Goal: Task Accomplishment & Management: Manage account settings

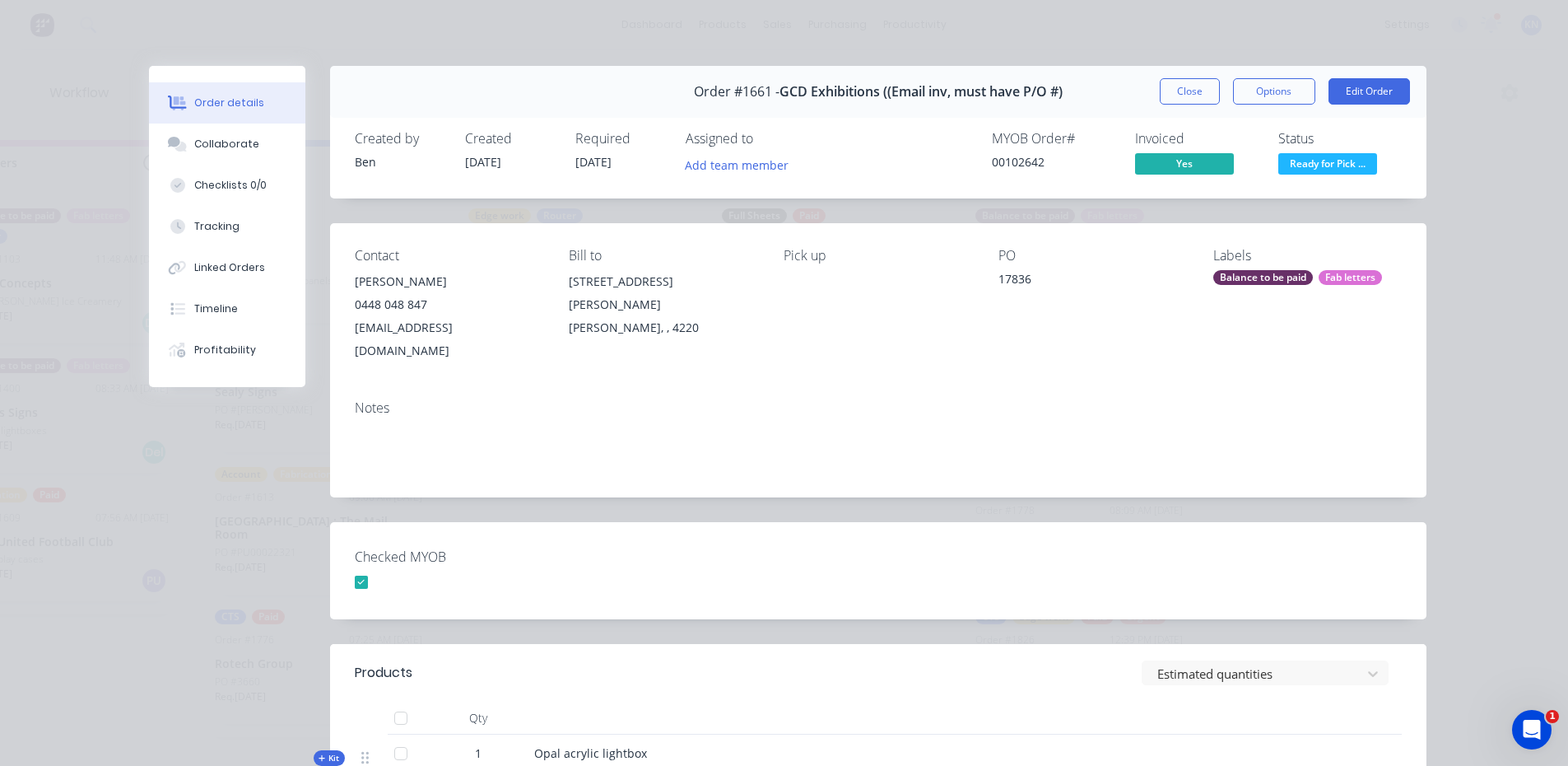
scroll to position [0, 2371]
click at [1180, 85] on button "Close" at bounding box center [1190, 91] width 60 height 26
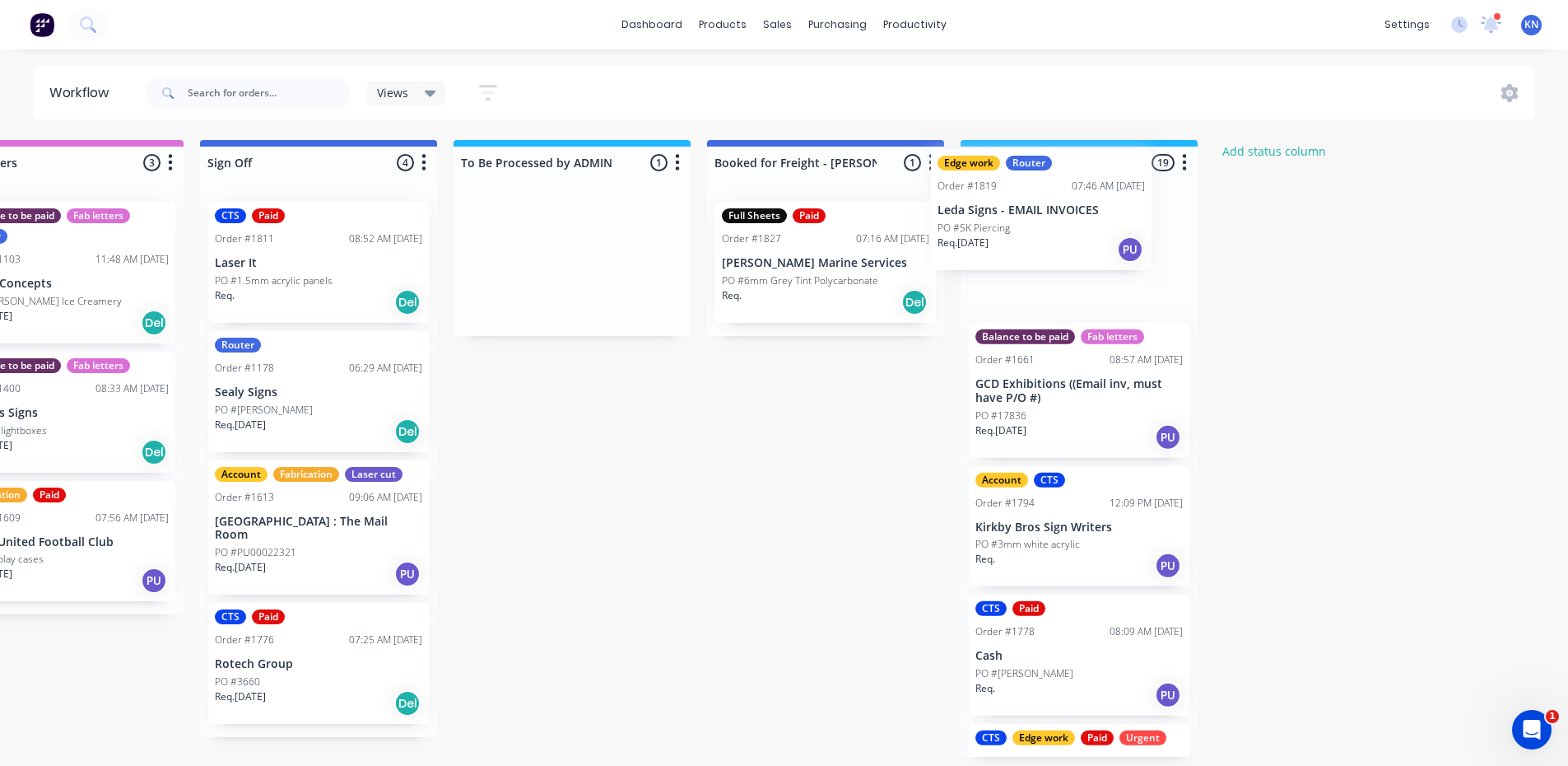
drag, startPoint x: 542, startPoint y: 269, endPoint x: 1033, endPoint y: 209, distance: 494.7
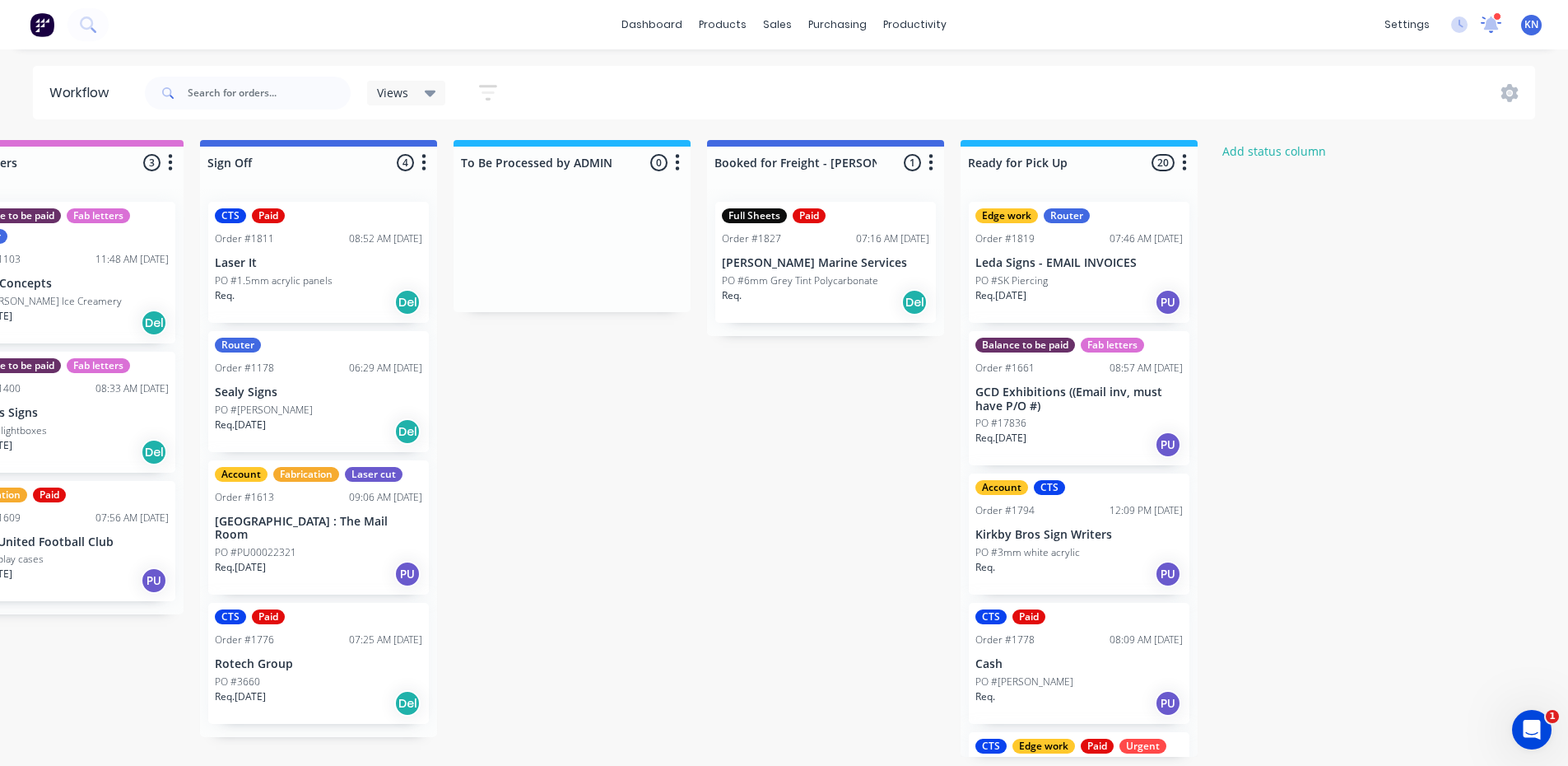
click at [1491, 24] on icon at bounding box center [1491, 23] width 15 height 14
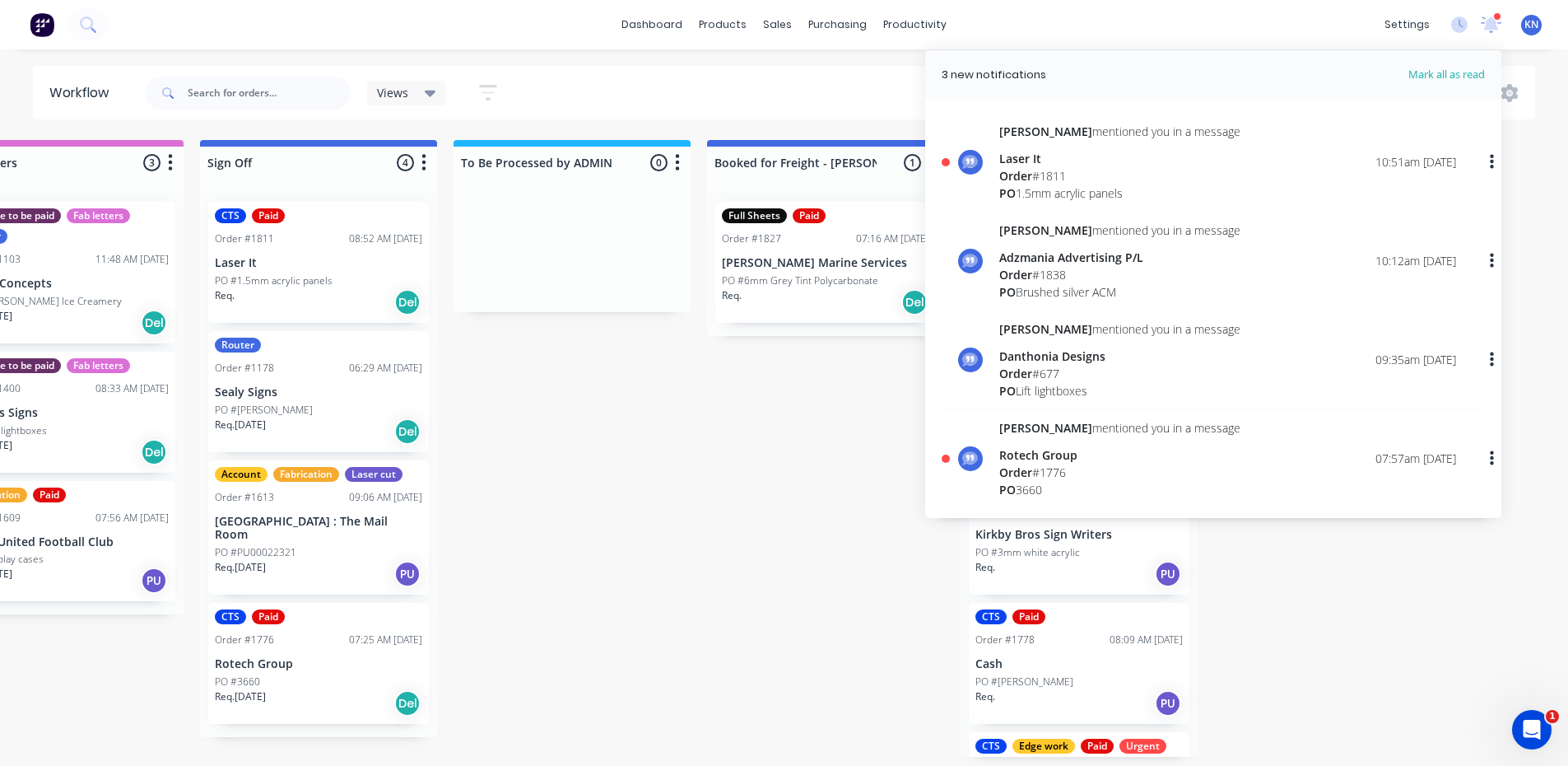
click at [1038, 171] on div "Order # 1811" at bounding box center [1120, 176] width 241 height 17
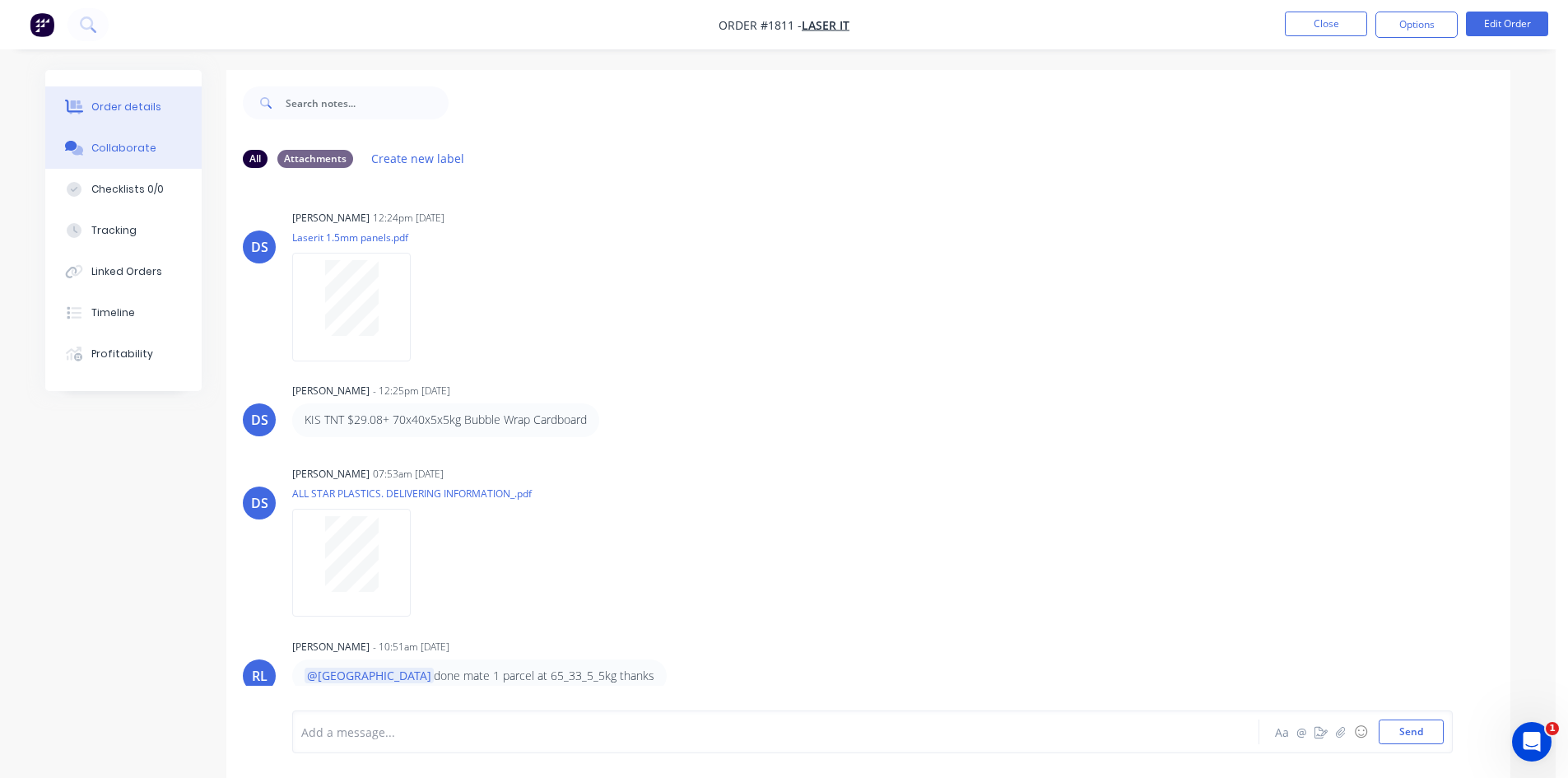
click at [105, 101] on div "Order details" at bounding box center [126, 107] width 70 height 14
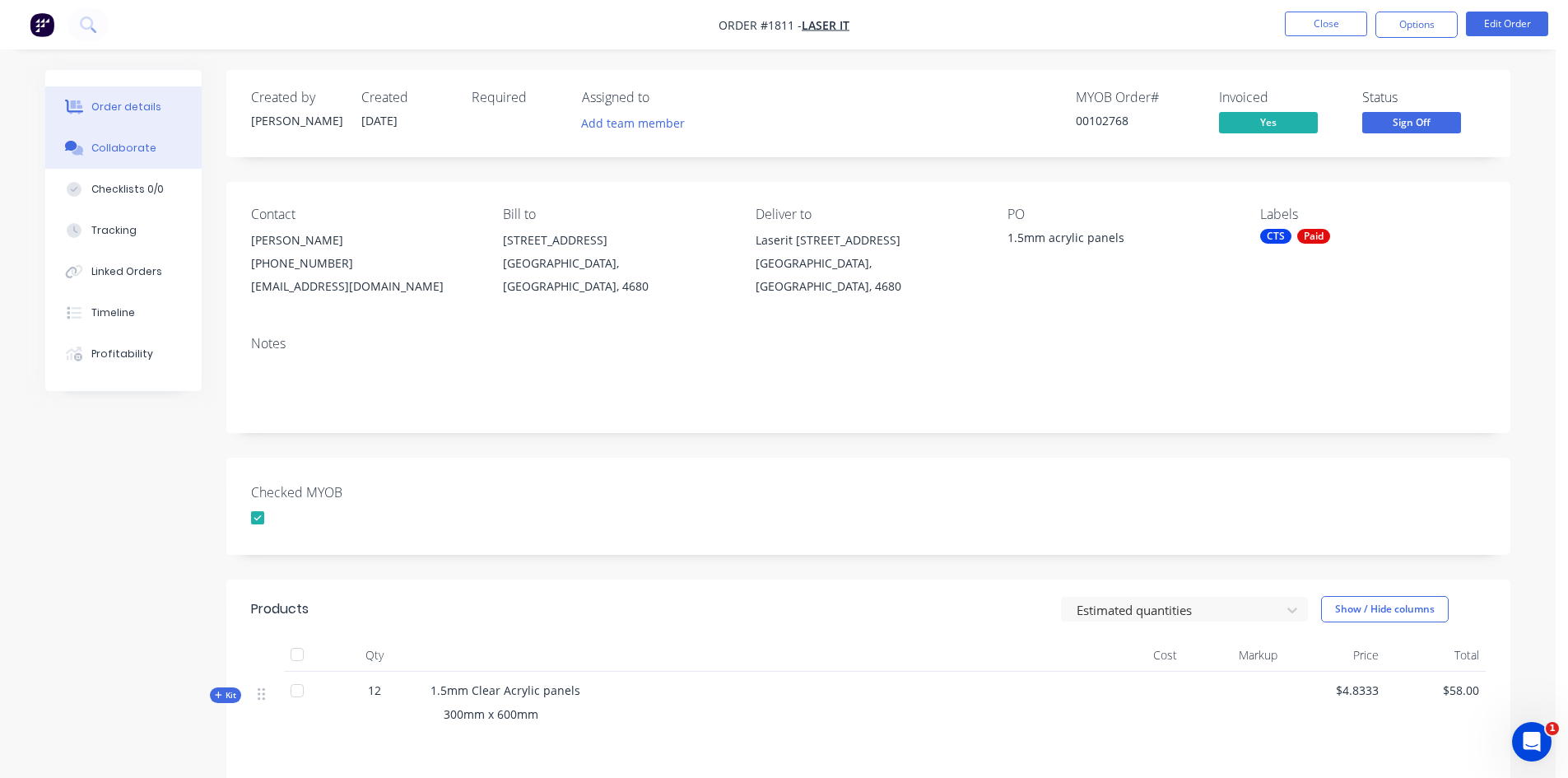
click at [168, 144] on button "Collaborate" at bounding box center [123, 149] width 157 height 41
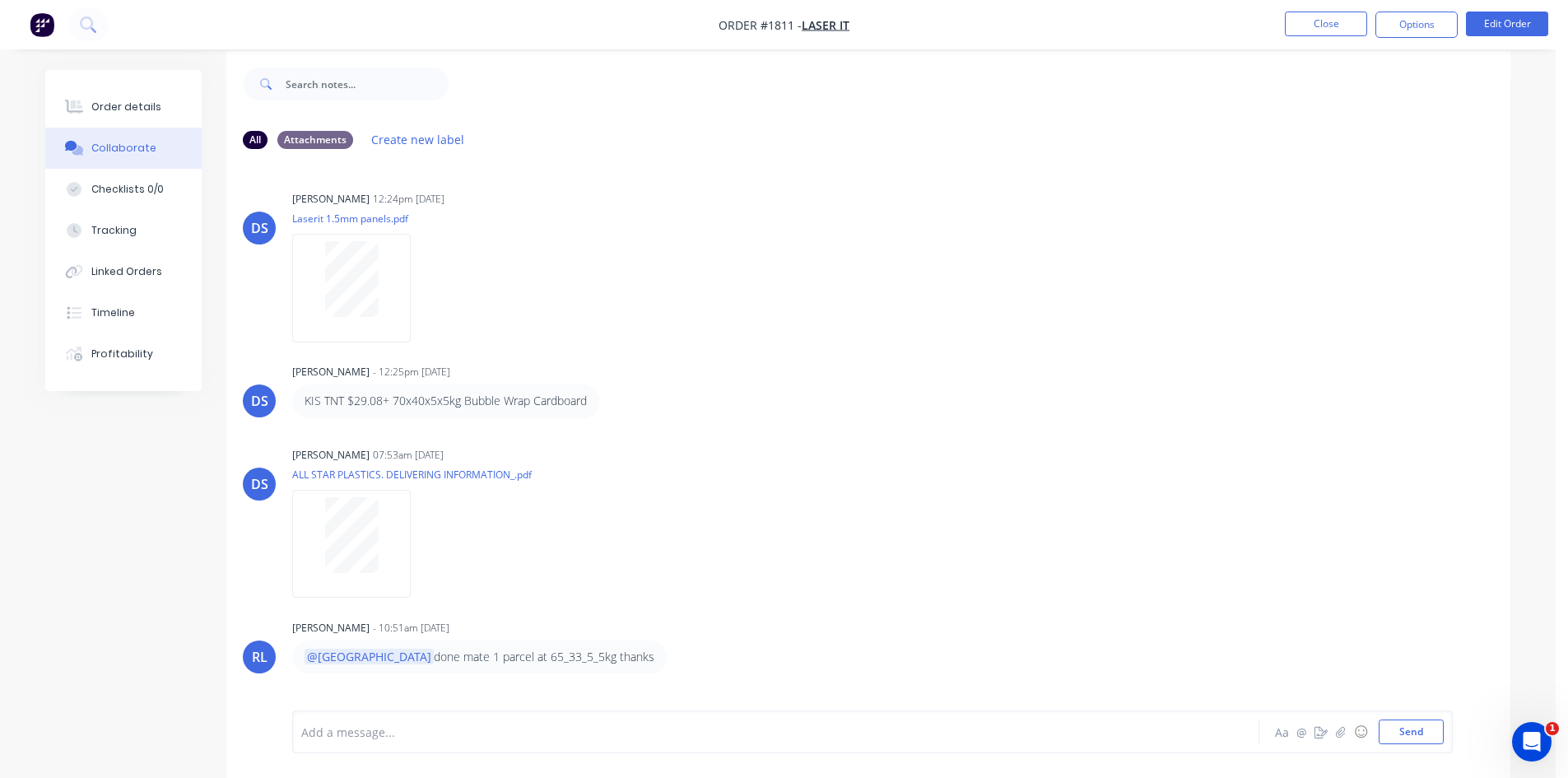
scroll to position [24, 0]
click at [395, 727] on div at bounding box center [730, 732] width 857 height 17
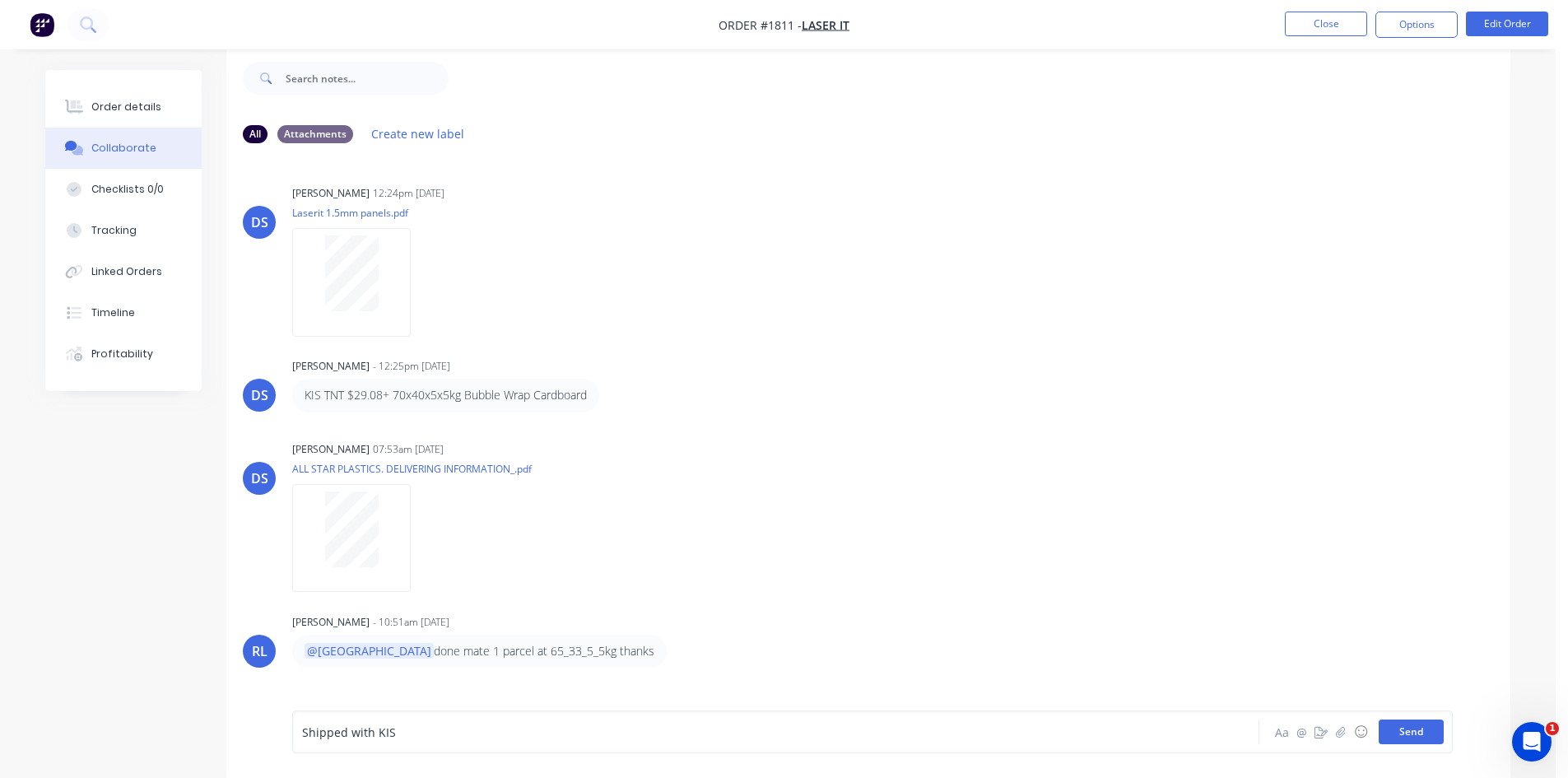
click at [1420, 731] on button "Send" at bounding box center [1411, 731] width 65 height 24
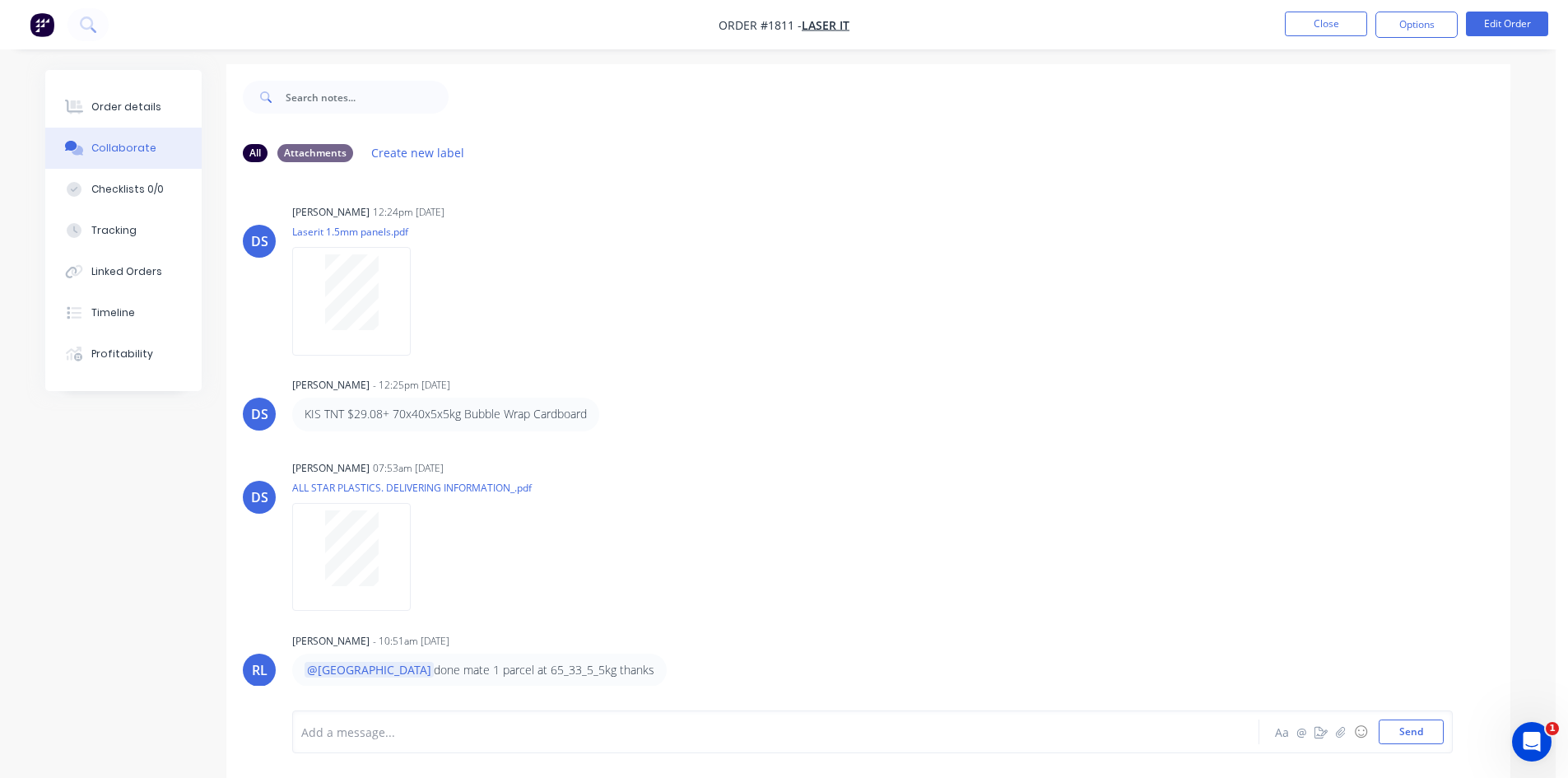
scroll to position [0, 0]
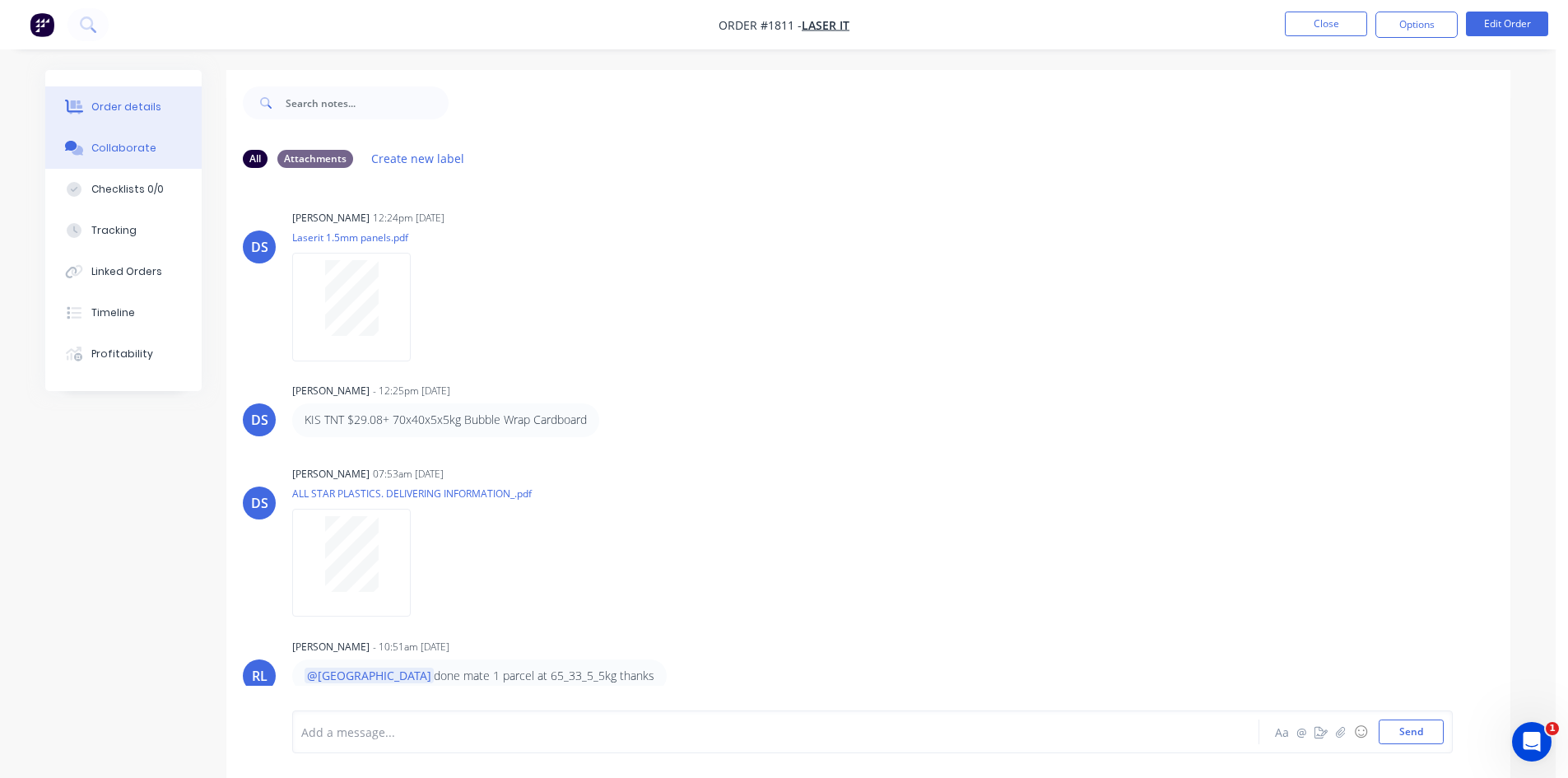
click at [130, 94] on button "Order details" at bounding box center [123, 107] width 157 height 41
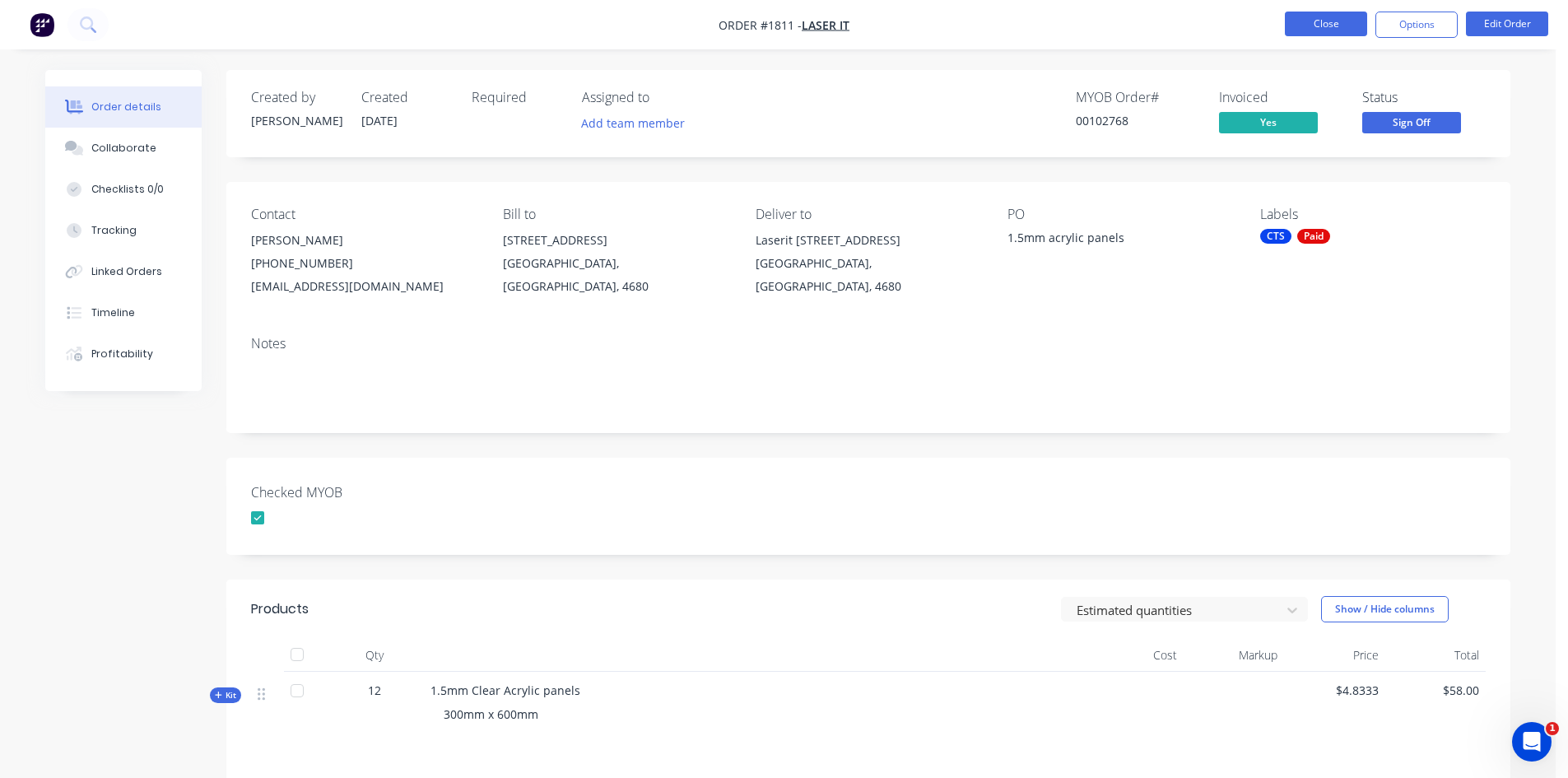
click at [1328, 21] on button "Close" at bounding box center [1326, 23] width 82 height 24
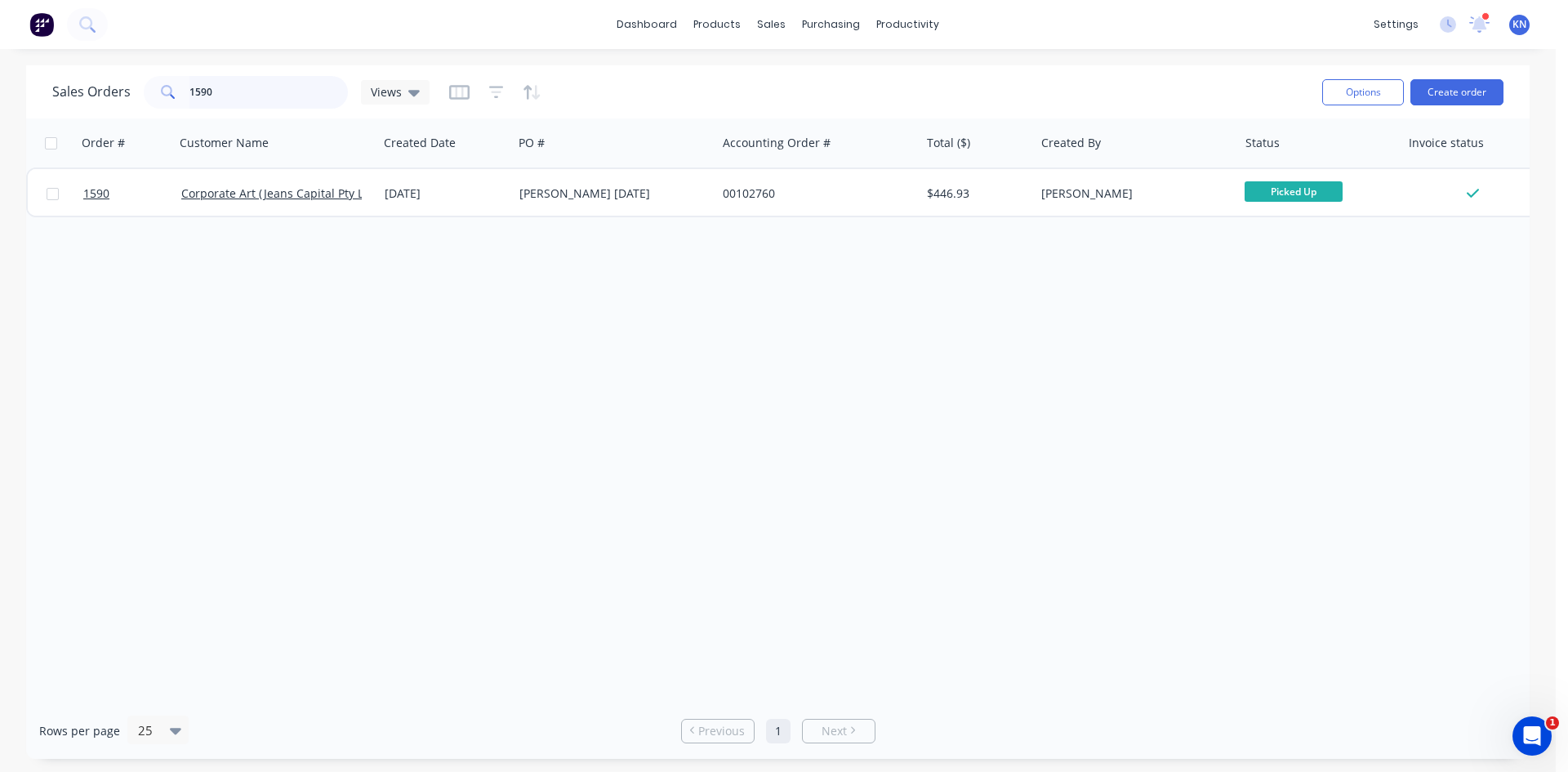
click at [254, 86] on input "1590" at bounding box center [269, 92] width 159 height 33
click at [1477, 23] on icon at bounding box center [1479, 22] width 15 height 14
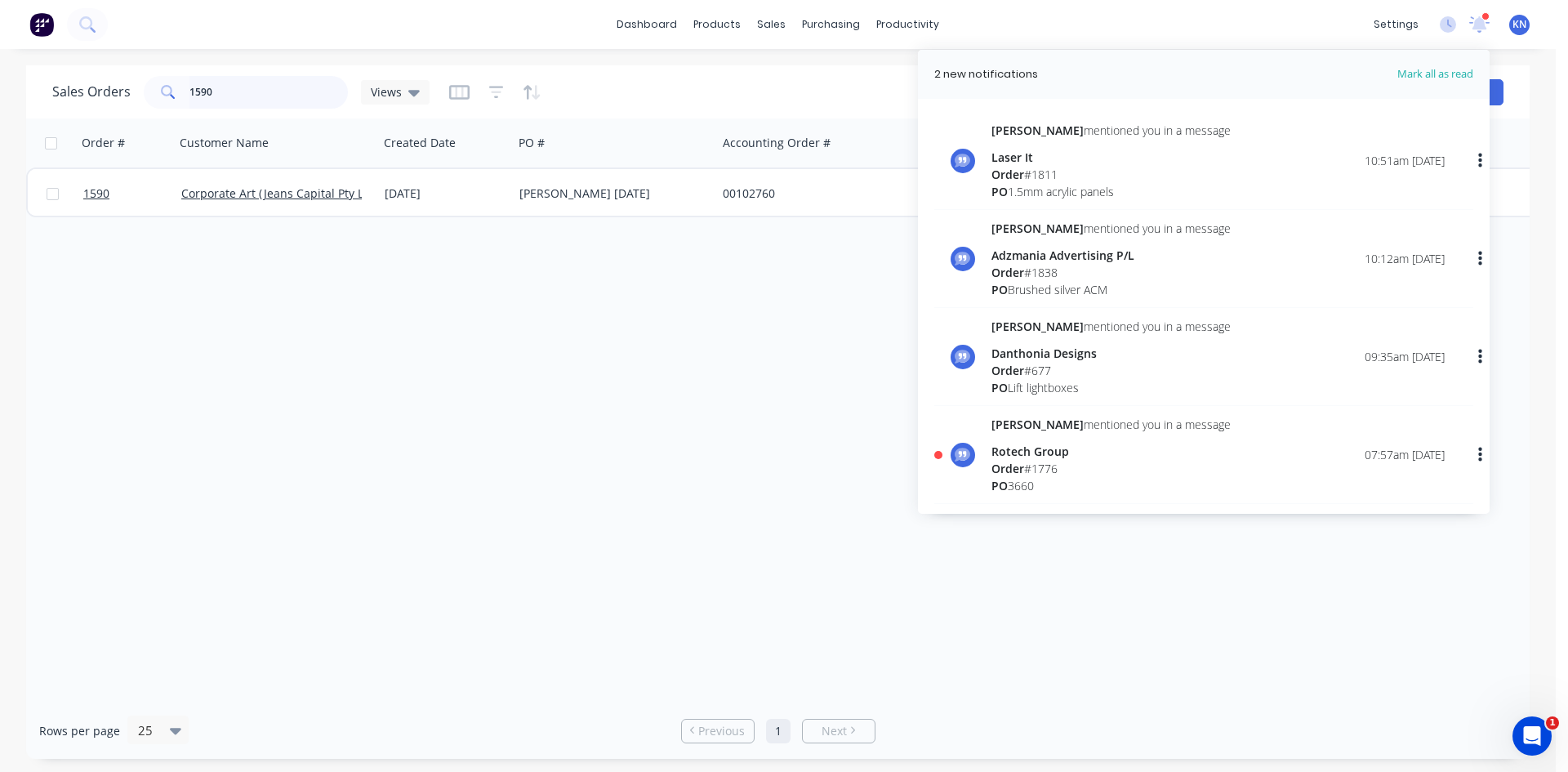
click at [239, 86] on input "1590" at bounding box center [269, 92] width 159 height 33
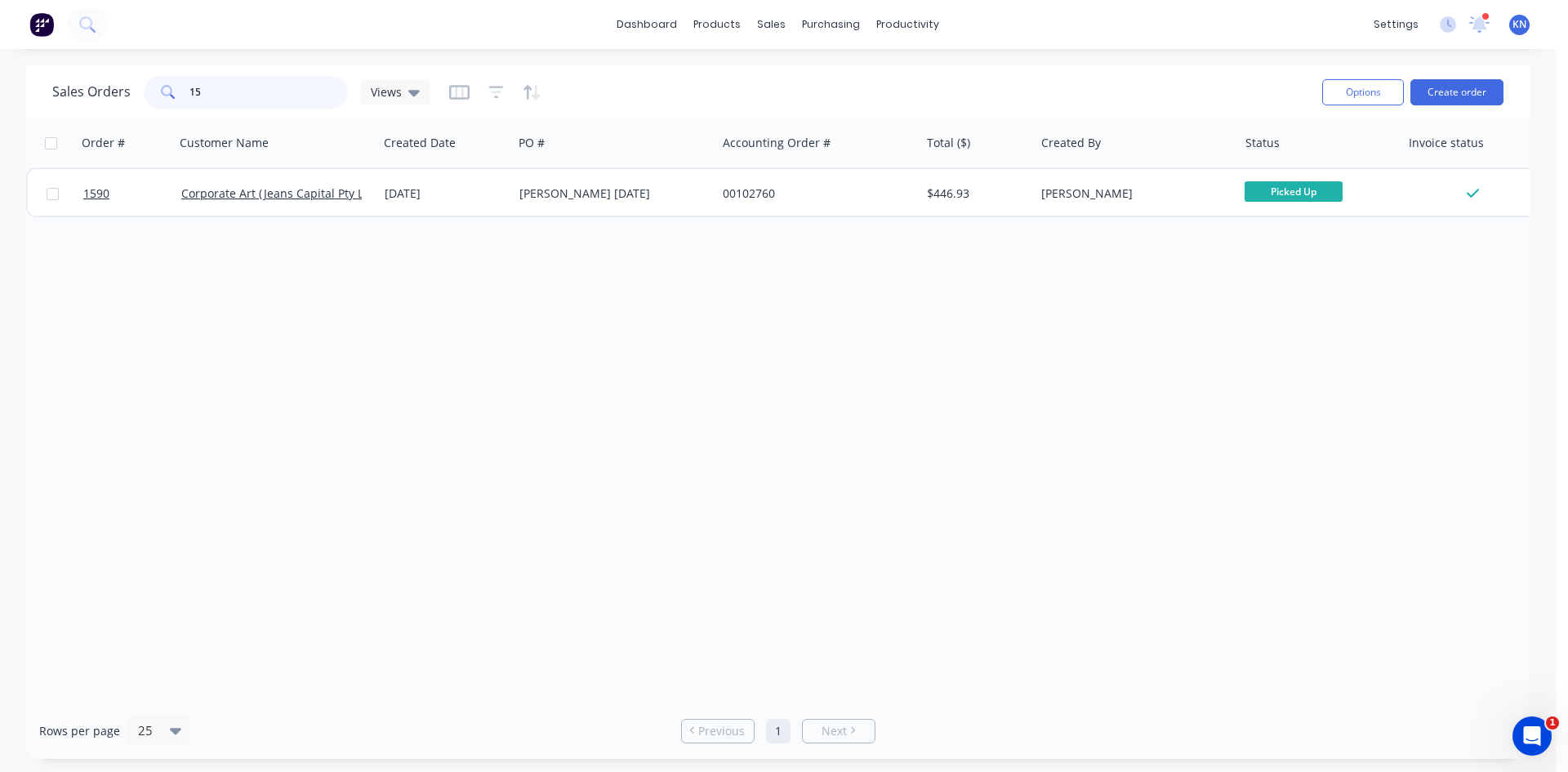
type input "1"
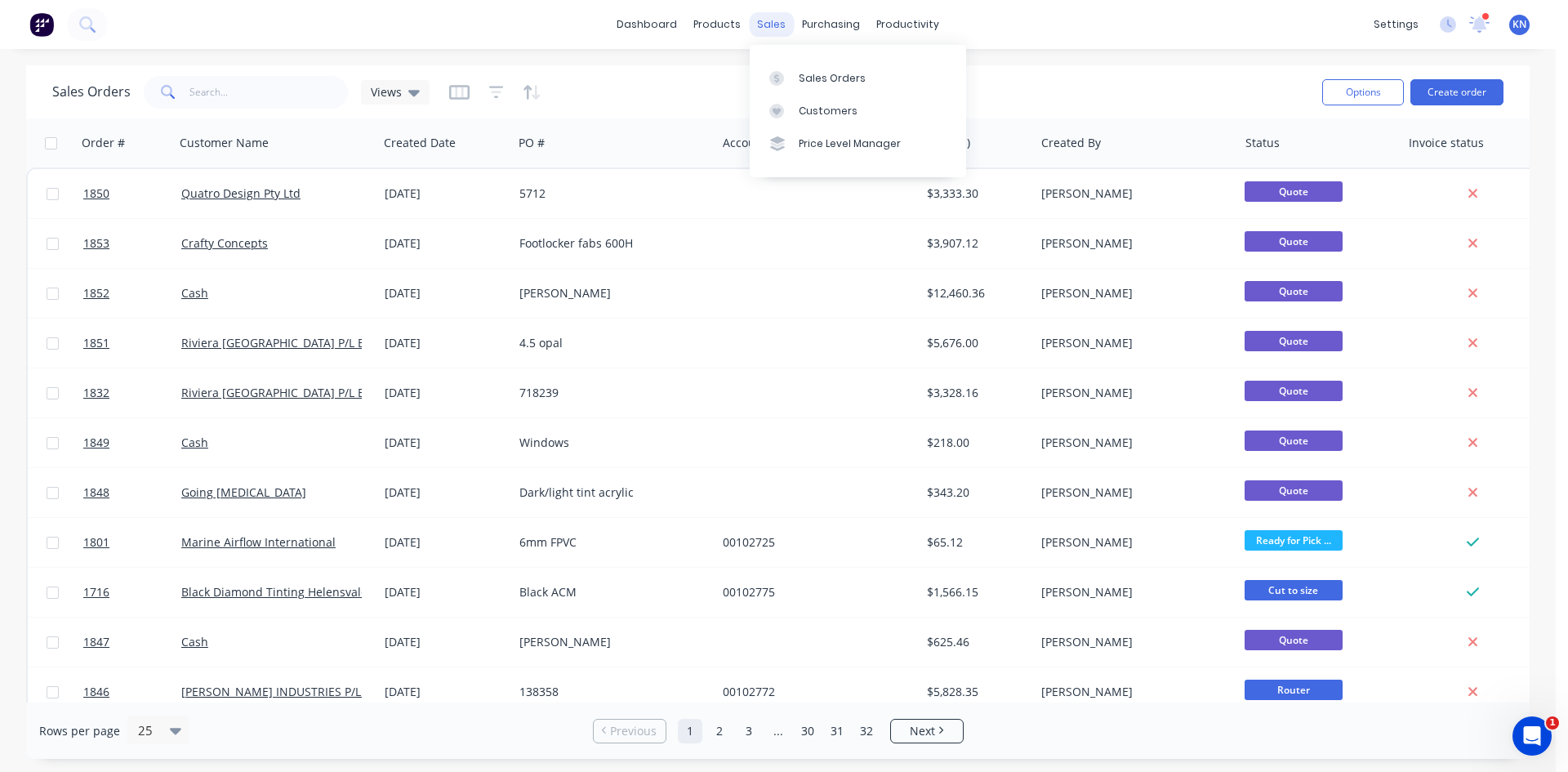
click at [776, 24] on div "sales" at bounding box center [771, 24] width 45 height 24
click at [810, 80] on div "Sales Orders" at bounding box center [832, 79] width 67 height 14
click at [316, 23] on div "dashboard products sales purchasing productivity dashboard products Product Cat…" at bounding box center [777, 24] width 1555 height 49
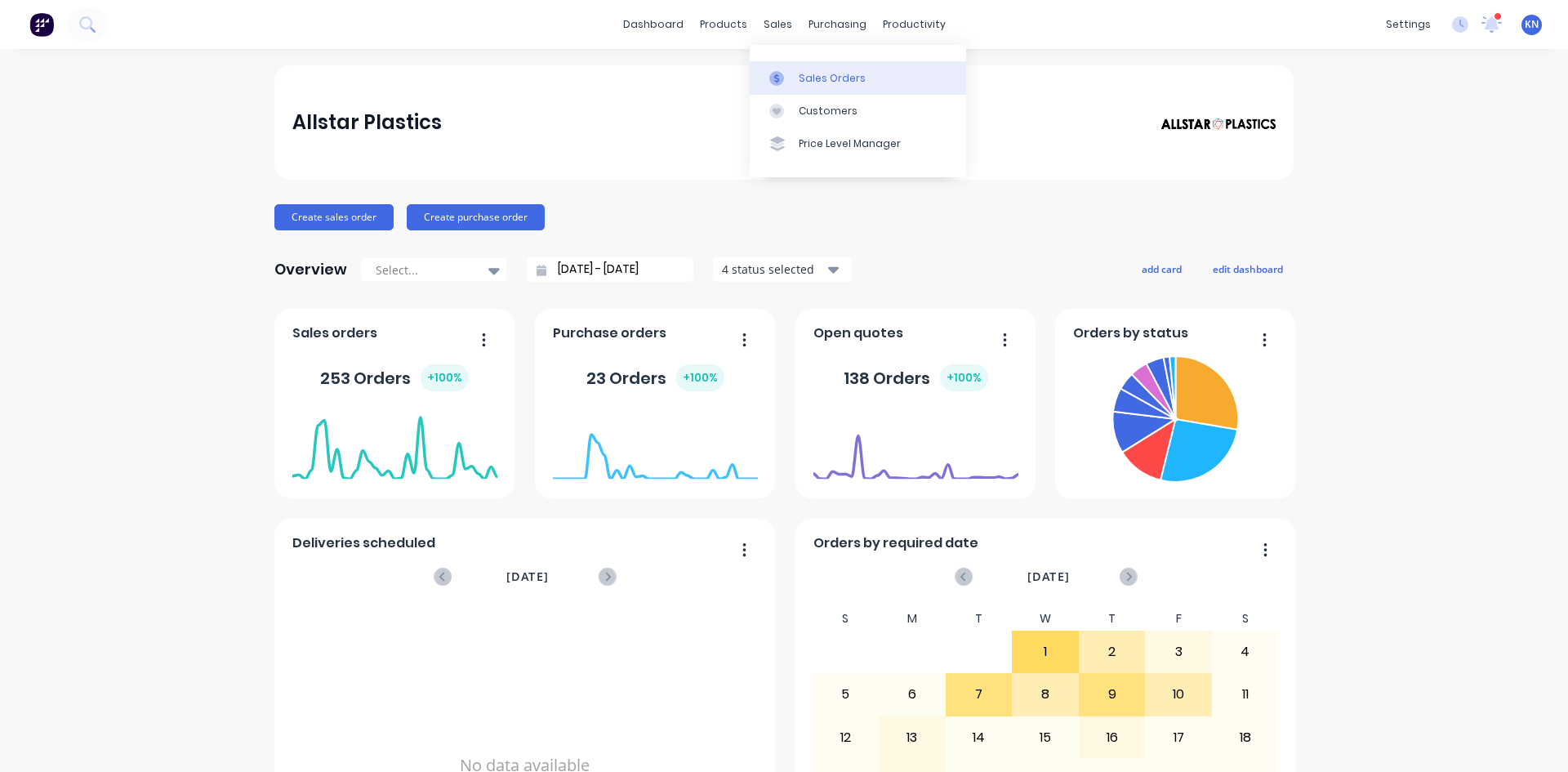
click at [816, 74] on div "Sales Orders" at bounding box center [832, 79] width 67 height 14
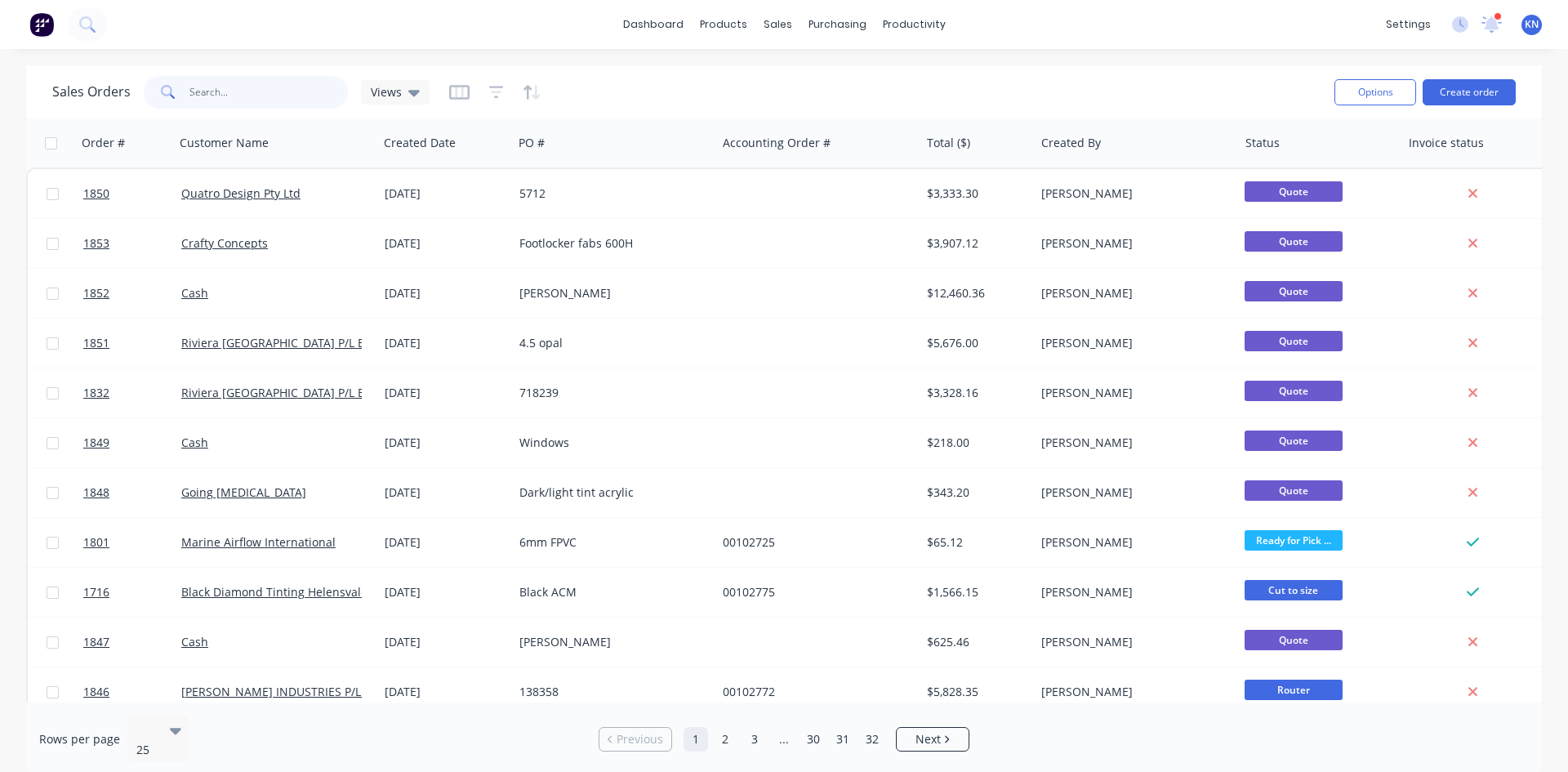
click at [223, 83] on input "text" at bounding box center [269, 92] width 159 height 33
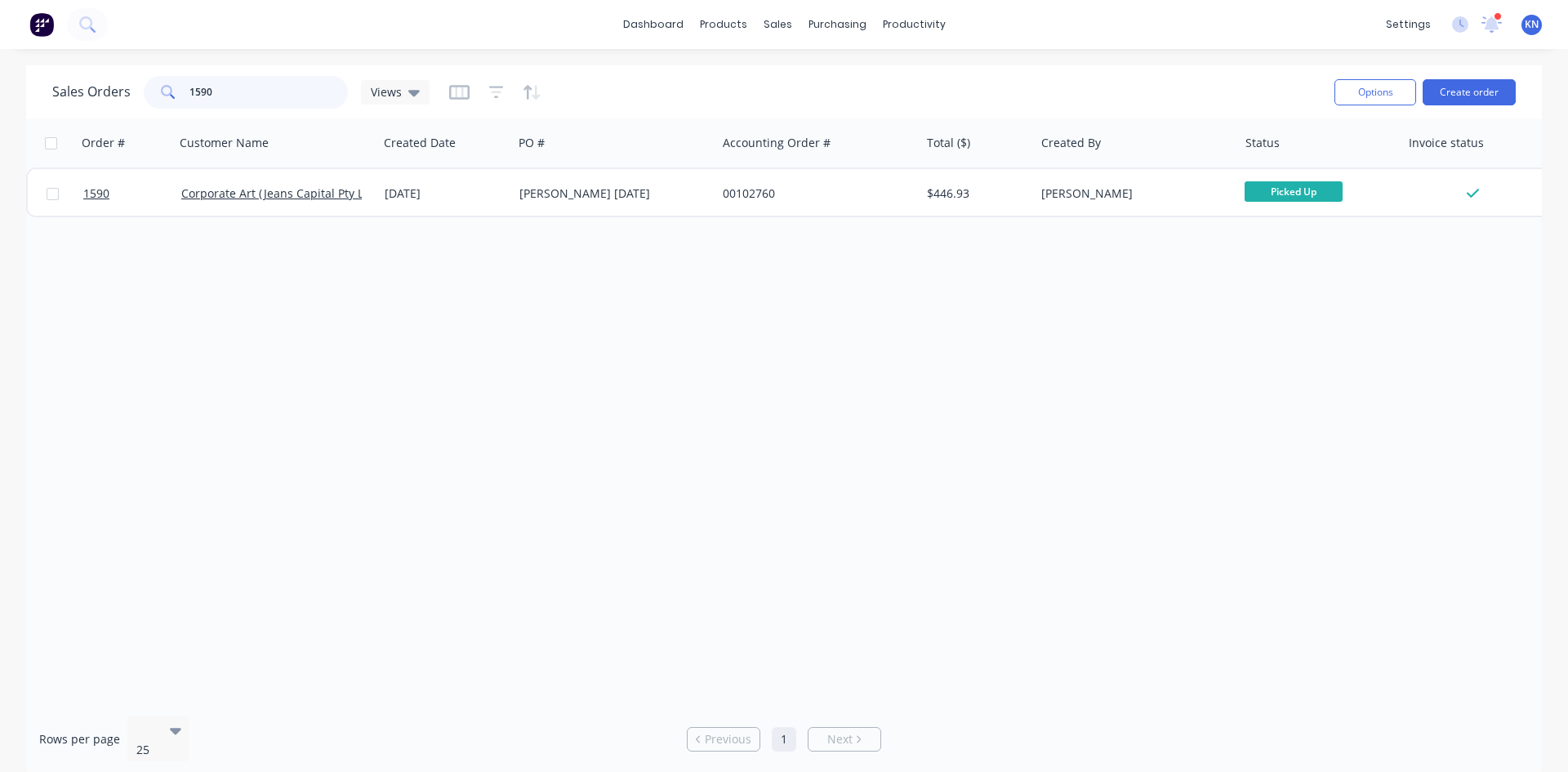
click at [271, 89] on input "1590" at bounding box center [269, 92] width 159 height 33
type input "1"
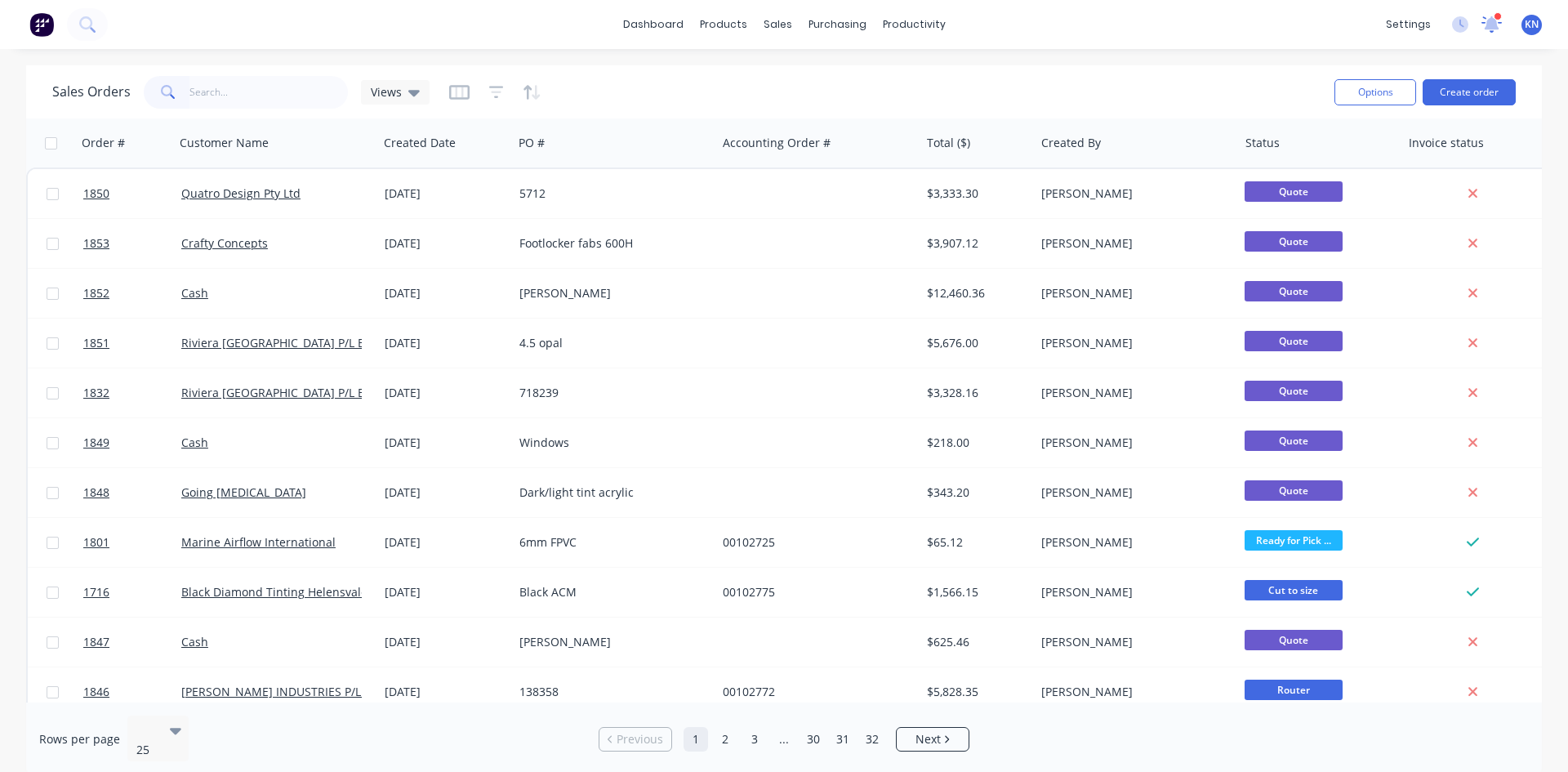
click at [1488, 25] on icon at bounding box center [1492, 21] width 14 height 13
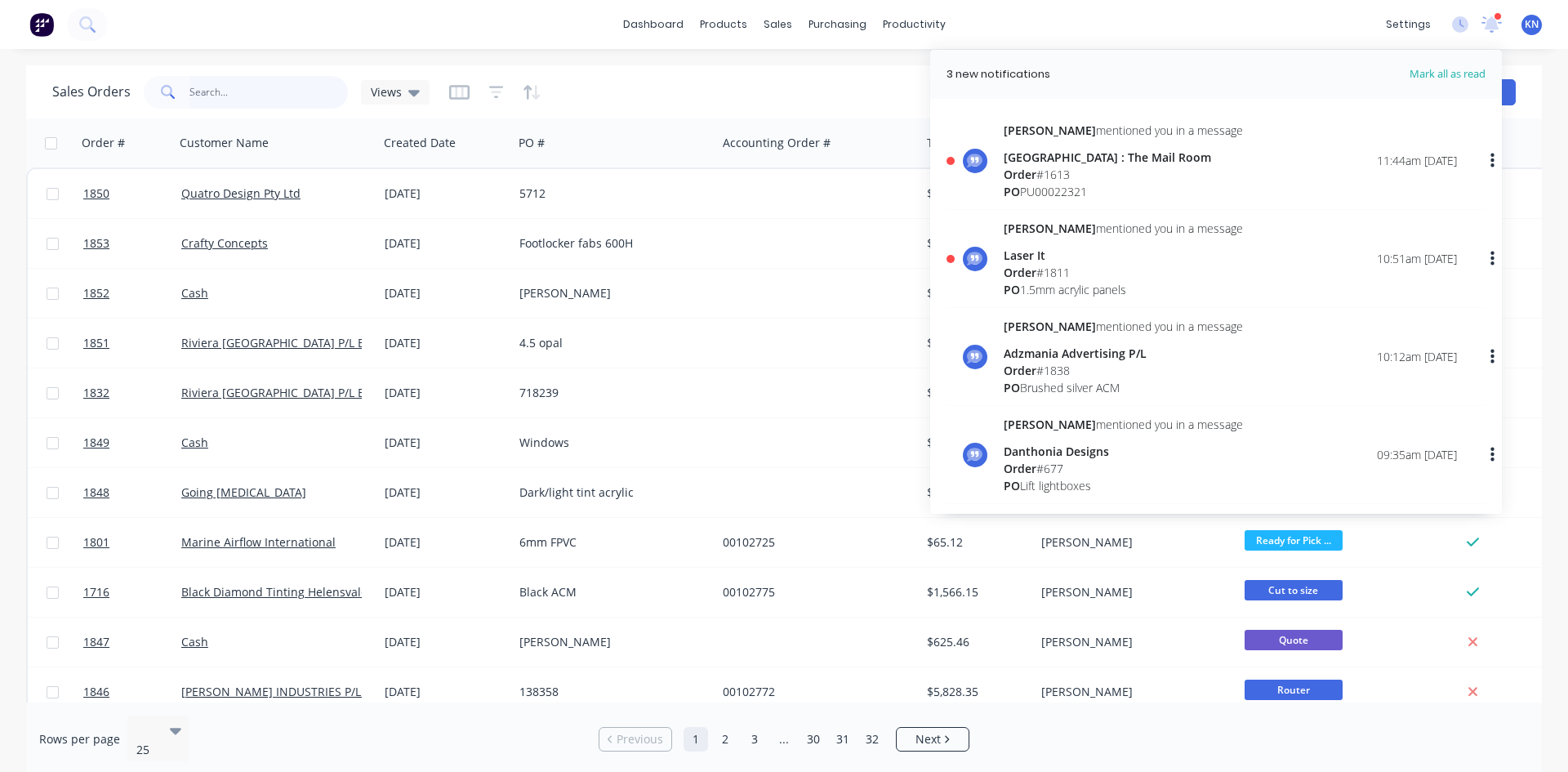
click at [238, 95] on input "text" at bounding box center [269, 92] width 159 height 33
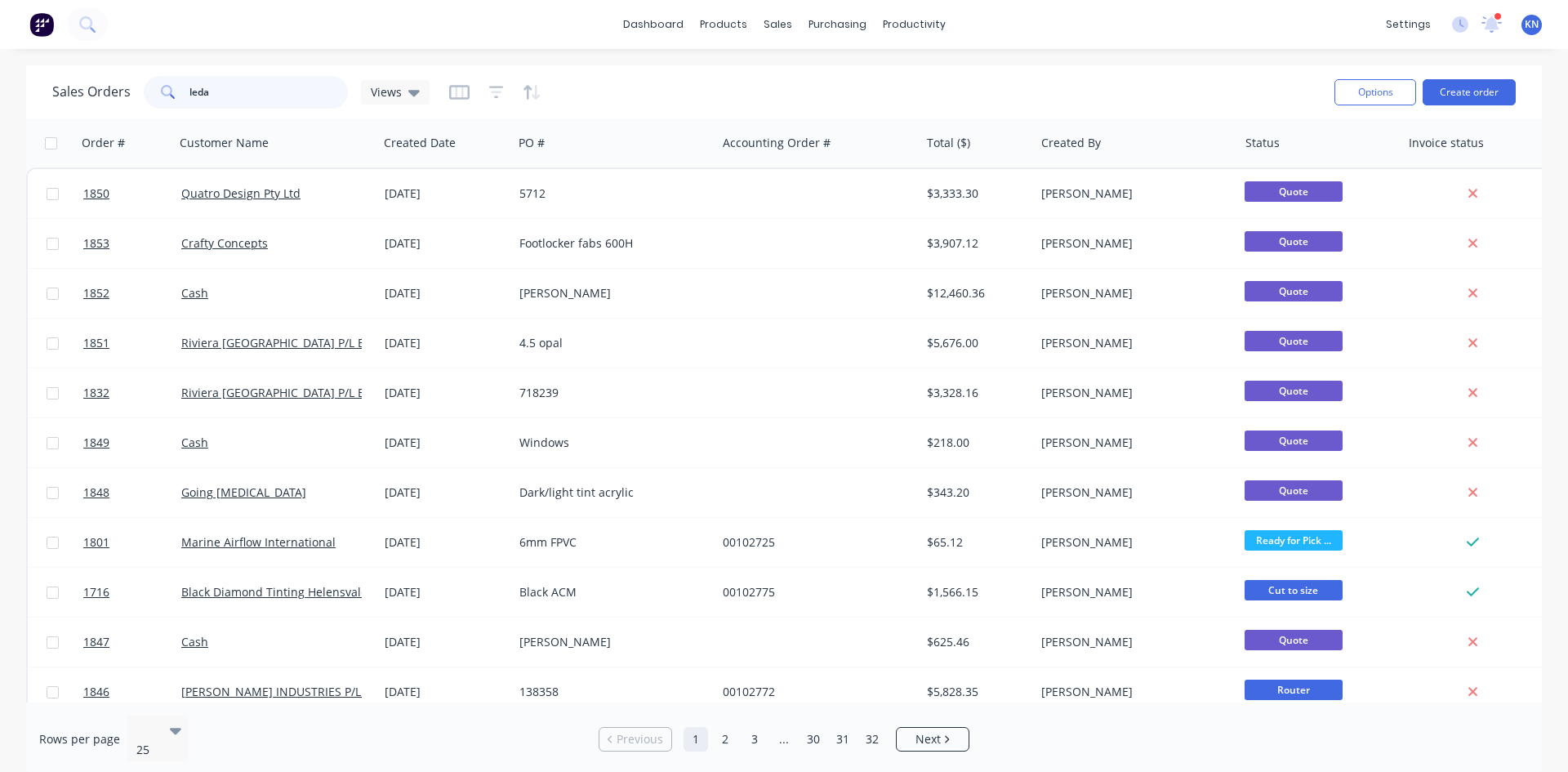
type input "leda"
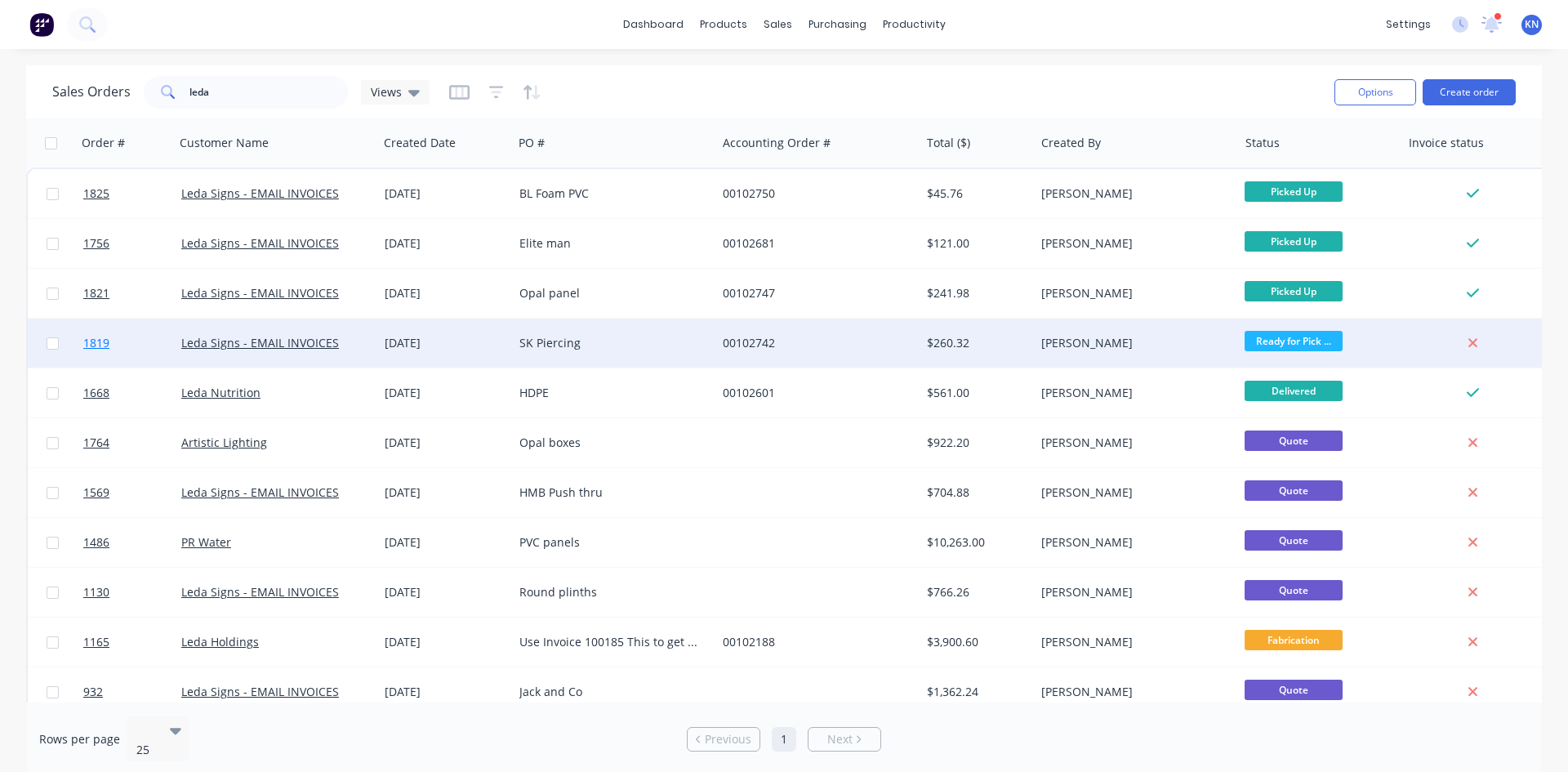
click at [130, 342] on link "1819" at bounding box center [132, 343] width 98 height 49
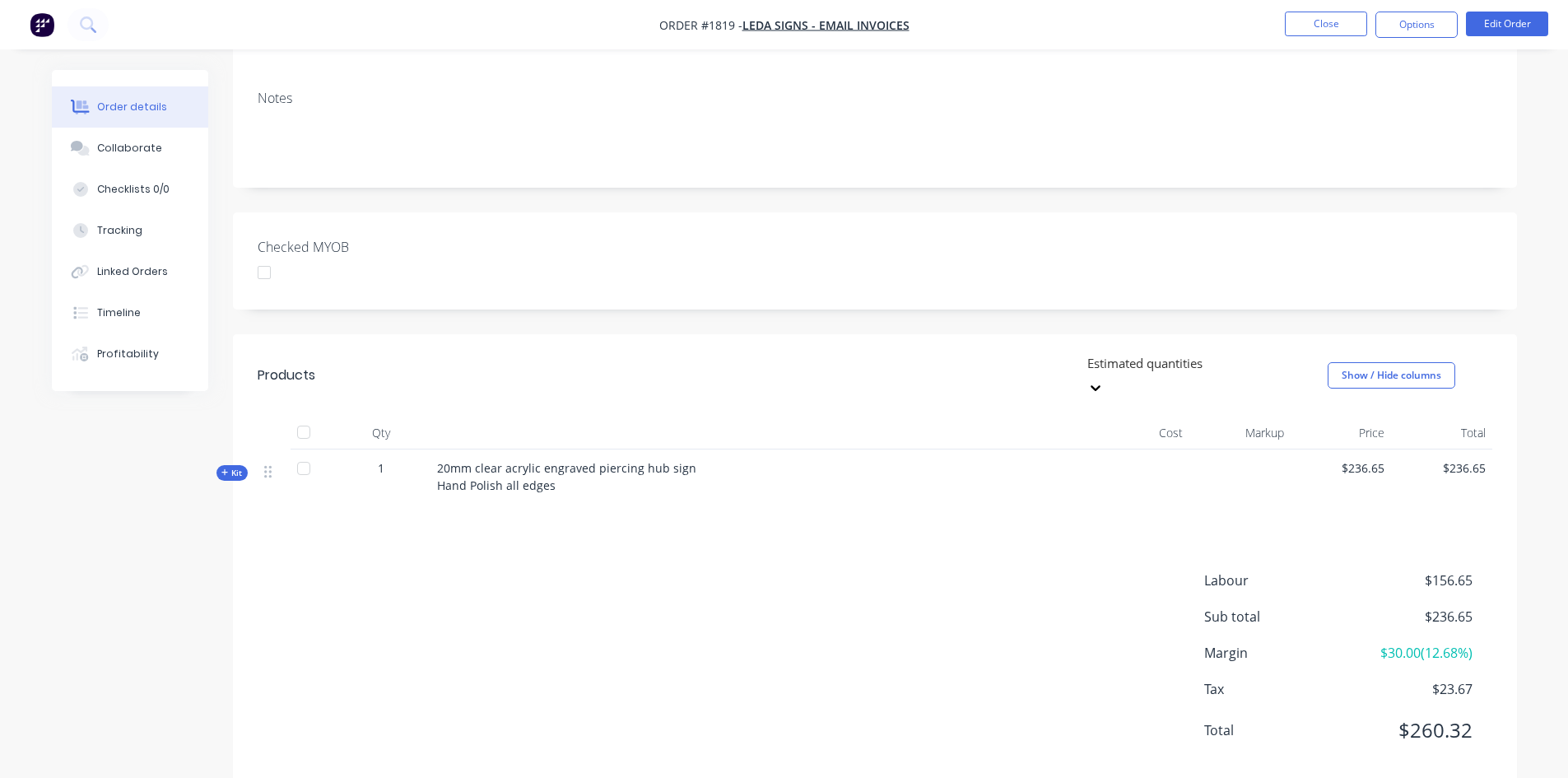
scroll to position [247, 0]
click at [264, 271] on div at bounding box center [264, 270] width 33 height 33
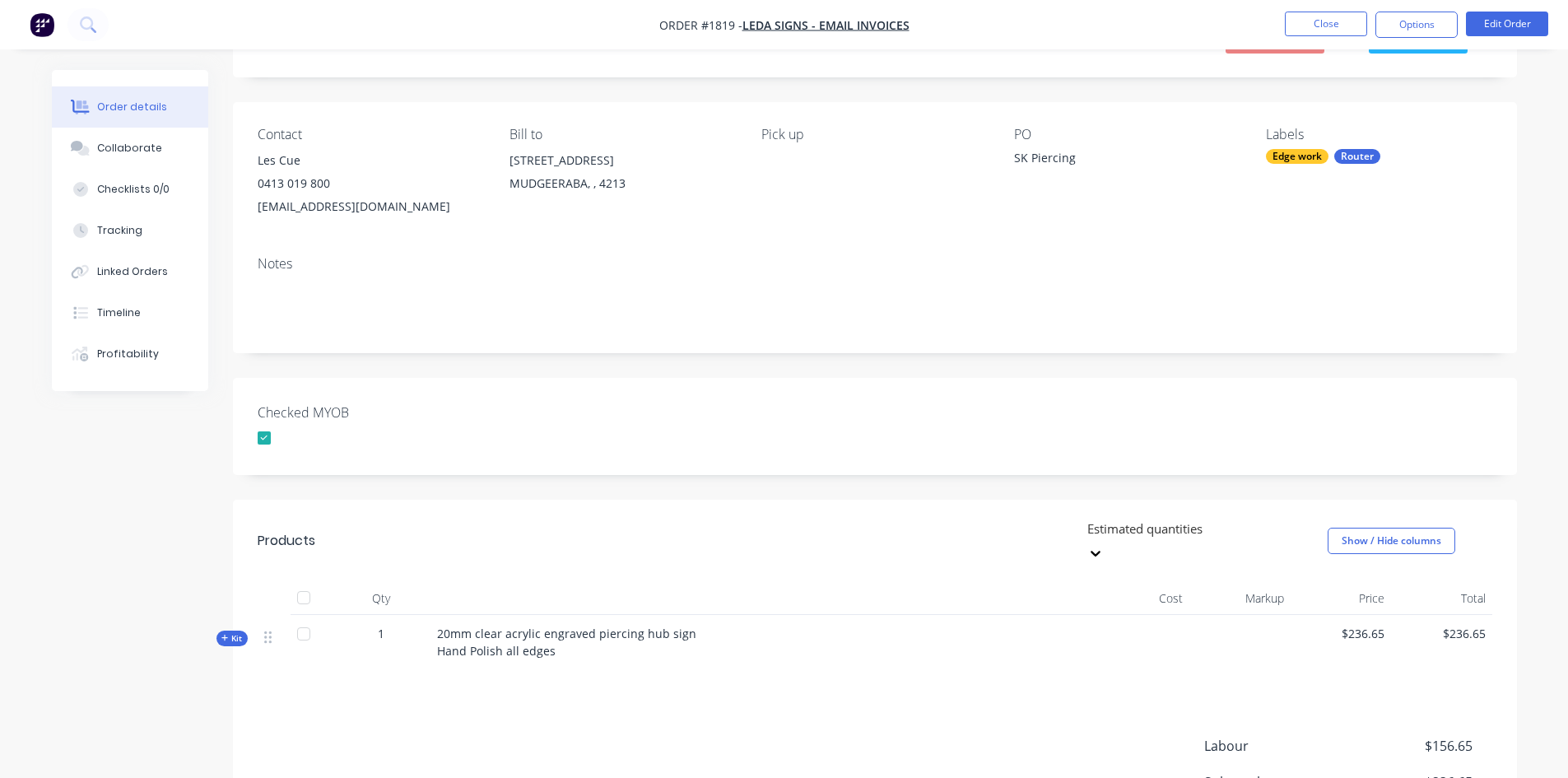
scroll to position [0, 0]
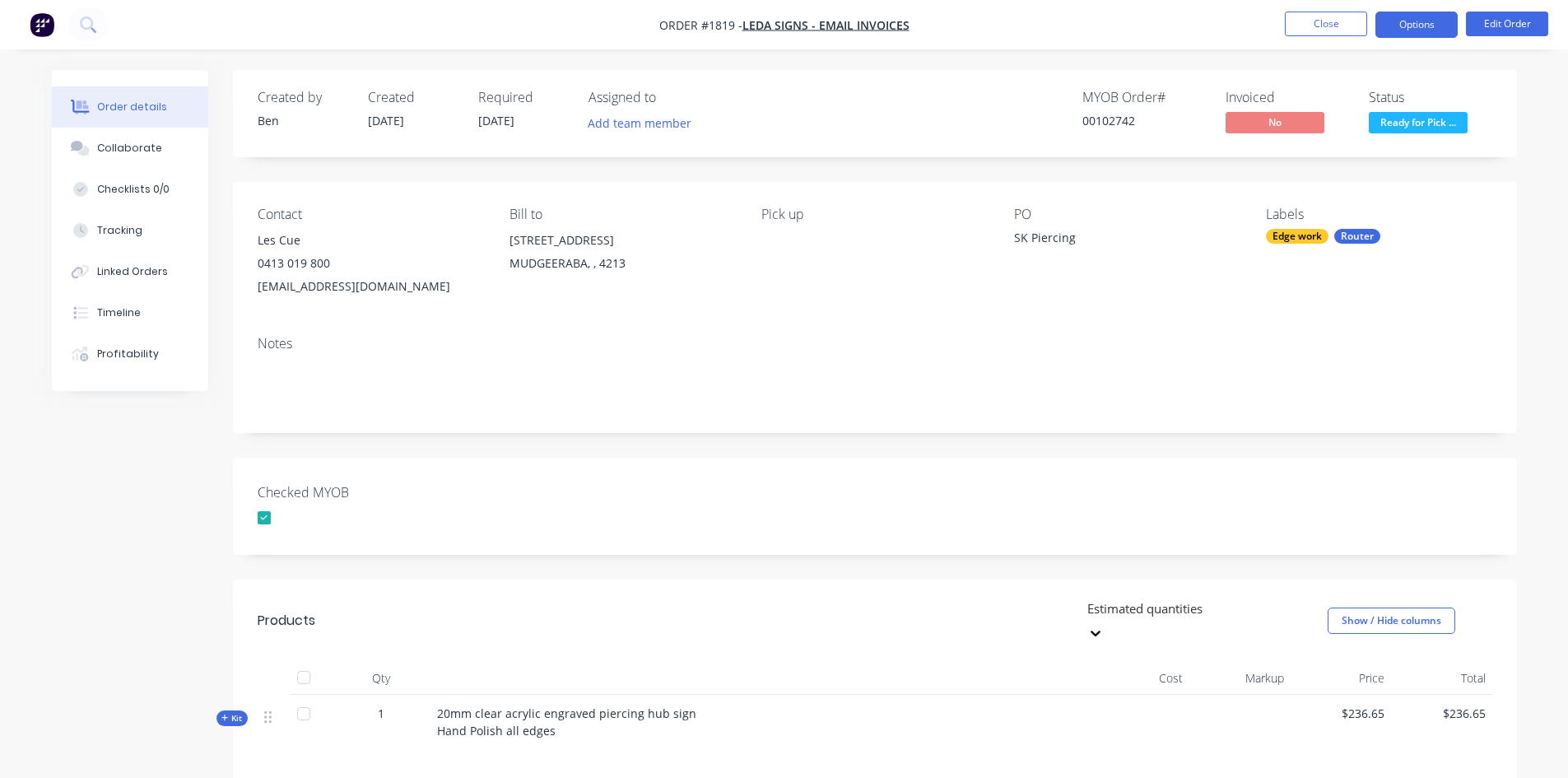
click at [1434, 20] on button "Options" at bounding box center [1417, 24] width 82 height 26
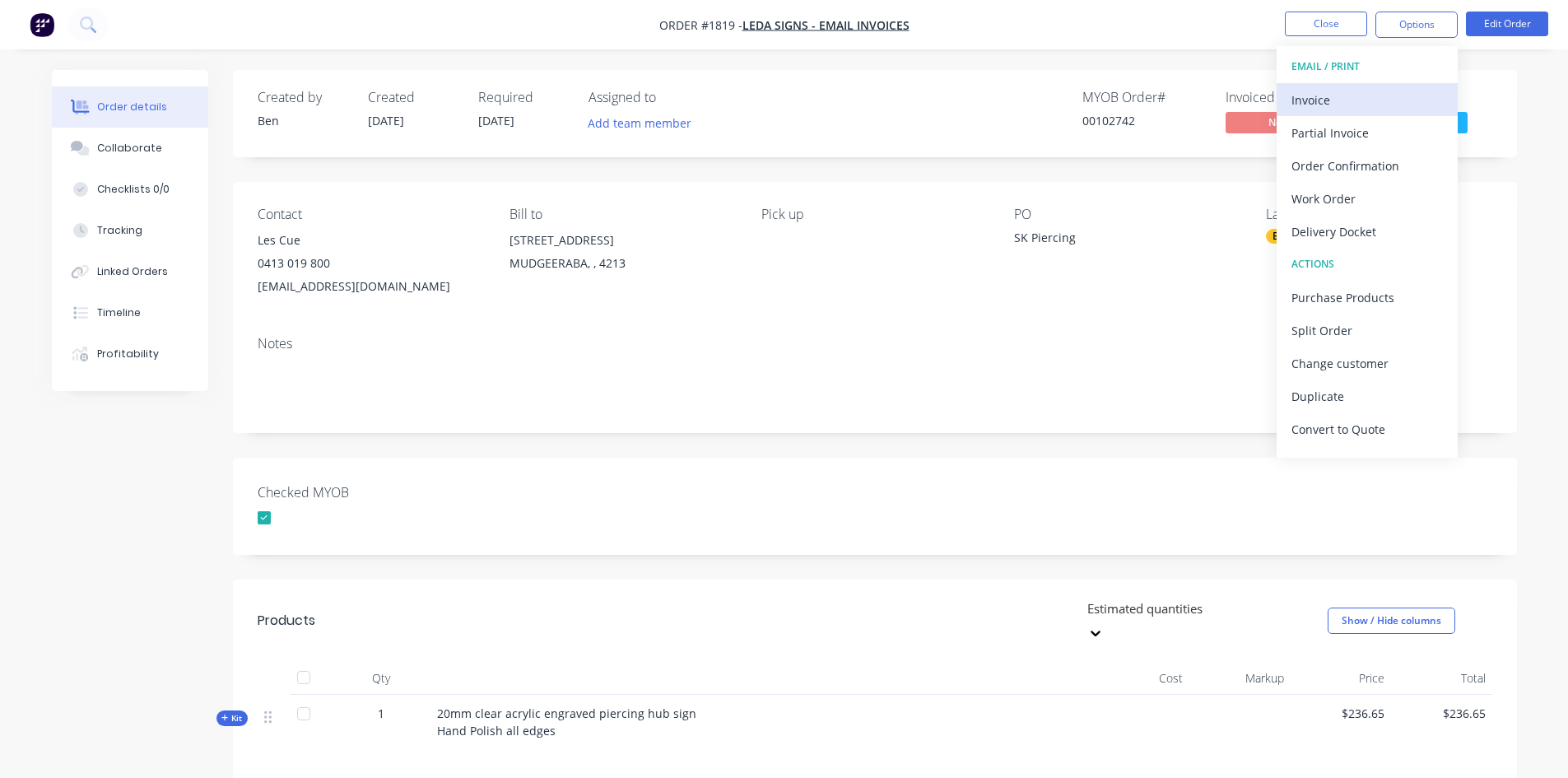
click at [1319, 98] on div "Invoice" at bounding box center [1367, 100] width 151 height 24
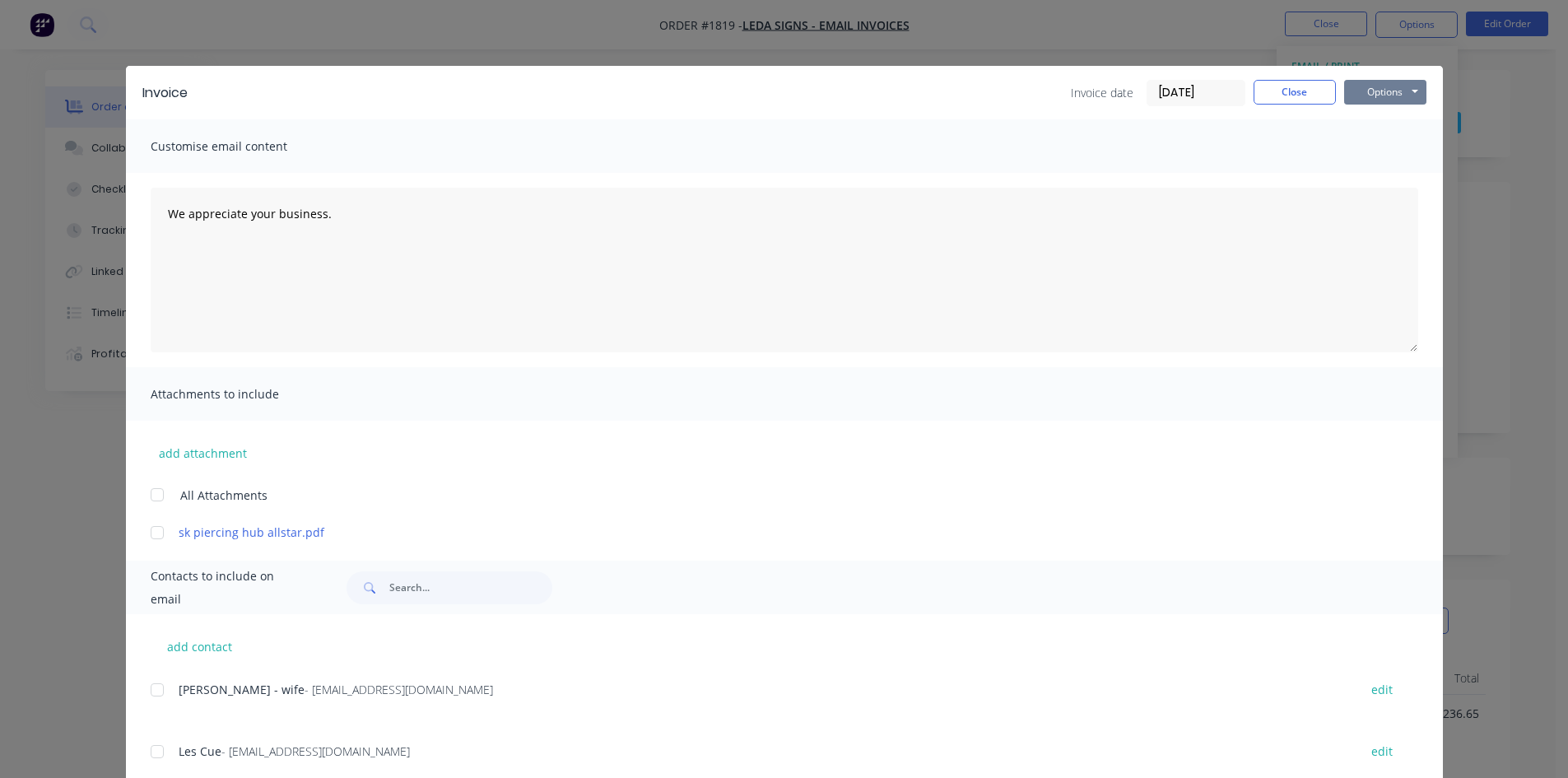
click at [1392, 86] on button "Options" at bounding box center [1385, 92] width 82 height 24
click at [1396, 147] on button "Print" at bounding box center [1397, 149] width 105 height 27
click at [1290, 92] on button "Close" at bounding box center [1294, 92] width 82 height 24
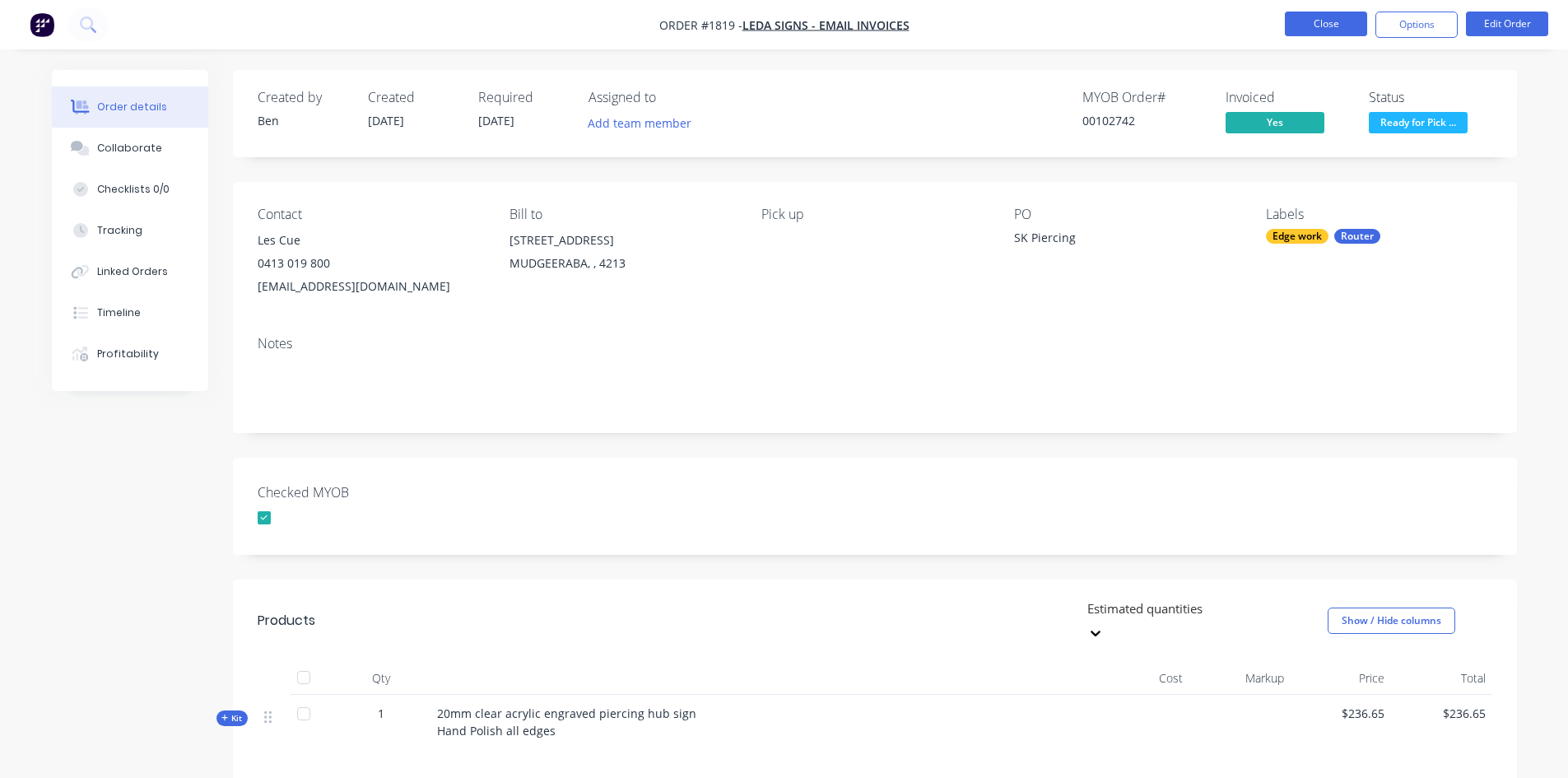
click at [1341, 22] on button "Close" at bounding box center [1326, 23] width 82 height 24
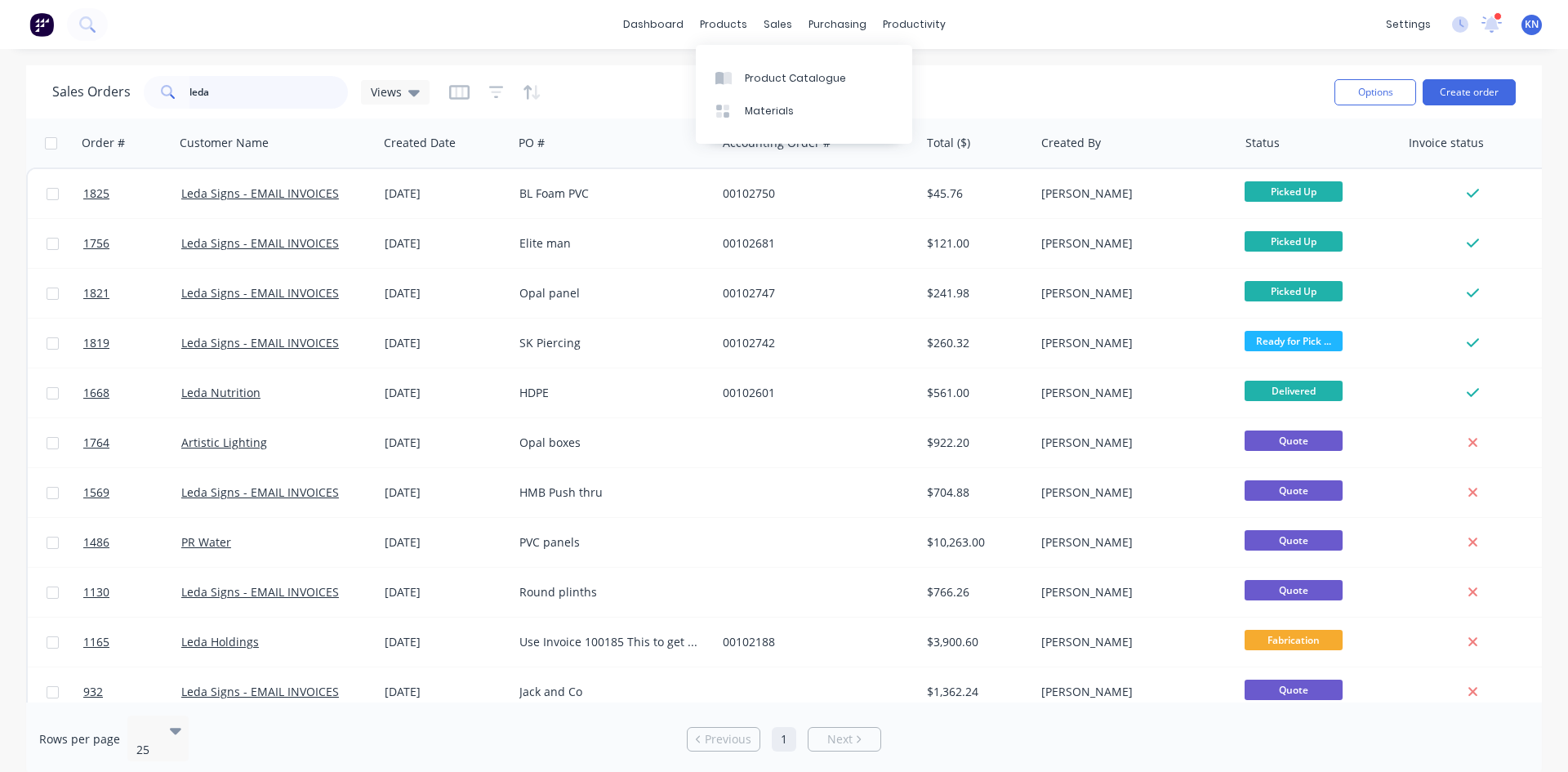
click at [256, 95] on input "leda" at bounding box center [269, 92] width 159 height 33
type input "l"
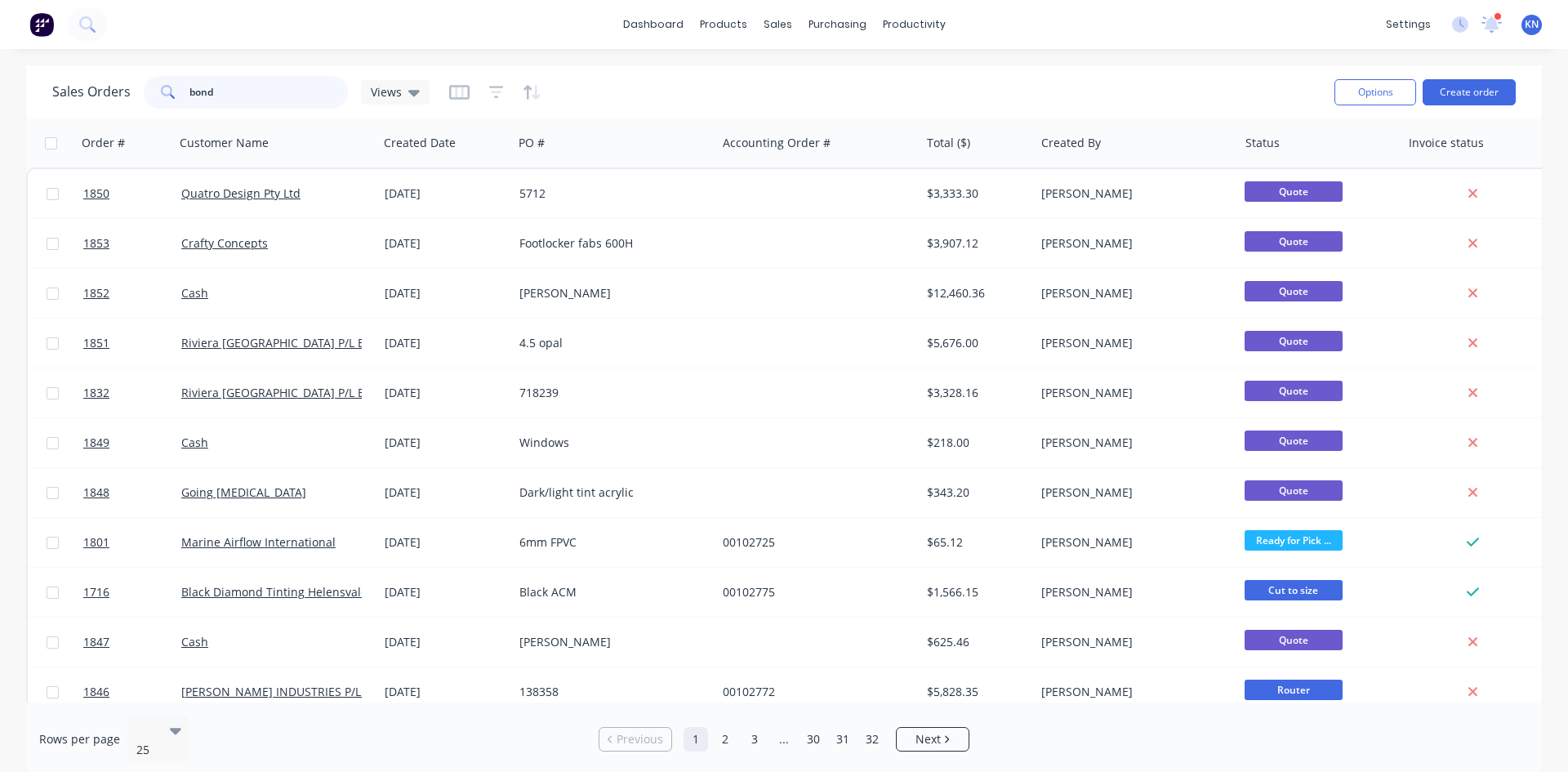
type input "bond"
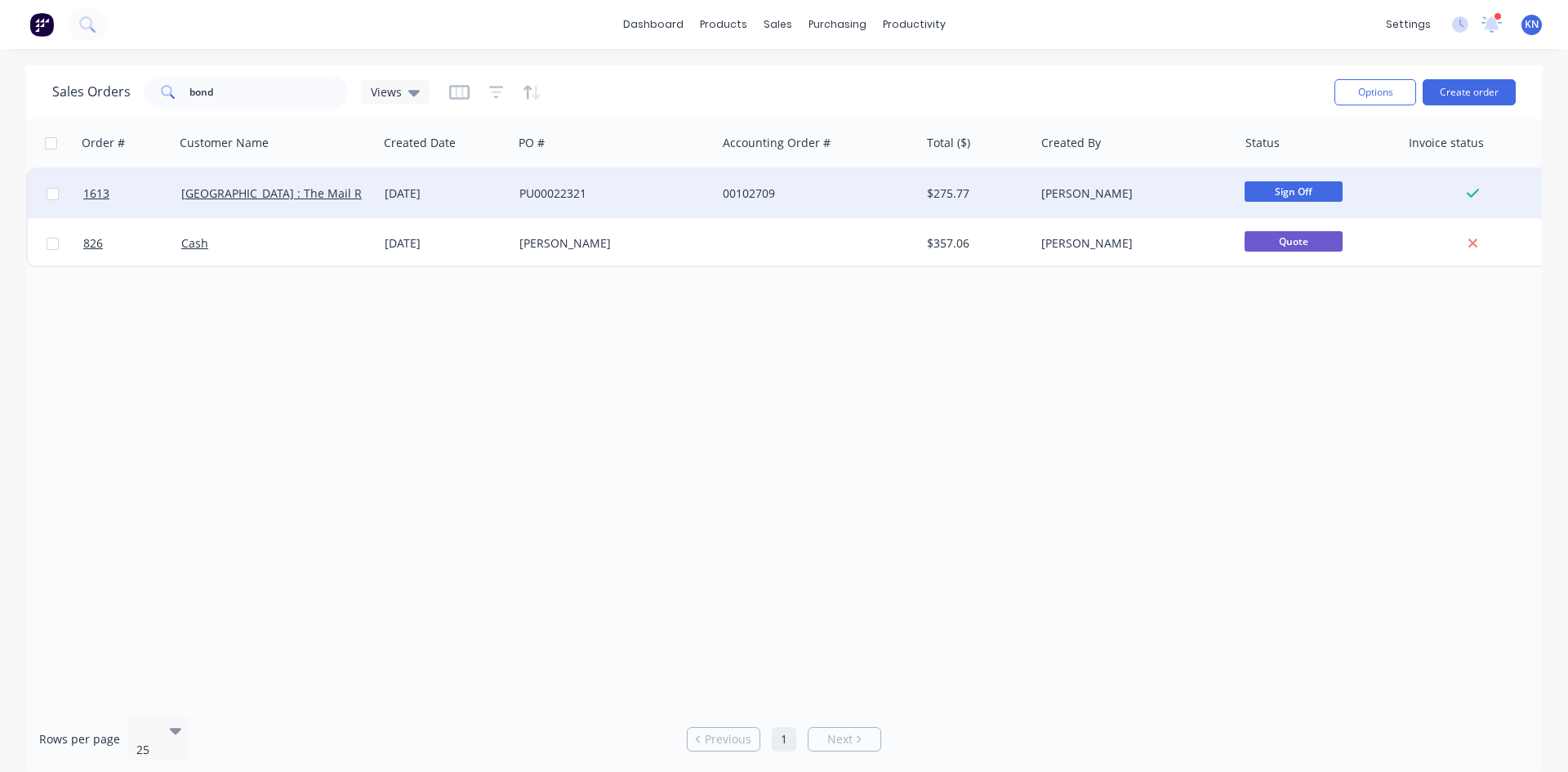
click at [629, 190] on div "PU00022321" at bounding box center [609, 194] width 181 height 16
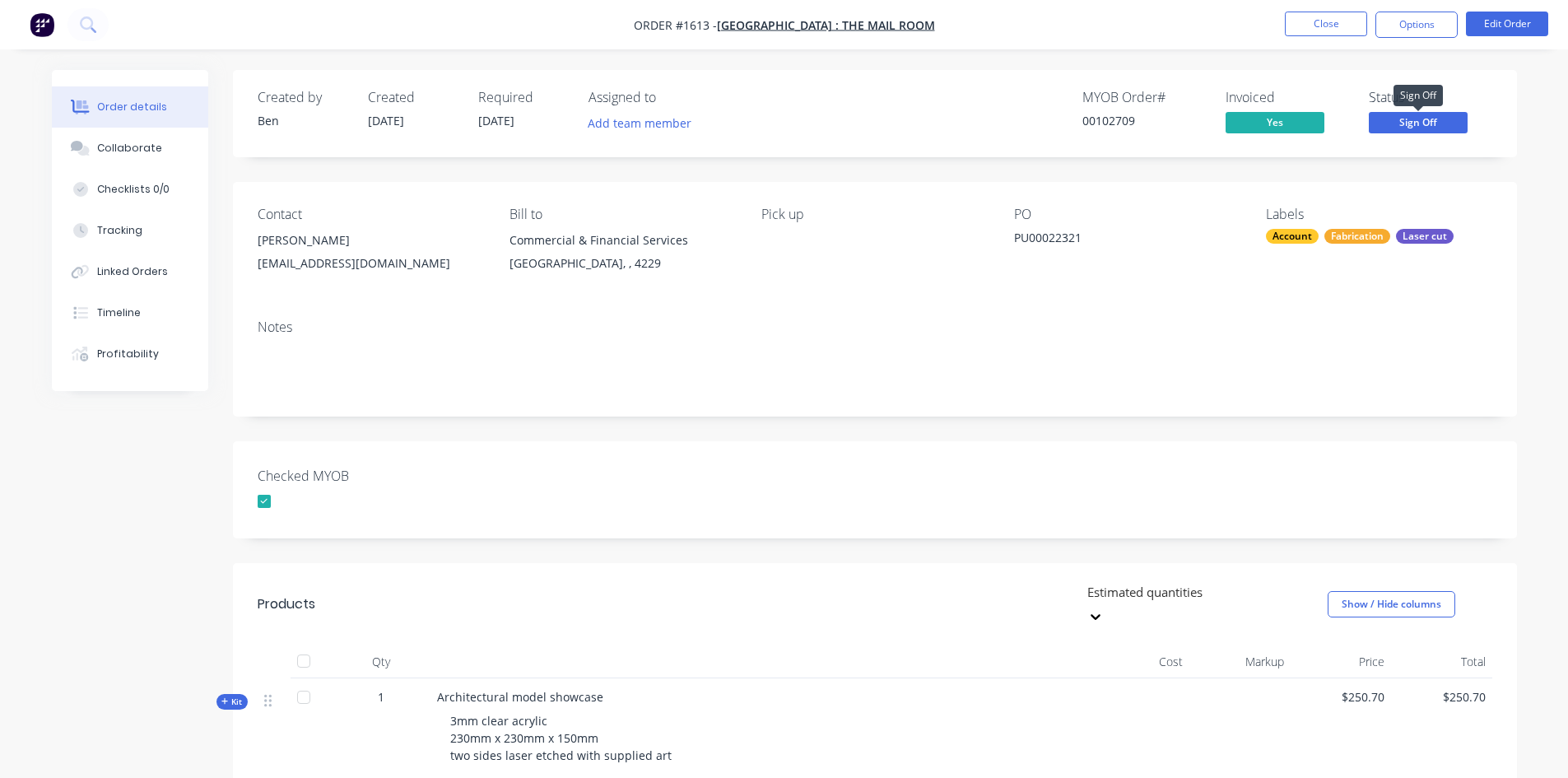
click at [1443, 122] on span "Sign Off" at bounding box center [1418, 122] width 99 height 21
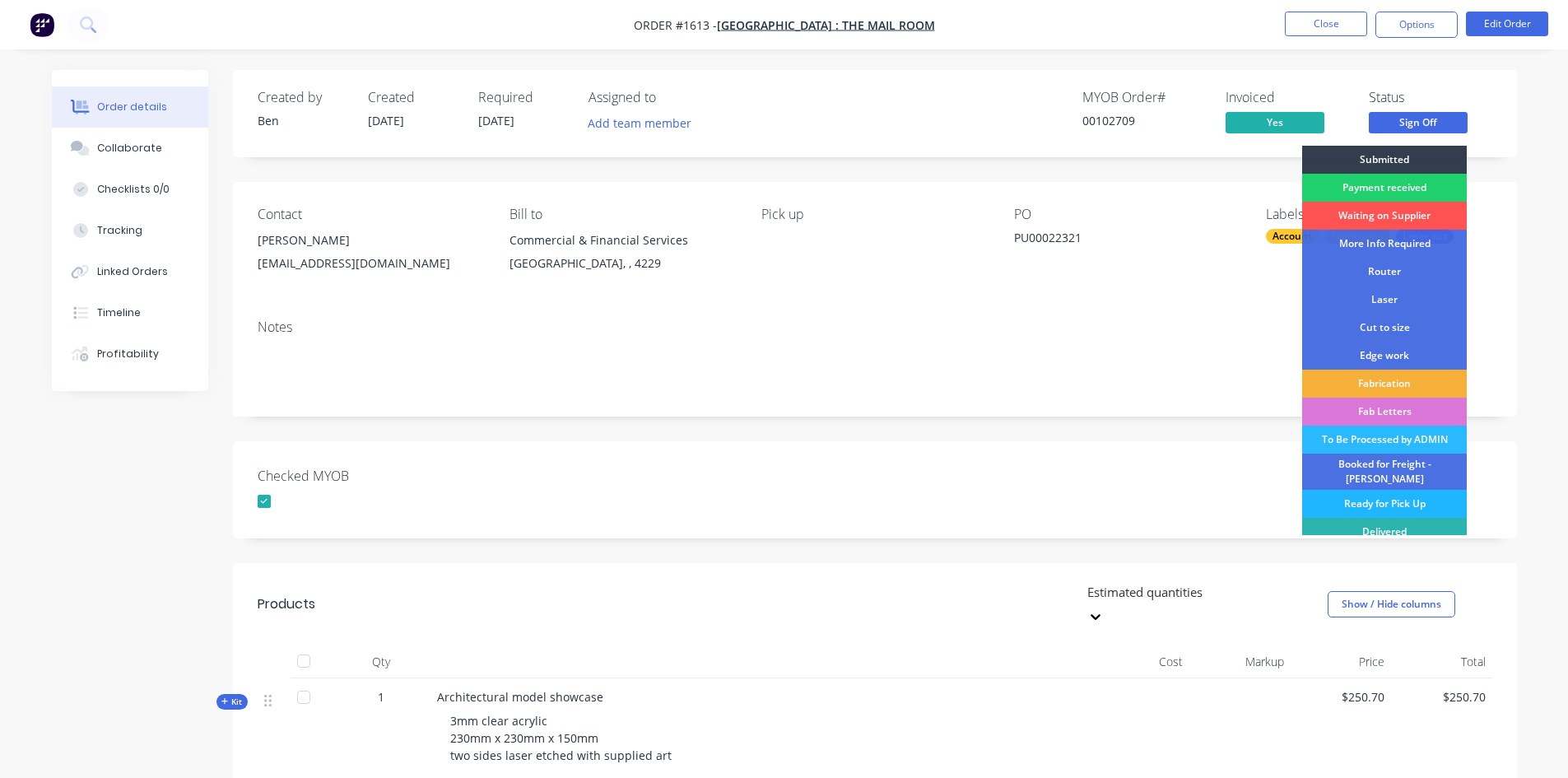
click at [1389, 495] on div "Ready for Pick Up" at bounding box center [1384, 503] width 165 height 28
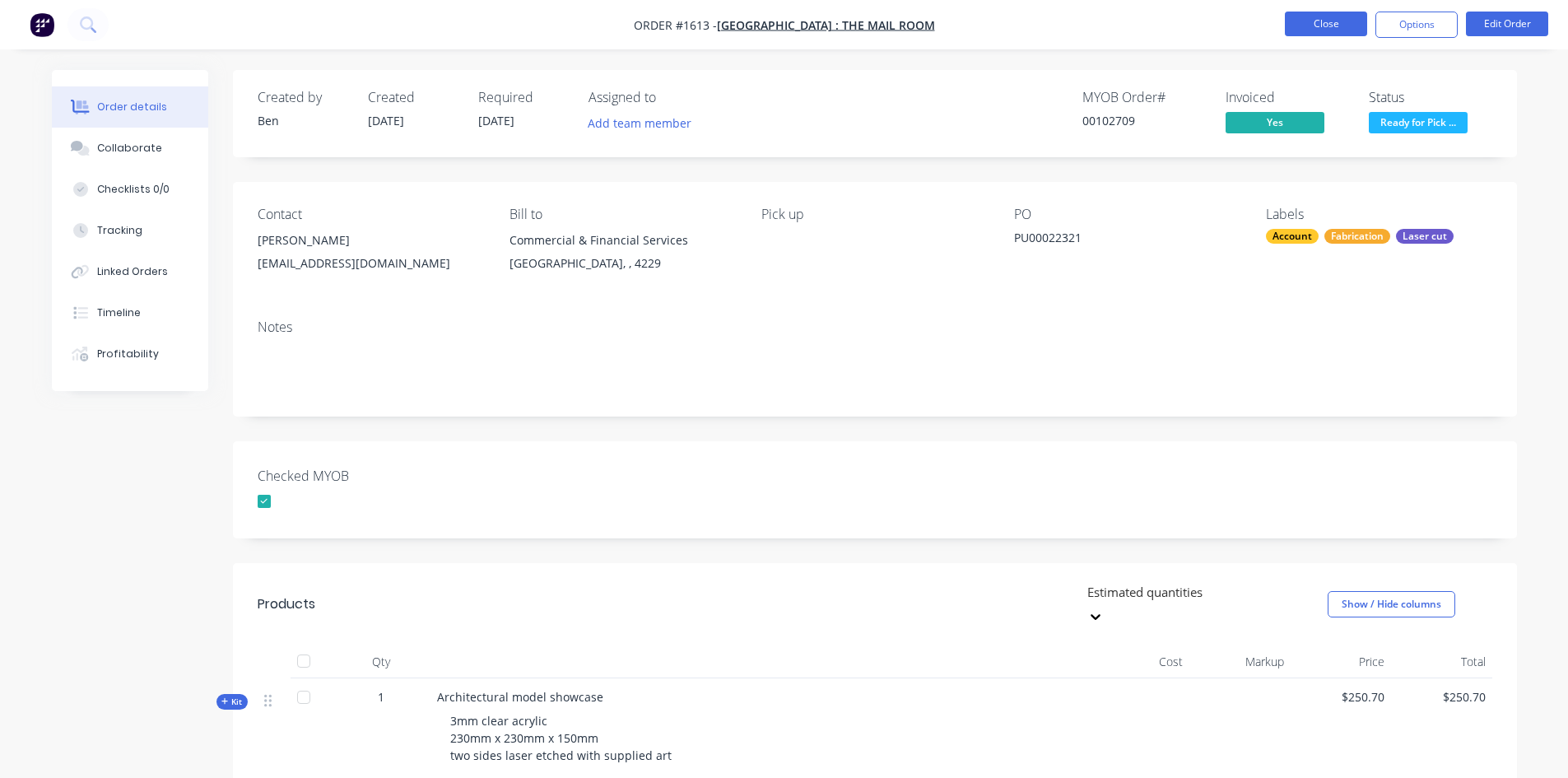
click at [1320, 22] on button "Close" at bounding box center [1326, 23] width 82 height 24
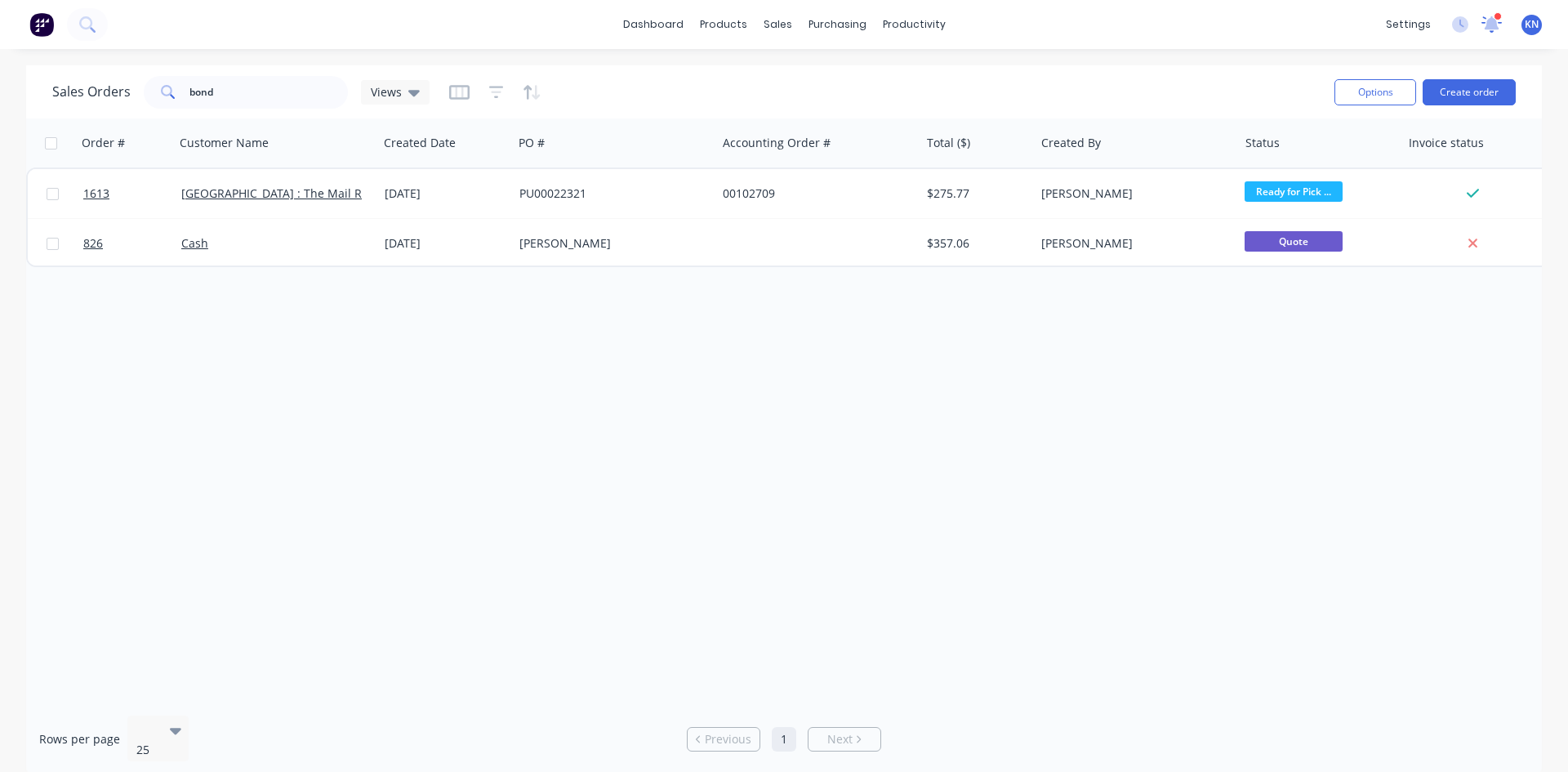
click at [1494, 26] on icon at bounding box center [1491, 22] width 15 height 14
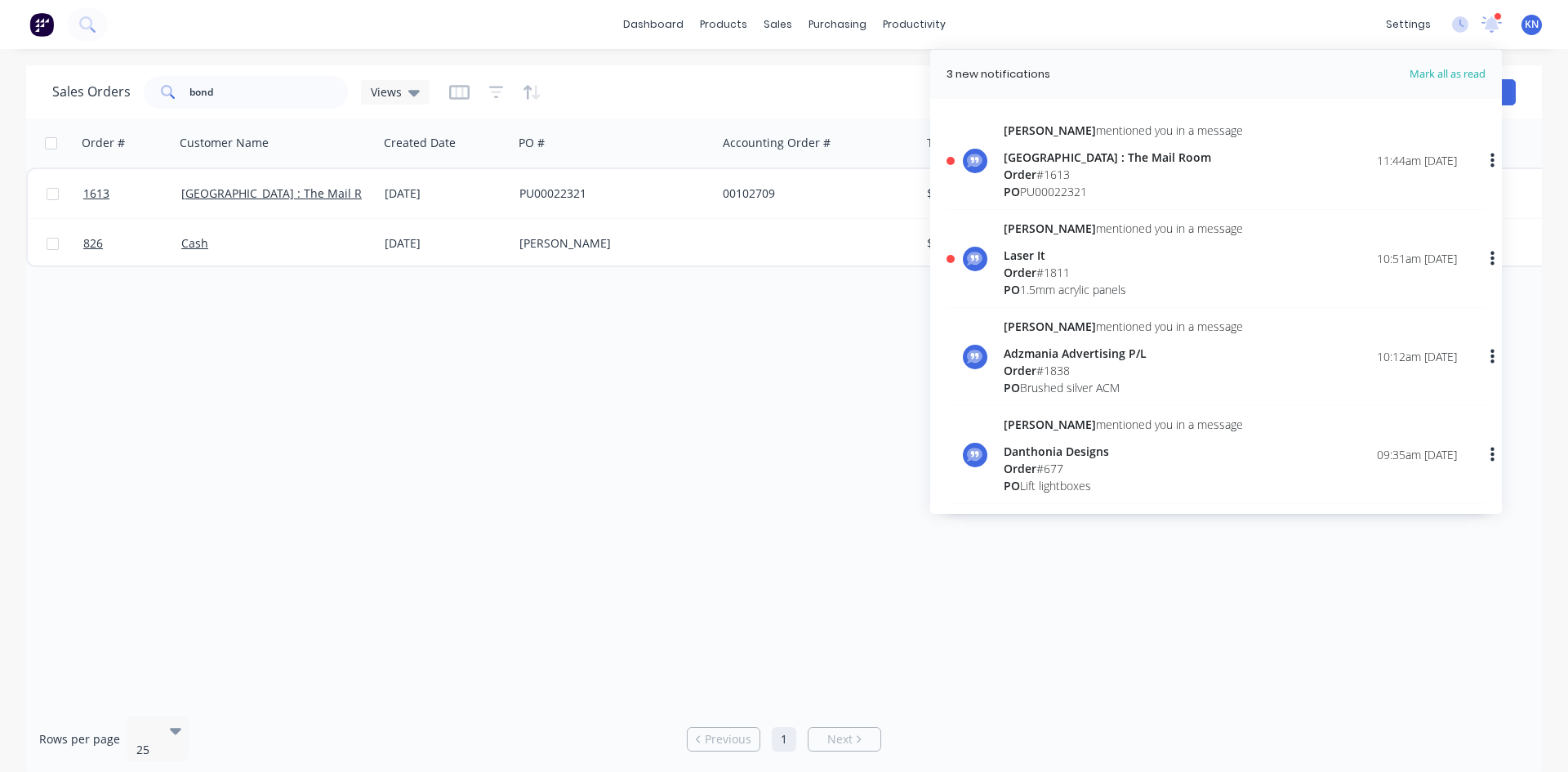
click at [1078, 161] on div "[GEOGRAPHIC_DATA] : The Mail Room" at bounding box center [1123, 156] width 239 height 17
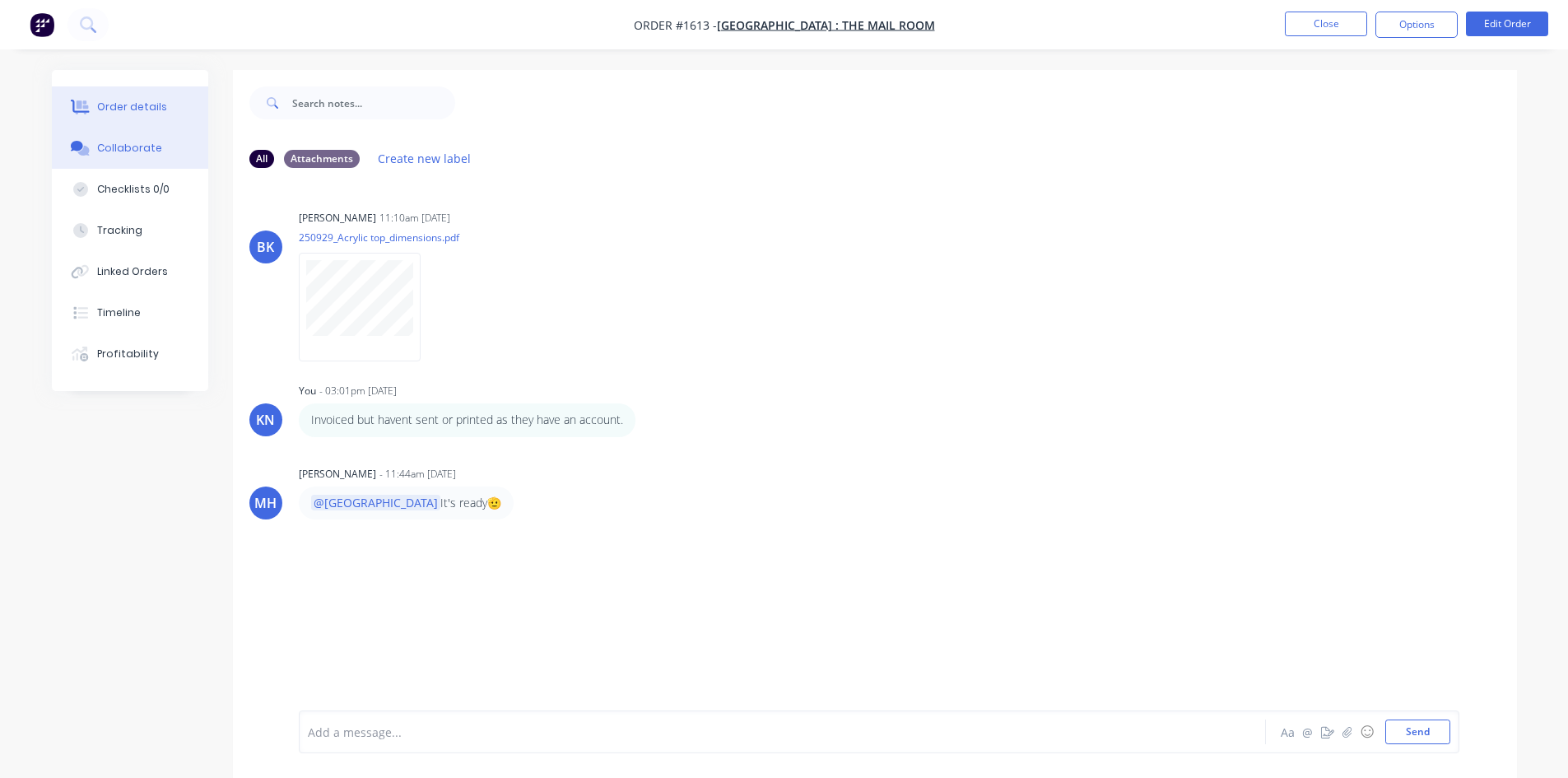
click at [140, 106] on div "Order details" at bounding box center [132, 107] width 70 height 14
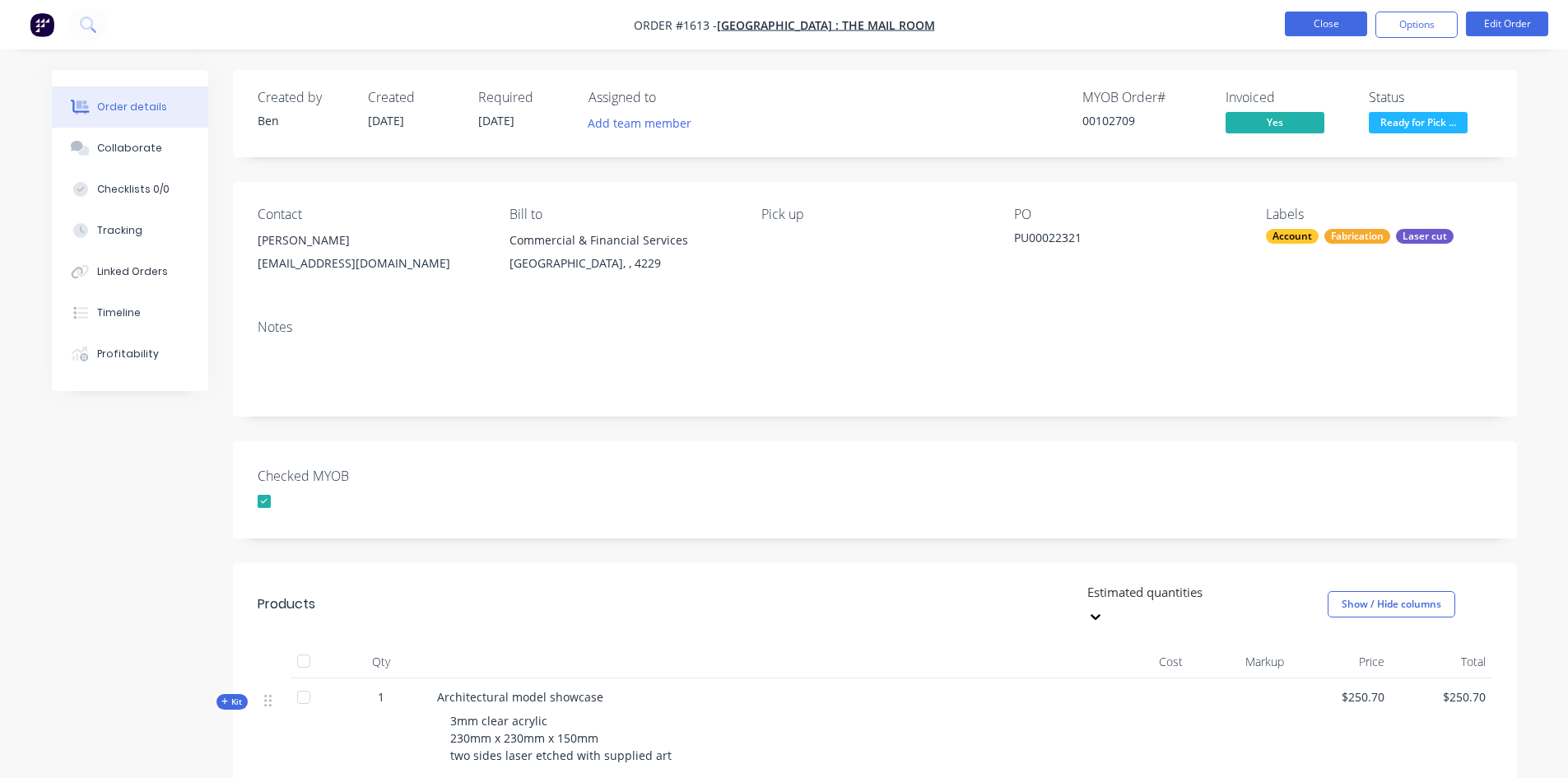
click at [1332, 24] on button "Close" at bounding box center [1326, 23] width 82 height 24
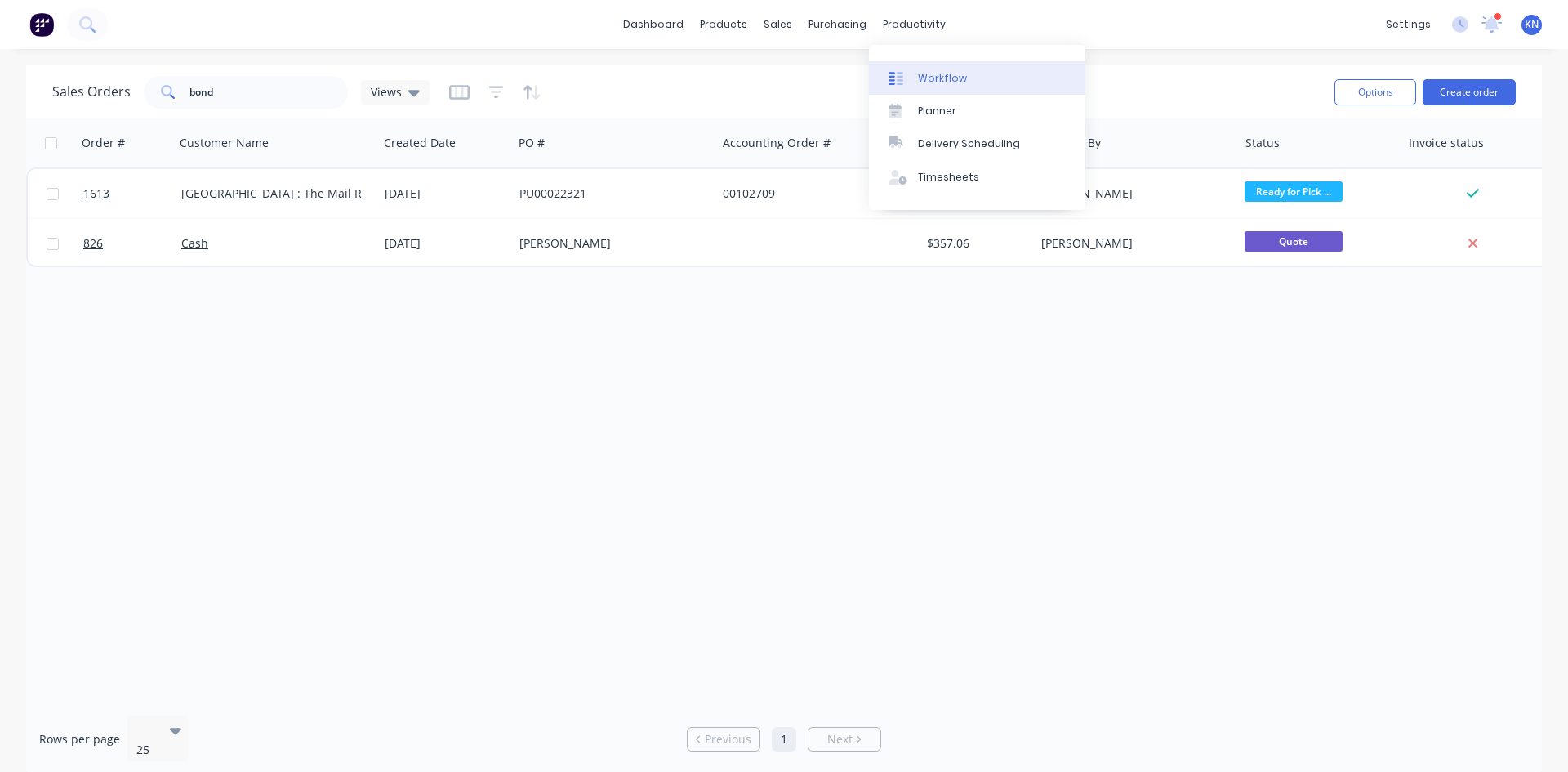
click at [943, 75] on div "Workflow" at bounding box center [942, 79] width 49 height 14
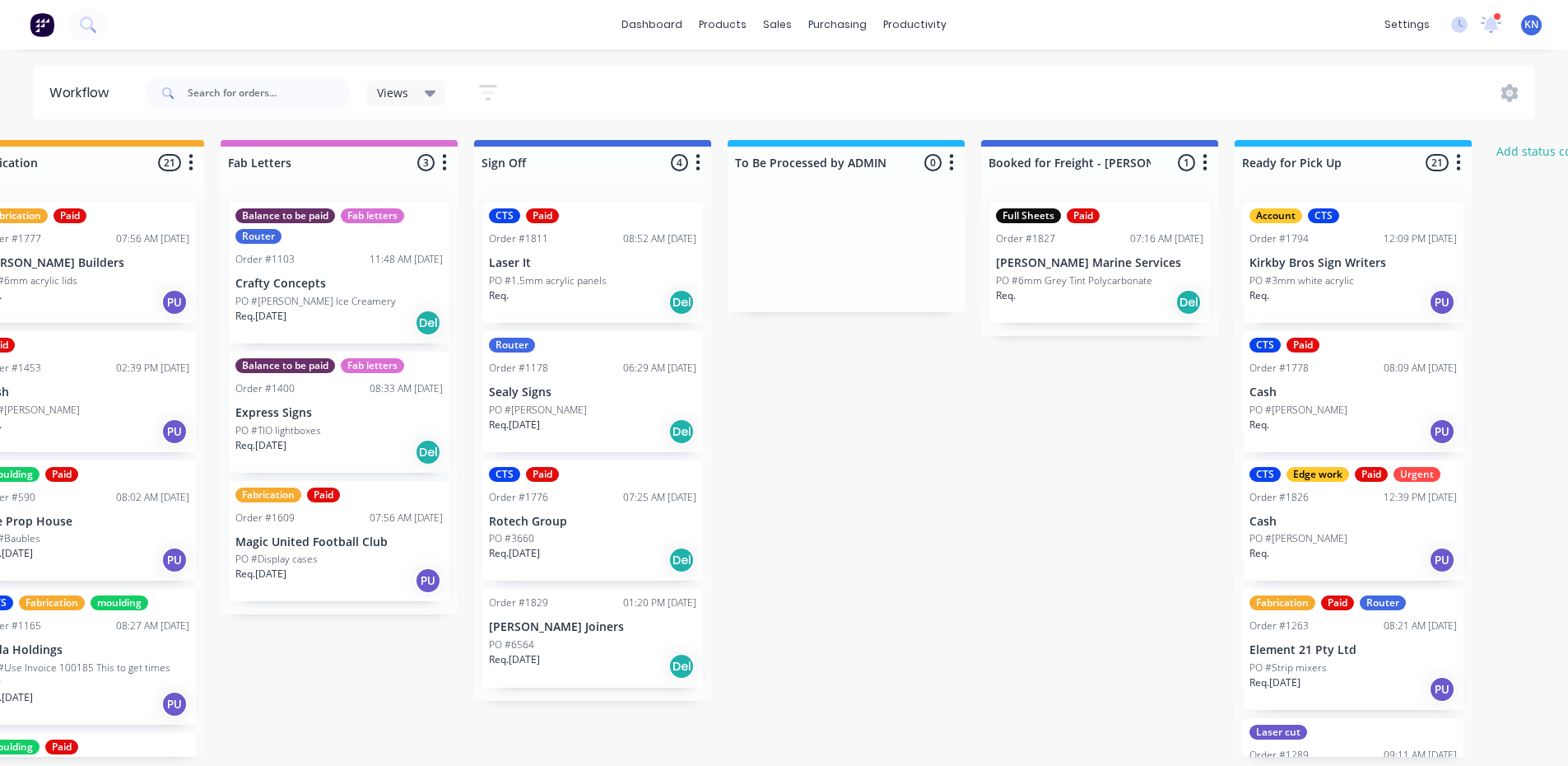
scroll to position [0, 2116]
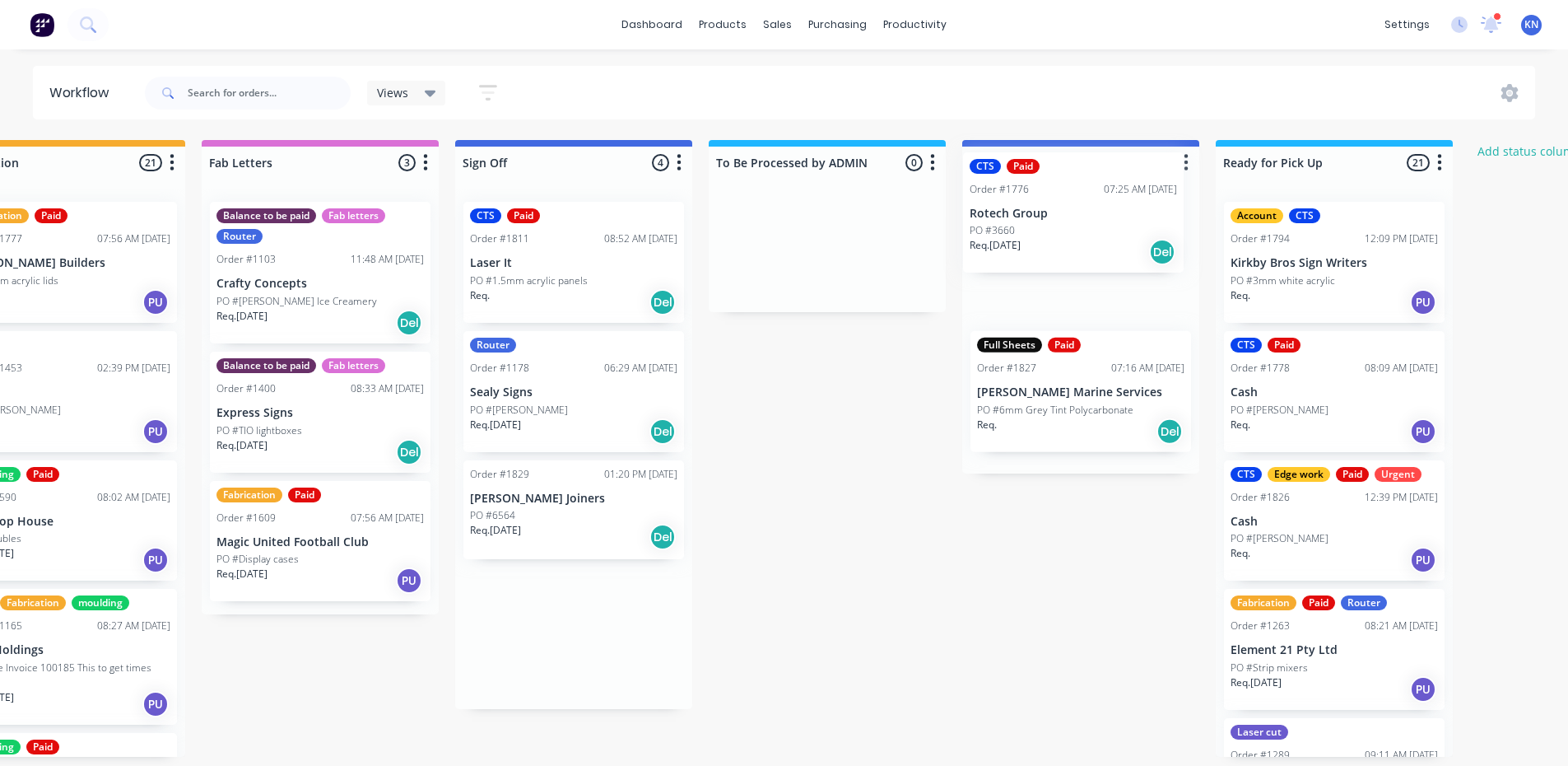
drag, startPoint x: 575, startPoint y: 529, endPoint x: 1090, endPoint y: 217, distance: 602.1
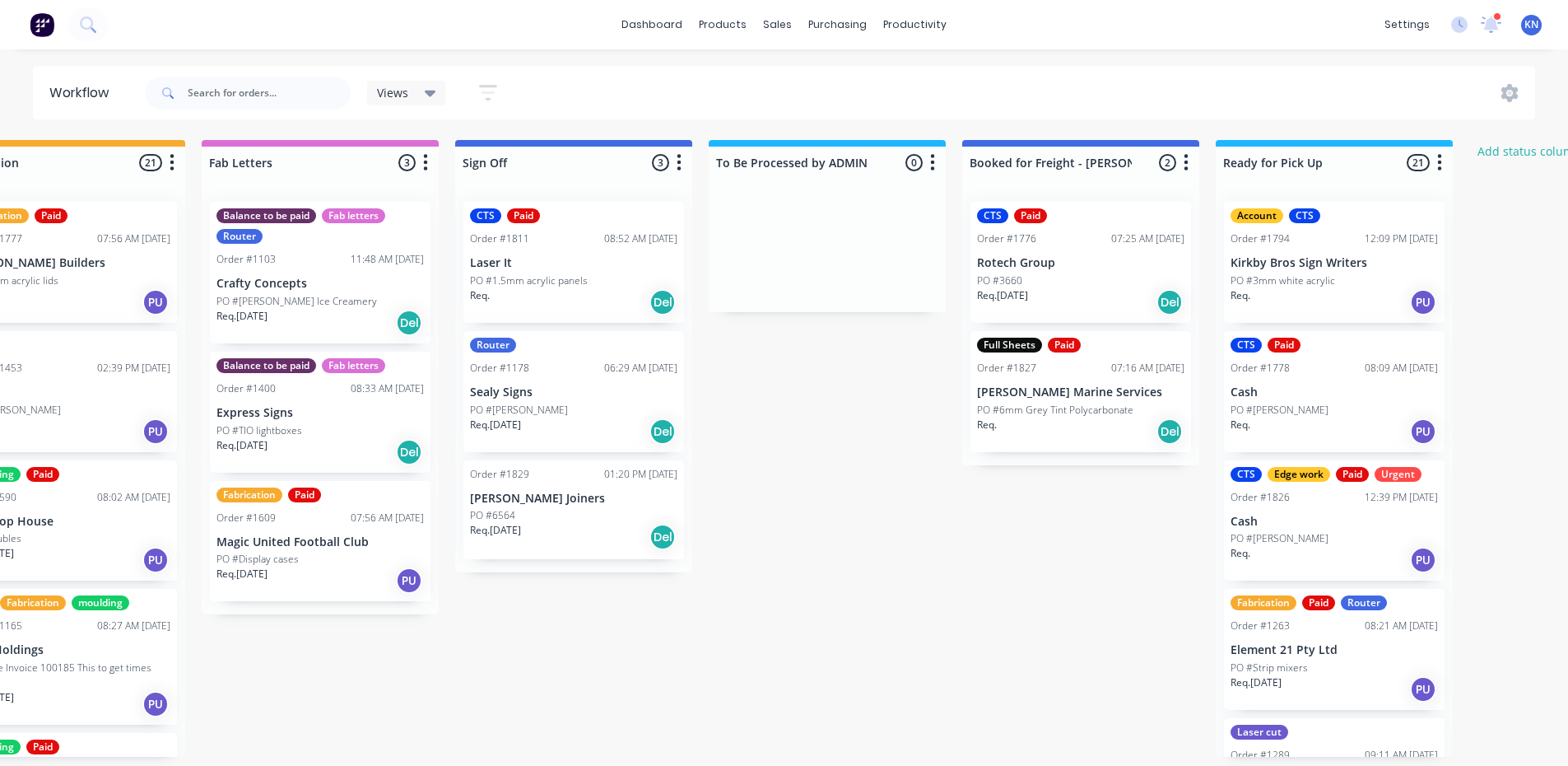
click at [1050, 263] on p "Rotech Group" at bounding box center [1081, 263] width 207 height 14
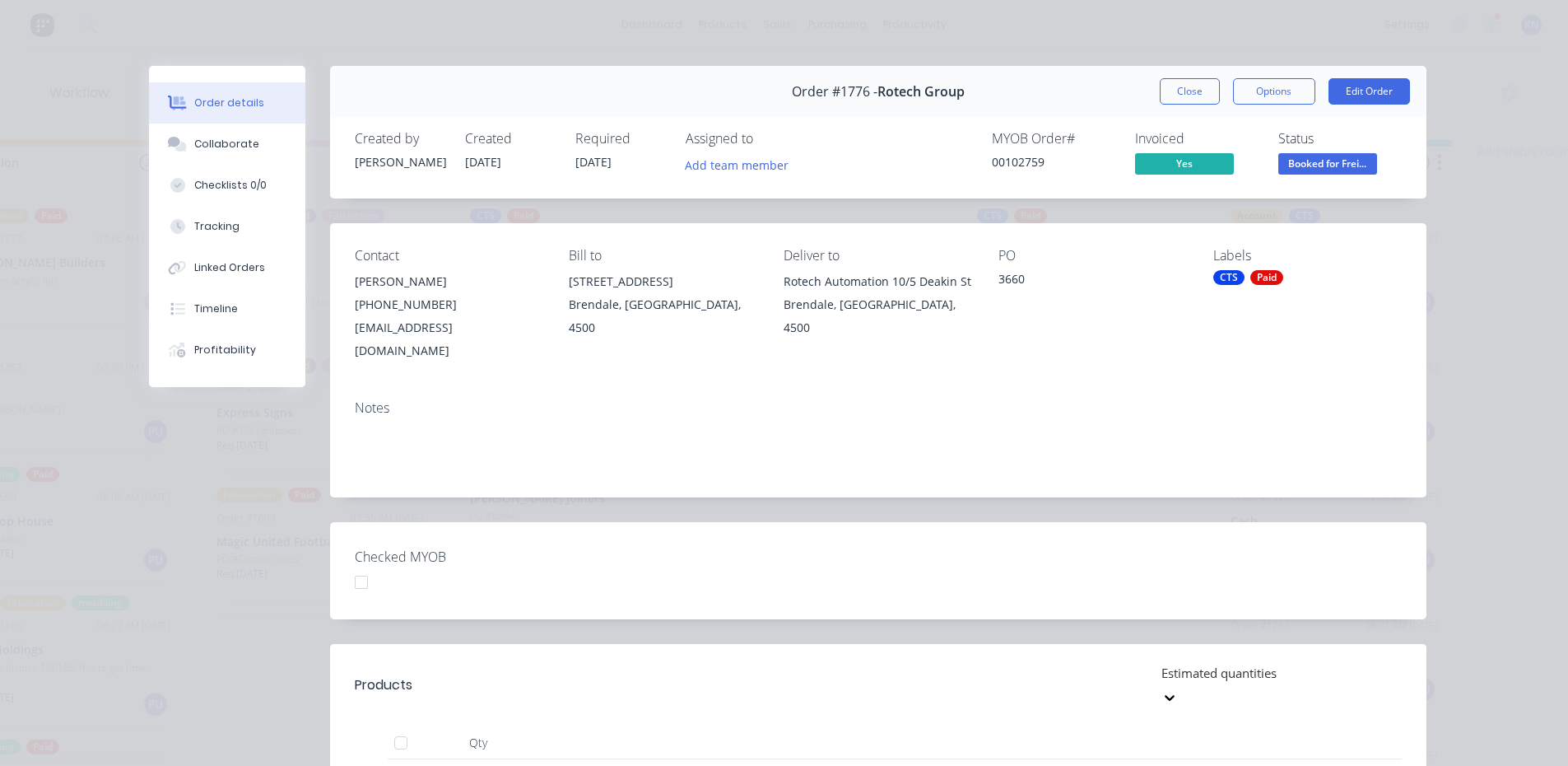
drag, startPoint x: 1187, startPoint y: 87, endPoint x: 857, endPoint y: 1, distance: 341.0
click at [1187, 87] on button "Close" at bounding box center [1190, 91] width 60 height 26
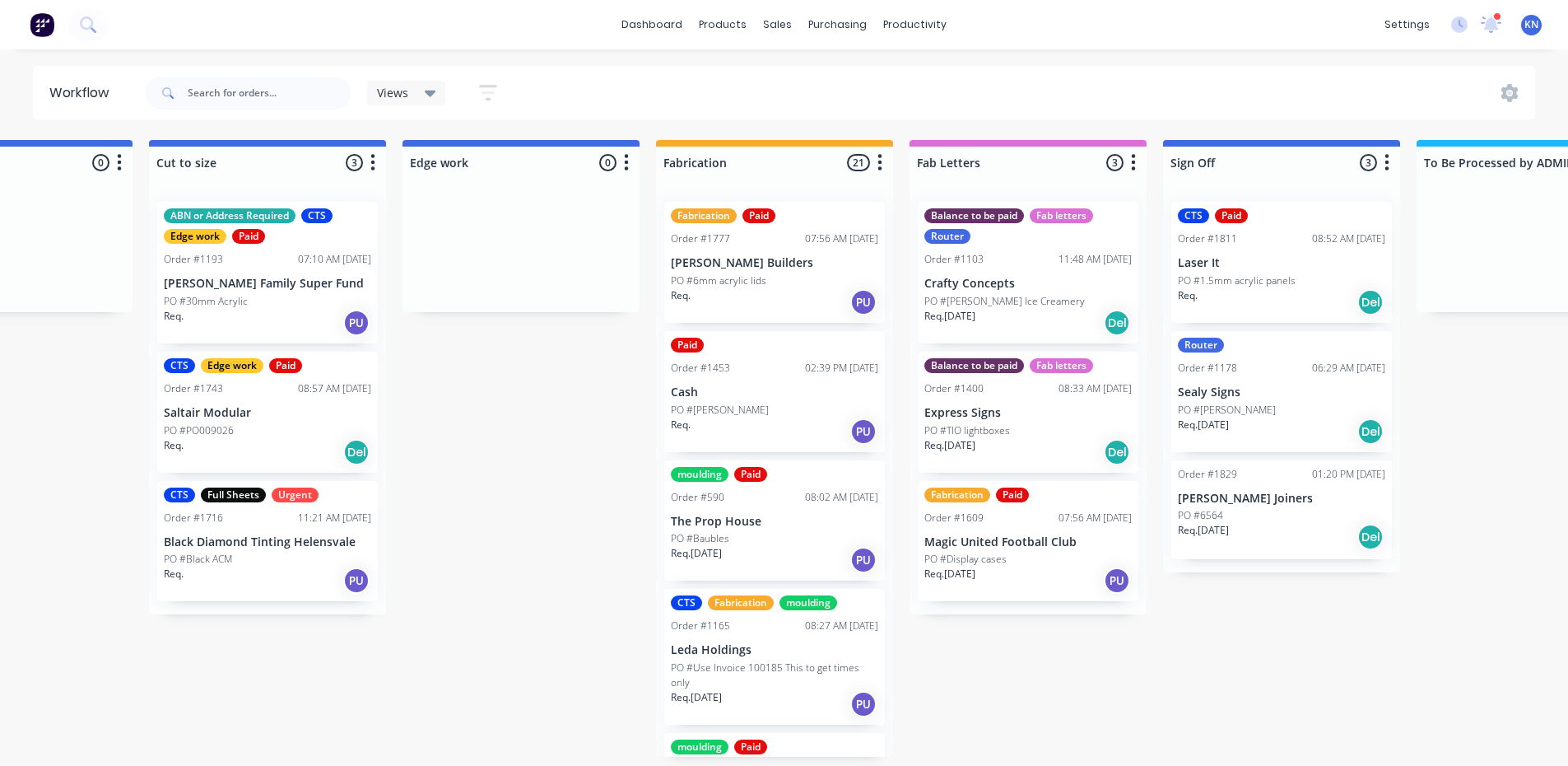
scroll to position [0, 1302]
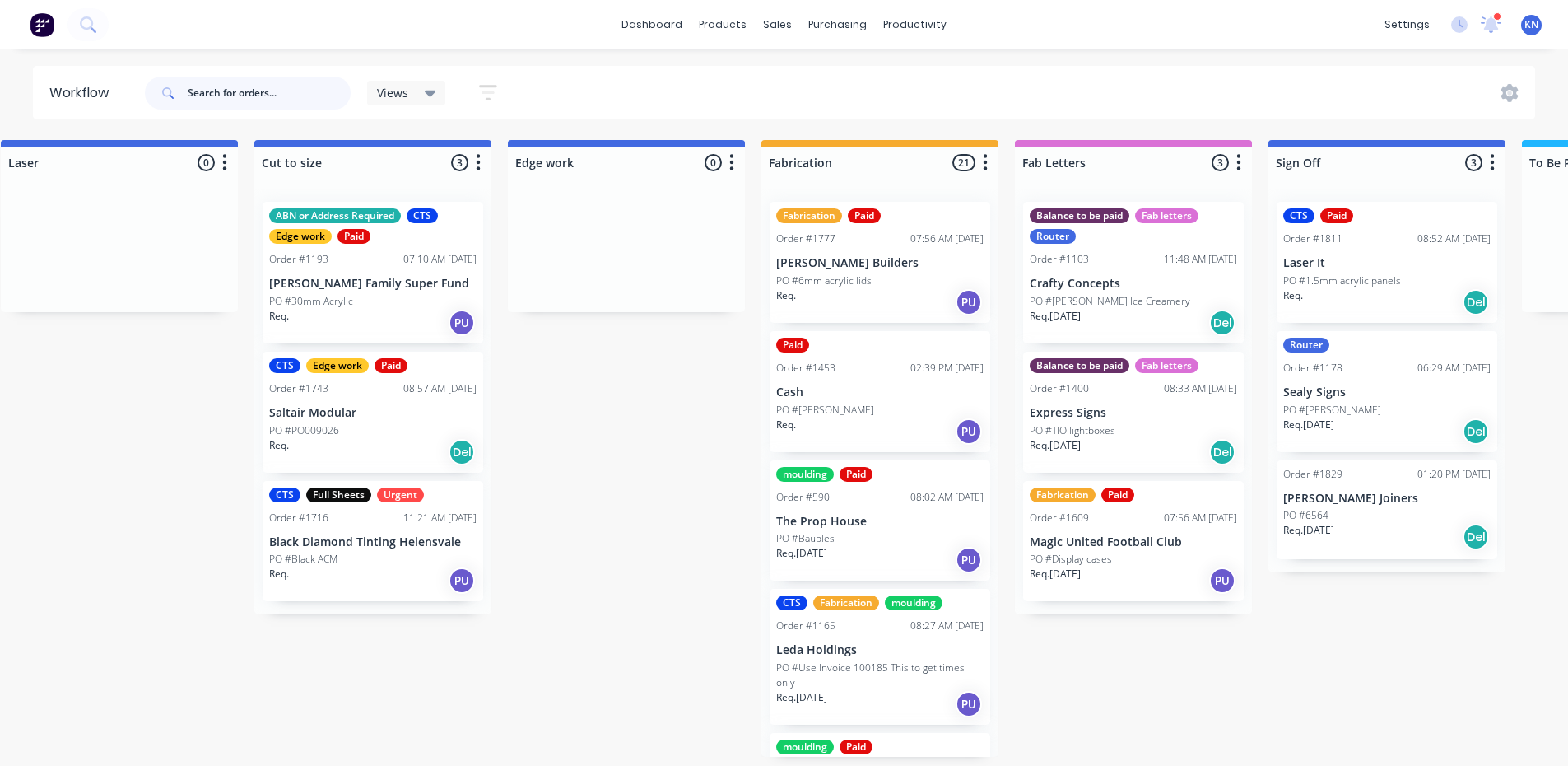
click at [268, 93] on input "text" at bounding box center [268, 93] width 163 height 33
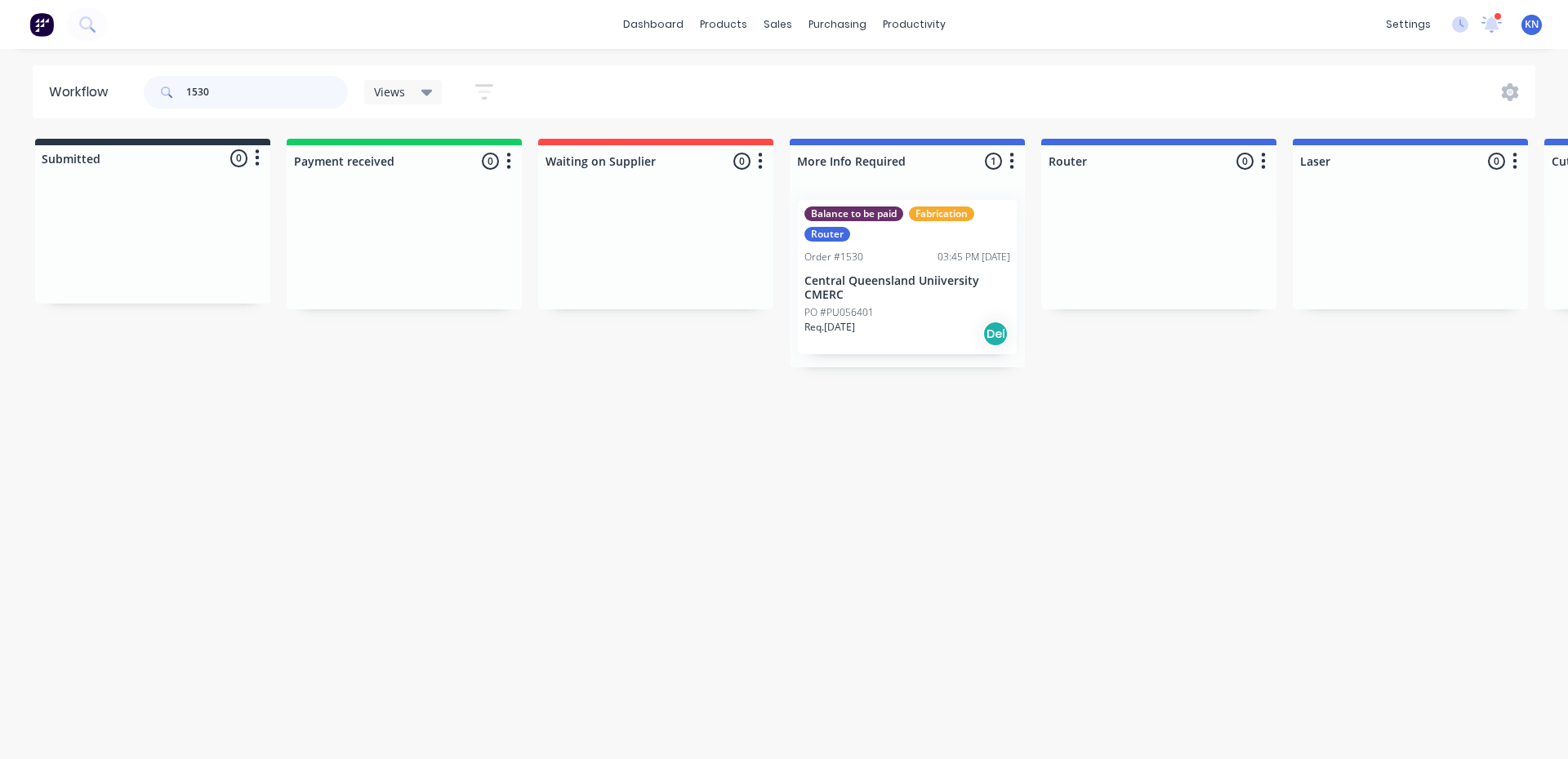
click at [257, 100] on input "1530" at bounding box center [266, 92] width 162 height 33
type input "1"
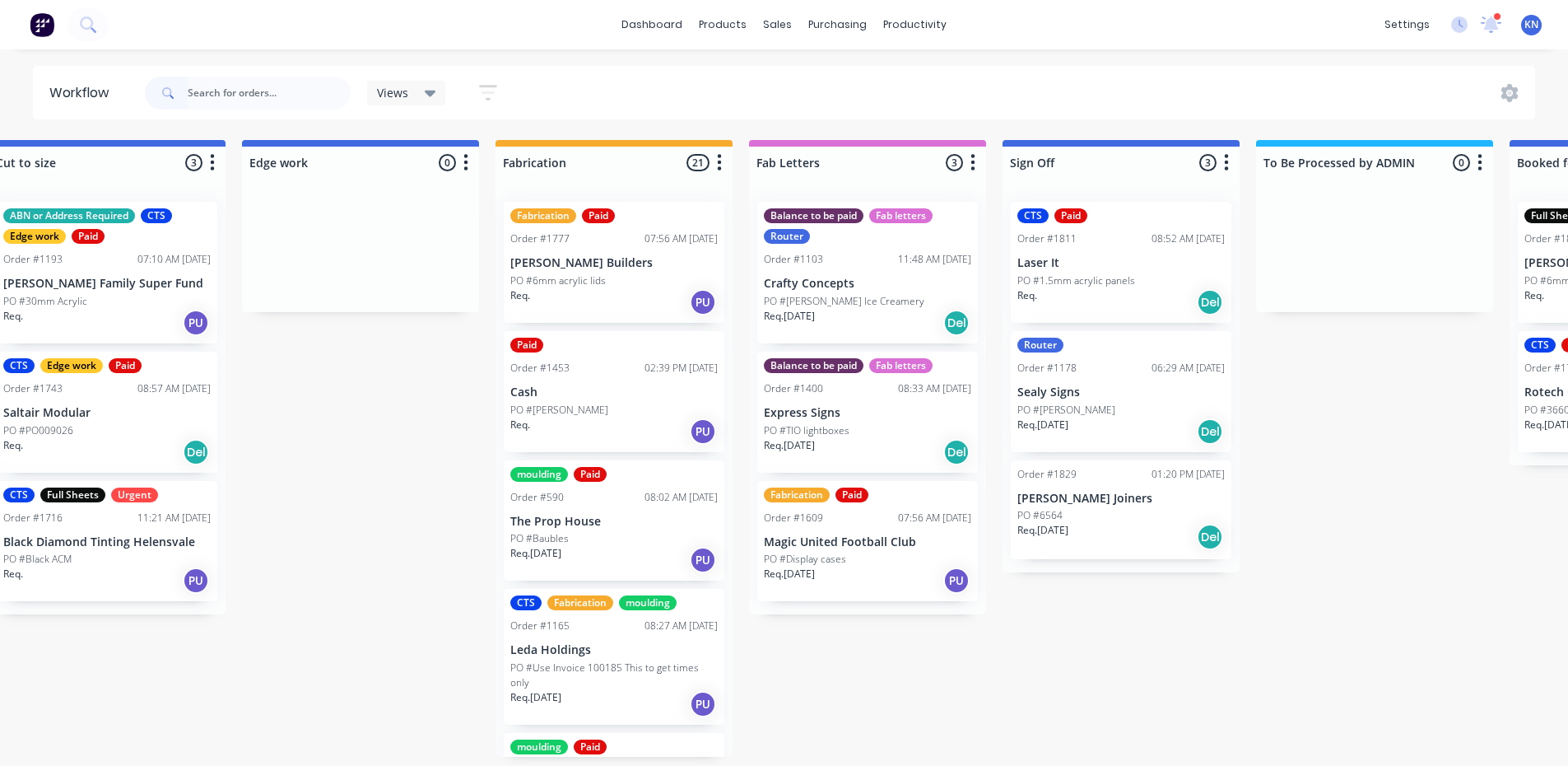
click at [303, 468] on div "Submitted 0 Status colour #273444 hex #273444 Save Cancel Summaries Total order…" at bounding box center [389, 448] width 3939 height 617
click at [258, 98] on input "text" at bounding box center [268, 93] width 163 height 33
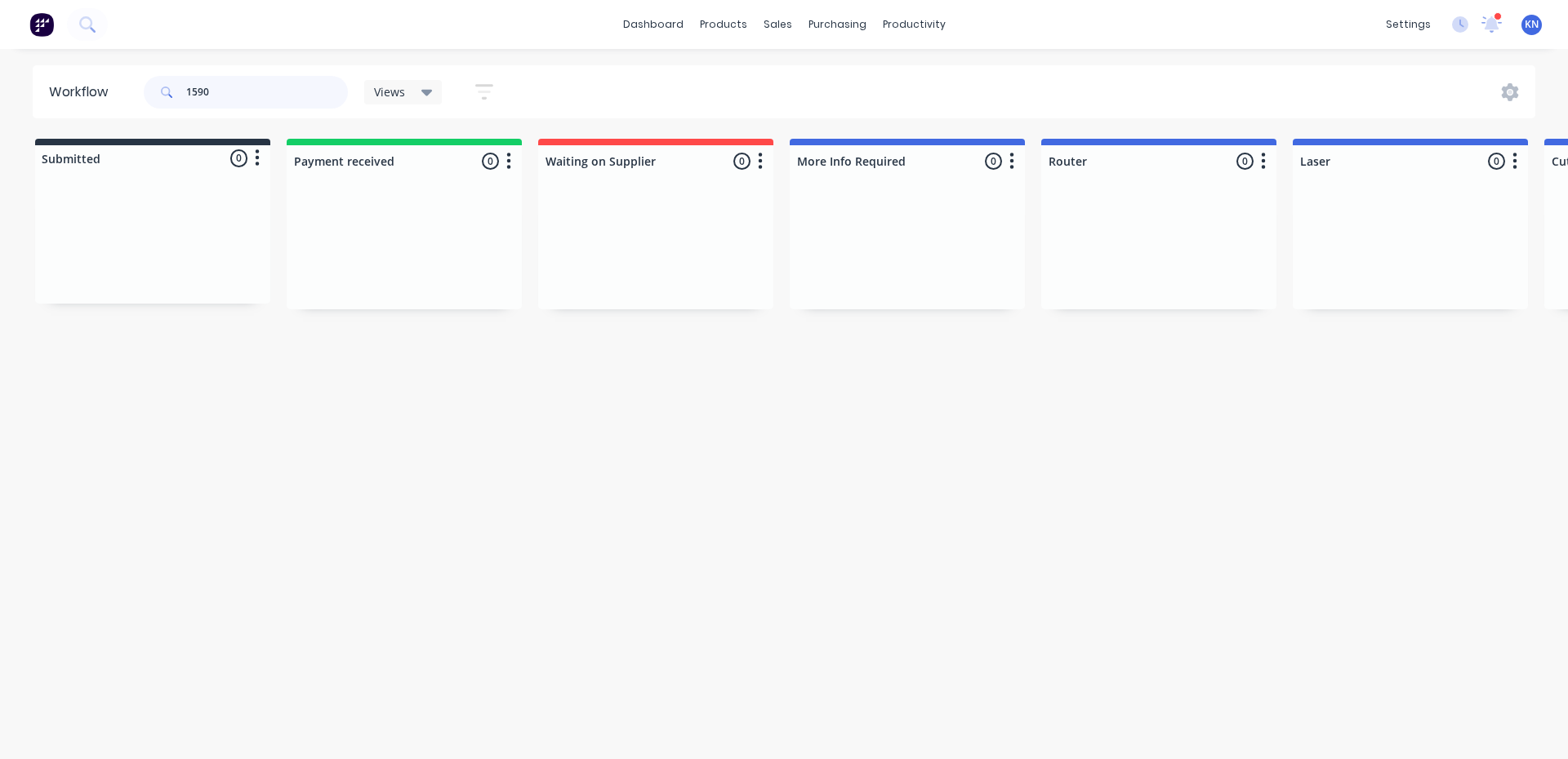
click at [231, 90] on input "1590" at bounding box center [266, 92] width 162 height 33
type input "1"
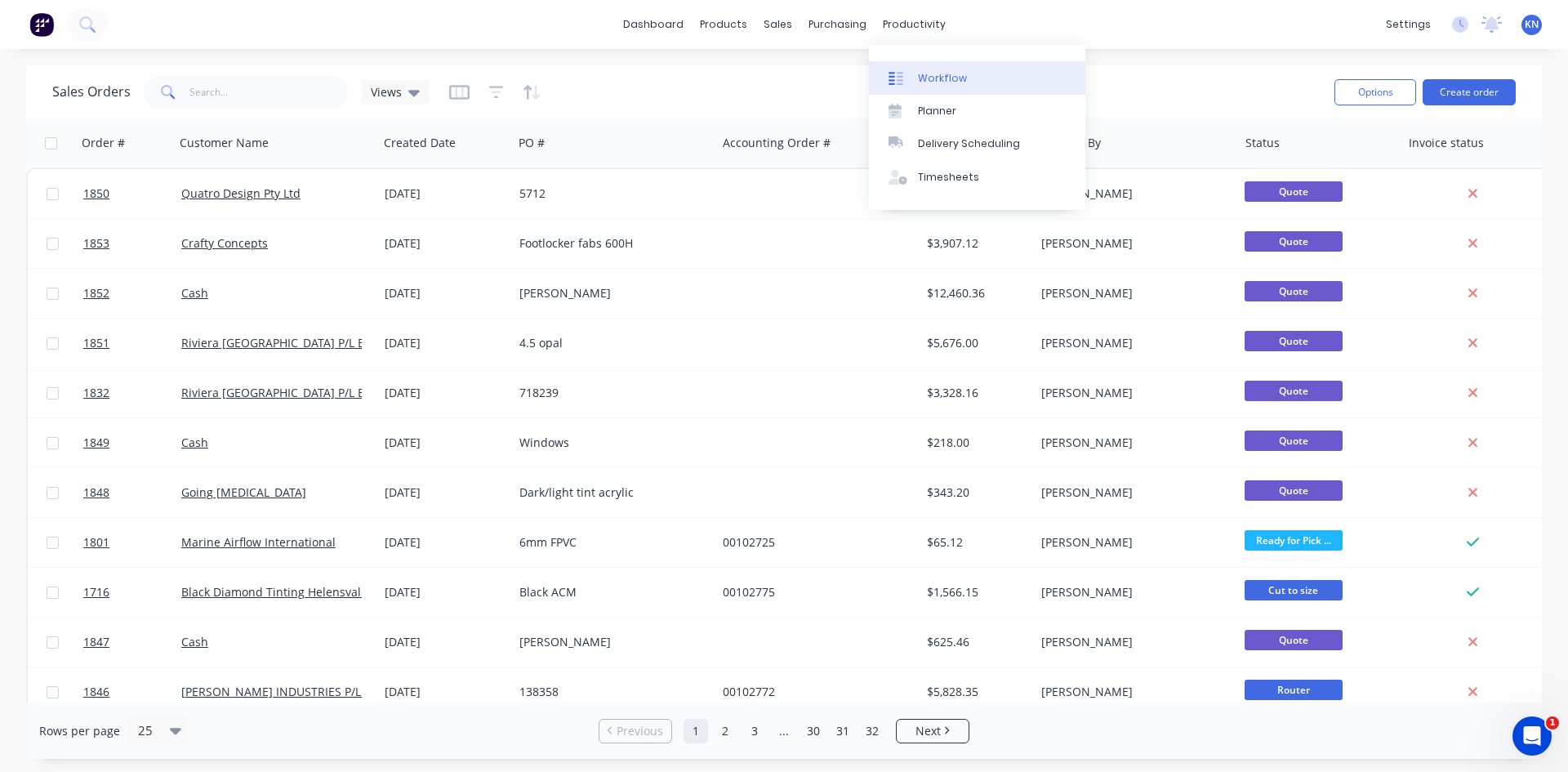
click at [948, 76] on div "Workflow" at bounding box center [942, 79] width 49 height 14
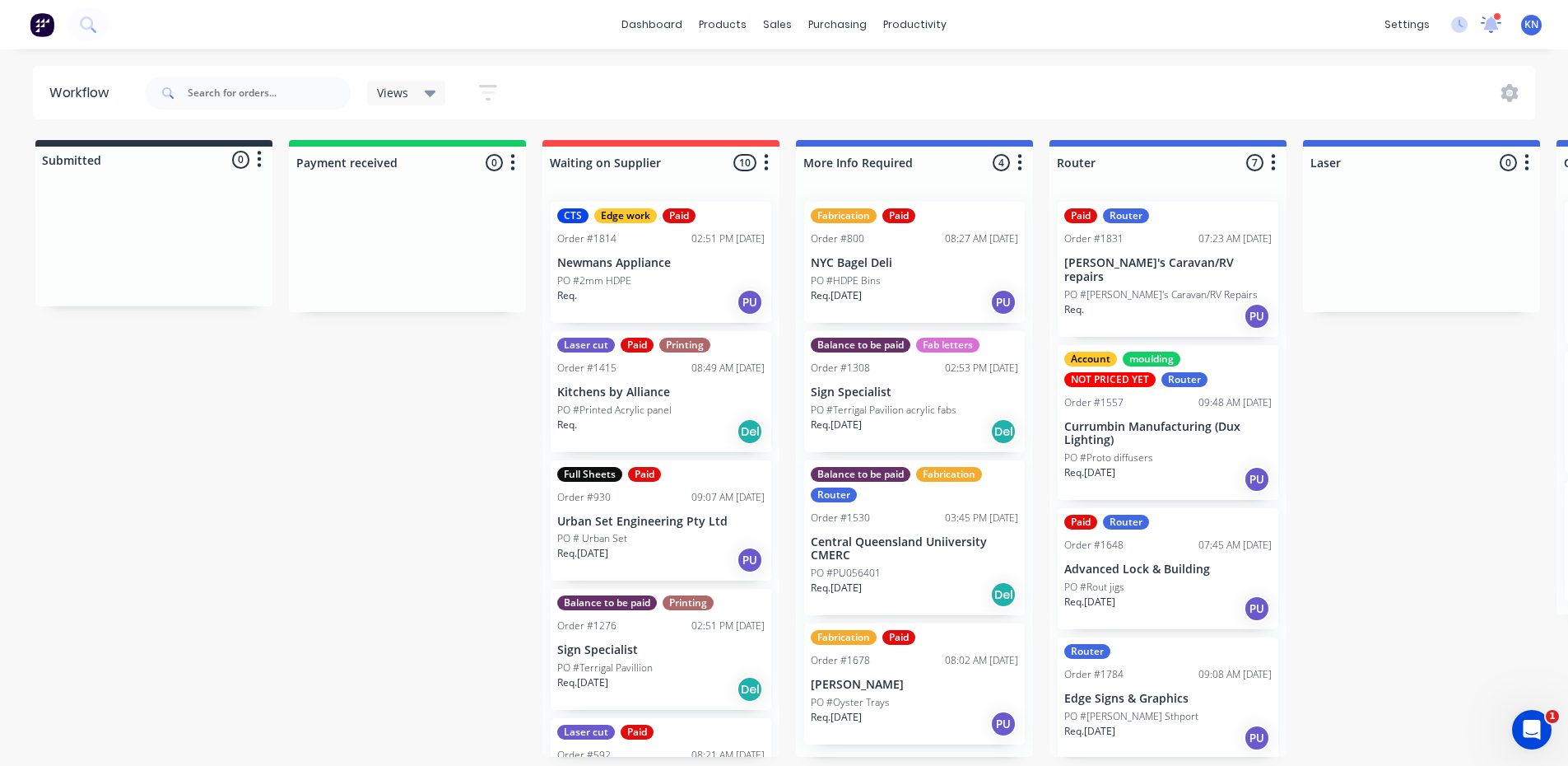
click at [1492, 22] on icon at bounding box center [1491, 23] width 15 height 14
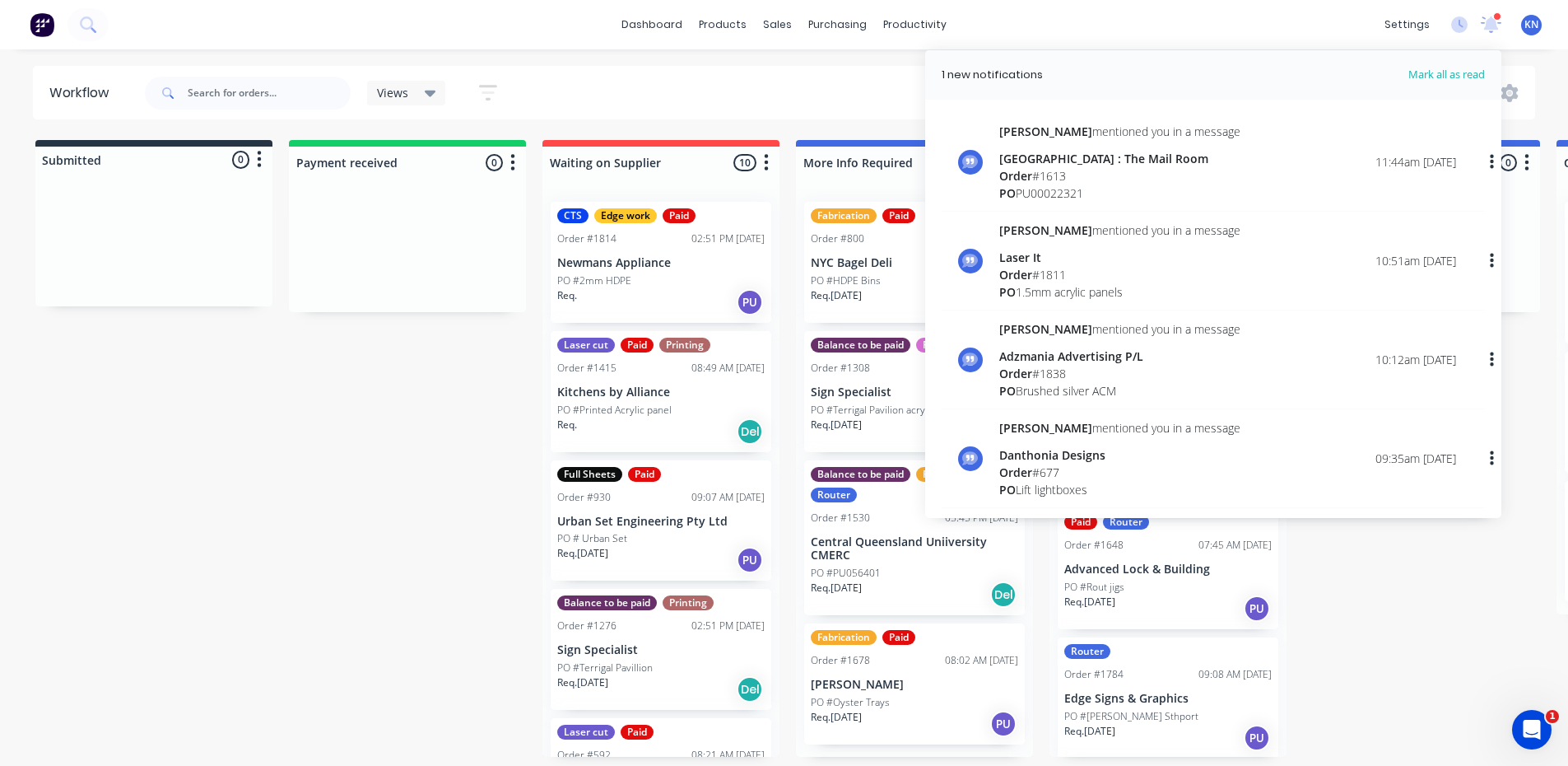
click at [690, 85] on div "Views Save new view None (Default) edit Ready for Pick Up edit Show/Hide status…" at bounding box center [838, 93] width 1395 height 50
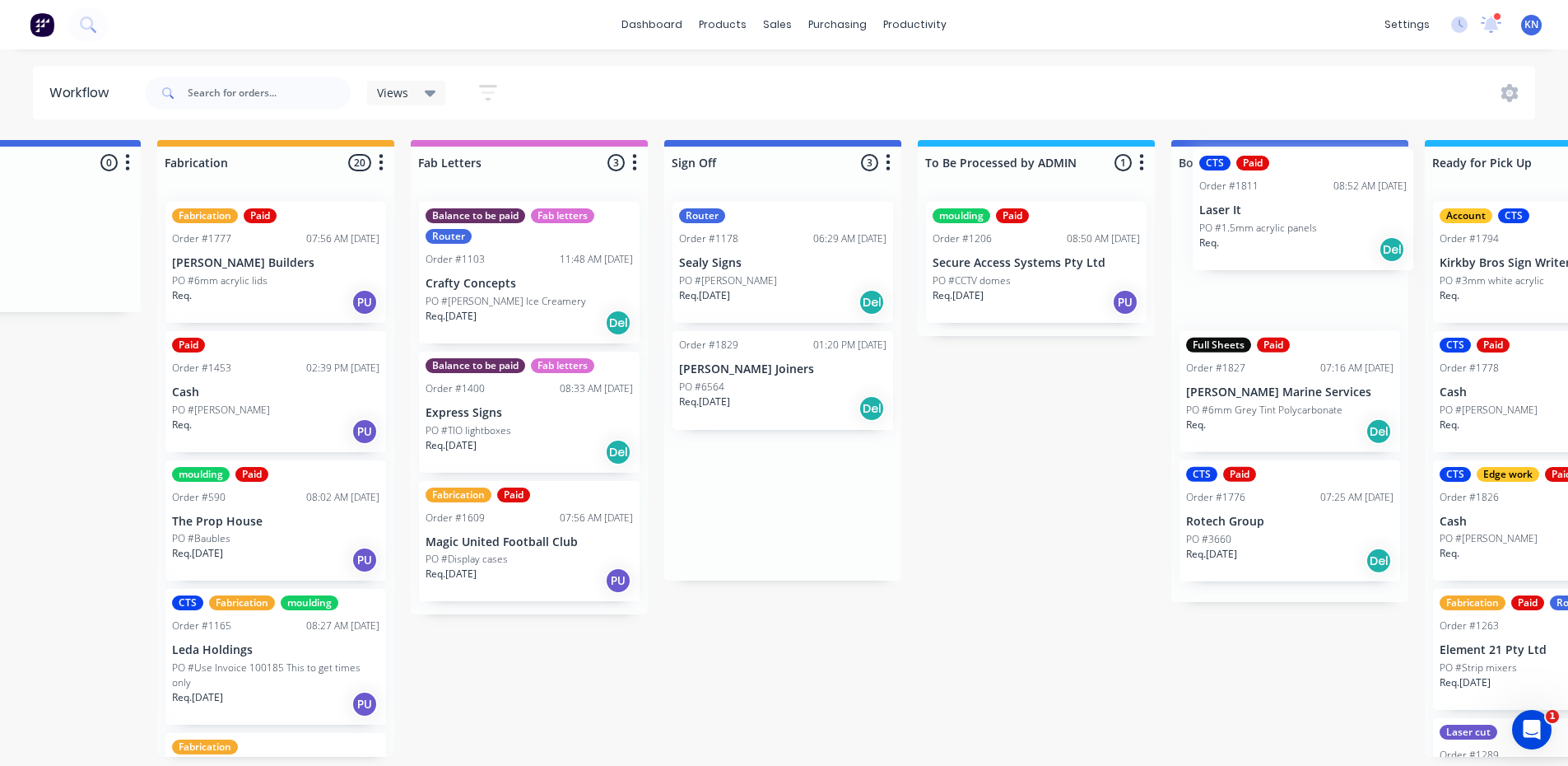
scroll to position [0, 1940]
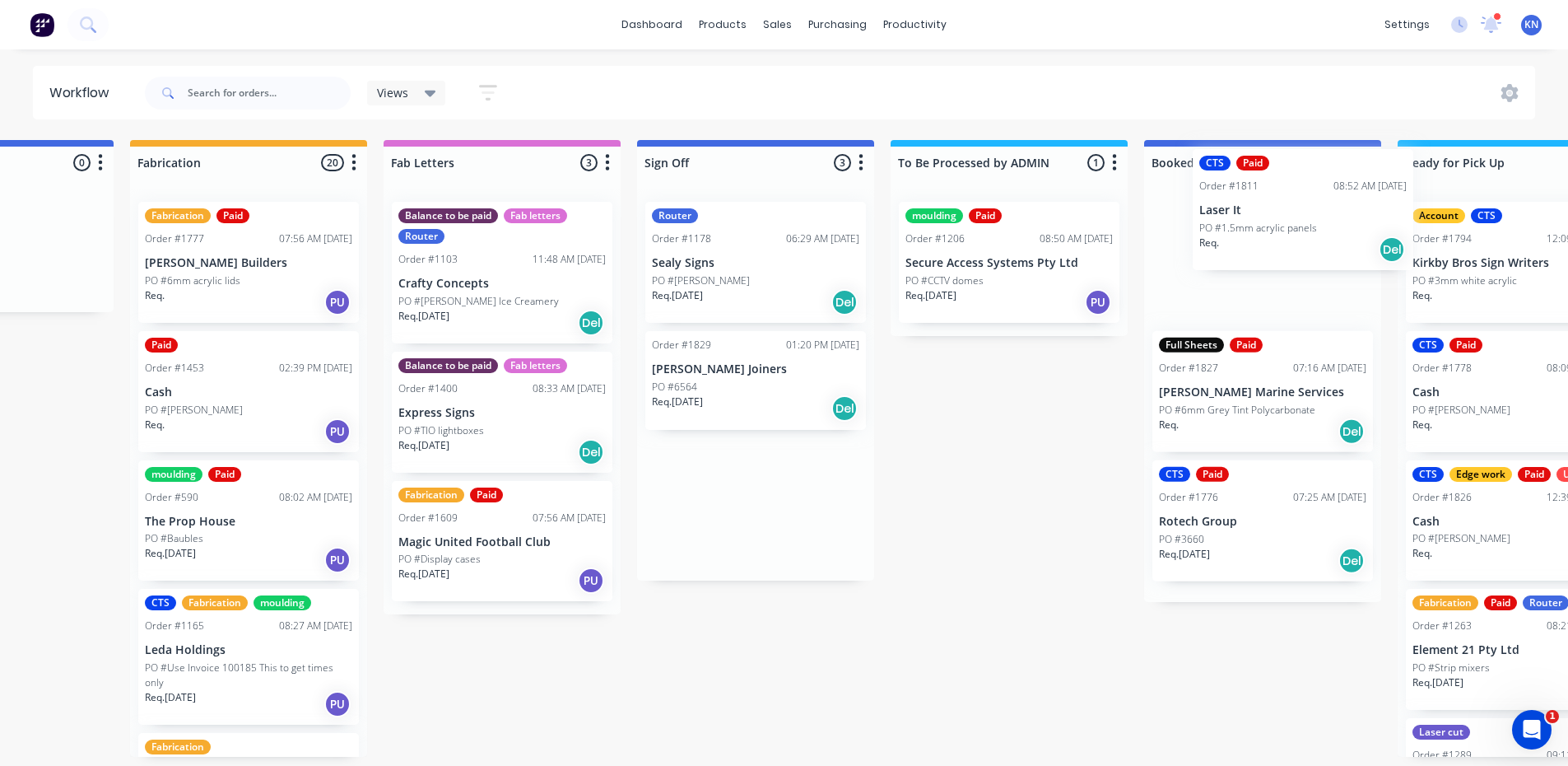
drag, startPoint x: 887, startPoint y: 277, endPoint x: 1277, endPoint y: 224, distance: 393.6
click at [1277, 224] on div "Submitted 0 Status colour #273444 hex #273444 Save Cancel Summaries Total order…" at bounding box center [22, 448] width 3939 height 617
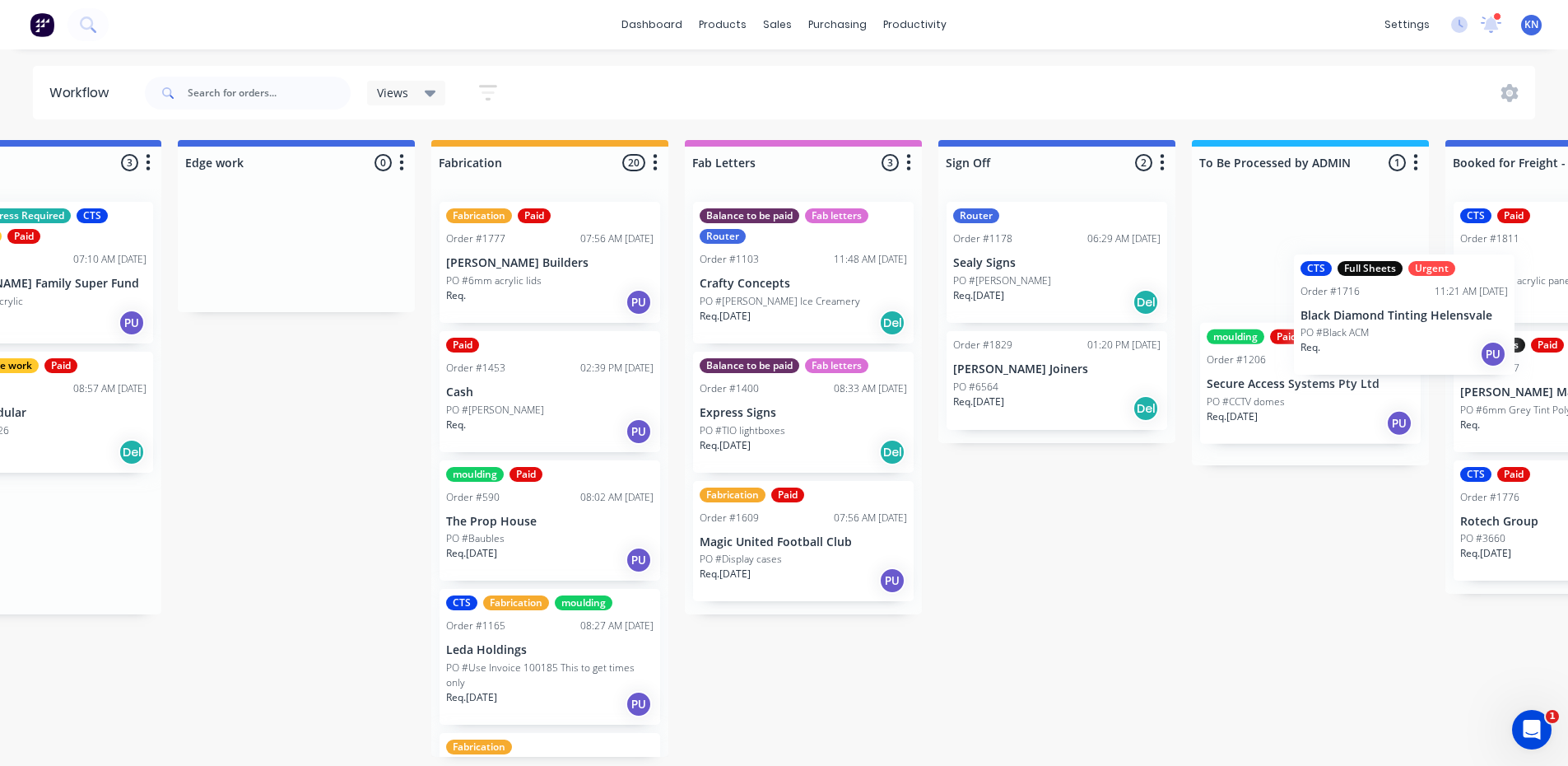
scroll to position [0, 1643]
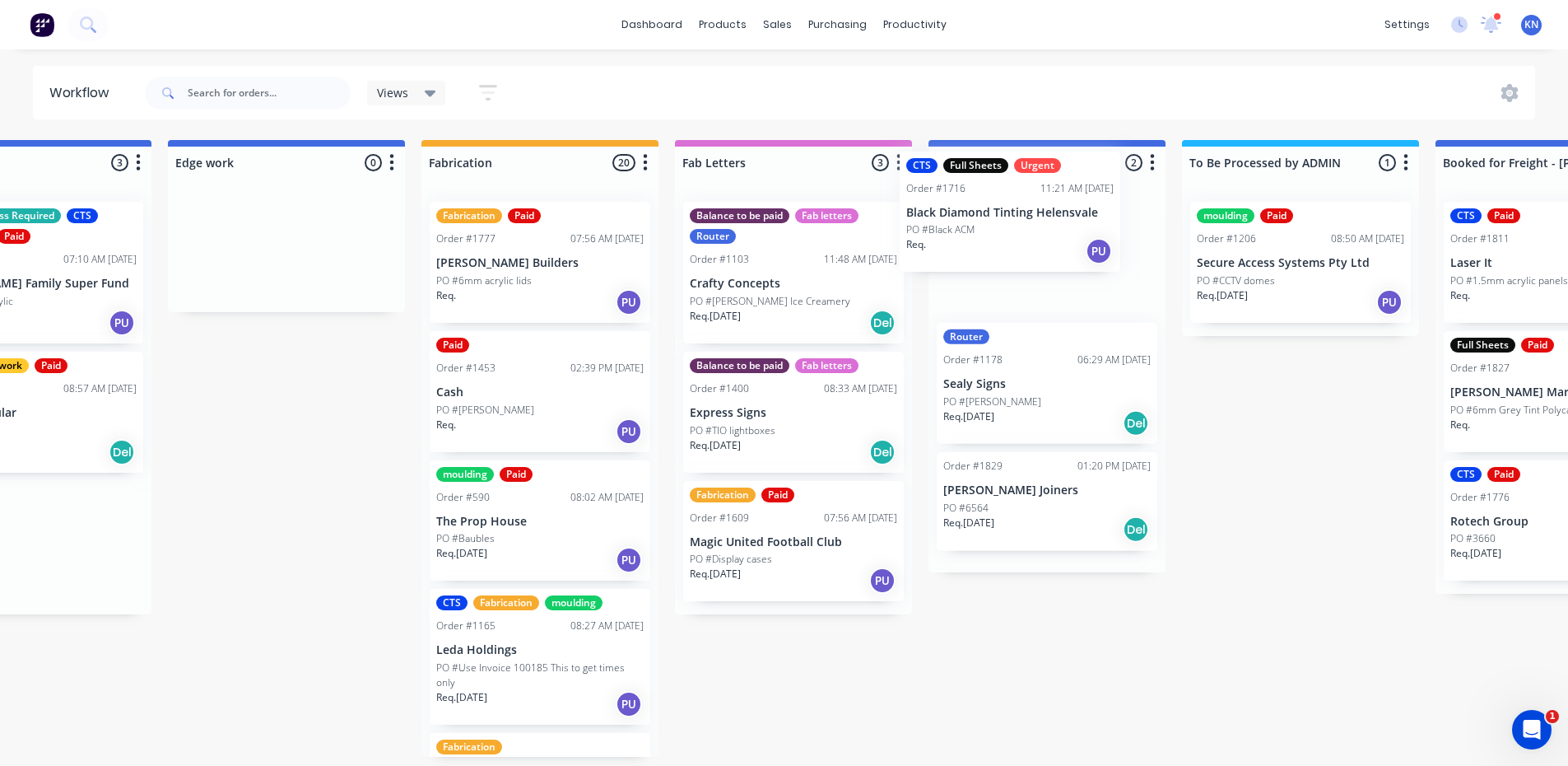
drag, startPoint x: 824, startPoint y: 544, endPoint x: 1079, endPoint y: 210, distance: 420.2
click at [1079, 210] on div "Submitted 0 Status colour #273444 hex #273444 Save Cancel Summaries Total order…" at bounding box center [315, 448] width 3939 height 617
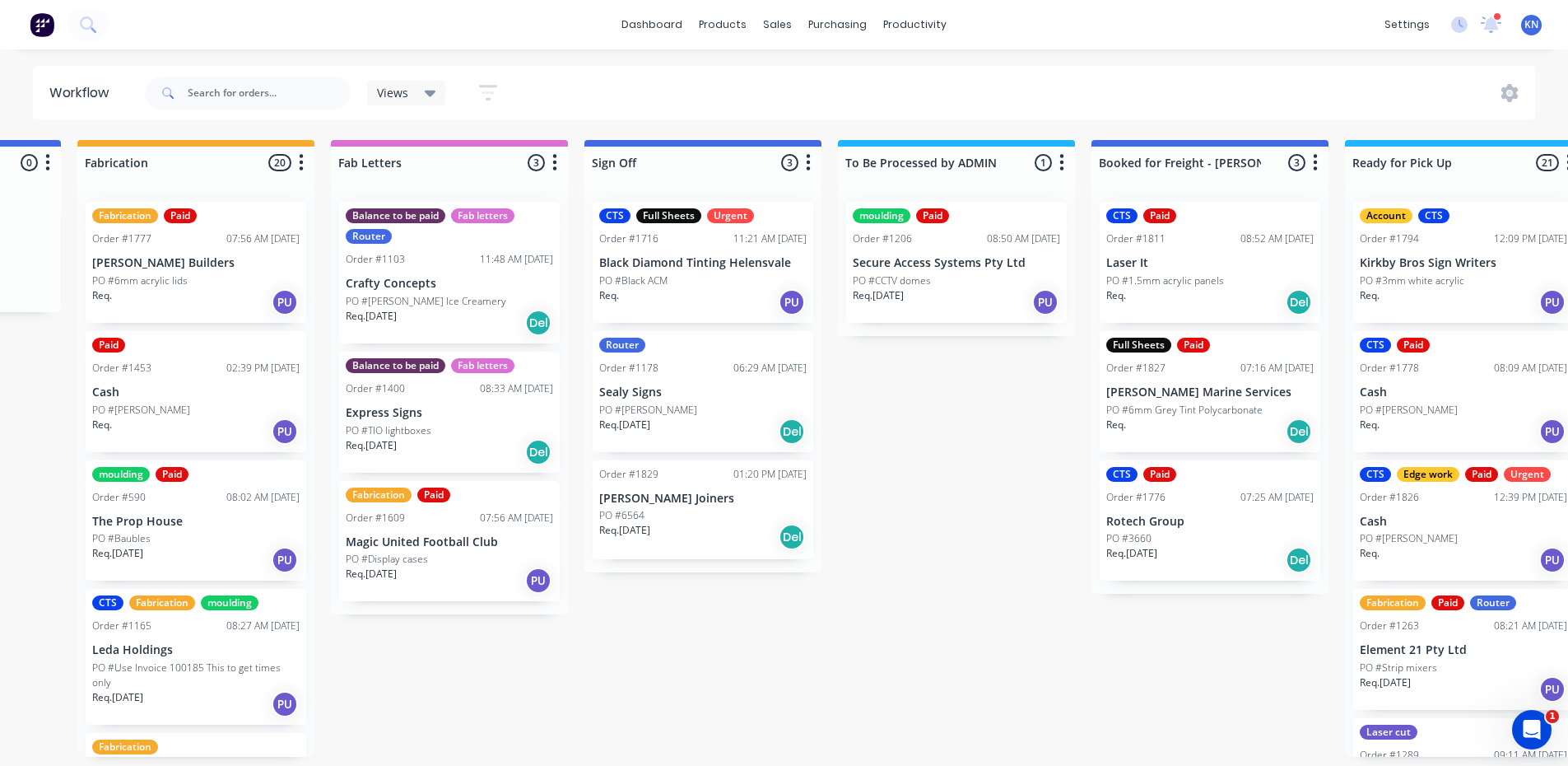
scroll to position [0, 2073]
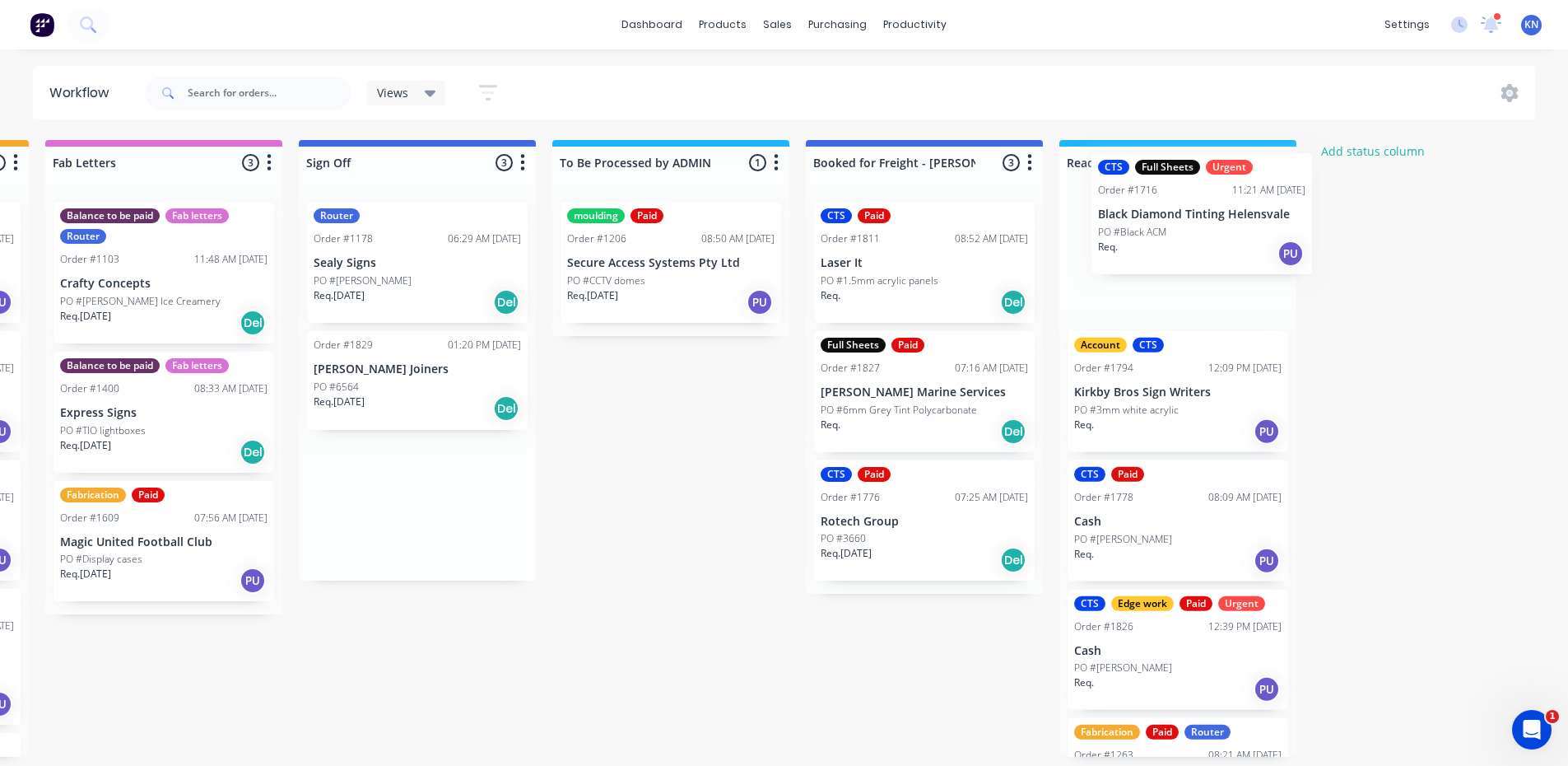
drag, startPoint x: 568, startPoint y: 260, endPoint x: 1162, endPoint y: 211, distance: 596.0
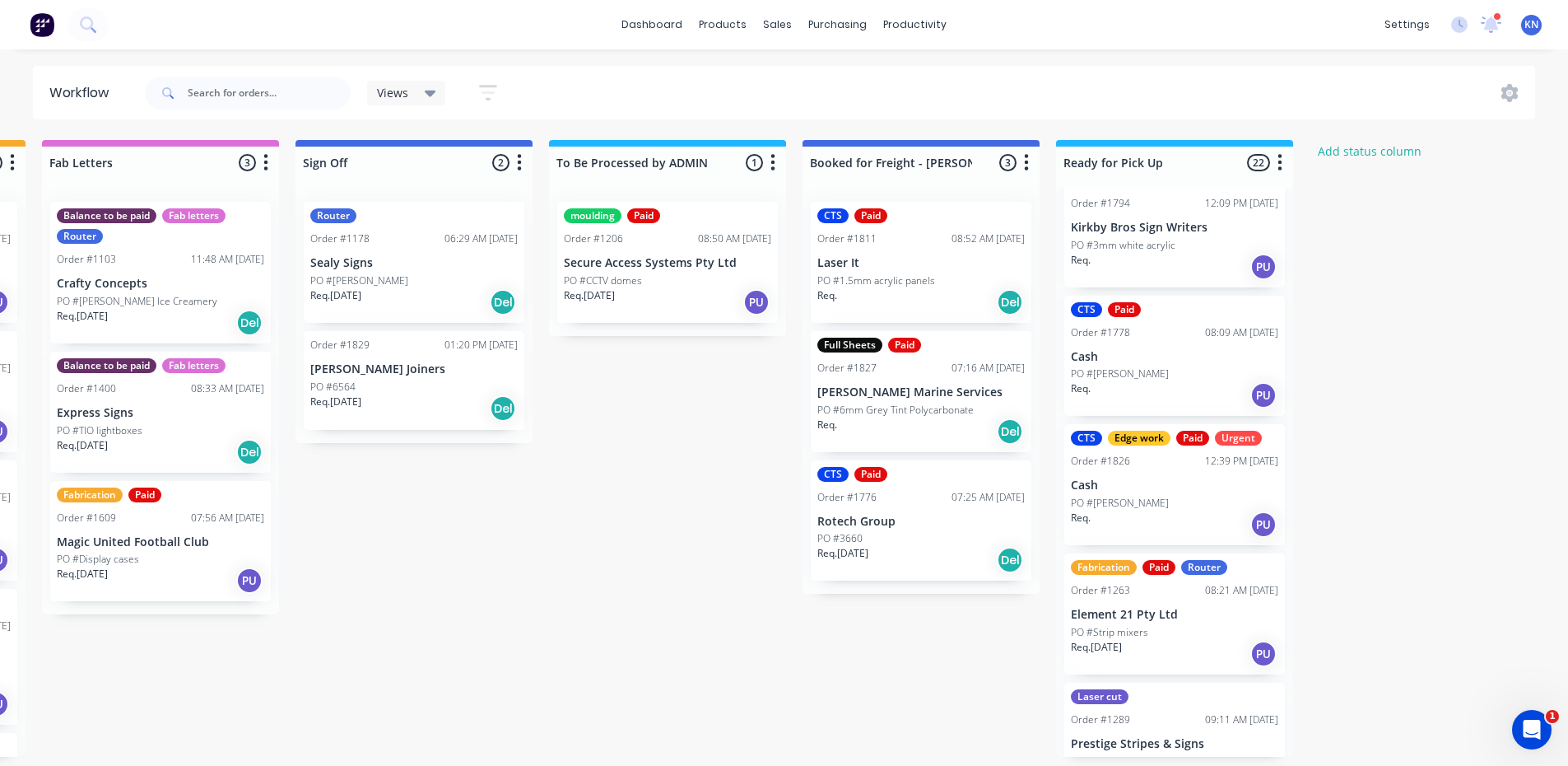
scroll to position [0, 0]
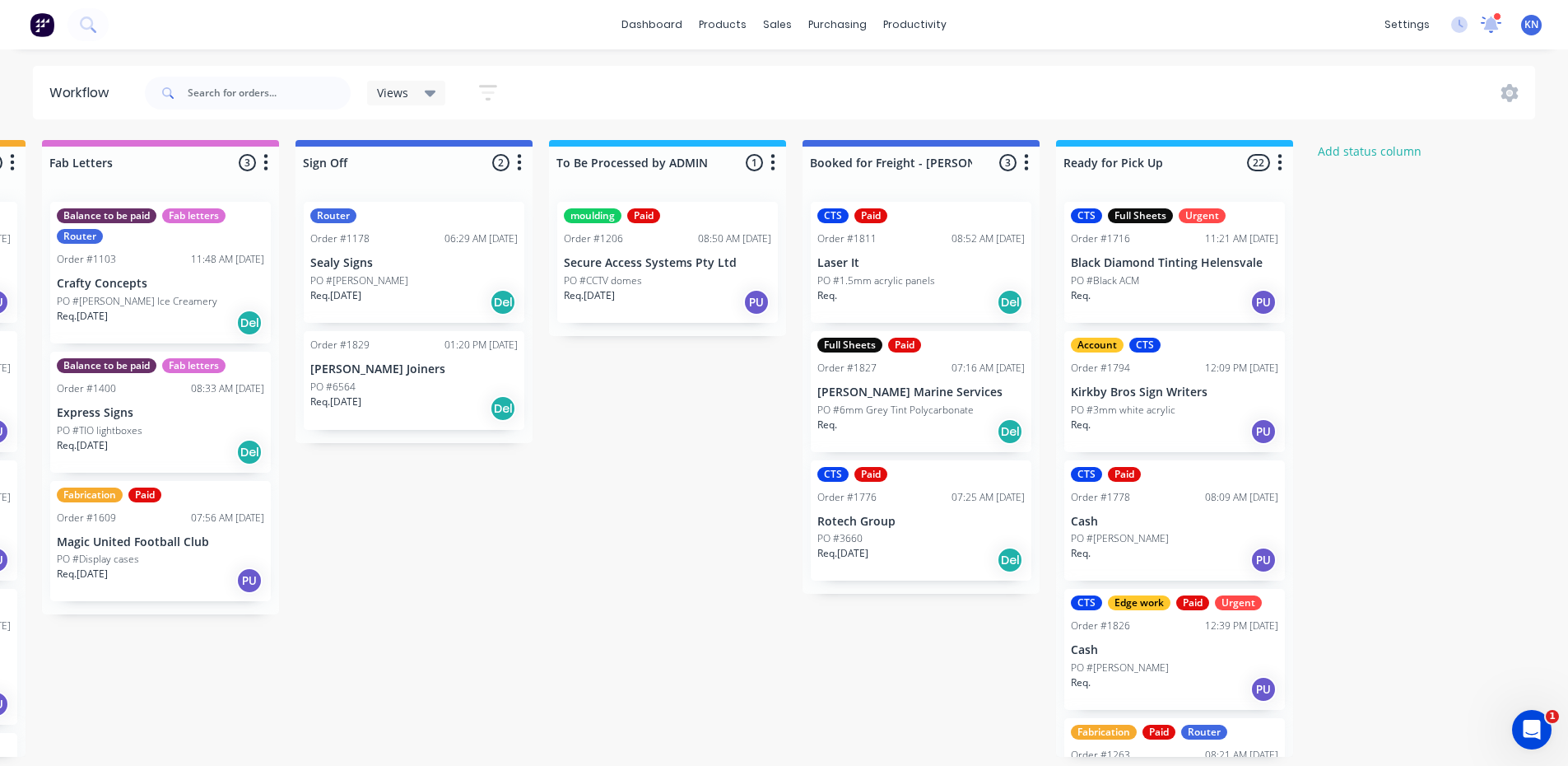
click at [1491, 23] on icon at bounding box center [1491, 22] width 14 height 14
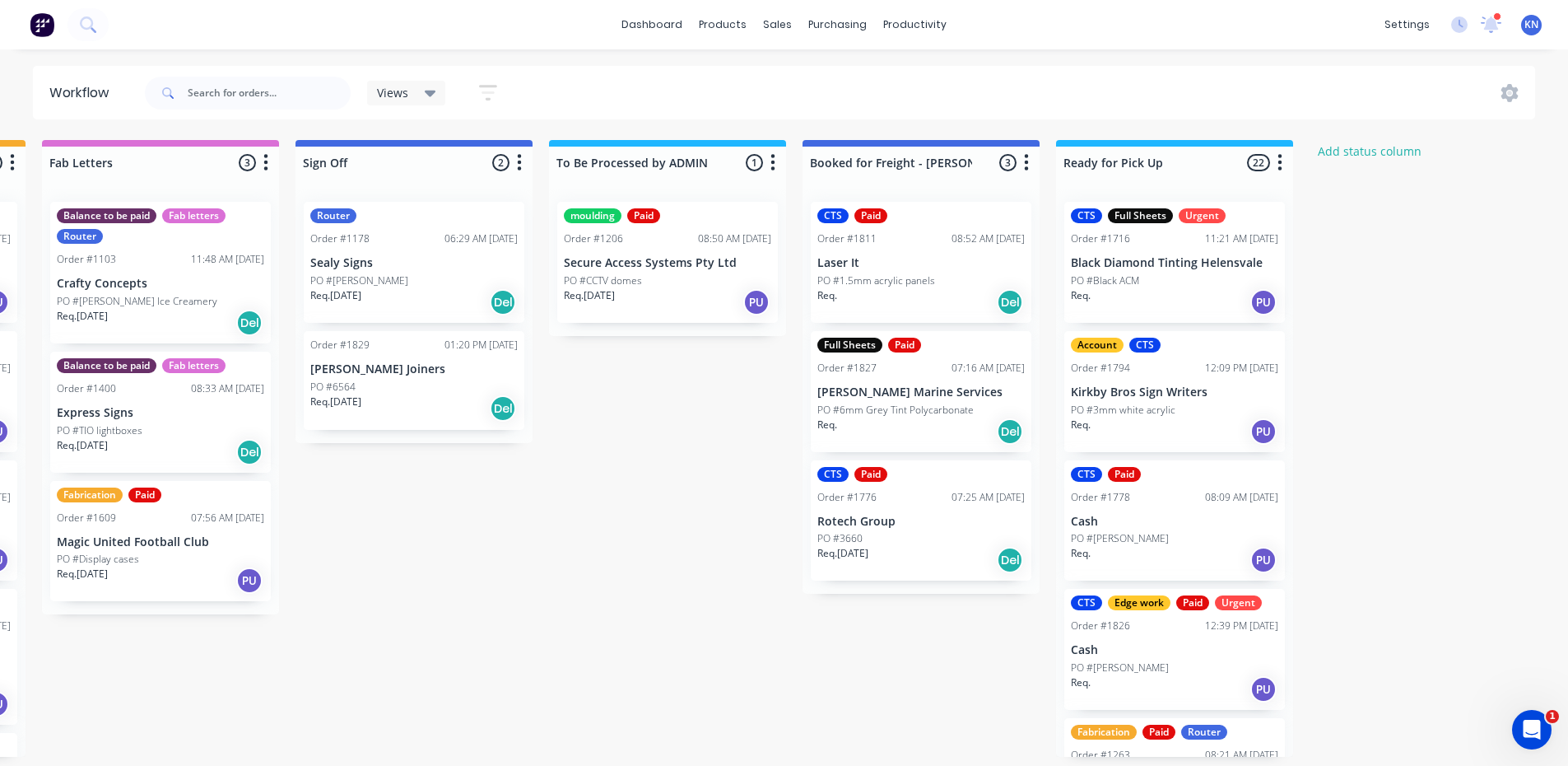
drag, startPoint x: 618, startPoint y: 264, endPoint x: 638, endPoint y: 255, distance: 21.9
click at [638, 255] on div "moulding Paid Order #1206 08:50 AM 21/08/25 Secure Access Systems Pty Ltd PO #C…" at bounding box center [667, 262] width 237 height 148
click at [1493, 20] on icon at bounding box center [1491, 23] width 15 height 14
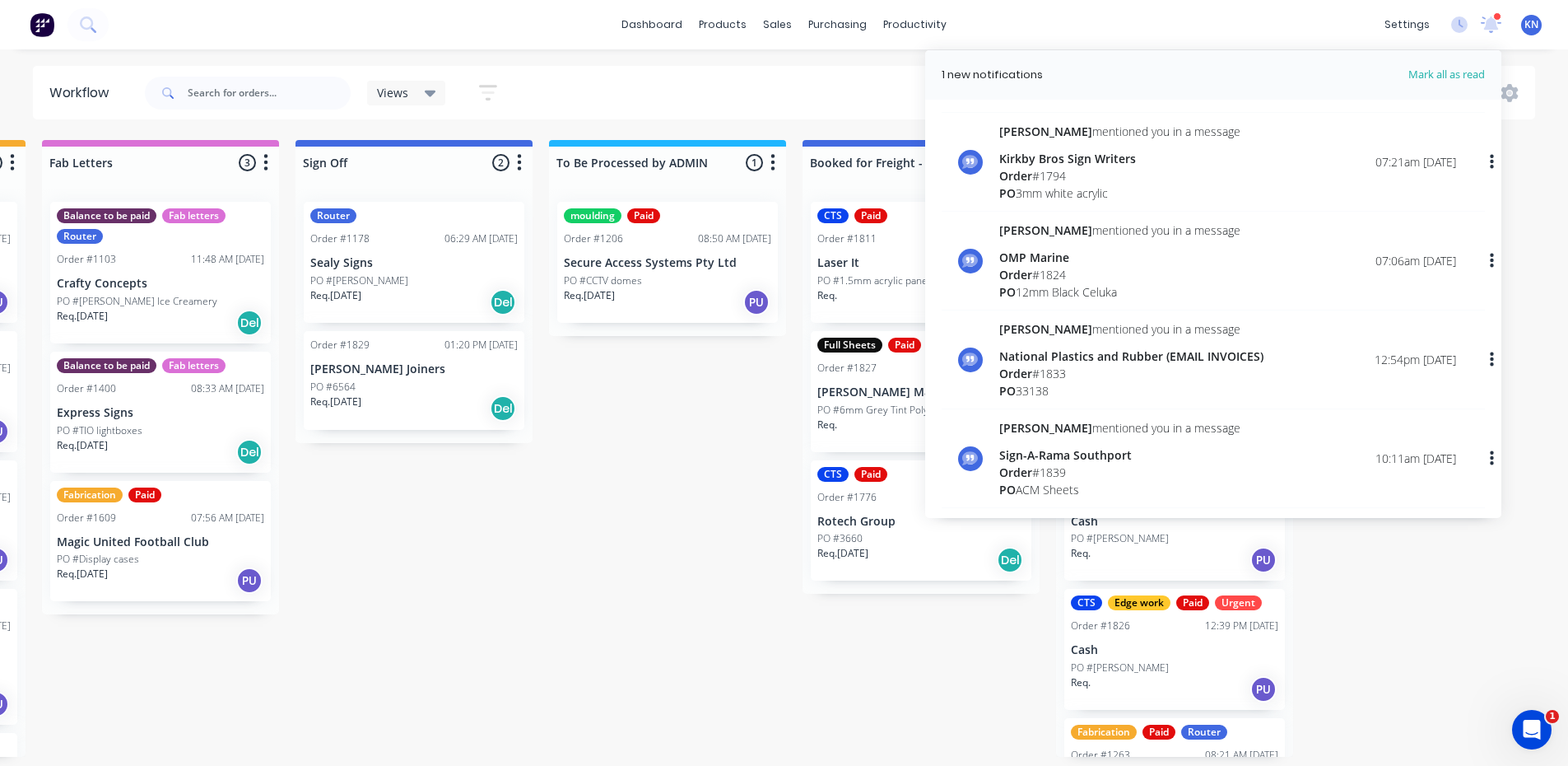
scroll to position [247, 0]
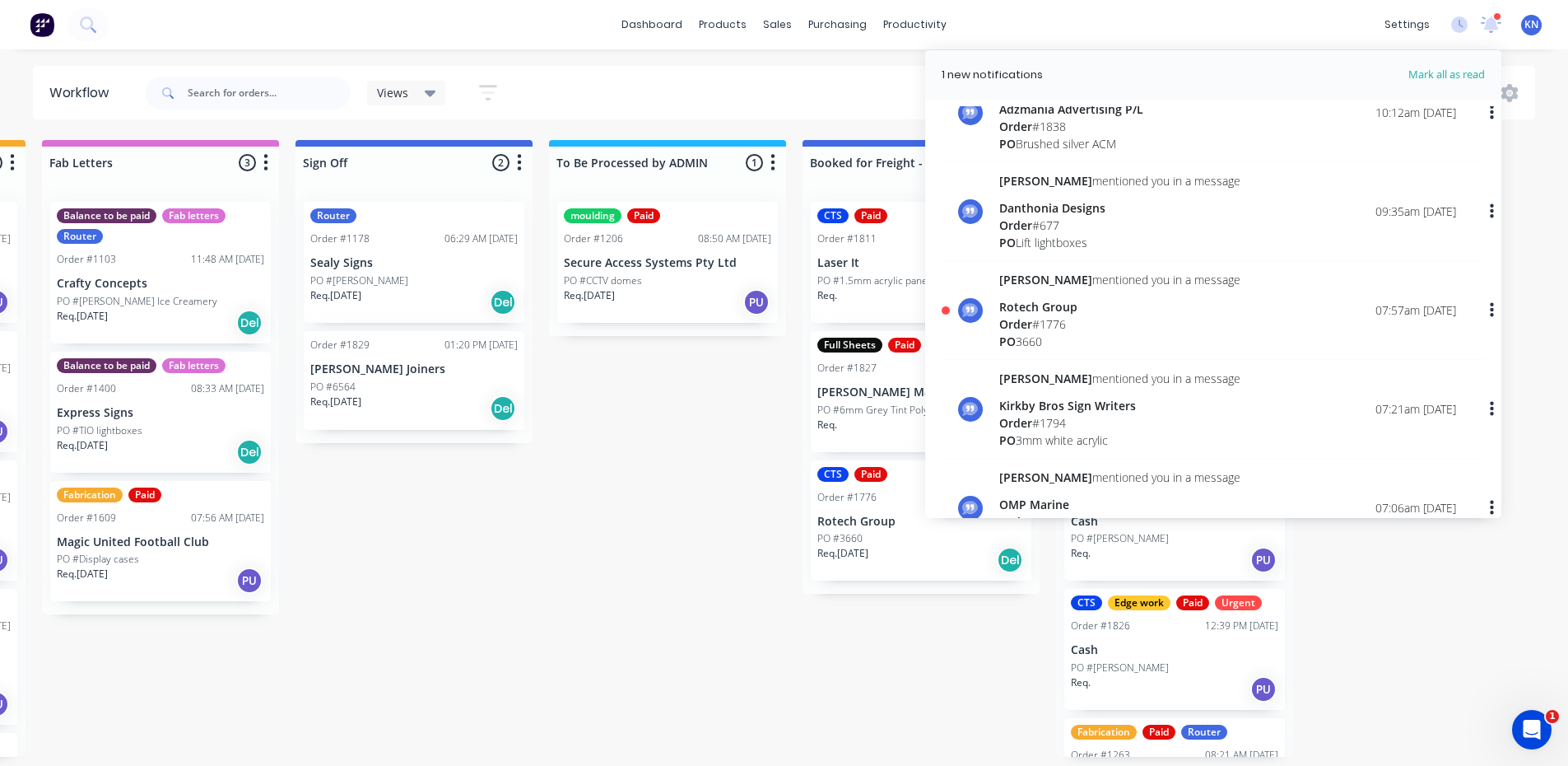
click at [1018, 317] on span "Order" at bounding box center [1016, 324] width 33 height 15
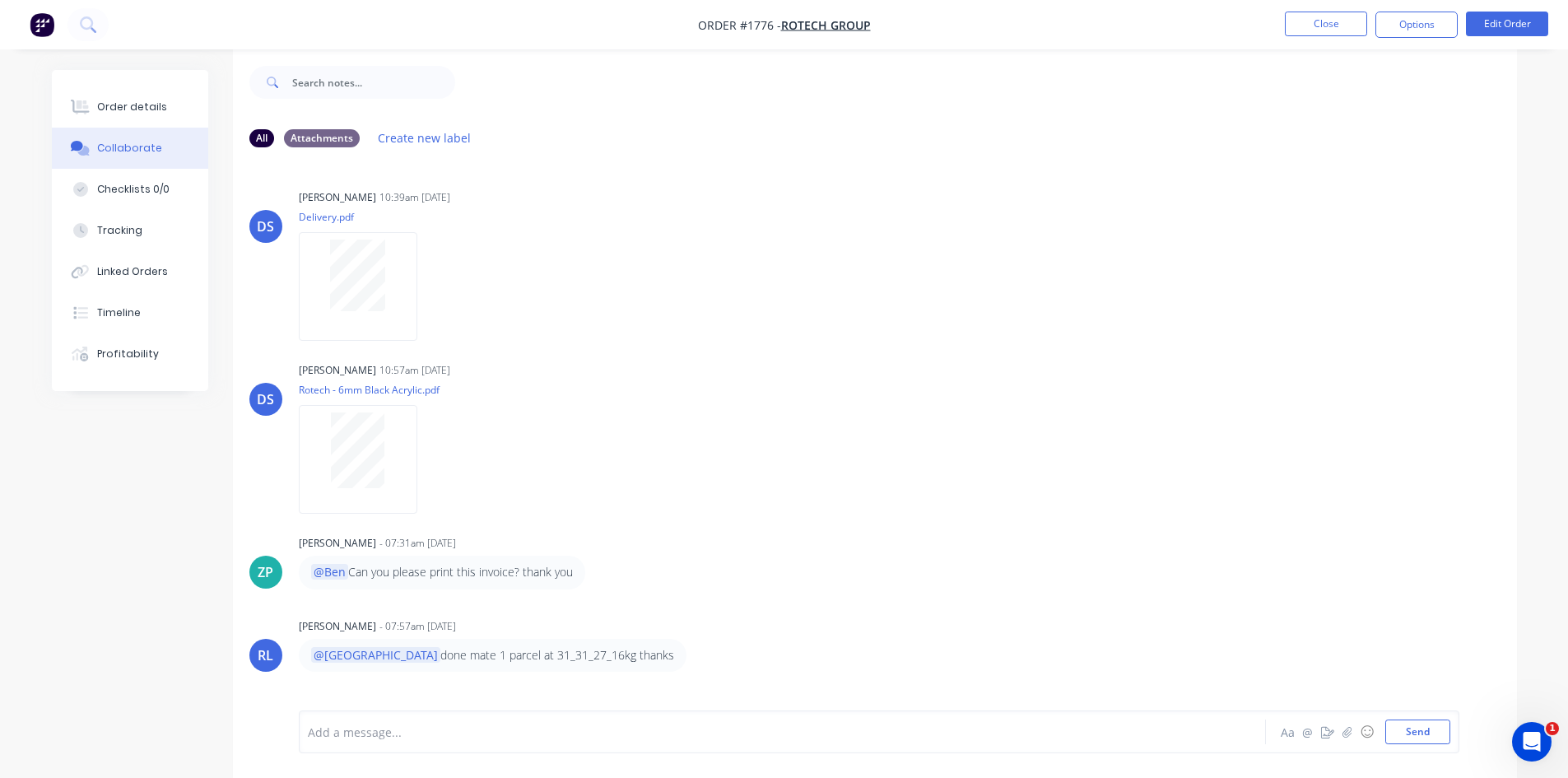
scroll to position [24, 0]
click at [376, 726] on div at bounding box center [737, 732] width 857 height 17
click at [1417, 737] on button "Send" at bounding box center [1418, 731] width 65 height 24
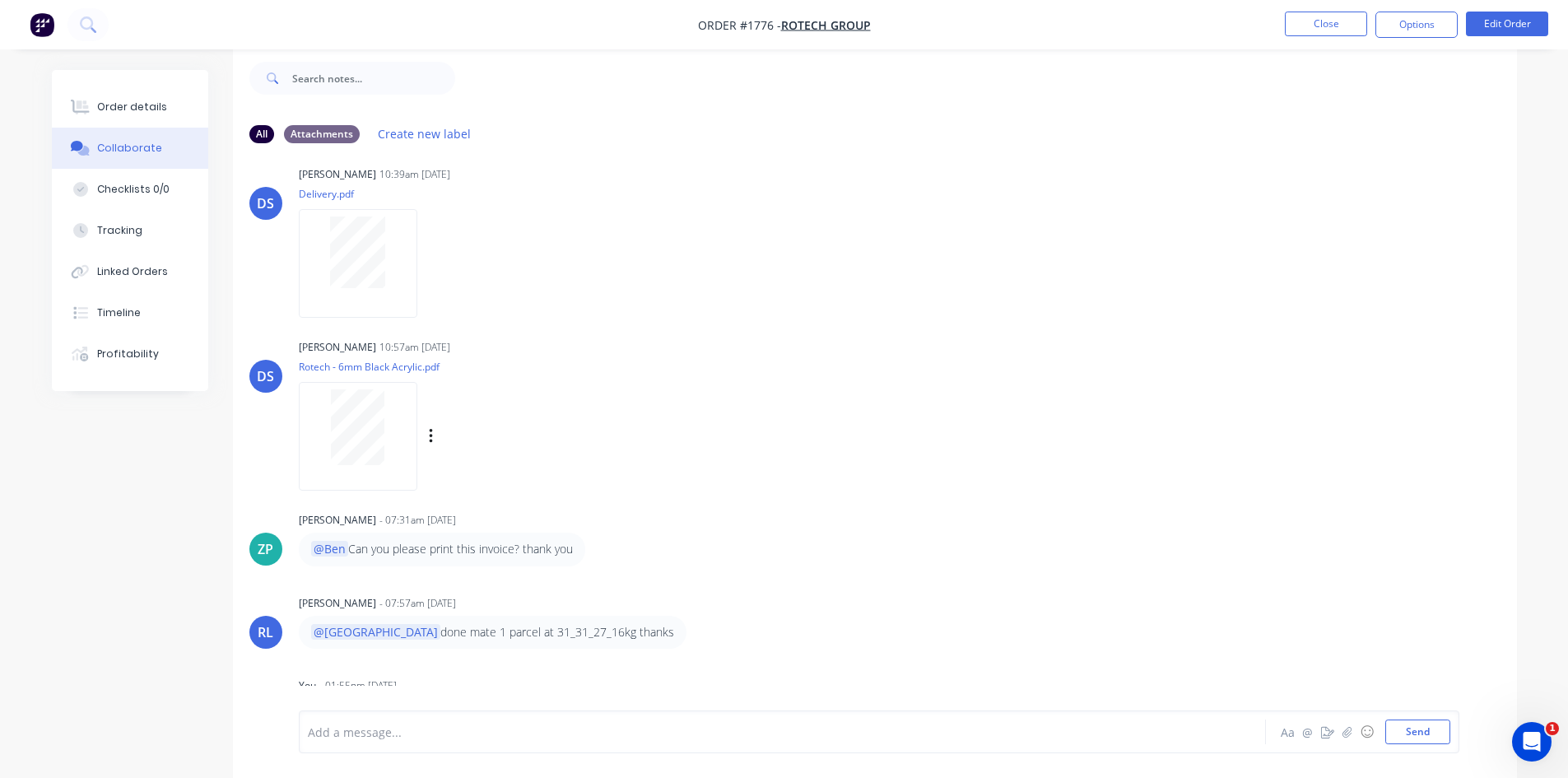
scroll to position [0, 0]
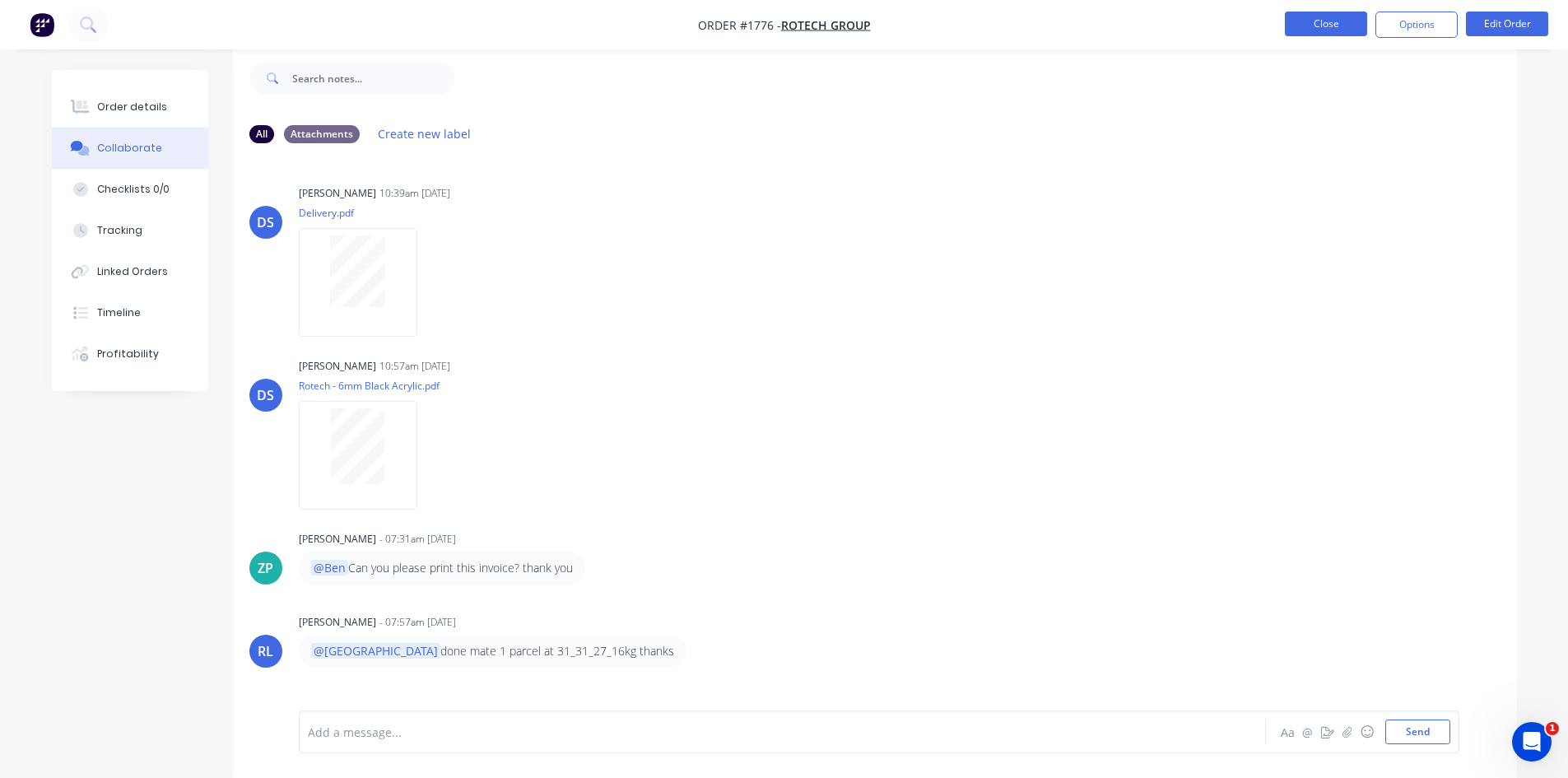
click at [1332, 21] on button "Close" at bounding box center [1326, 23] width 82 height 24
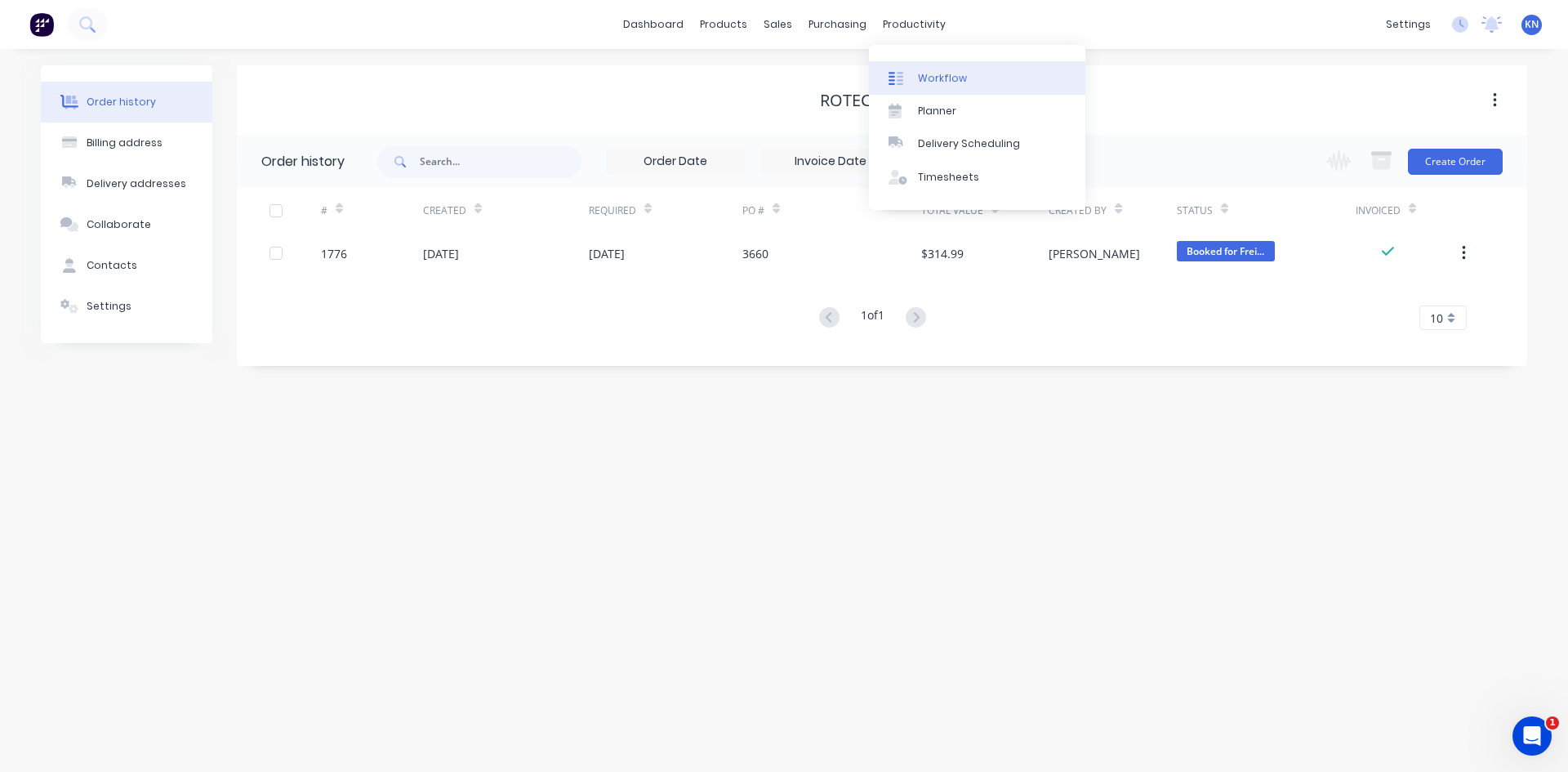
click at [937, 80] on div "Workflow" at bounding box center [942, 79] width 49 height 14
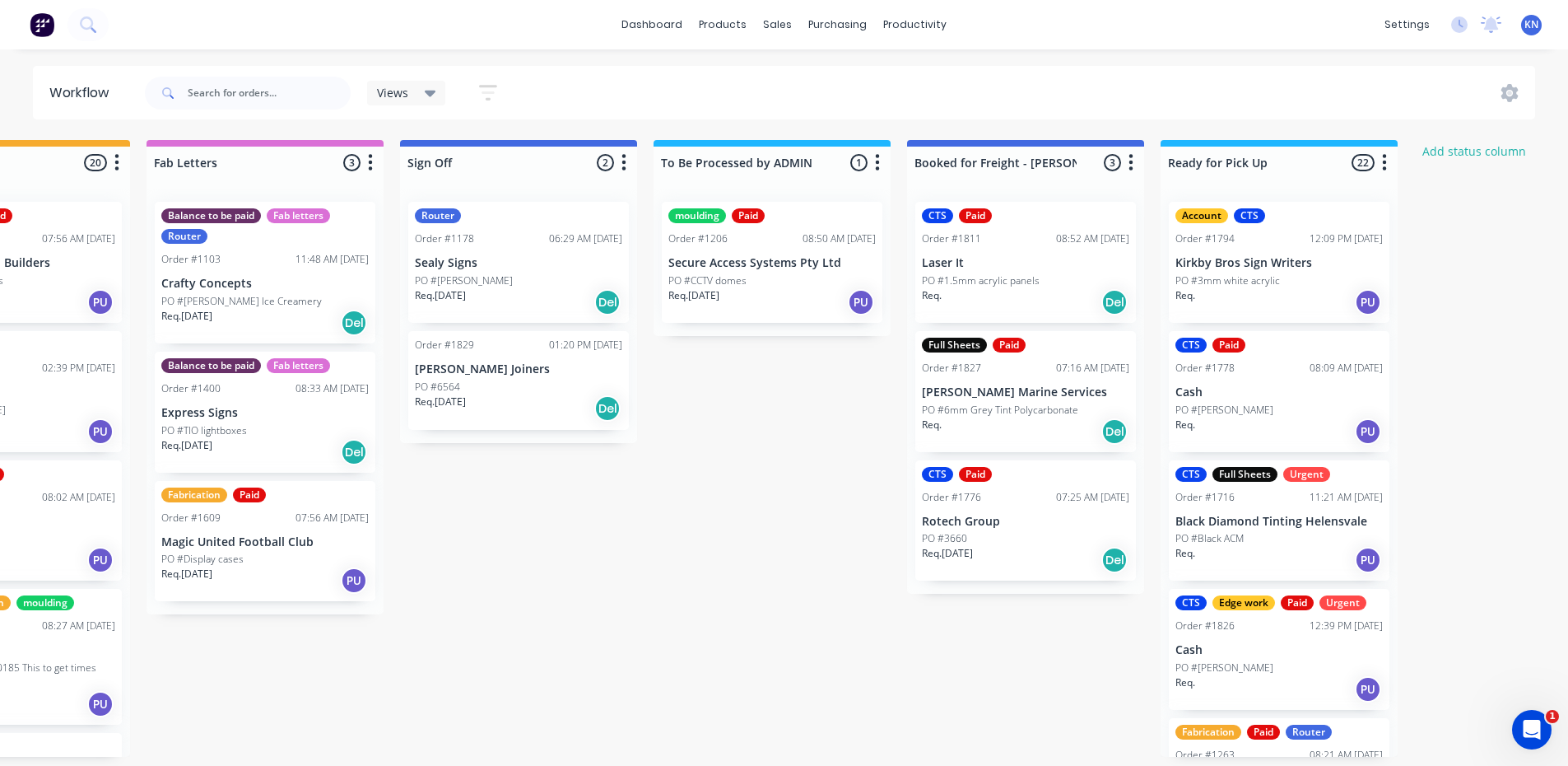
scroll to position [0, 2177]
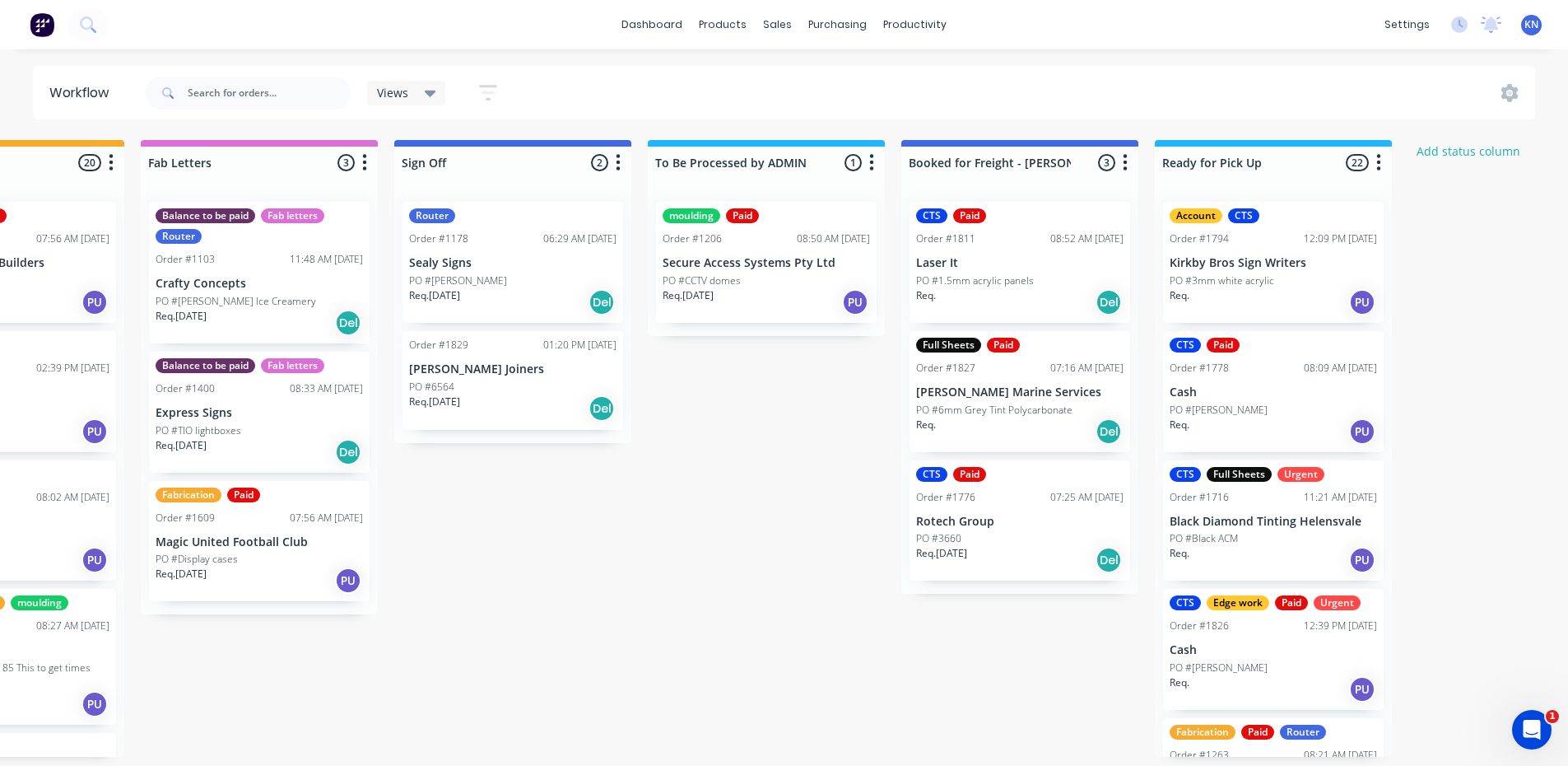
click at [712, 277] on p "PO #CCTV domes" at bounding box center [702, 280] width 78 height 14
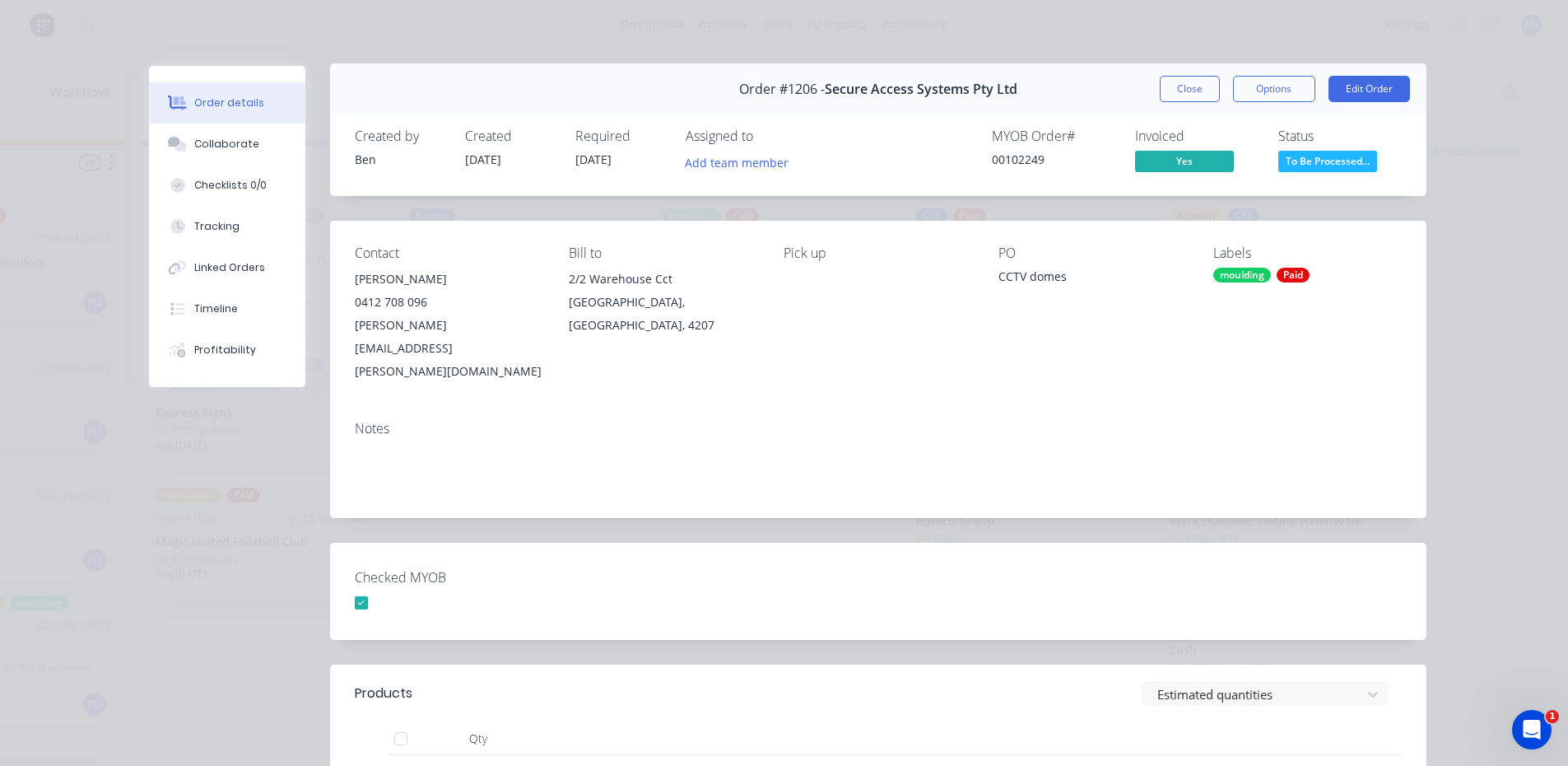
scroll to position [0, 0]
click at [1166, 90] on button "Close" at bounding box center [1190, 91] width 60 height 26
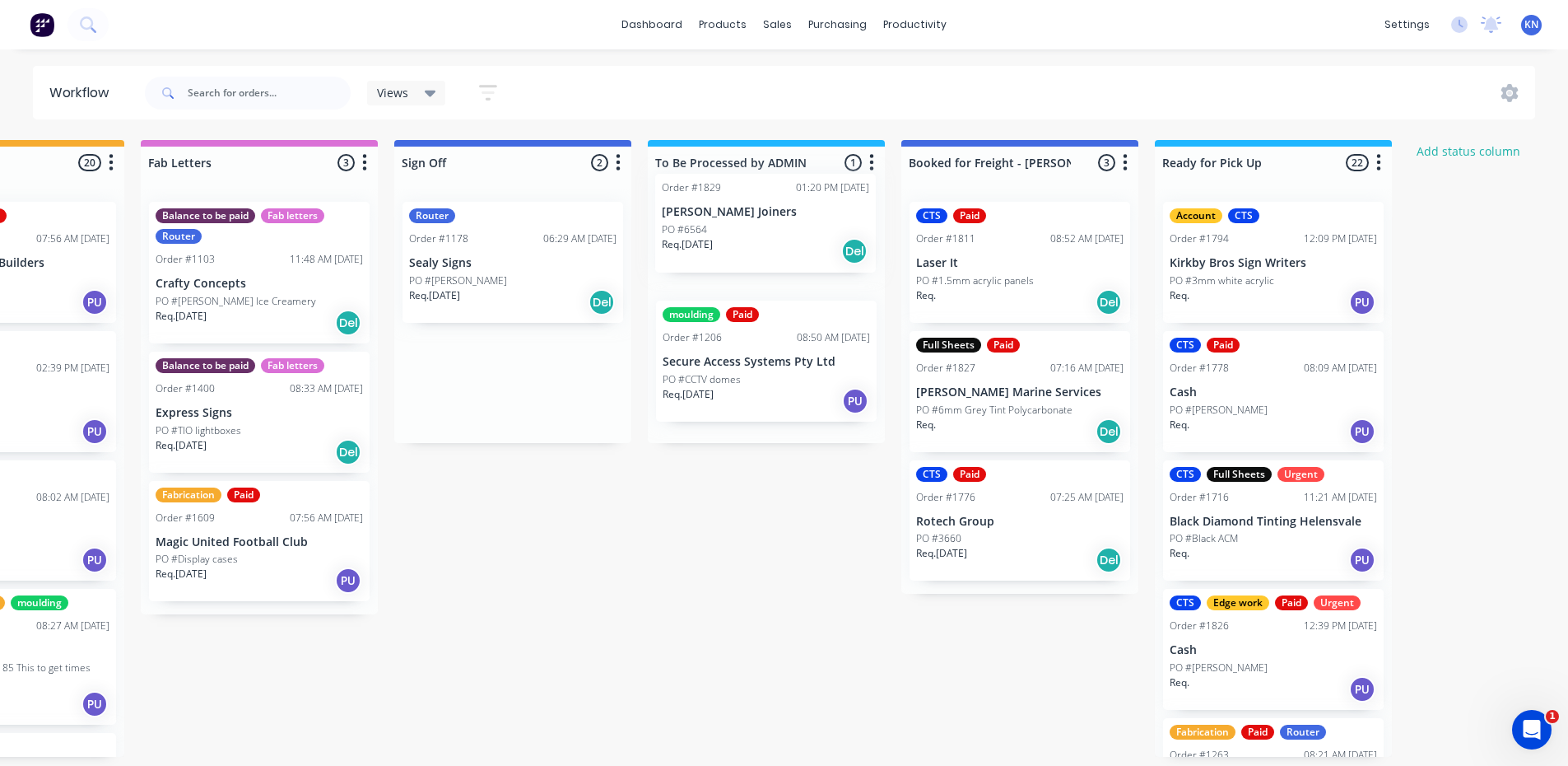
drag, startPoint x: 468, startPoint y: 389, endPoint x: 730, endPoint y: 235, distance: 303.9
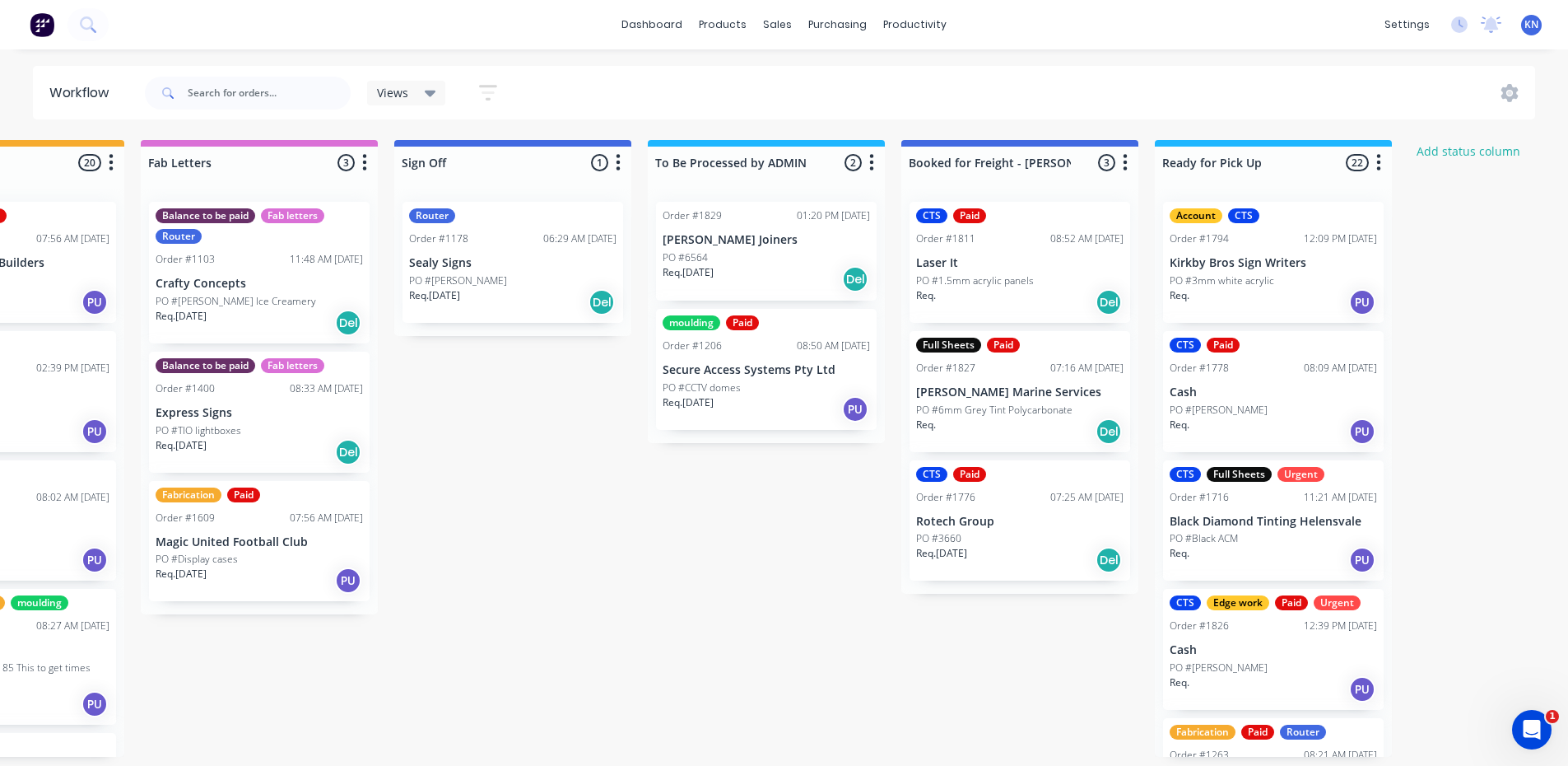
click at [742, 242] on p "[PERSON_NAME] Joiners" at bounding box center [766, 241] width 207 height 14
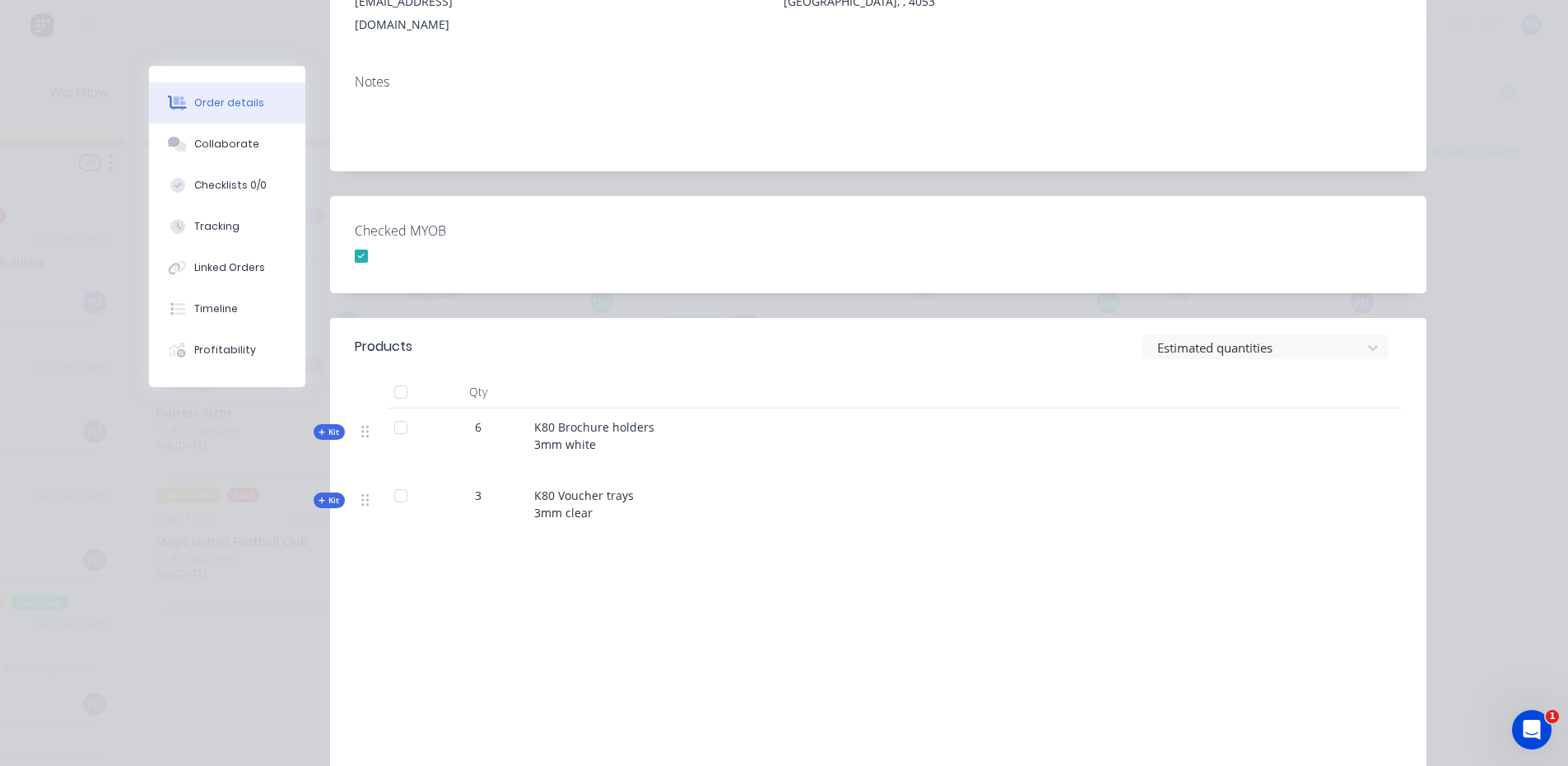
scroll to position [330, 0]
click at [204, 139] on div "Collaborate" at bounding box center [227, 144] width 65 height 14
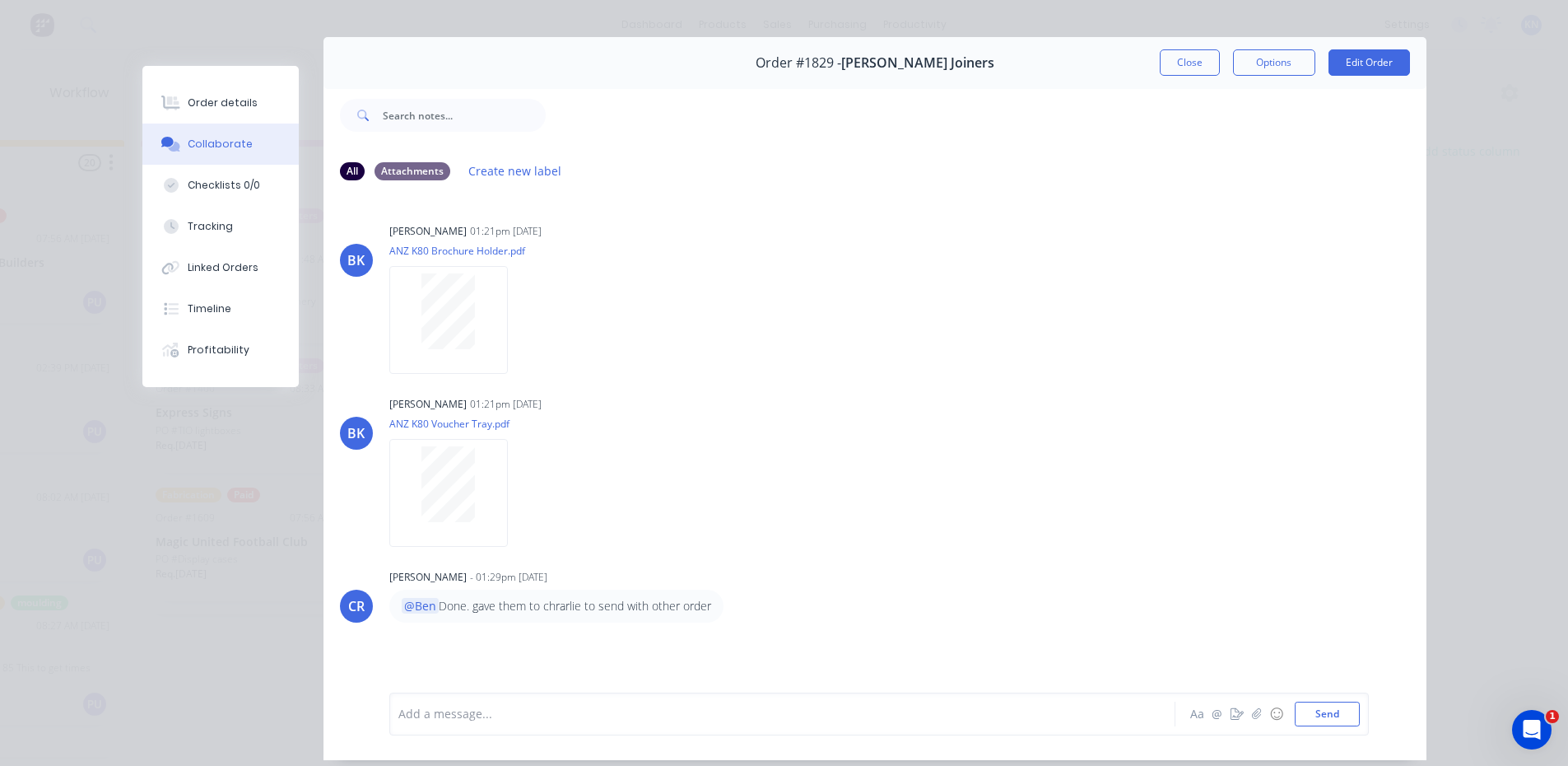
scroll to position [0, 0]
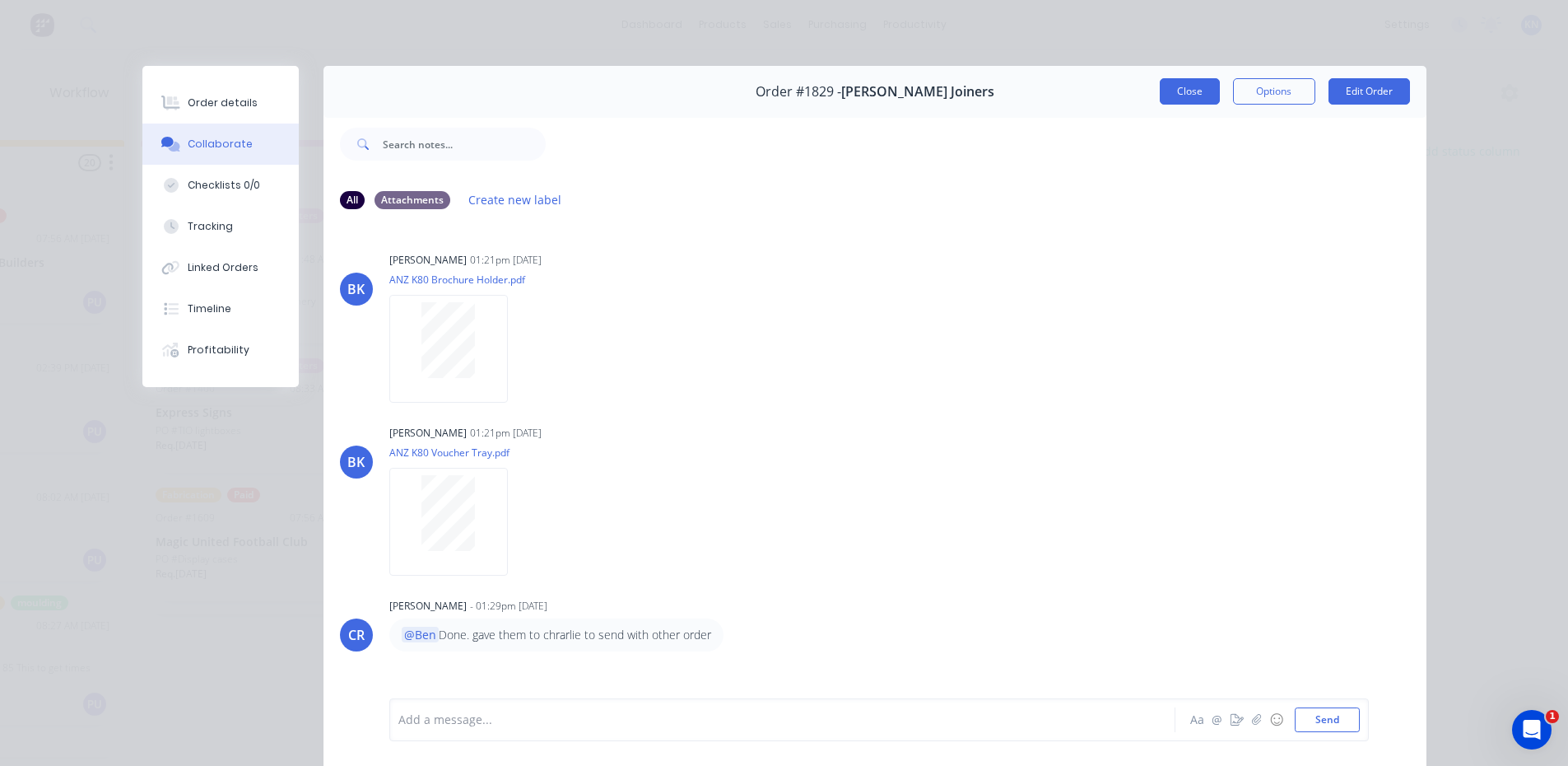
click at [1168, 96] on button "Close" at bounding box center [1190, 91] width 60 height 26
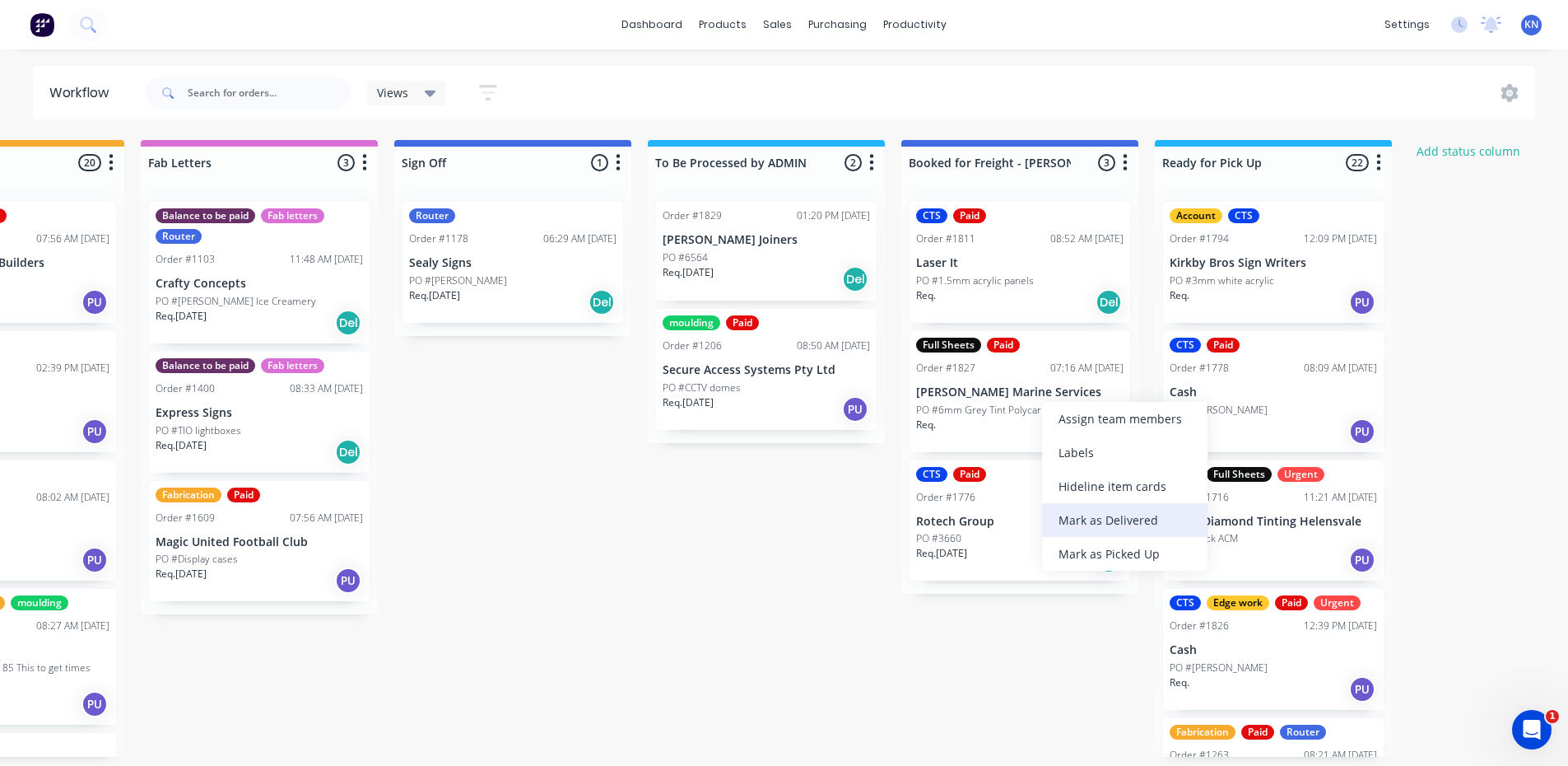
click at [1154, 517] on div "Mark as Delivered" at bounding box center [1125, 520] width 166 height 33
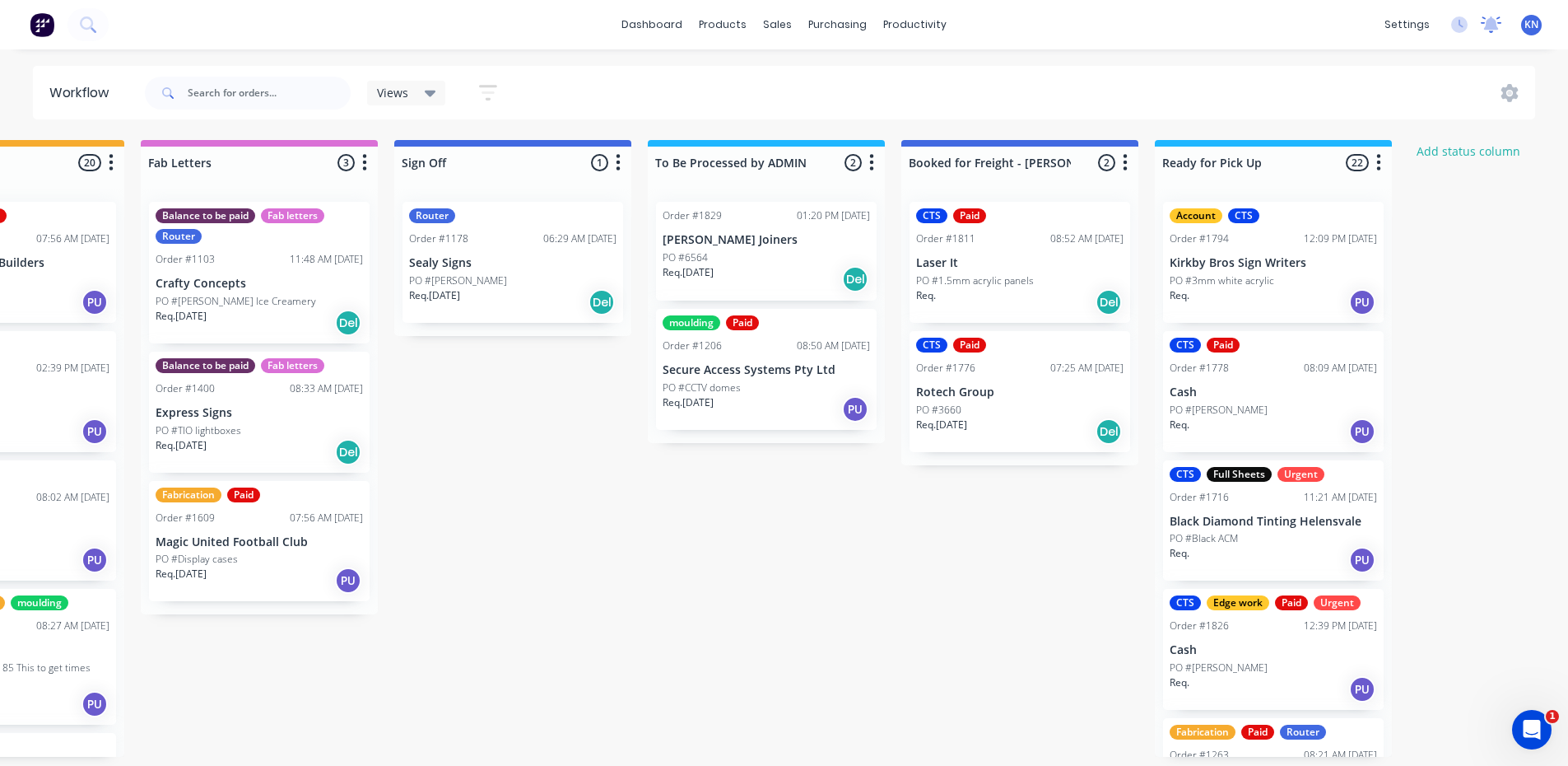
click at [1495, 26] on icon at bounding box center [1491, 23] width 14 height 14
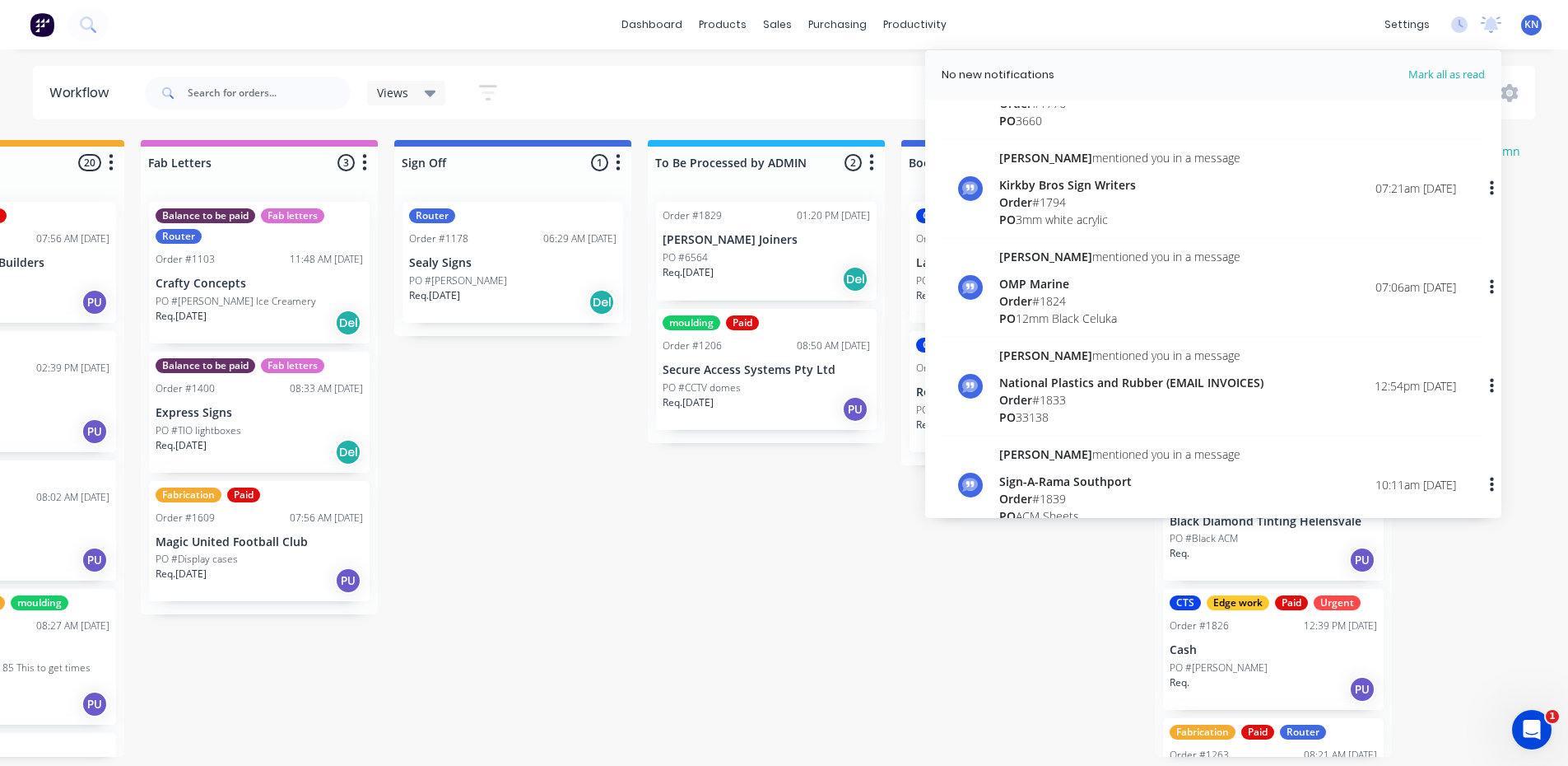
scroll to position [494, 0]
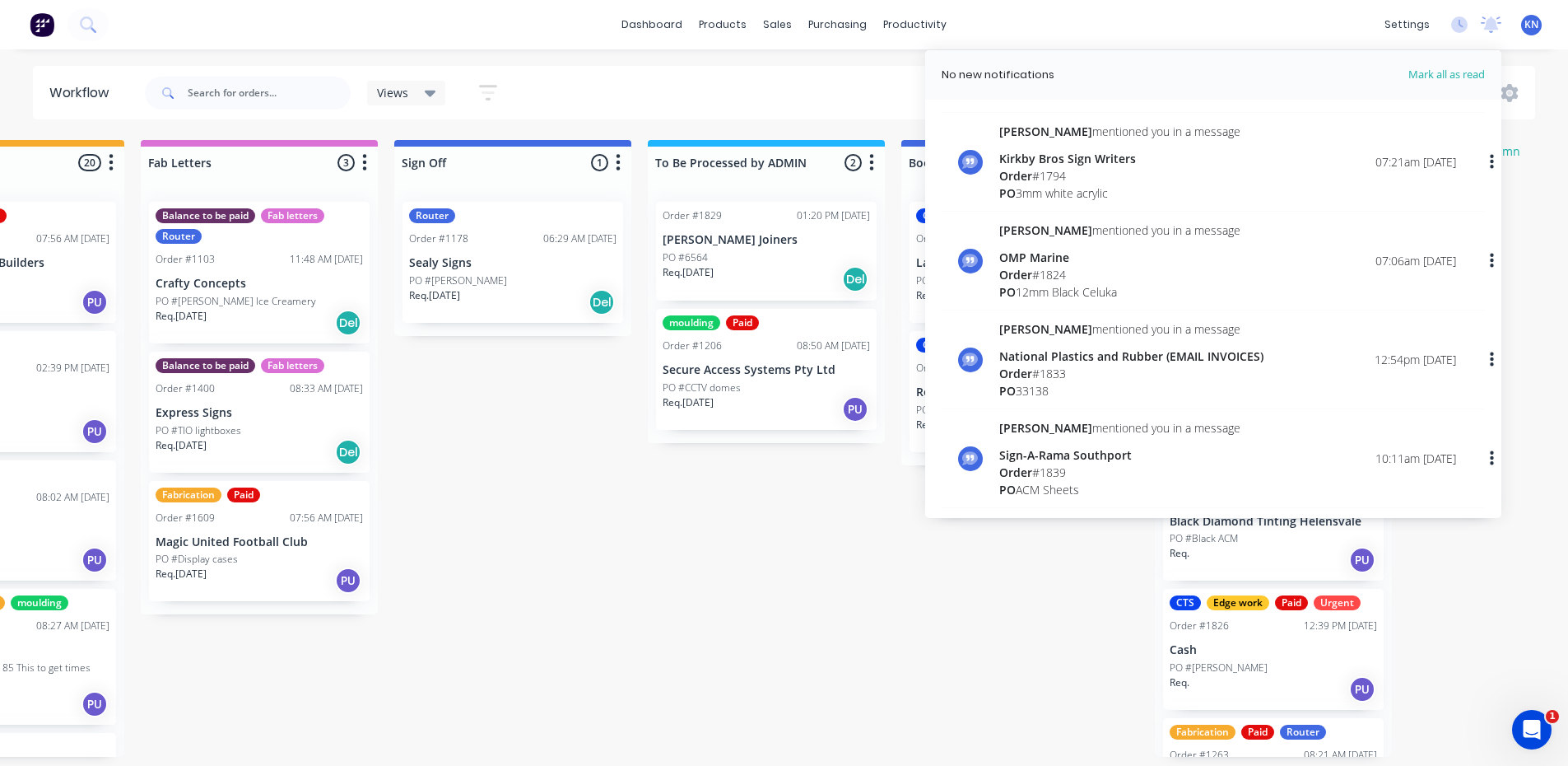
click at [1049, 166] on div "Kirkby Bros Sign Writers" at bounding box center [1120, 158] width 241 height 17
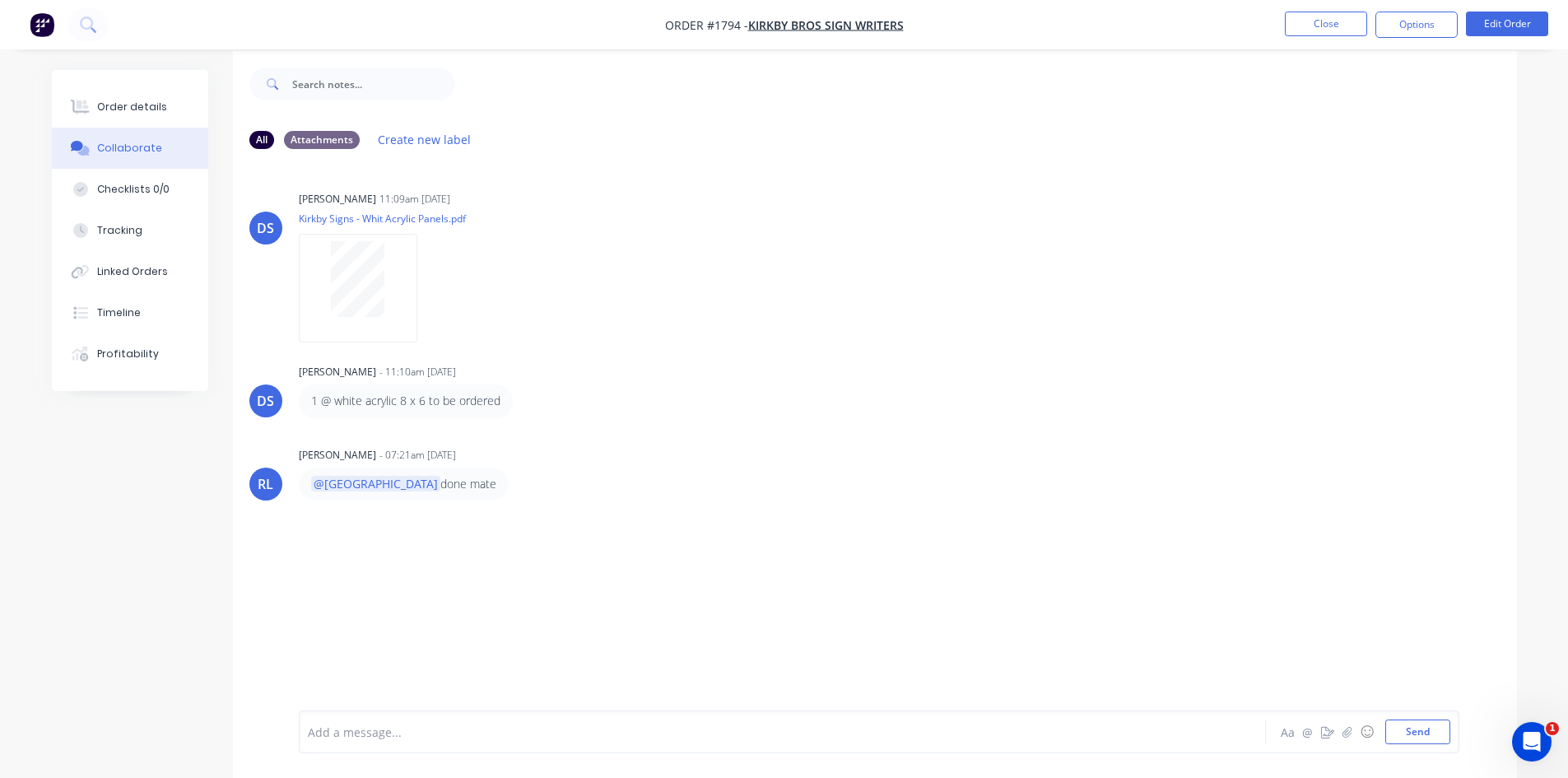
scroll to position [24, 0]
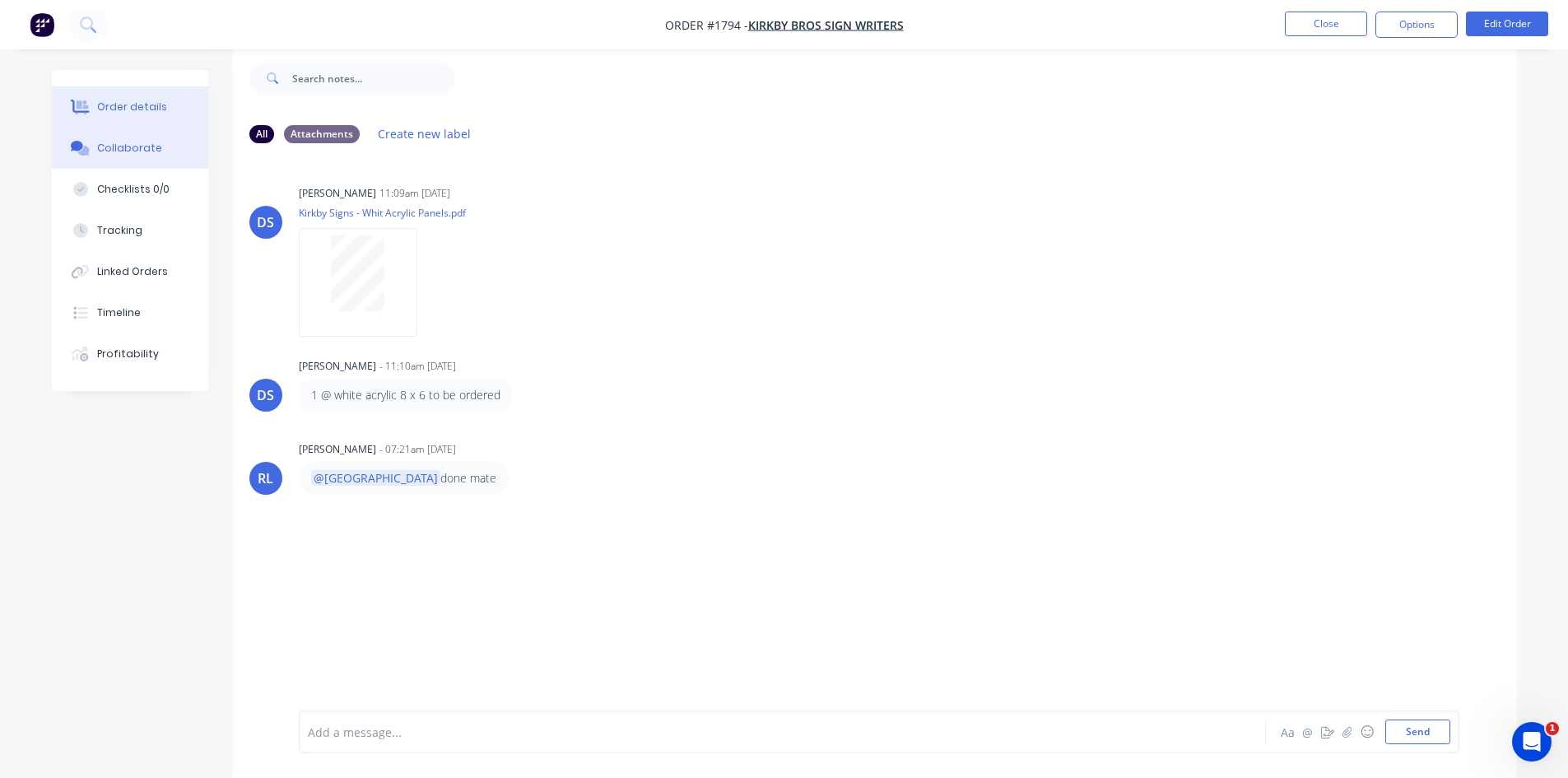
click at [140, 103] on div "Order details" at bounding box center [132, 107] width 70 height 14
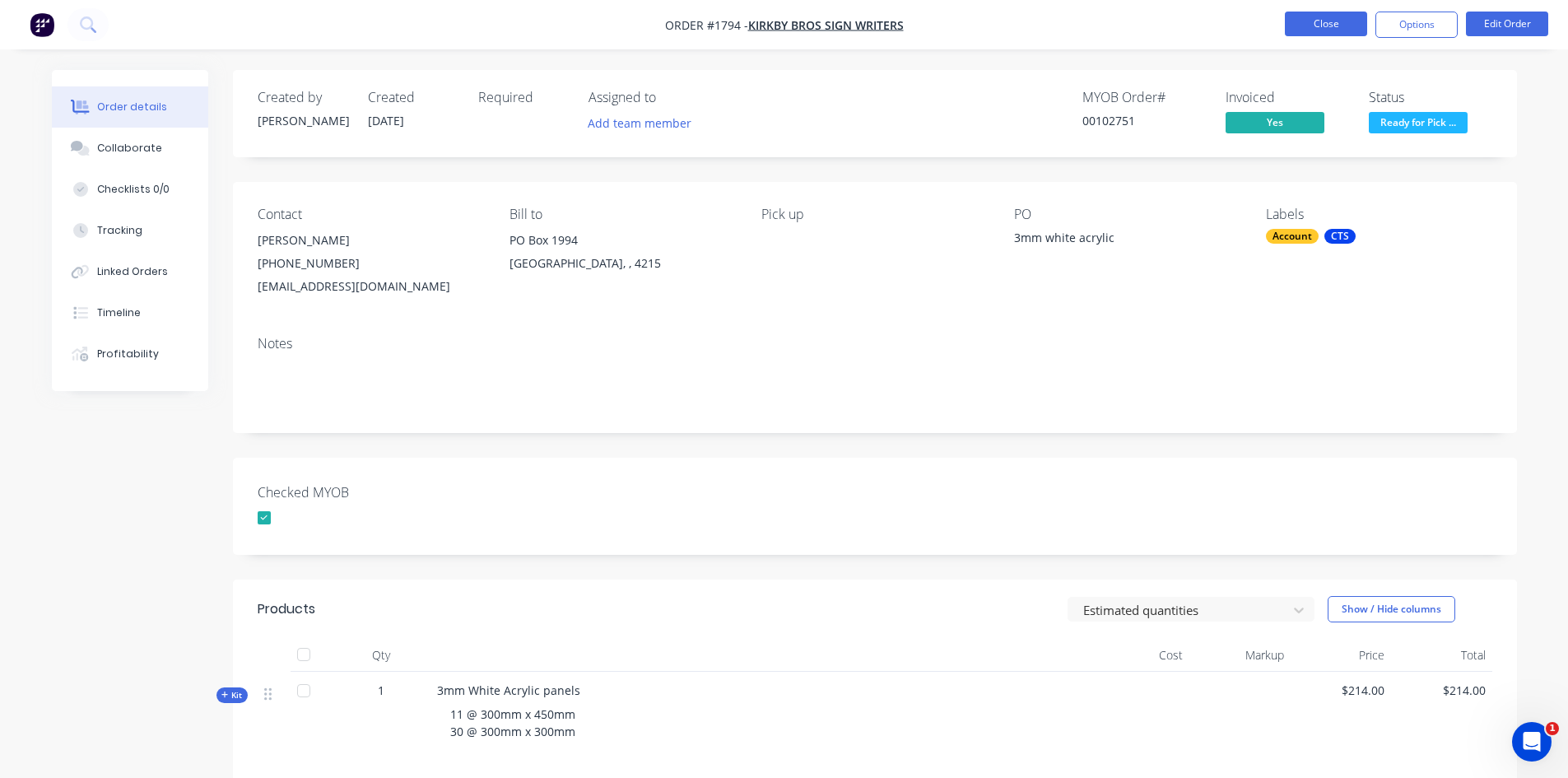
click at [1332, 21] on button "Close" at bounding box center [1326, 23] width 82 height 24
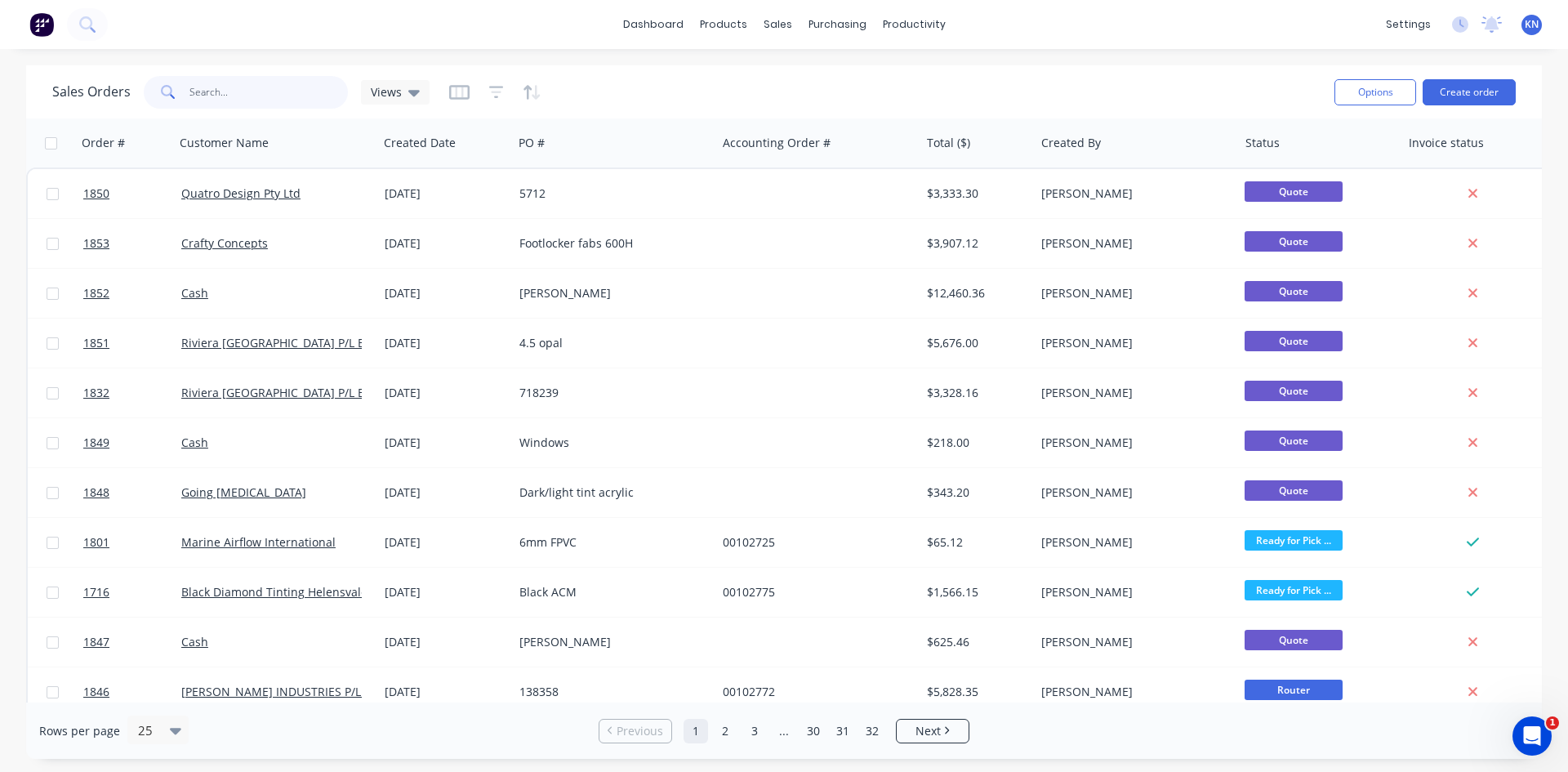
click at [223, 88] on input "text" at bounding box center [269, 92] width 159 height 33
type input "1849"
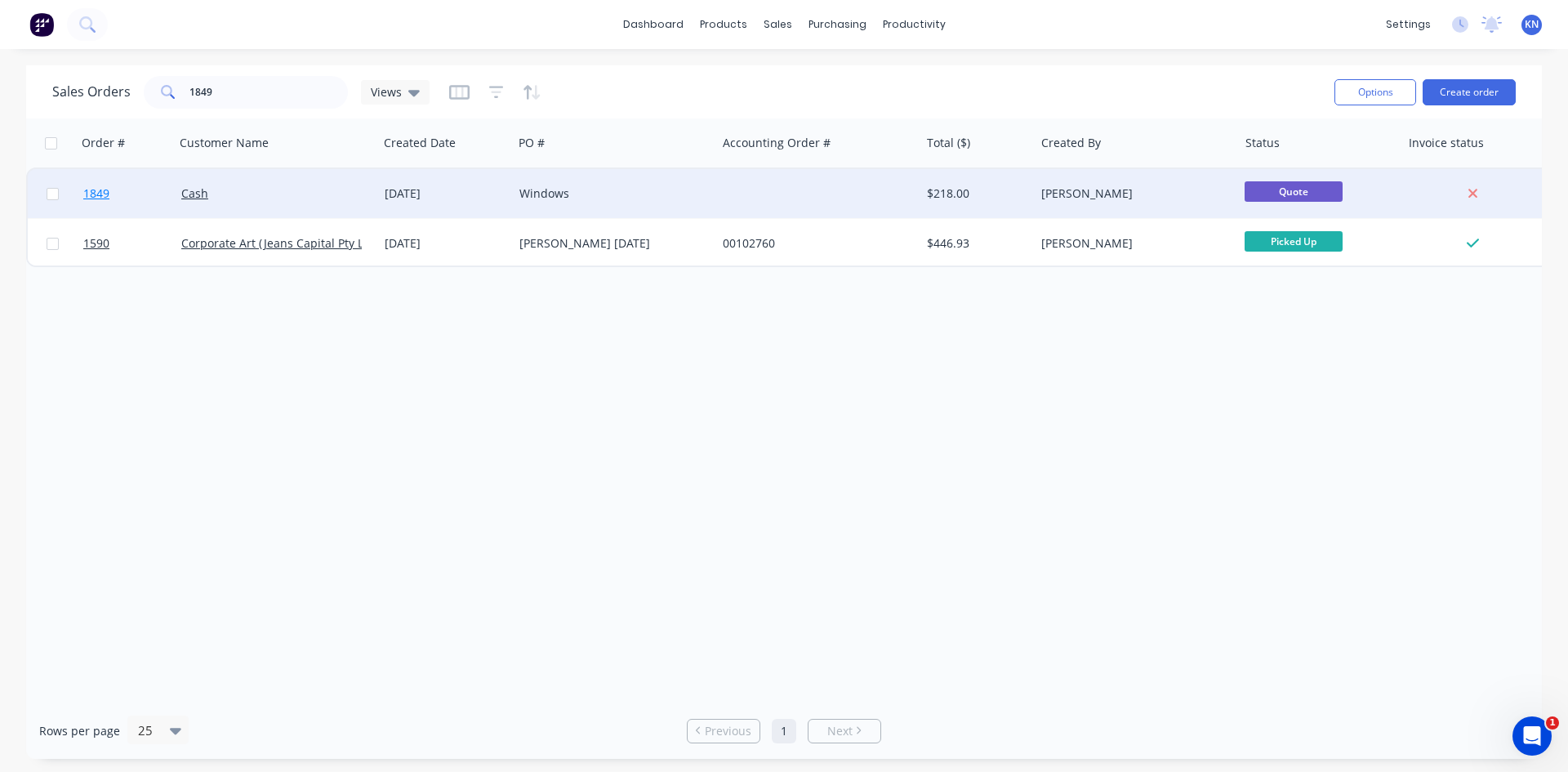
click at [132, 189] on link "1849" at bounding box center [132, 193] width 98 height 49
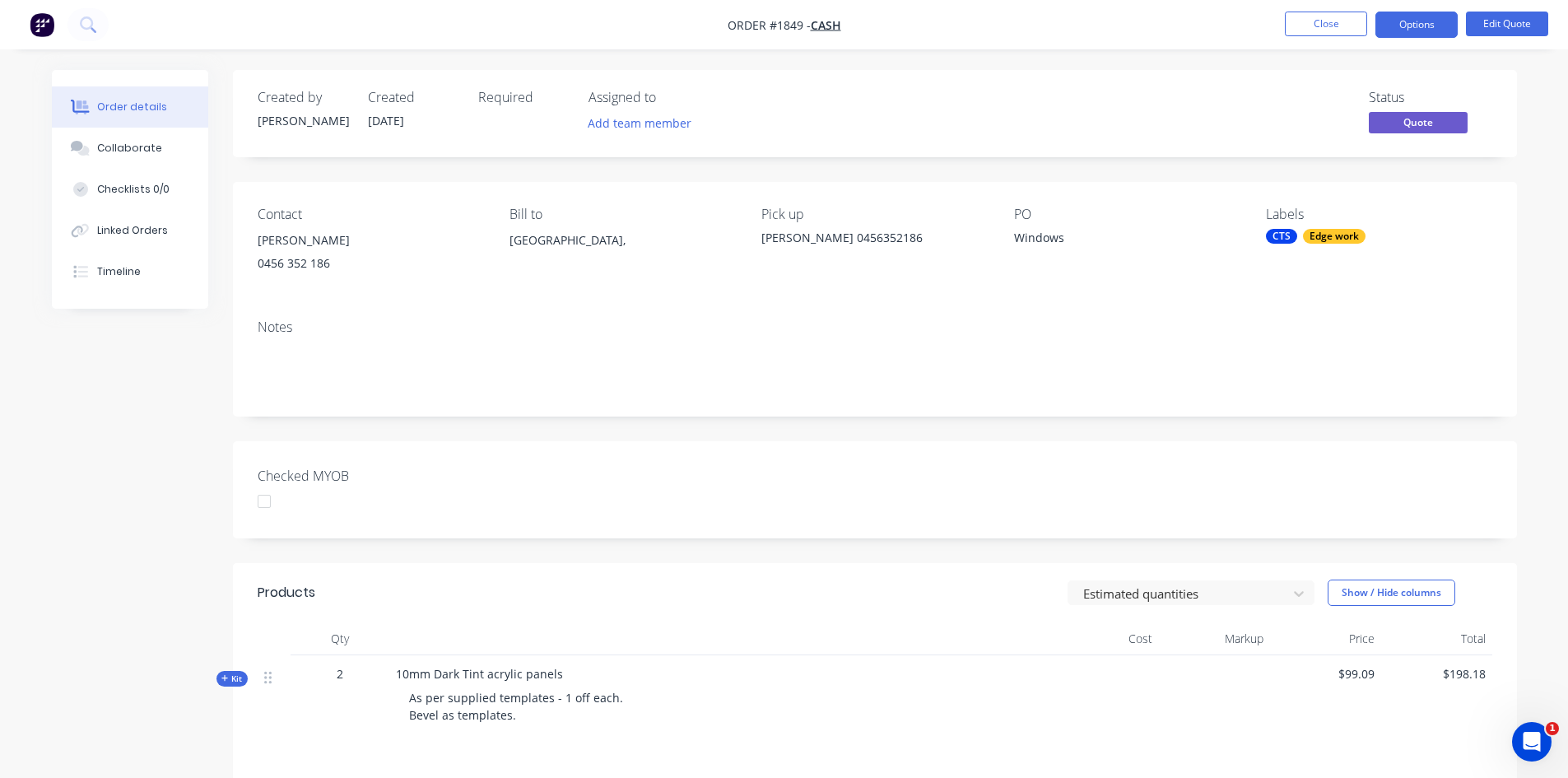
click at [1021, 235] on div "Windows" at bounding box center [1117, 240] width 206 height 23
click at [1518, 32] on button "Edit Quote" at bounding box center [1507, 23] width 82 height 24
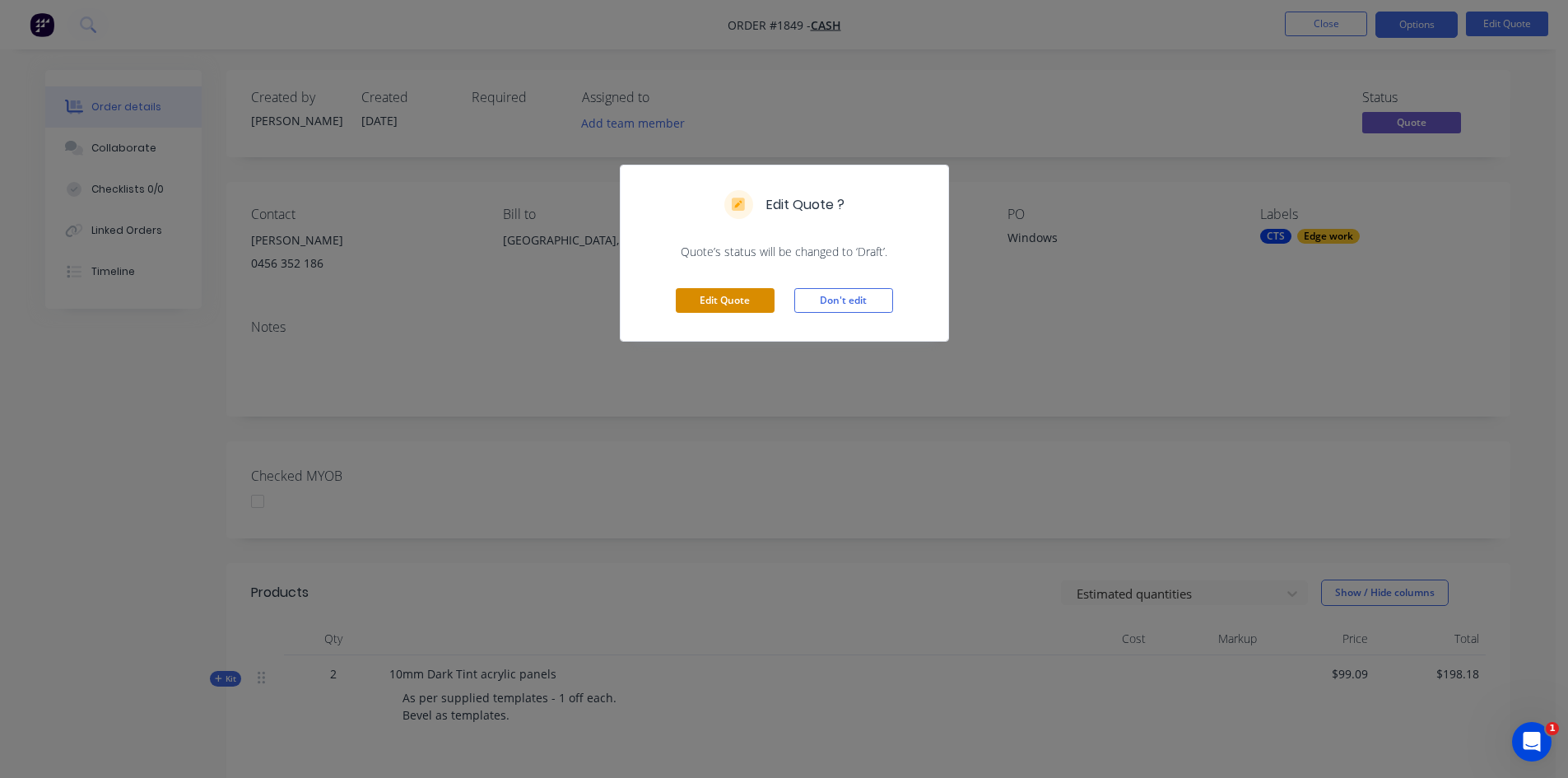
click at [721, 301] on button "Edit Quote" at bounding box center [726, 300] width 99 height 24
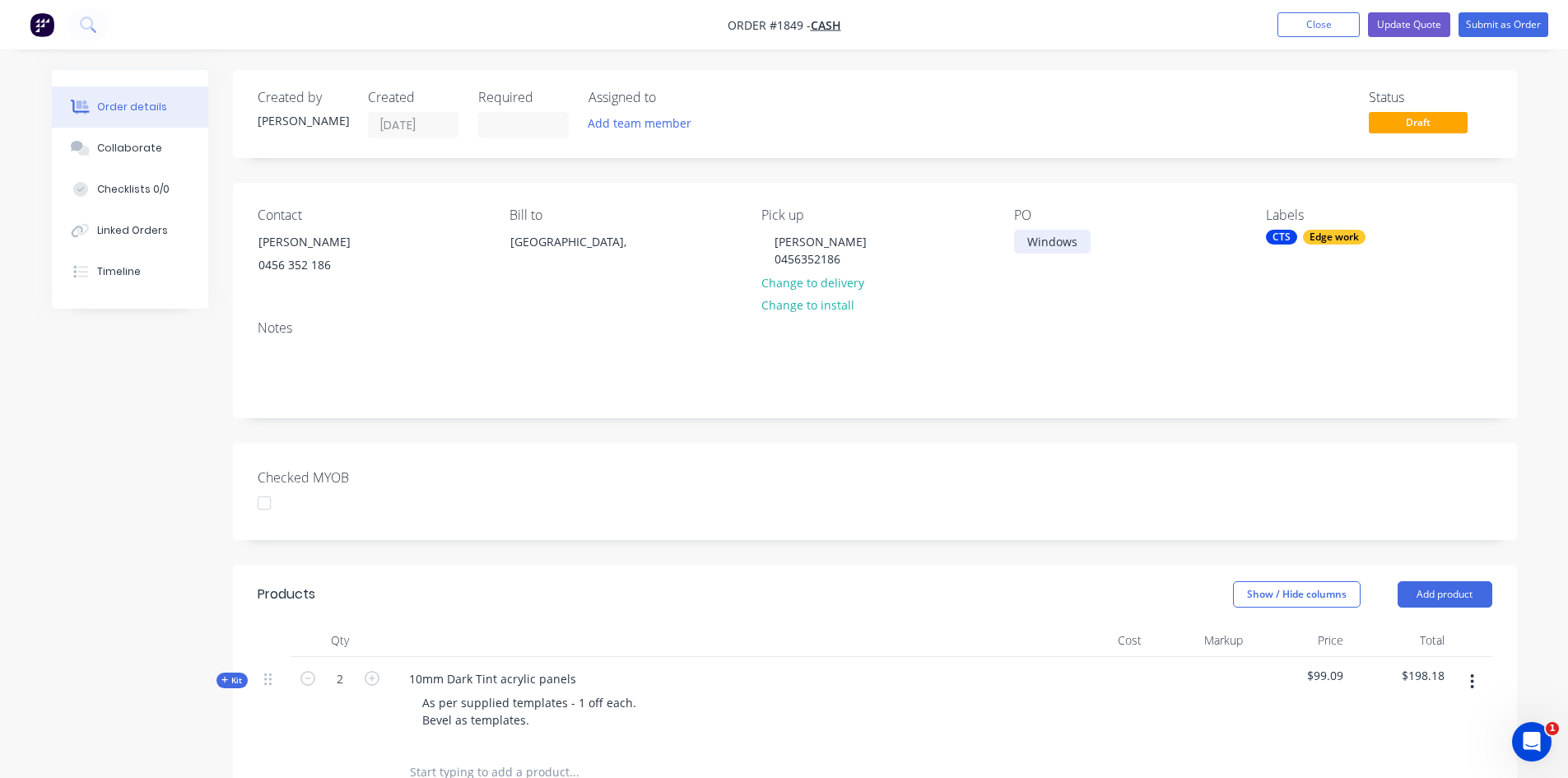
click at [1037, 249] on div "Windows" at bounding box center [1052, 241] width 77 height 24
click at [1101, 329] on div "Notes" at bounding box center [875, 328] width 1235 height 15
click at [1152, 240] on div "PO Shane Longhurst" at bounding box center [1127, 244] width 225 height 75
click at [1131, 244] on div "Shane Longhurst" at bounding box center [1074, 241] width 119 height 24
click at [1360, 234] on div "Edge work" at bounding box center [1334, 237] width 62 height 14
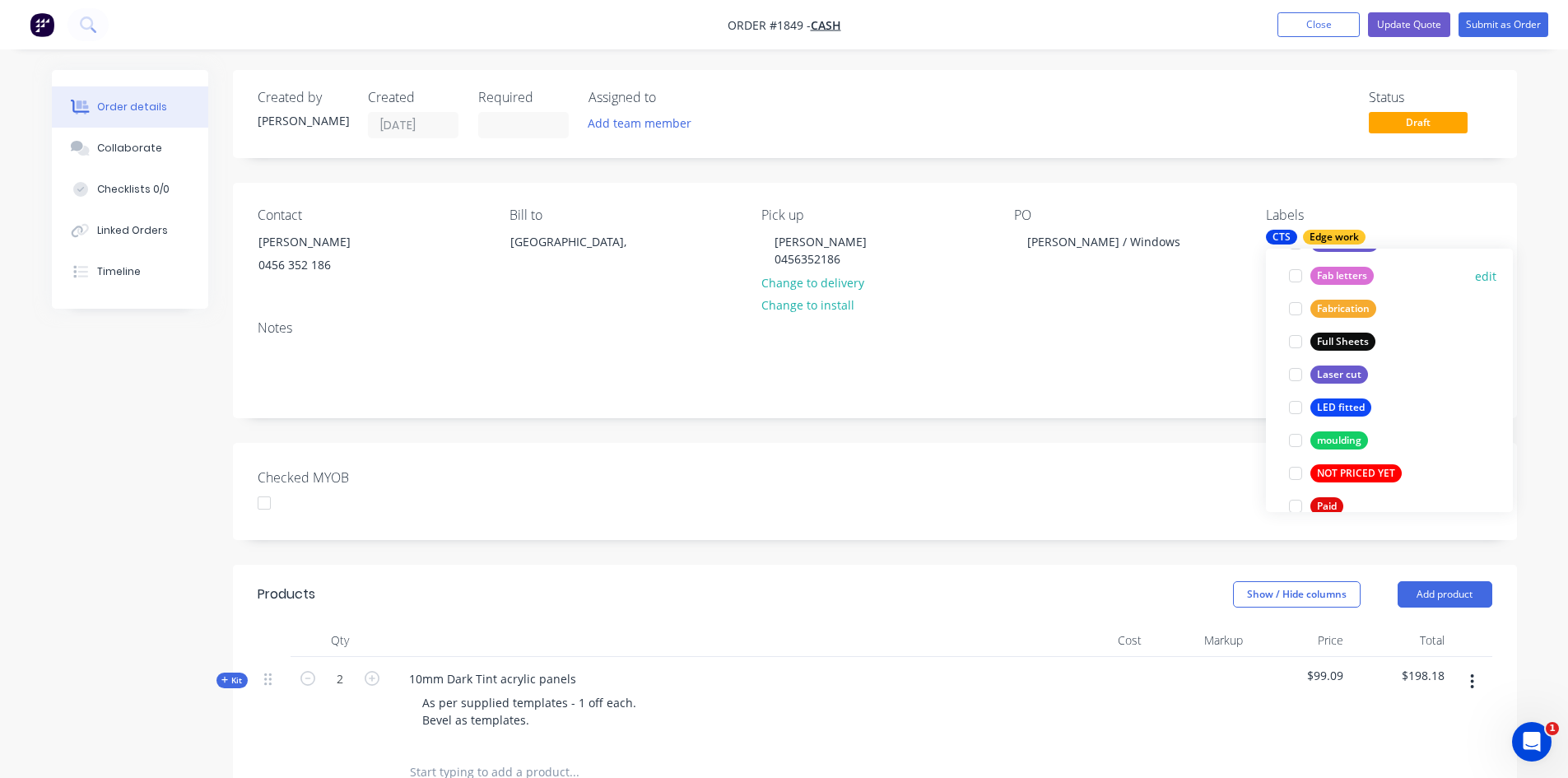
scroll to position [412, 0]
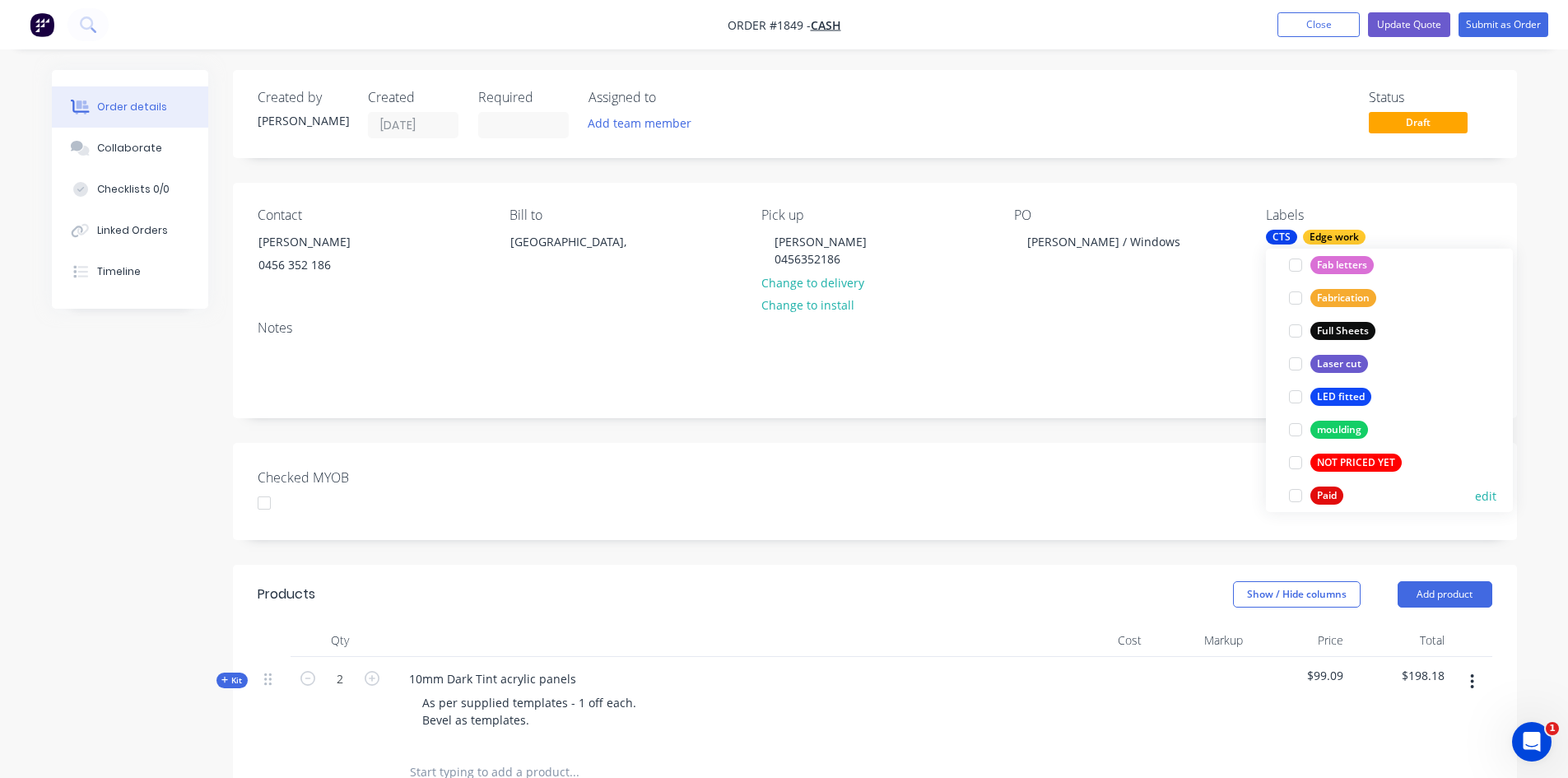
click at [1295, 494] on div at bounding box center [1296, 495] width 33 height 33
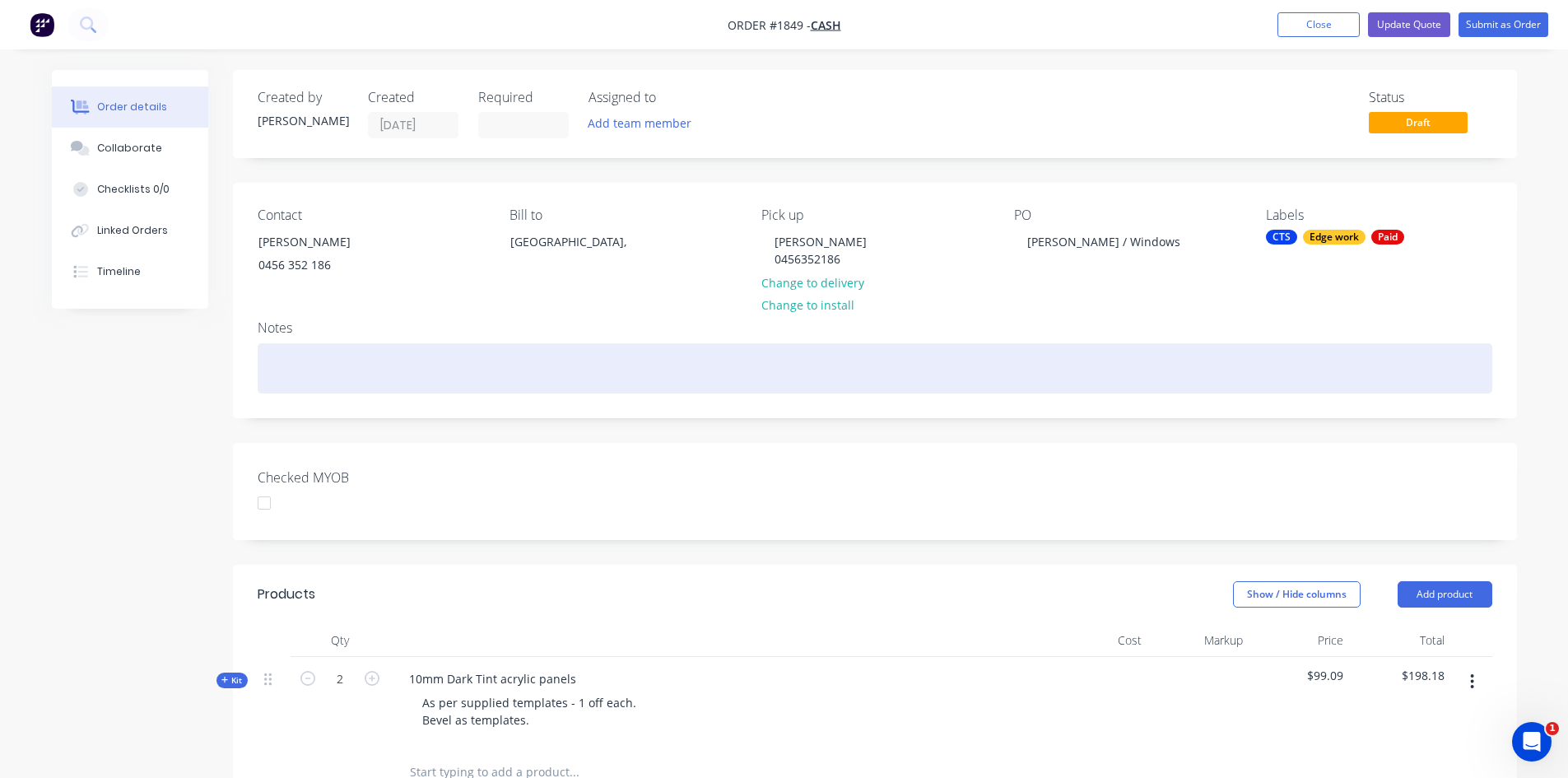
click at [1096, 347] on div at bounding box center [875, 368] width 1235 height 50
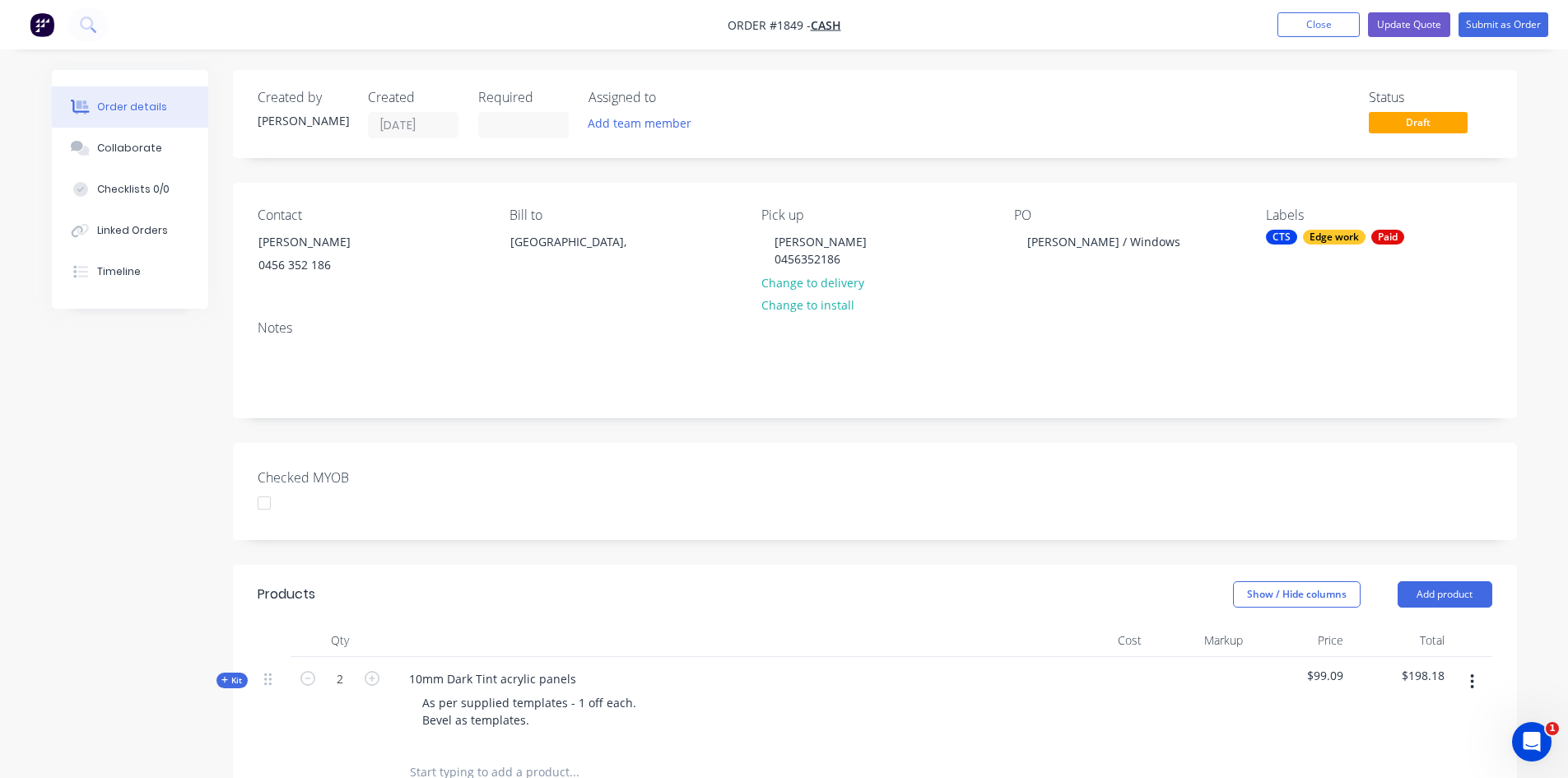
click at [264, 512] on div at bounding box center [264, 502] width 33 height 33
click at [1502, 23] on button "Submit as Order" at bounding box center [1504, 24] width 90 height 24
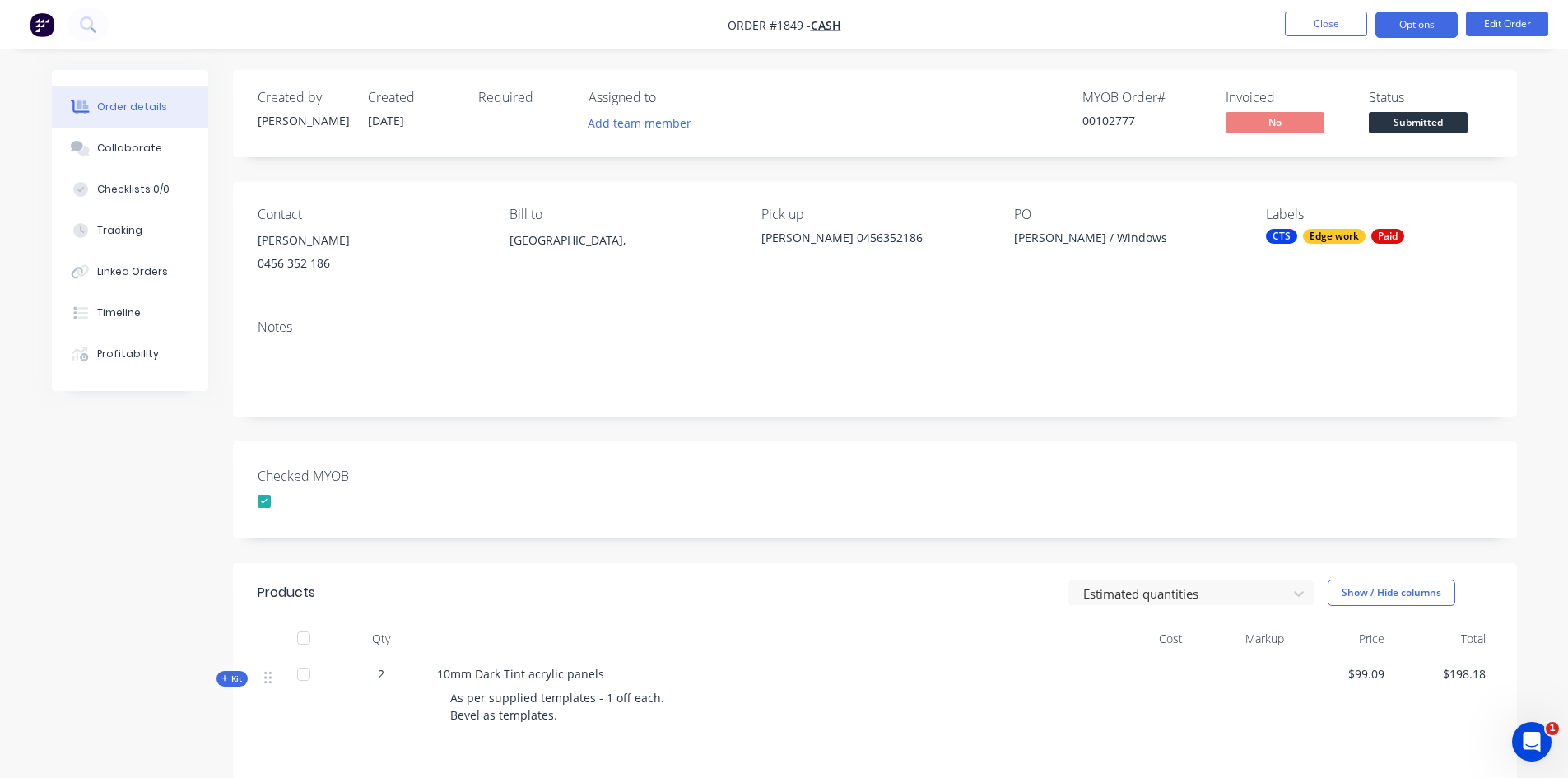
click at [1417, 23] on button "Options" at bounding box center [1417, 24] width 82 height 26
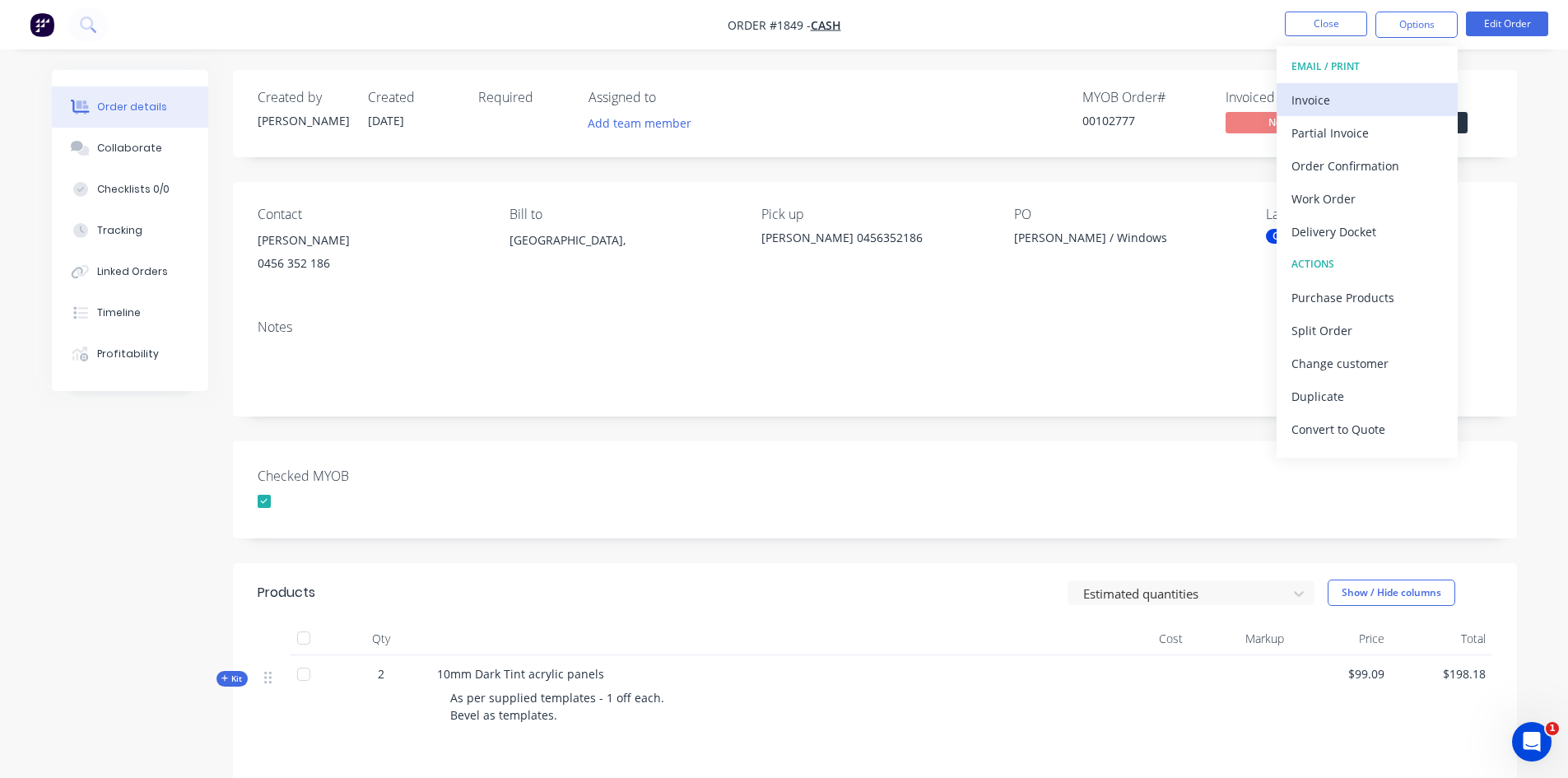
click at [1315, 99] on div "Invoice" at bounding box center [1367, 100] width 151 height 24
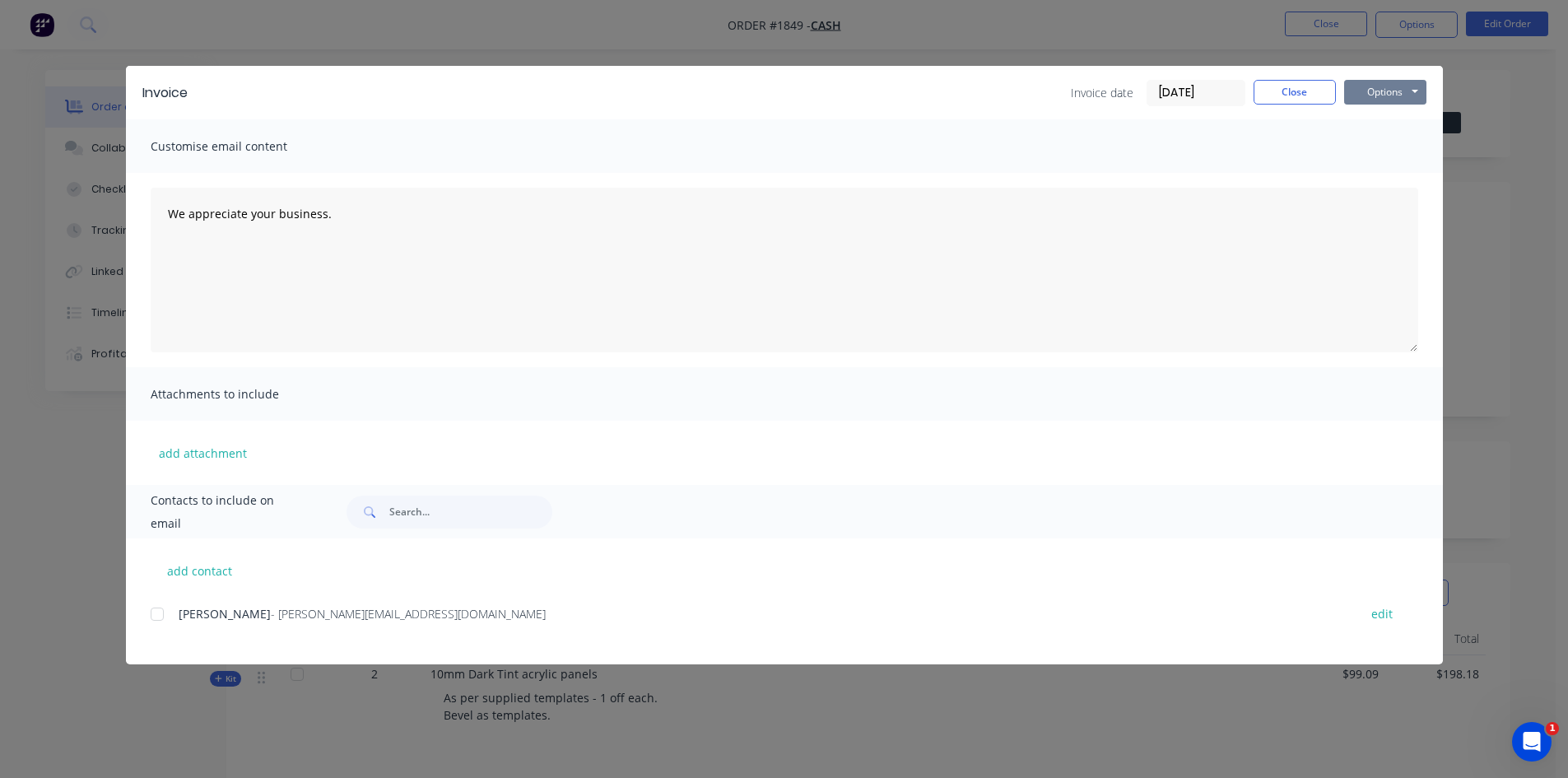
click at [1375, 96] on button "Options" at bounding box center [1385, 92] width 82 height 24
click at [1364, 149] on button "Print" at bounding box center [1397, 149] width 105 height 27
click at [1303, 94] on button "Close" at bounding box center [1294, 92] width 82 height 24
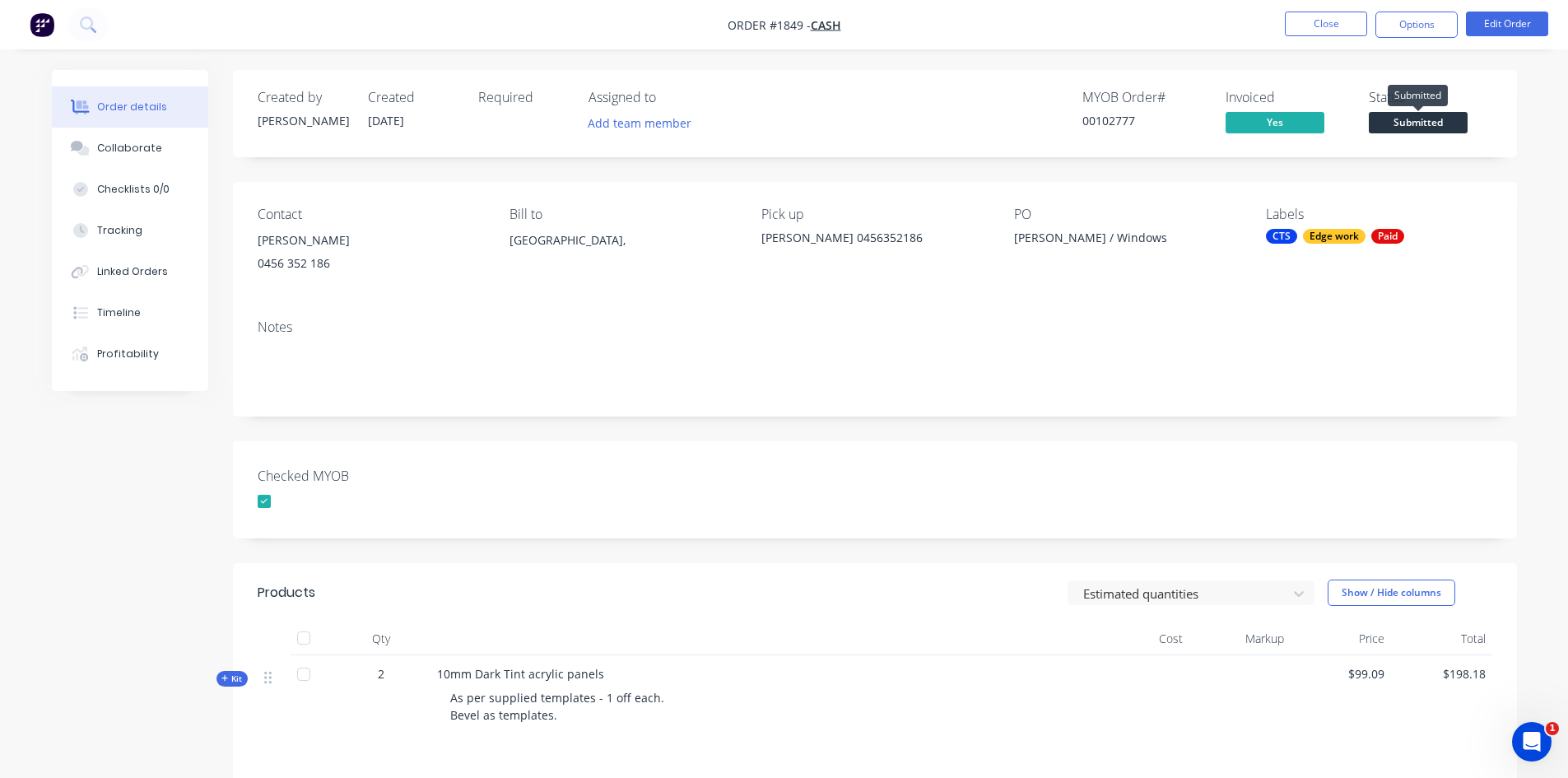
click at [1437, 117] on span "Submitted" at bounding box center [1418, 122] width 99 height 21
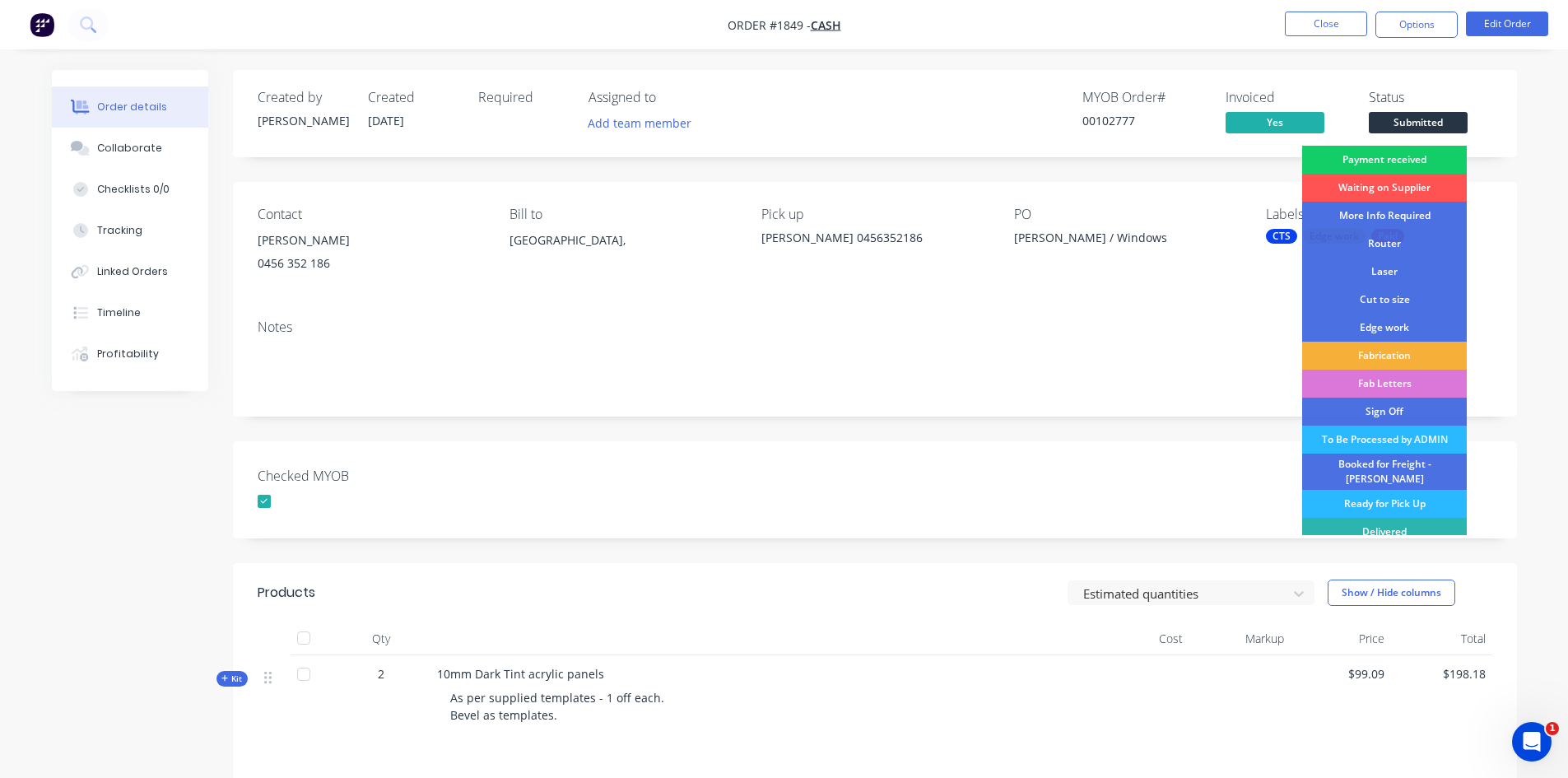
click at [1422, 157] on div "Payment received" at bounding box center [1384, 159] width 165 height 28
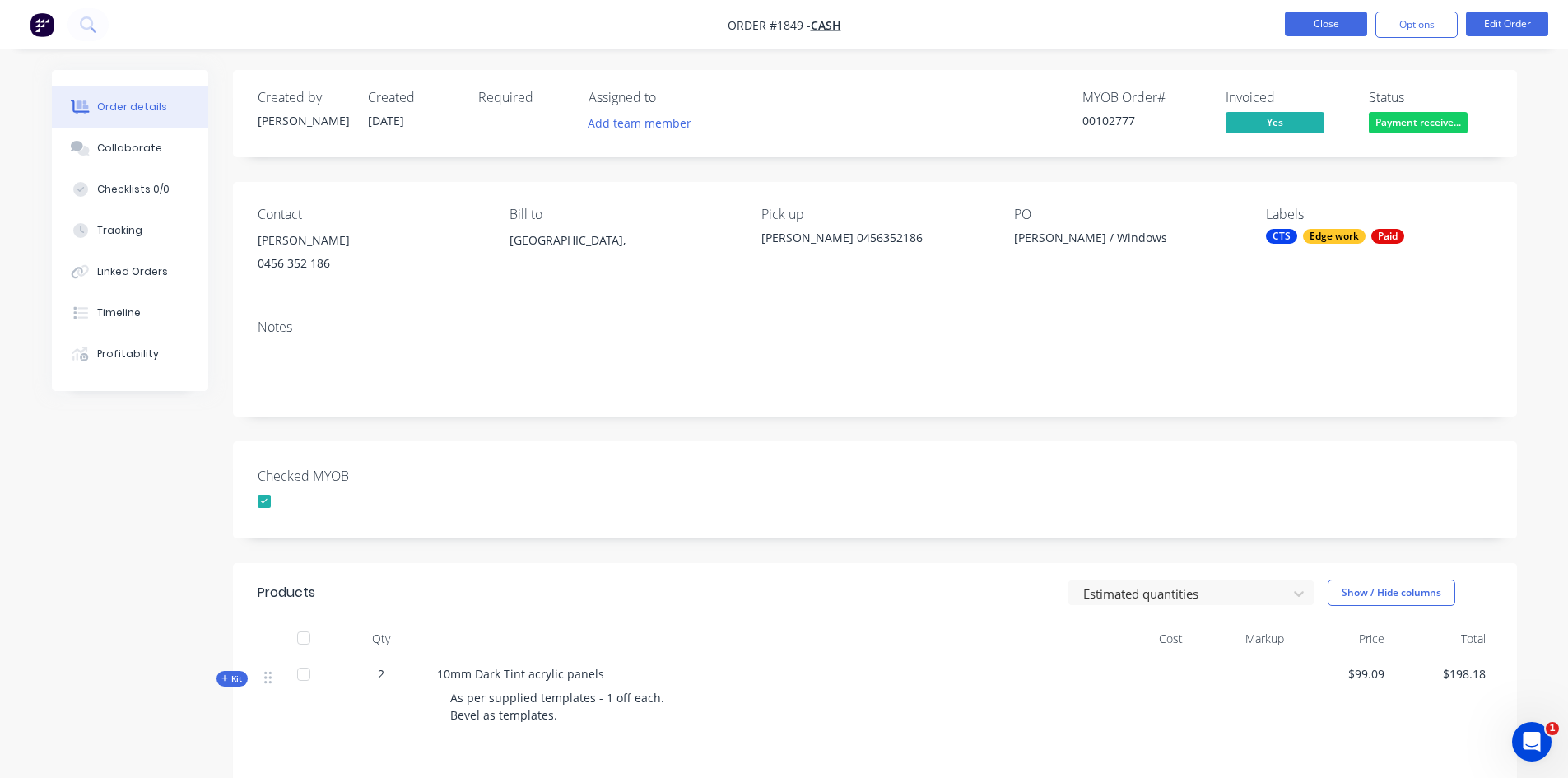
click at [1336, 24] on button "Close" at bounding box center [1326, 23] width 82 height 24
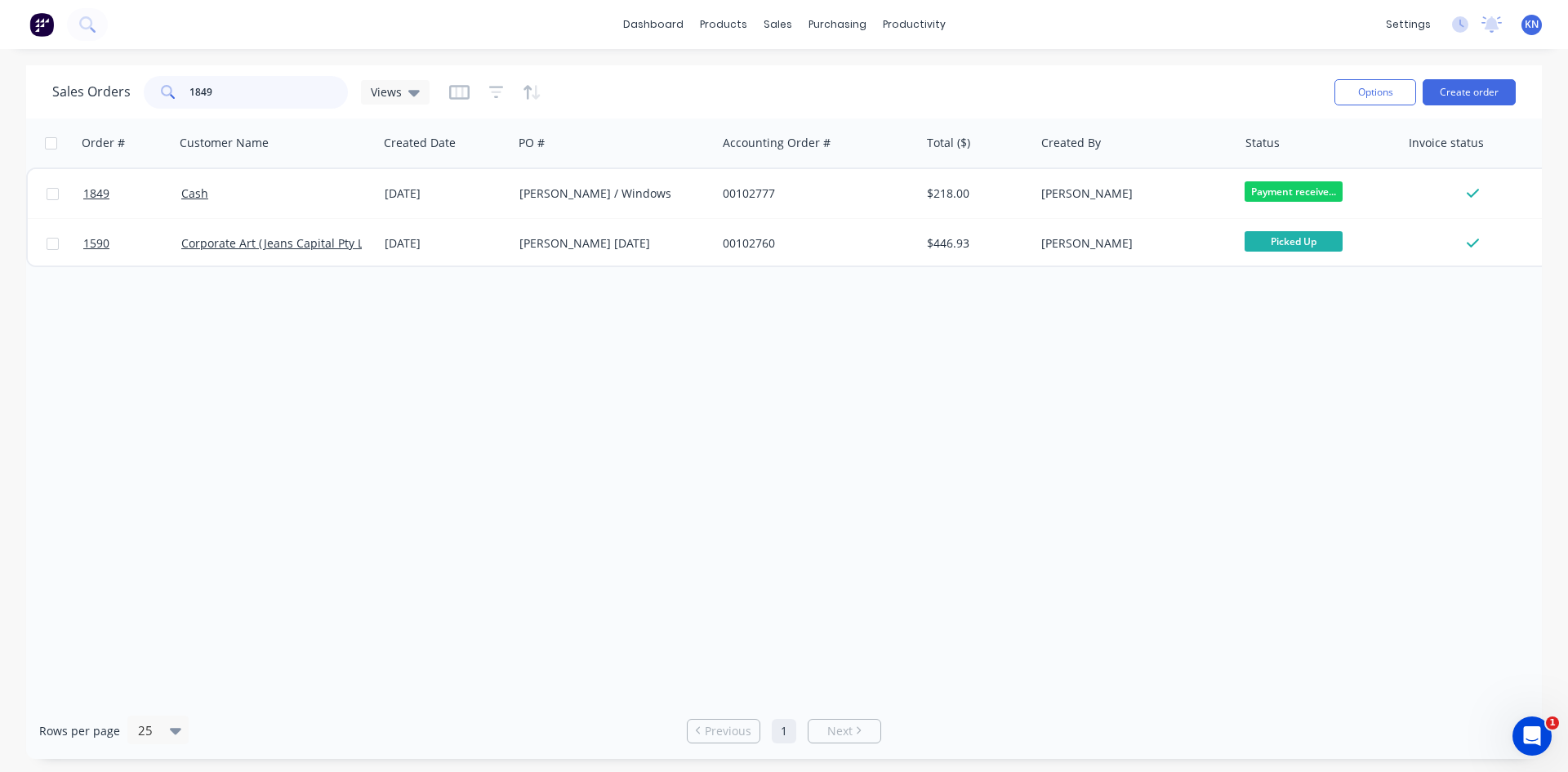
click at [272, 92] on input "1849" at bounding box center [269, 92] width 159 height 33
type input "1"
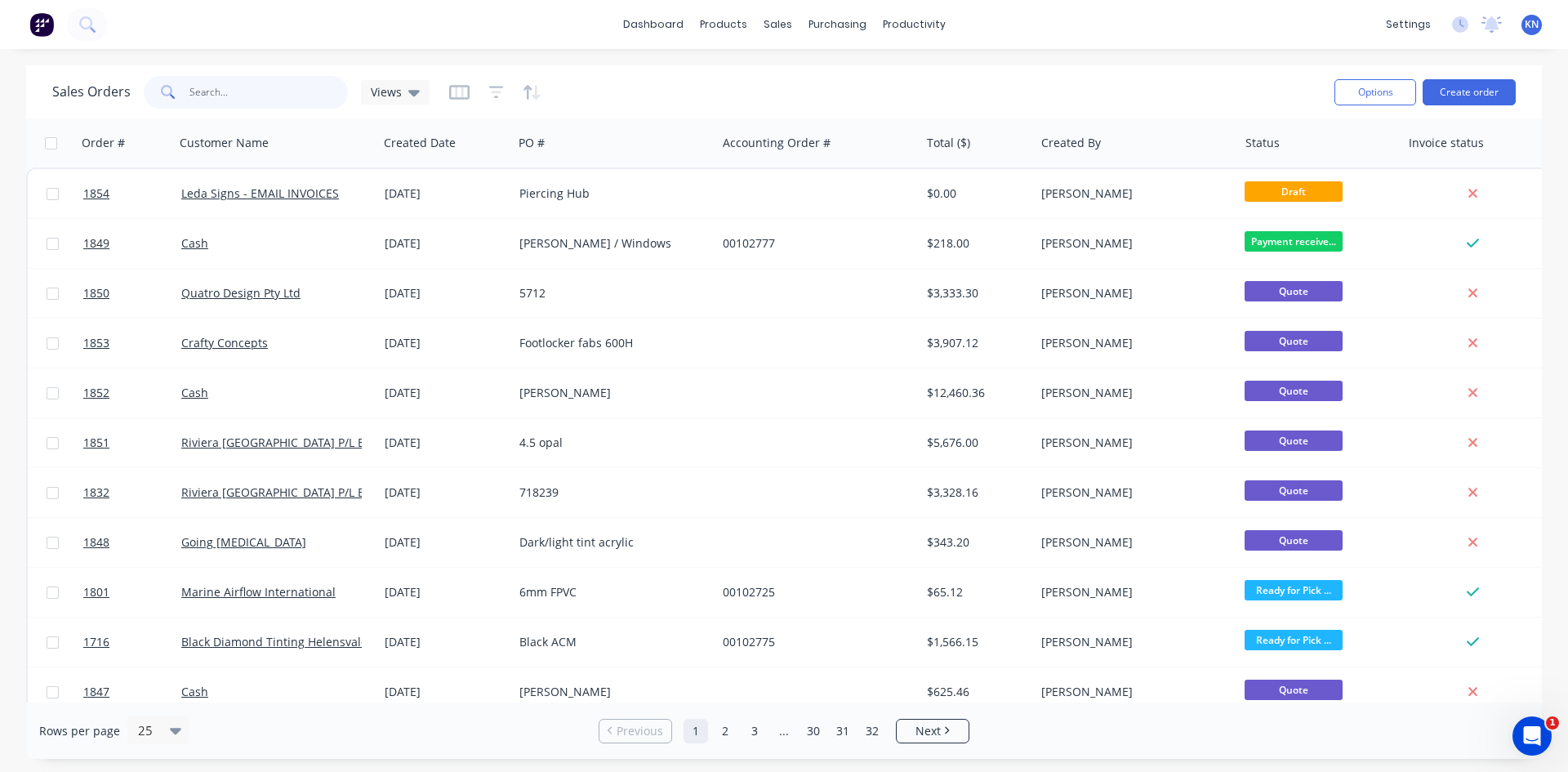
type input "3"
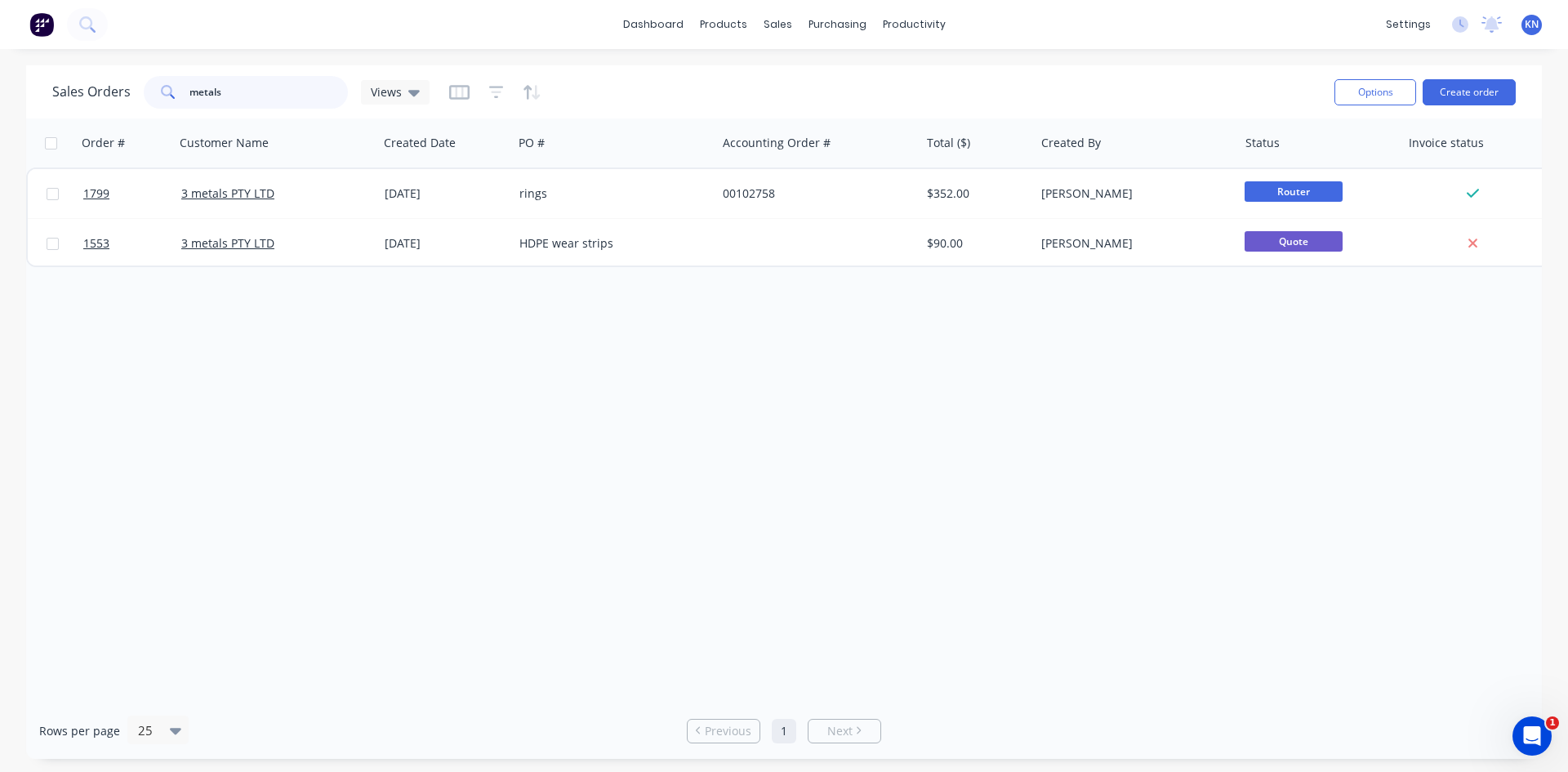
type input "metals"
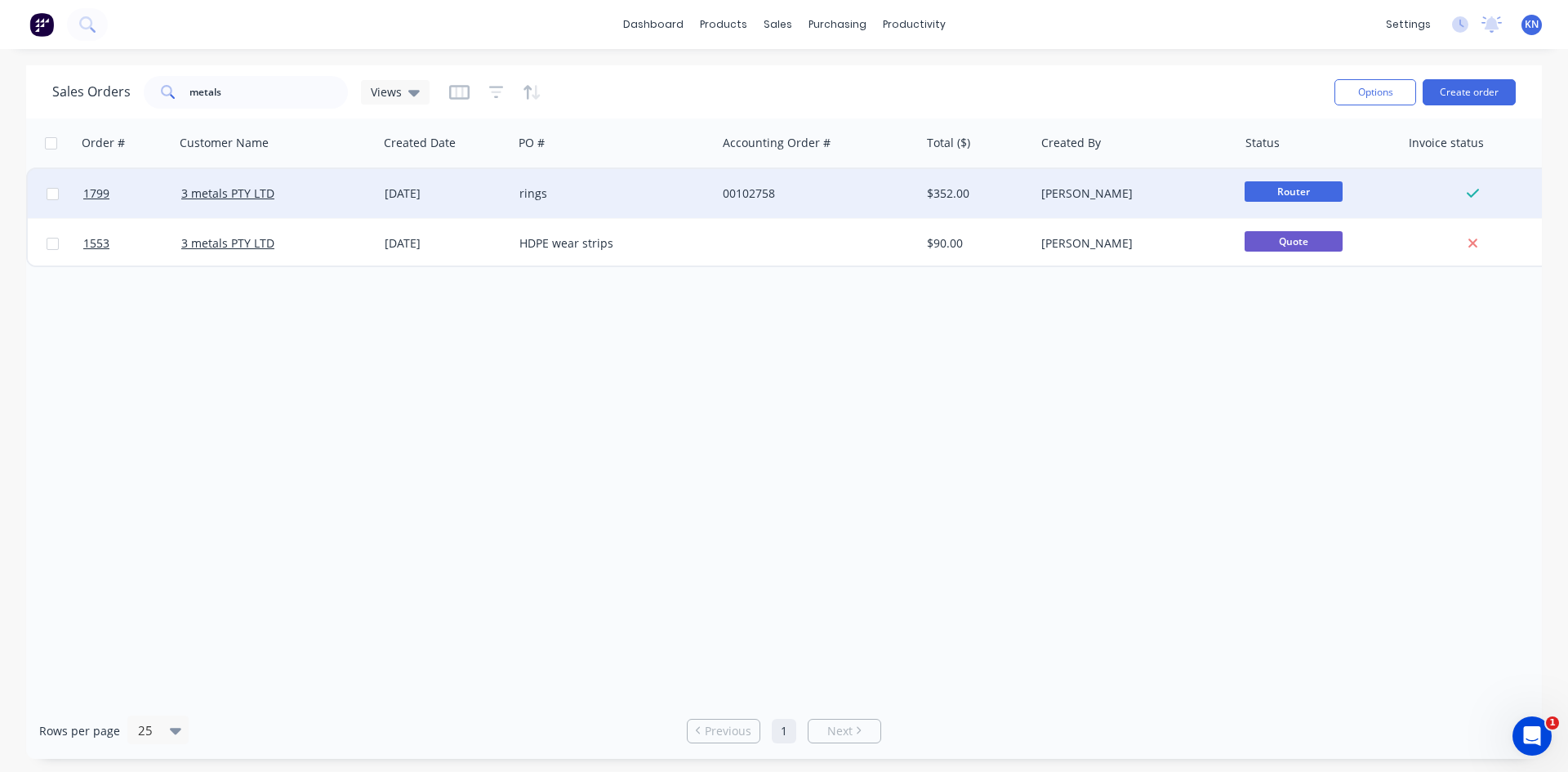
click at [323, 187] on div "3 metals PTY LTD" at bounding box center [272, 194] width 181 height 16
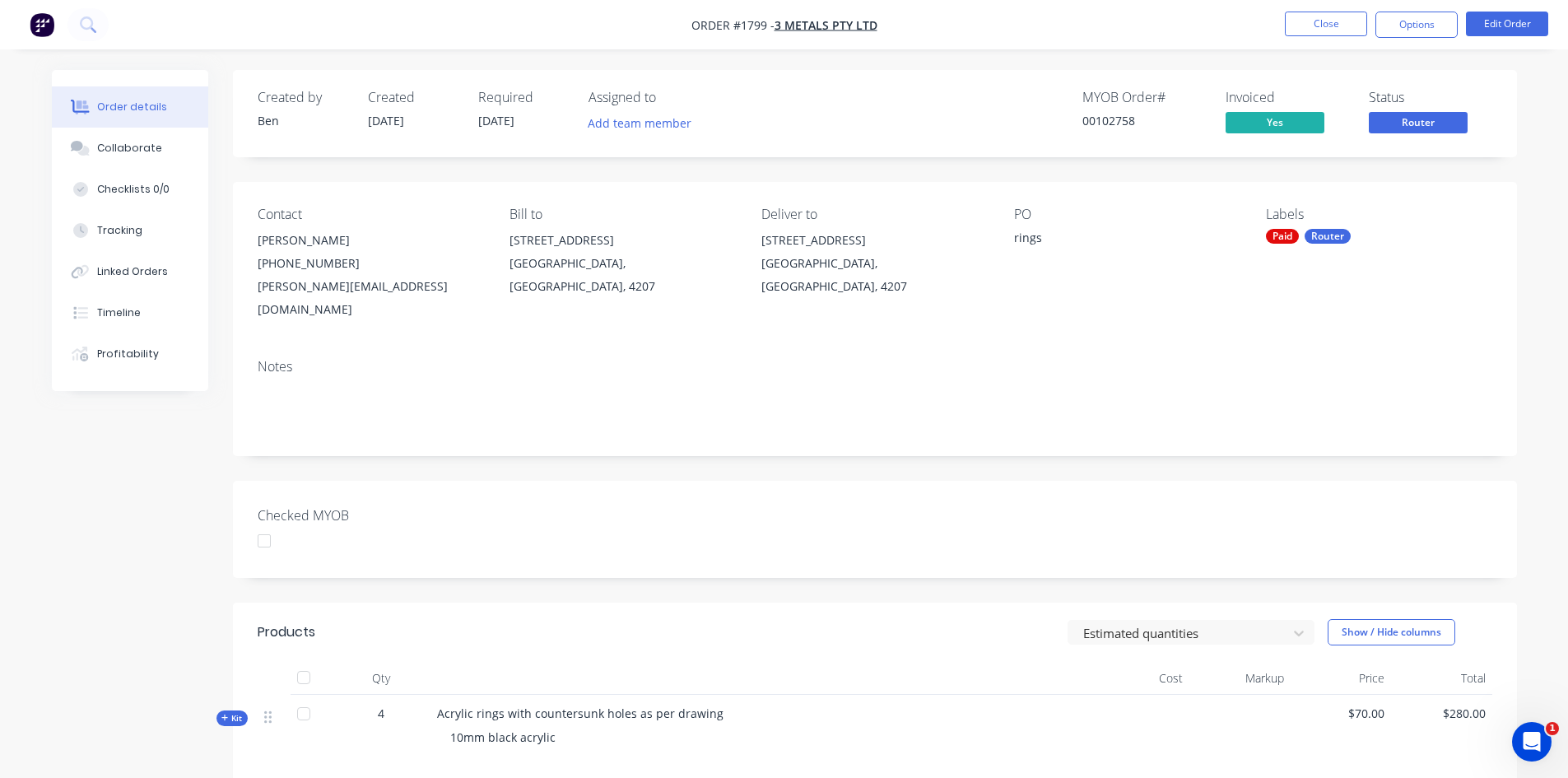
click at [267, 524] on div at bounding box center [264, 540] width 33 height 33
click at [1329, 19] on button "Close" at bounding box center [1326, 23] width 82 height 24
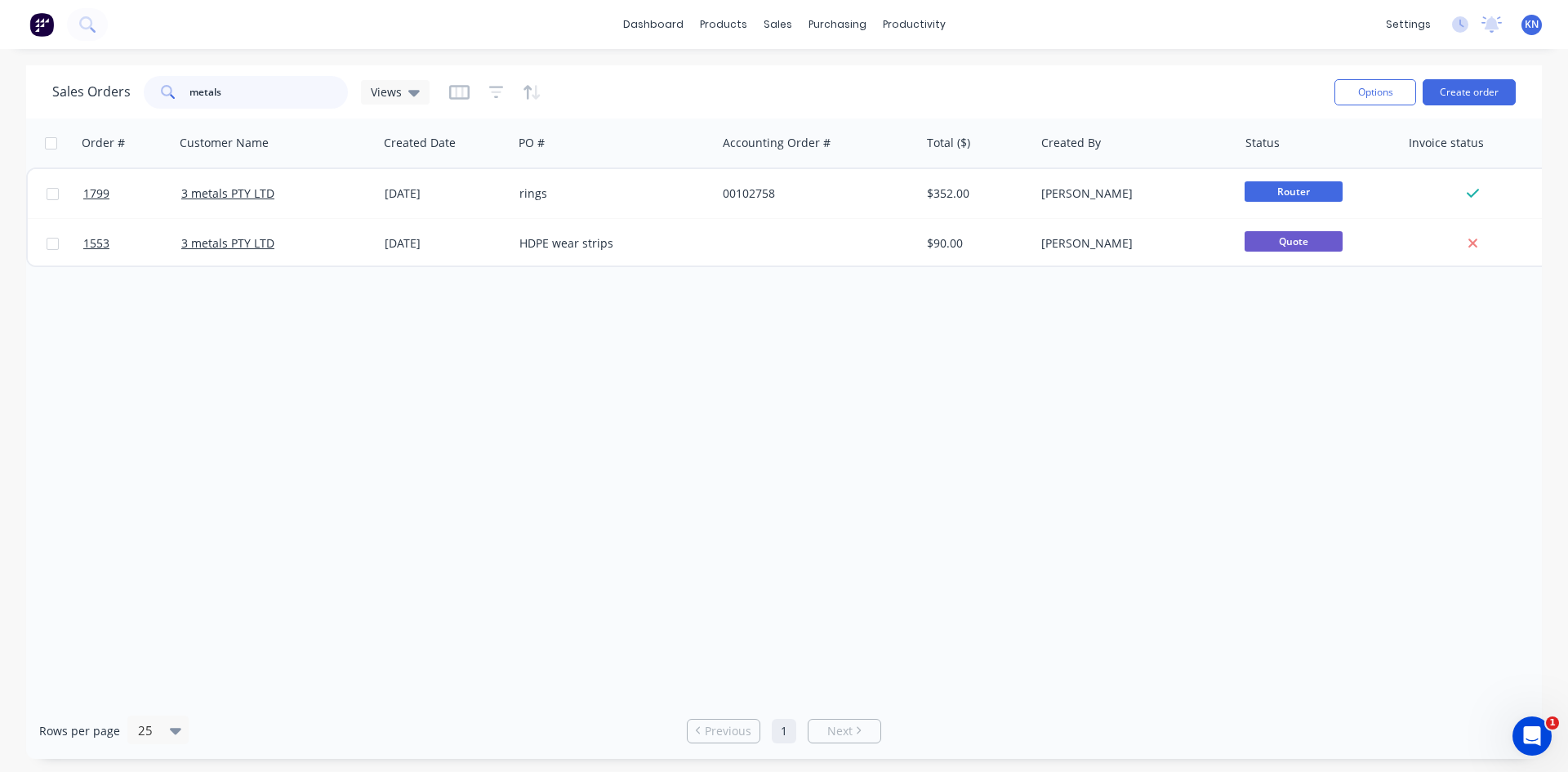
click at [244, 90] on input "metals" at bounding box center [269, 92] width 159 height 33
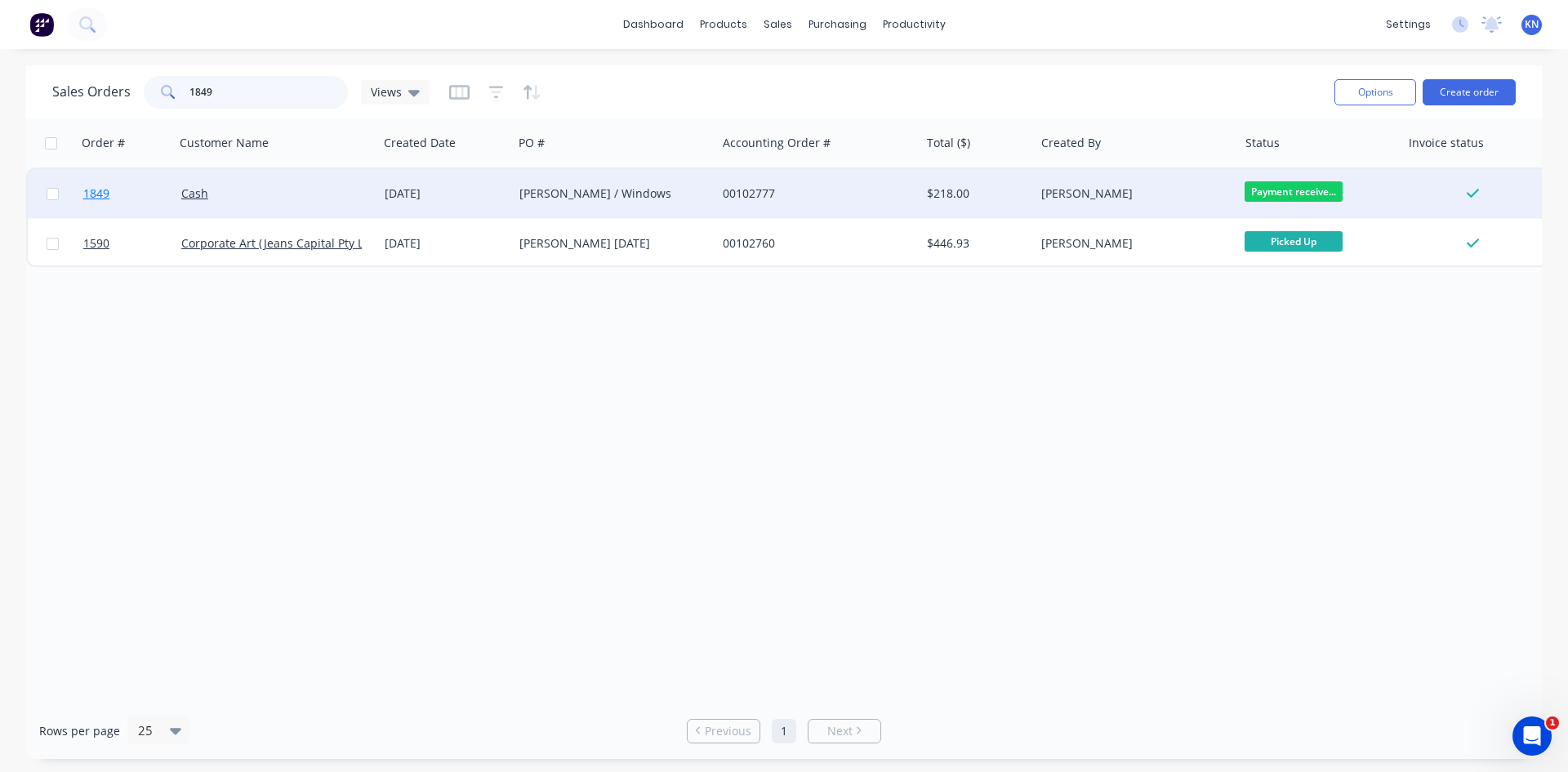
type input "1849"
click at [153, 194] on link "1849" at bounding box center [132, 193] width 98 height 49
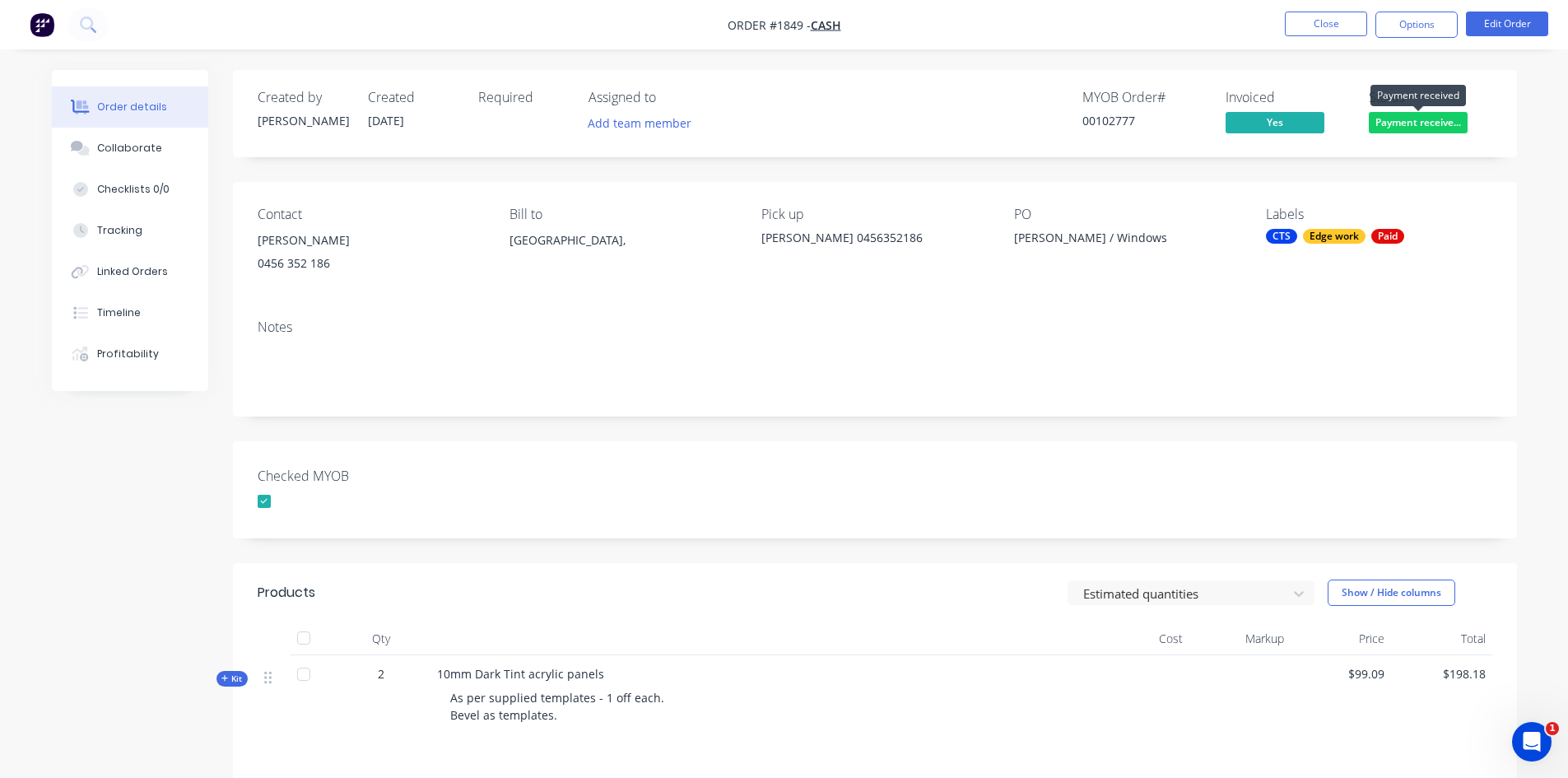
click at [1409, 119] on span "Payment receive..." at bounding box center [1418, 122] width 99 height 21
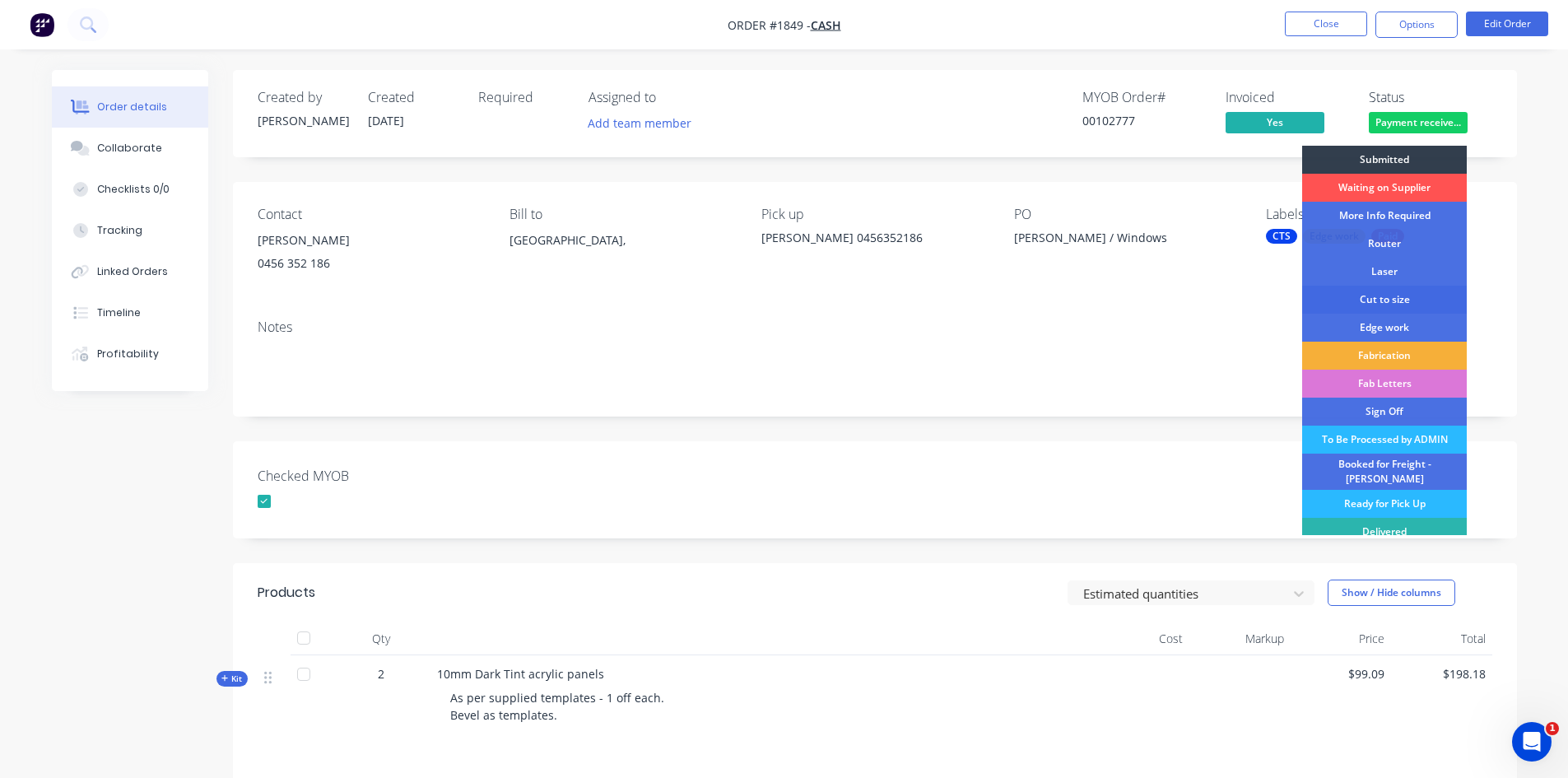
click at [1383, 294] on div "Cut to size" at bounding box center [1384, 299] width 165 height 28
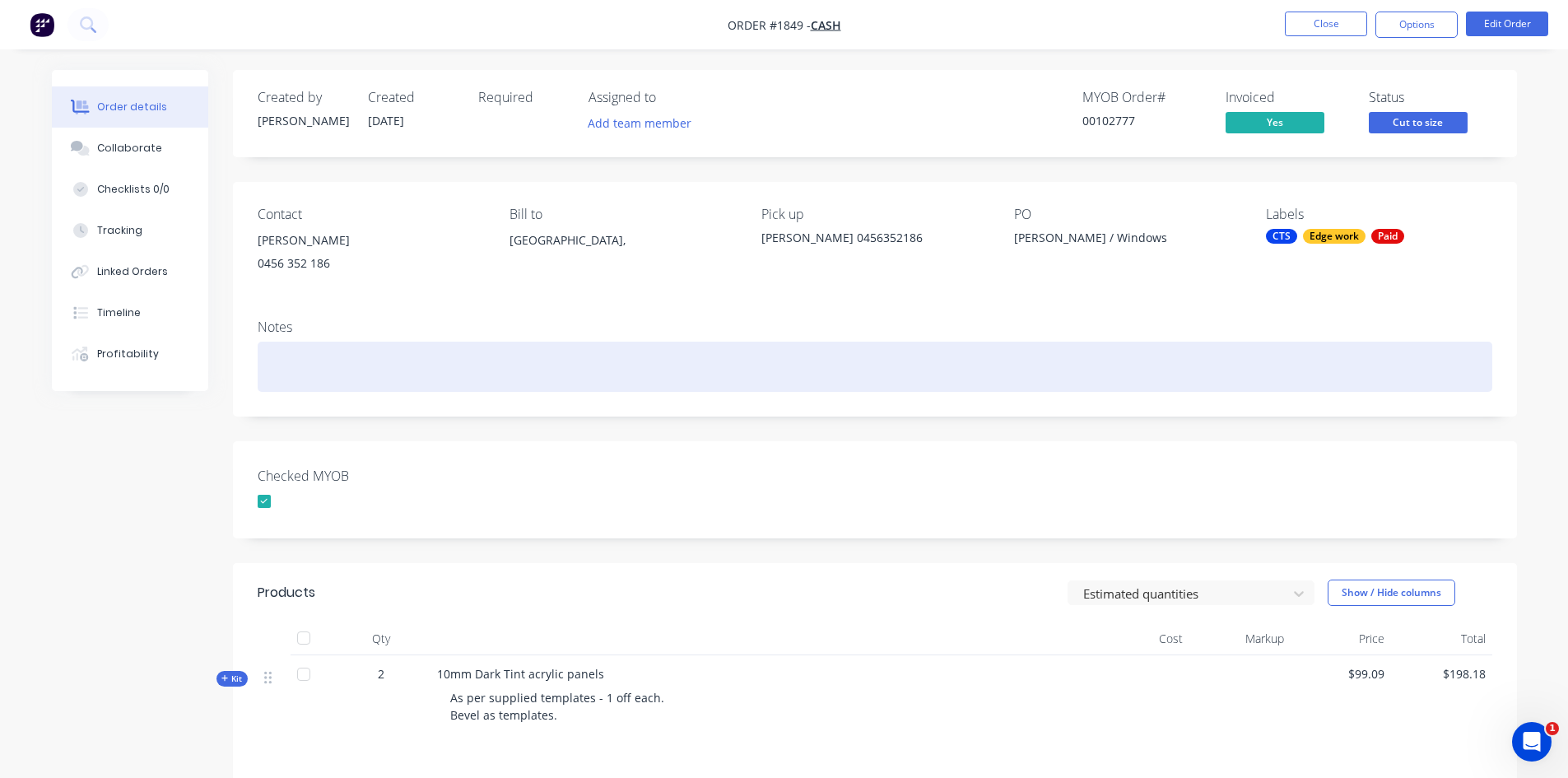
click at [1036, 357] on div at bounding box center [875, 366] width 1235 height 50
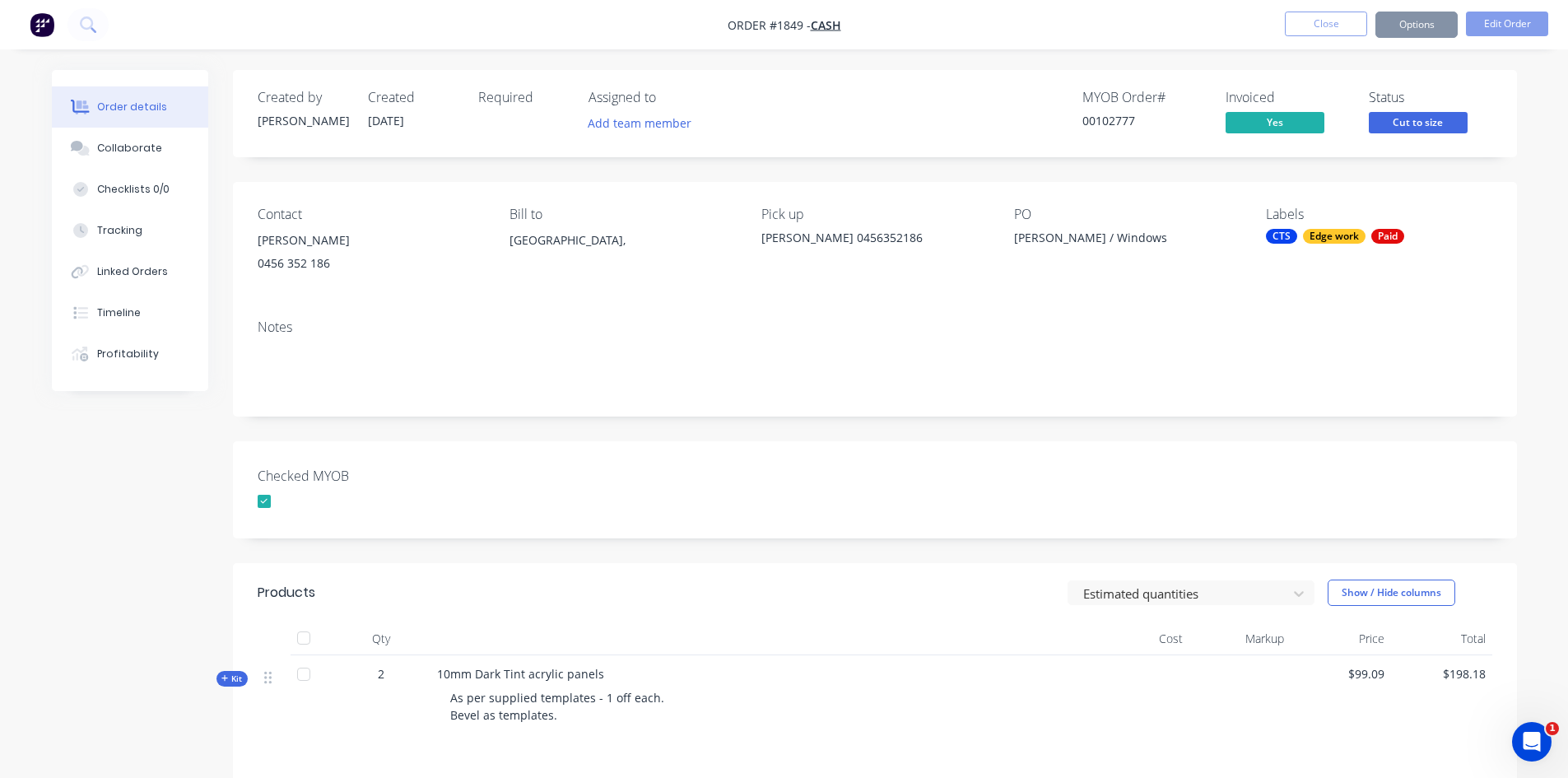
click at [614, 509] on div "Checked MYOB" at bounding box center [875, 490] width 1284 height 97
click at [1337, 24] on button "Close" at bounding box center [1326, 23] width 82 height 24
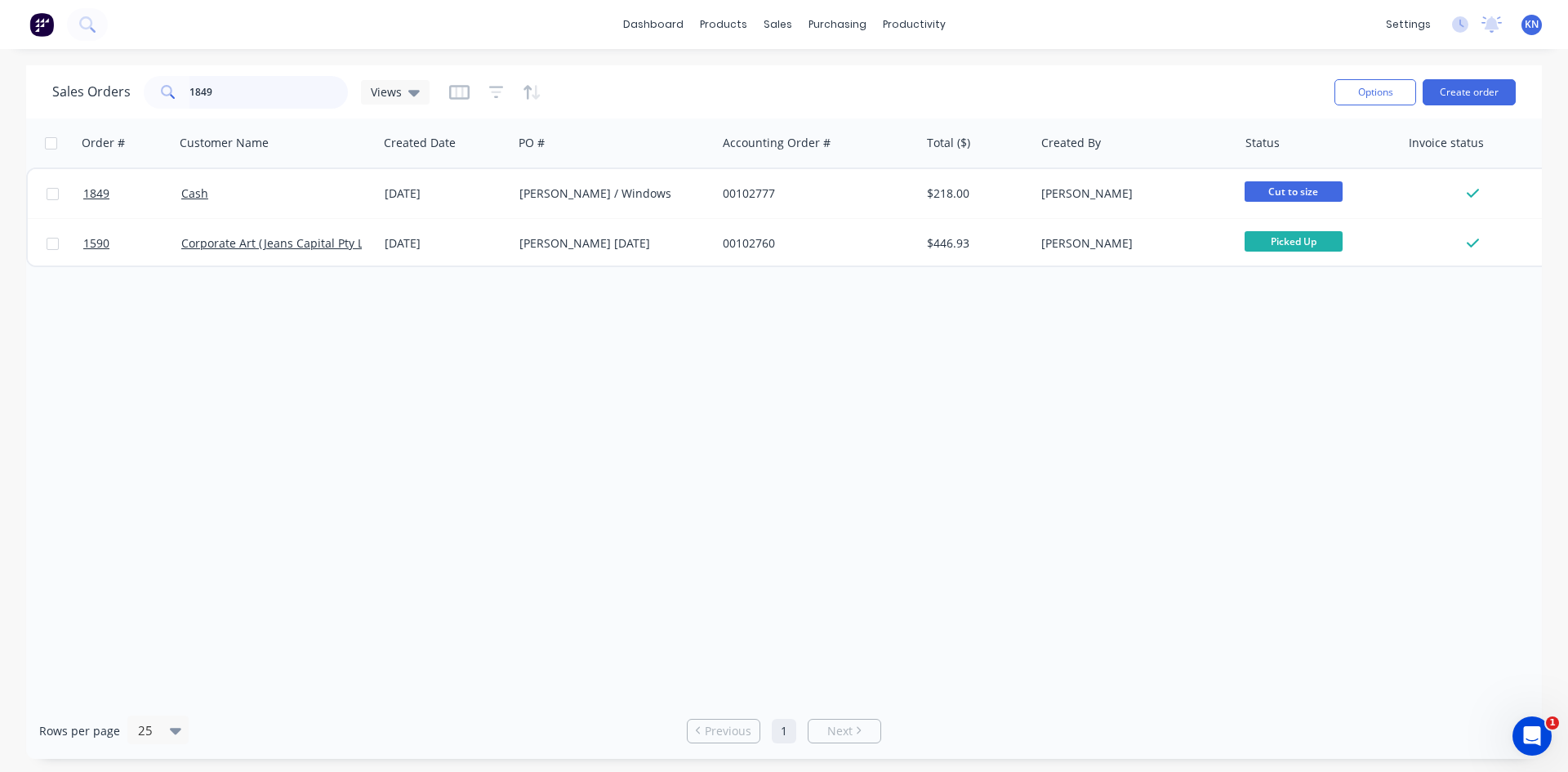
click at [247, 85] on input "1849" at bounding box center [269, 92] width 159 height 33
type input "1"
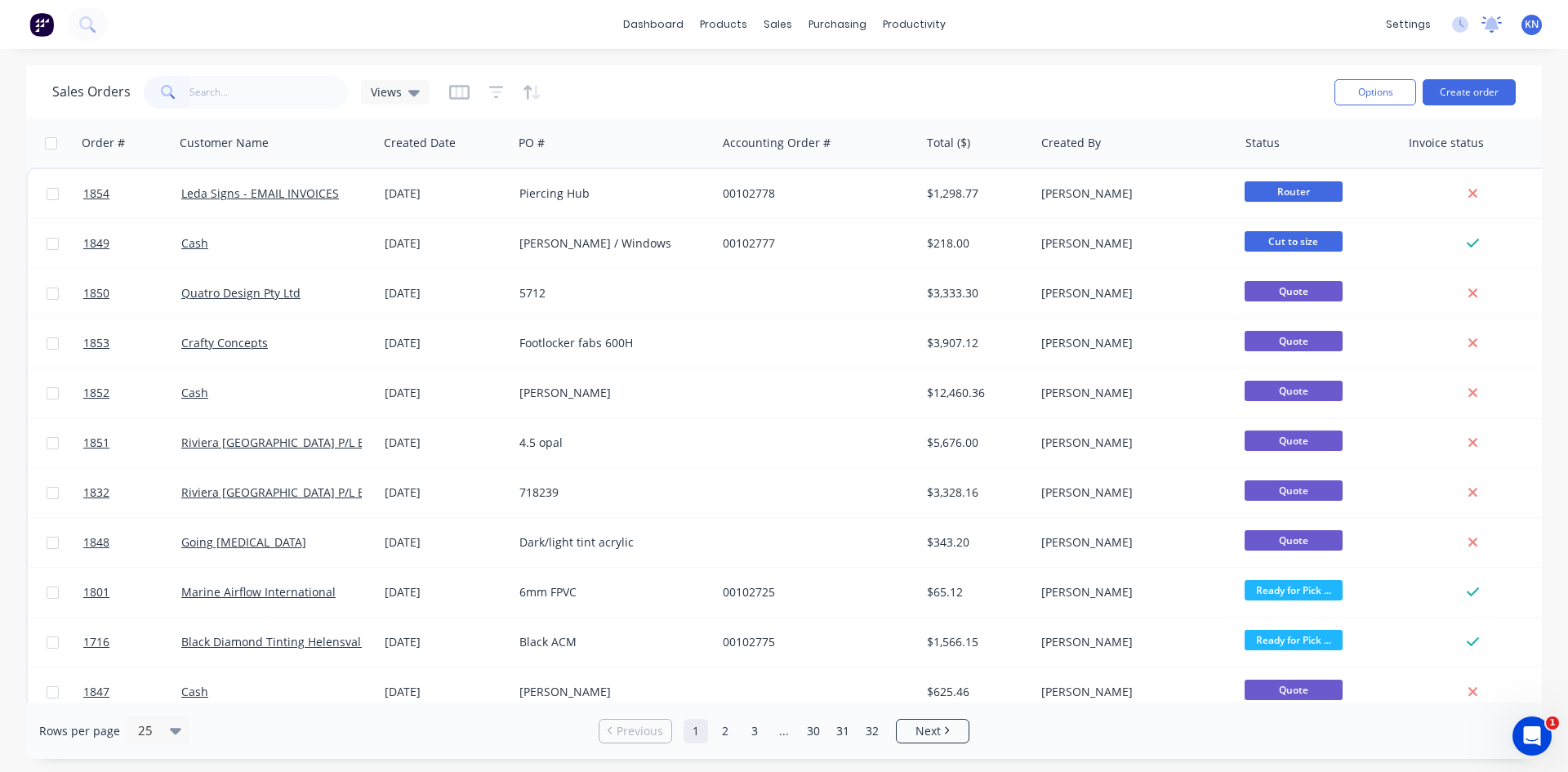
click at [1491, 24] on icon at bounding box center [1492, 22] width 14 height 13
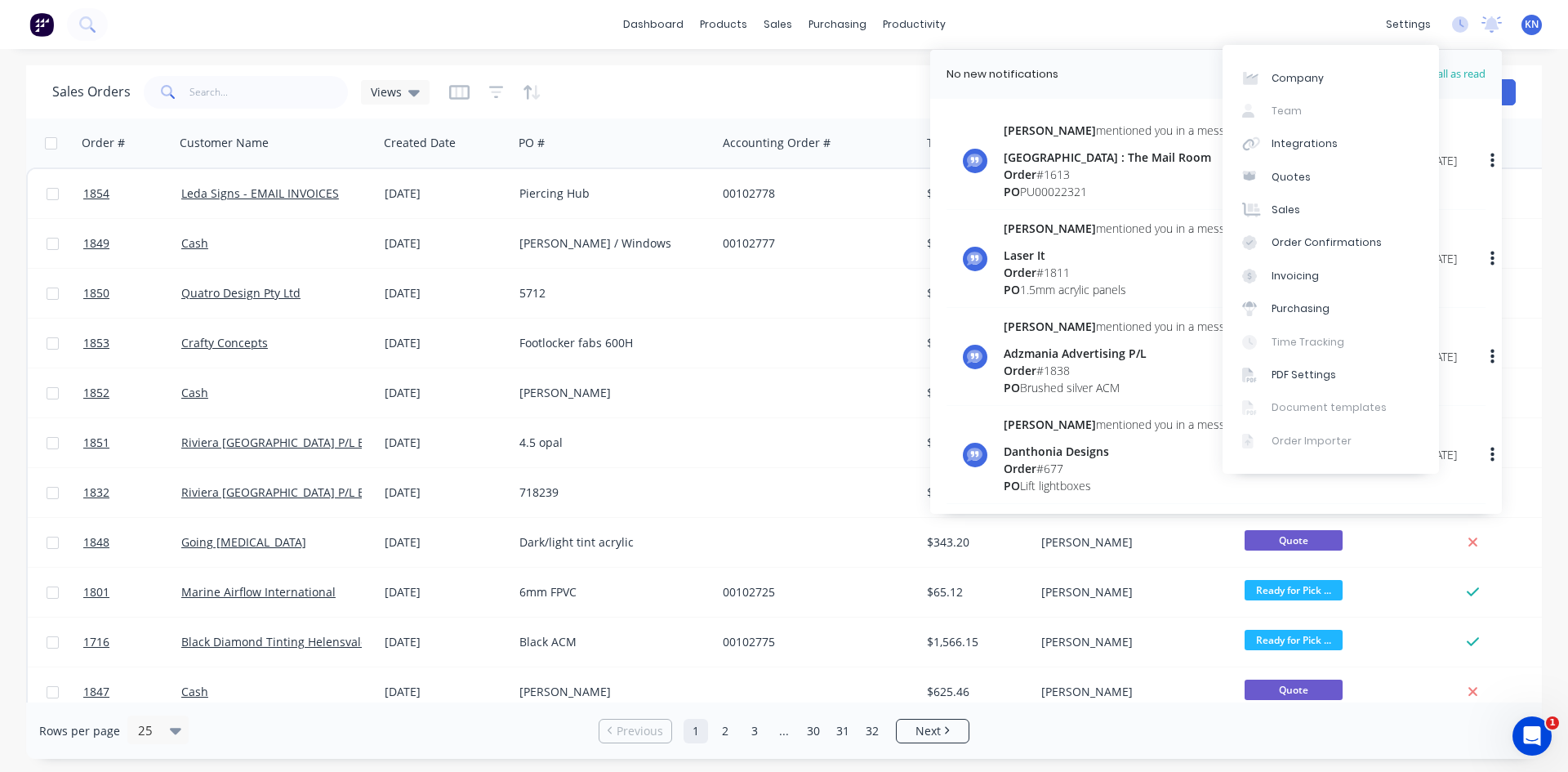
click at [838, 80] on div "Sales Orders Views" at bounding box center [687, 91] width 1270 height 40
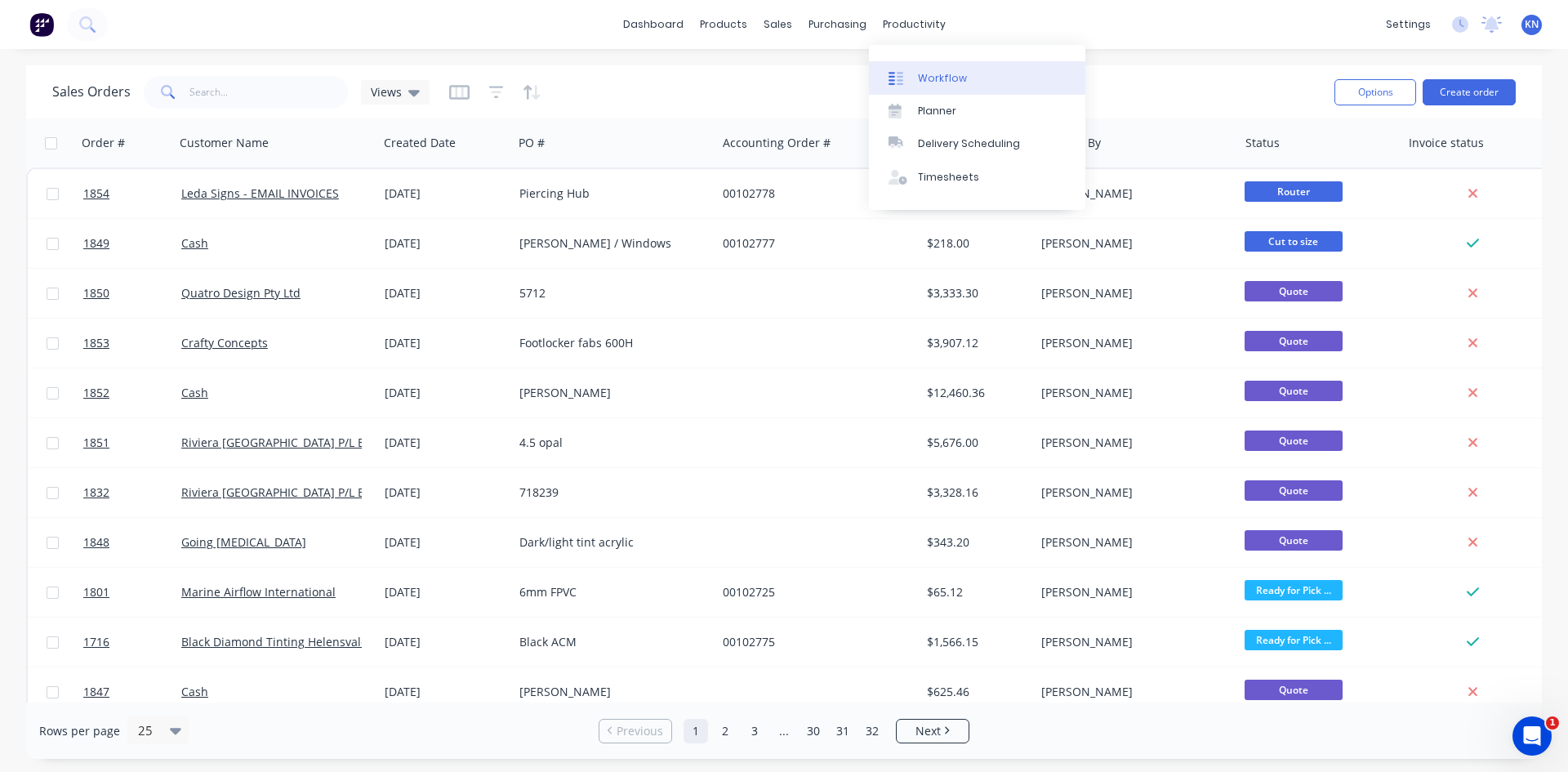
click at [936, 77] on div "Workflow" at bounding box center [942, 79] width 49 height 14
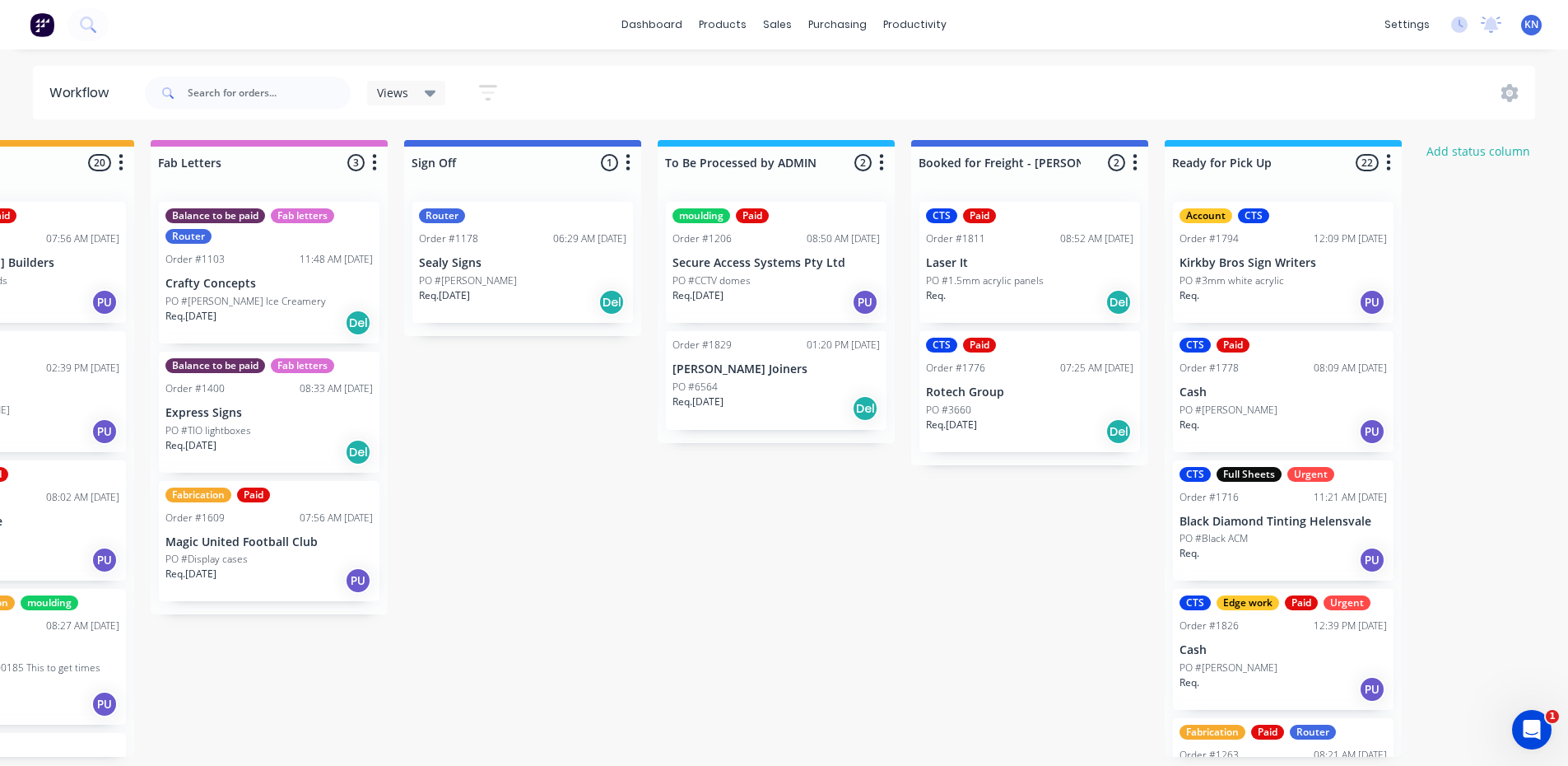
scroll to position [0, 2171]
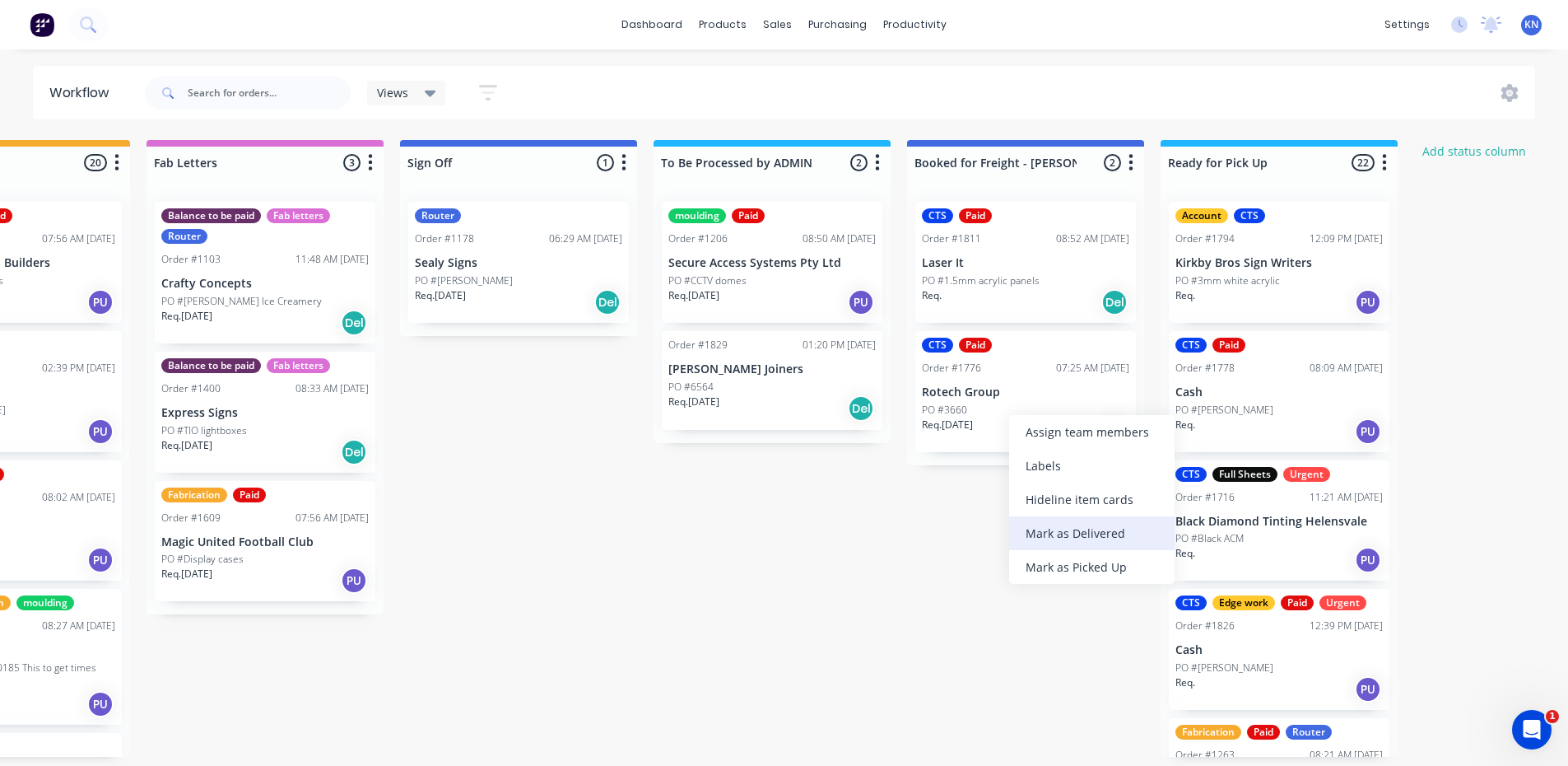
click at [1083, 532] on div "Mark as Delivered" at bounding box center [1092, 533] width 166 height 33
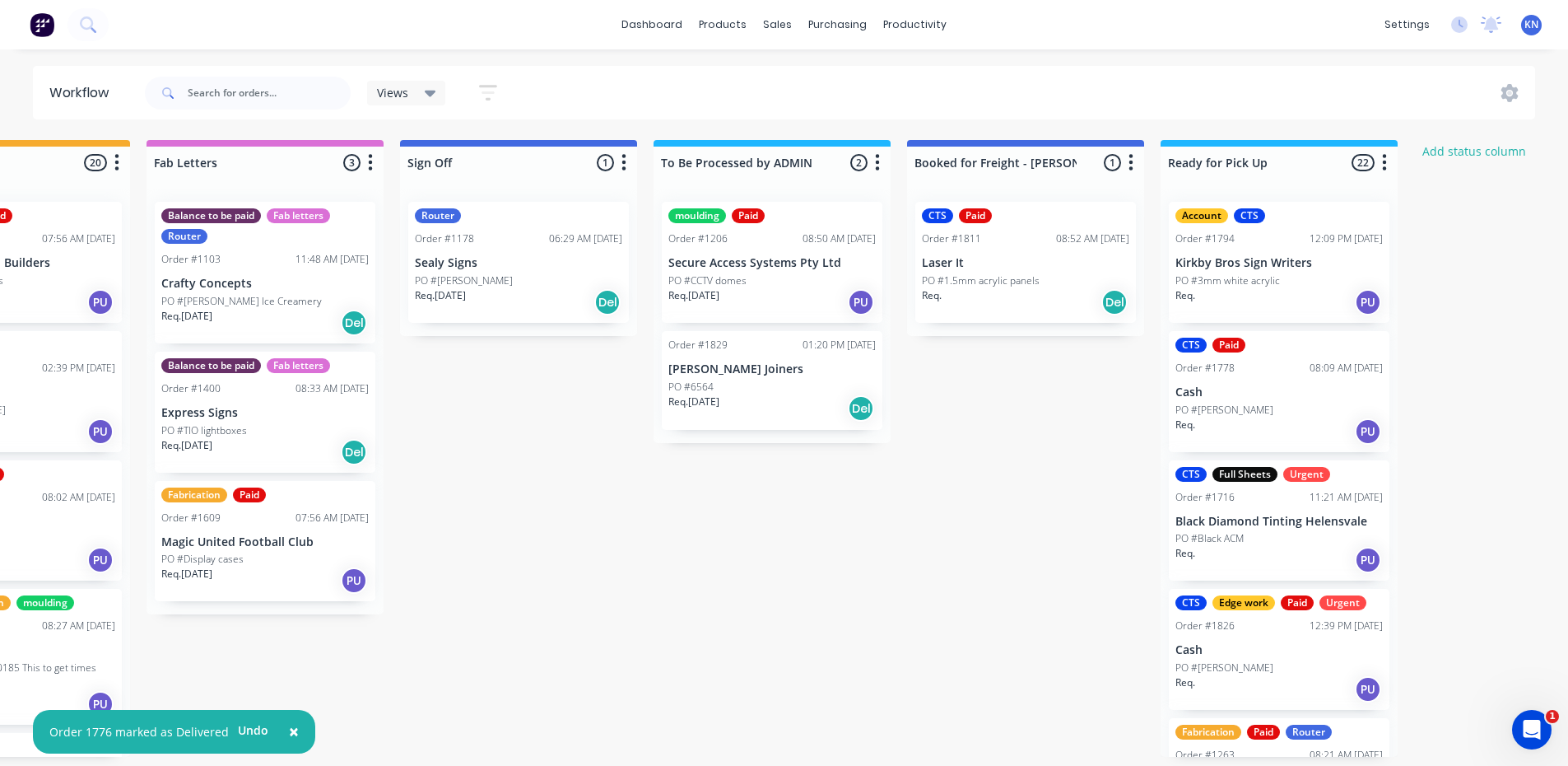
scroll to position [82, 0]
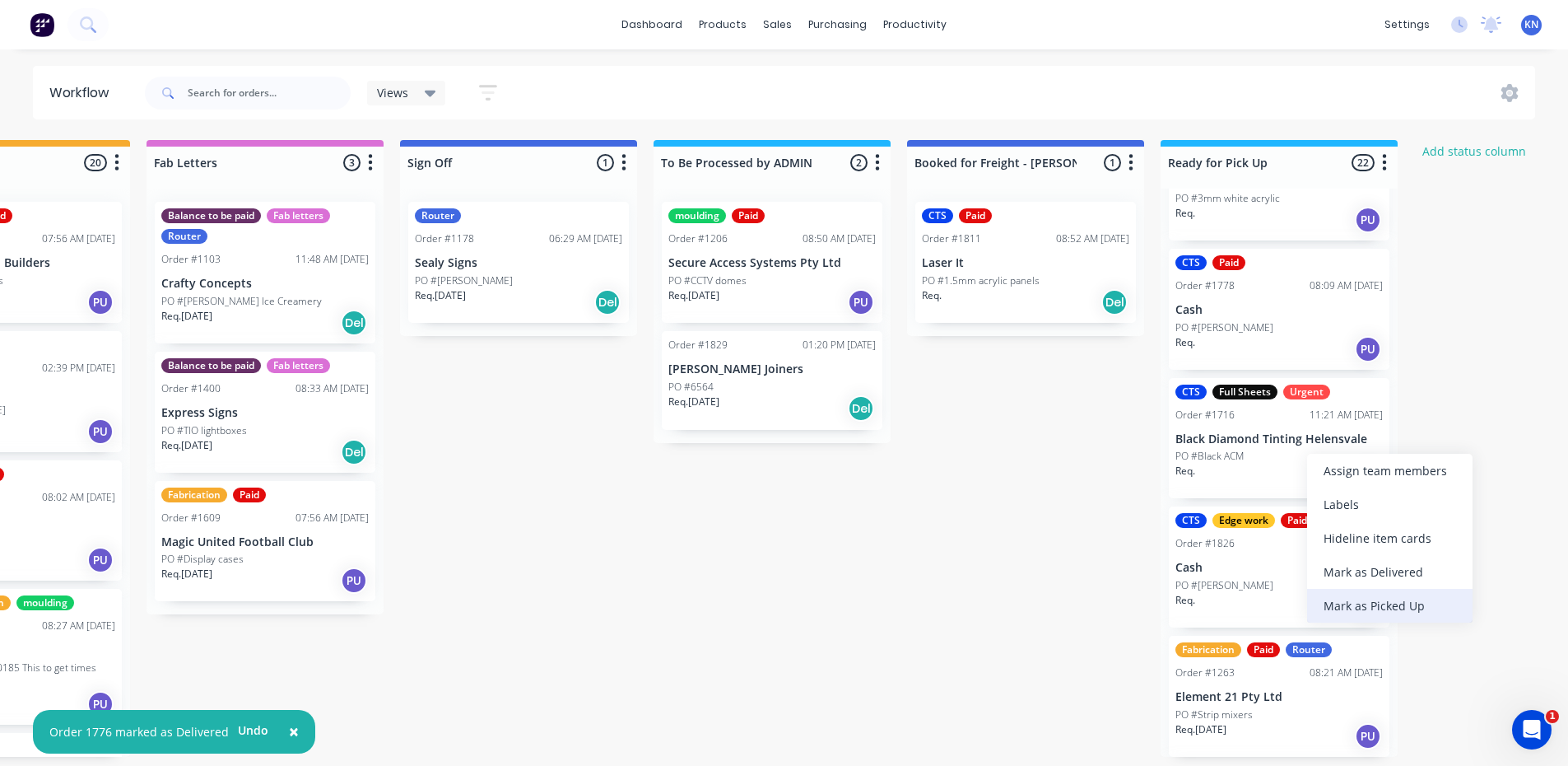
click at [1400, 602] on div "Mark as Picked Up" at bounding box center [1391, 606] width 166 height 33
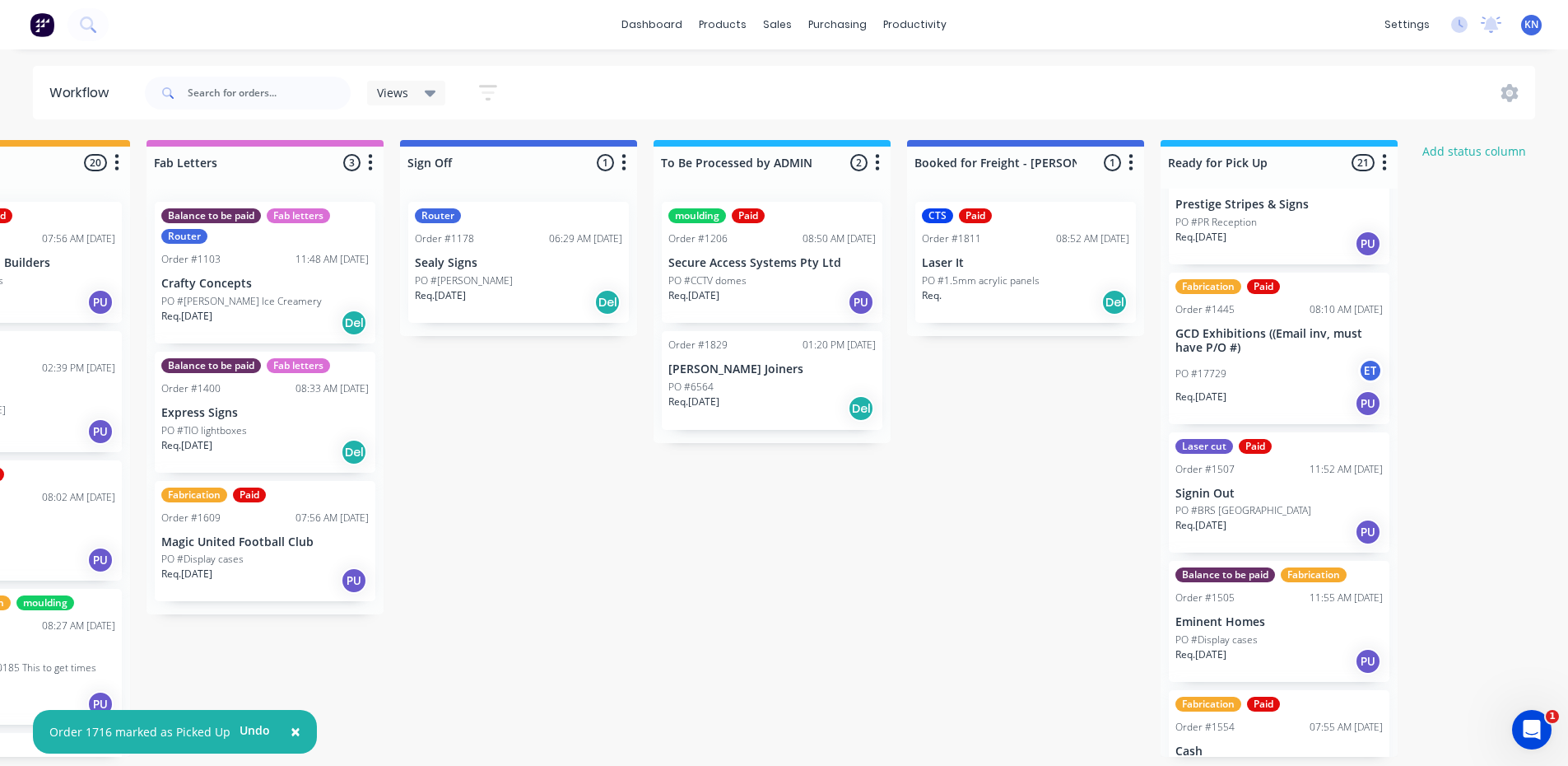
scroll to position [577, 0]
click at [1258, 365] on div "PO #17729 ET" at bounding box center [1279, 372] width 207 height 32
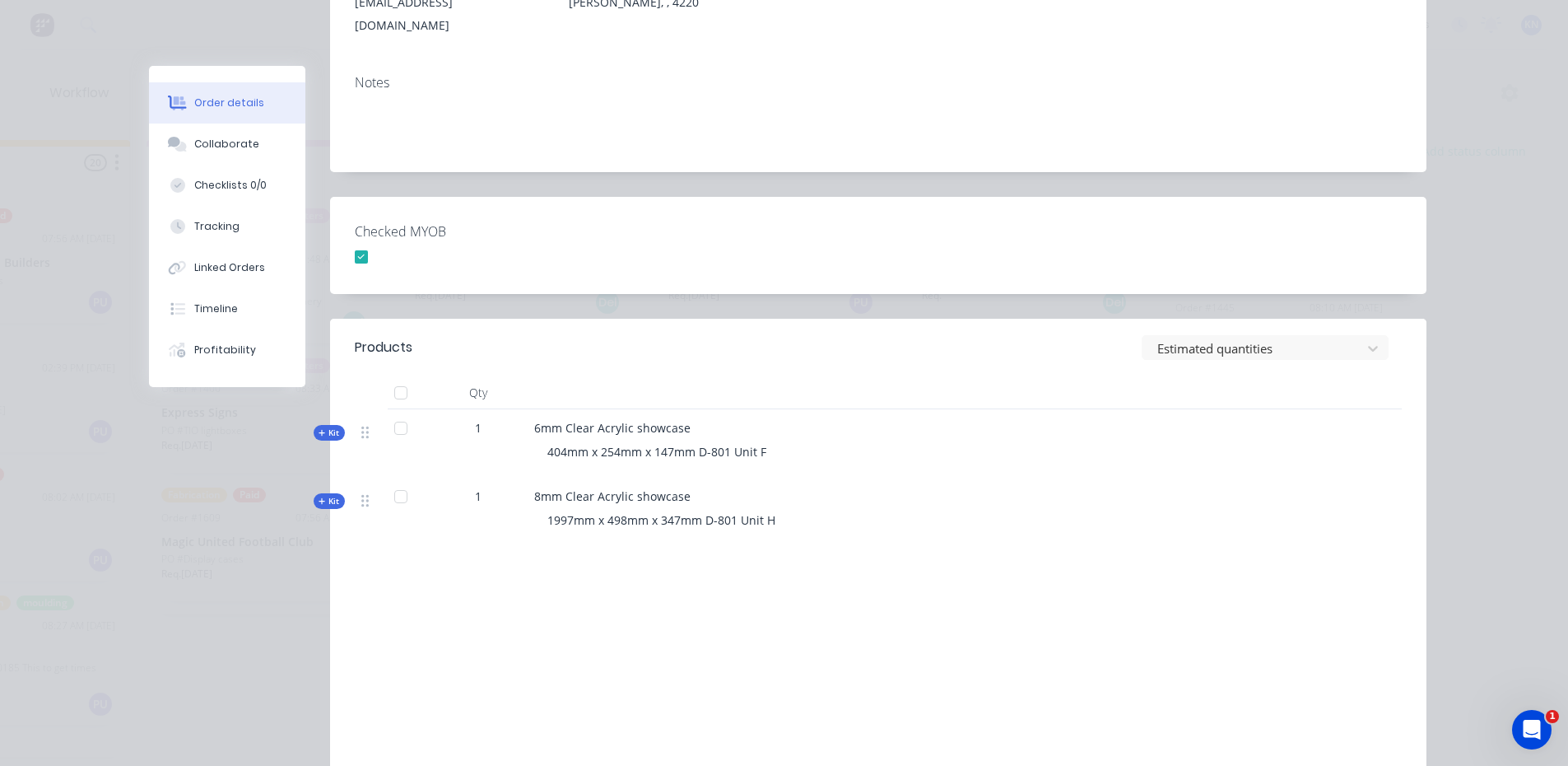
scroll to position [180, 0]
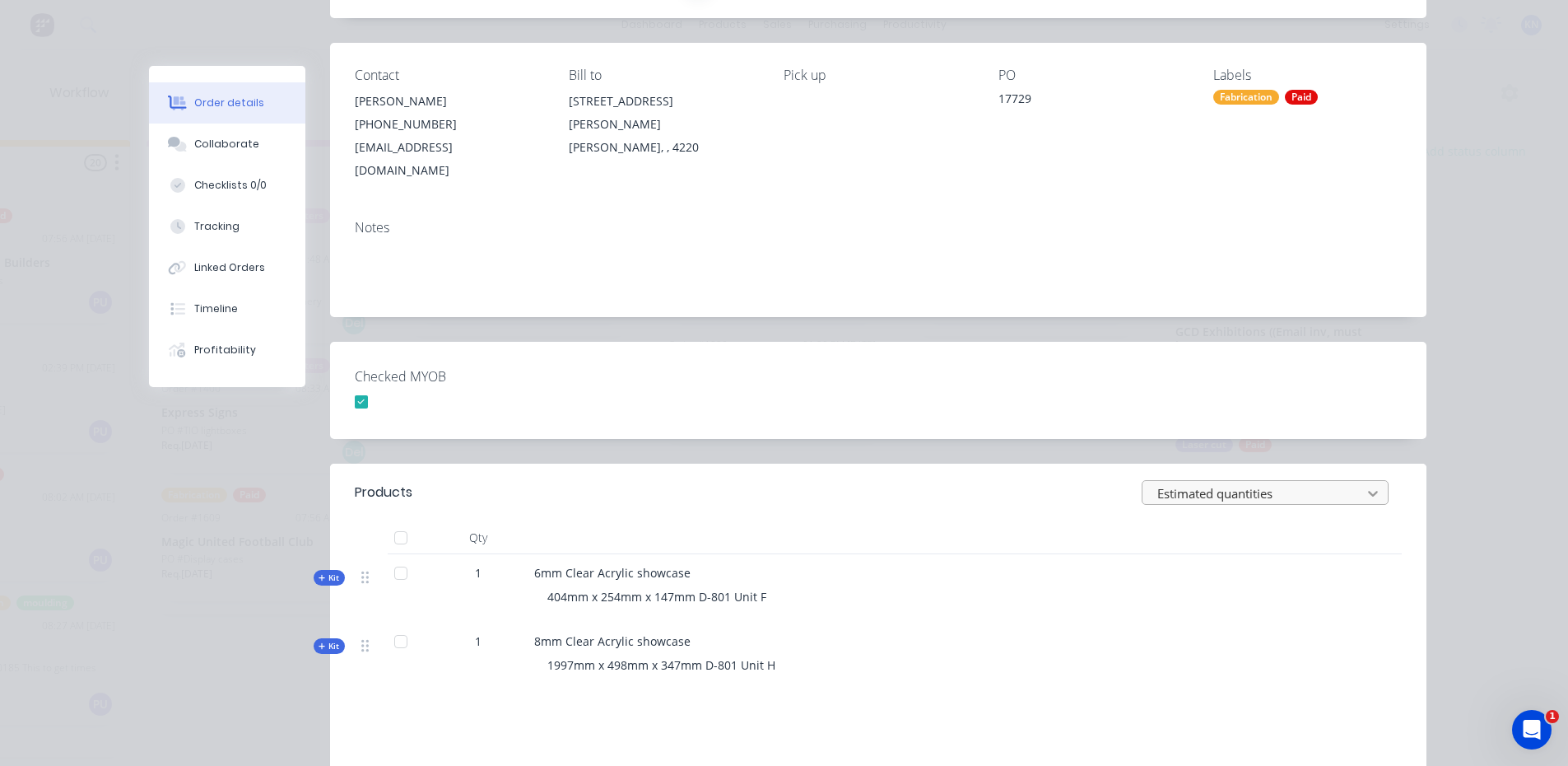
click at [1369, 485] on icon at bounding box center [1373, 493] width 16 height 16
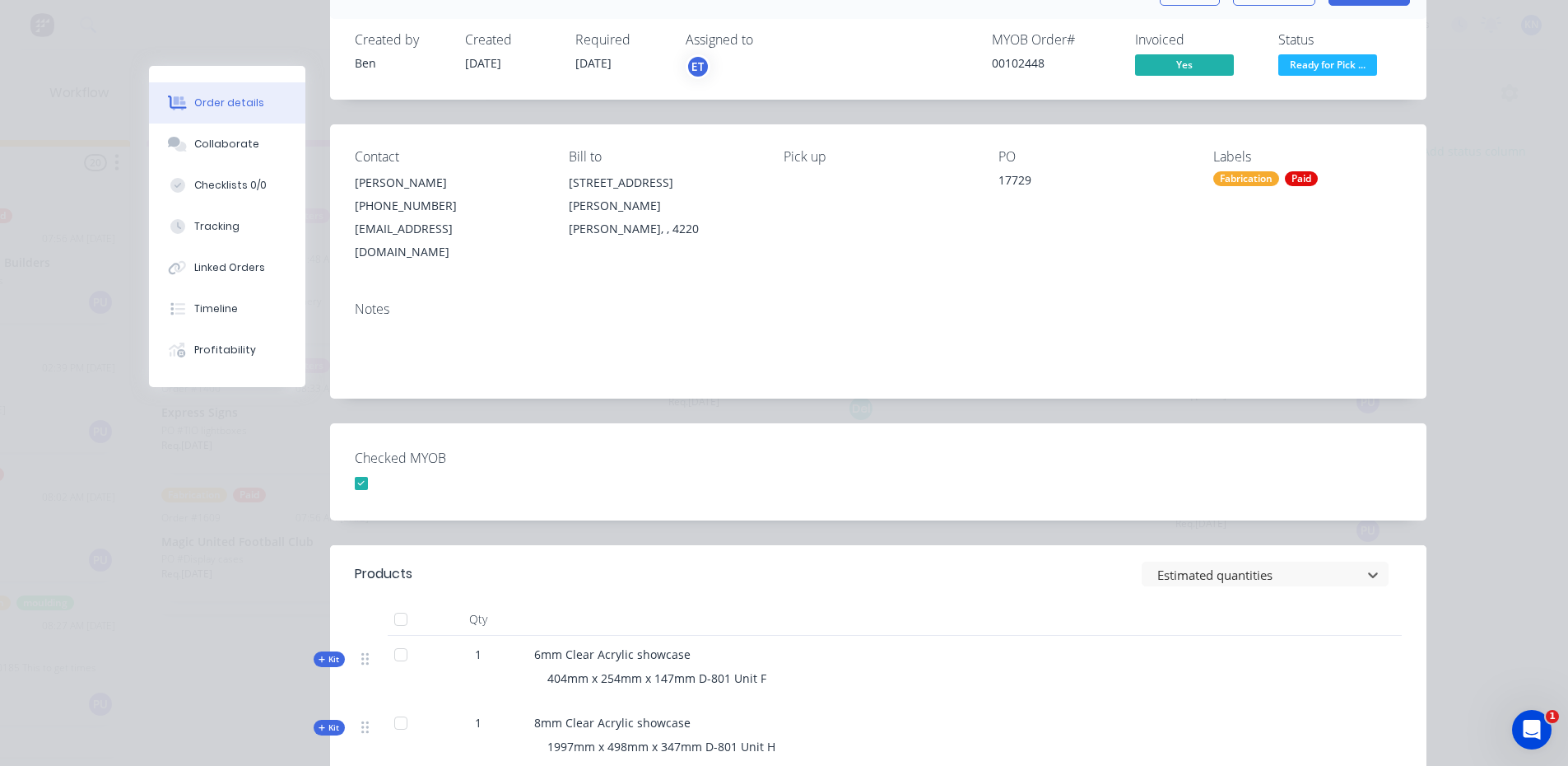
scroll to position [0, 0]
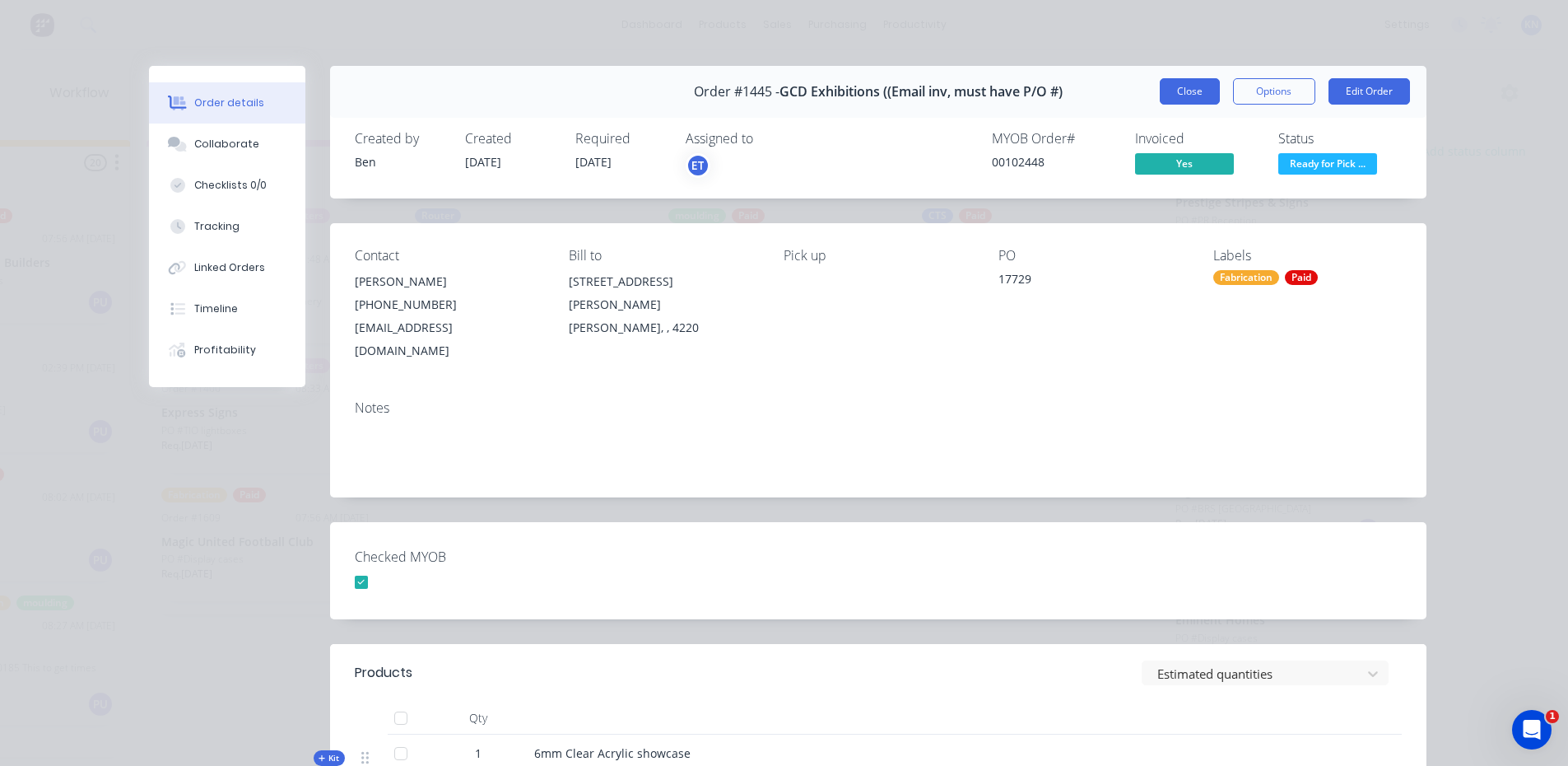
click at [1184, 83] on button "Close" at bounding box center [1190, 91] width 60 height 26
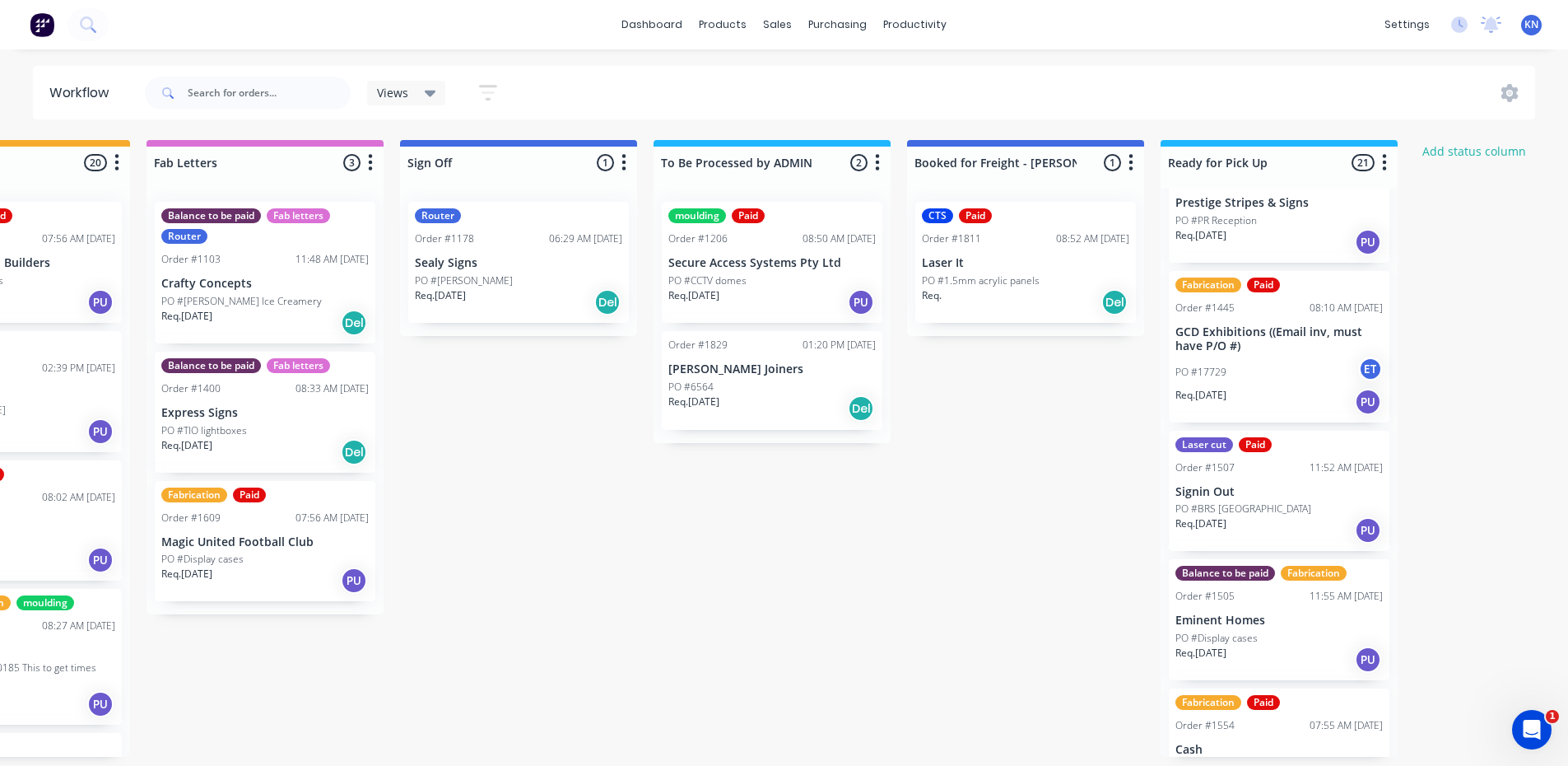
click at [762, 283] on div "PO #CCTV domes" at bounding box center [772, 280] width 207 height 14
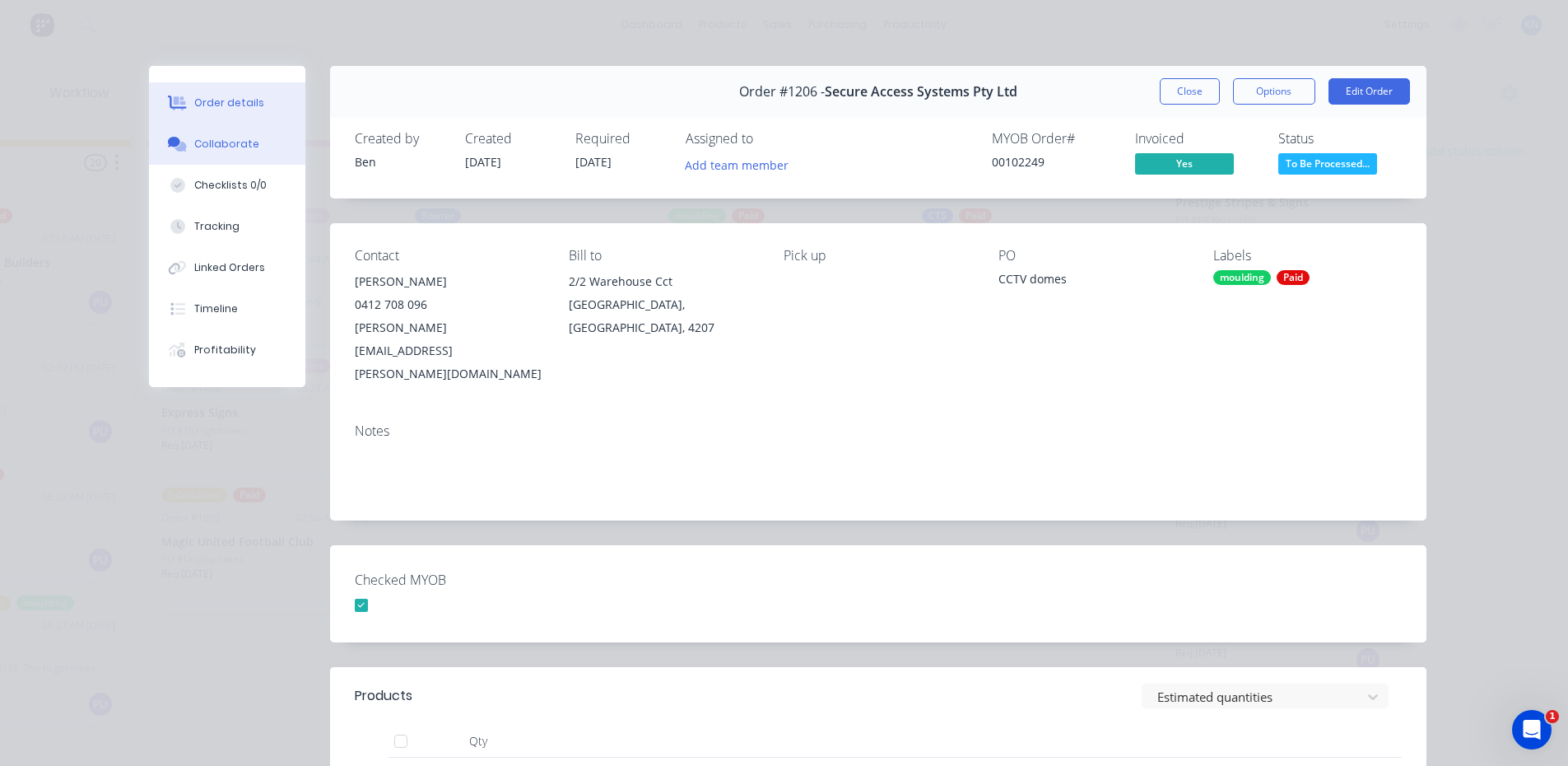
click at [228, 141] on div "Collaborate" at bounding box center [227, 144] width 65 height 14
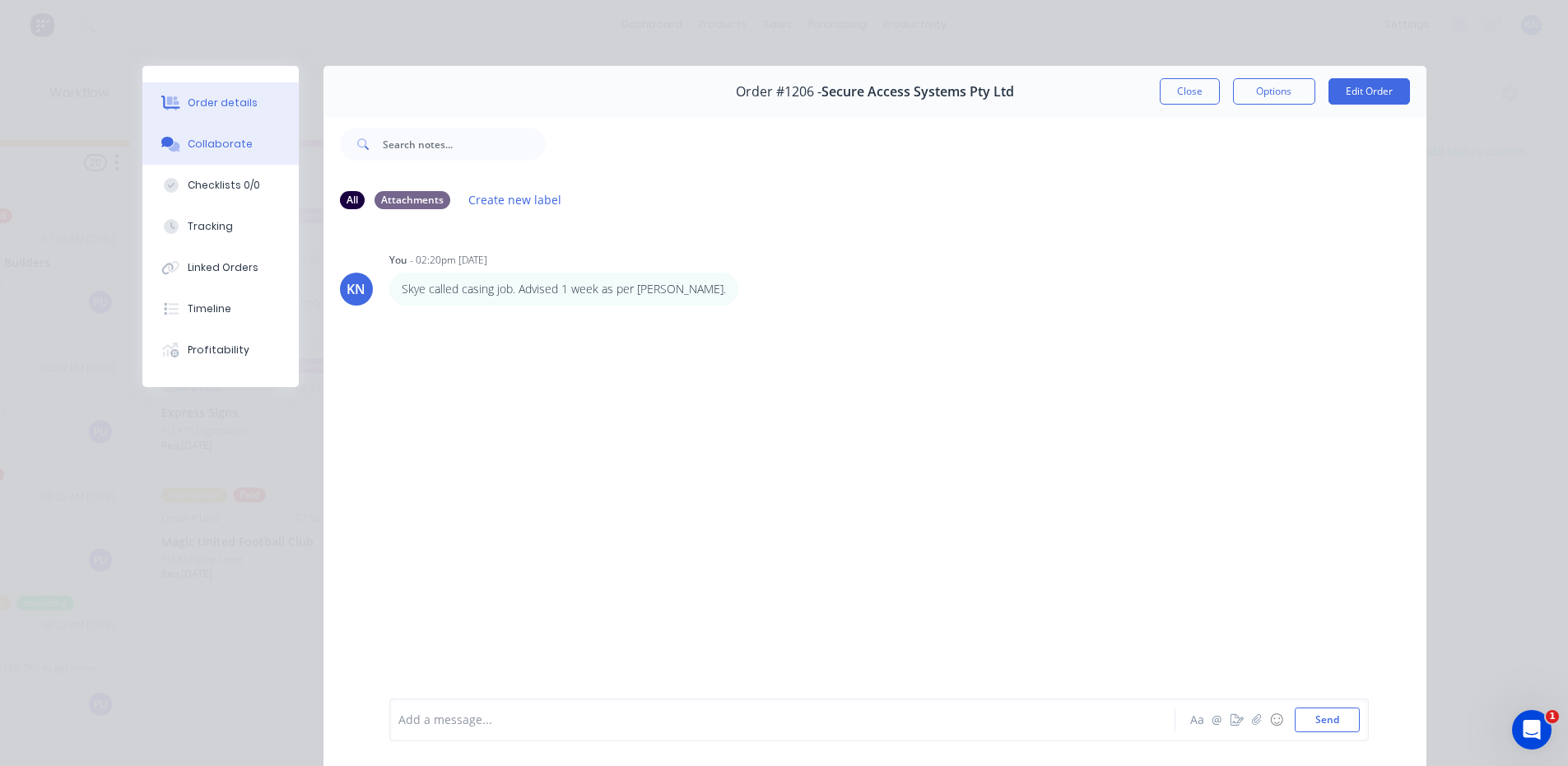
click at [220, 104] on div "Order details" at bounding box center [222, 103] width 70 height 14
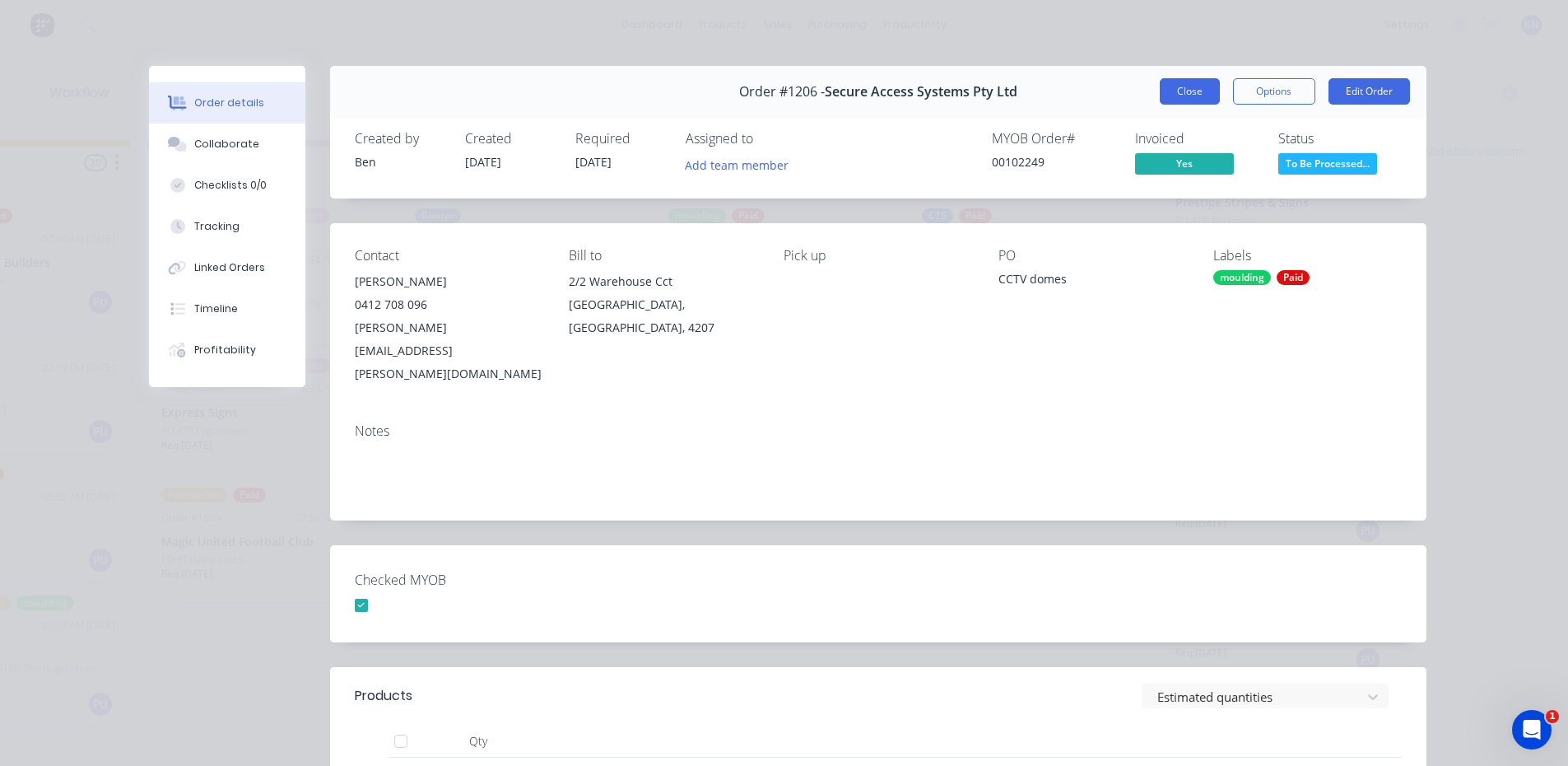
click at [1185, 87] on button "Close" at bounding box center [1190, 91] width 60 height 26
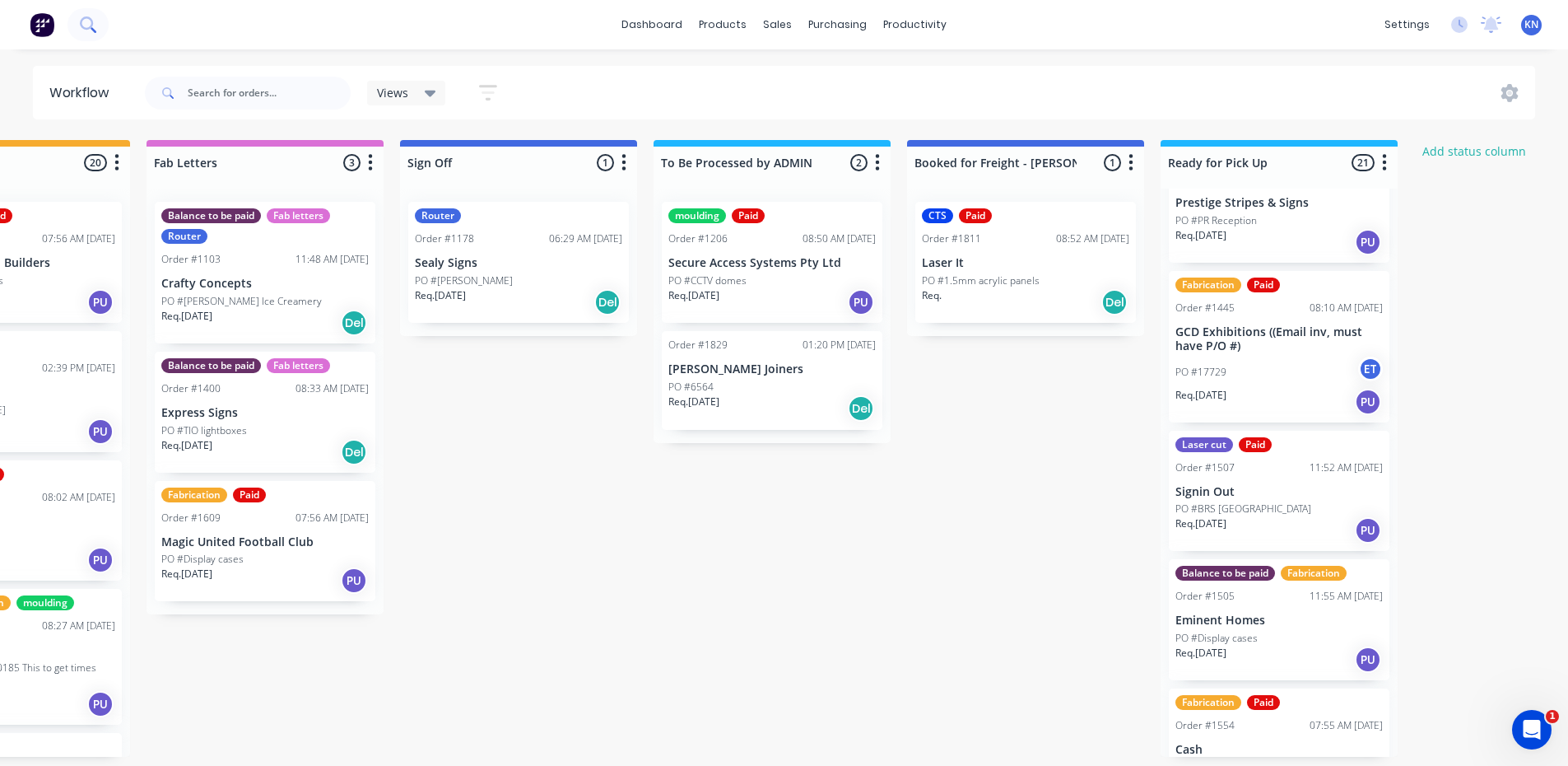
click at [88, 24] on icon at bounding box center [87, 23] width 15 height 15
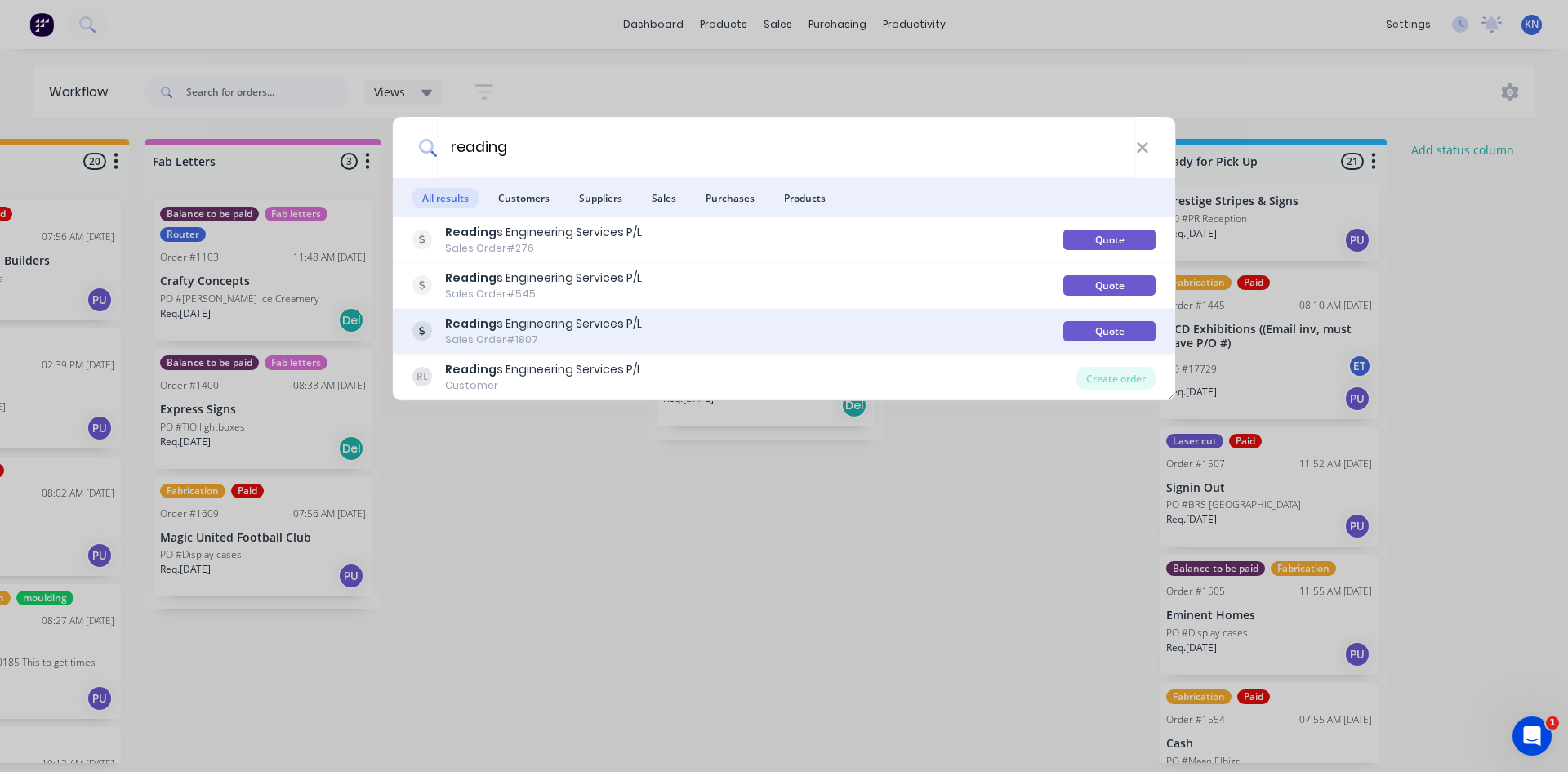
type input "reading"
click at [568, 325] on div "Reading s Engineering Services P/L" at bounding box center [543, 323] width 197 height 17
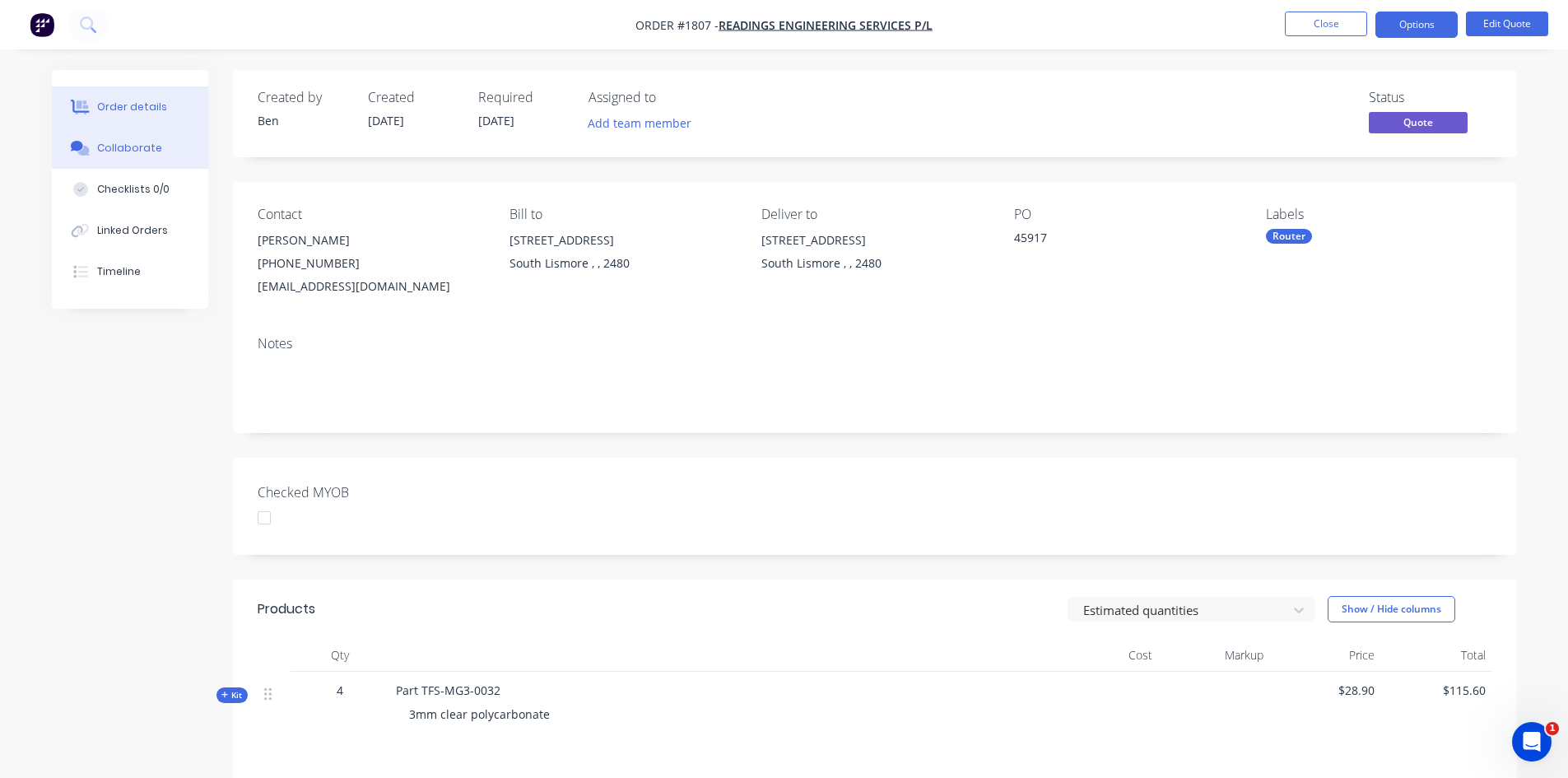
click at [126, 140] on button "Collaborate" at bounding box center [131, 149] width 157 height 41
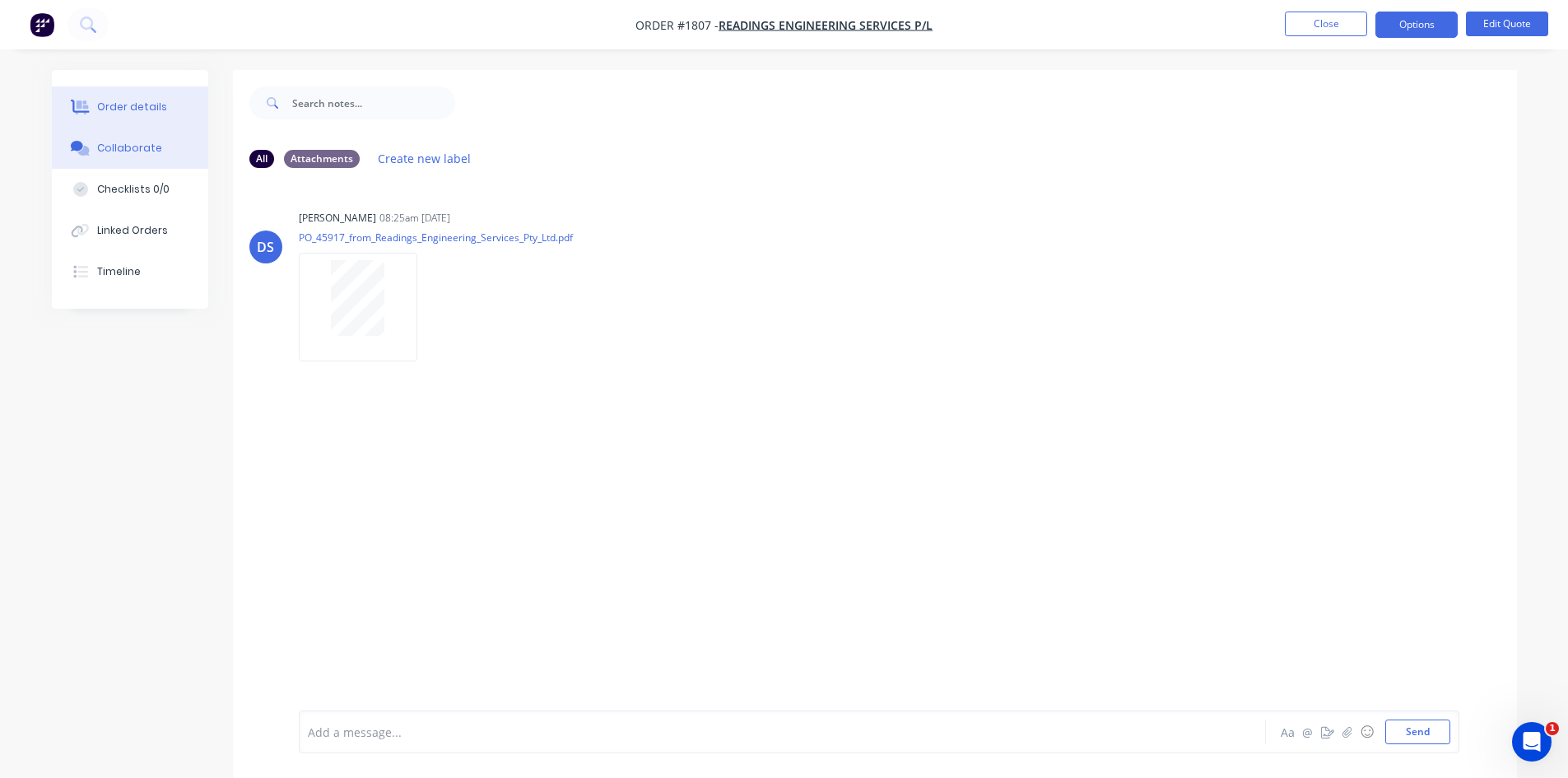
click at [145, 108] on div "Order details" at bounding box center [132, 107] width 70 height 14
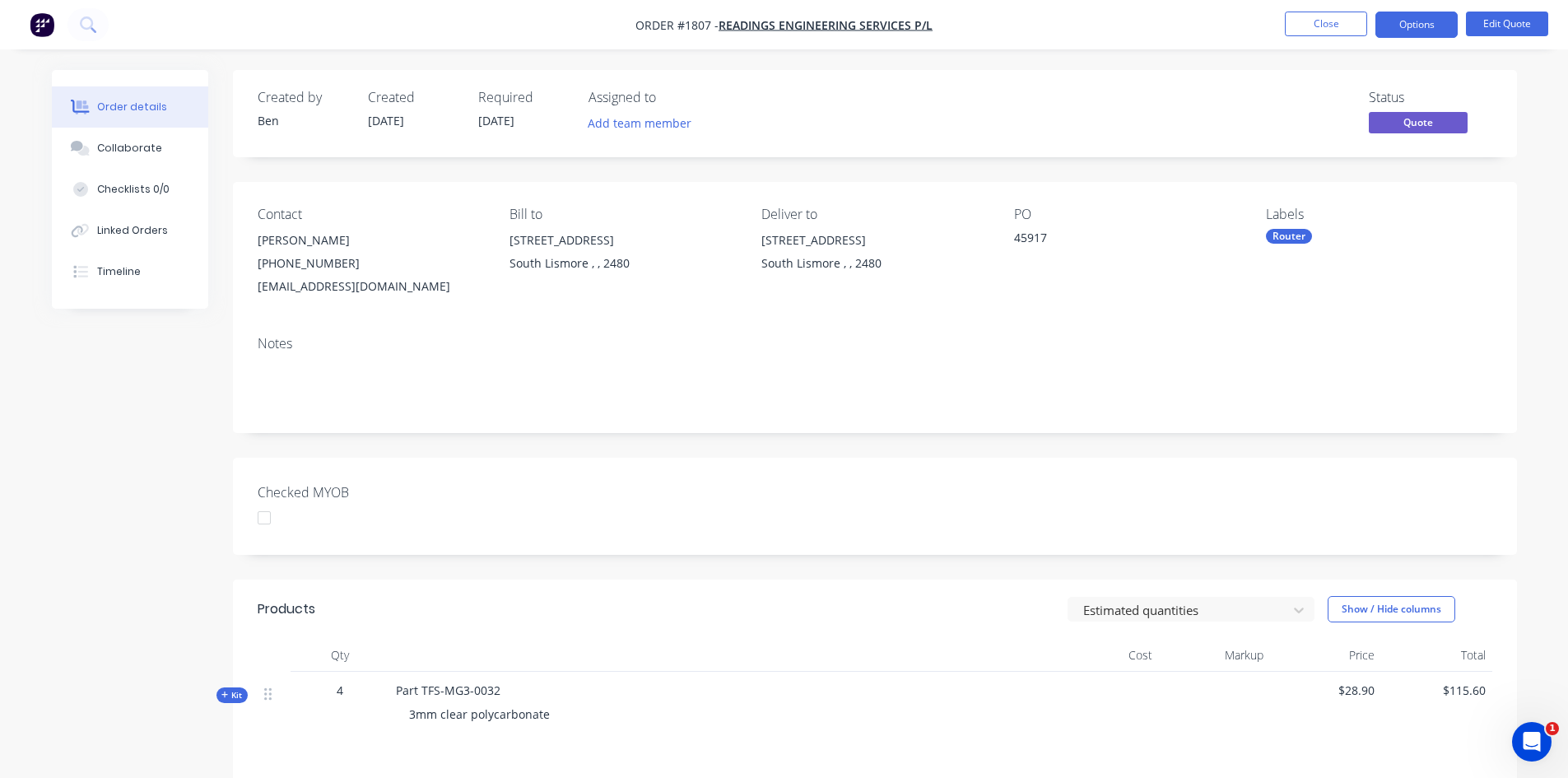
click at [1300, 231] on div "Router" at bounding box center [1289, 236] width 46 height 14
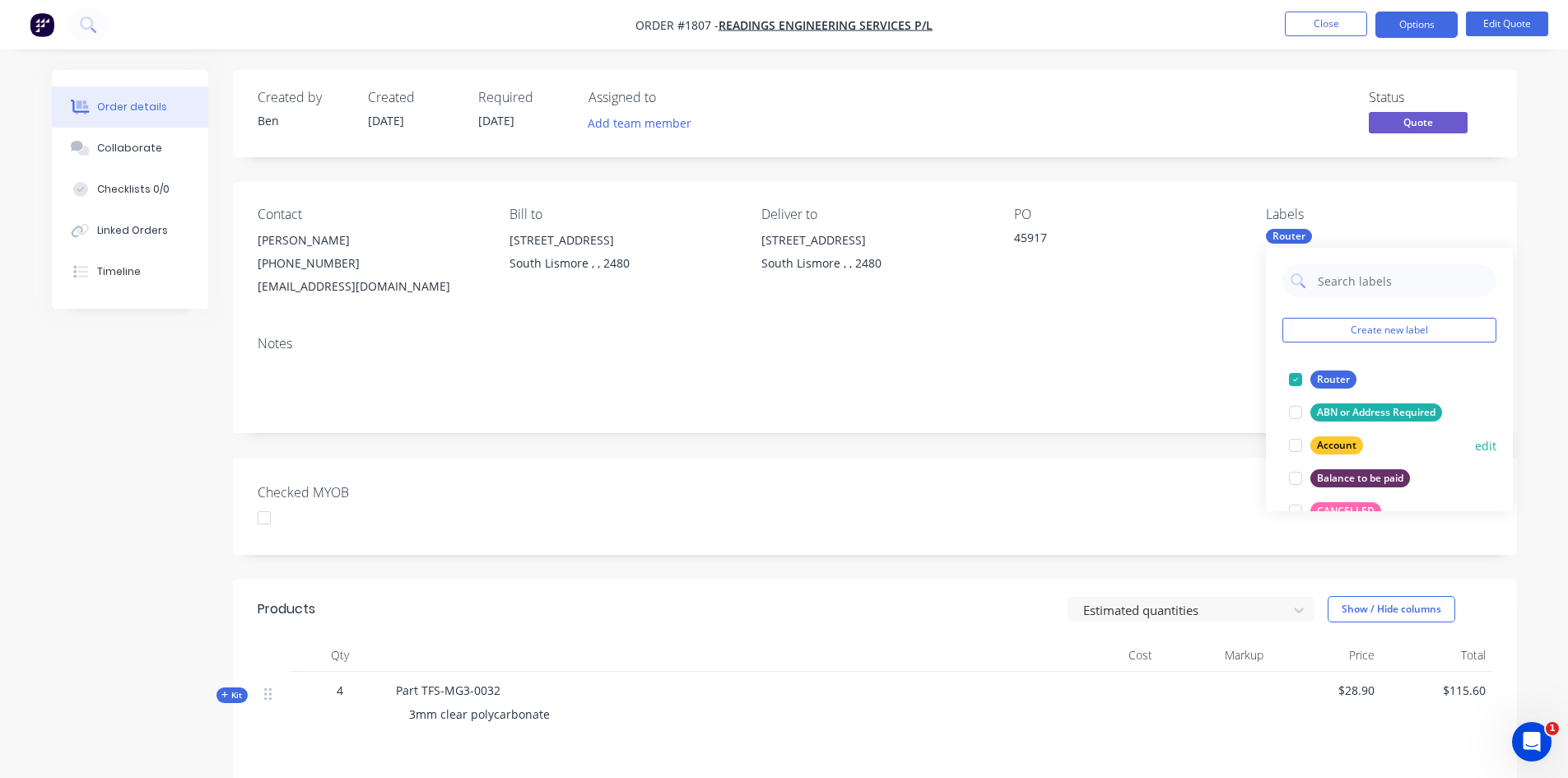
click at [1297, 450] on div at bounding box center [1296, 445] width 33 height 33
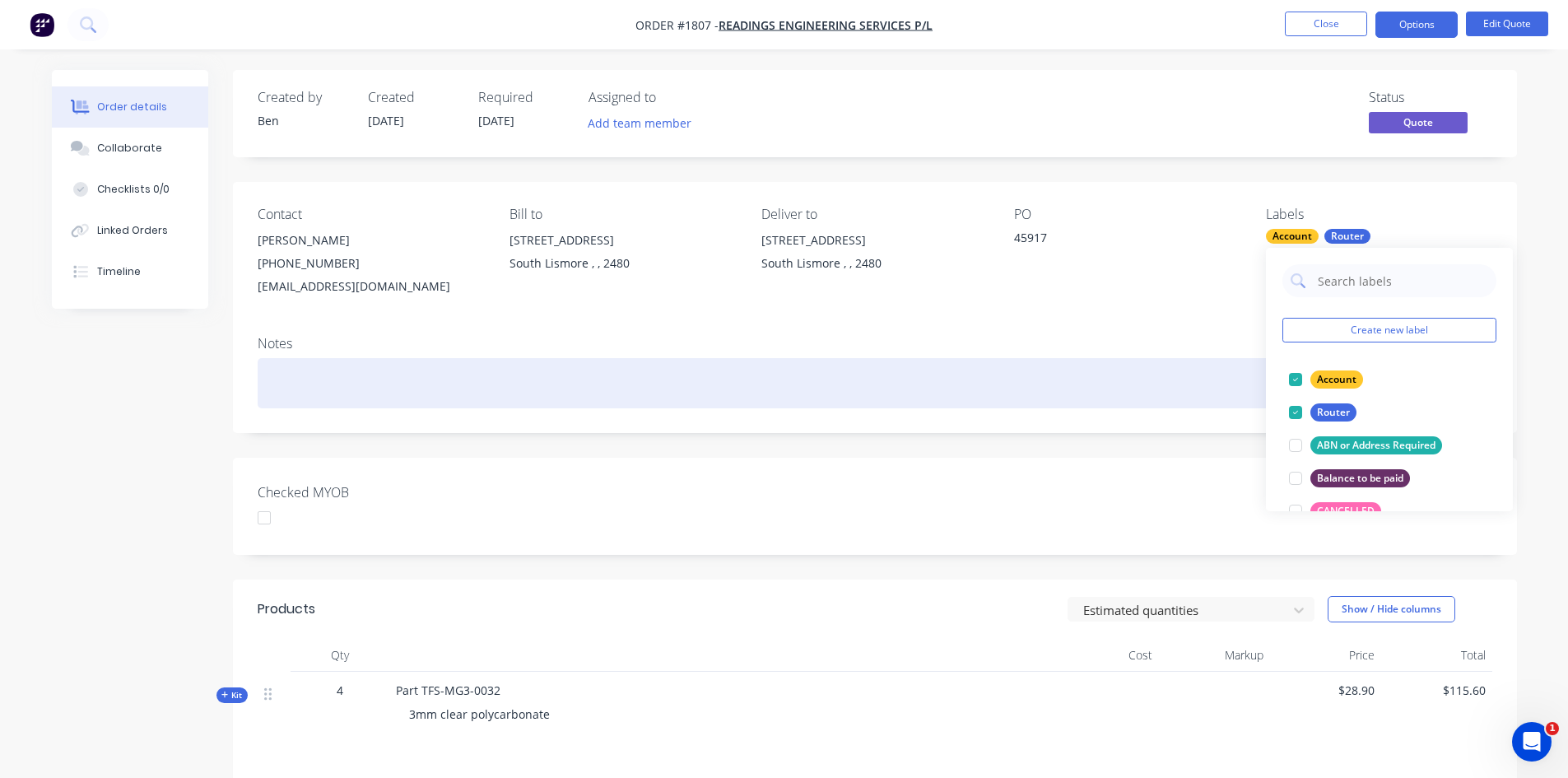
click at [1108, 394] on div at bounding box center [875, 384] width 1235 height 50
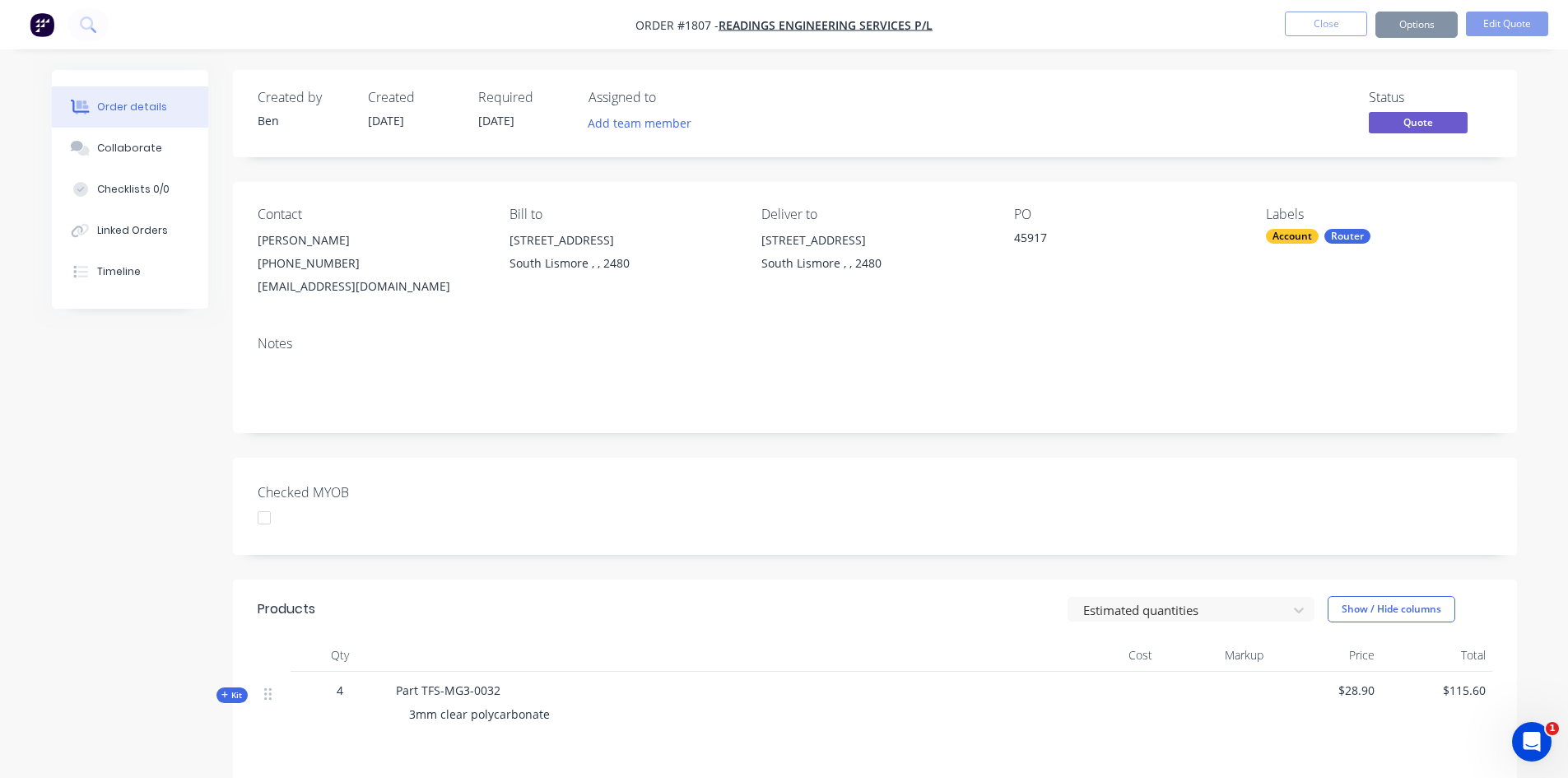
click at [1124, 440] on div "Created by Ben Created 08/10/25 Required 08/10/25 Assigned to Add team member S…" at bounding box center [875, 557] width 1284 height 974
click at [1412, 24] on button "Options" at bounding box center [1417, 24] width 82 height 26
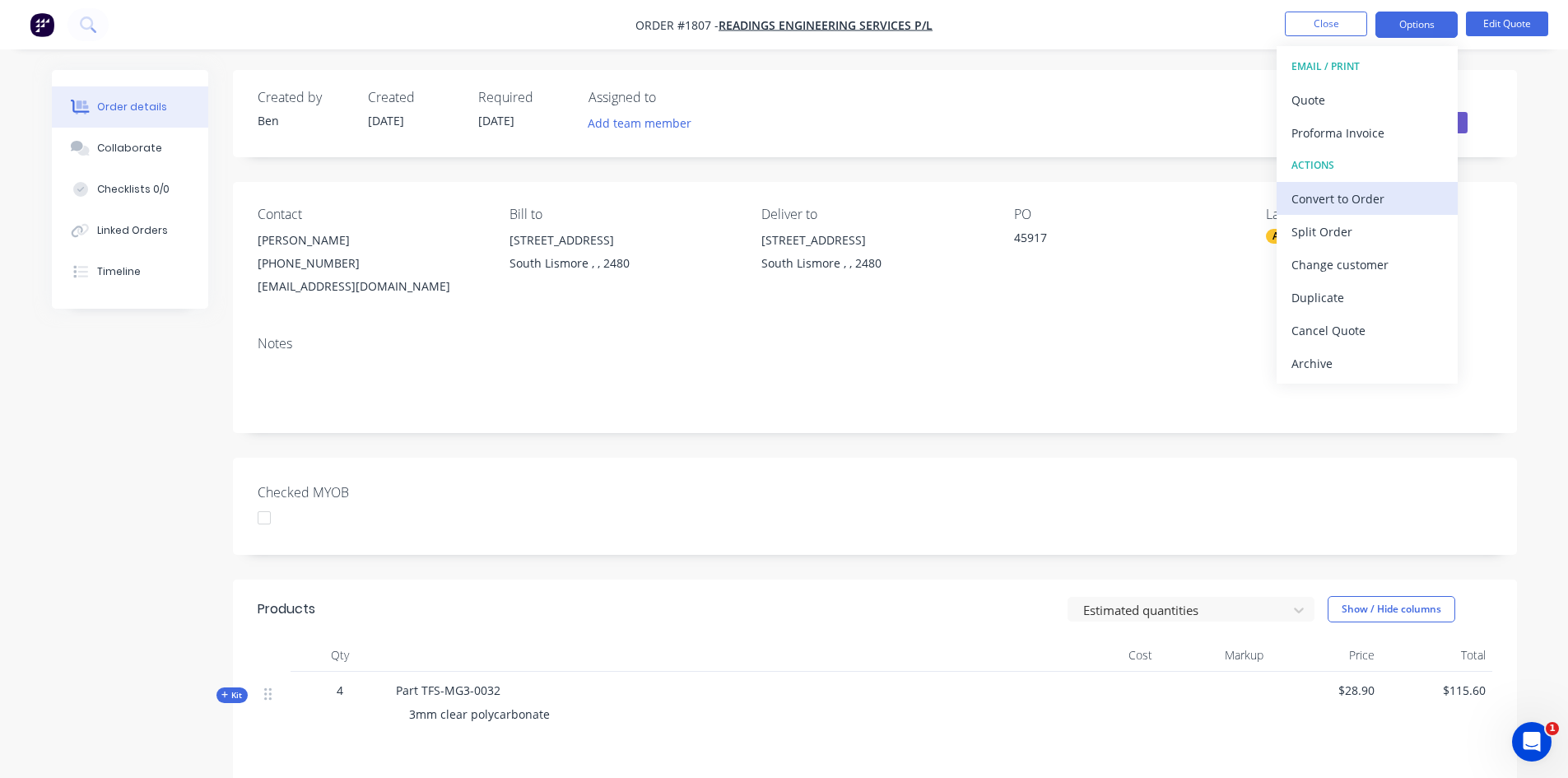
click at [1321, 200] on div "Convert to Order" at bounding box center [1367, 199] width 151 height 24
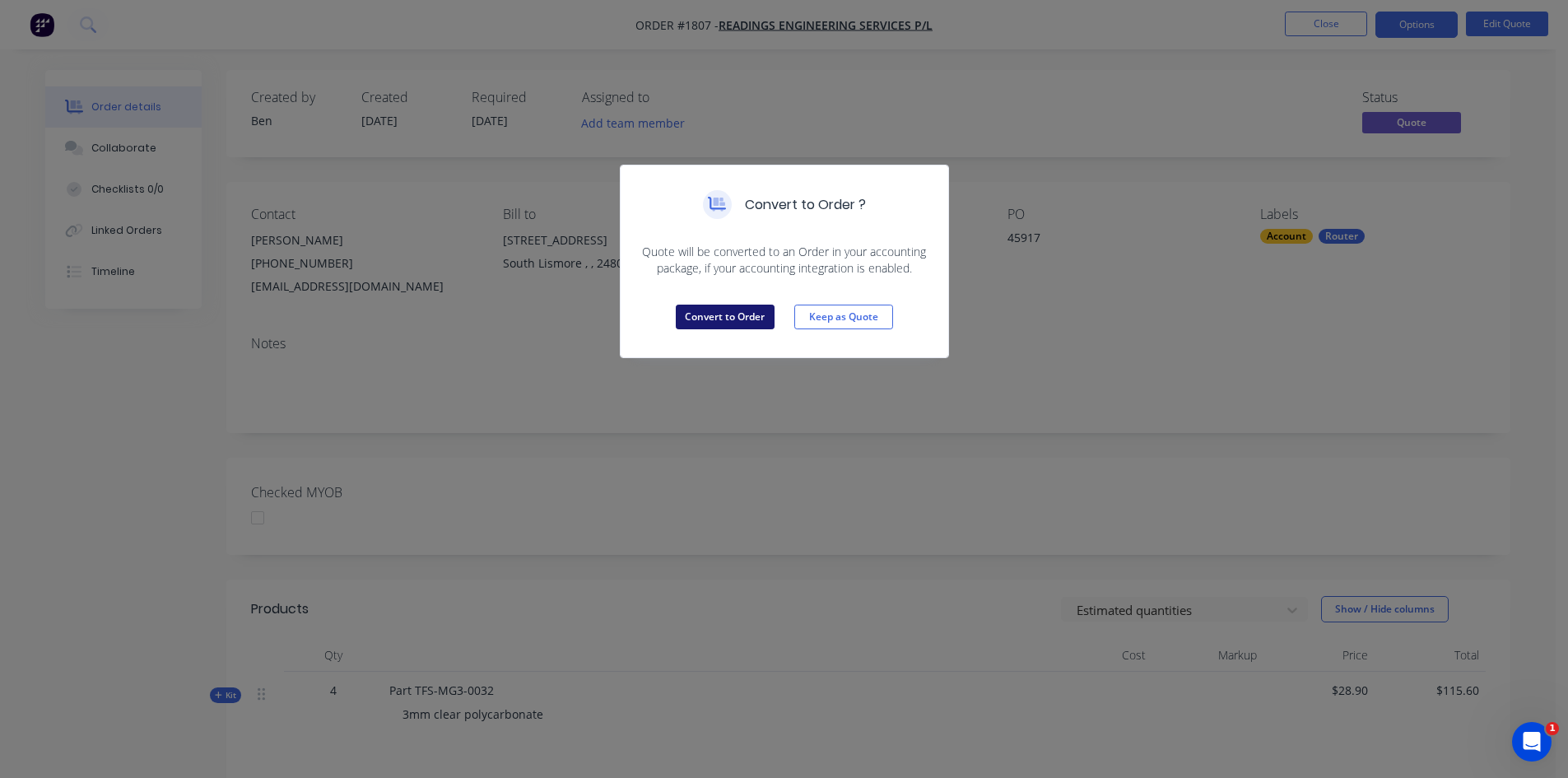
click at [735, 314] on button "Convert to Order" at bounding box center [726, 316] width 99 height 24
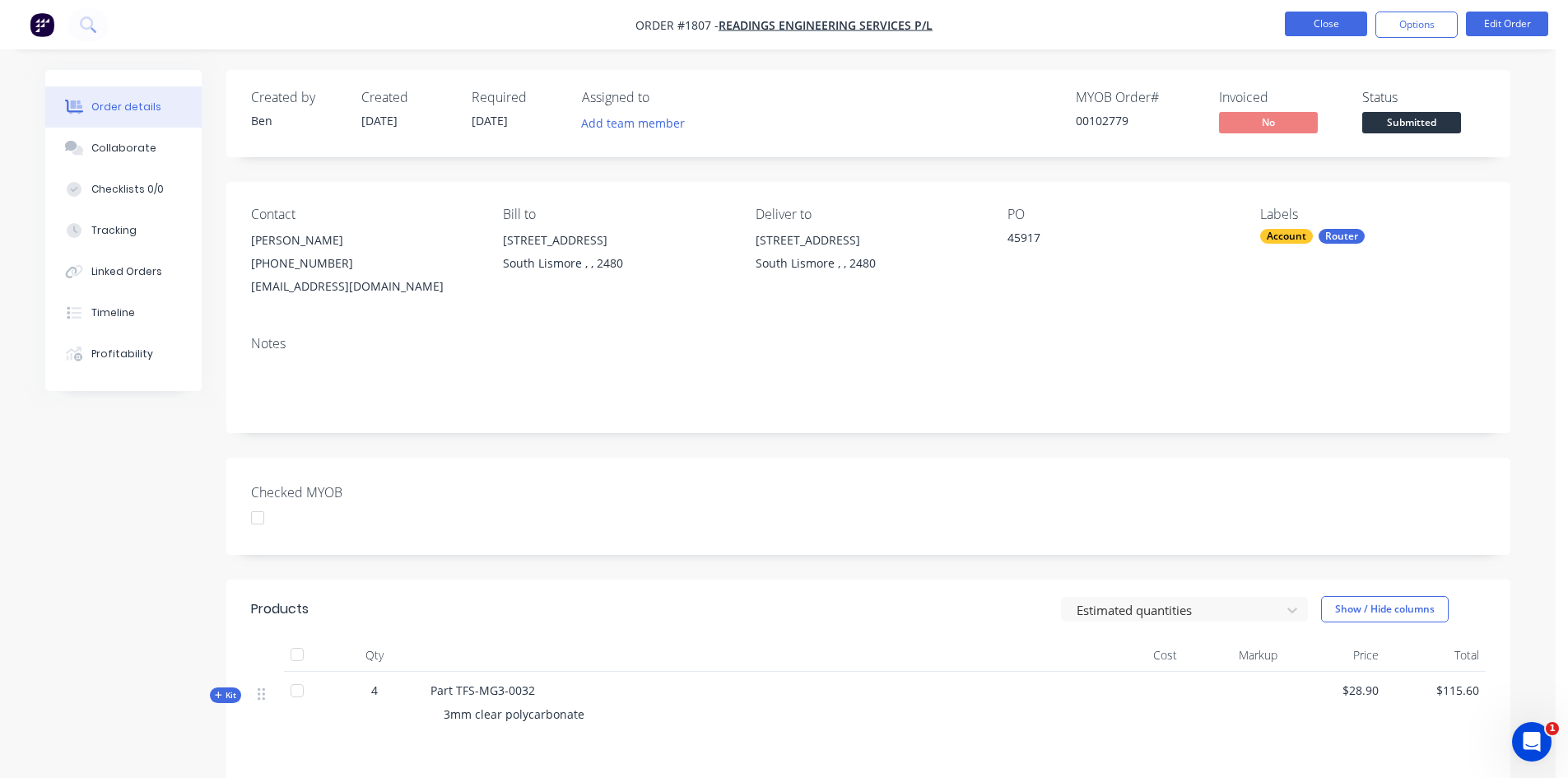
click at [1337, 20] on button "Close" at bounding box center [1326, 23] width 82 height 24
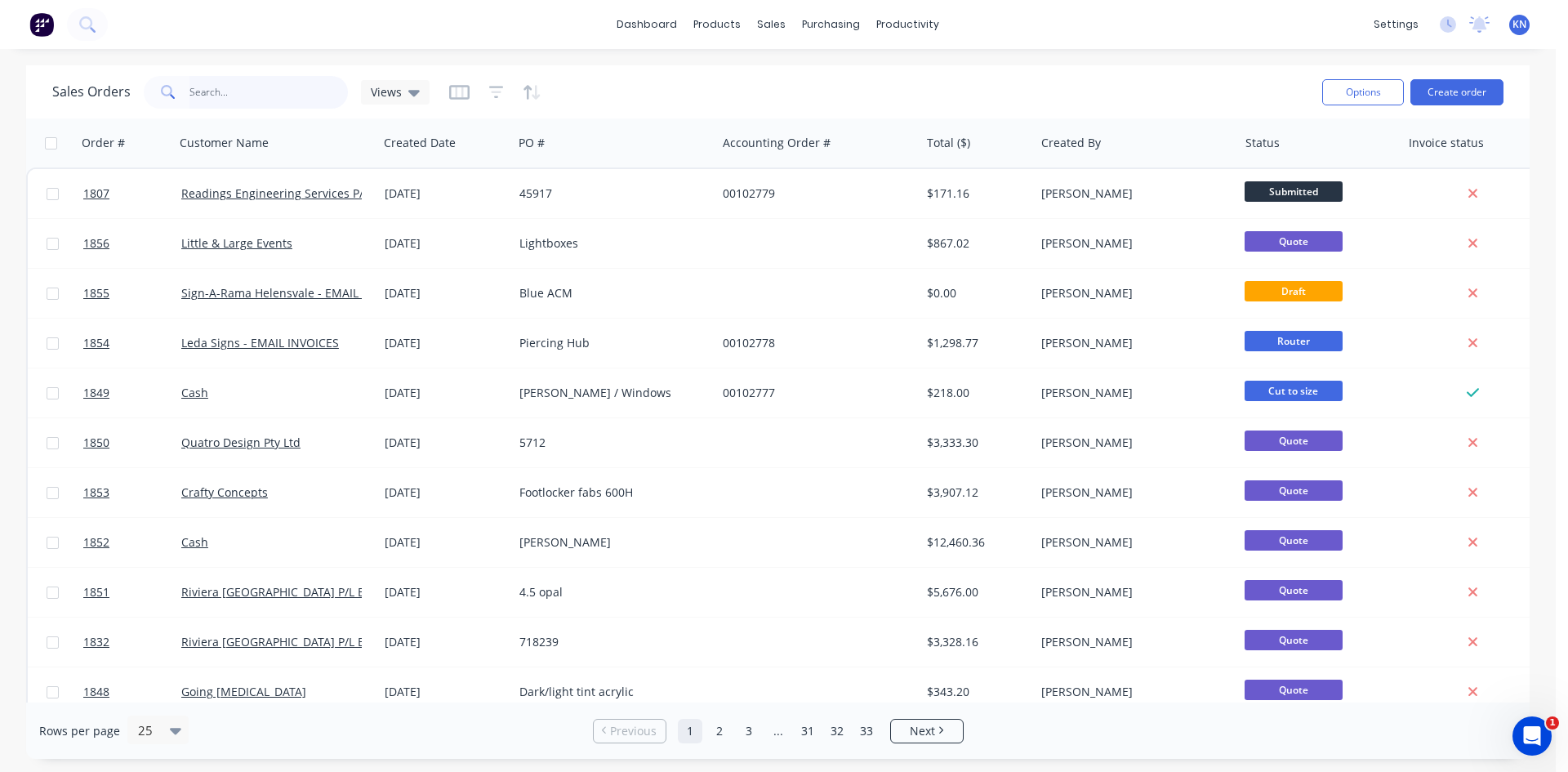
click at [223, 93] on input "text" at bounding box center [269, 92] width 159 height 33
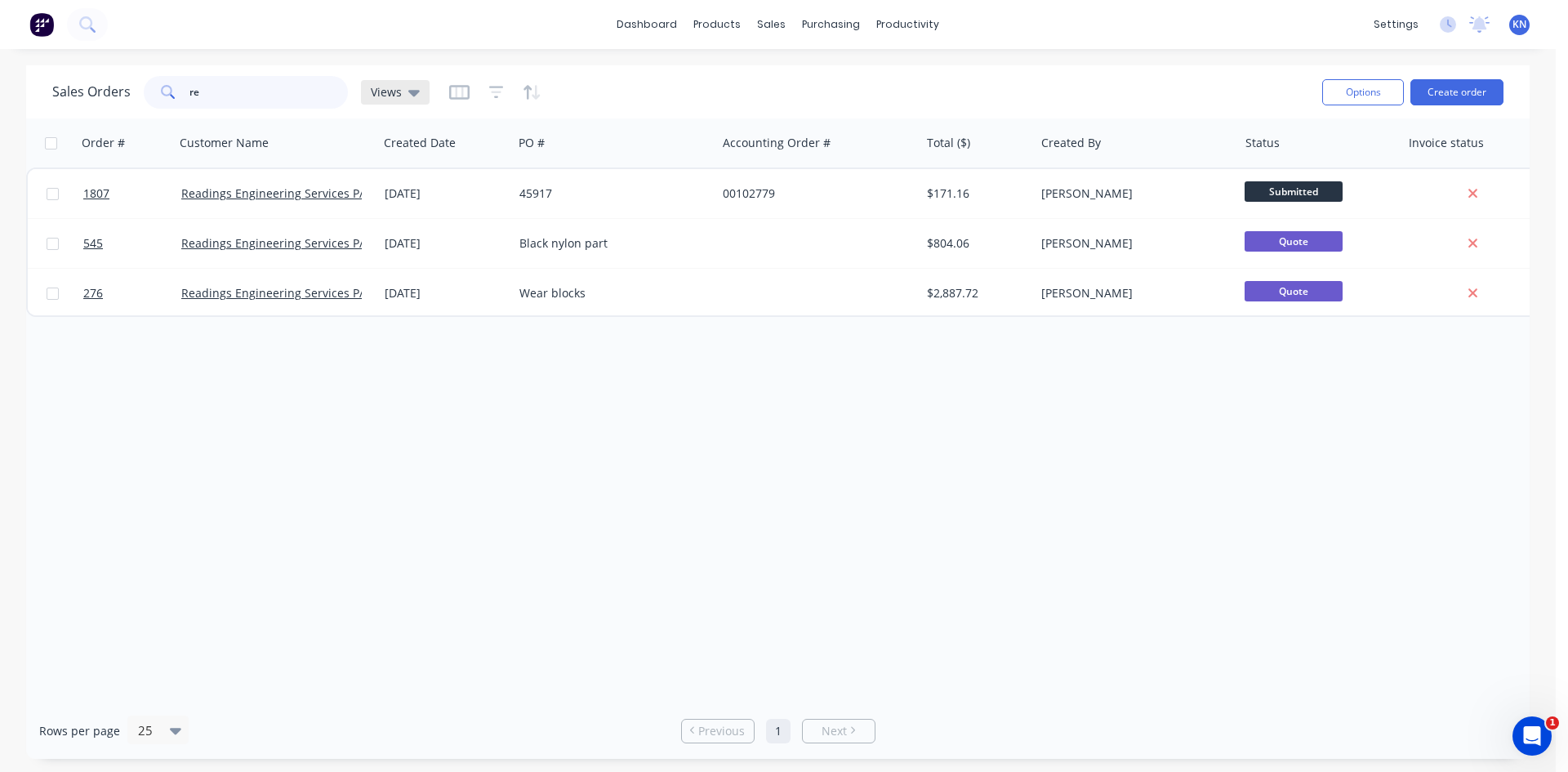
type input "r"
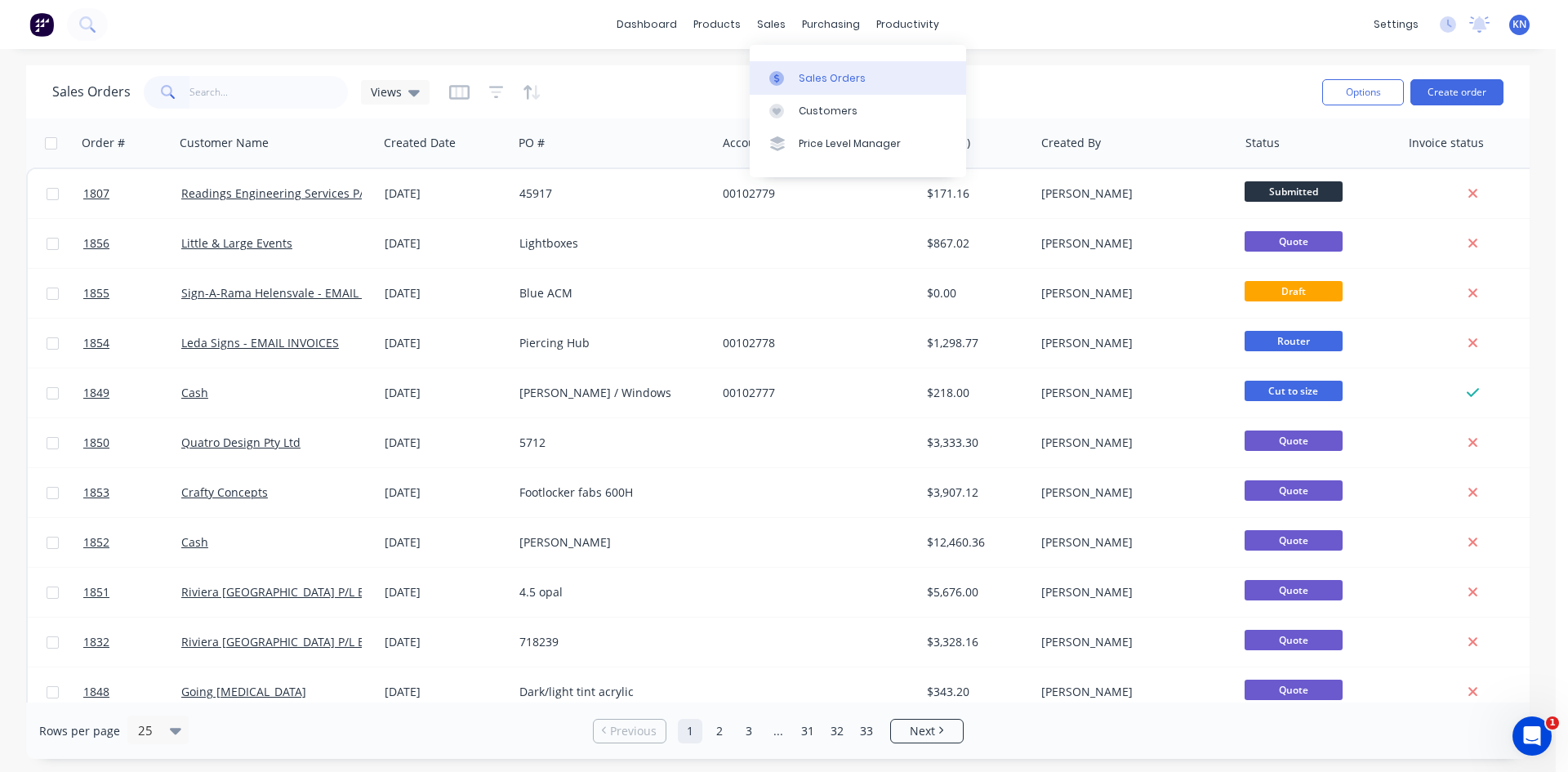
drag, startPoint x: 825, startPoint y: 82, endPoint x: 741, endPoint y: 210, distance: 153.1
click at [825, 82] on div "Sales Orders" at bounding box center [832, 79] width 67 height 14
click at [214, 89] on input "text" at bounding box center [269, 92] width 159 height 33
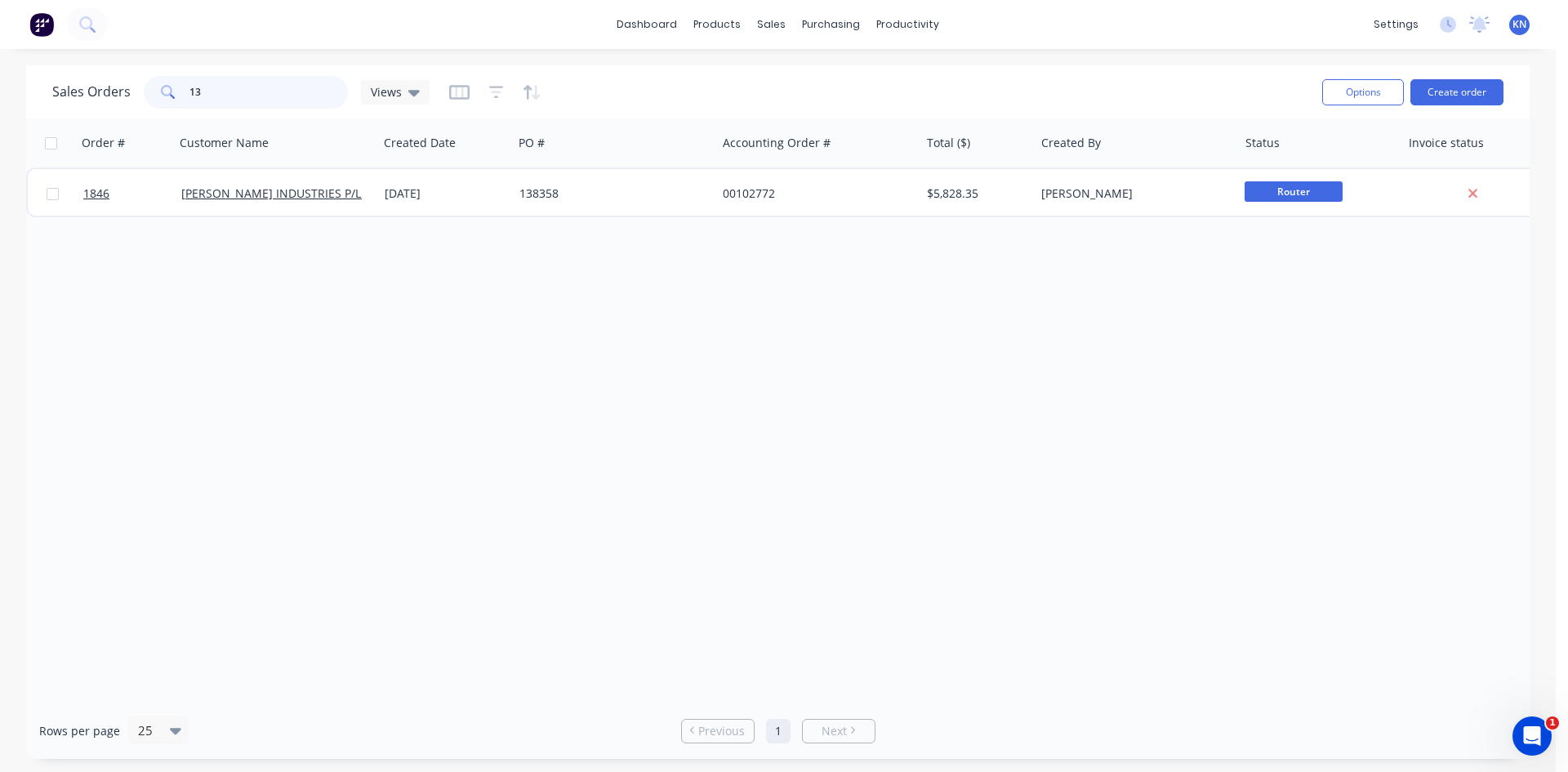
type input "1"
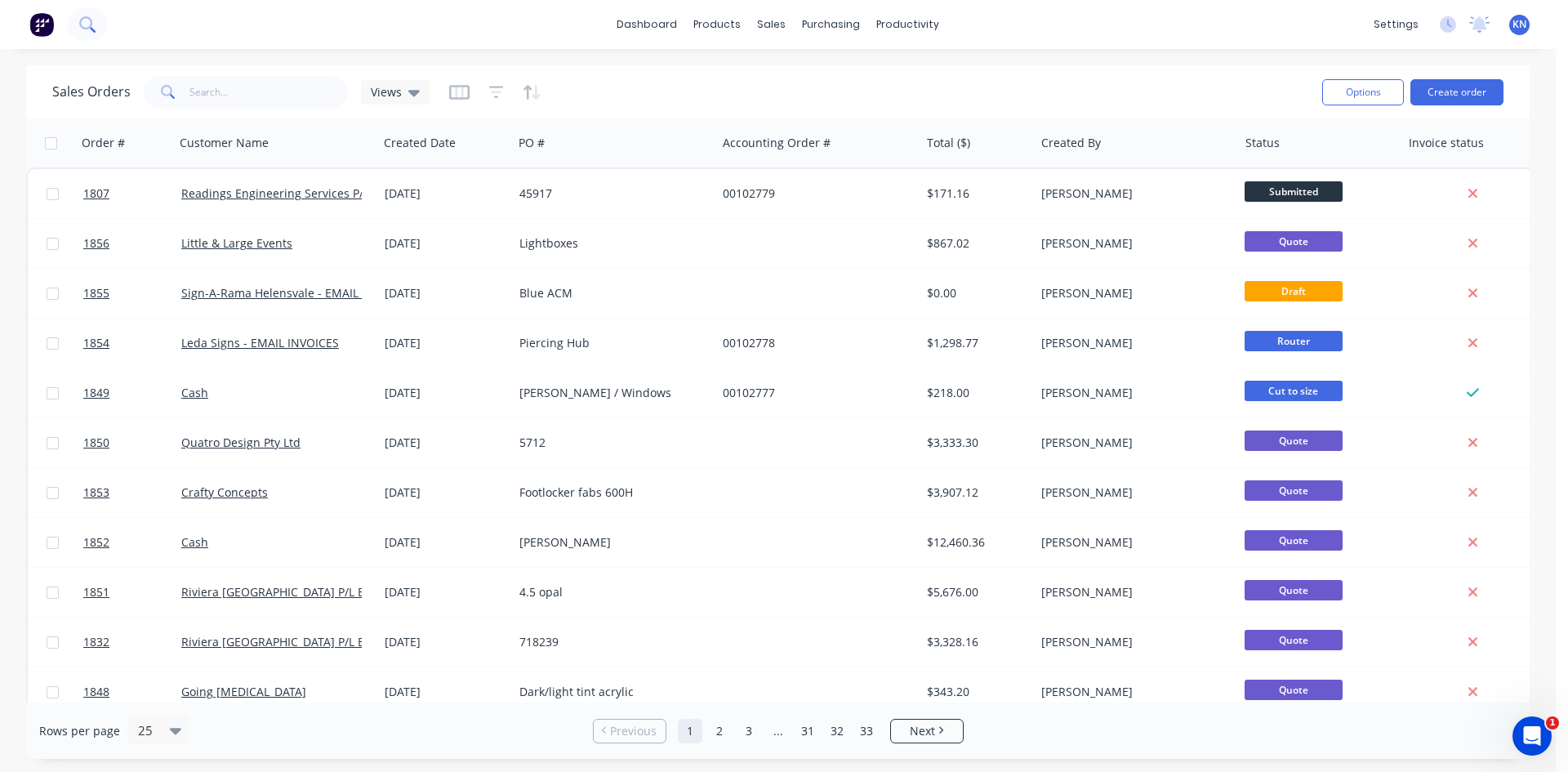
click at [94, 25] on icon at bounding box center [87, 23] width 15 height 15
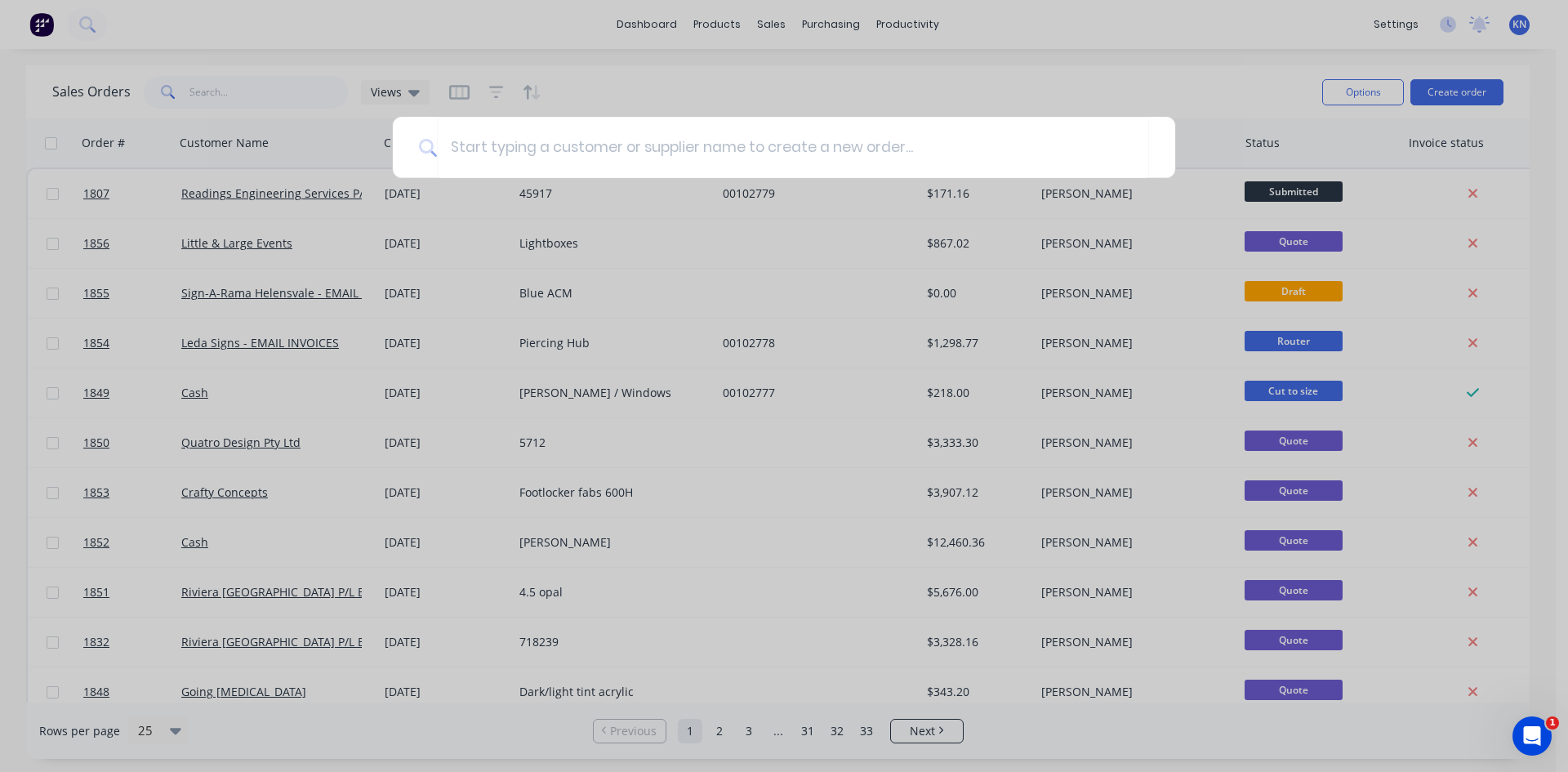
drag, startPoint x: 214, startPoint y: 105, endPoint x: 214, endPoint y: 90, distance: 15.0
click at [214, 104] on div at bounding box center [784, 386] width 1568 height 772
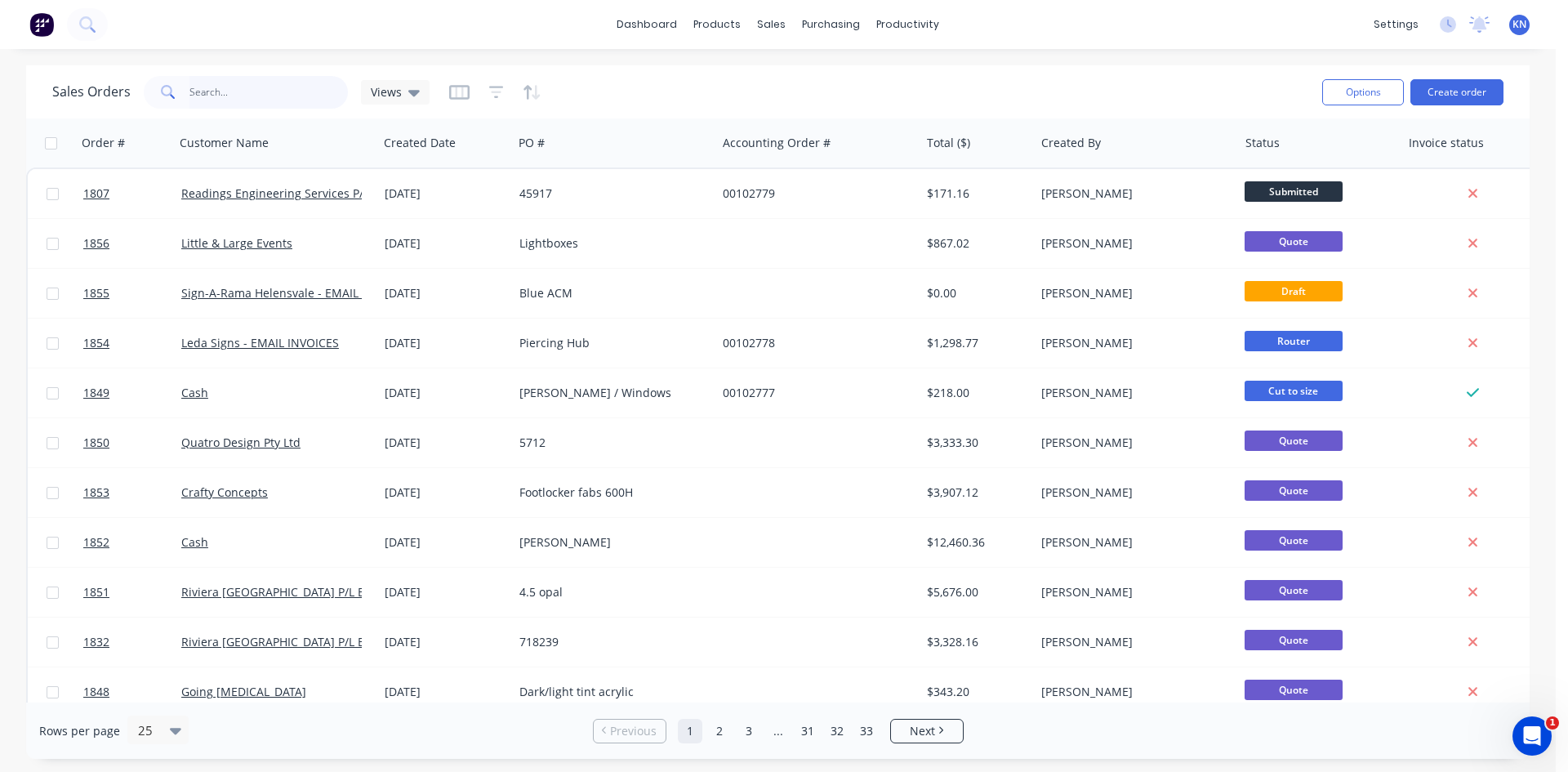
click at [214, 88] on input "text" at bounding box center [269, 92] width 159 height 33
type input "1193"
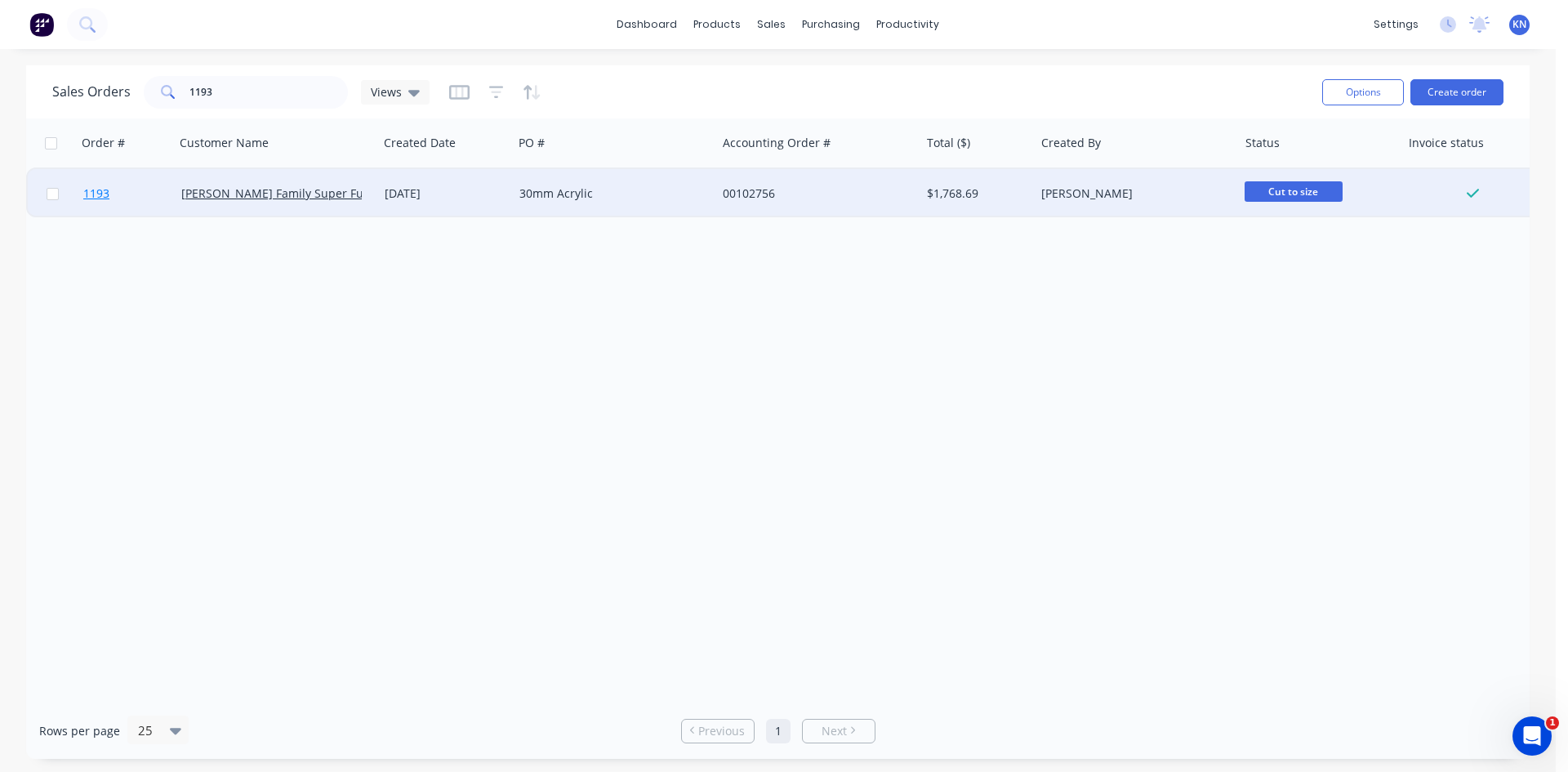
click at [98, 196] on span "1193" at bounding box center [96, 194] width 26 height 16
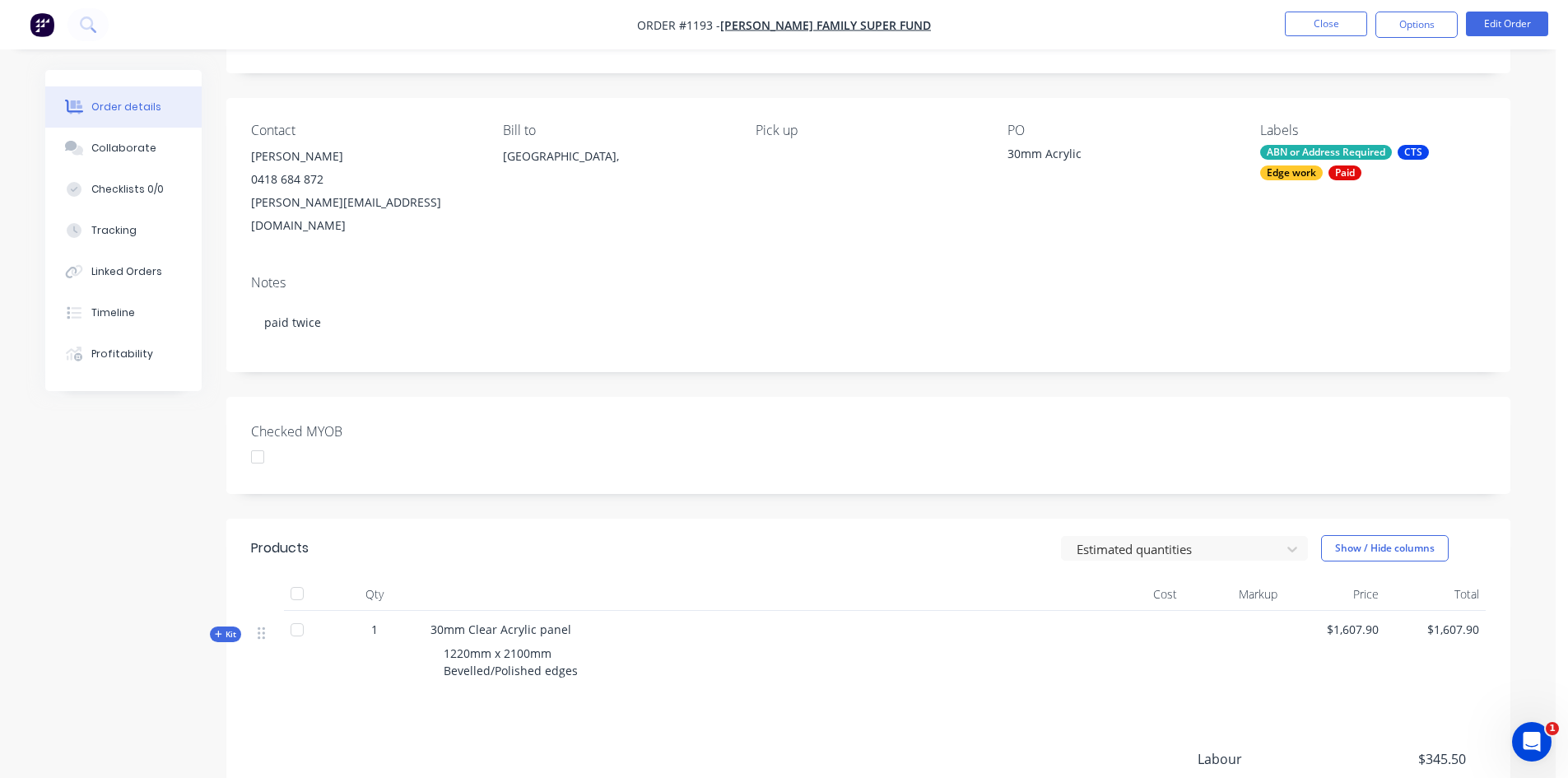
scroll to position [165, 0]
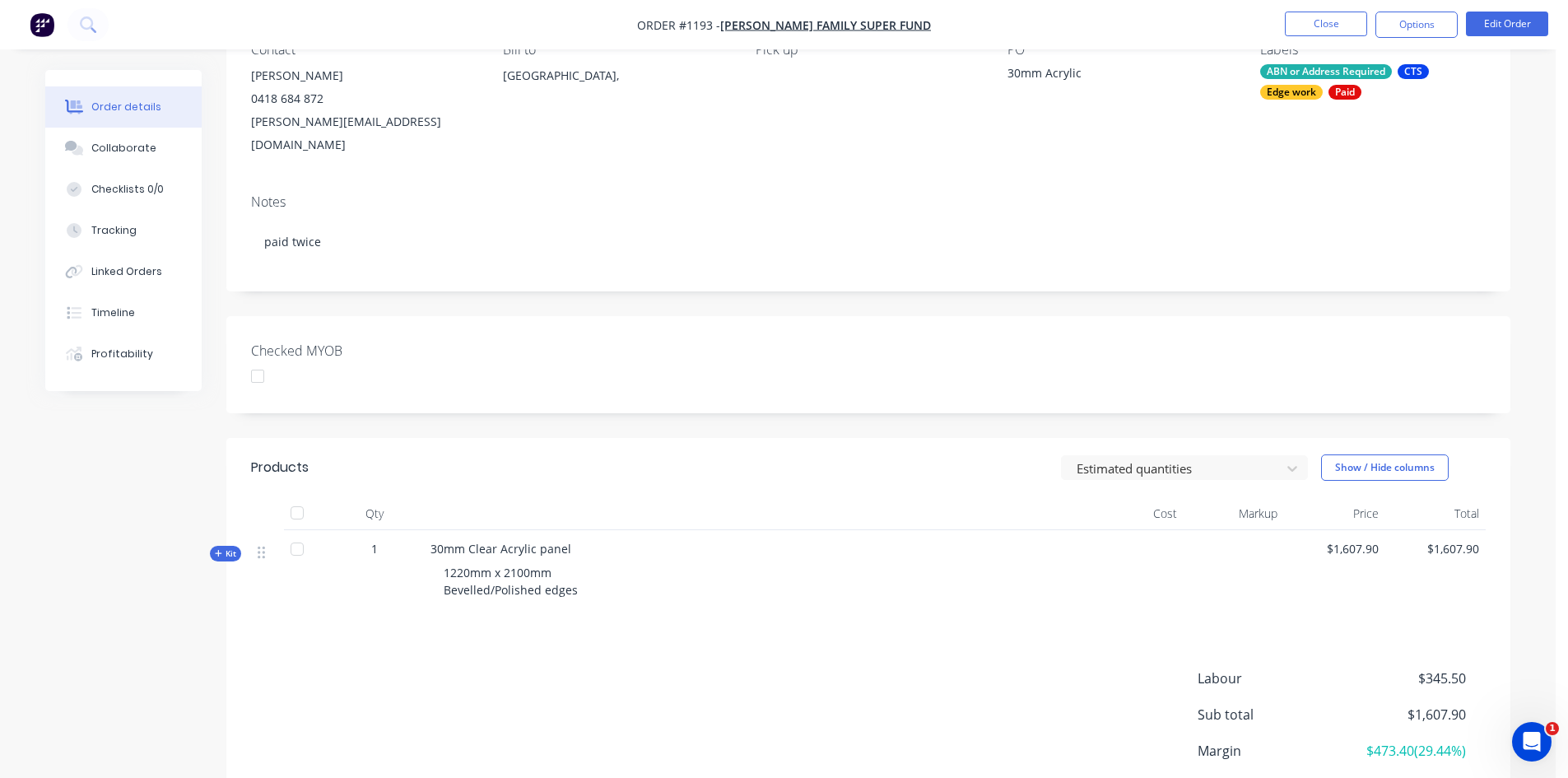
click at [228, 547] on span "Kit" at bounding box center [226, 554] width 22 height 13
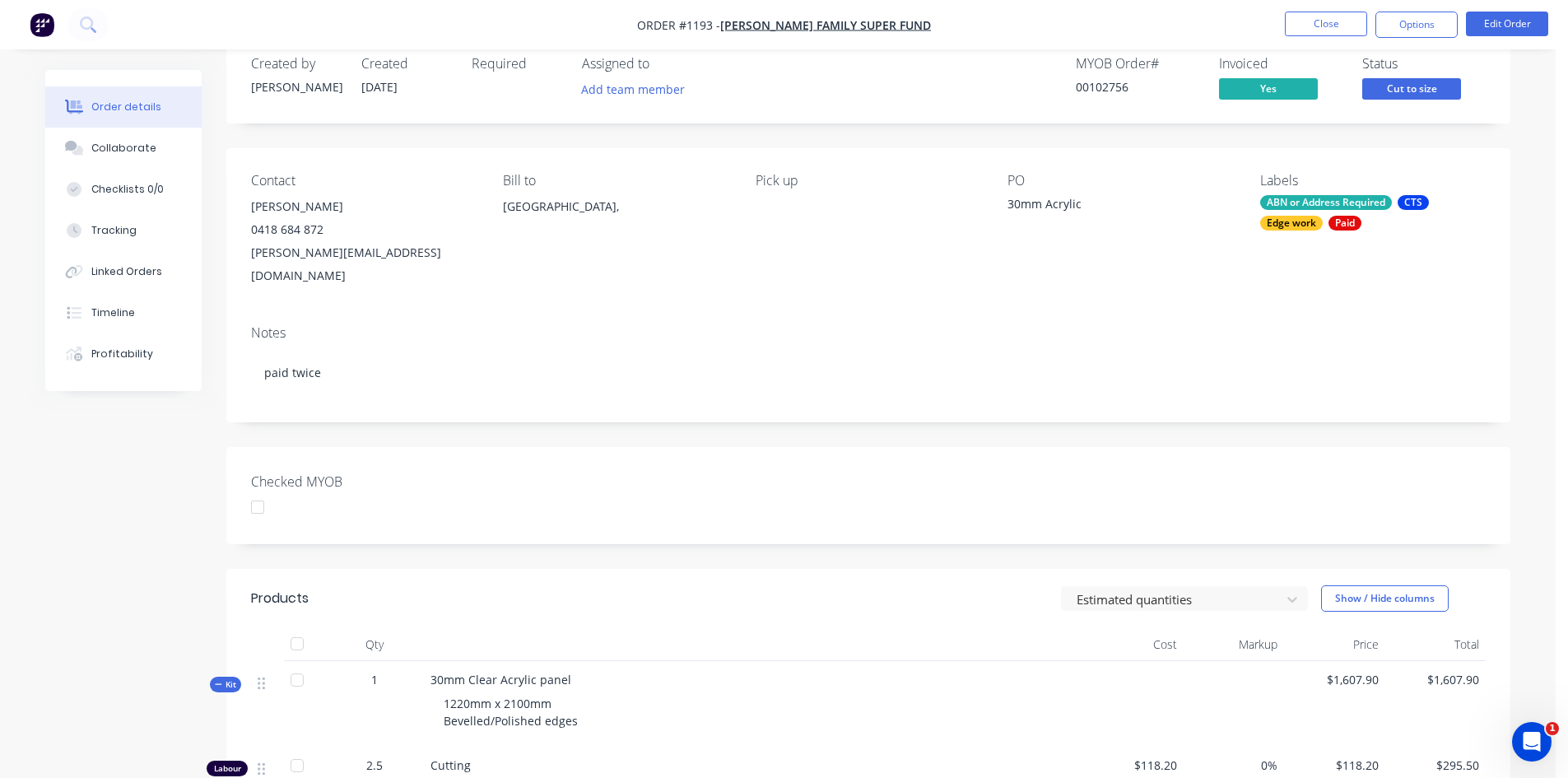
scroll to position [0, 0]
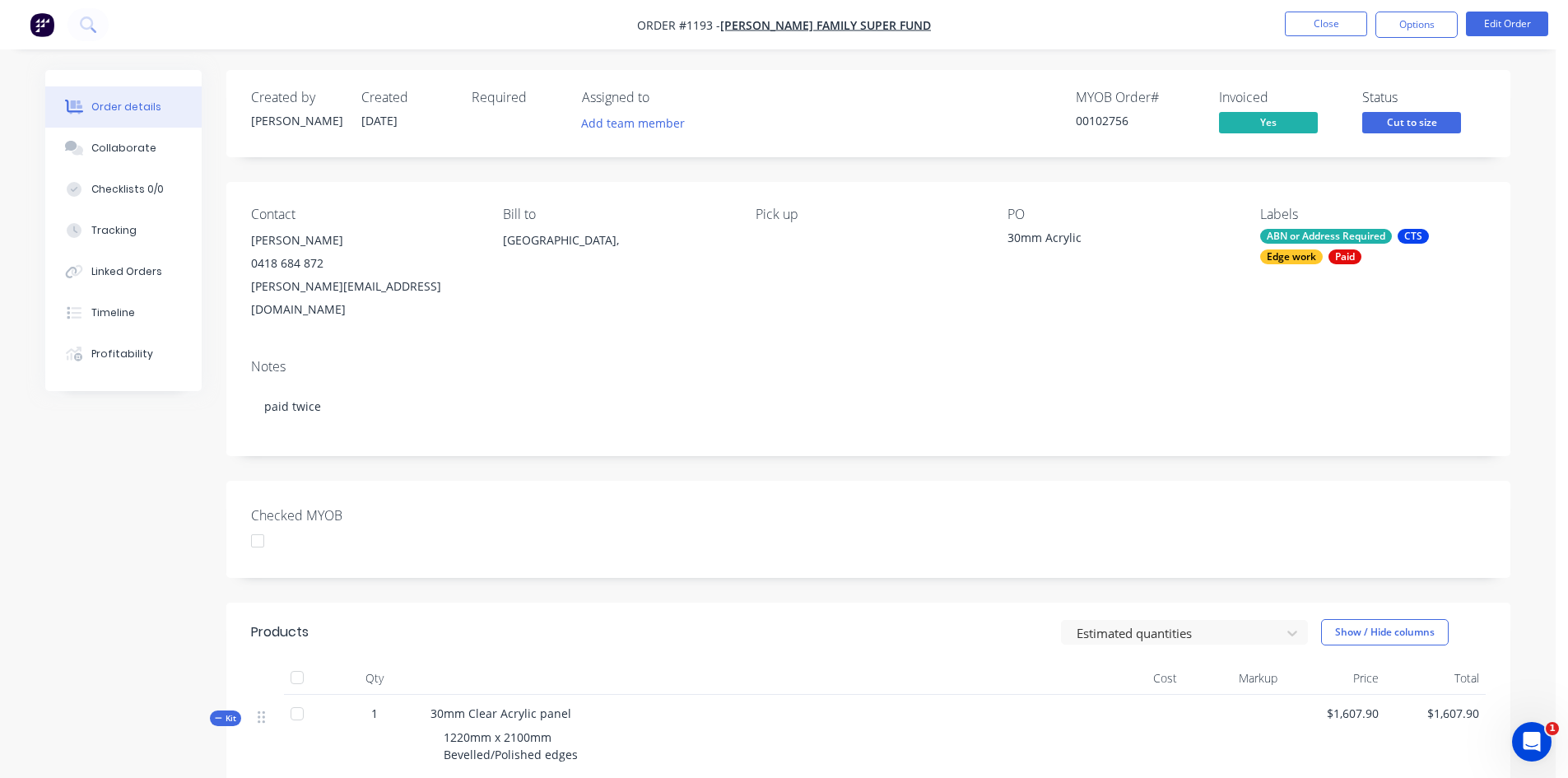
click at [259, 524] on div at bounding box center [258, 540] width 33 height 33
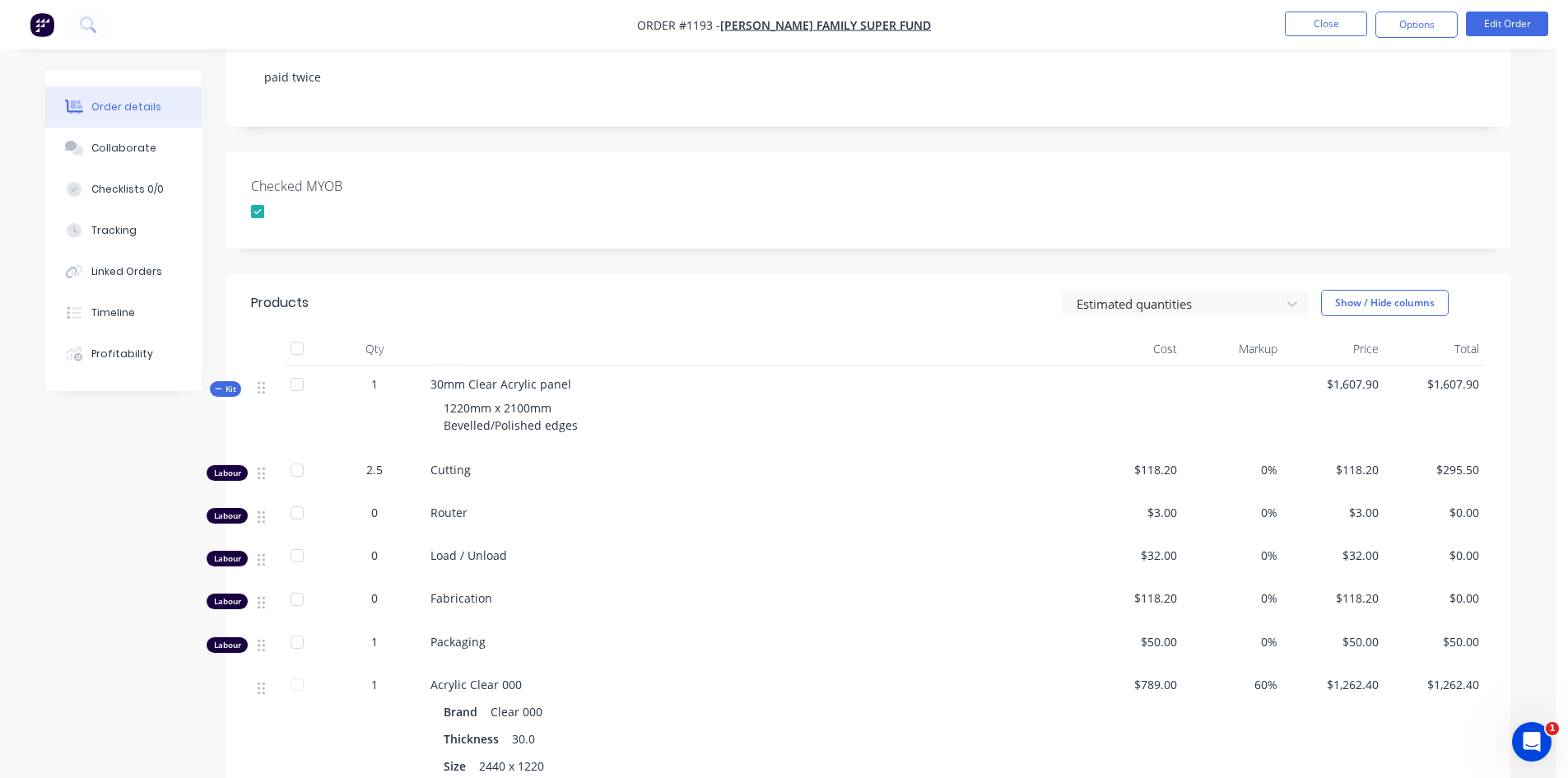
click at [220, 384] on icon "button" at bounding box center [219, 388] width 7 height 8
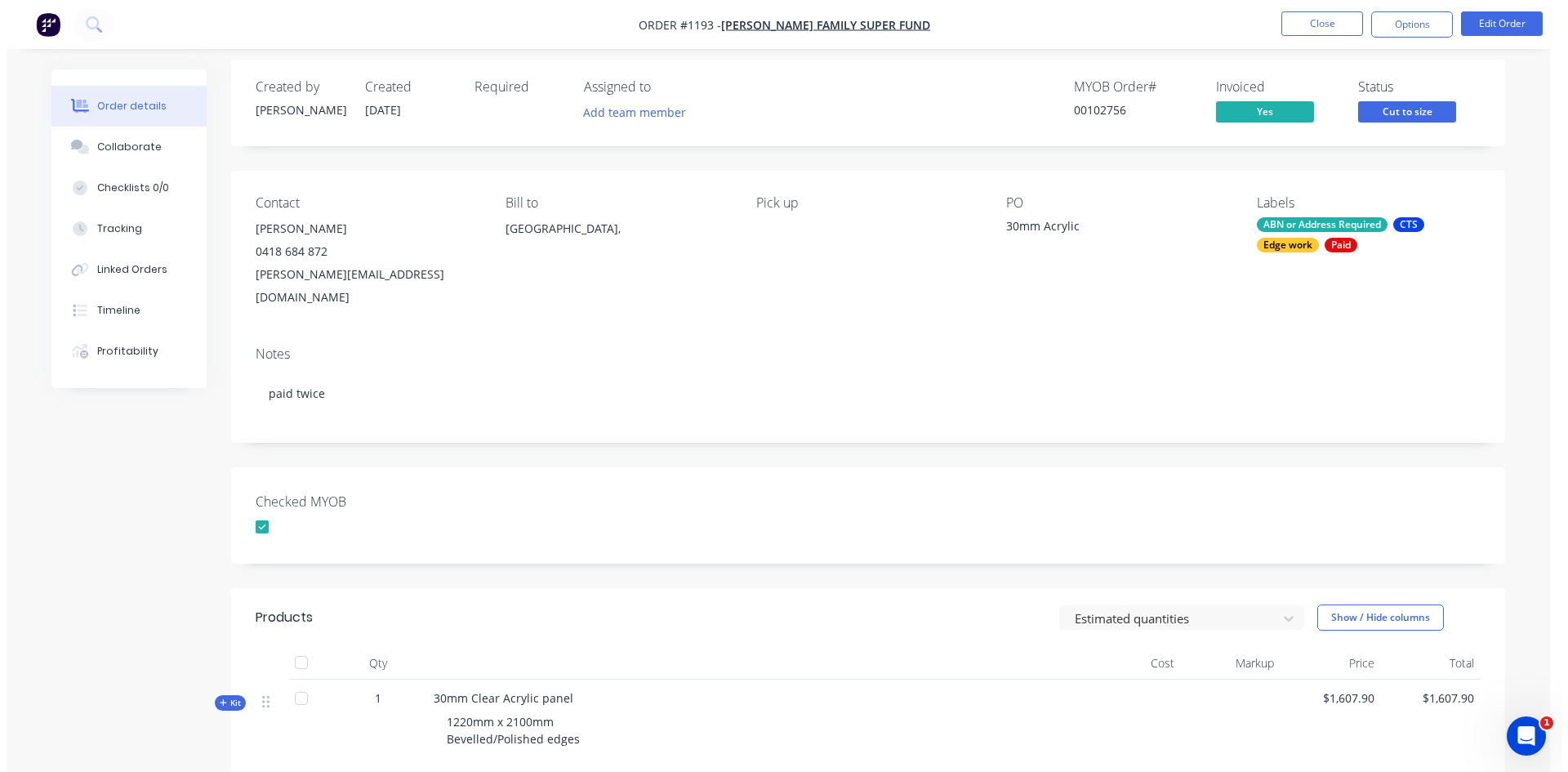
scroll to position [0, 0]
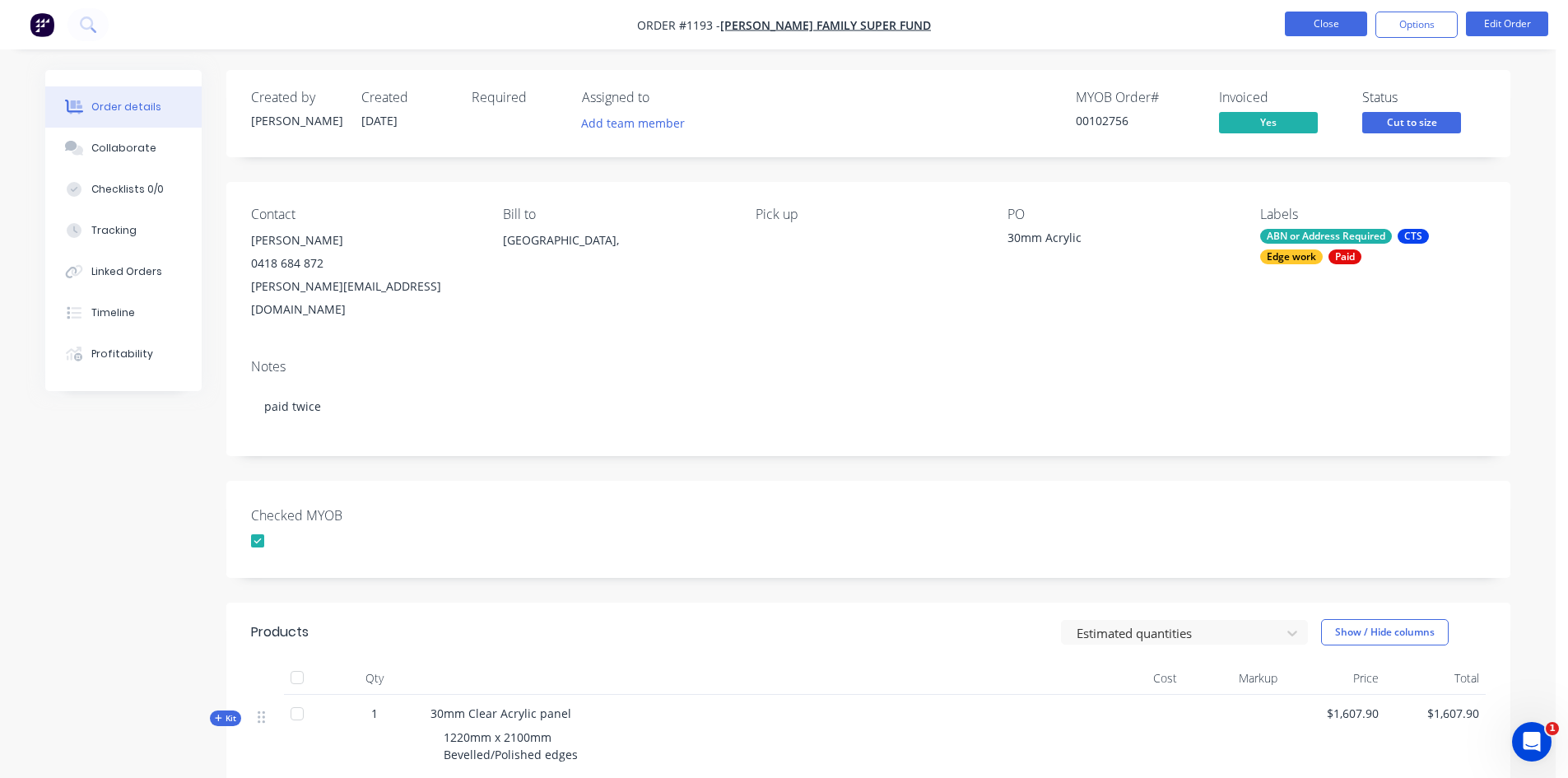
click at [1347, 23] on button "Close" at bounding box center [1326, 23] width 82 height 24
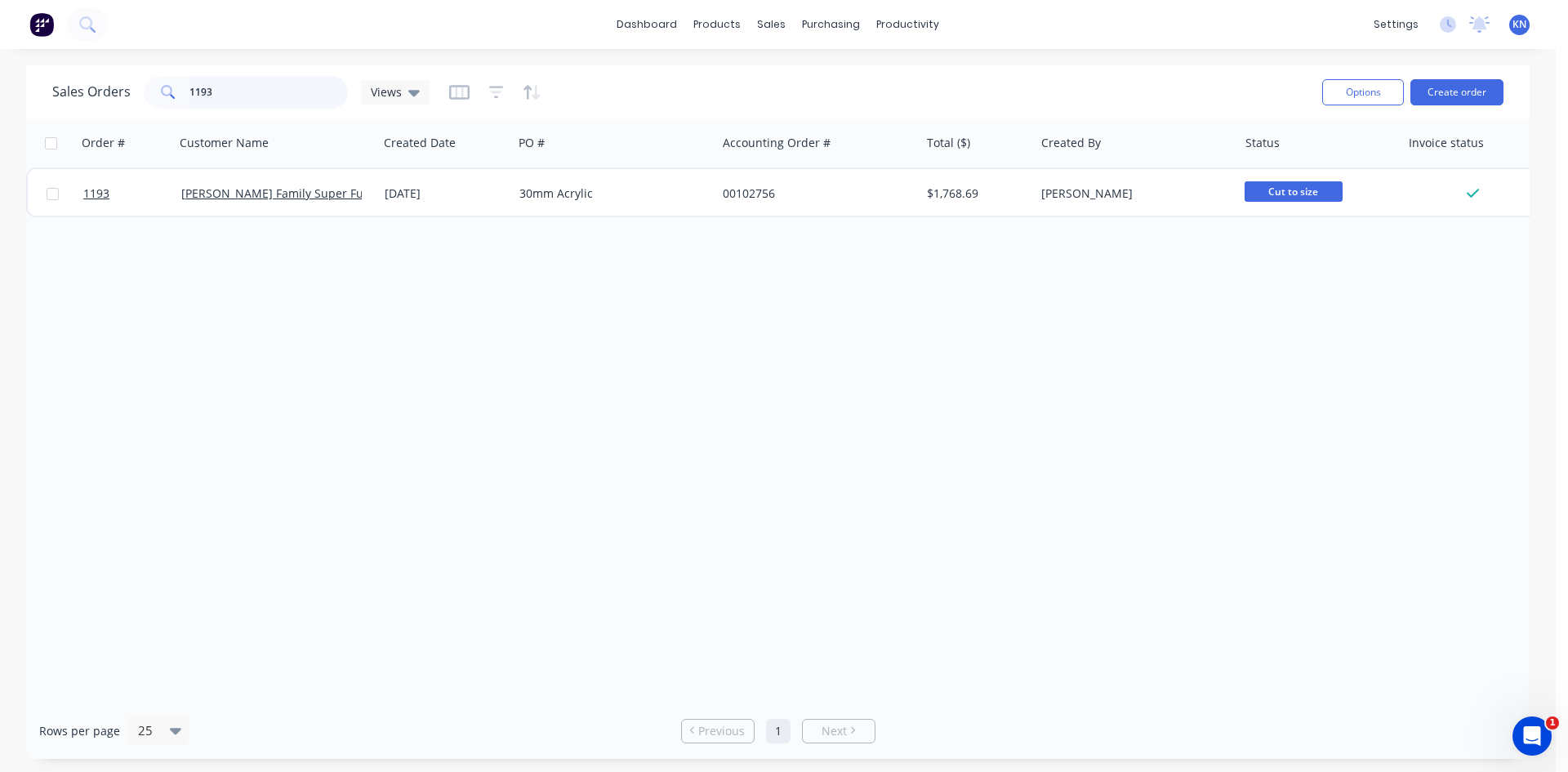
click at [289, 100] on input "1193" at bounding box center [269, 92] width 159 height 33
type input "1"
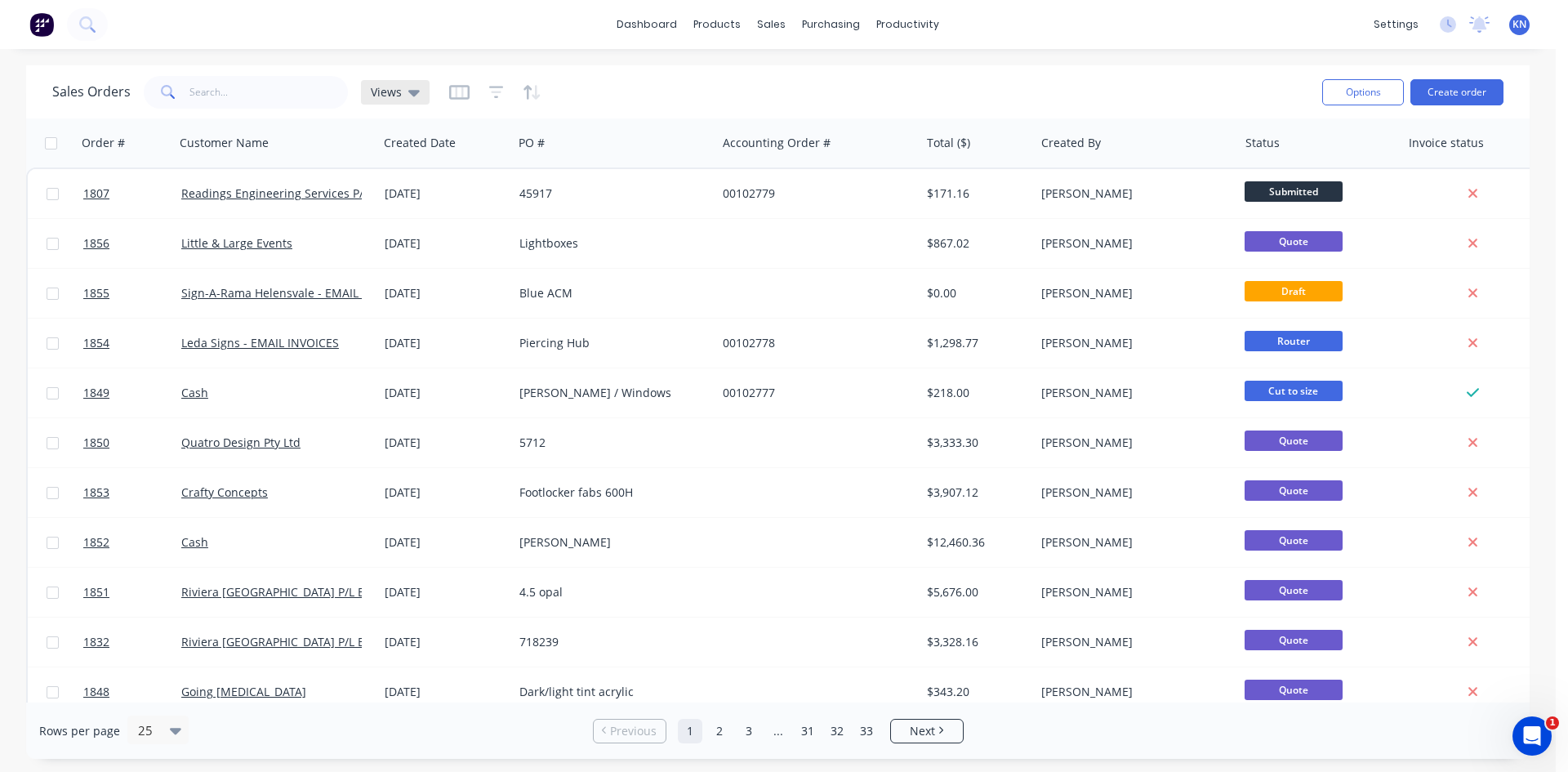
click at [418, 91] on div "Views" at bounding box center [395, 92] width 69 height 24
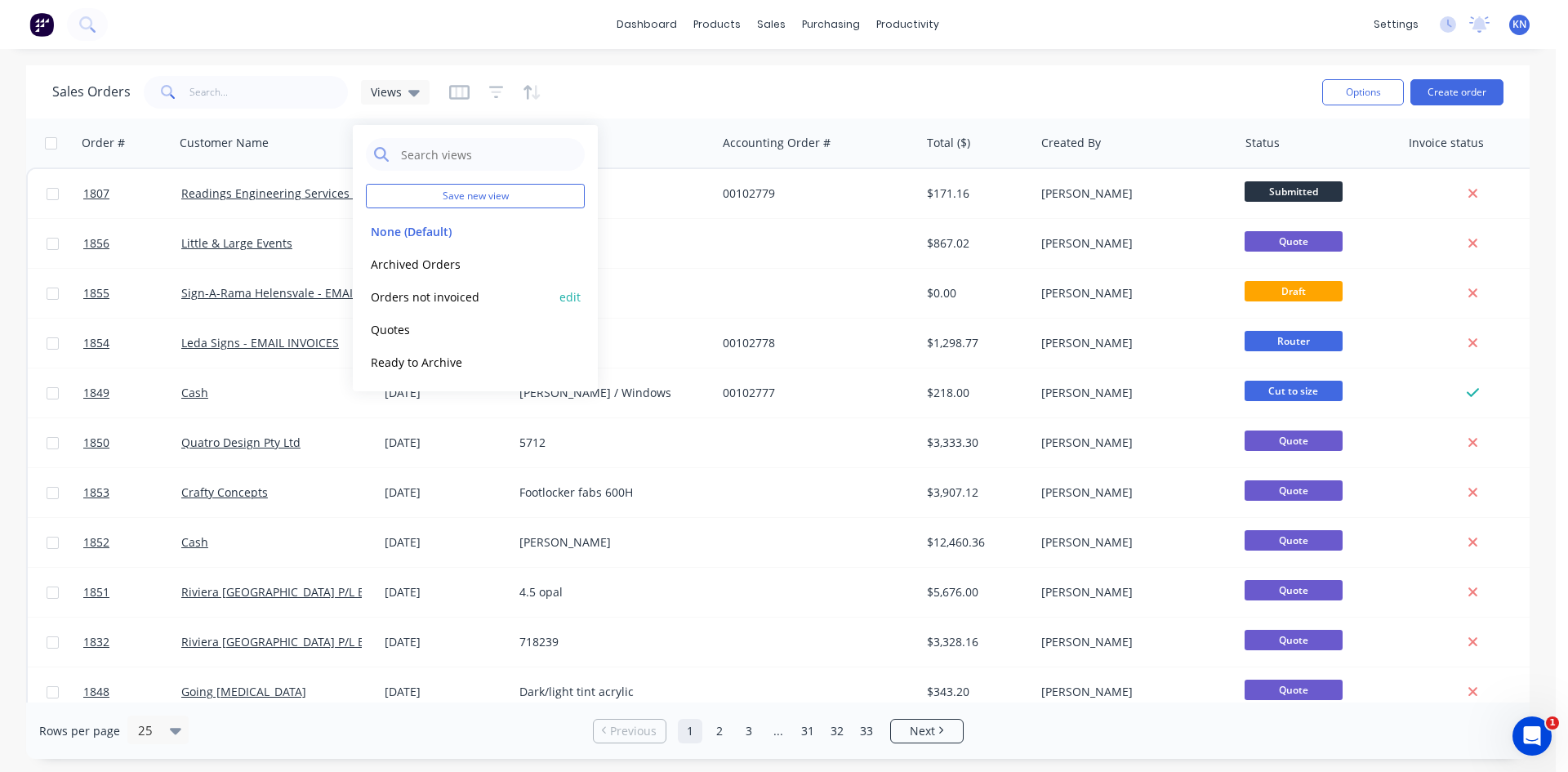
click at [432, 293] on button "Orders not invoiced" at bounding box center [459, 297] width 186 height 19
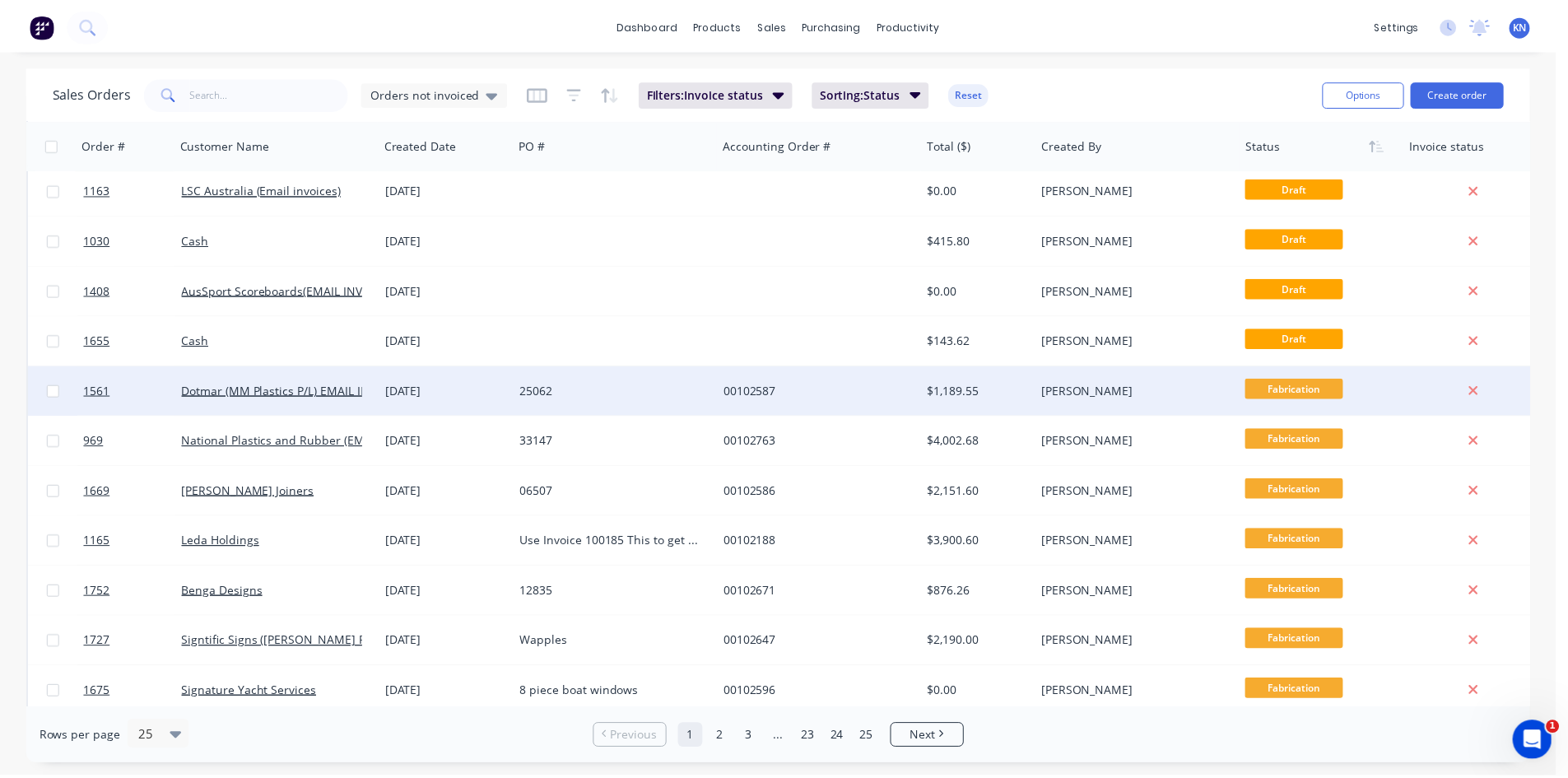
scroll to position [724, 0]
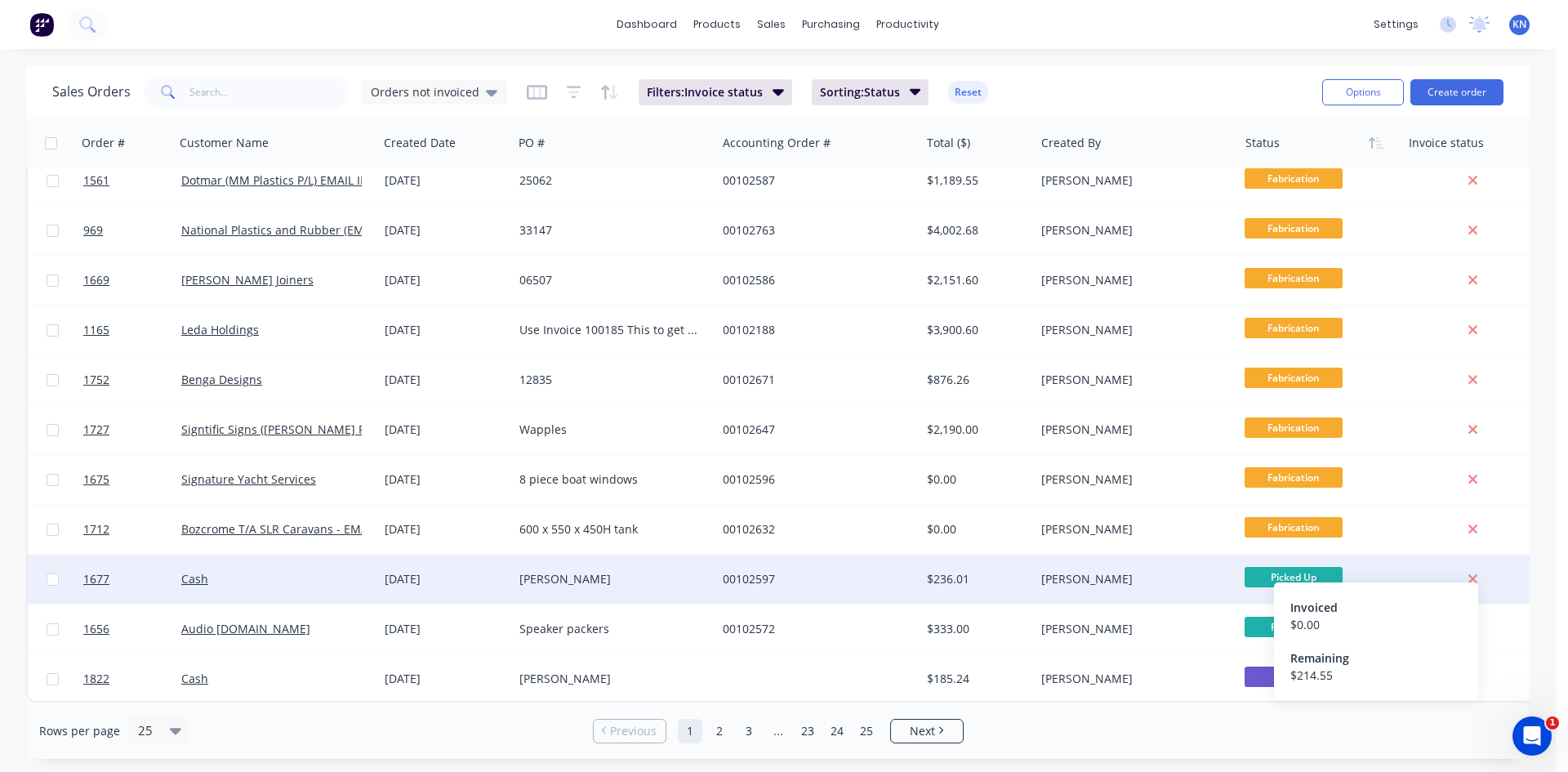
click at [1473, 575] on icon at bounding box center [1473, 580] width 9 height 9
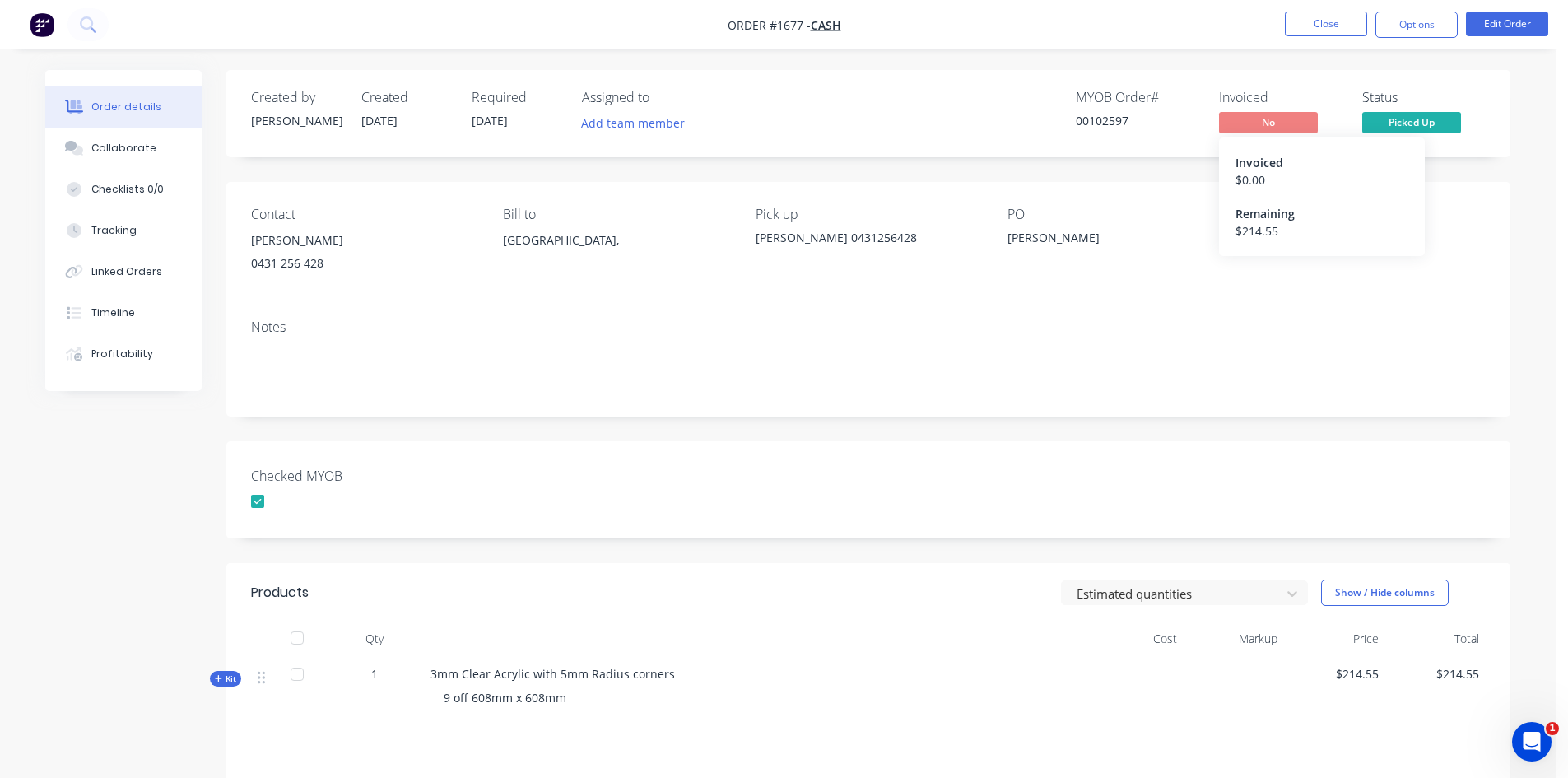
click at [1281, 120] on span "No" at bounding box center [1269, 122] width 99 height 21
click at [1415, 20] on button "Options" at bounding box center [1417, 24] width 82 height 26
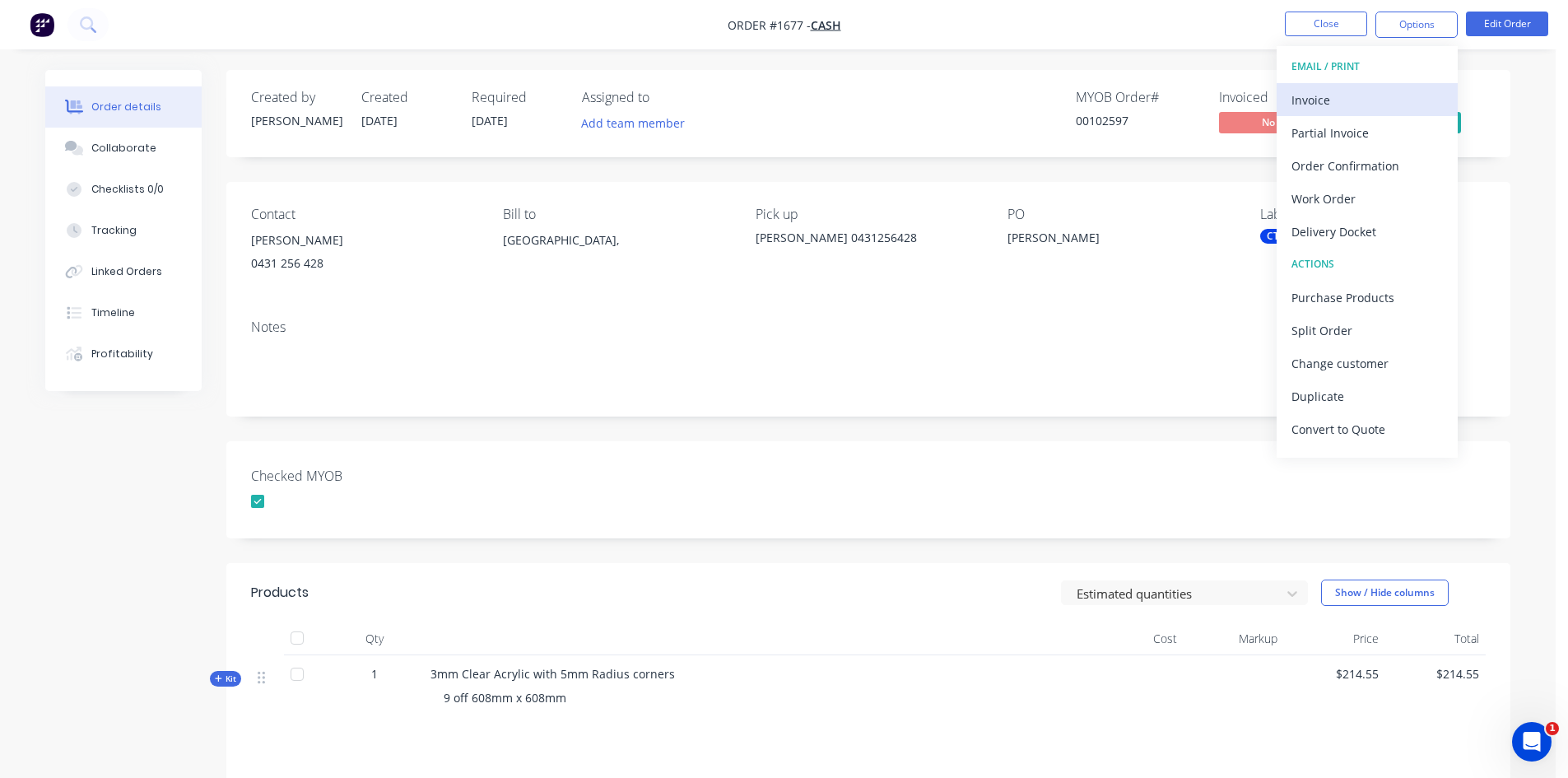
click at [1328, 94] on div "Invoice" at bounding box center [1367, 100] width 151 height 24
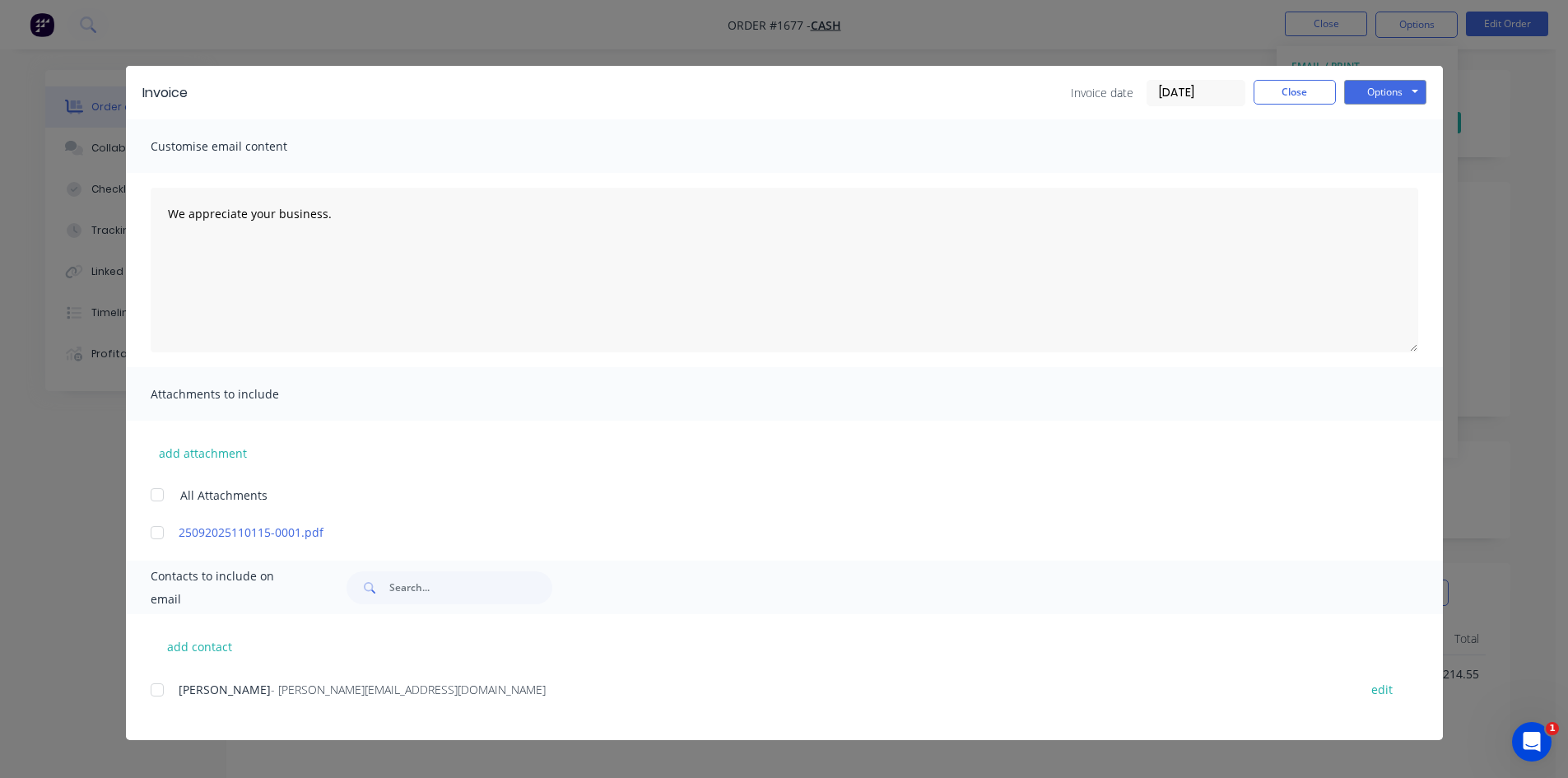
click at [1174, 83] on input "[DATE]" at bounding box center [1196, 93] width 97 height 24
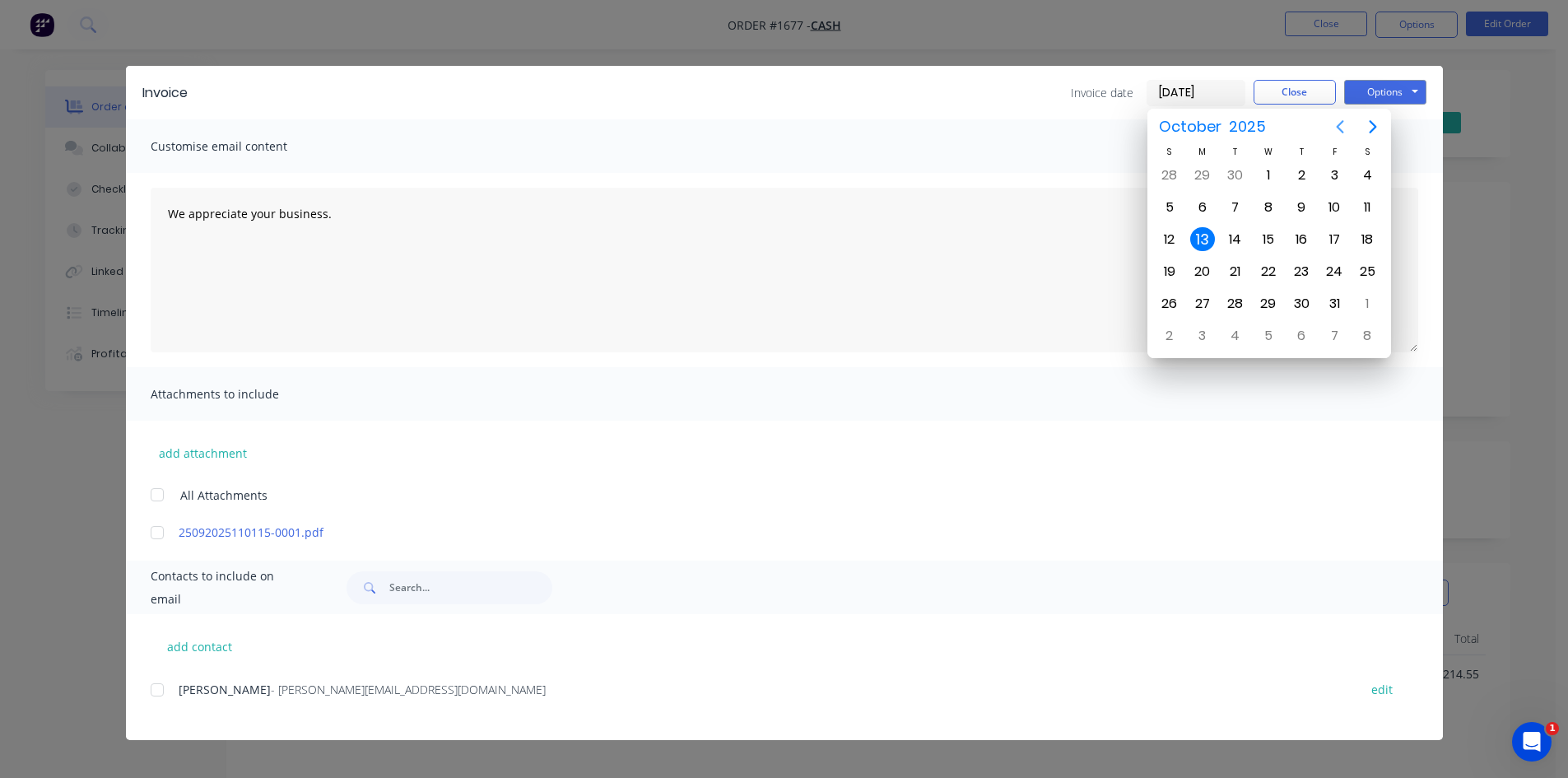
click at [1337, 130] on icon "Previous page" at bounding box center [1340, 127] width 20 height 20
click at [1238, 267] on div "23" at bounding box center [1235, 271] width 24 height 24
type input "[DATE]"
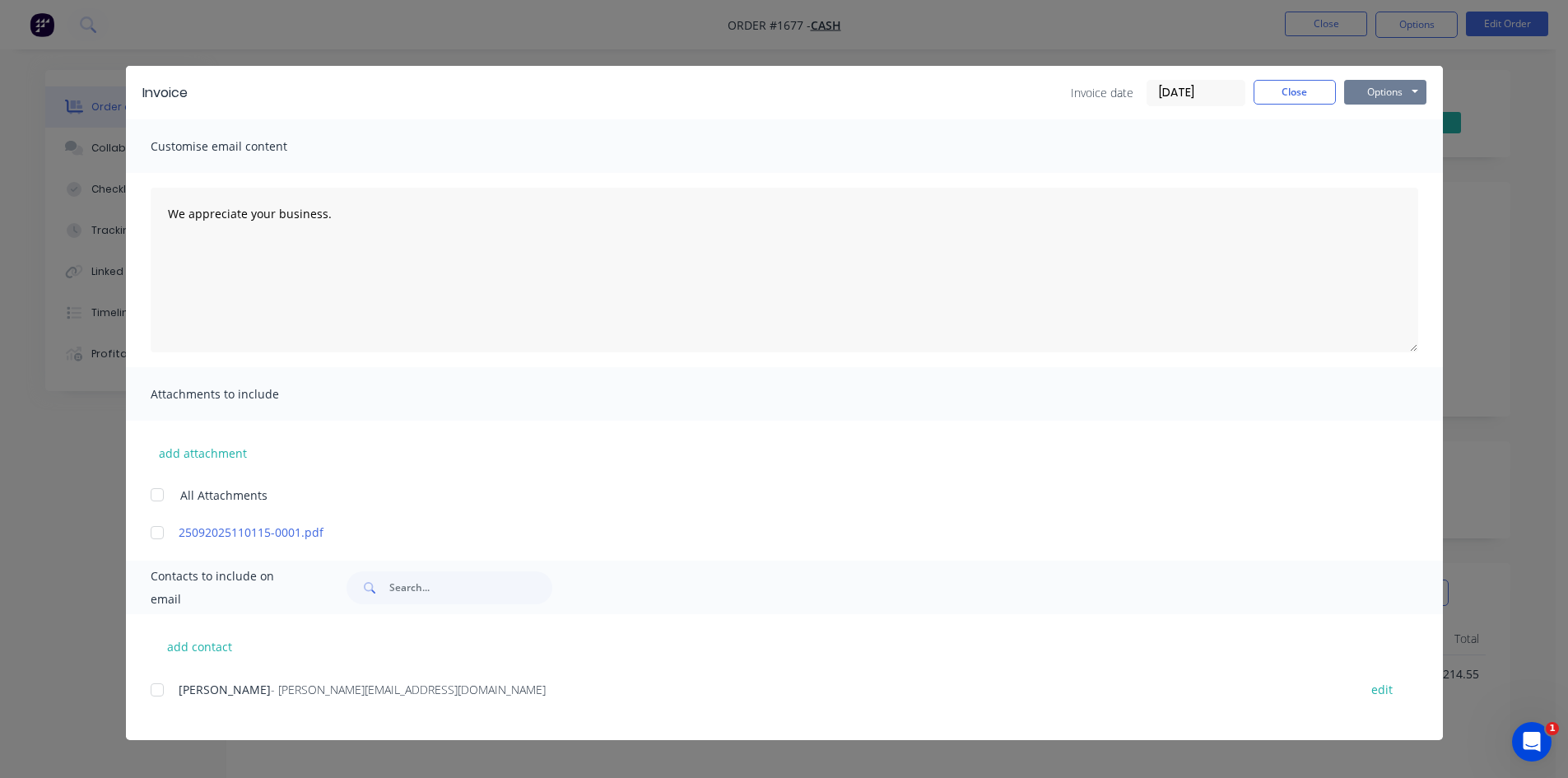
click at [1390, 91] on button "Options" at bounding box center [1385, 92] width 82 height 24
click at [1395, 148] on button "Print" at bounding box center [1397, 149] width 105 height 27
click at [1300, 91] on button "Close" at bounding box center [1294, 92] width 82 height 24
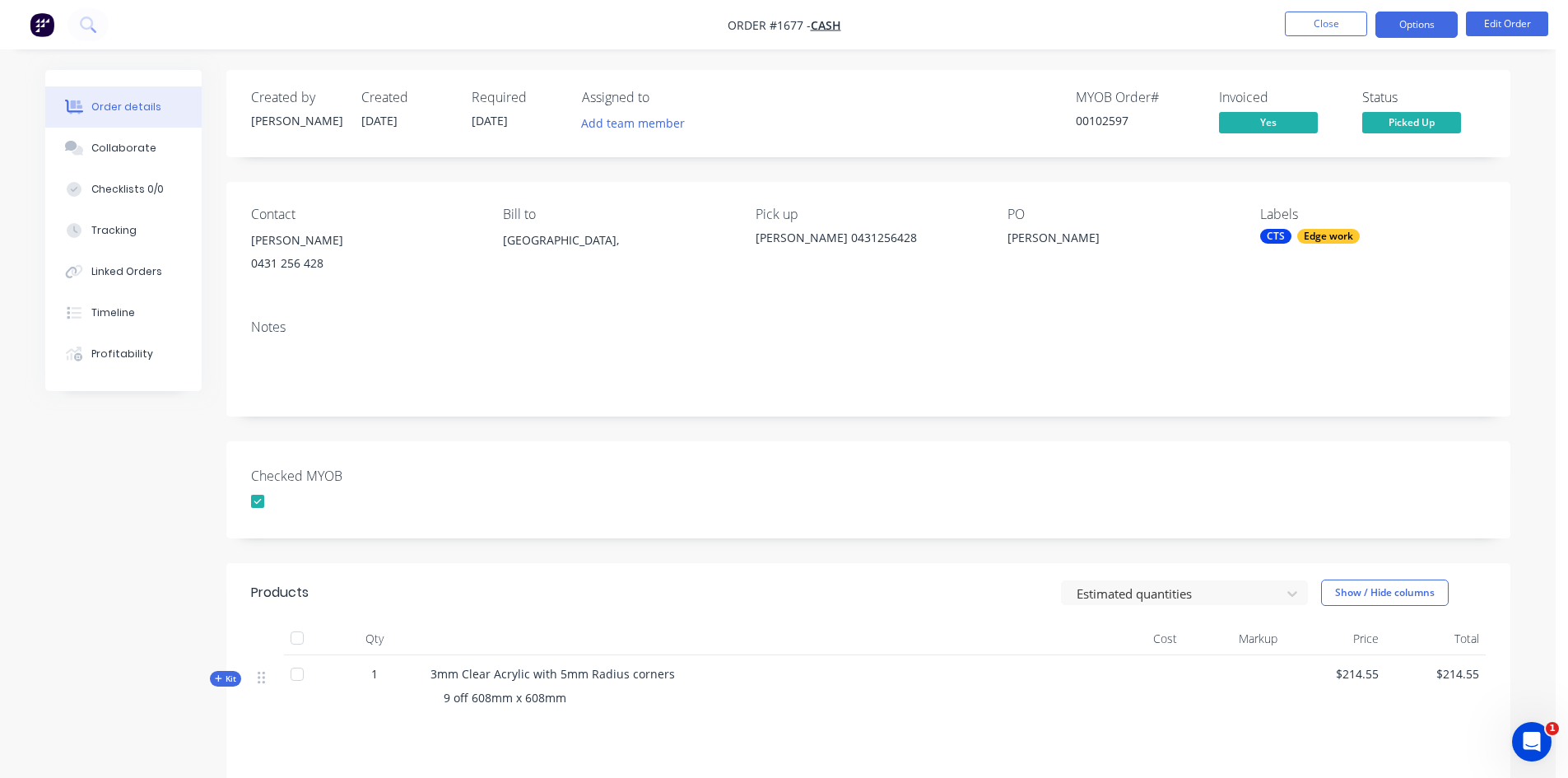
click at [1418, 18] on button "Options" at bounding box center [1417, 24] width 82 height 26
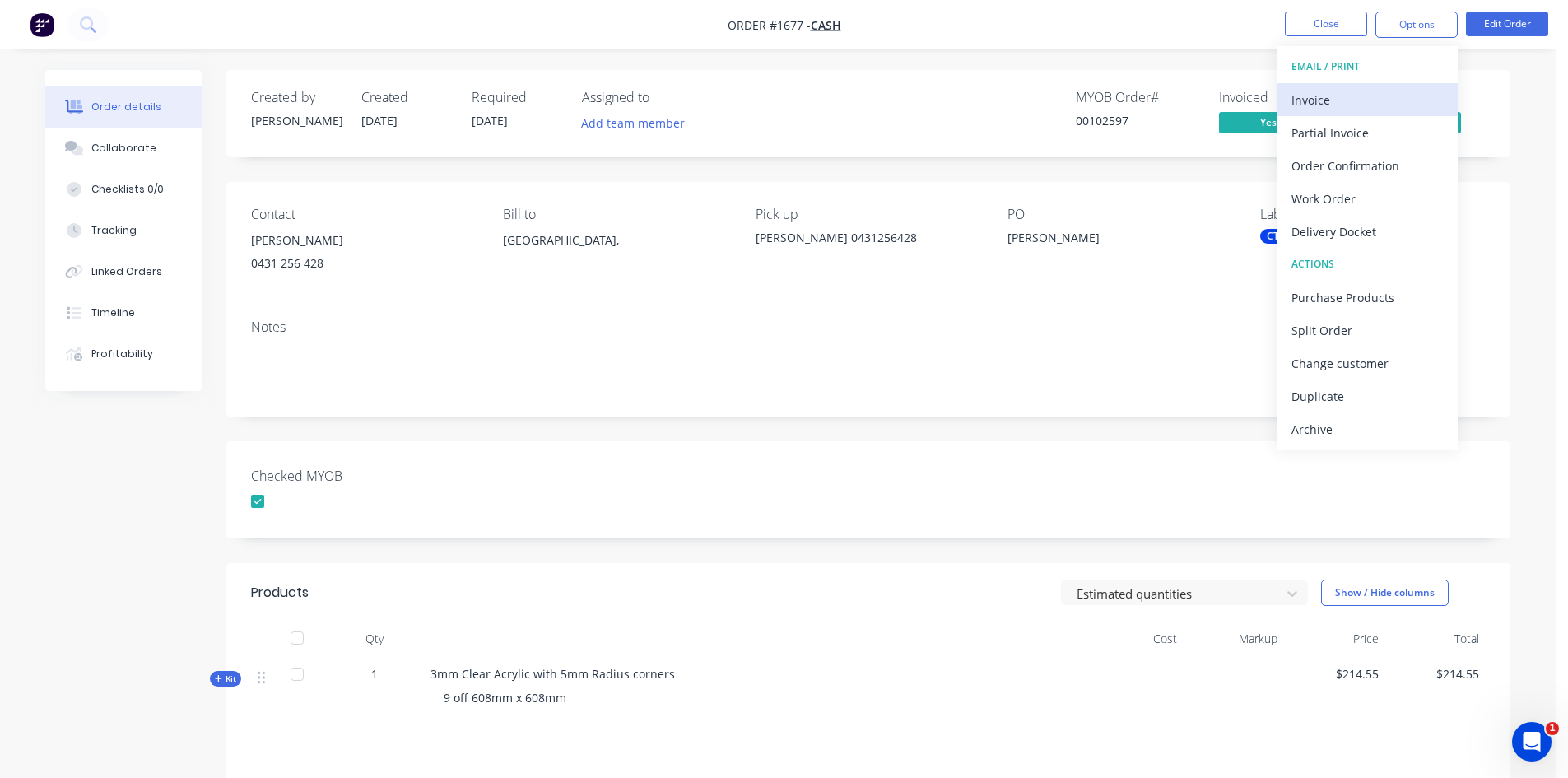
click at [1318, 99] on div "Invoice" at bounding box center [1367, 100] width 151 height 24
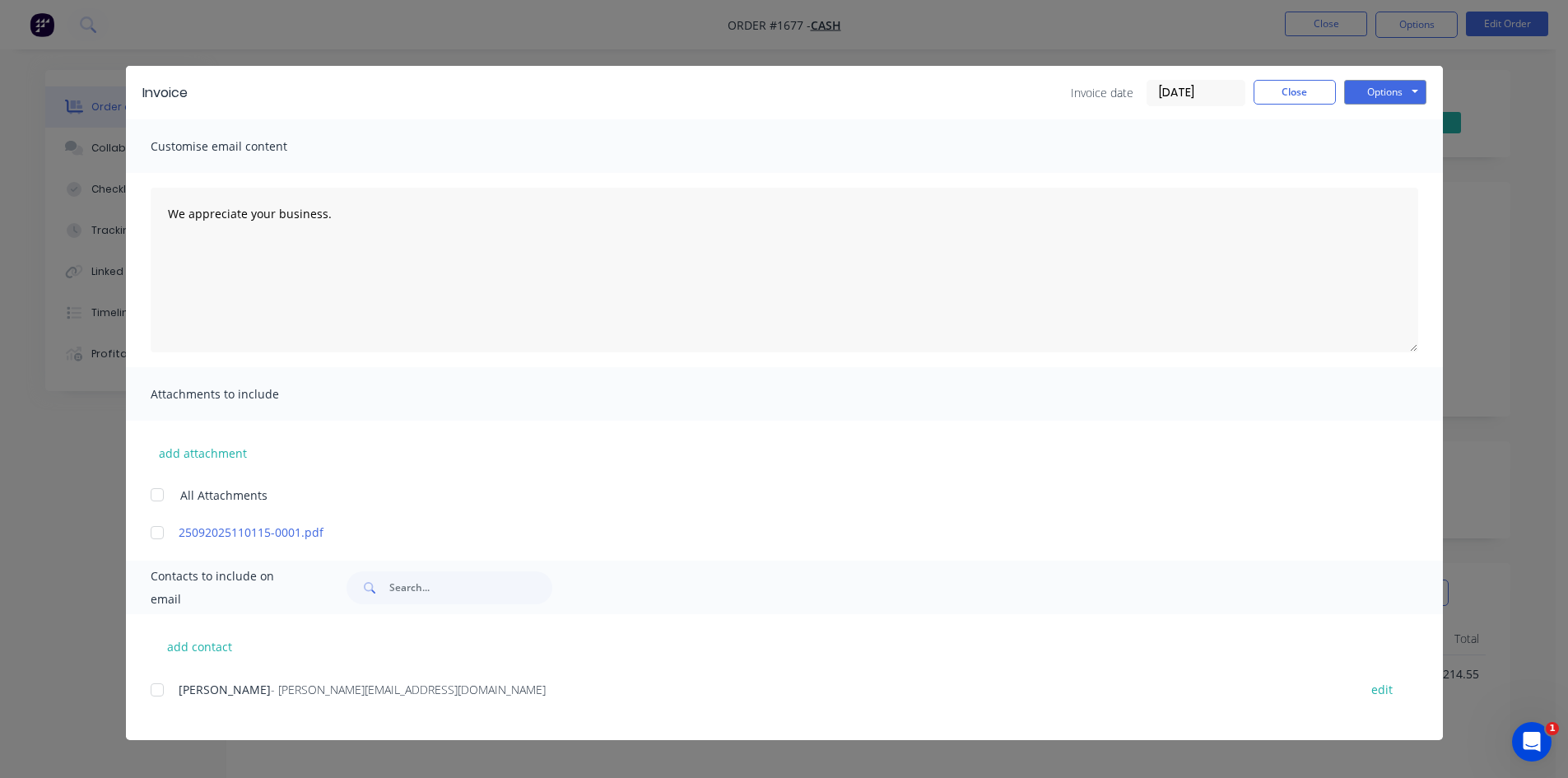
click at [1203, 92] on input "[DATE]" at bounding box center [1196, 93] width 97 height 24
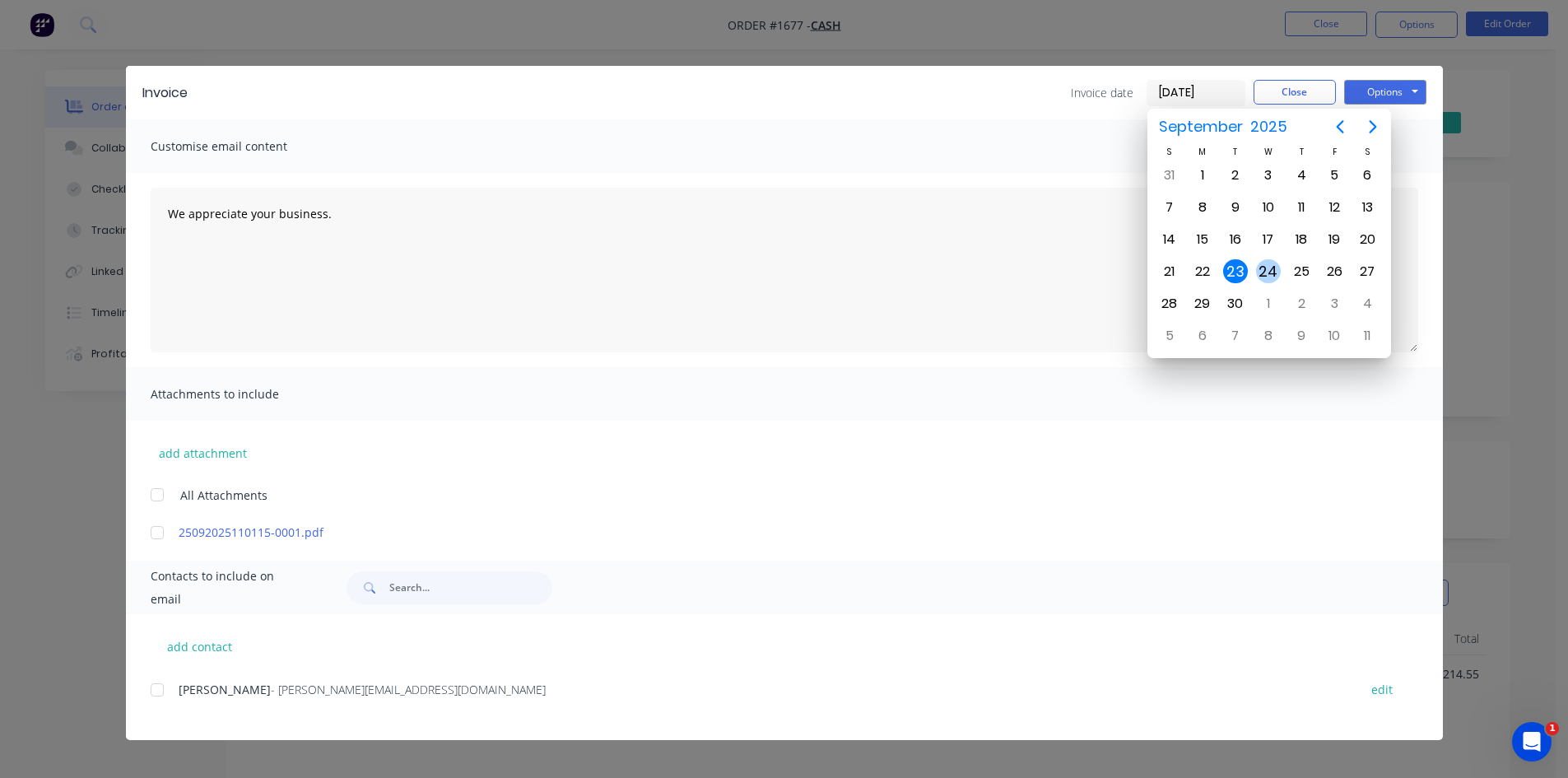
click at [1264, 268] on div "24" at bounding box center [1268, 271] width 24 height 24
type input "[DATE]"
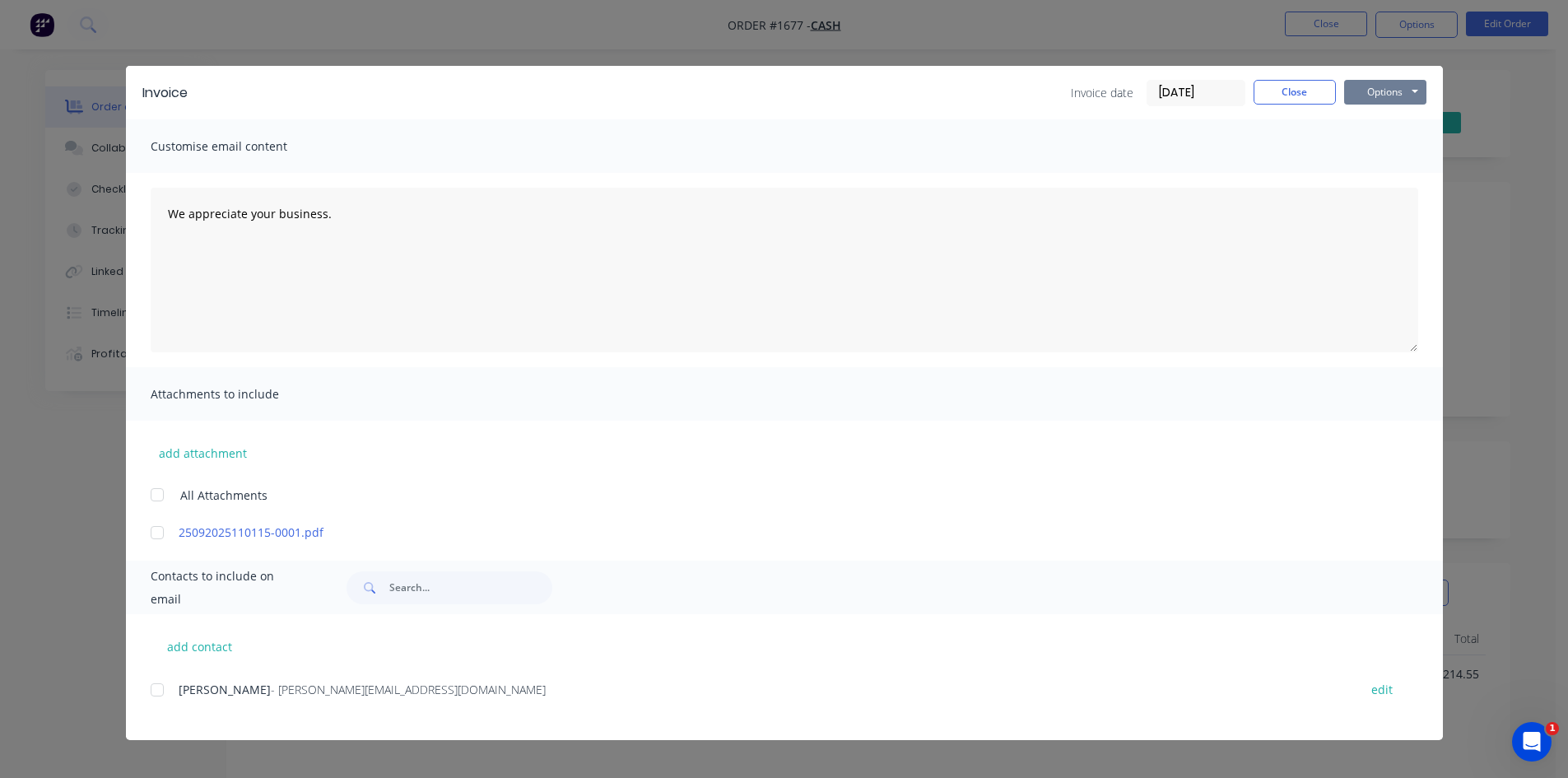
click at [1377, 92] on button "Options" at bounding box center [1385, 92] width 82 height 24
click at [1404, 146] on button "Print" at bounding box center [1397, 149] width 105 height 27
click at [1282, 90] on button "Close" at bounding box center [1294, 92] width 82 height 24
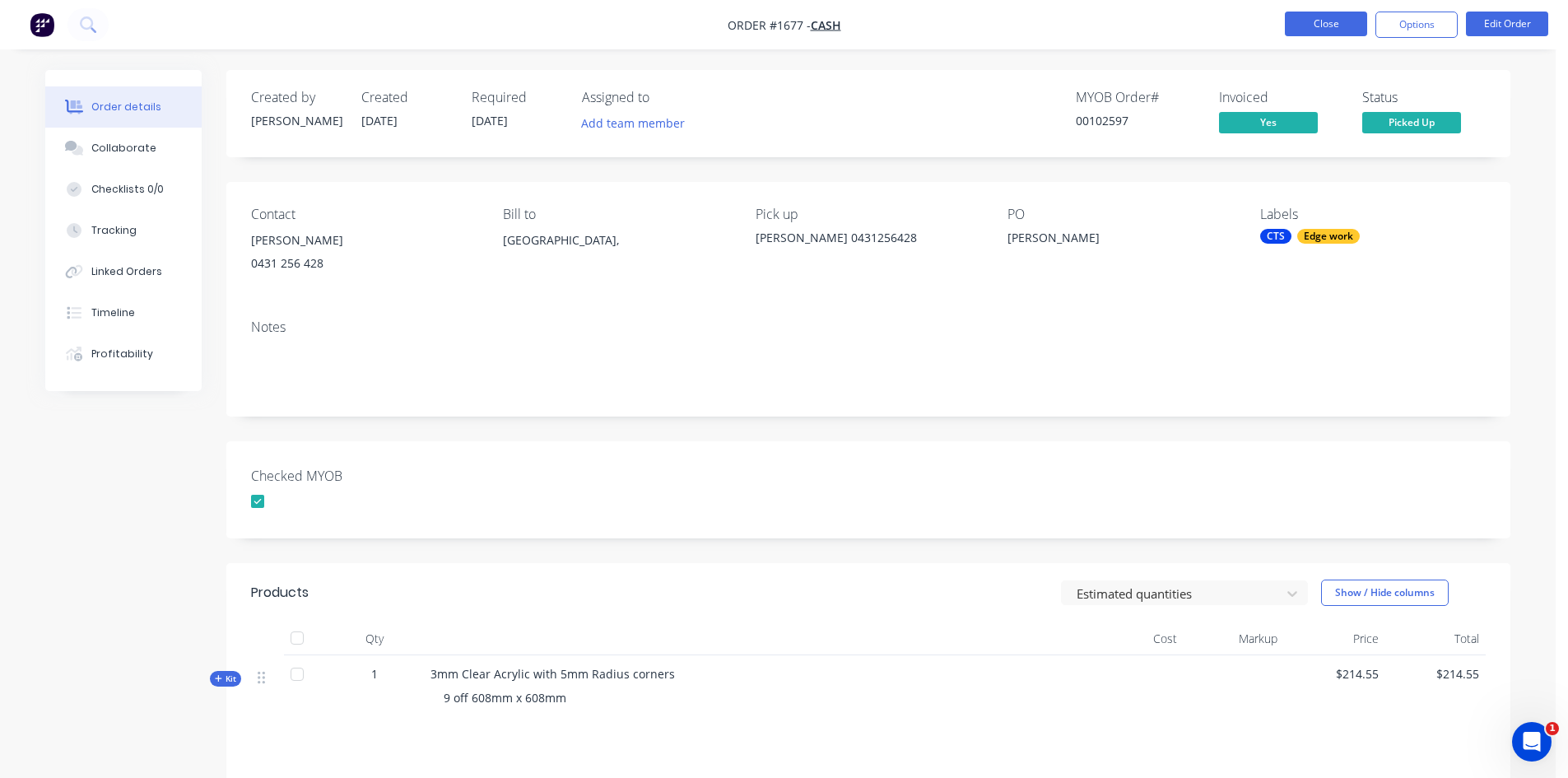
click at [1351, 22] on button "Close" at bounding box center [1326, 23] width 82 height 24
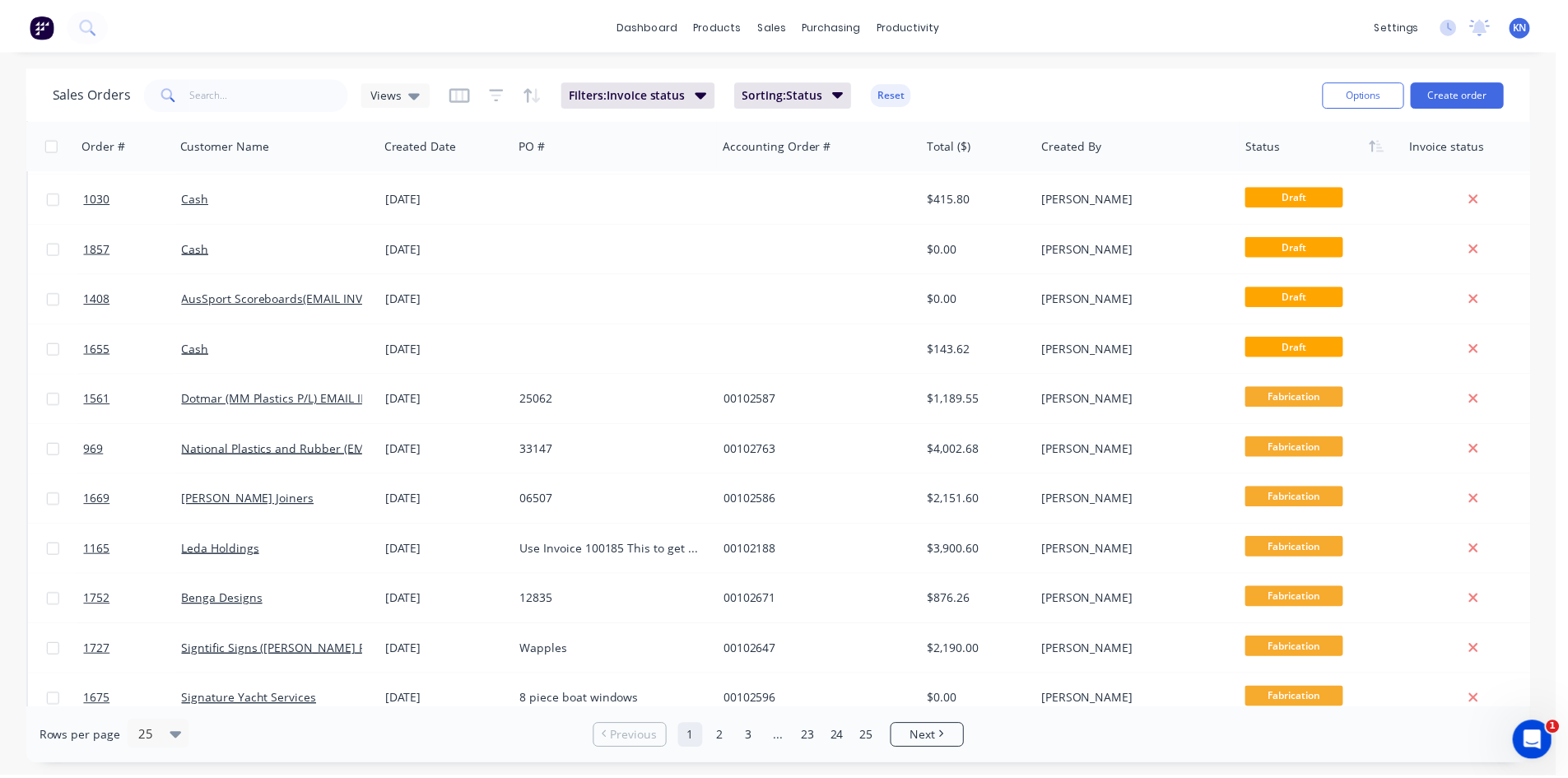
scroll to position [724, 0]
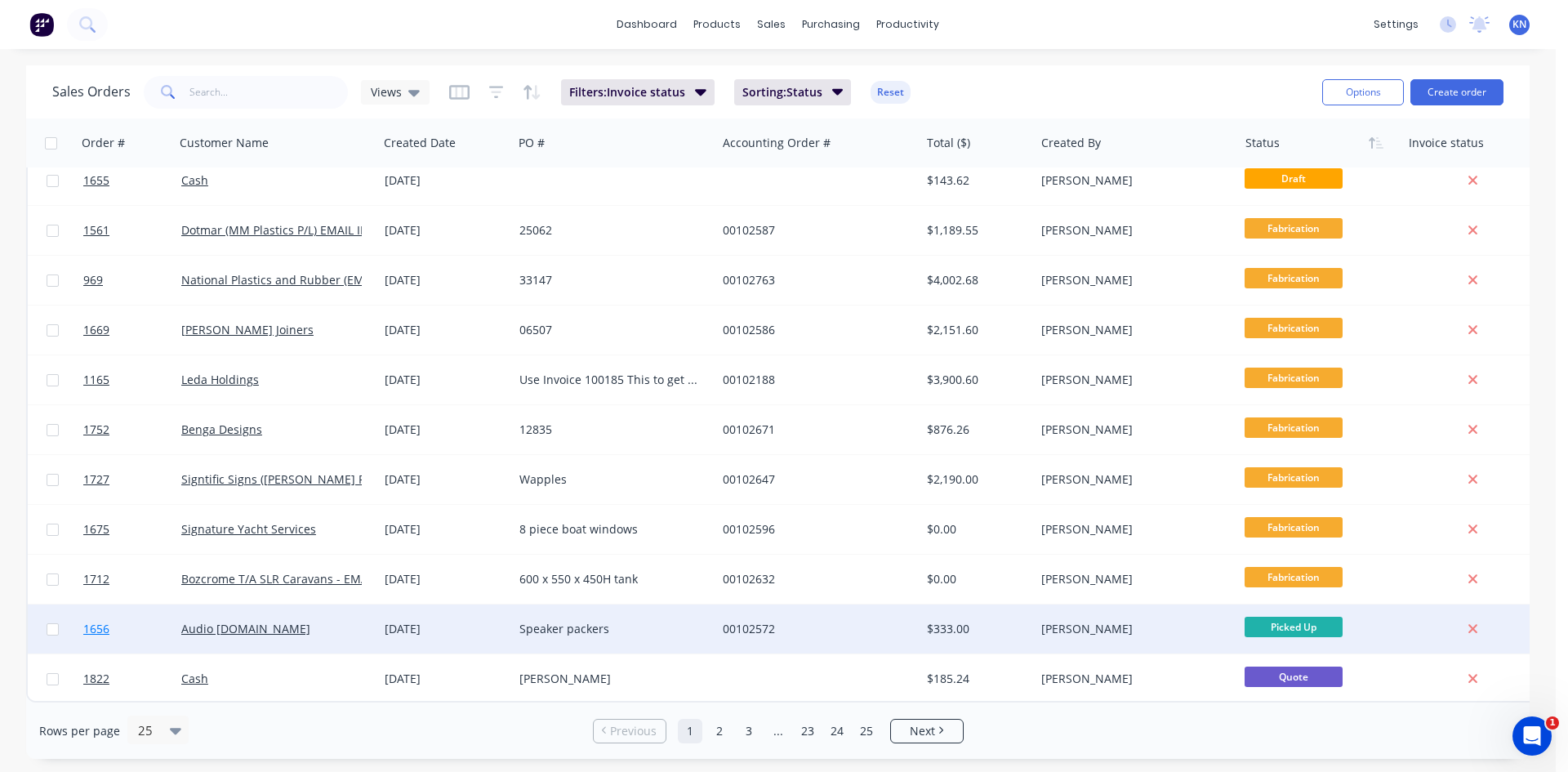
click at [94, 621] on span "1656" at bounding box center [96, 629] width 26 height 16
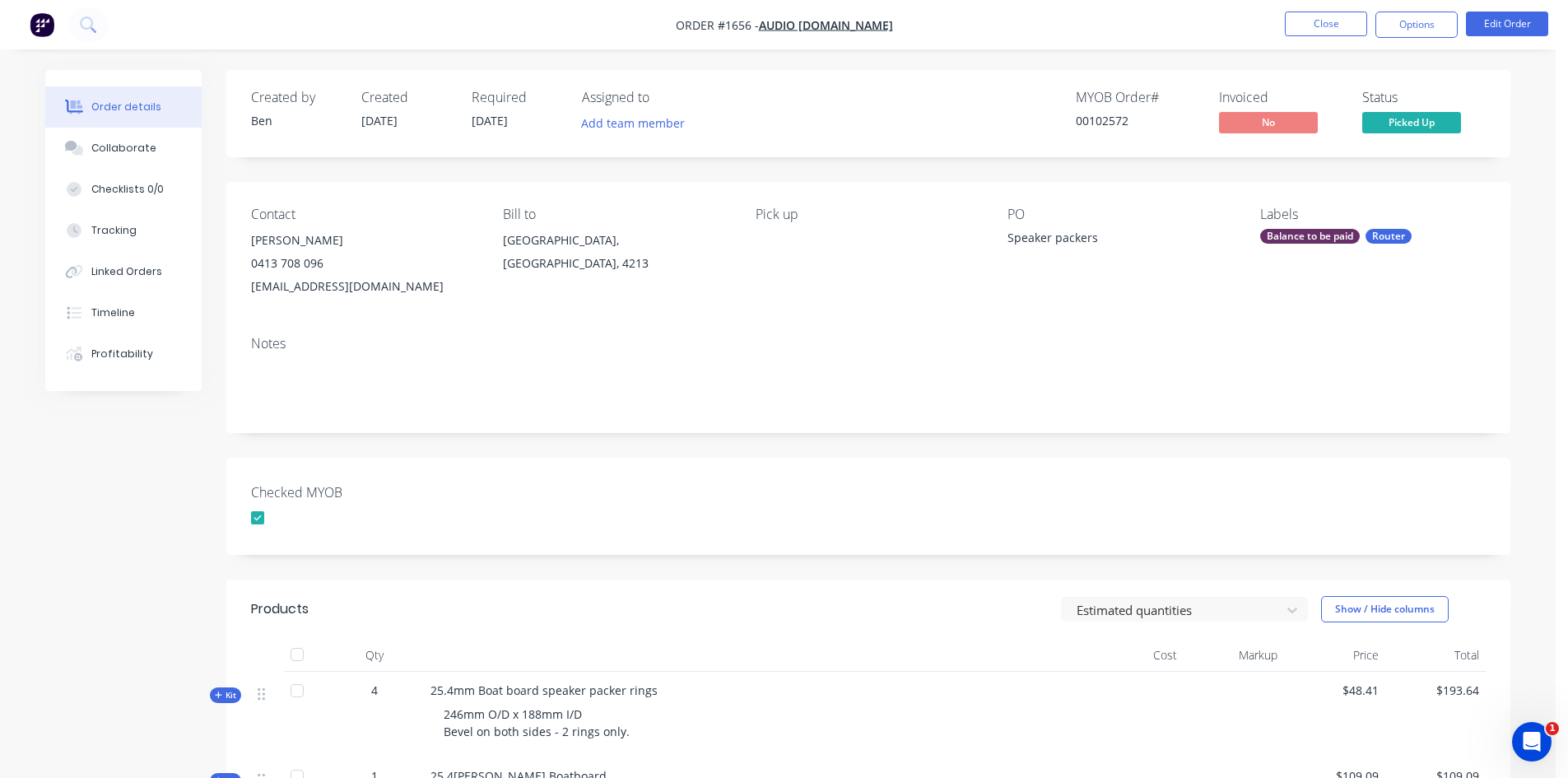
click at [1337, 234] on div "Balance to be paid" at bounding box center [1310, 236] width 100 height 14
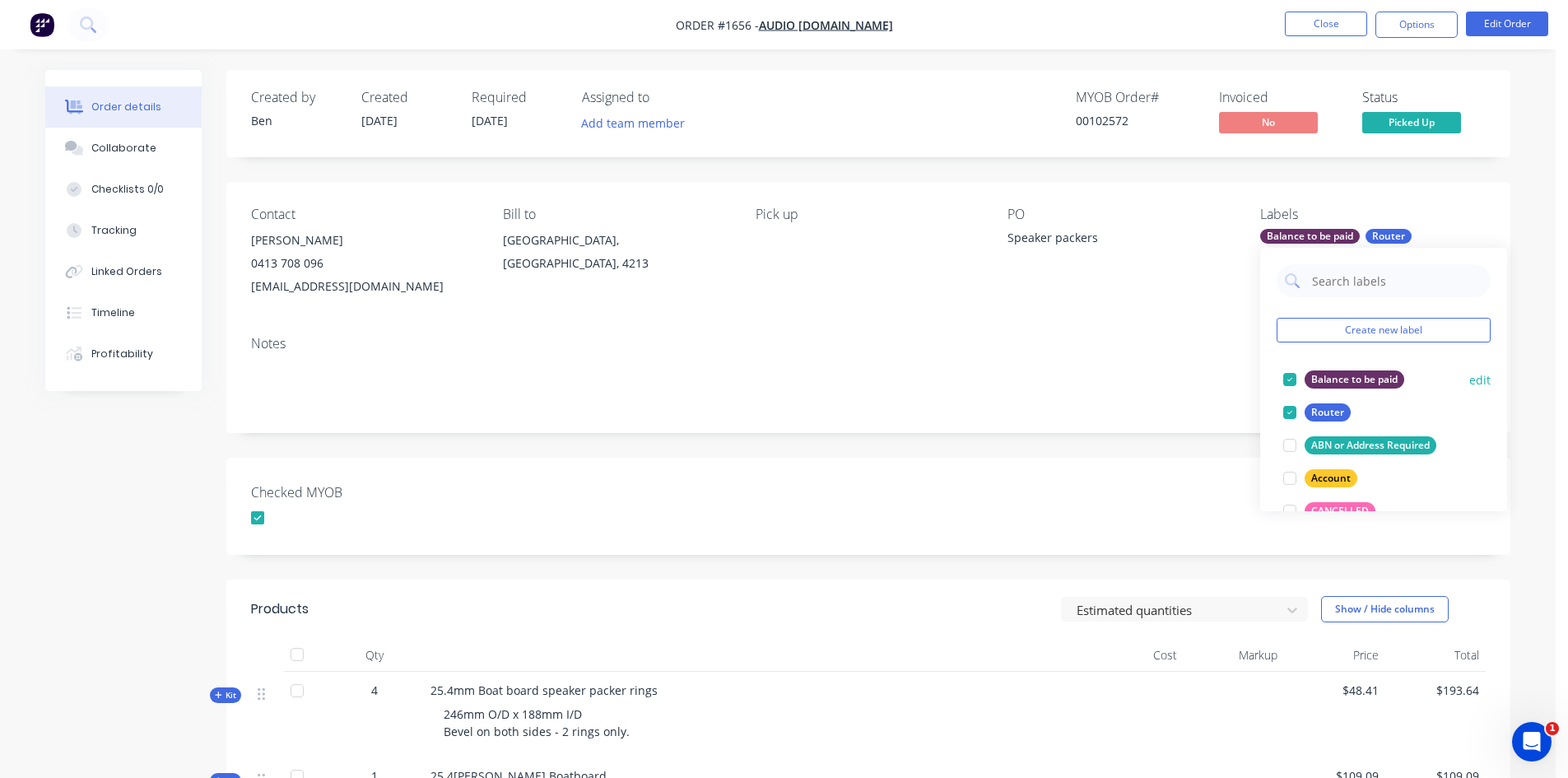
click at [1292, 376] on div at bounding box center [1290, 379] width 33 height 33
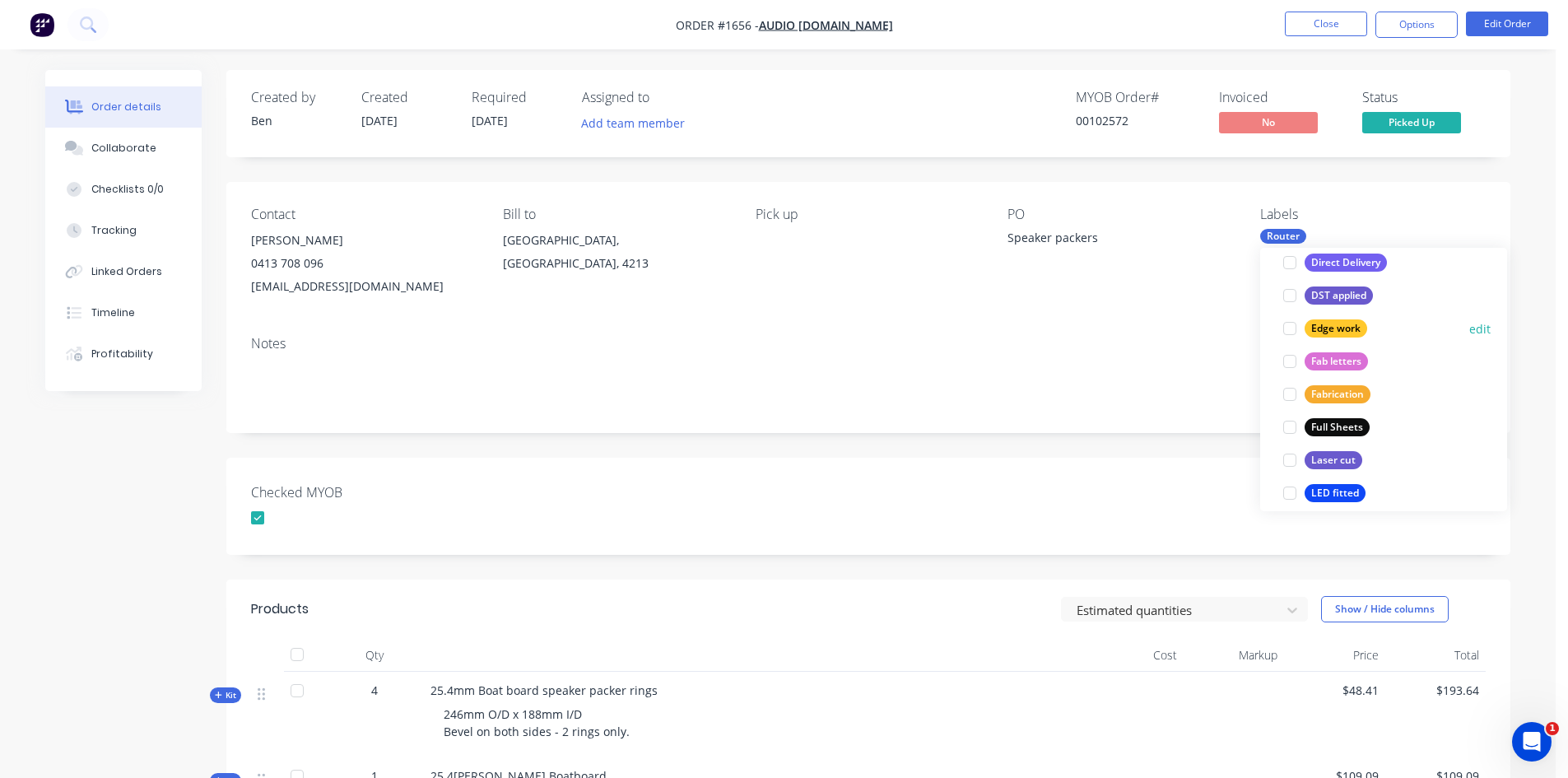
scroll to position [658, 0]
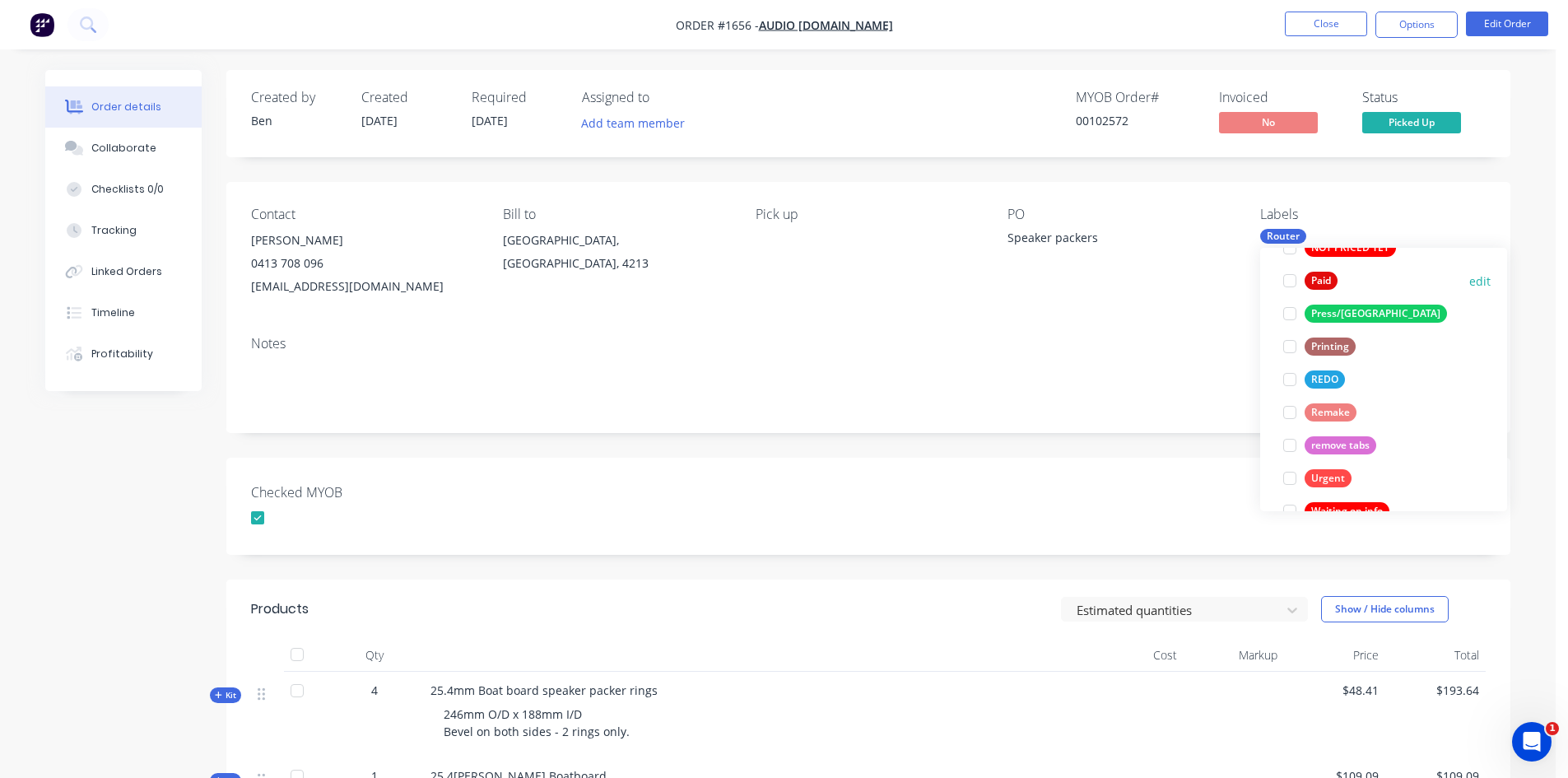
click at [1290, 282] on div at bounding box center [1290, 280] width 33 height 33
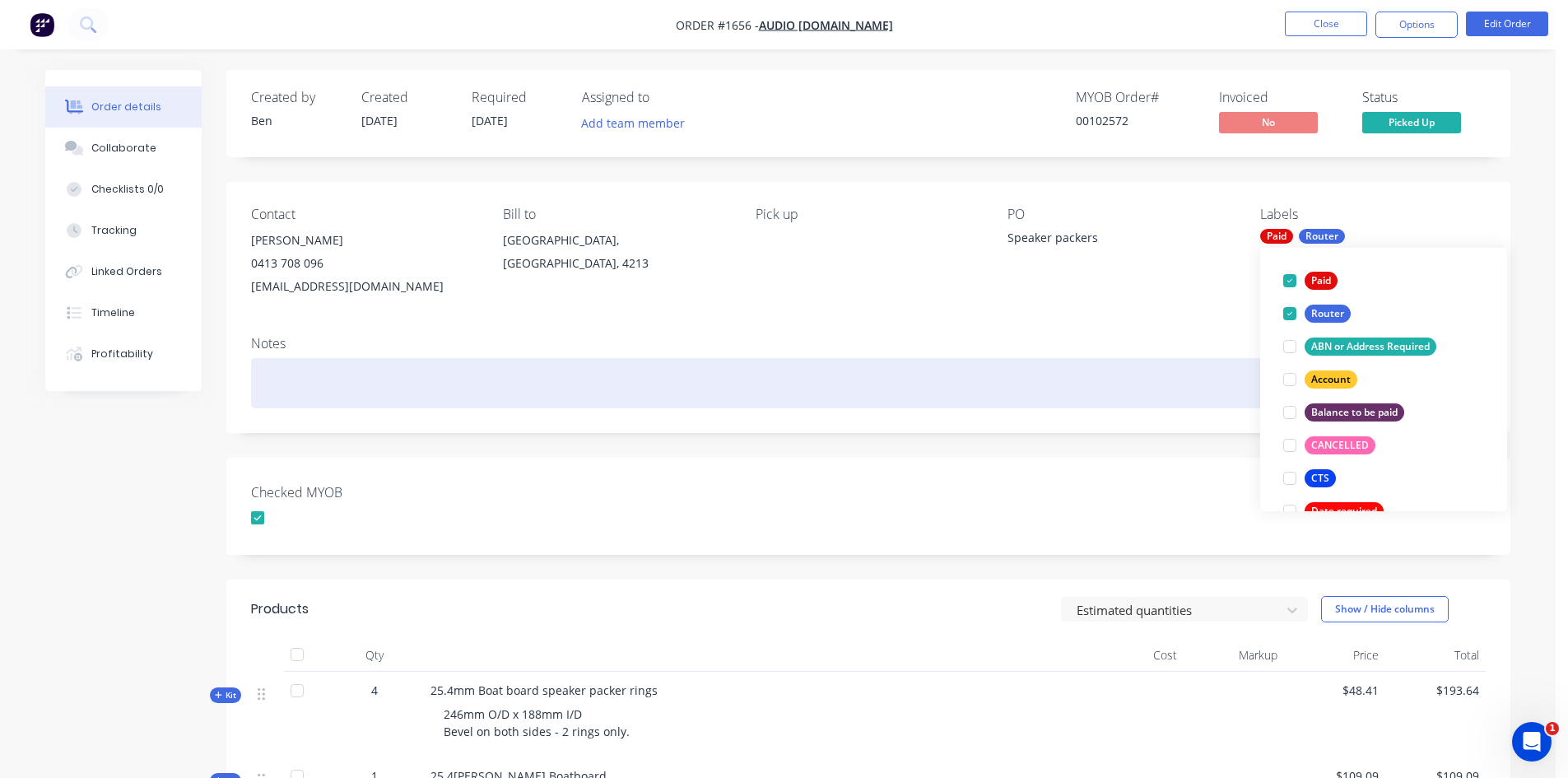
click at [1151, 395] on div at bounding box center [868, 384] width 1235 height 50
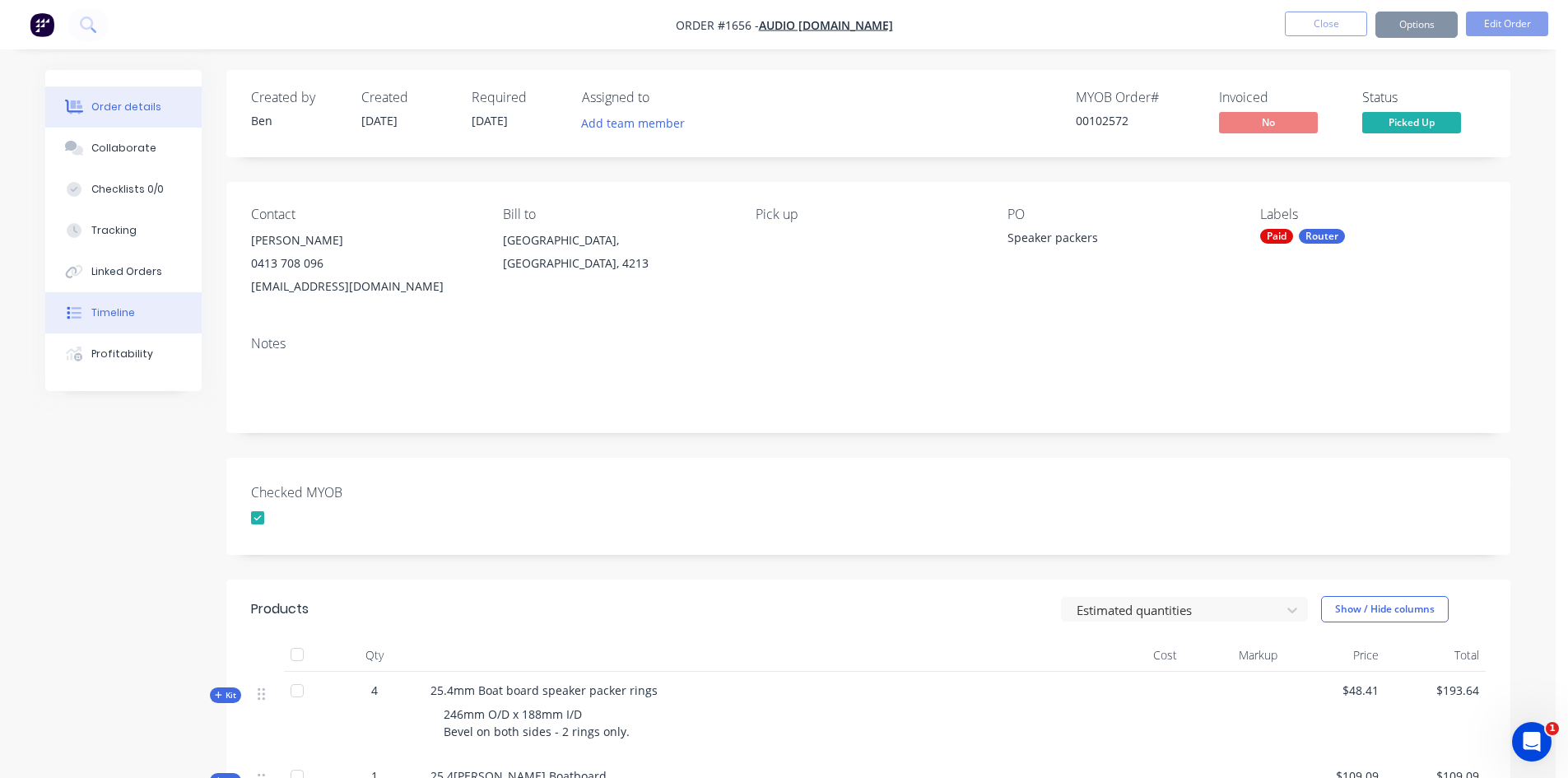
click at [98, 312] on div "Timeline" at bounding box center [113, 312] width 43 height 14
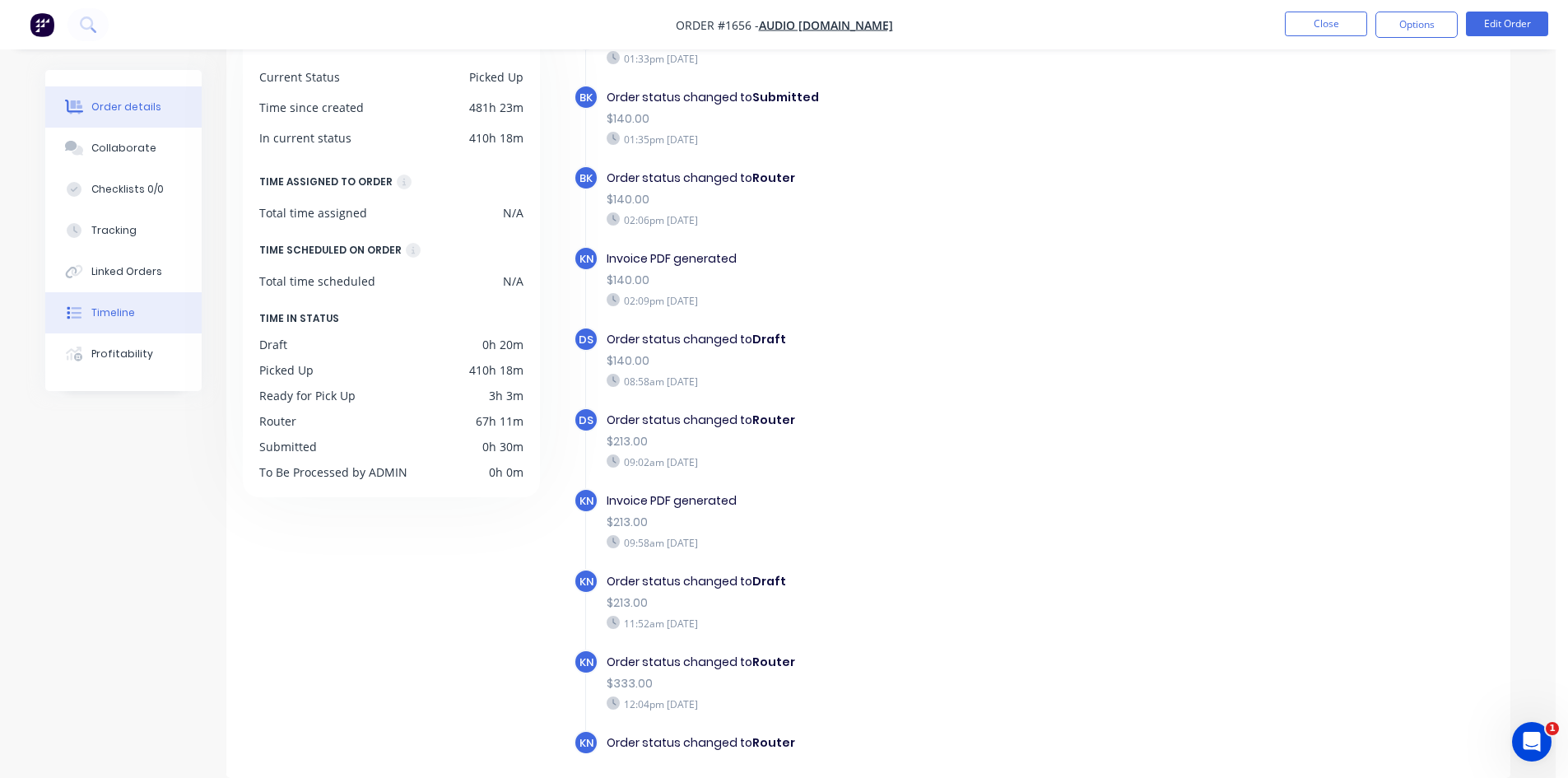
click at [140, 106] on div "Order details" at bounding box center [126, 107] width 70 height 14
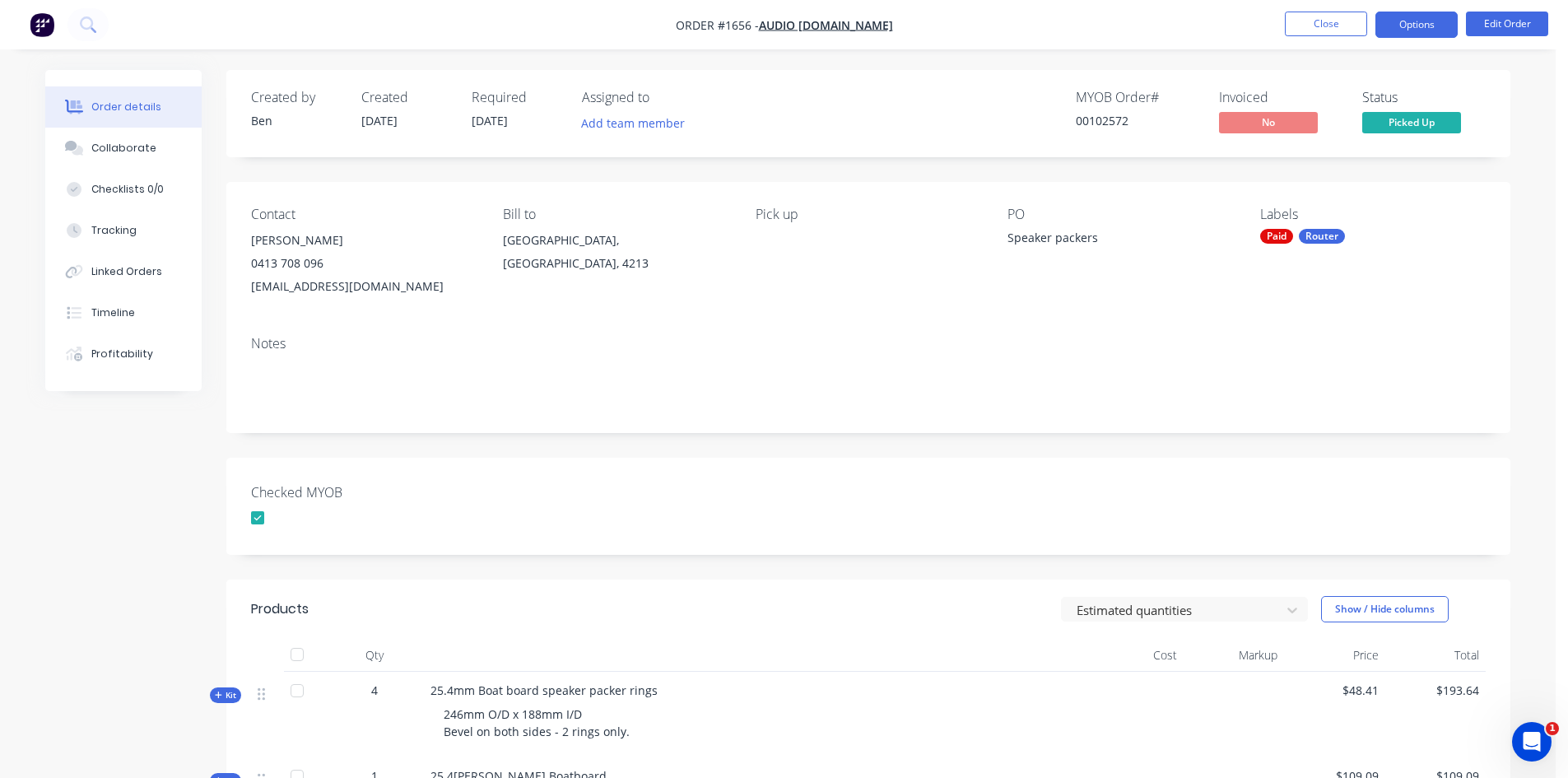
click at [1428, 22] on button "Options" at bounding box center [1417, 24] width 82 height 26
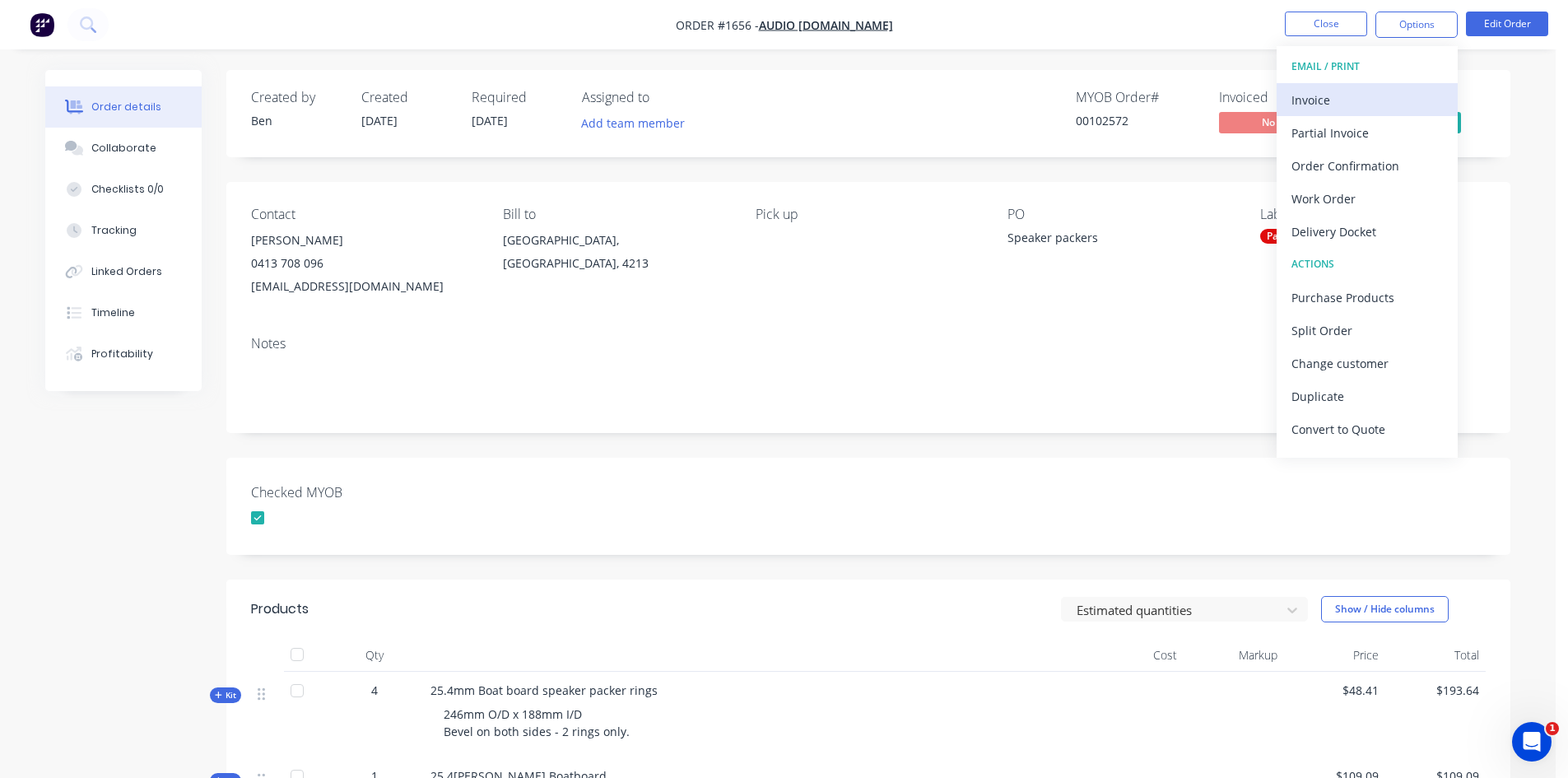
click at [1323, 95] on div "Invoice" at bounding box center [1367, 100] width 151 height 24
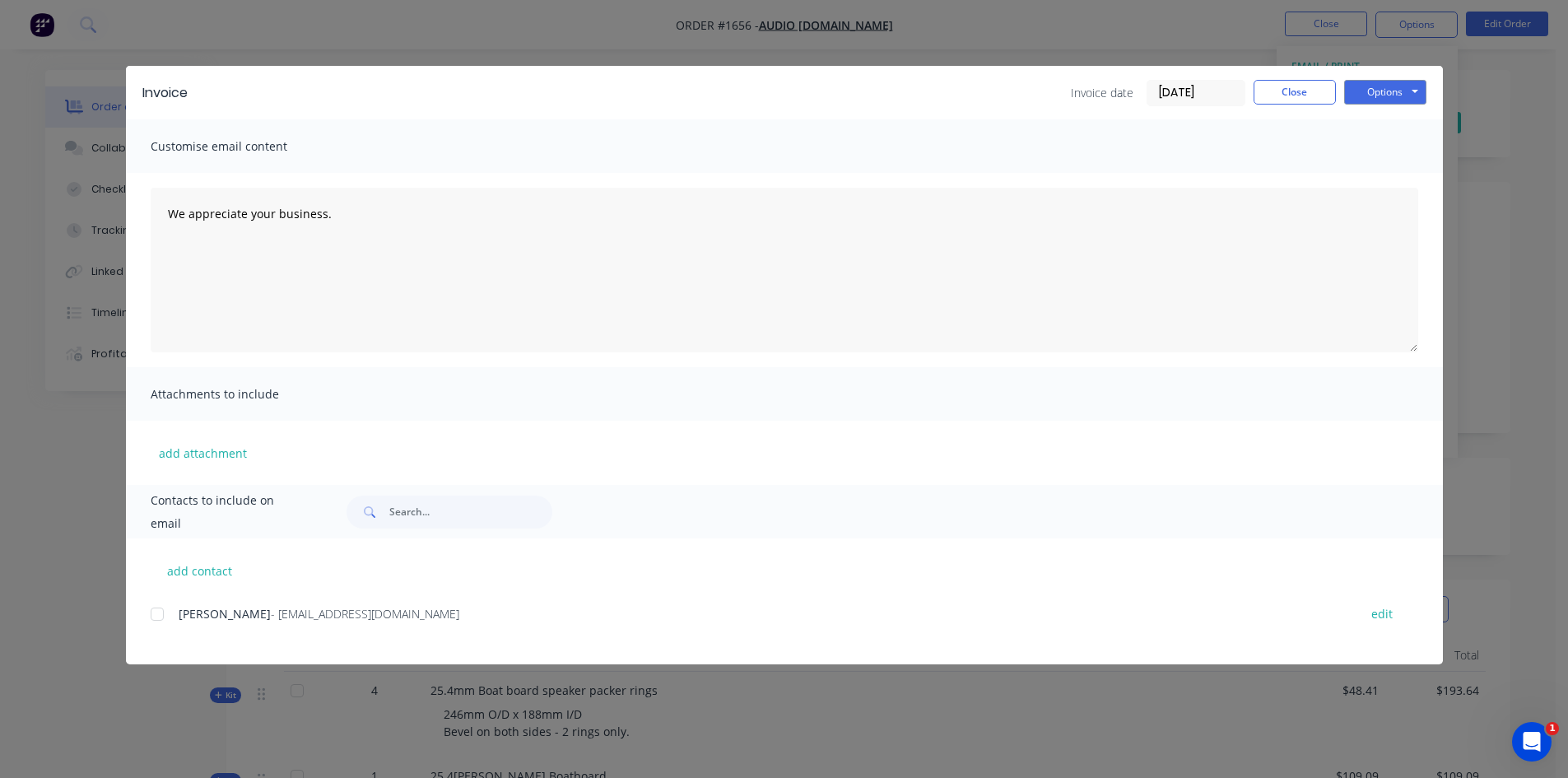
click at [1208, 88] on input "[DATE]" at bounding box center [1196, 93] width 97 height 24
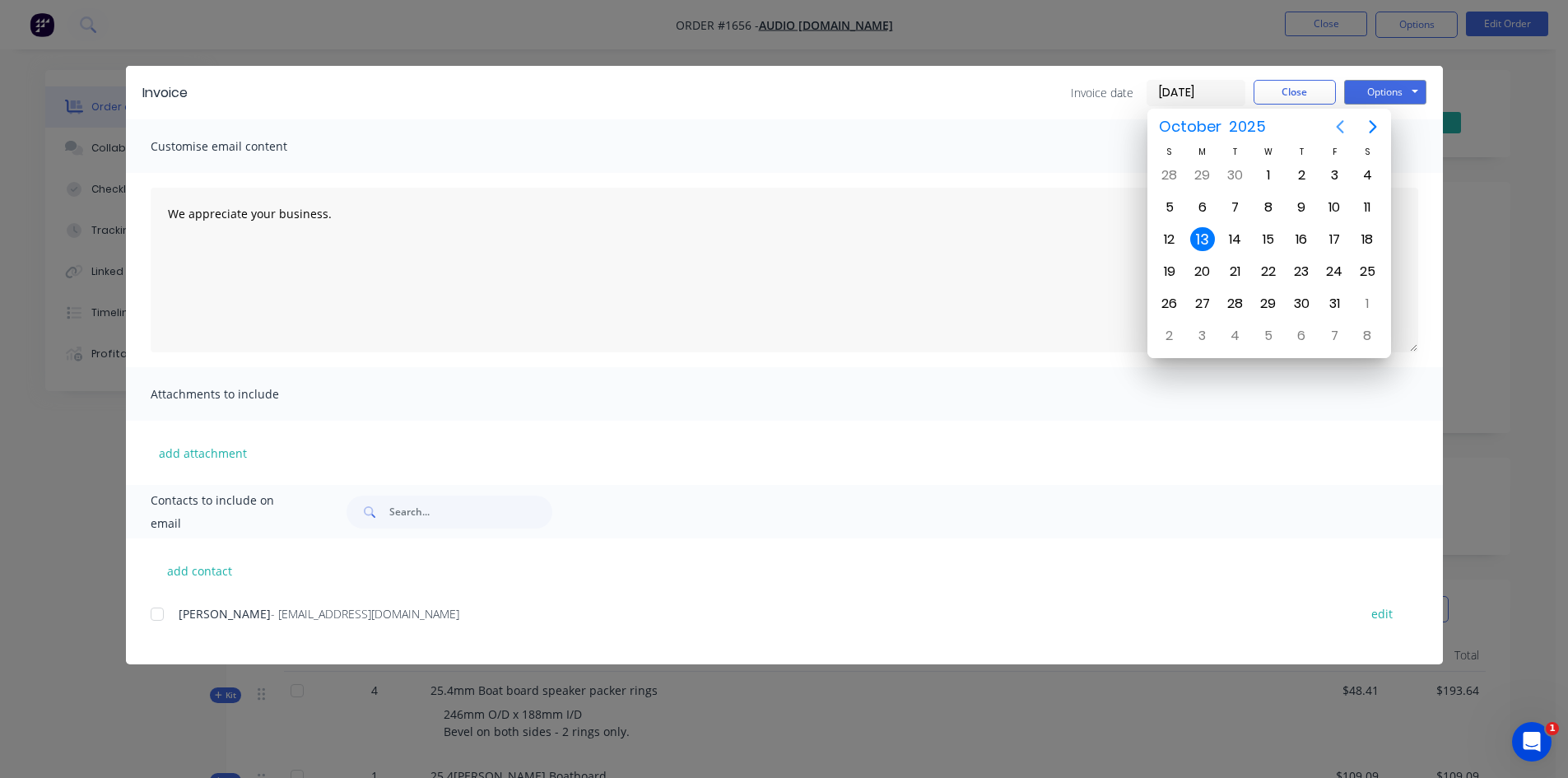
click at [1339, 124] on icon "Previous page" at bounding box center [1340, 126] width 7 height 14
click at [1236, 270] on div "23" at bounding box center [1235, 271] width 24 height 24
type input "[DATE]"
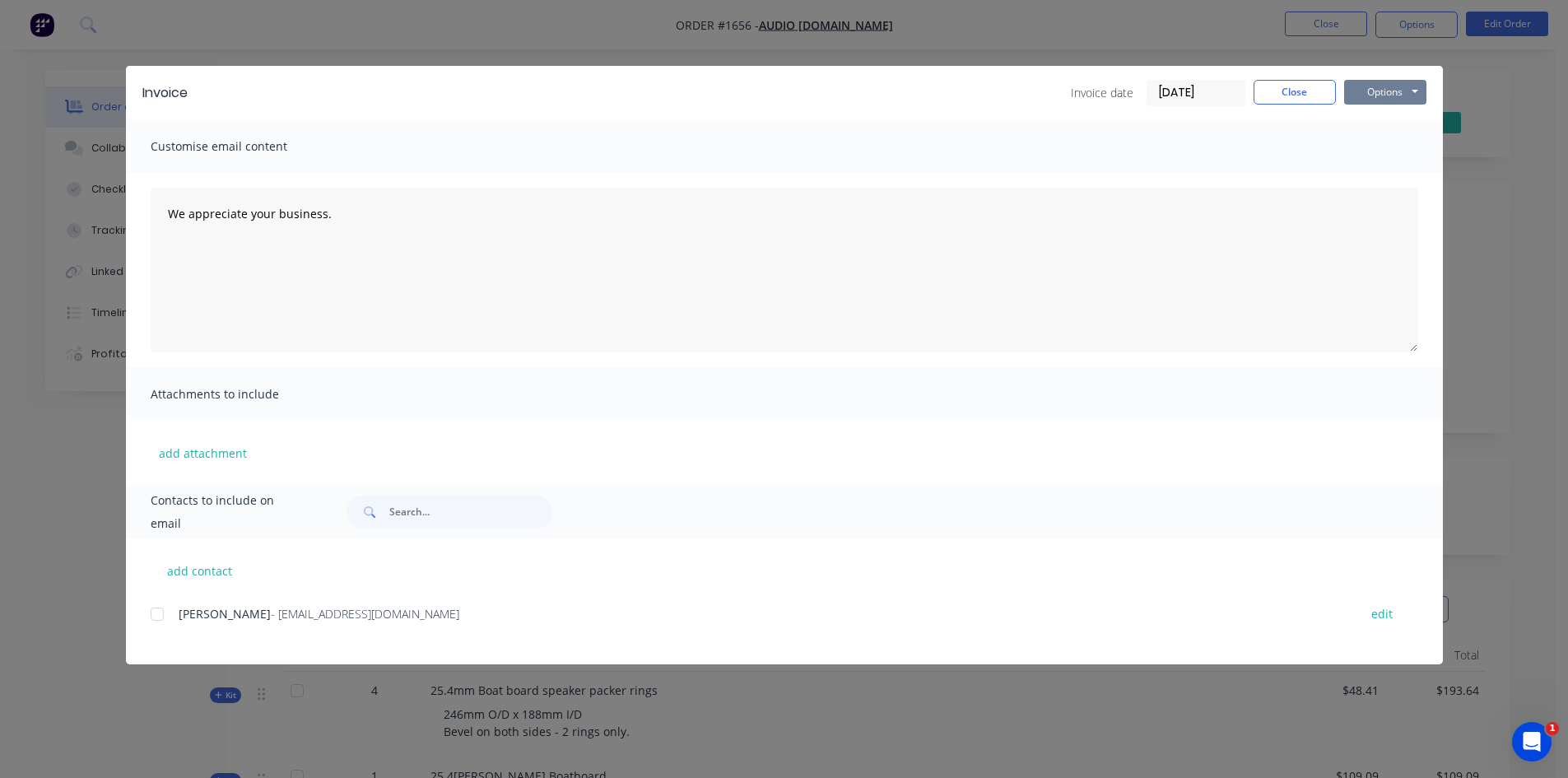
click at [1382, 89] on button "Options" at bounding box center [1385, 92] width 82 height 24
click at [1395, 150] on button "Print" at bounding box center [1397, 149] width 105 height 27
click at [1320, 84] on button "Close" at bounding box center [1294, 92] width 82 height 24
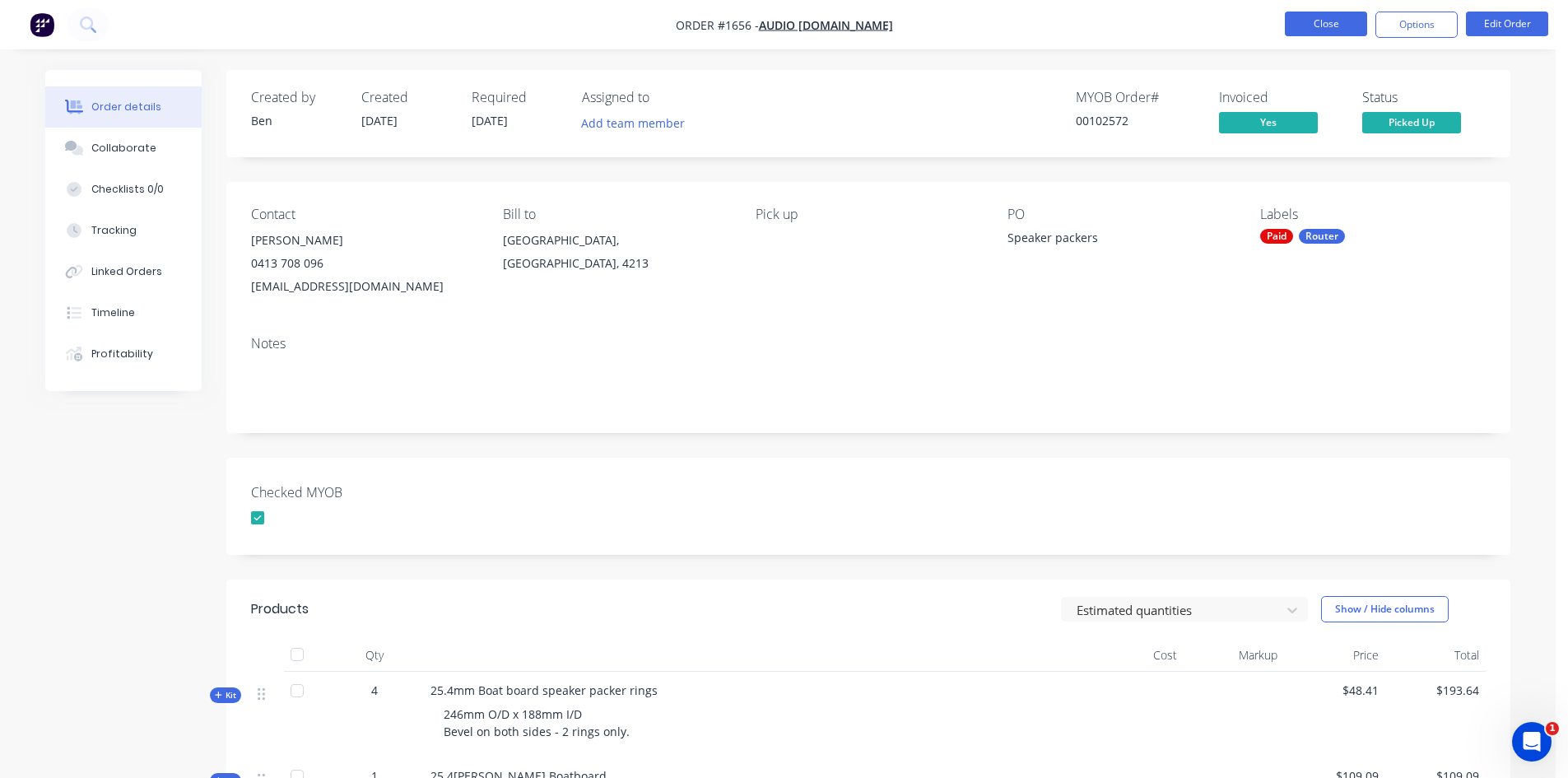
click at [1331, 22] on button "Close" at bounding box center [1326, 23] width 82 height 24
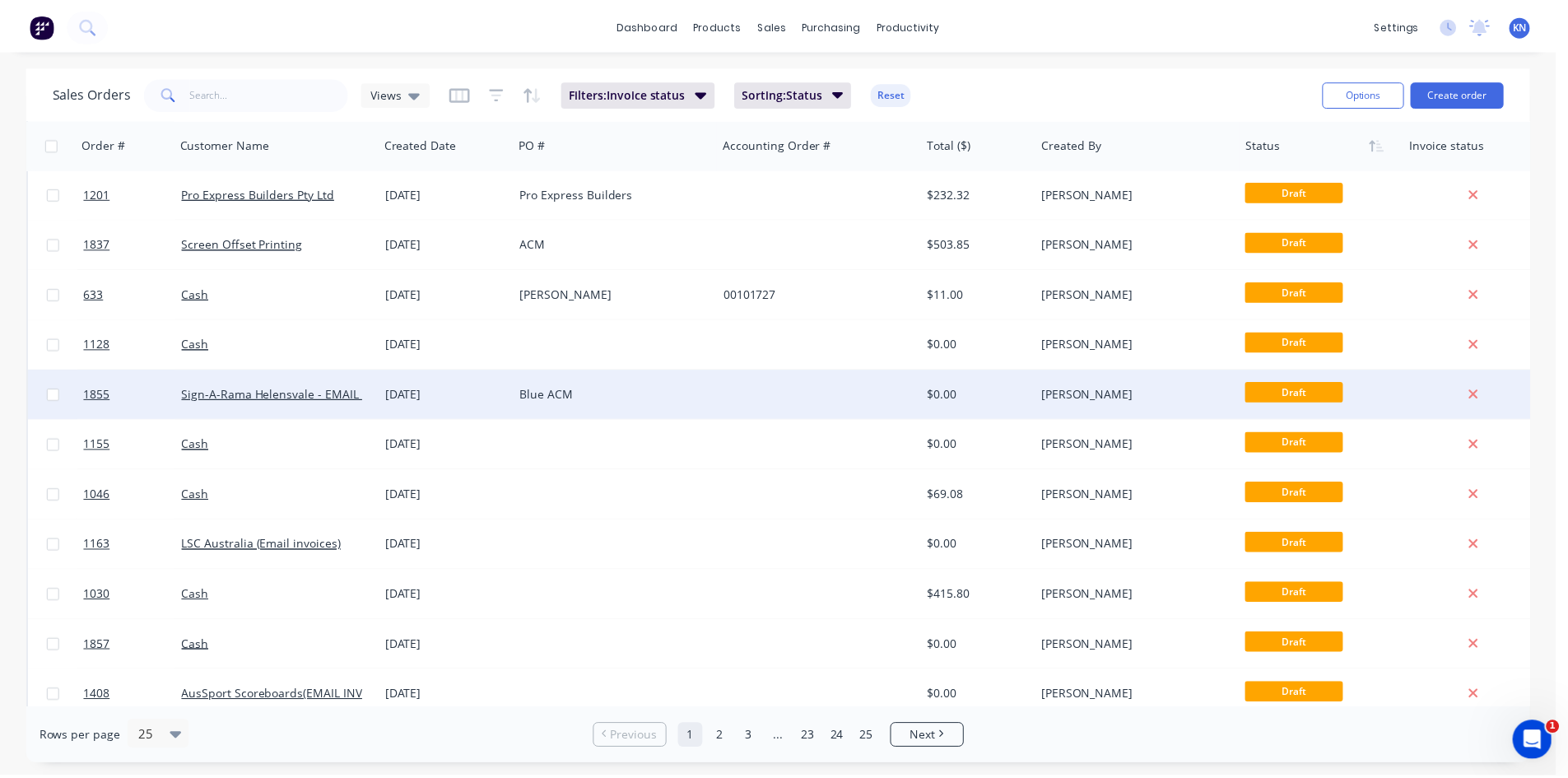
scroll to position [149, 0]
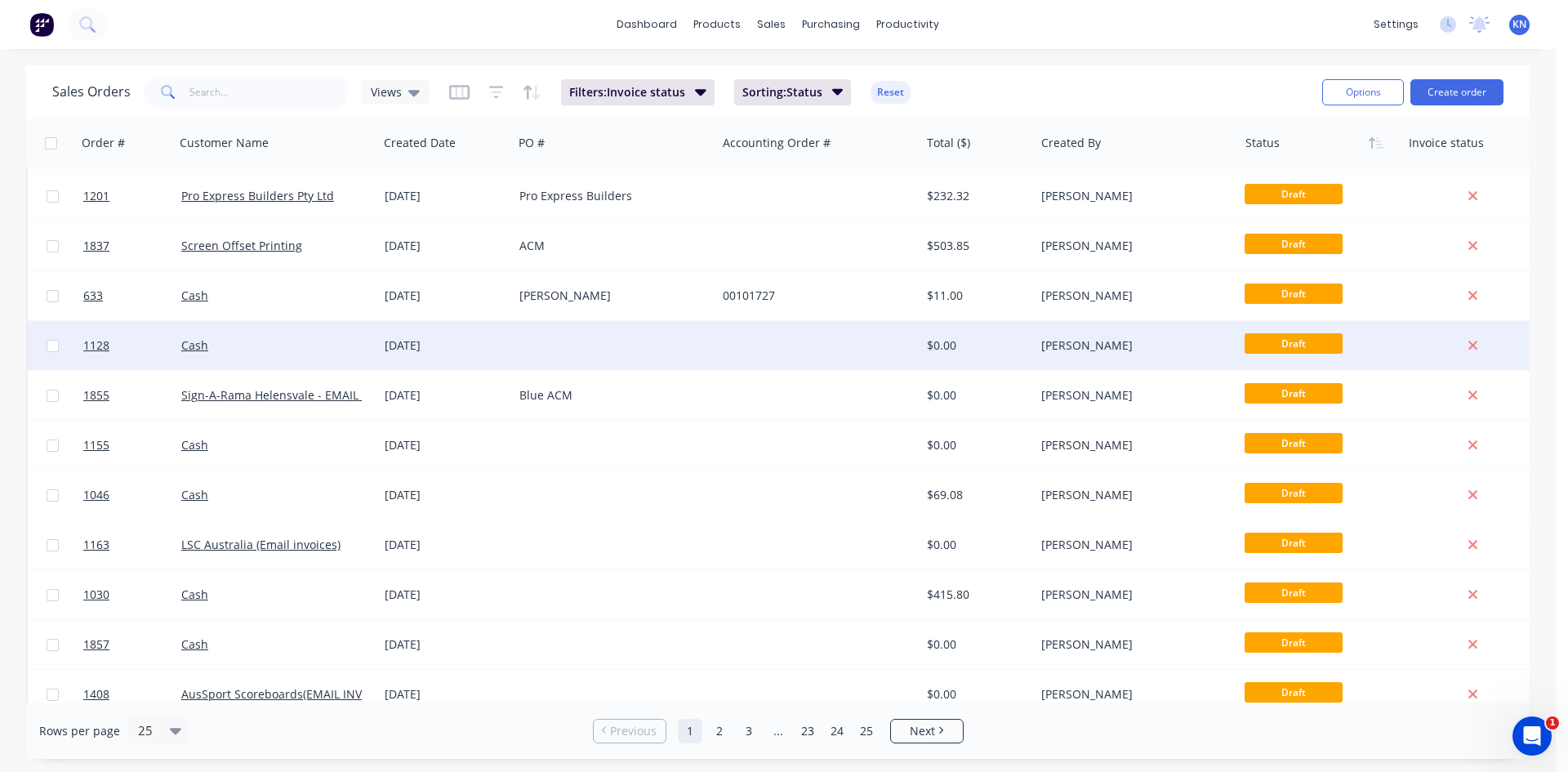
click at [779, 345] on div at bounding box center [818, 345] width 204 height 49
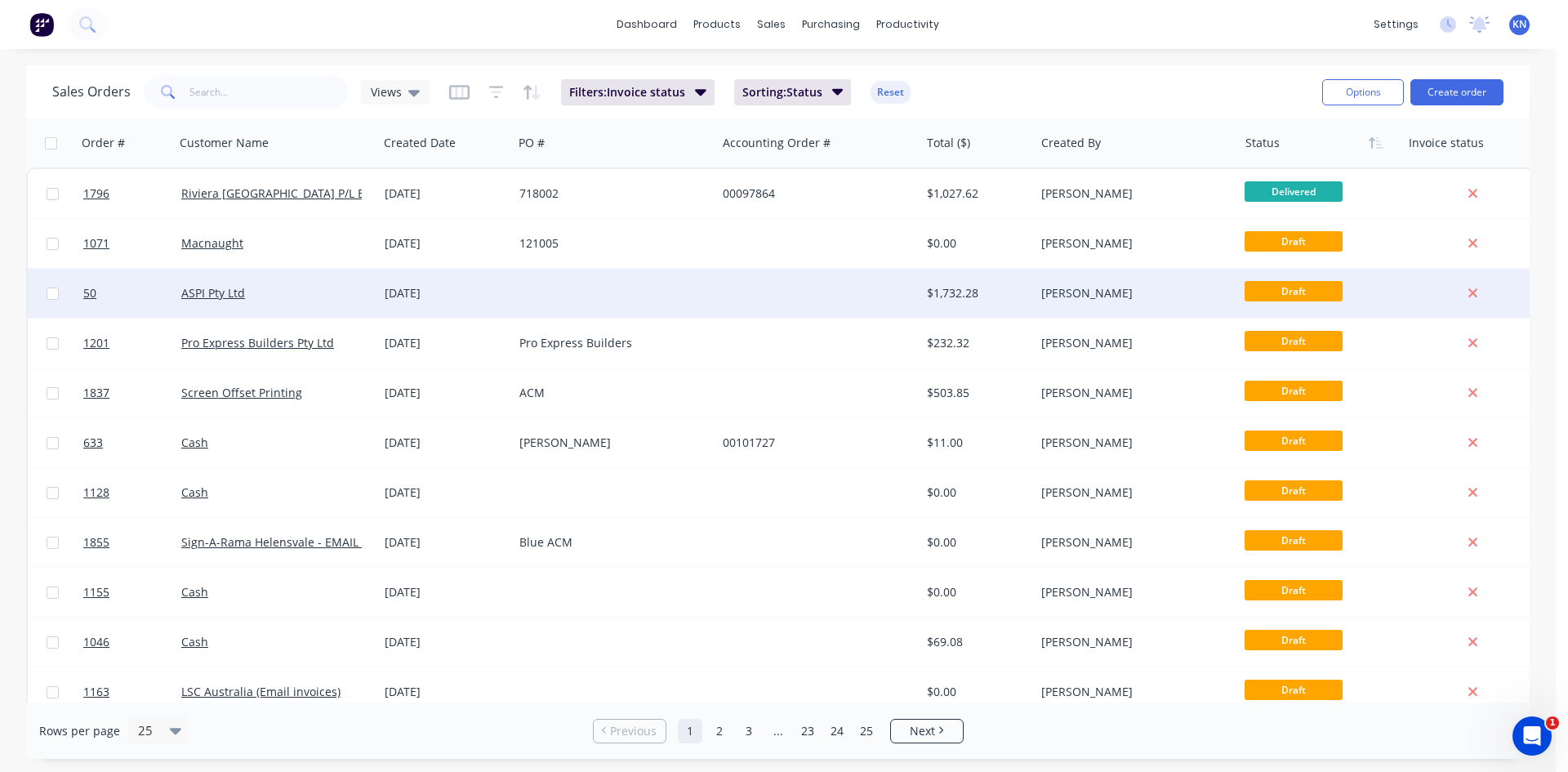
click at [514, 290] on div at bounding box center [615, 293] width 204 height 49
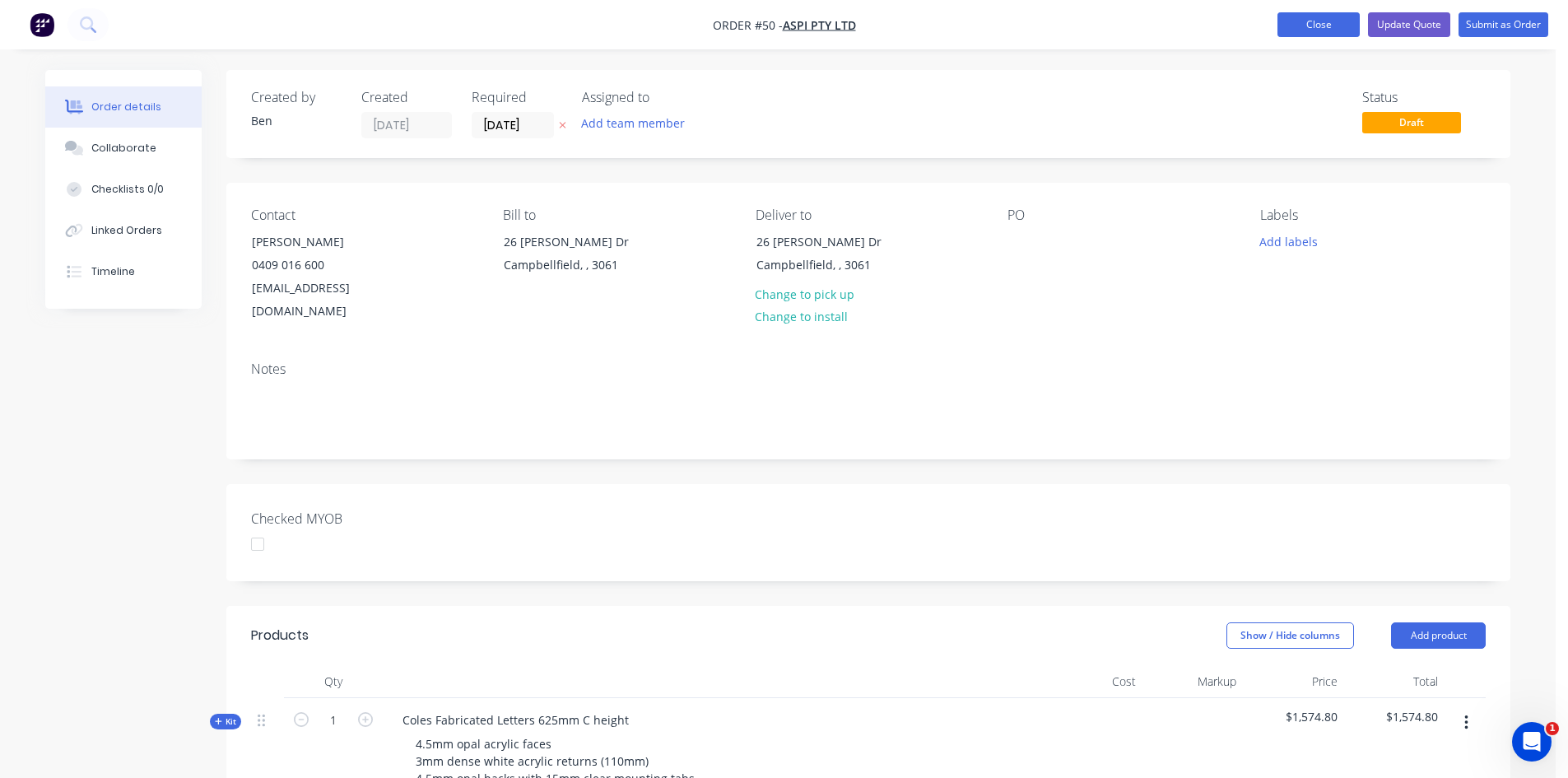
click at [1329, 19] on button "Close" at bounding box center [1319, 24] width 82 height 24
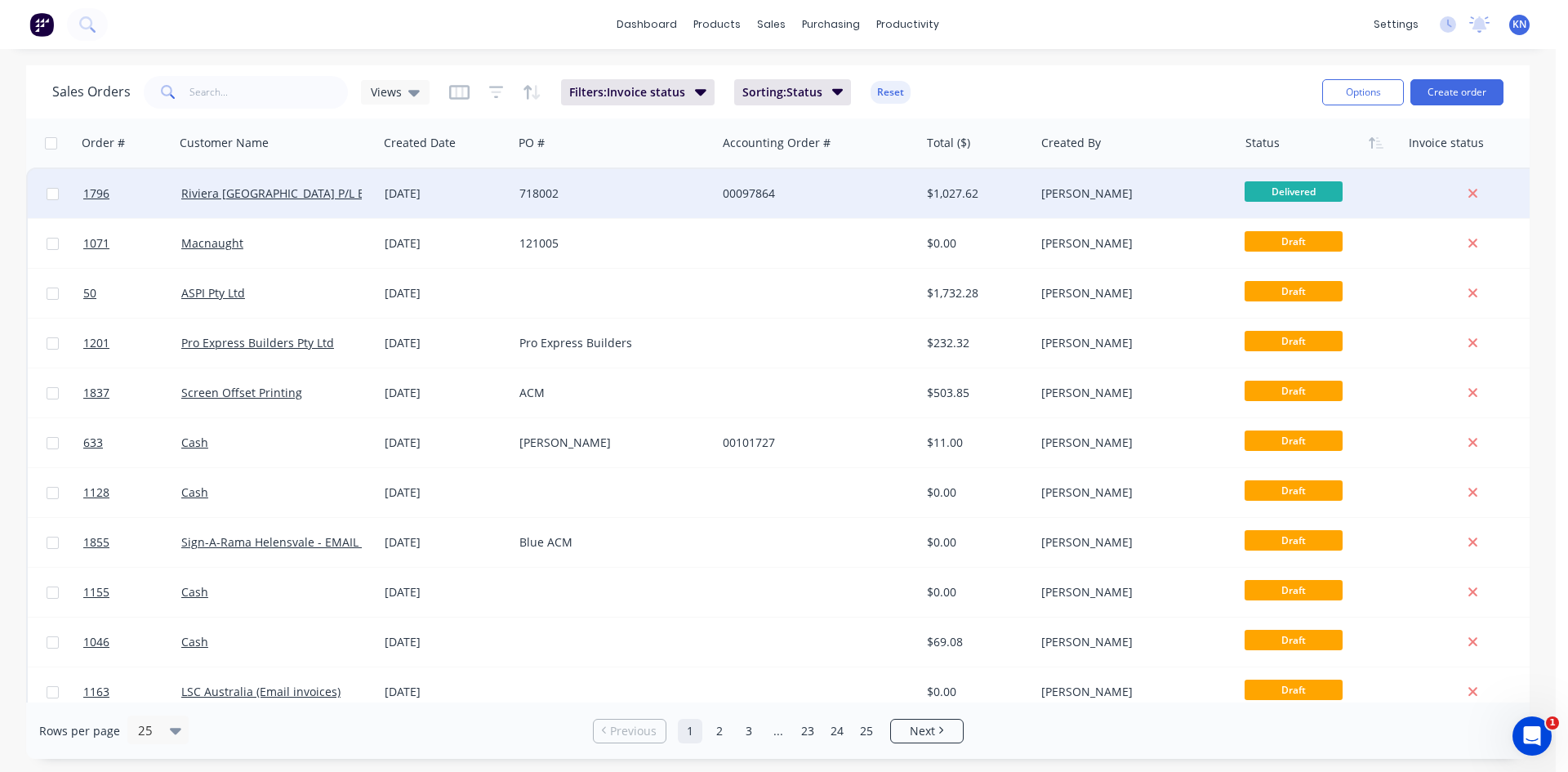
click at [474, 183] on div "07 Oct 2025" at bounding box center [445, 193] width 135 height 49
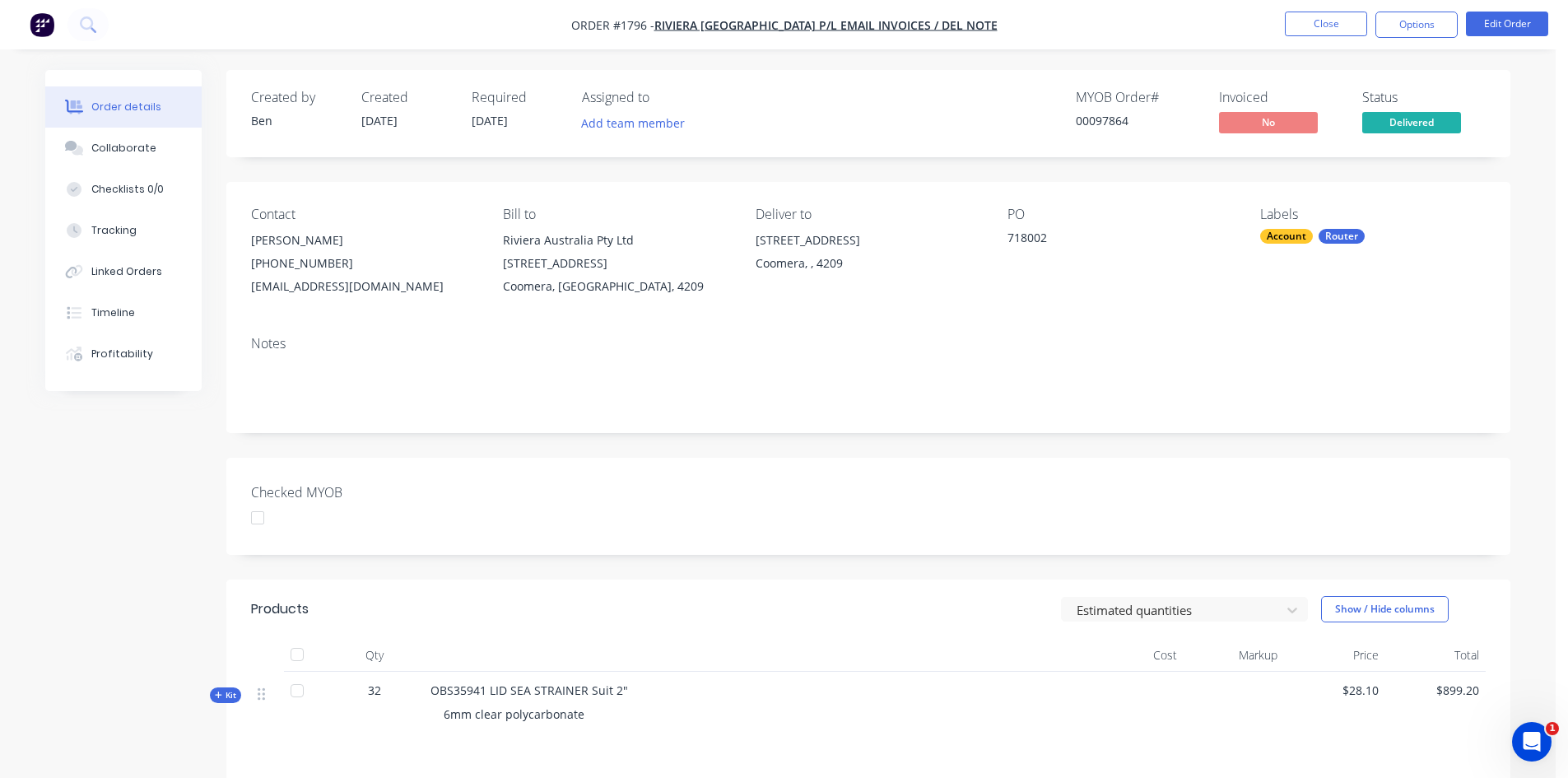
click at [261, 521] on div at bounding box center [258, 518] width 33 height 33
click at [1403, 24] on button "Options" at bounding box center [1417, 24] width 82 height 26
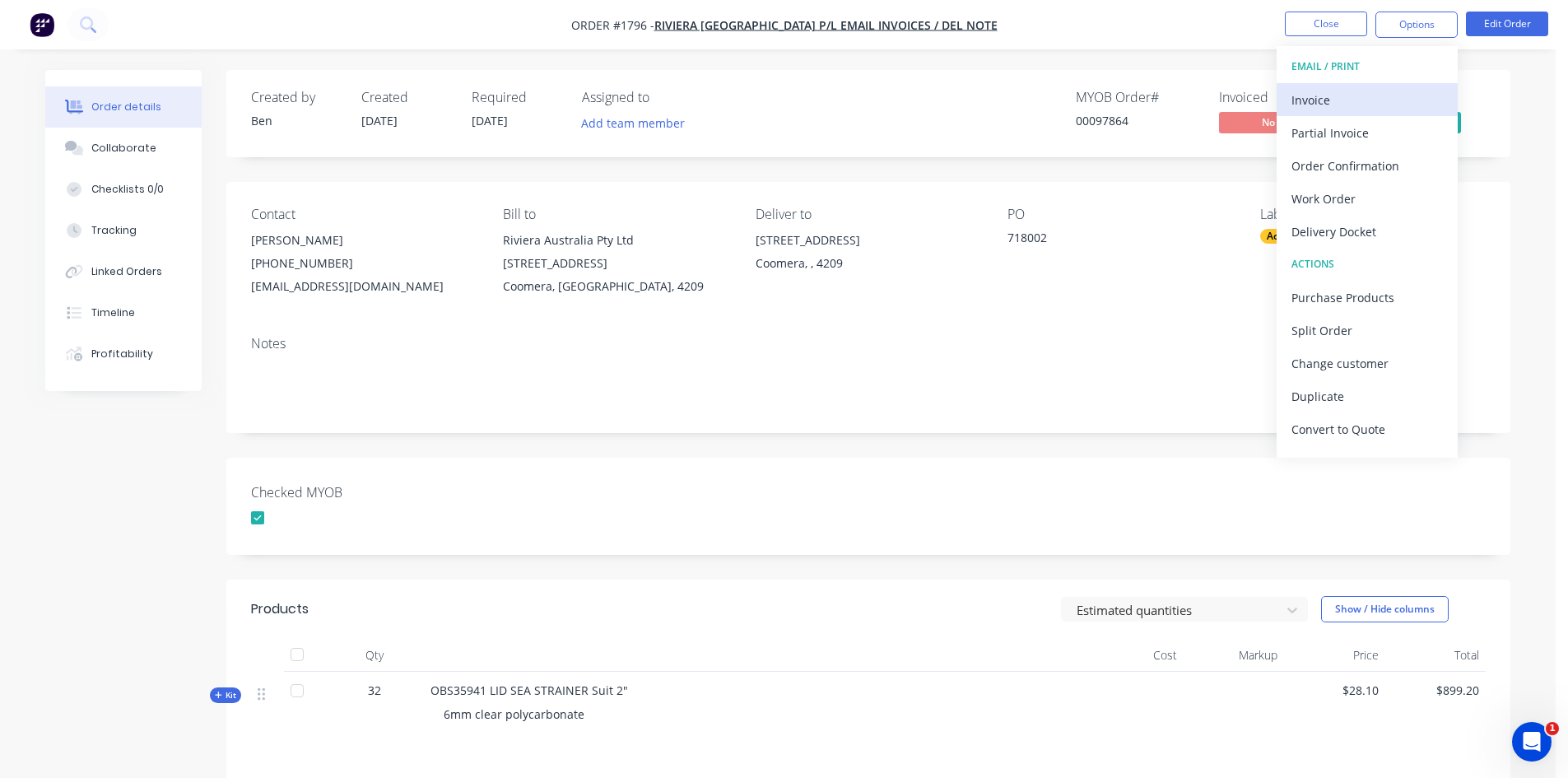
click at [1343, 100] on div "Invoice" at bounding box center [1367, 100] width 151 height 24
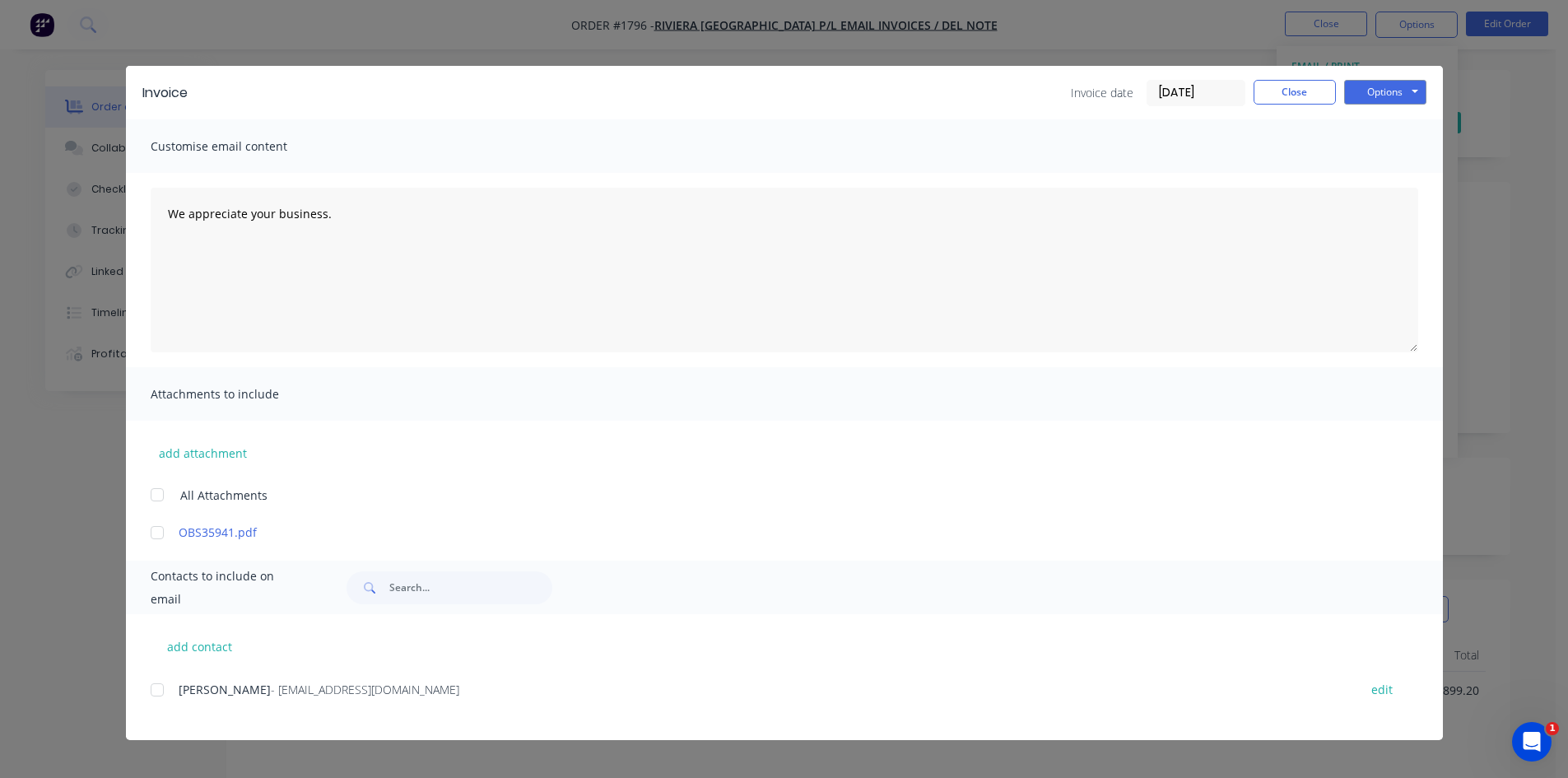
click at [1165, 94] on input "[DATE]" at bounding box center [1196, 93] width 97 height 24
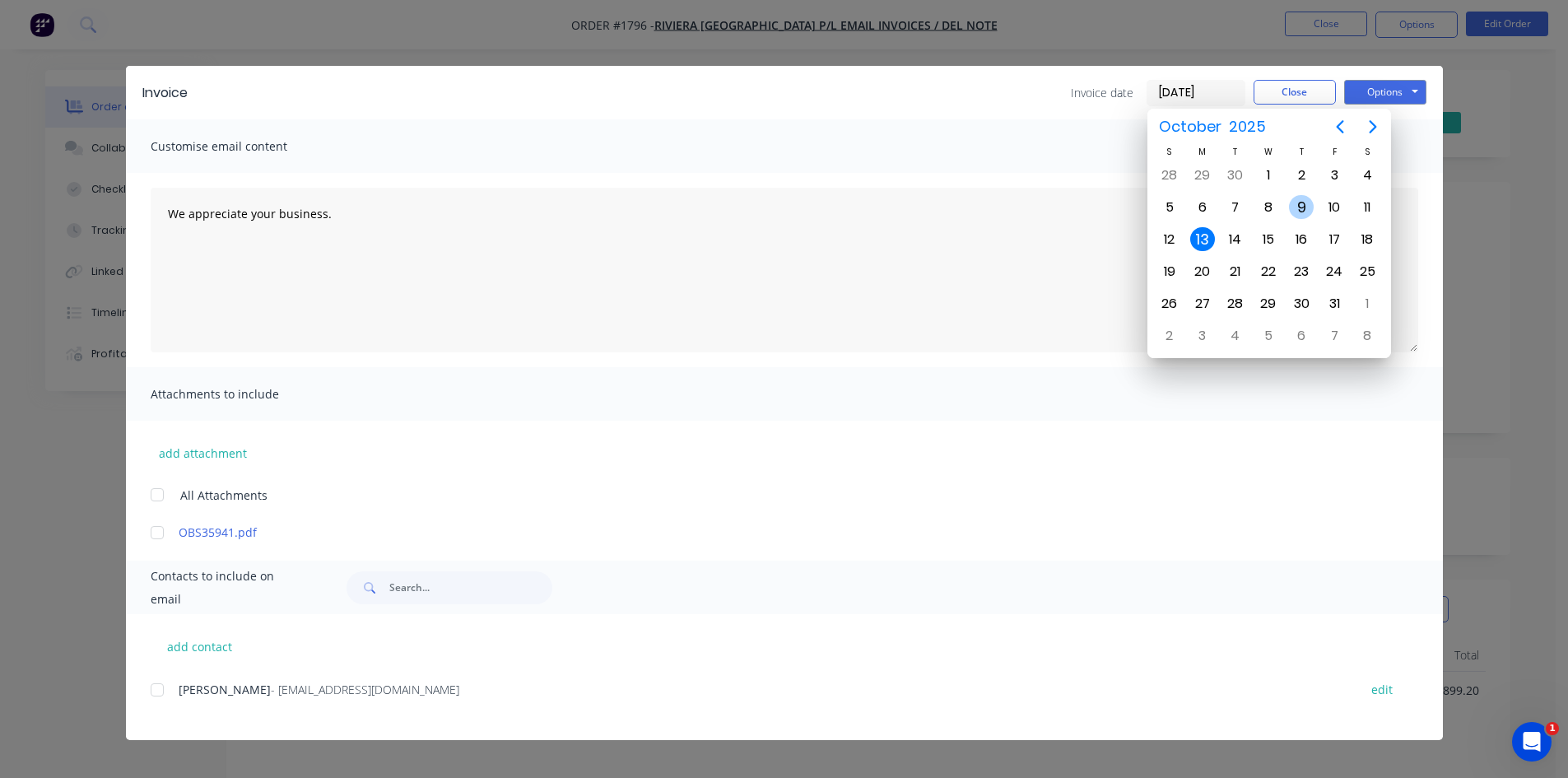
click at [1304, 206] on div "9" at bounding box center [1301, 207] width 24 height 24
type input "[DATE]"
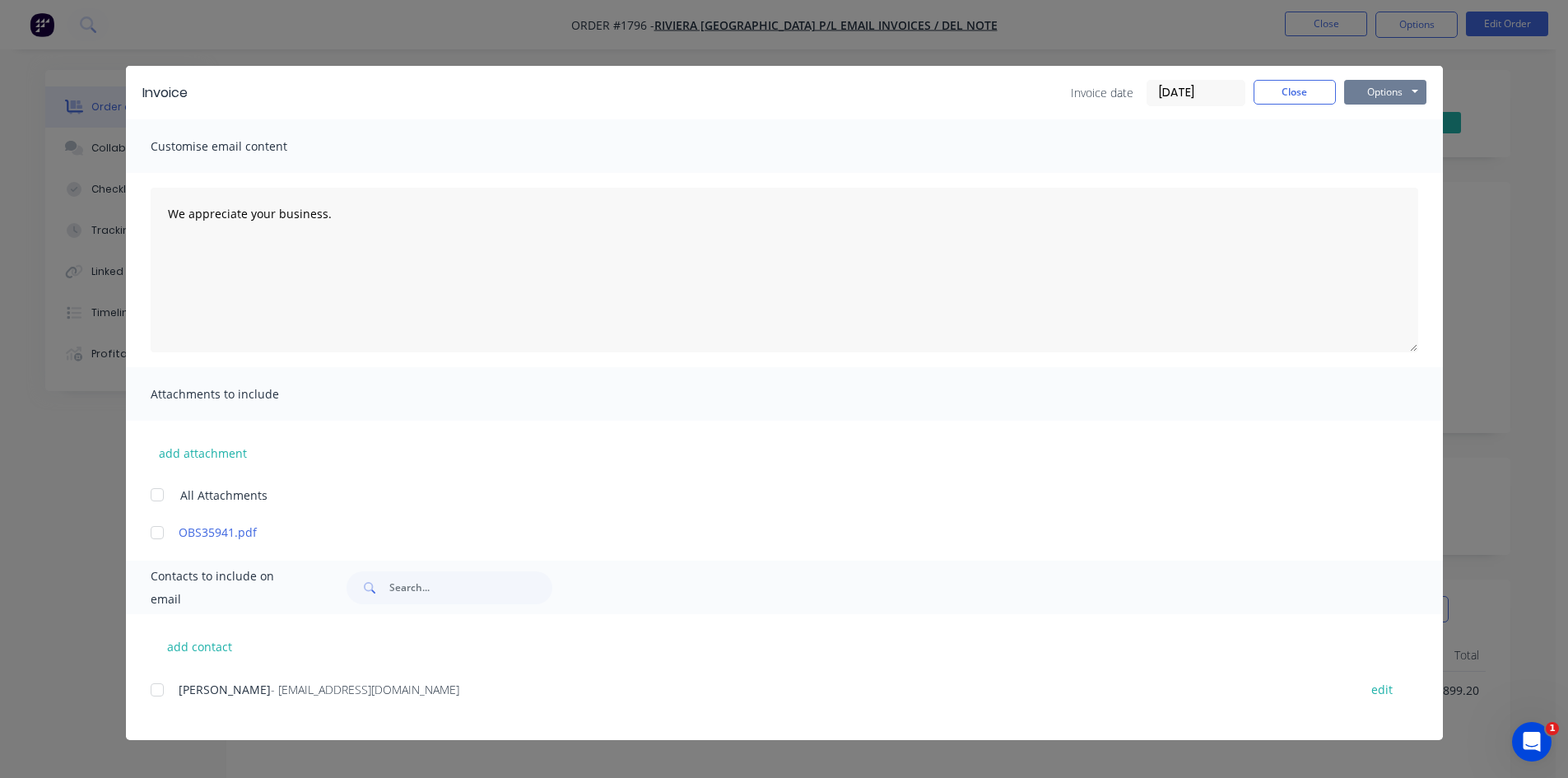
click at [1396, 88] on button "Options" at bounding box center [1385, 92] width 82 height 24
click at [1404, 149] on button "Print" at bounding box center [1397, 149] width 105 height 27
click at [1300, 92] on button "Close" at bounding box center [1294, 92] width 82 height 24
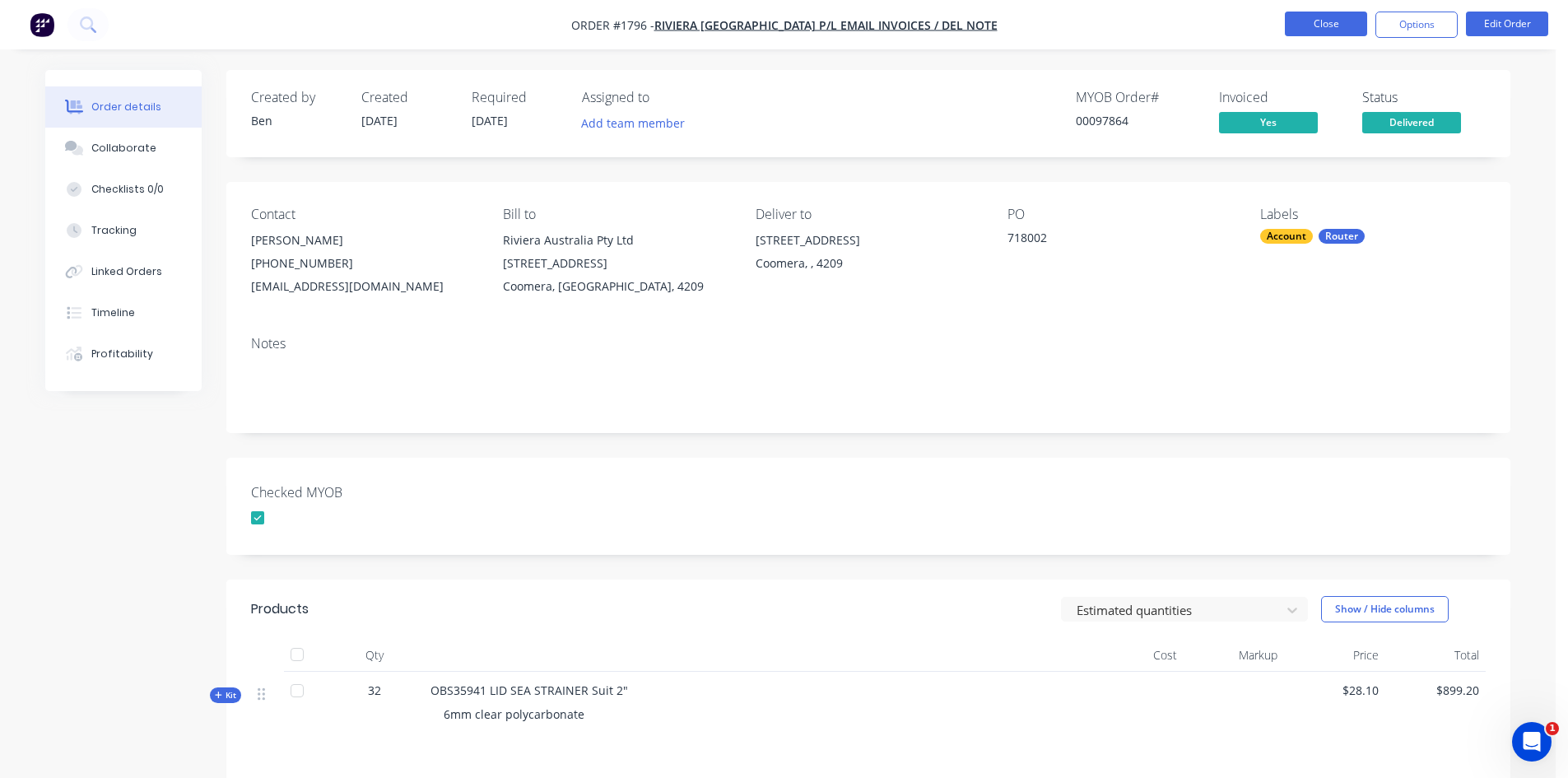
click at [1341, 22] on button "Close" at bounding box center [1326, 23] width 82 height 24
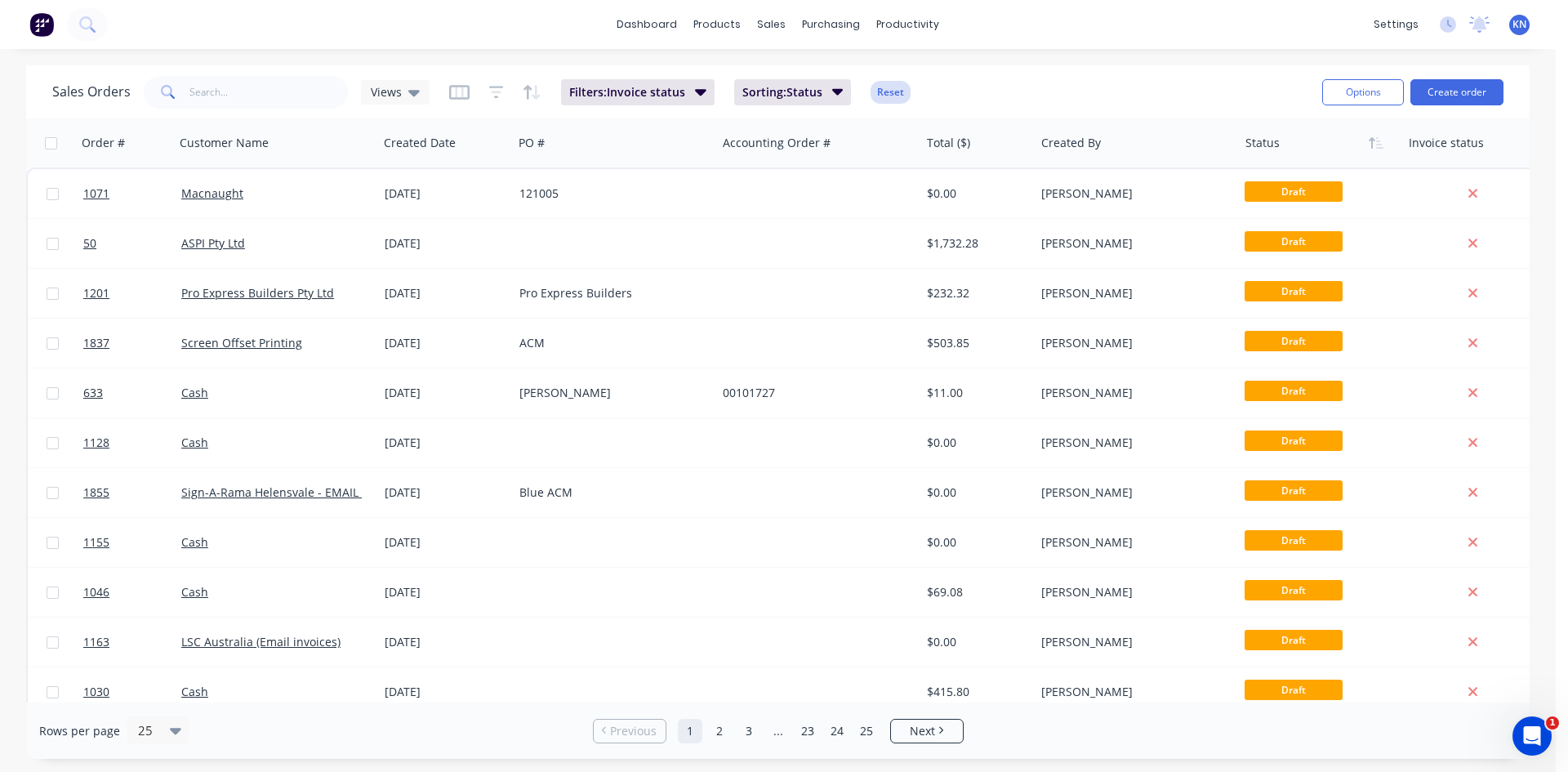
click at [893, 87] on button "Reset" at bounding box center [890, 92] width 40 height 23
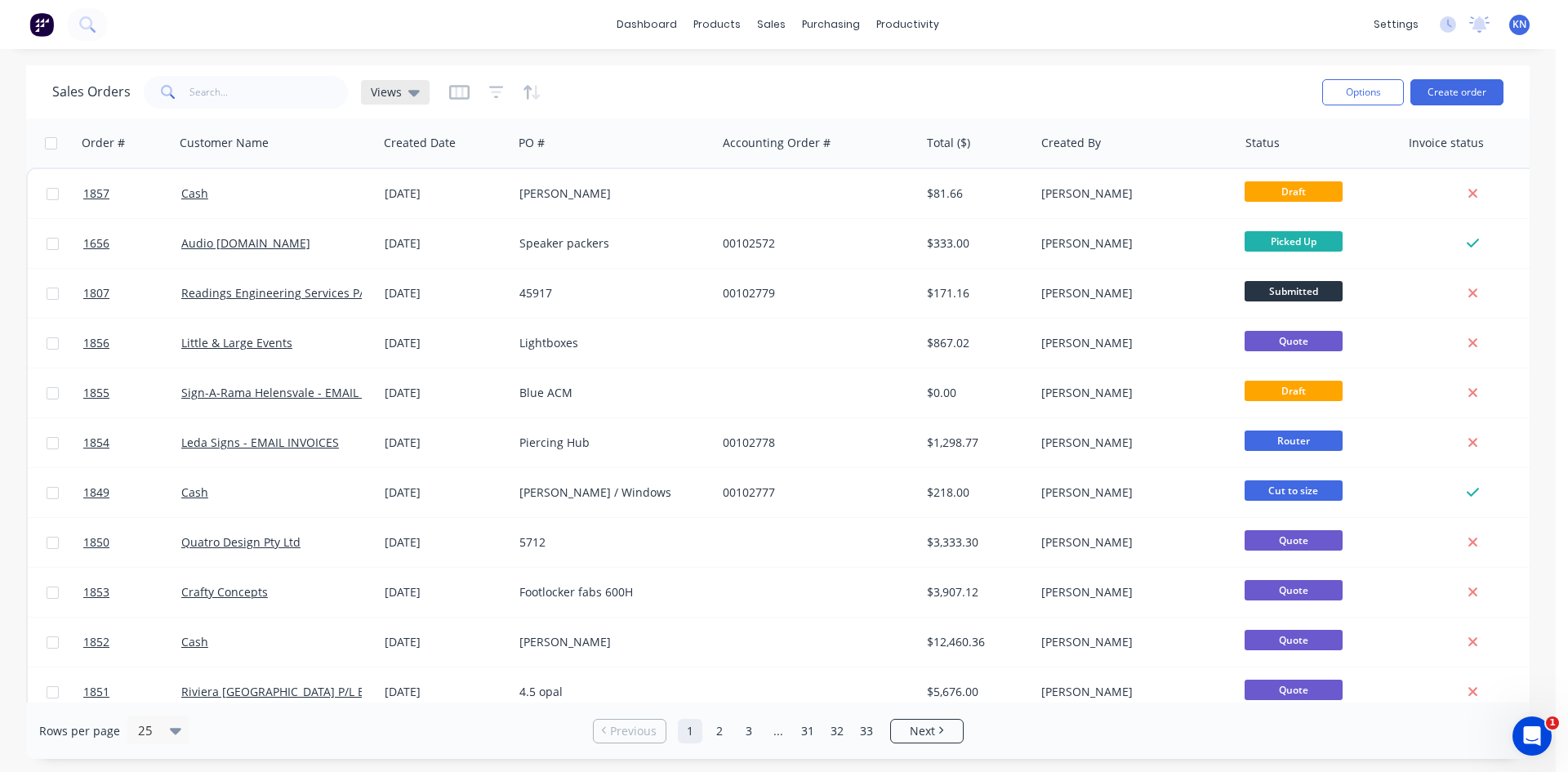
click at [412, 90] on icon at bounding box center [414, 93] width 12 height 6
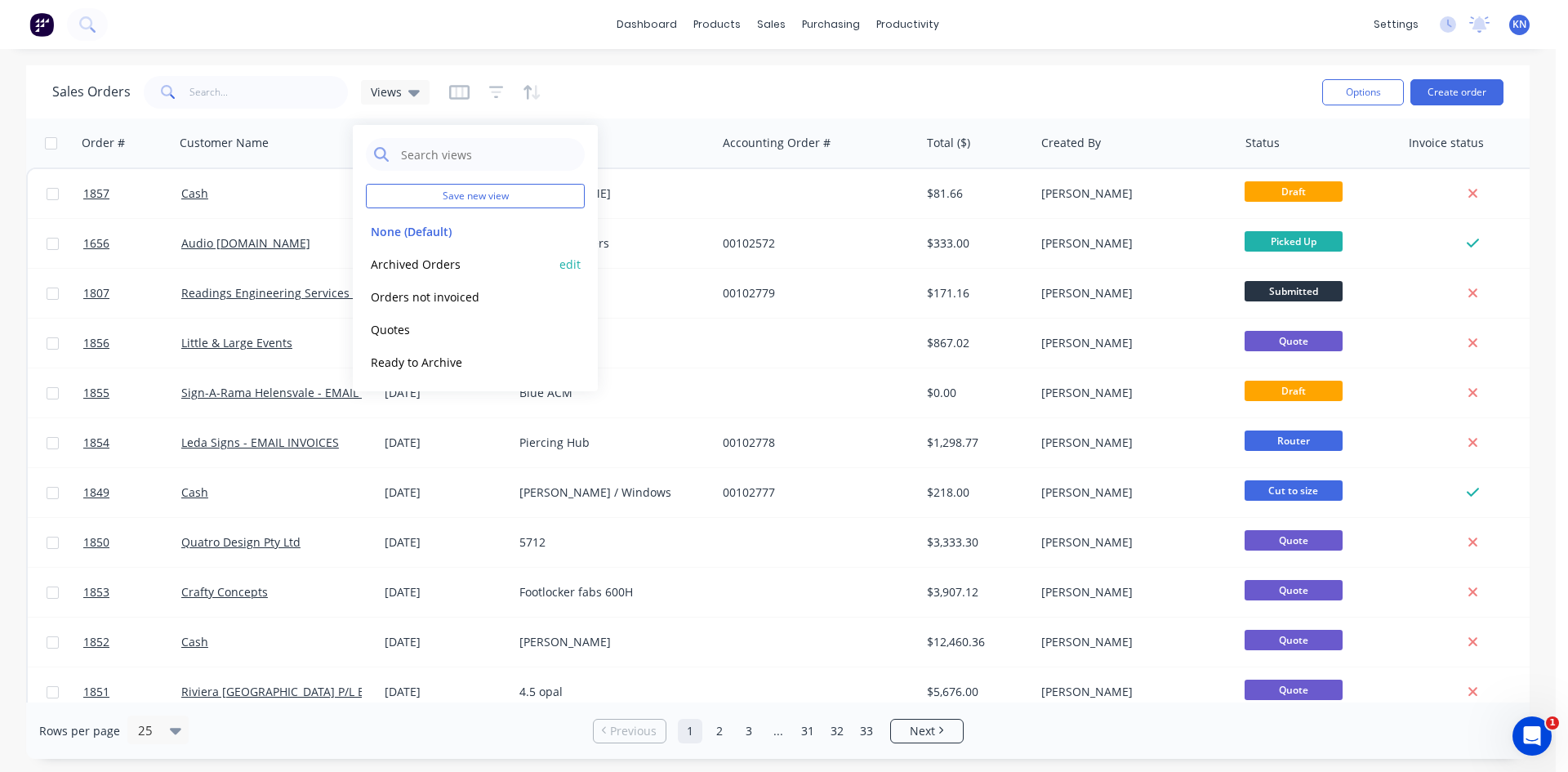
click at [436, 262] on button "Archived Orders" at bounding box center [459, 264] width 186 height 19
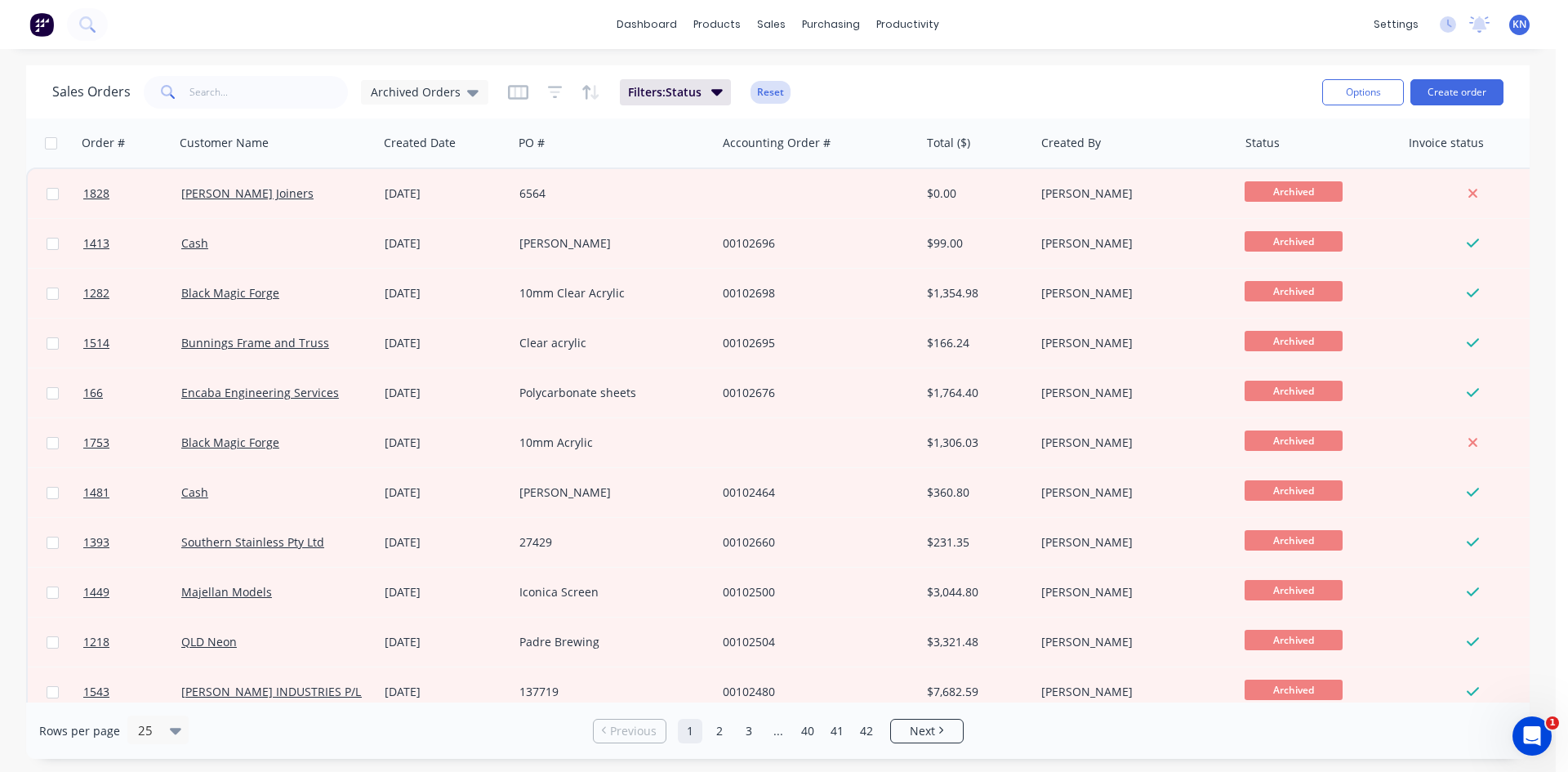
click at [766, 88] on button "Reset" at bounding box center [770, 92] width 40 height 23
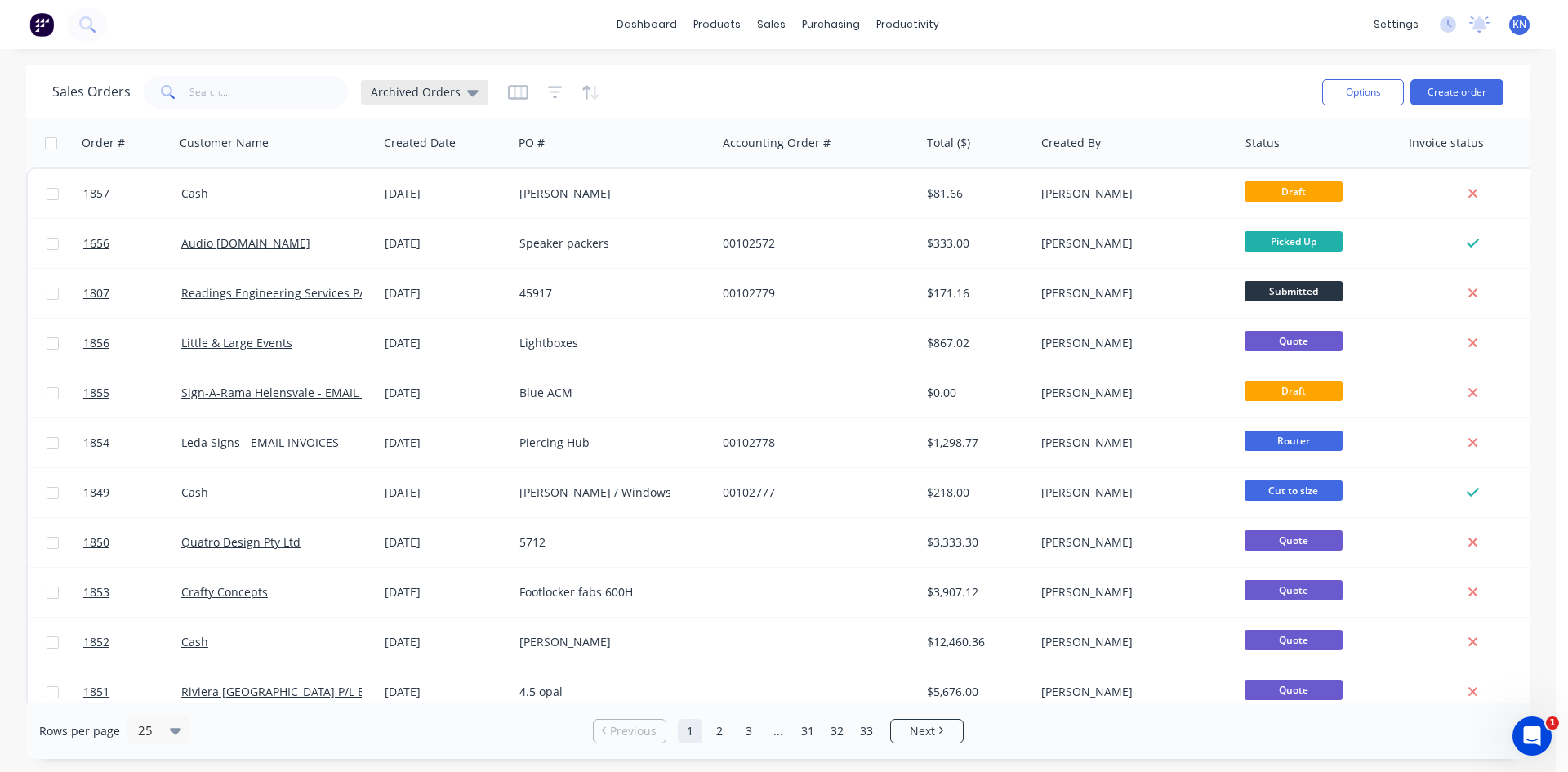
click at [467, 89] on icon at bounding box center [473, 92] width 12 height 18
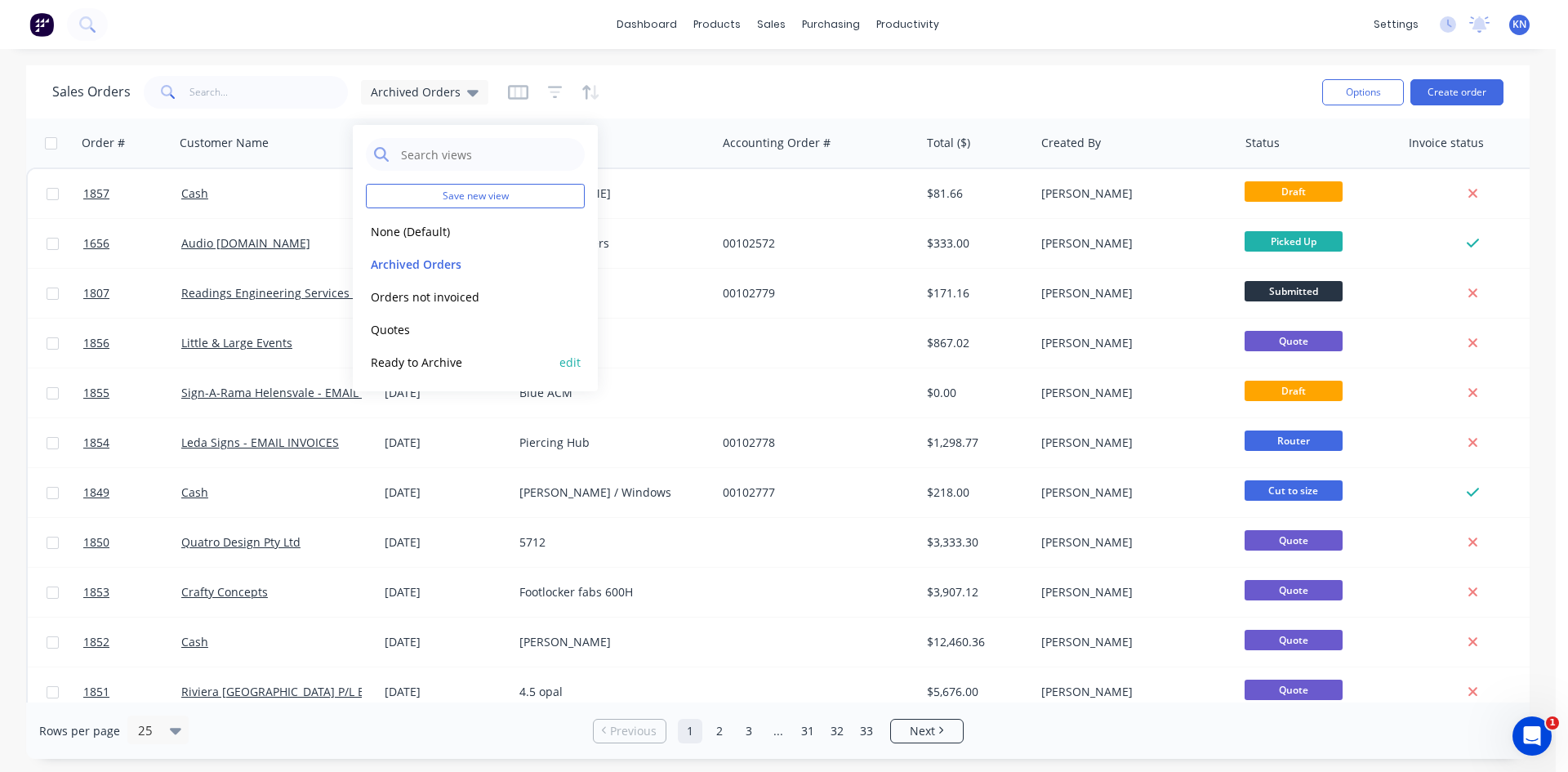
click at [430, 359] on button "Ready to Archive" at bounding box center [459, 362] width 186 height 19
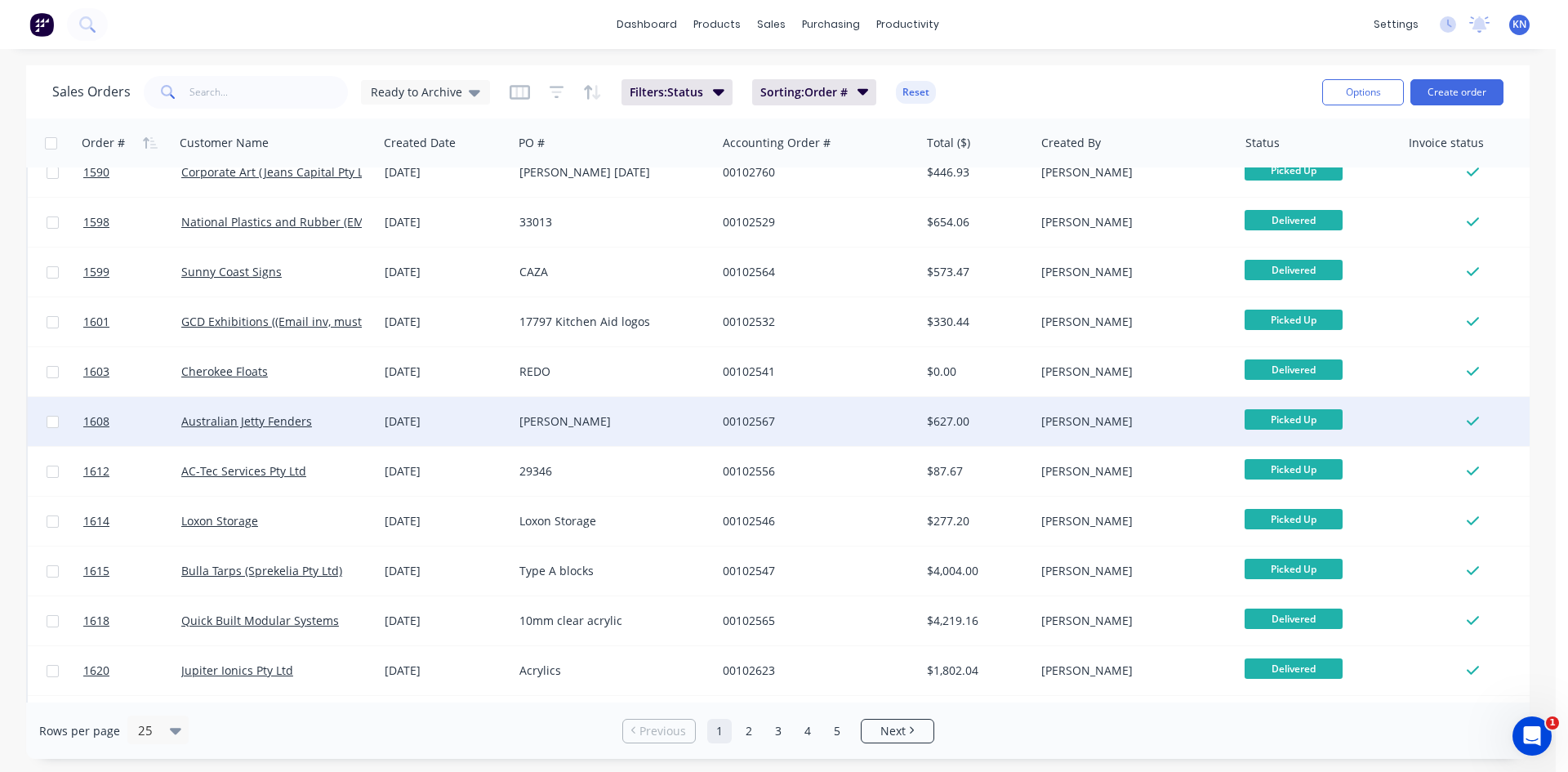
scroll to position [718, 0]
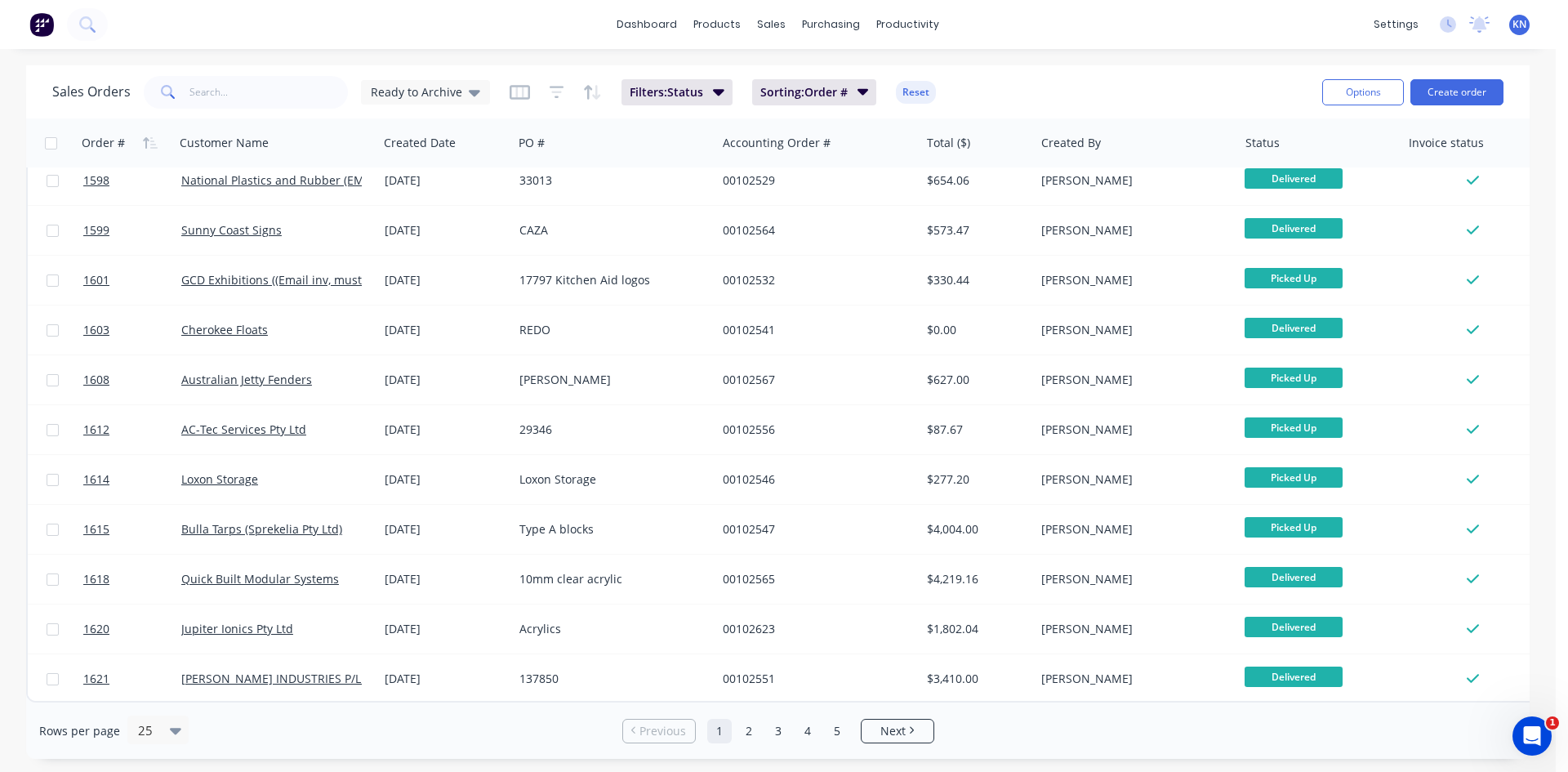
click at [52, 139] on input "checkbox" at bounding box center [51, 144] width 13 height 13
checkbox input "true"
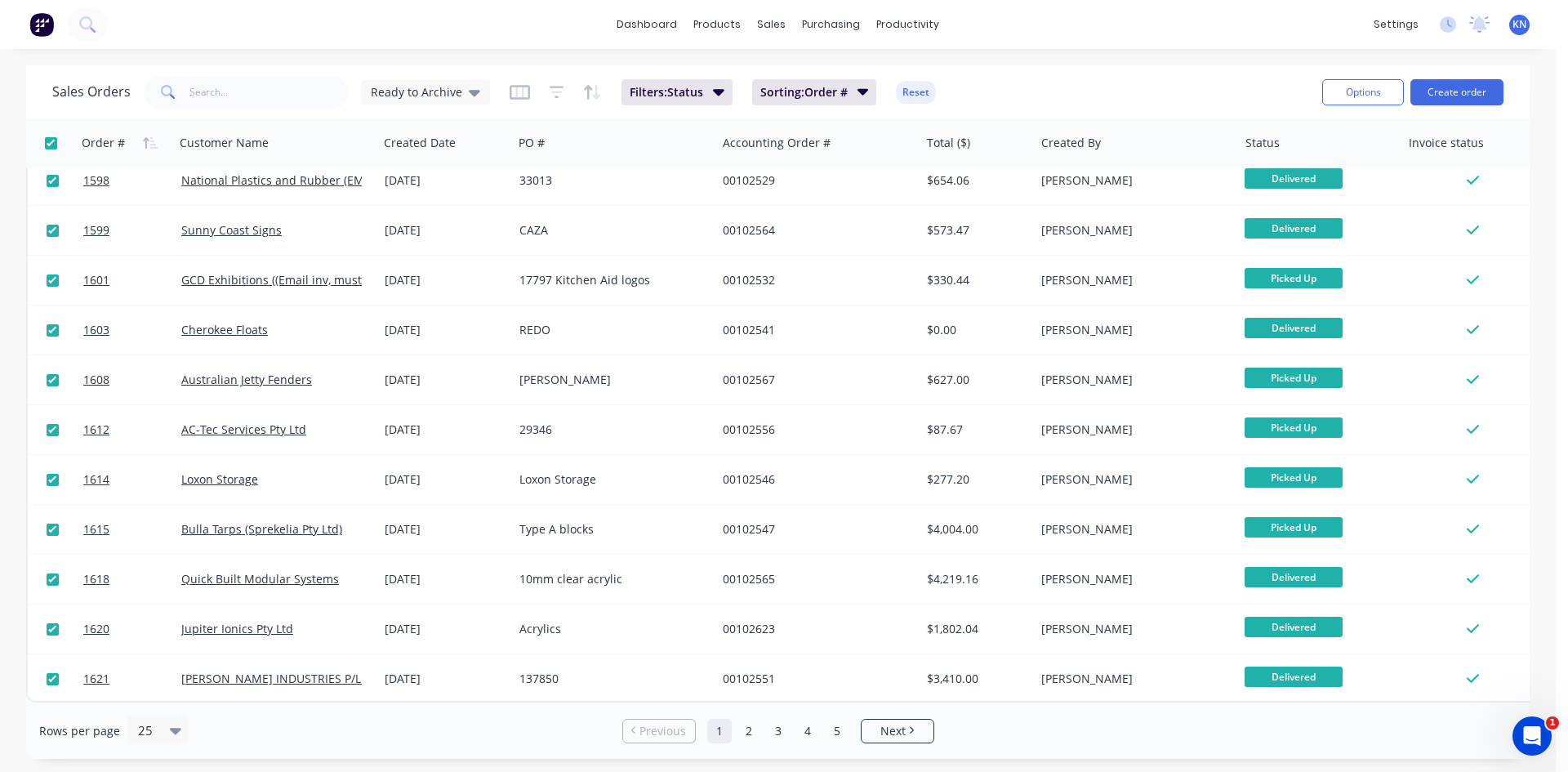
checkbox input "true"
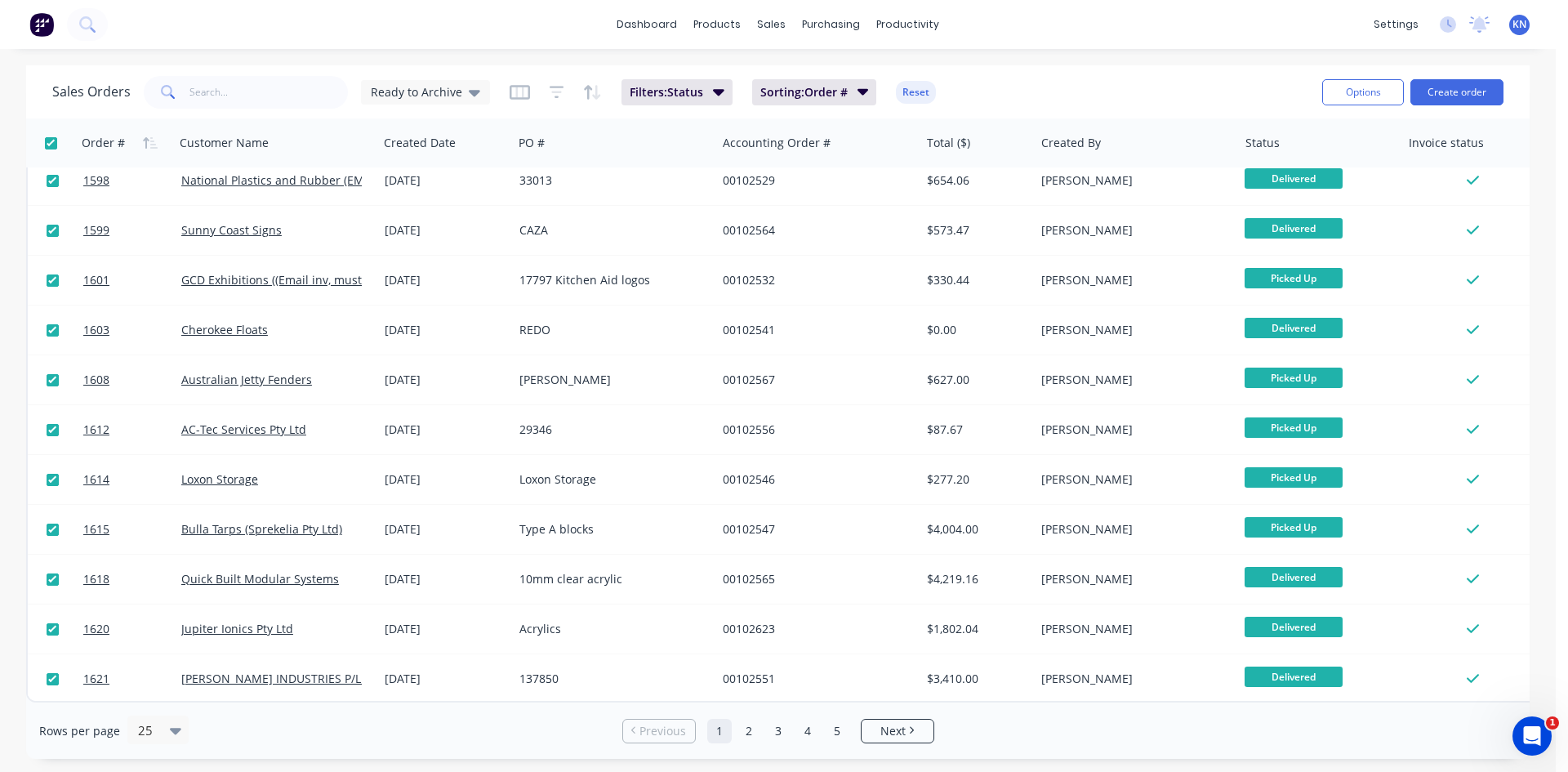
checkbox input "true"
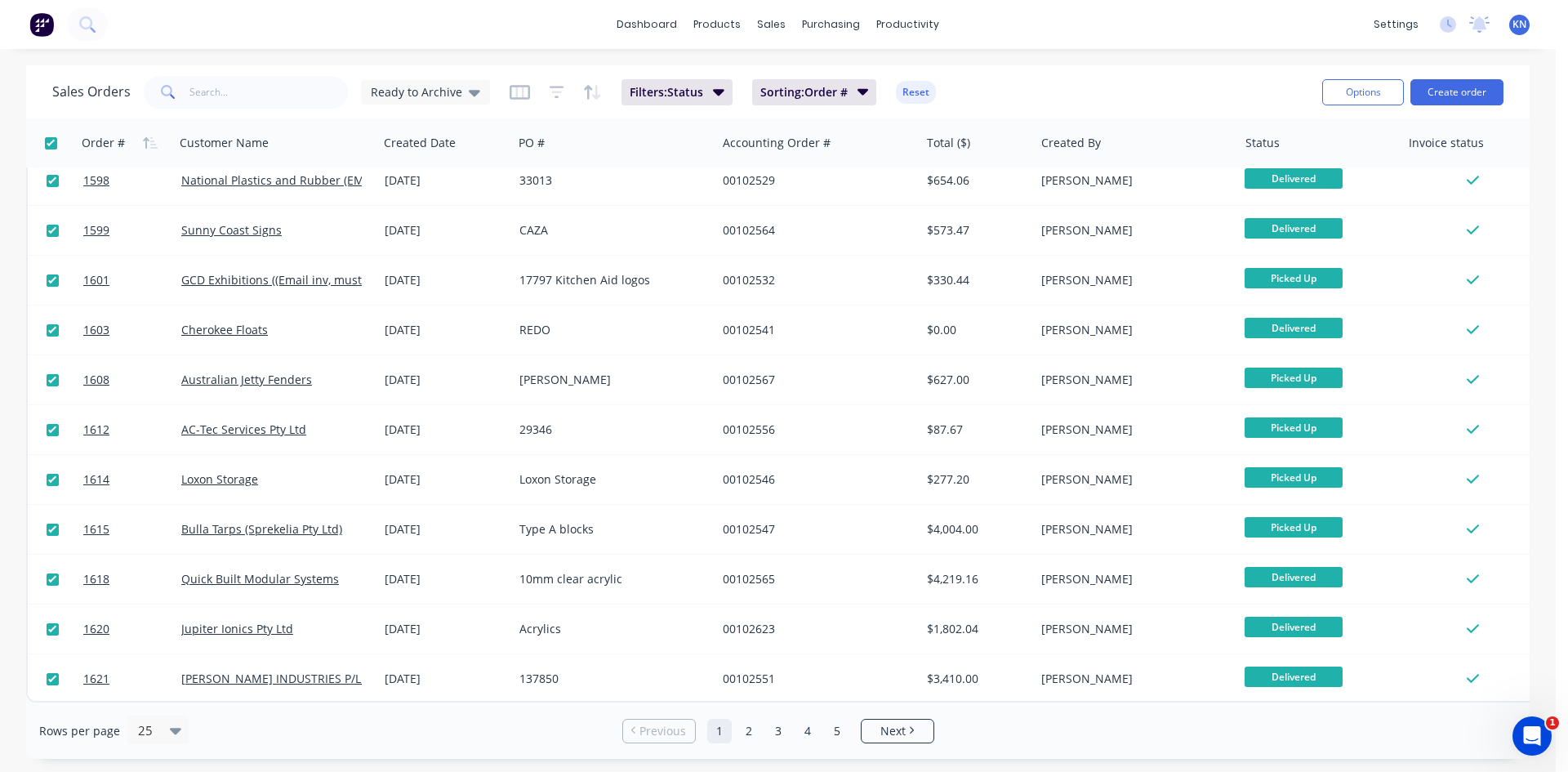
checkbox input "true"
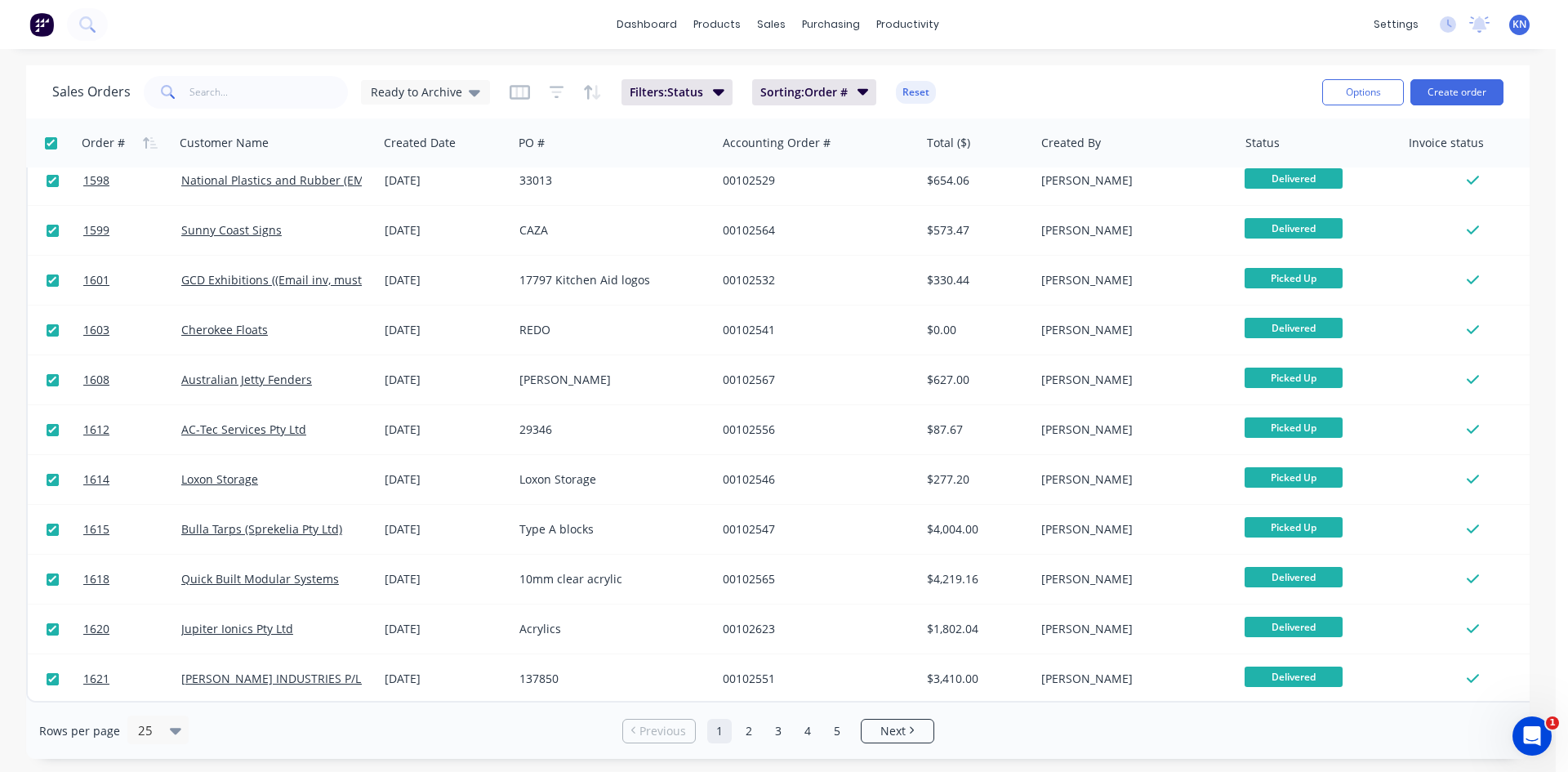
checkbox input "true"
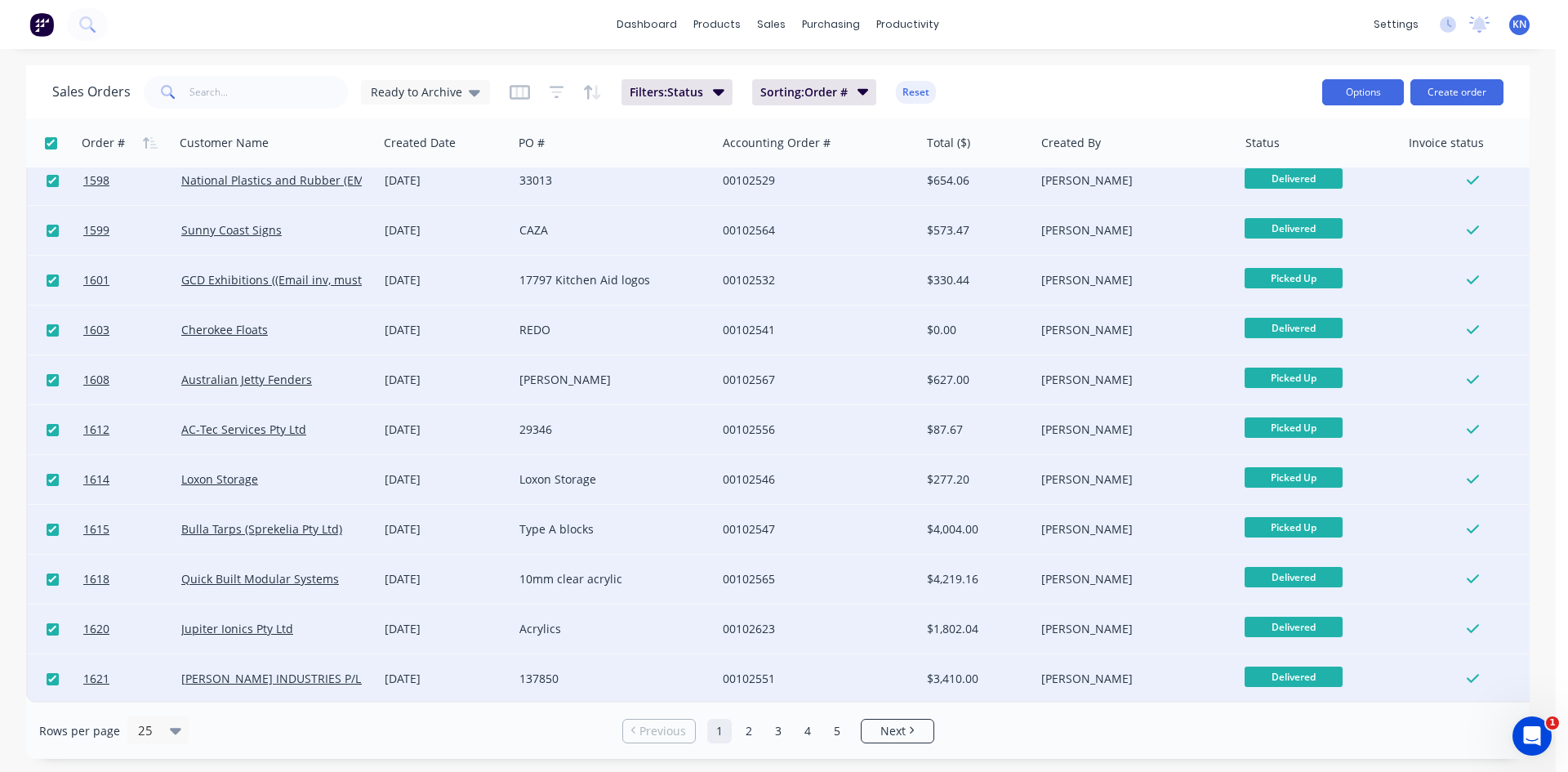
click at [1369, 83] on button "Options" at bounding box center [1363, 92] width 81 height 26
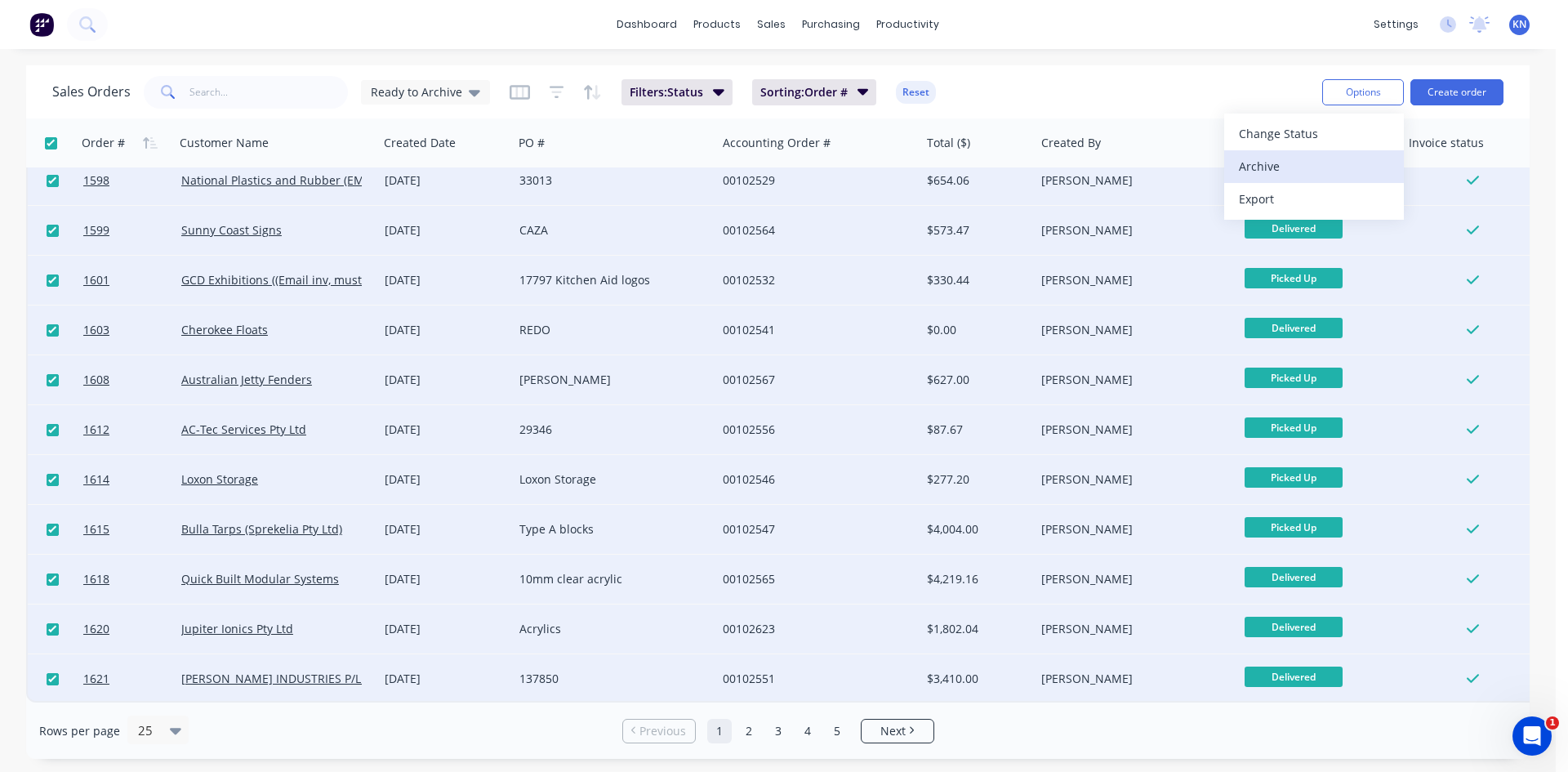
click at [1284, 164] on div "Archive" at bounding box center [1314, 166] width 150 height 24
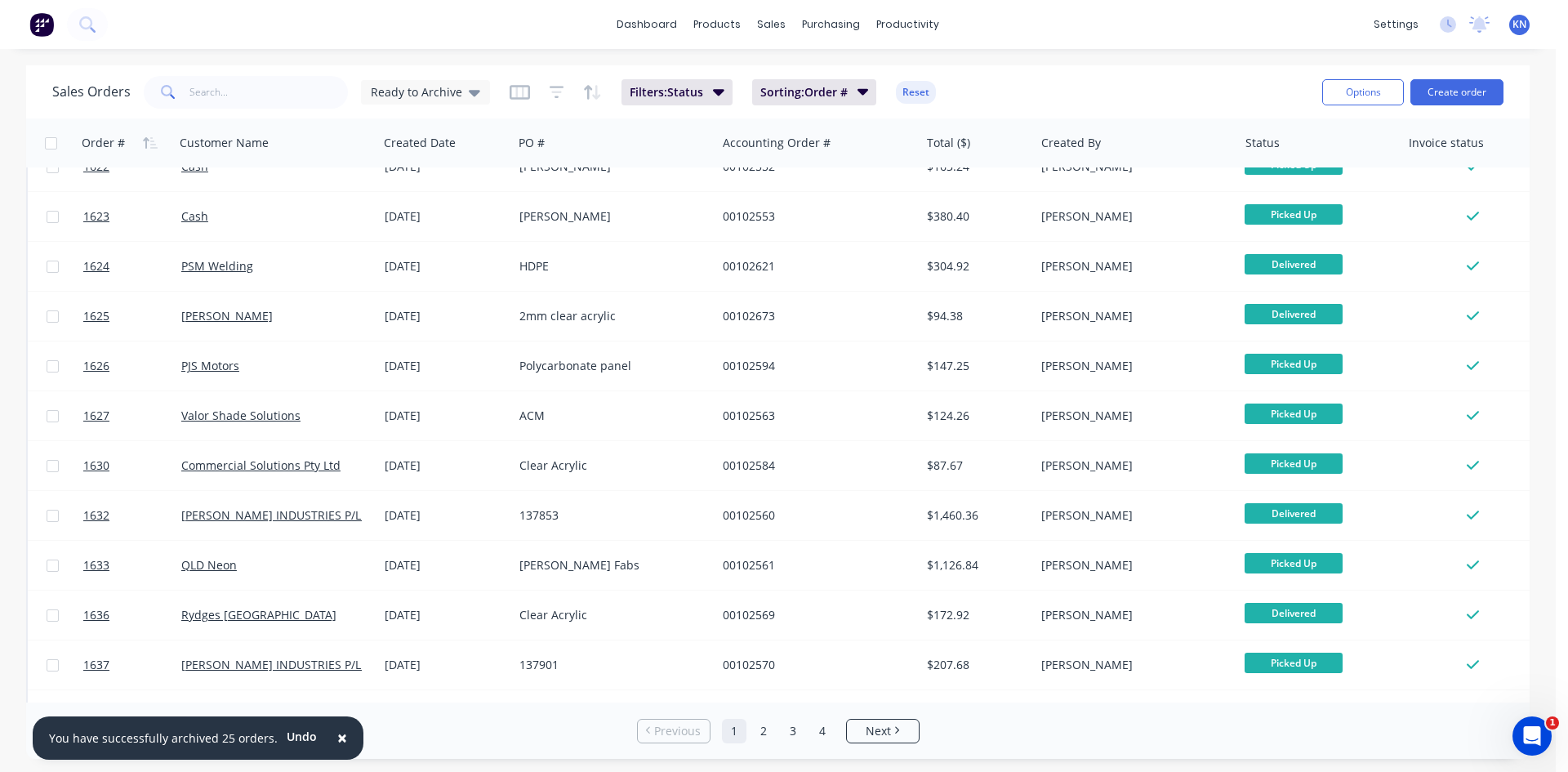
scroll to position [0, 0]
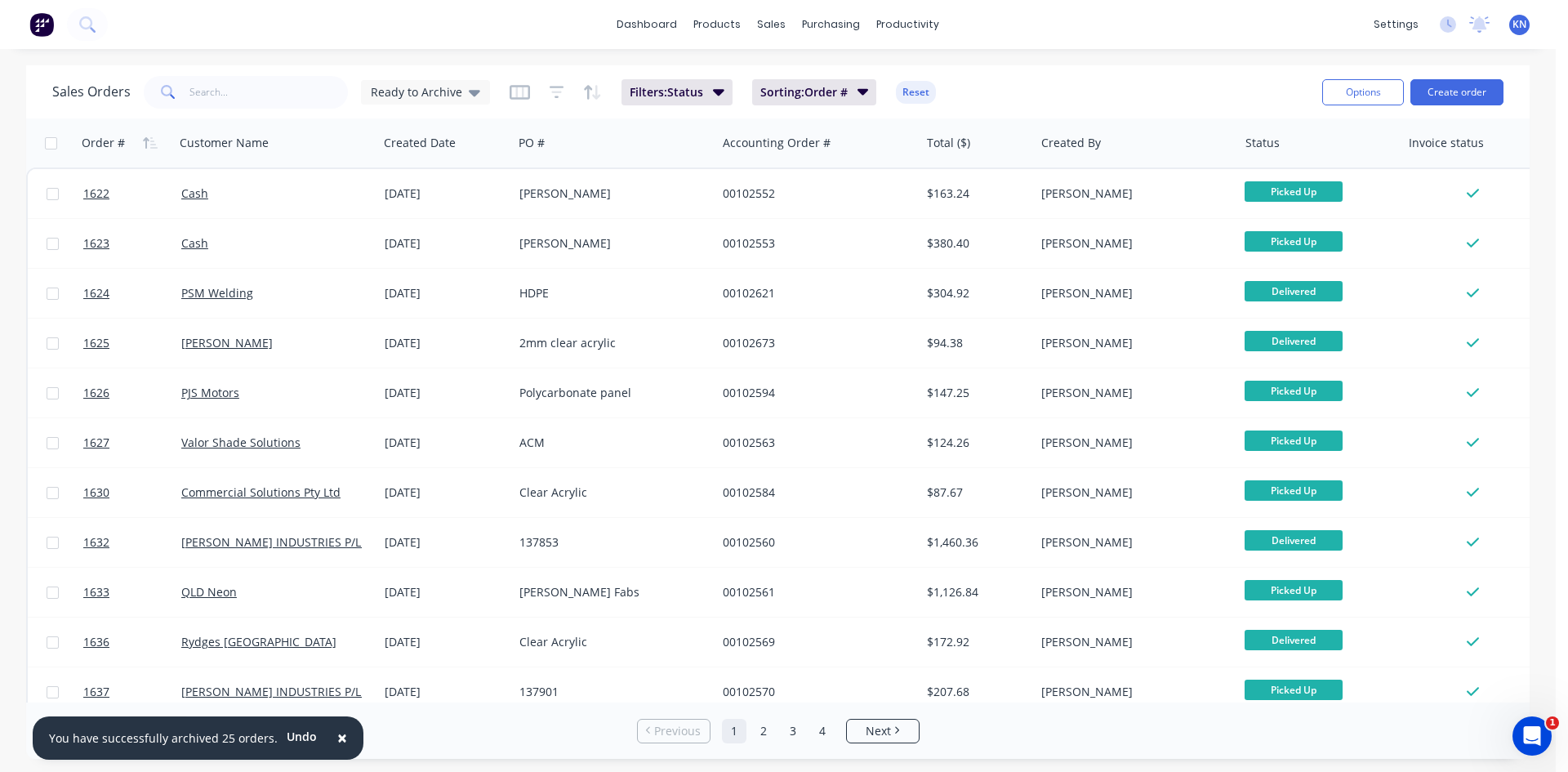
click at [53, 144] on input "checkbox" at bounding box center [51, 144] width 13 height 13
checkbox input "true"
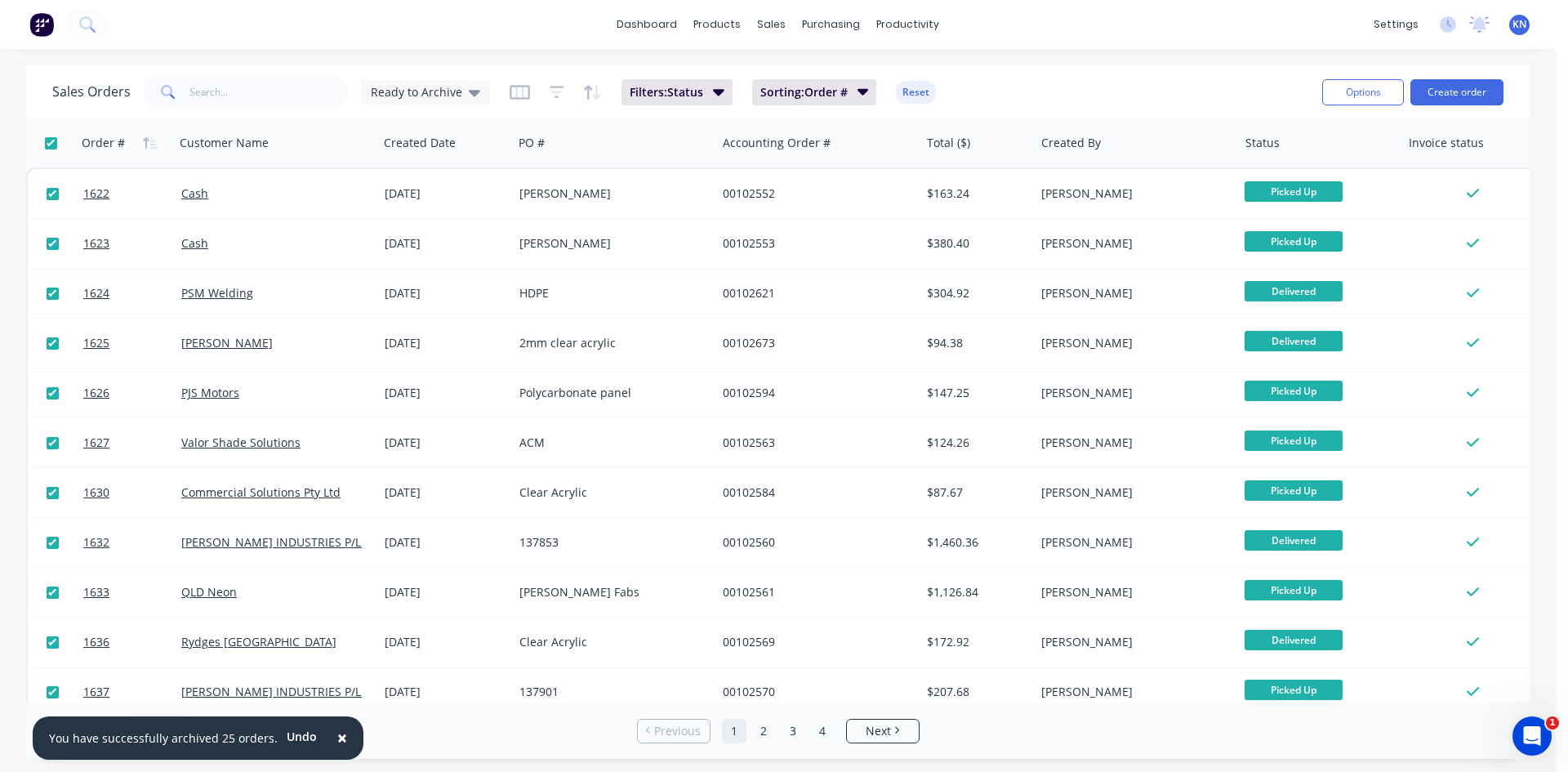
checkbox input "true"
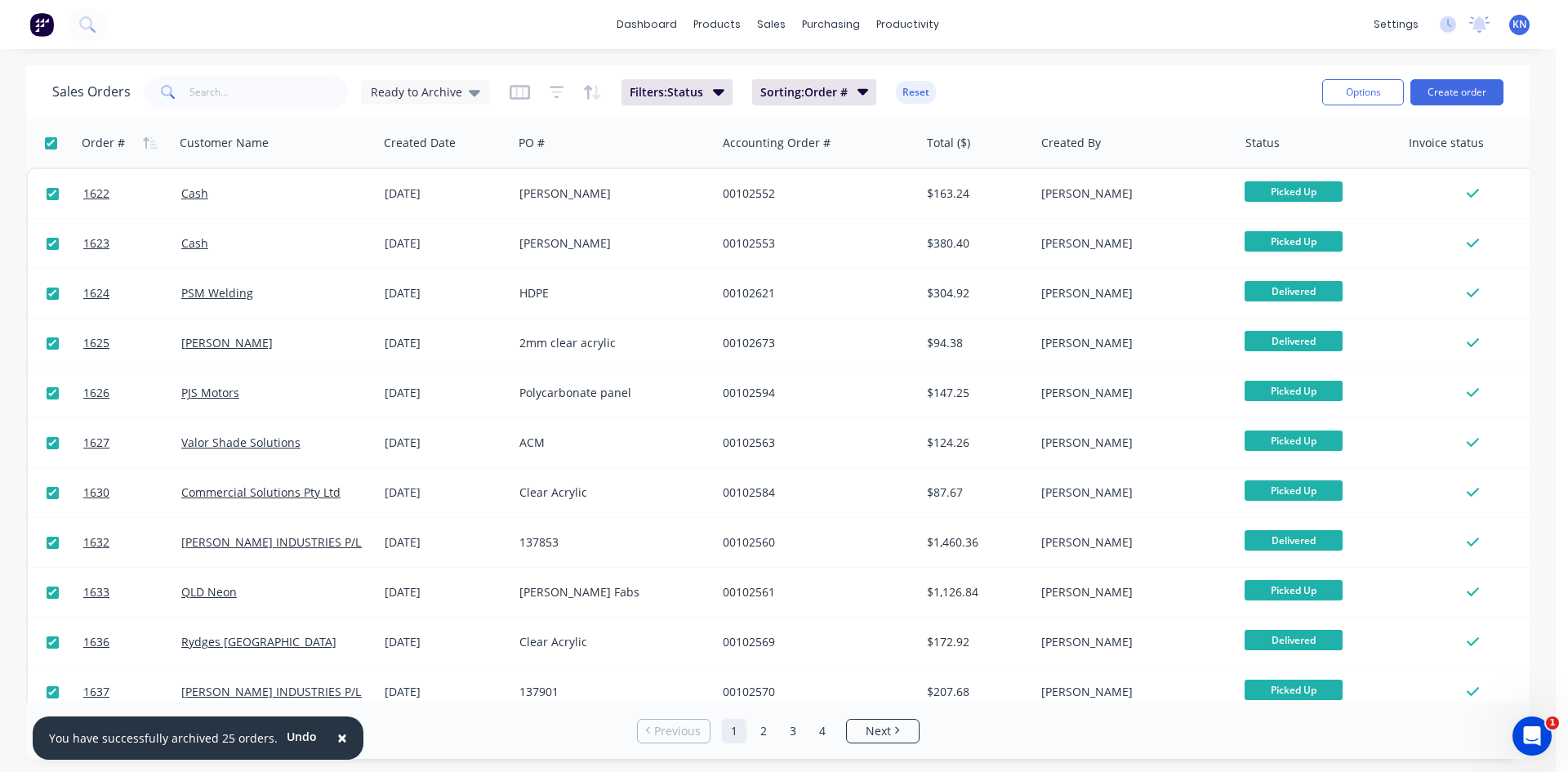
checkbox input "true"
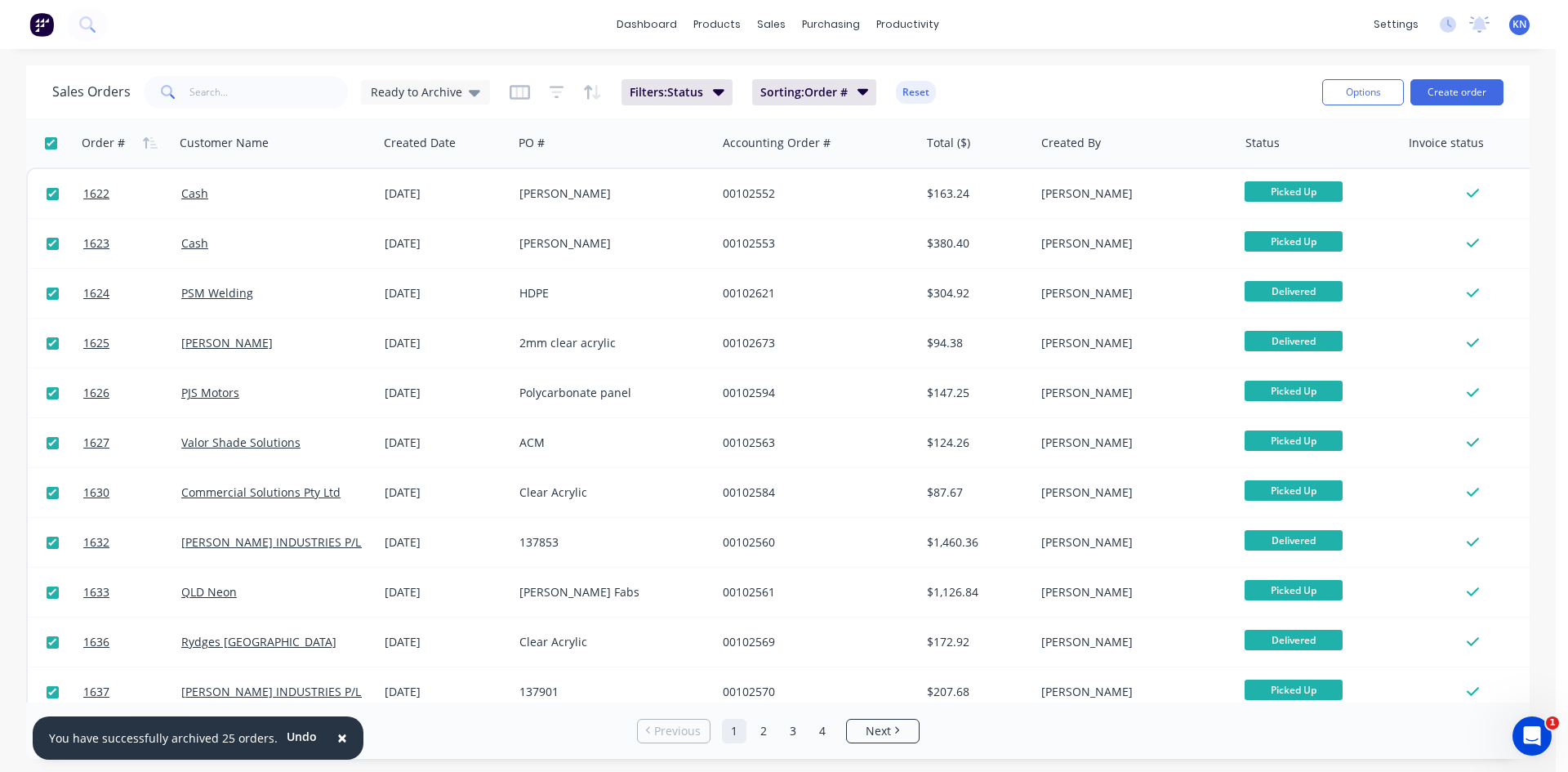
checkbox input "true"
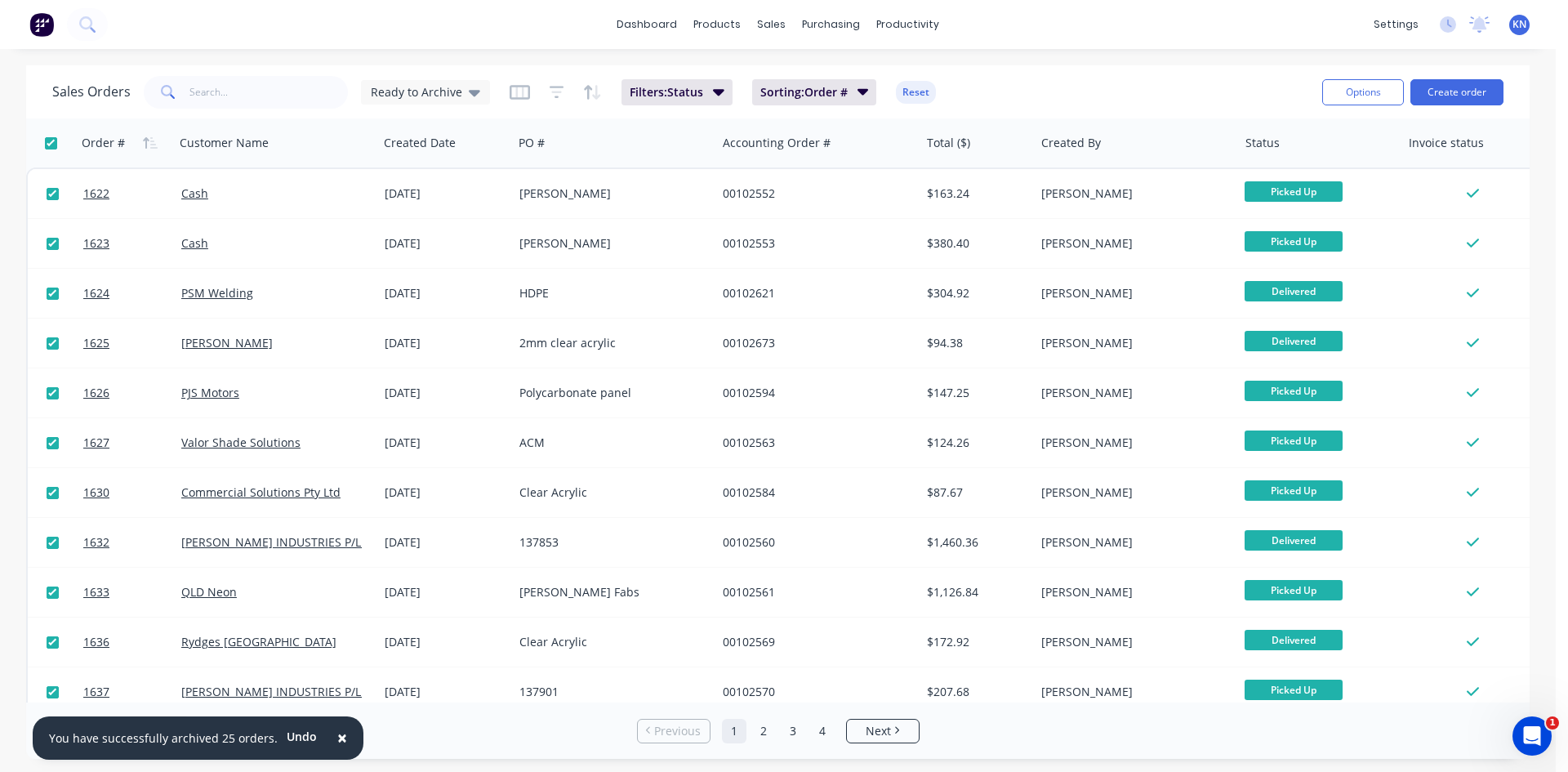
checkbox input "true"
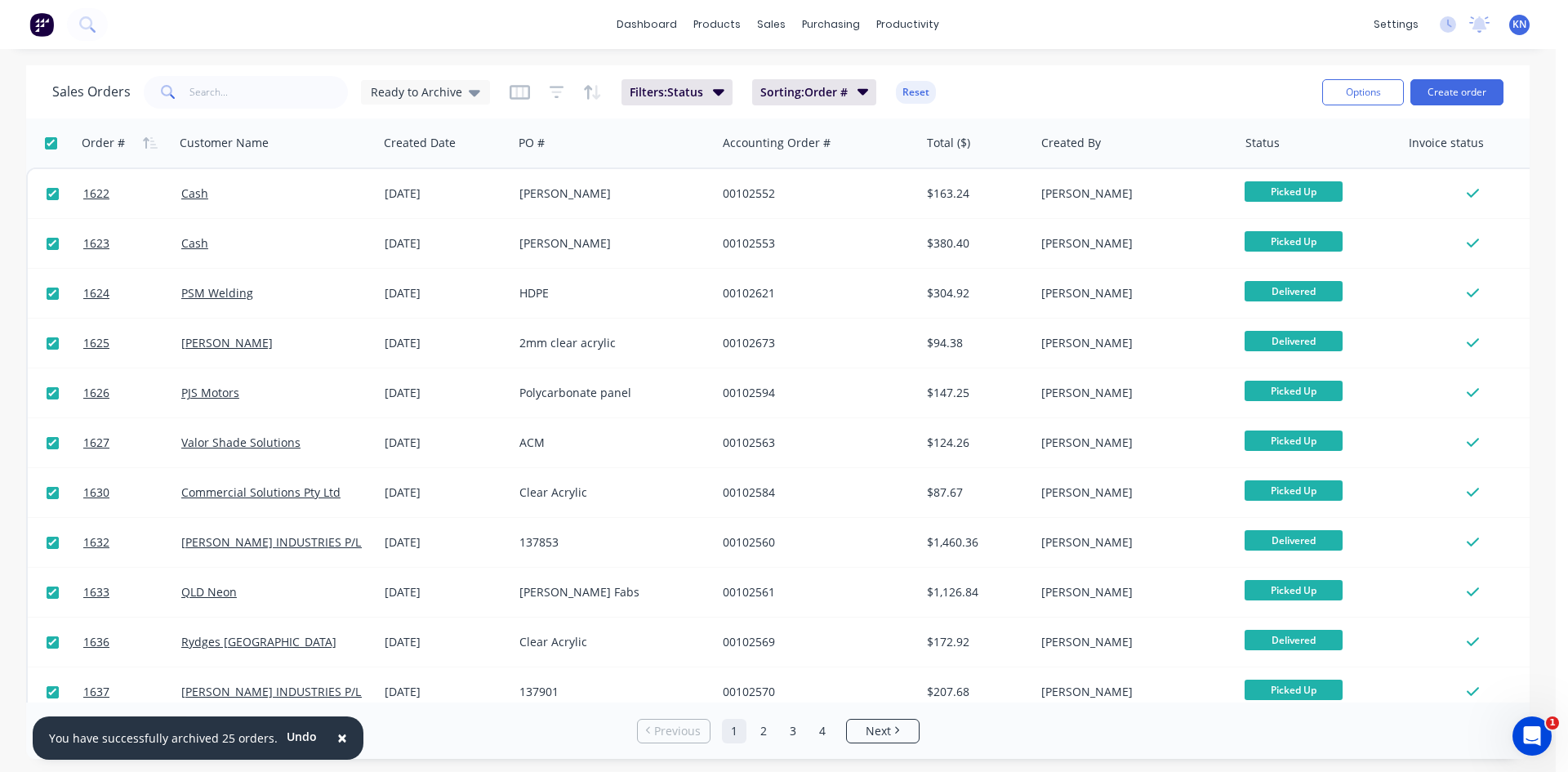
checkbox input "true"
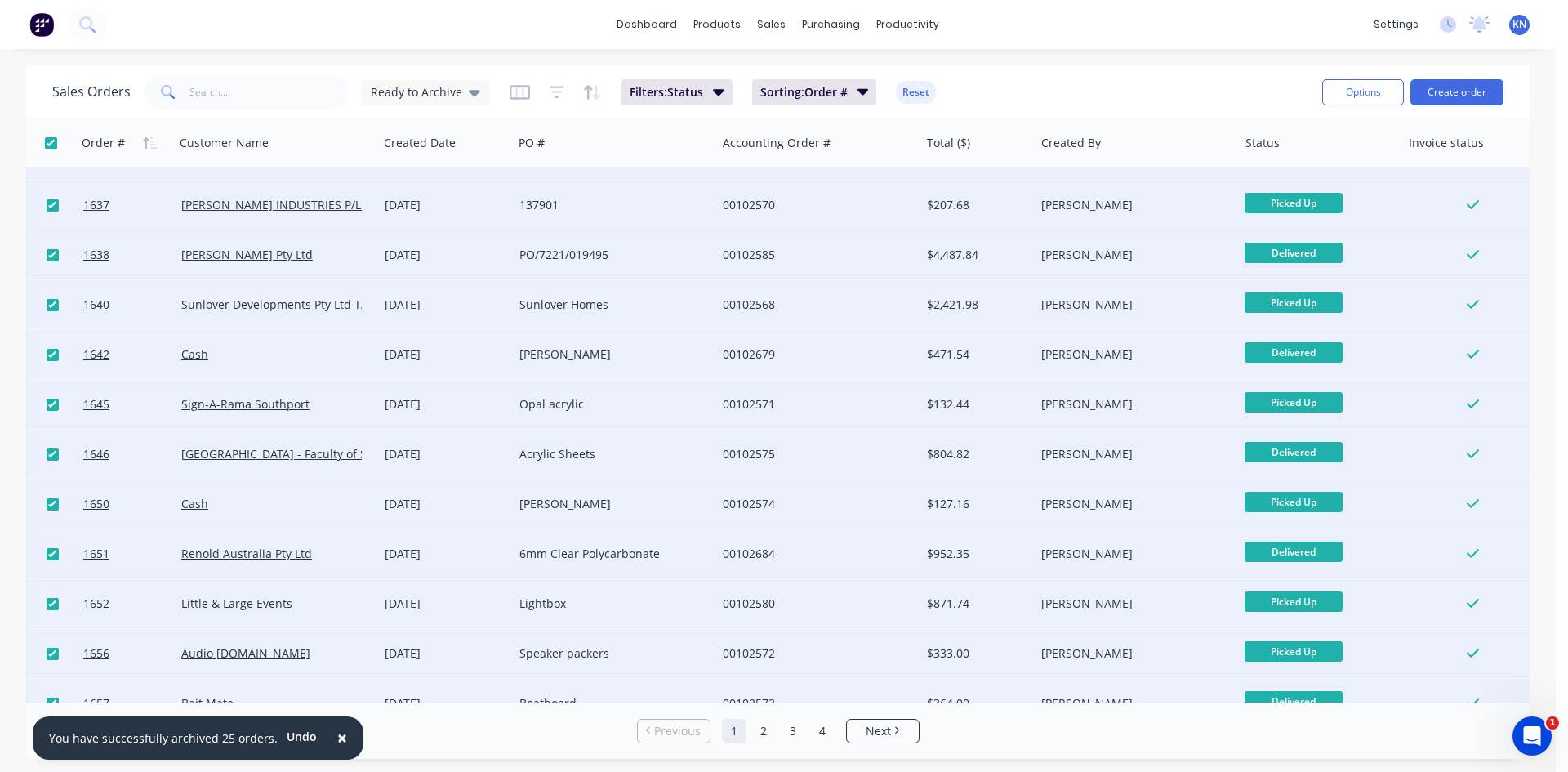
scroll to position [718, 0]
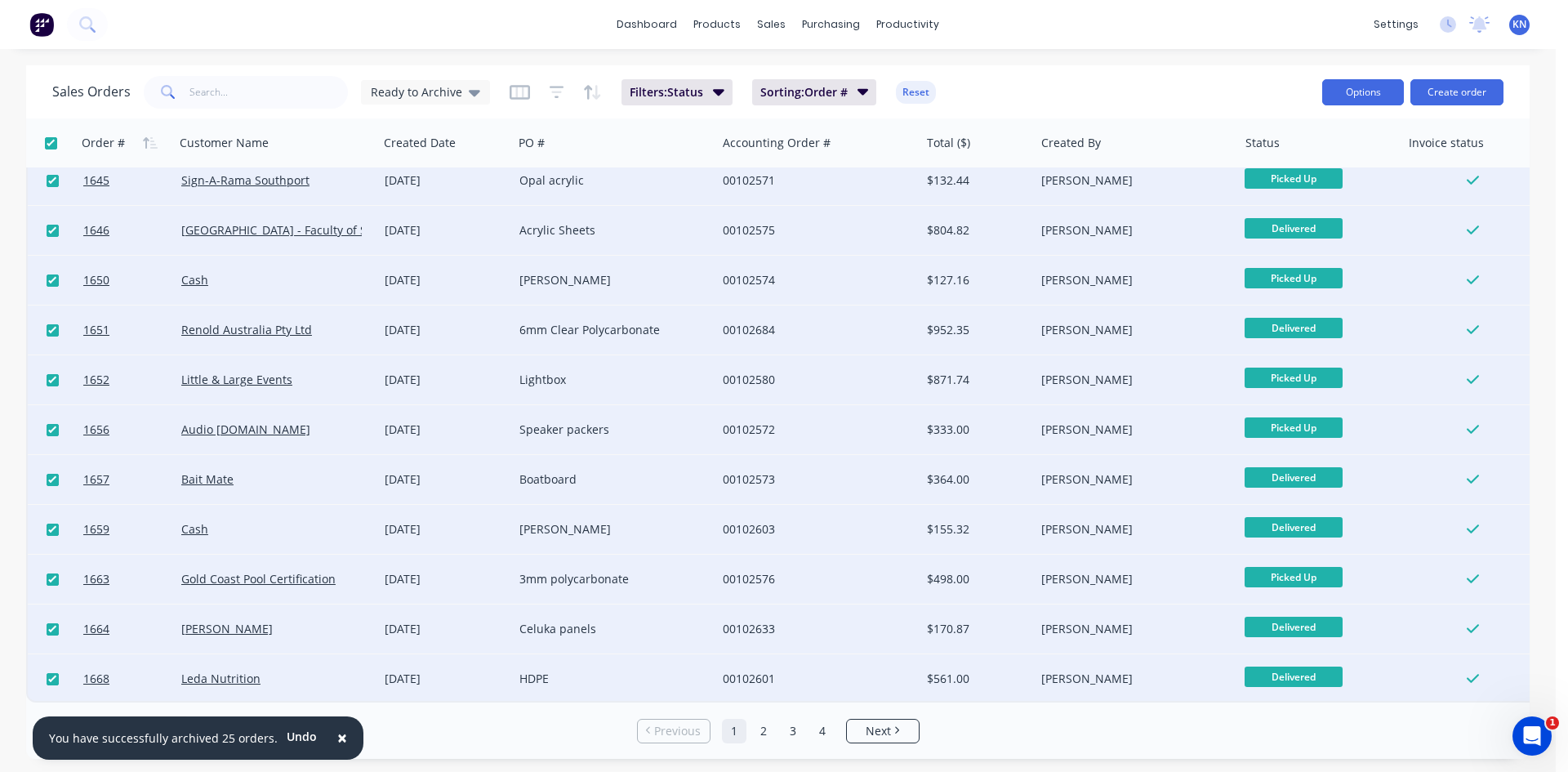
click at [1342, 90] on button "Options" at bounding box center [1363, 92] width 81 height 26
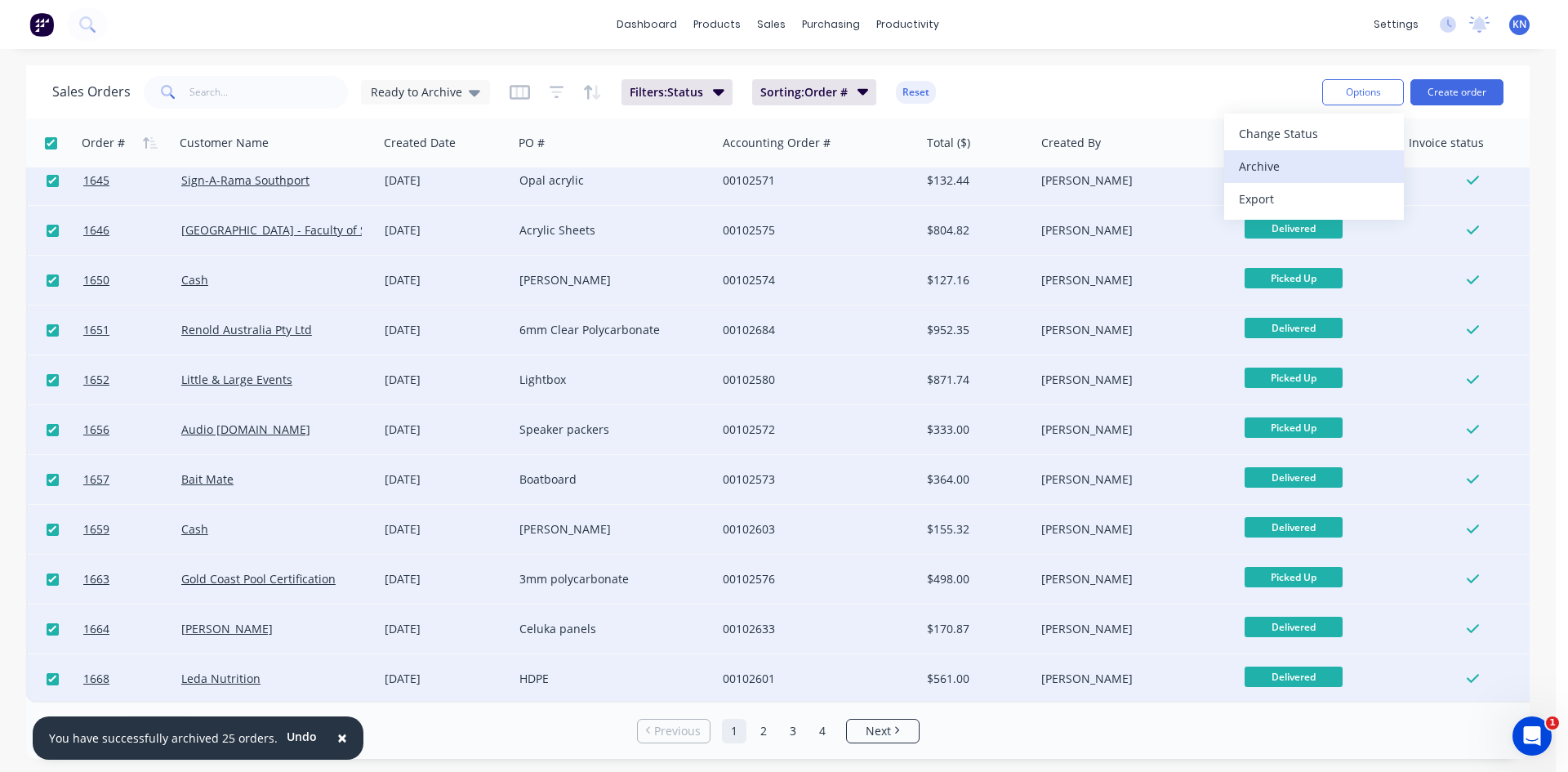
click at [1281, 165] on div "Archive" at bounding box center [1314, 166] width 150 height 24
checkbox input "false"
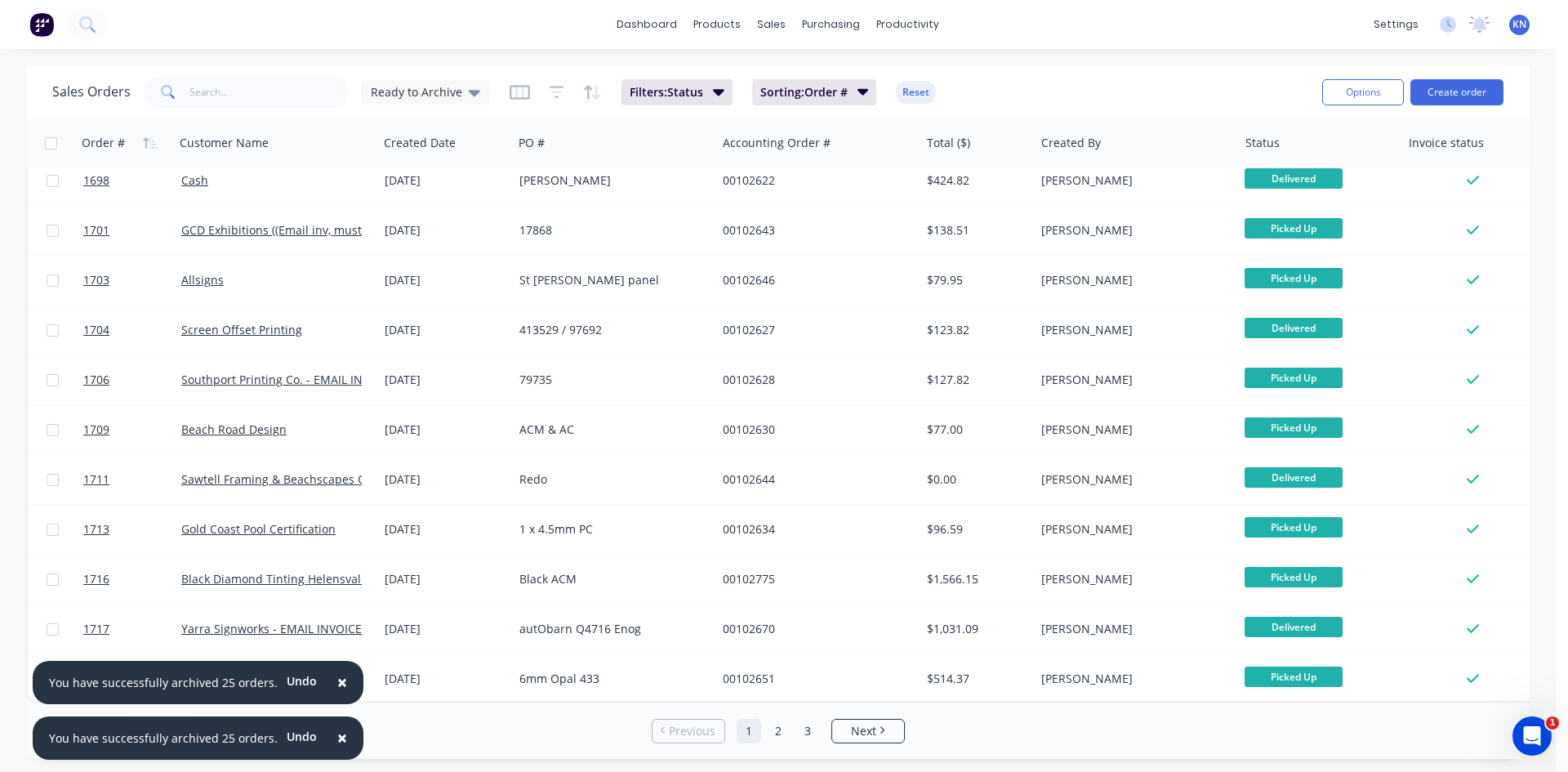
click at [338, 735] on span "×" at bounding box center [342, 738] width 10 height 23
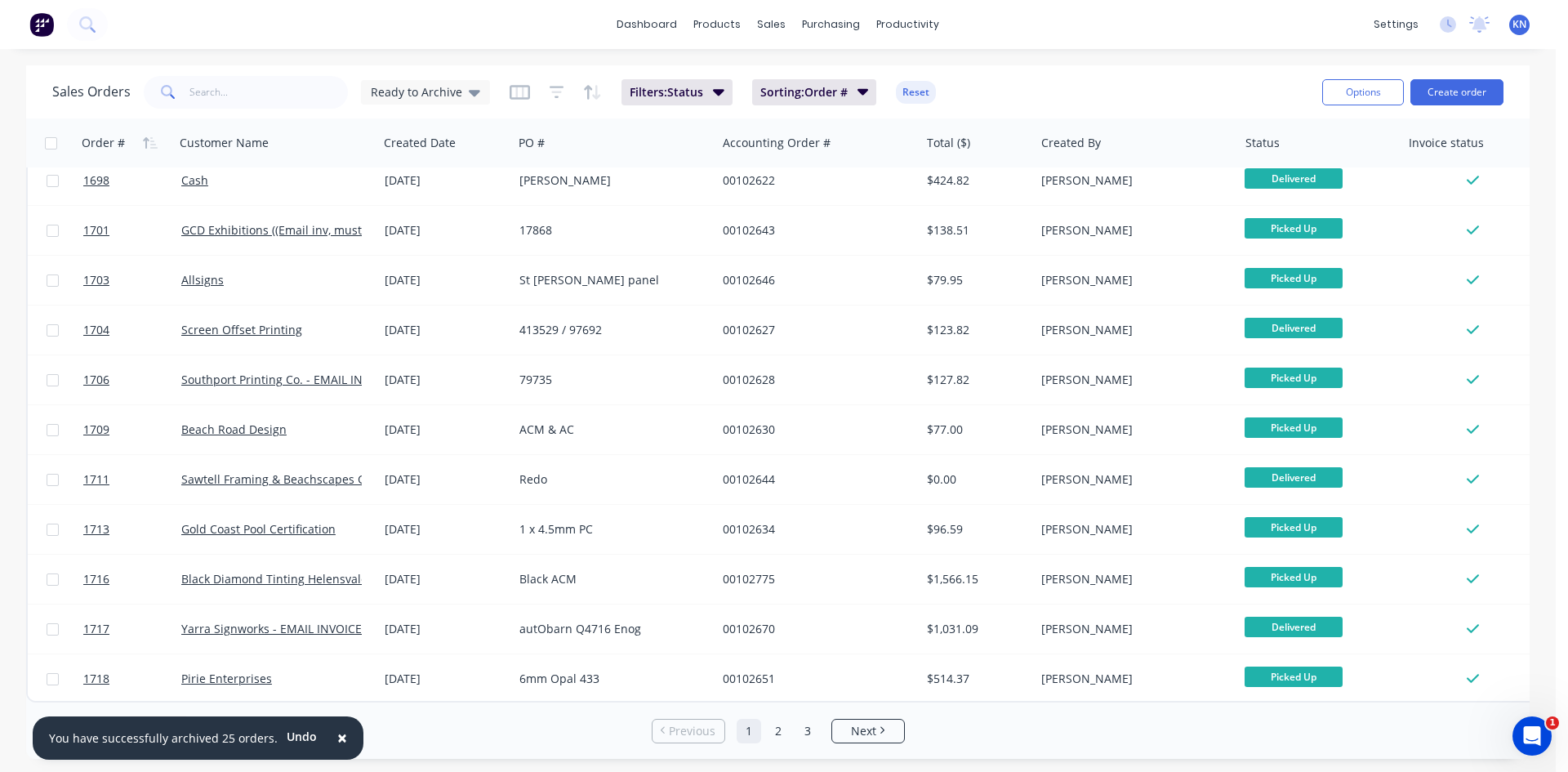
click at [338, 738] on span "×" at bounding box center [342, 738] width 10 height 23
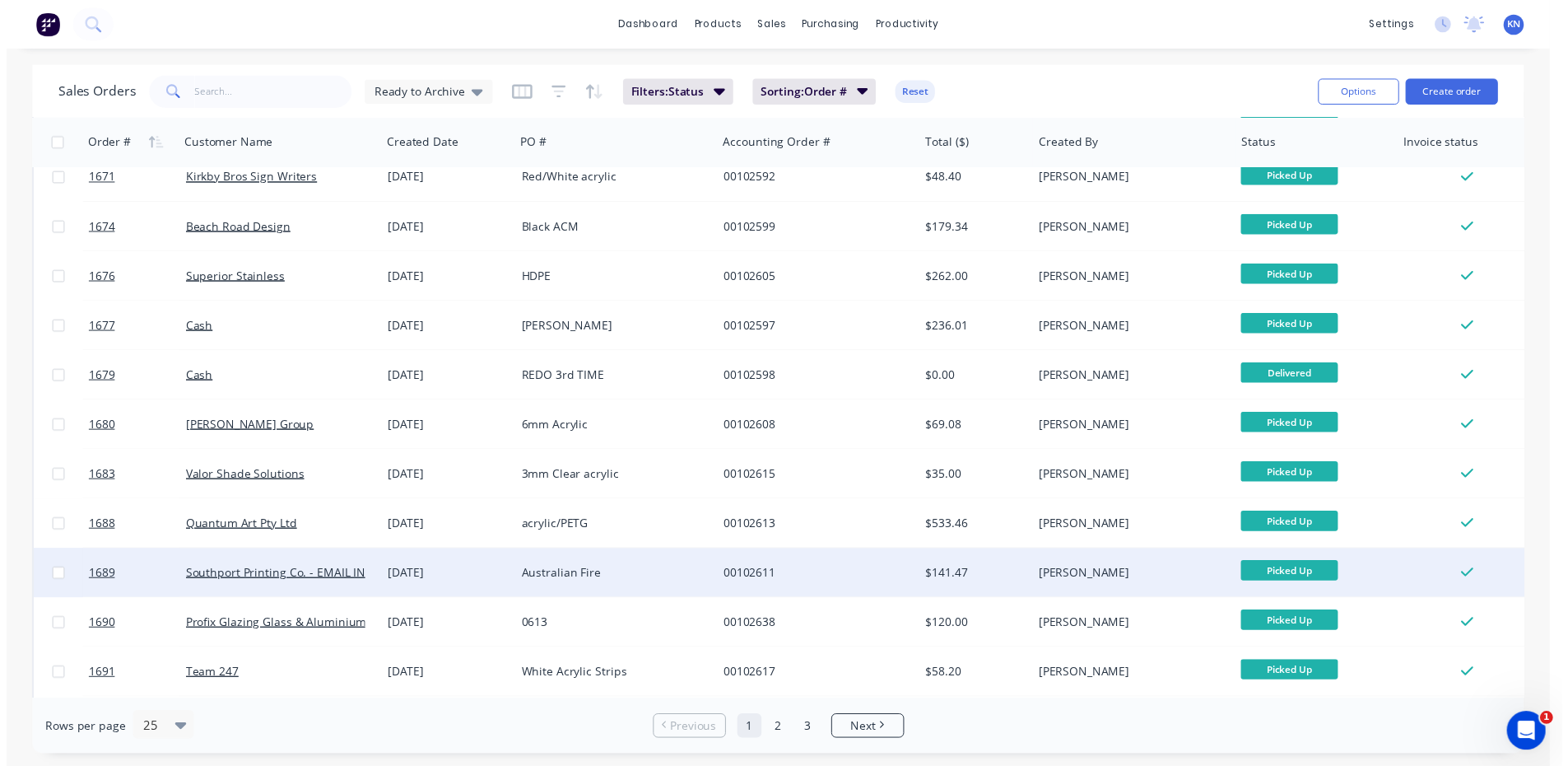
scroll to position [0, 0]
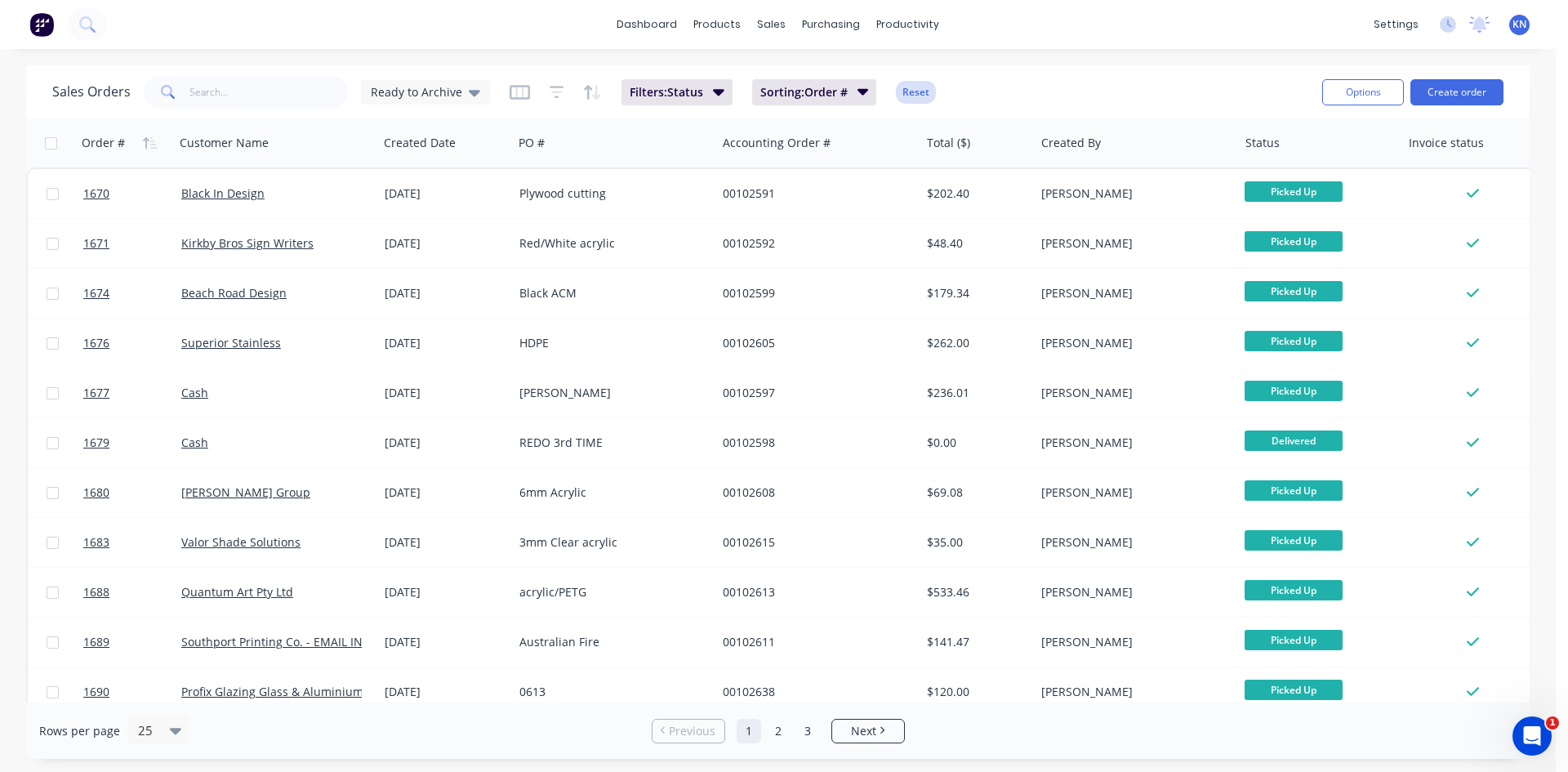
click at [913, 89] on button "Reset" at bounding box center [916, 92] width 40 height 23
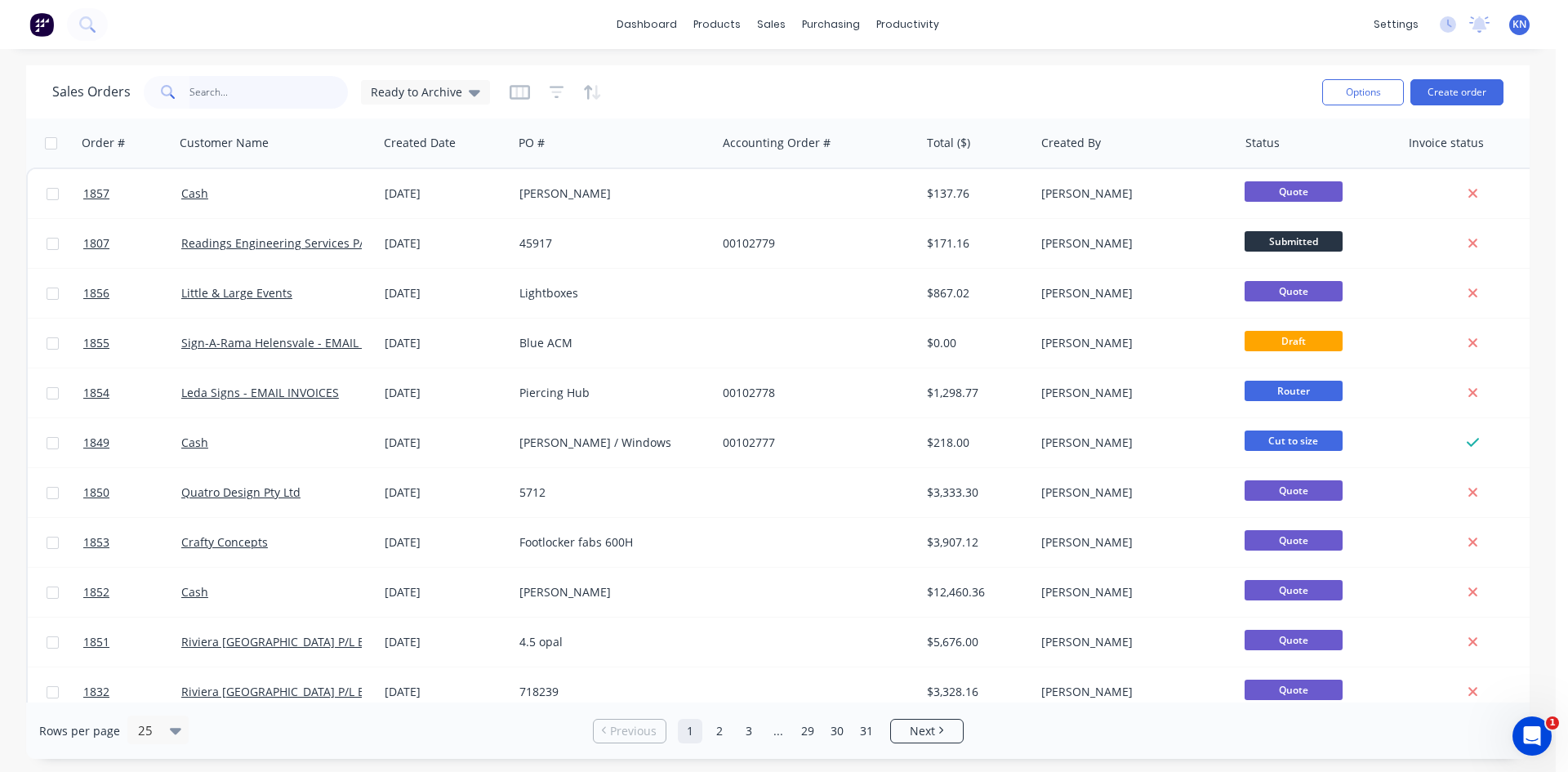
drag, startPoint x: 205, startPoint y: 96, endPoint x: 217, endPoint y: 96, distance: 12.0
click at [205, 96] on input "text" at bounding box center [269, 92] width 159 height 33
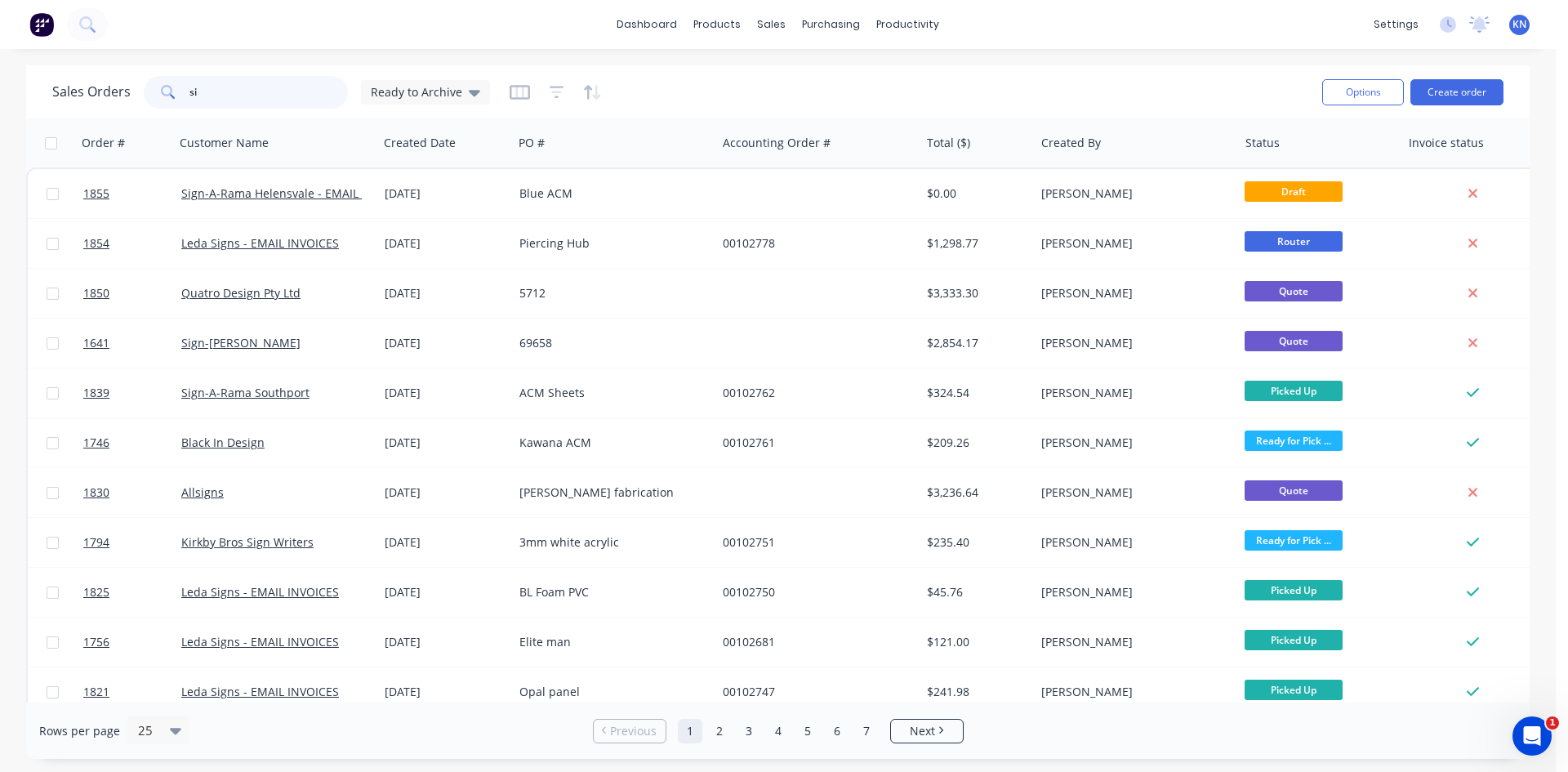
type input "s"
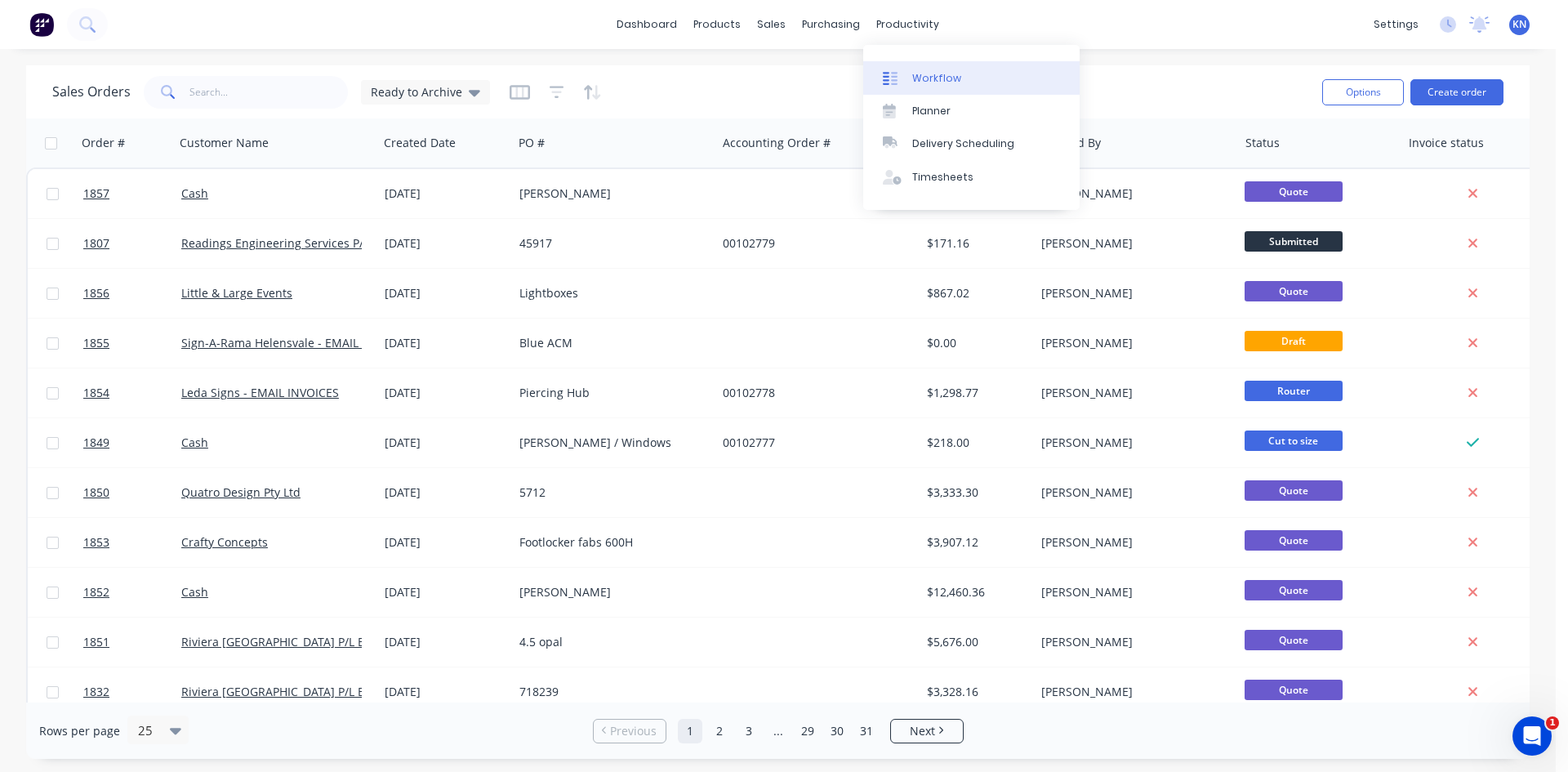
click at [936, 72] on div "Workflow" at bounding box center [936, 79] width 49 height 14
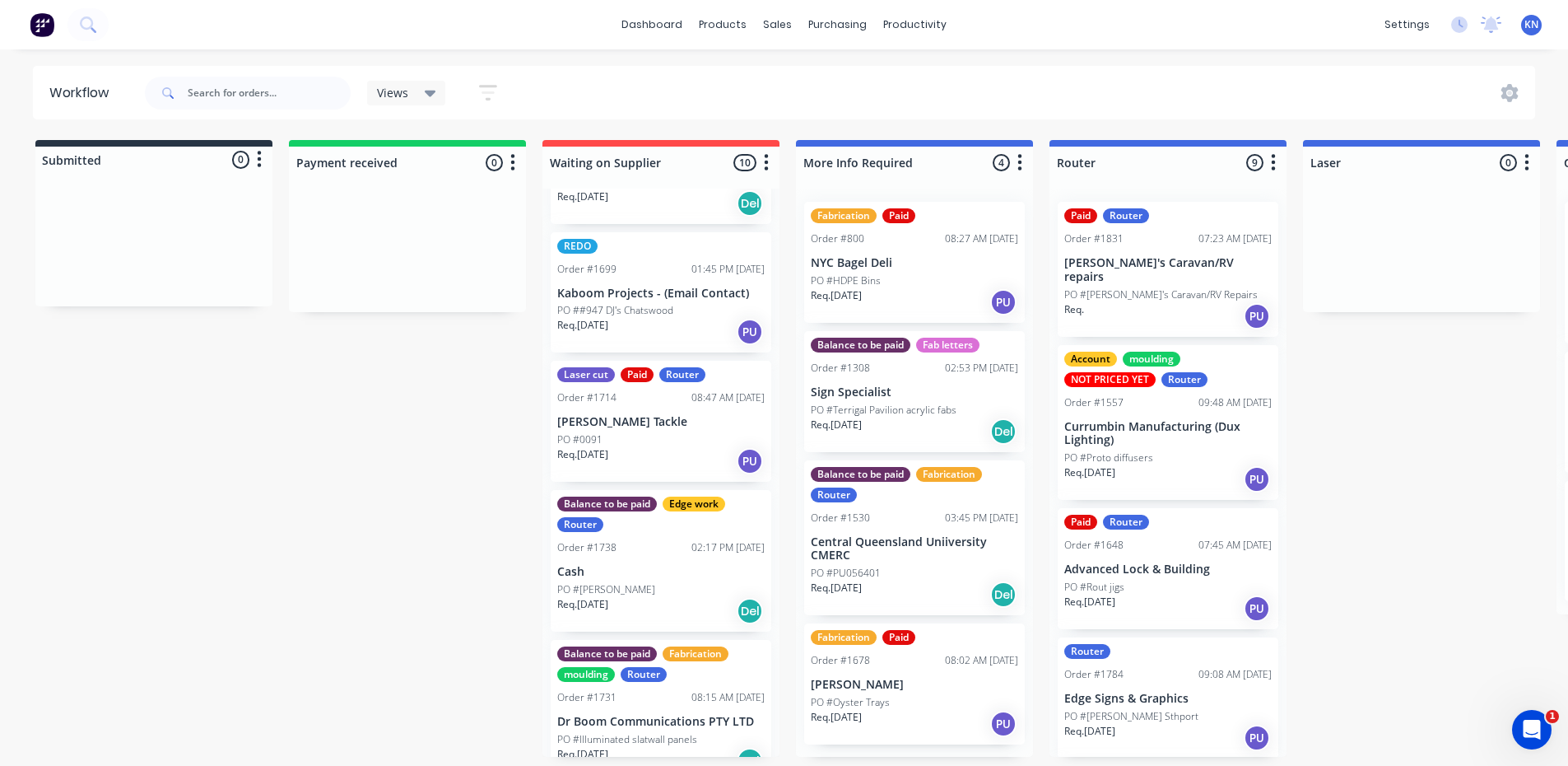
scroll to position [784, 0]
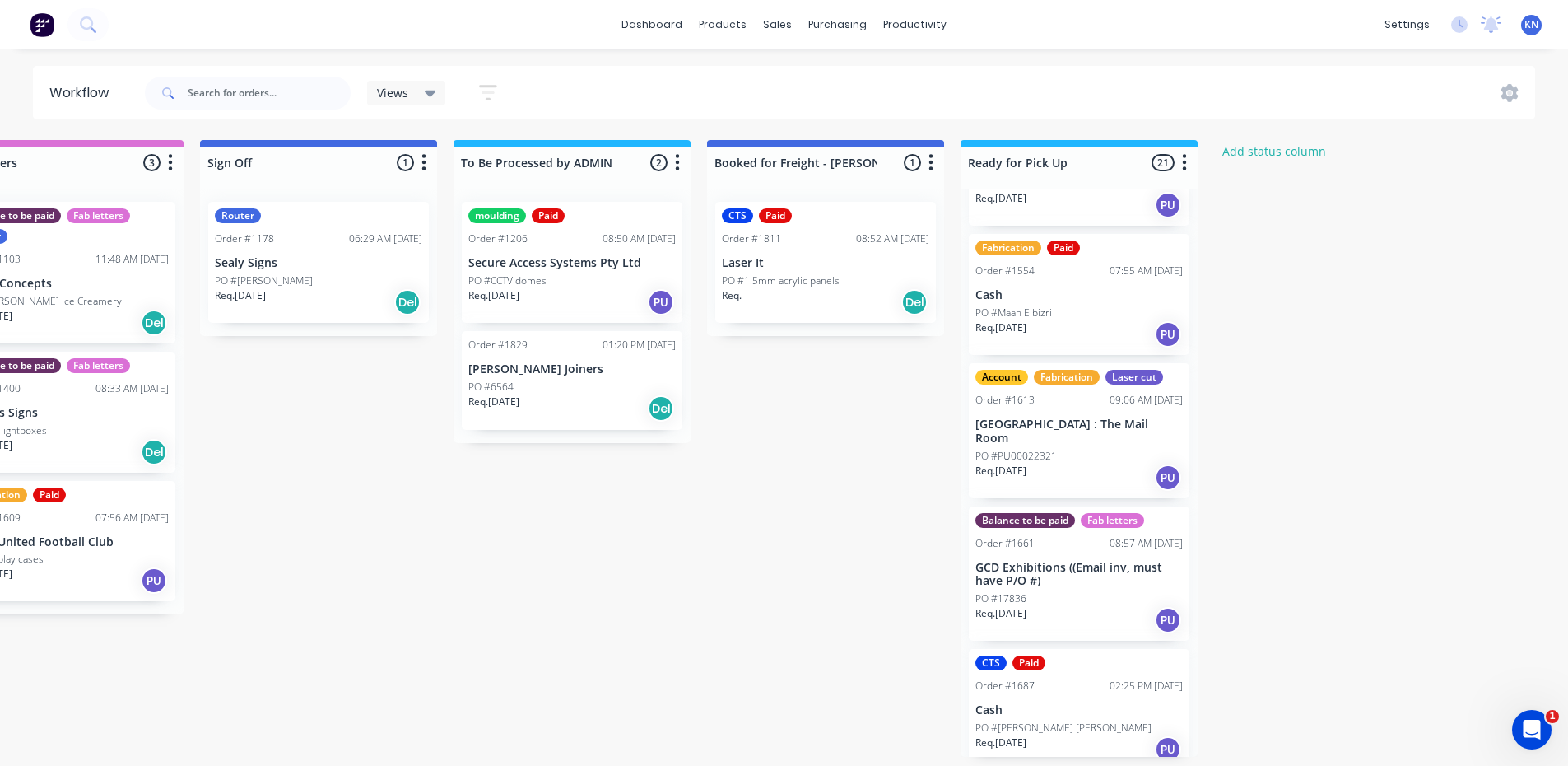
scroll to position [1071, 0]
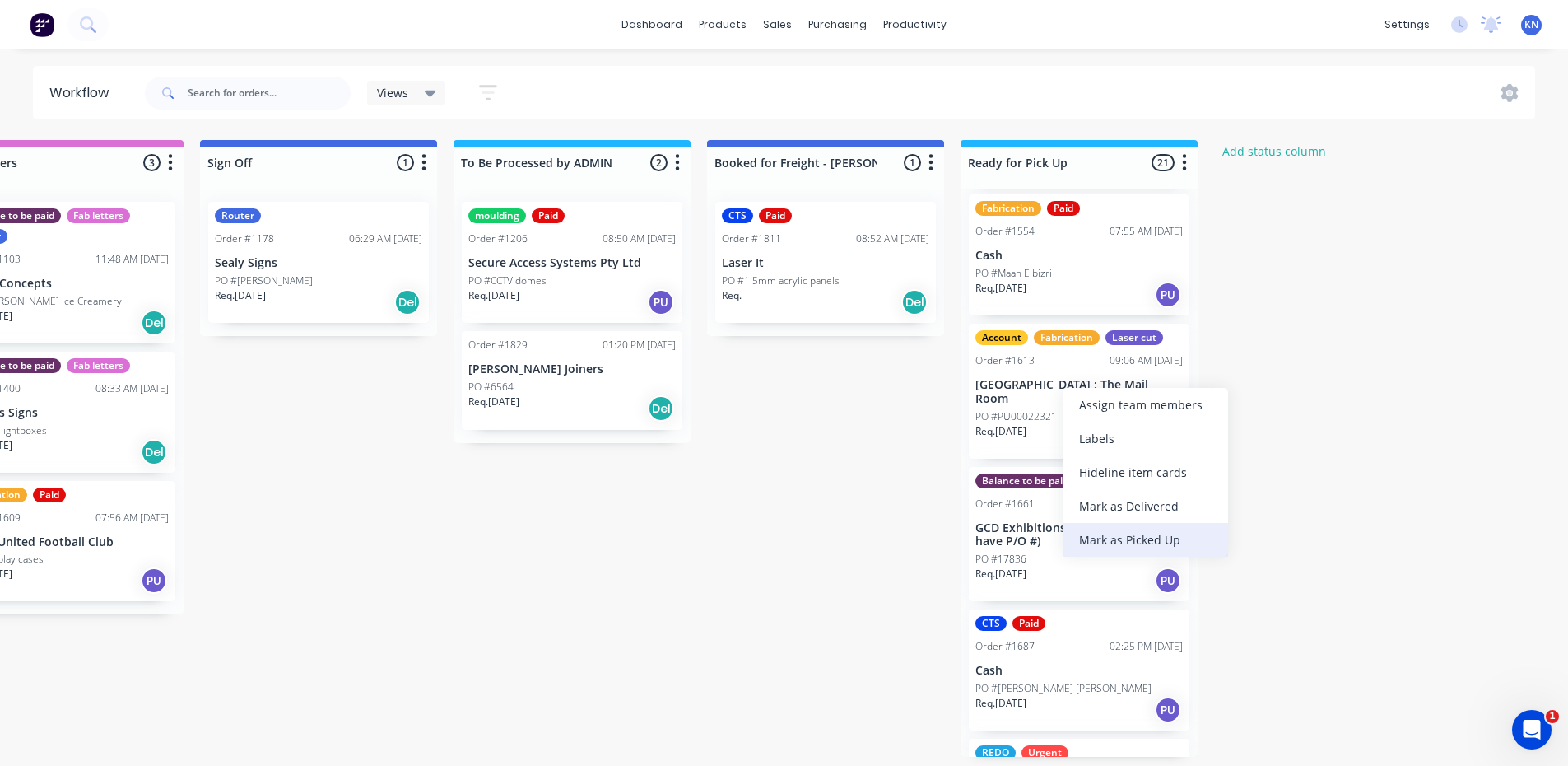
click at [1147, 534] on div "Mark as Picked Up" at bounding box center [1146, 539] width 166 height 33
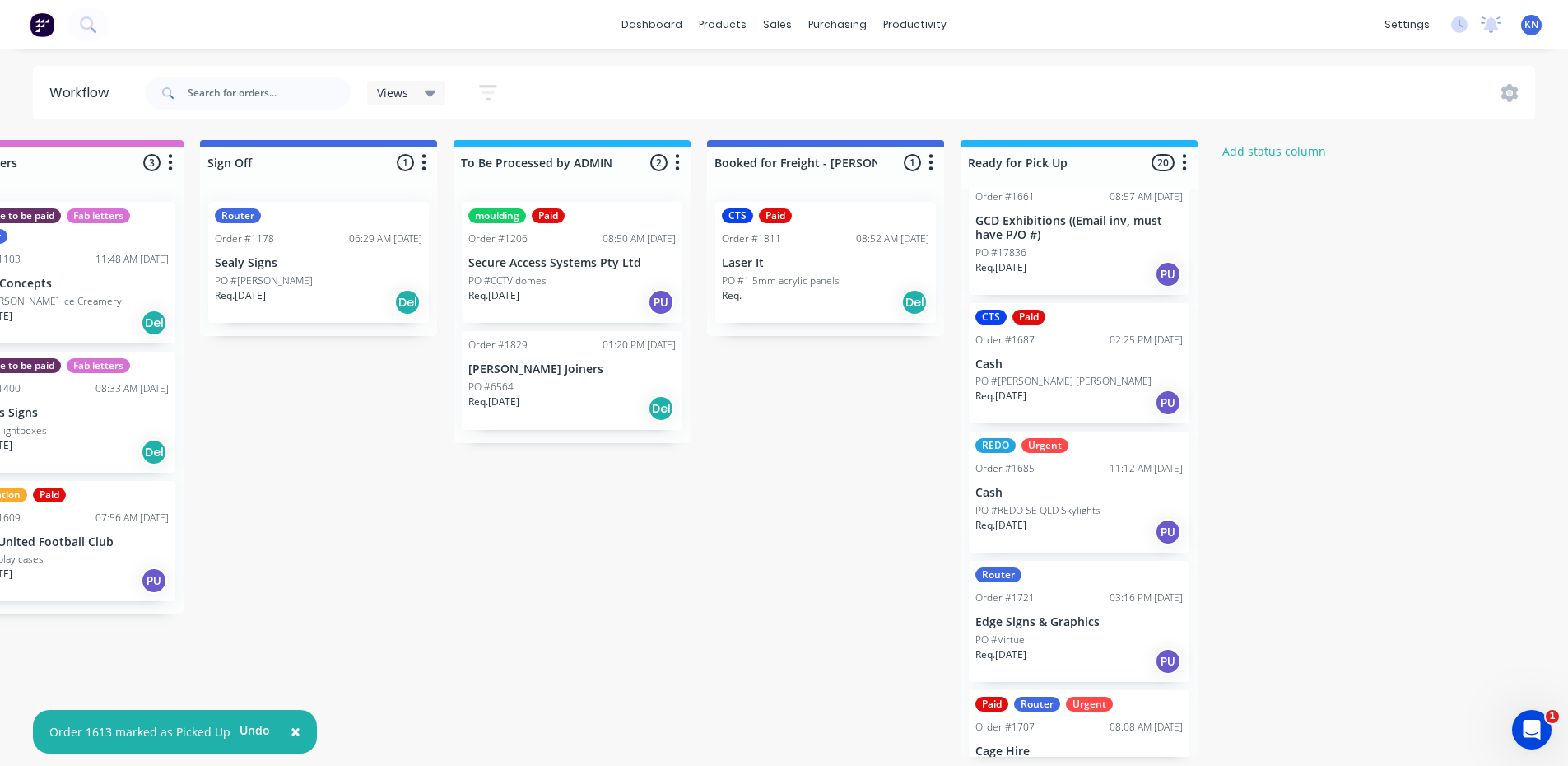
scroll to position [1236, 0]
click at [1128, 532] on div "Mark as Picked Up" at bounding box center [1150, 530] width 166 height 33
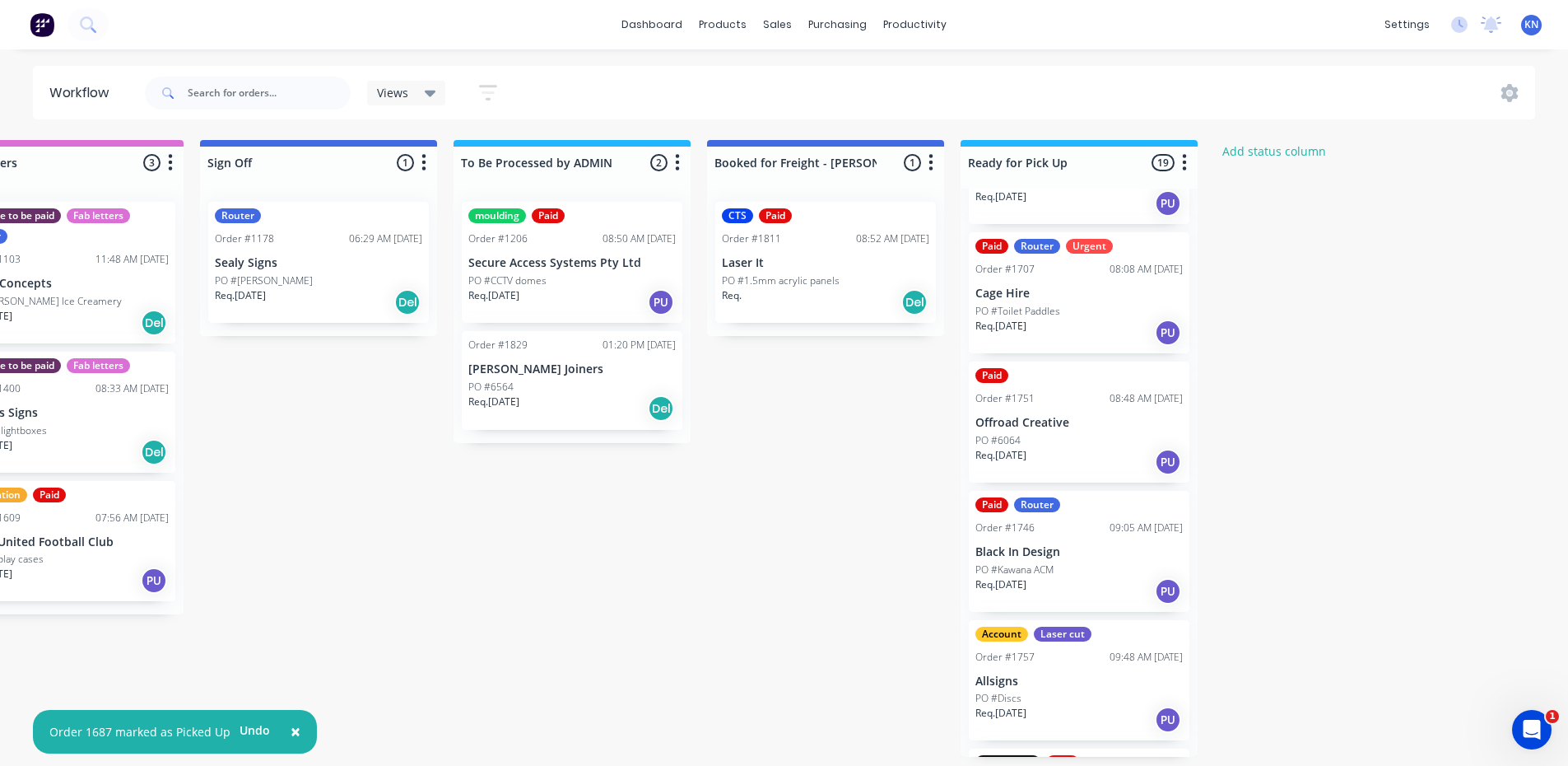
scroll to position [1565, 0]
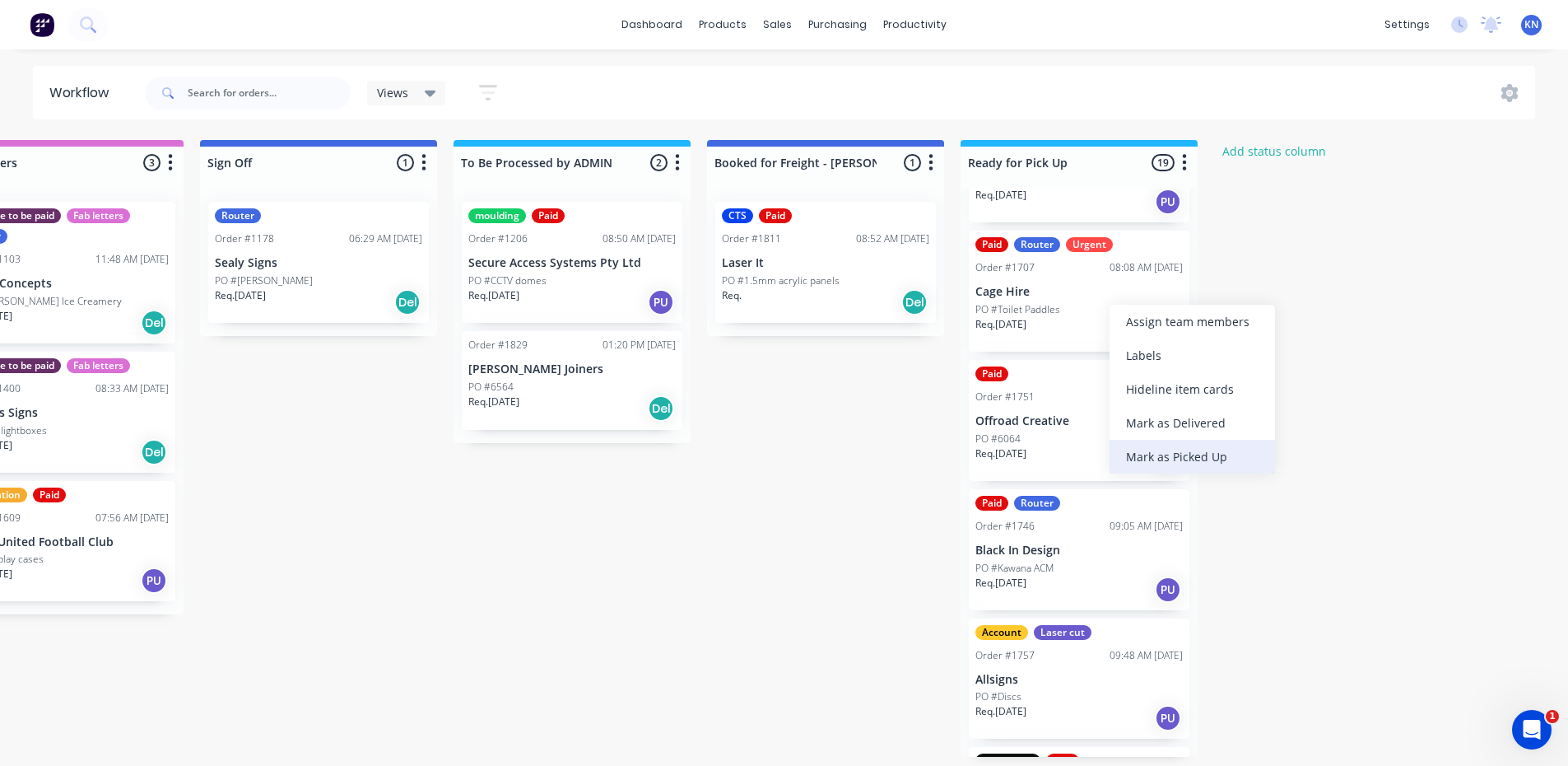
click at [1197, 453] on div "Mark as Picked Up" at bounding box center [1192, 456] width 166 height 33
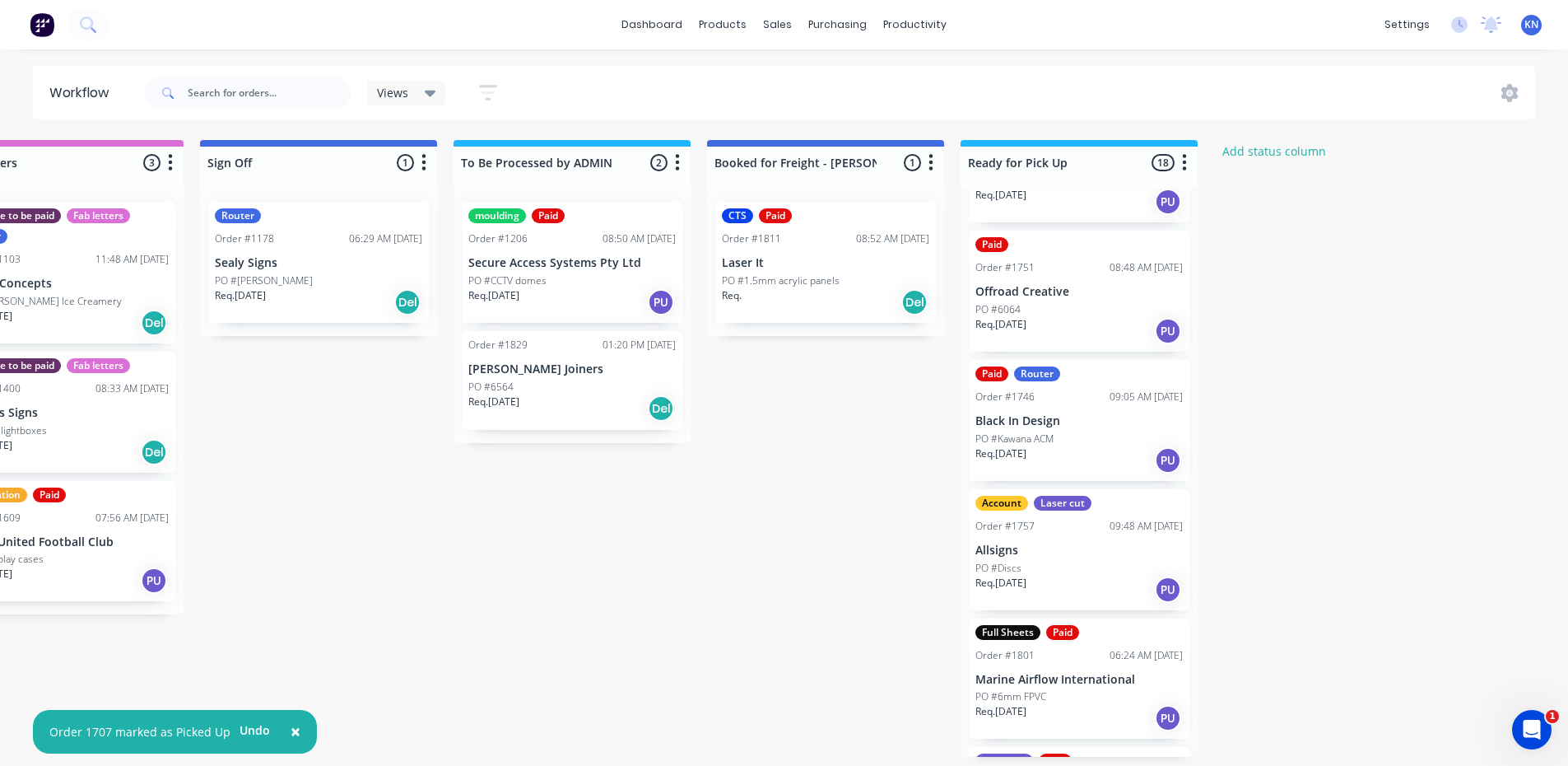
scroll to position [1730, 0]
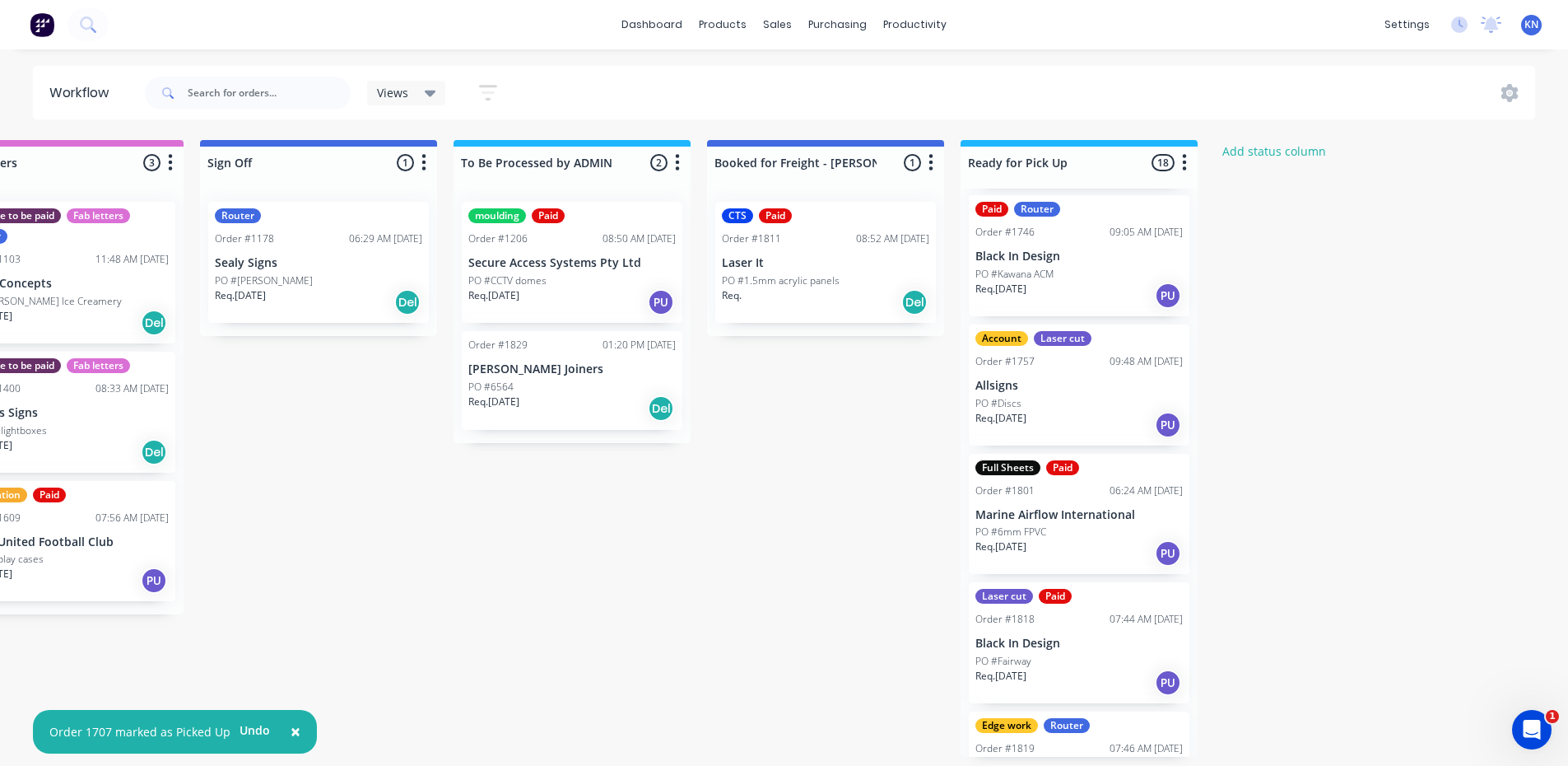
click at [1066, 388] on p "Allsigns" at bounding box center [1079, 387] width 207 height 14
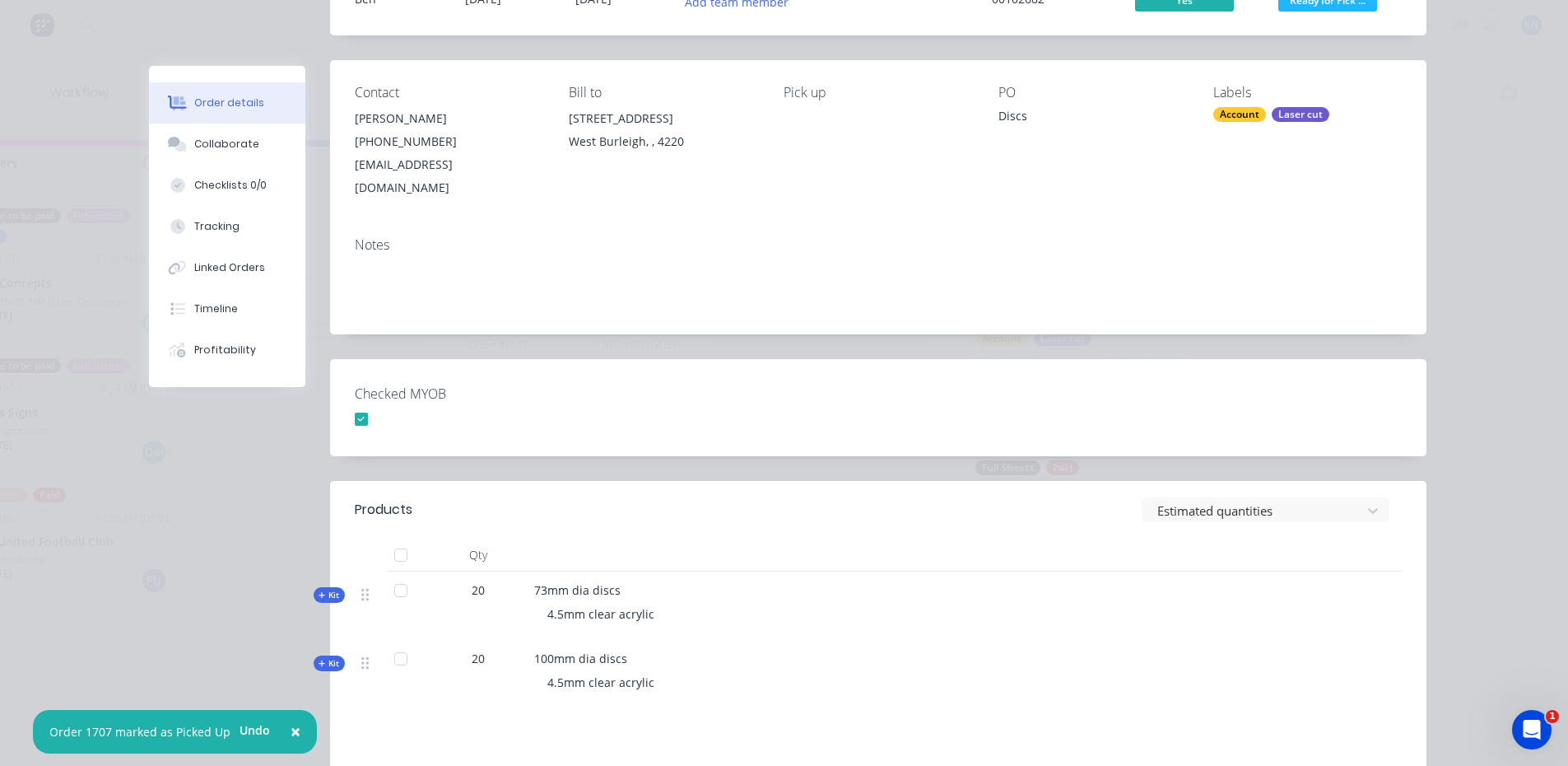
scroll to position [0, 0]
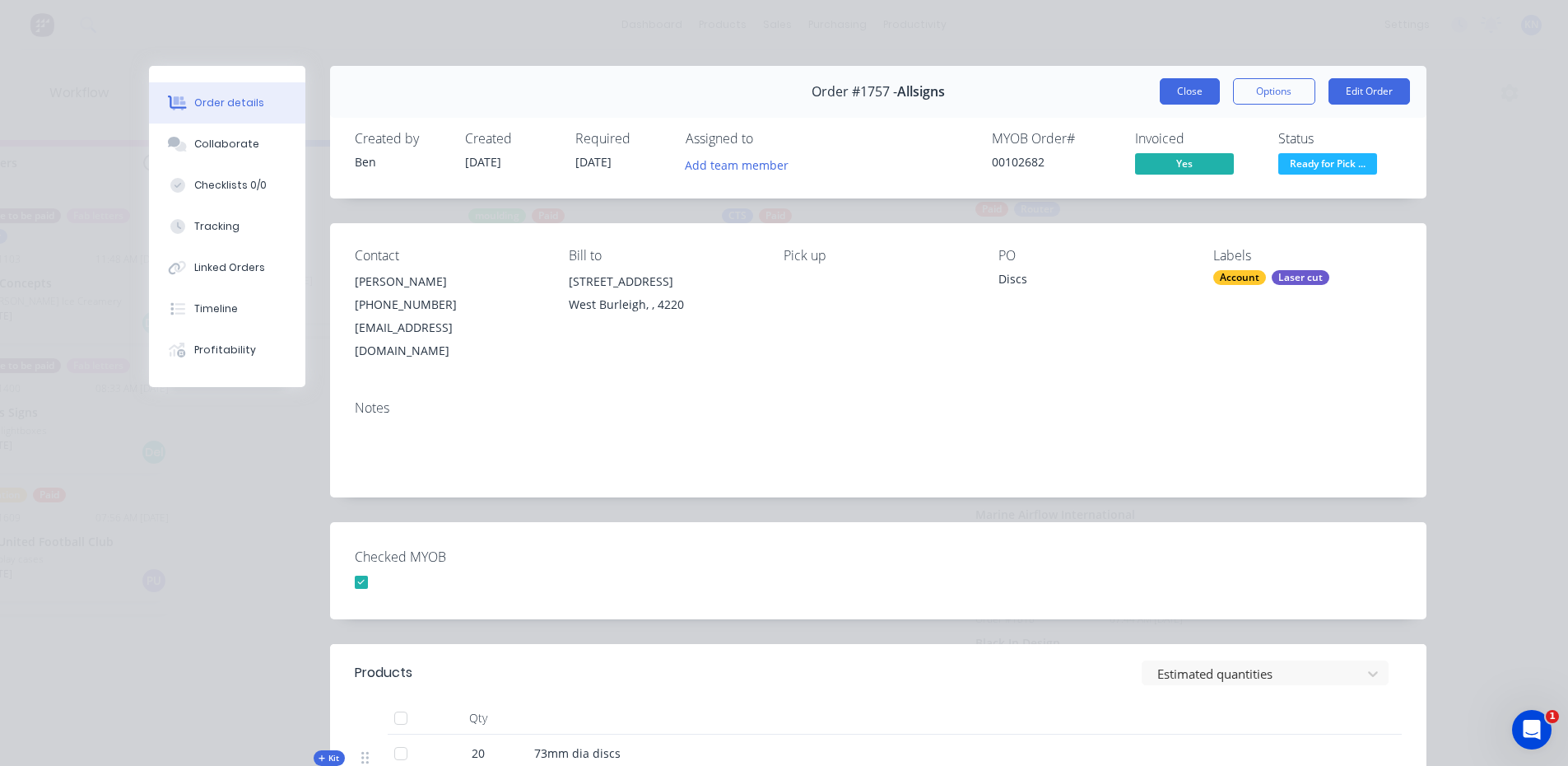
click at [1197, 92] on button "Close" at bounding box center [1190, 91] width 60 height 26
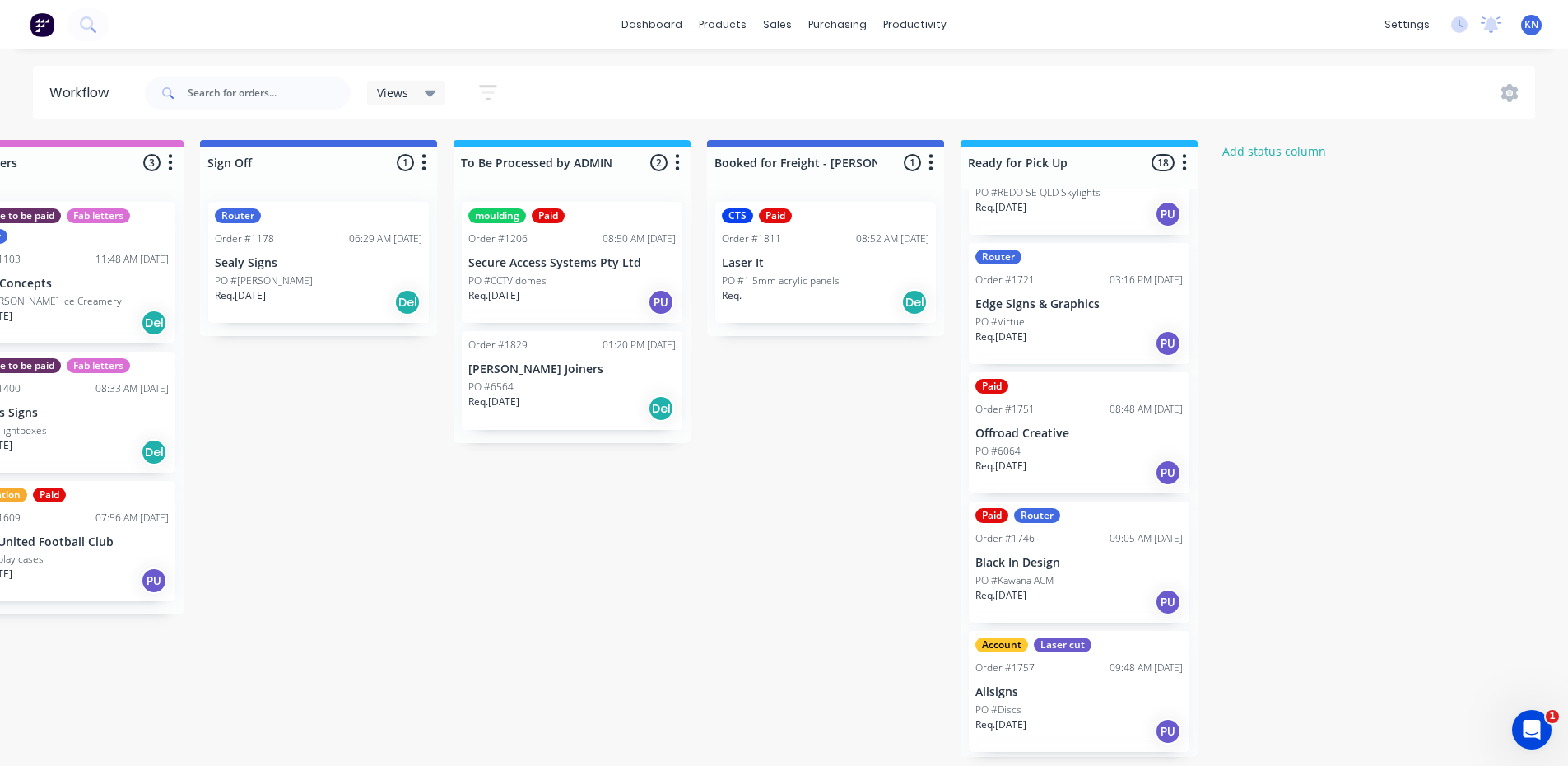
scroll to position [1395, 0]
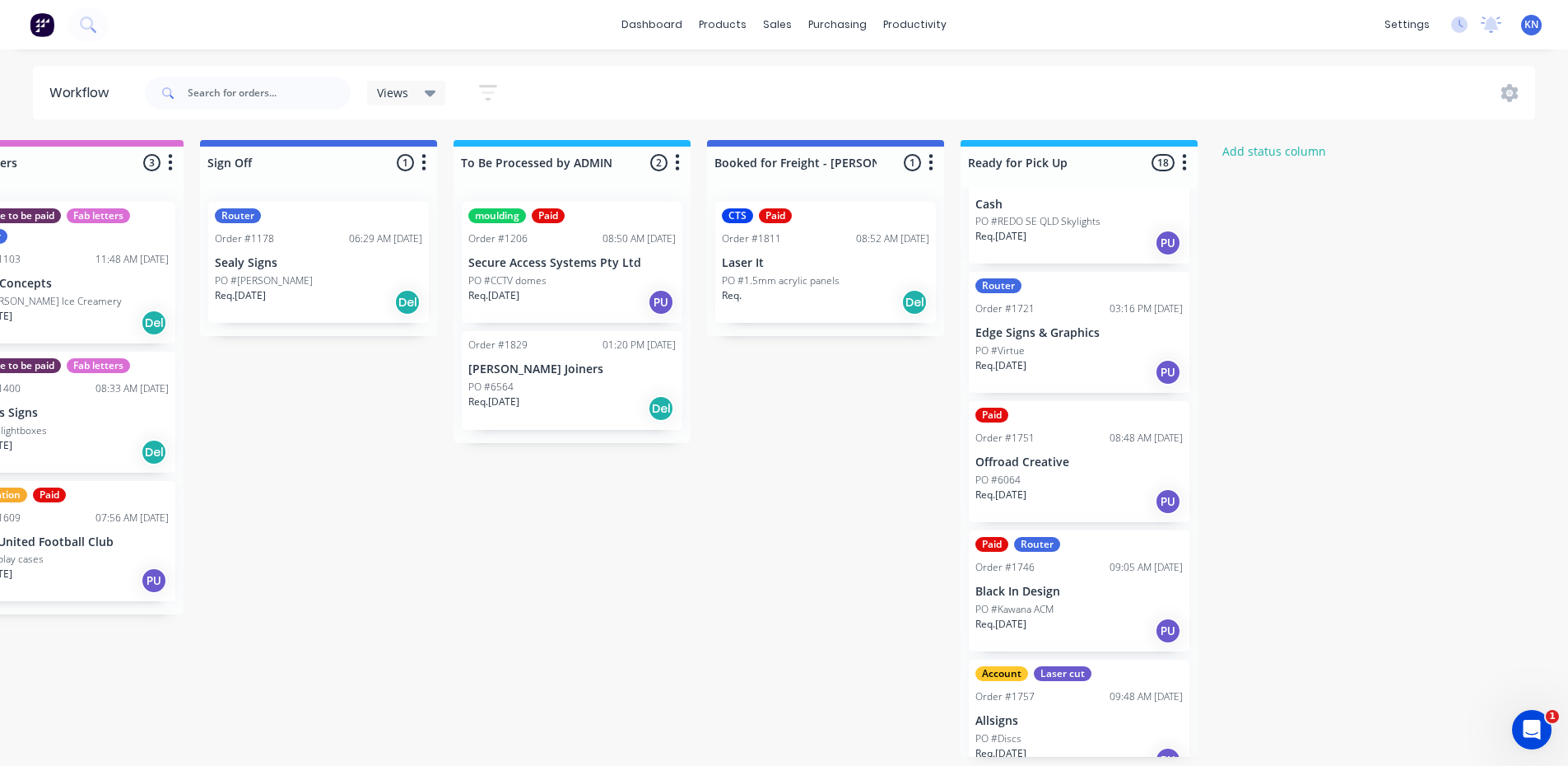
click at [1089, 473] on div "PO #6064" at bounding box center [1079, 480] width 207 height 14
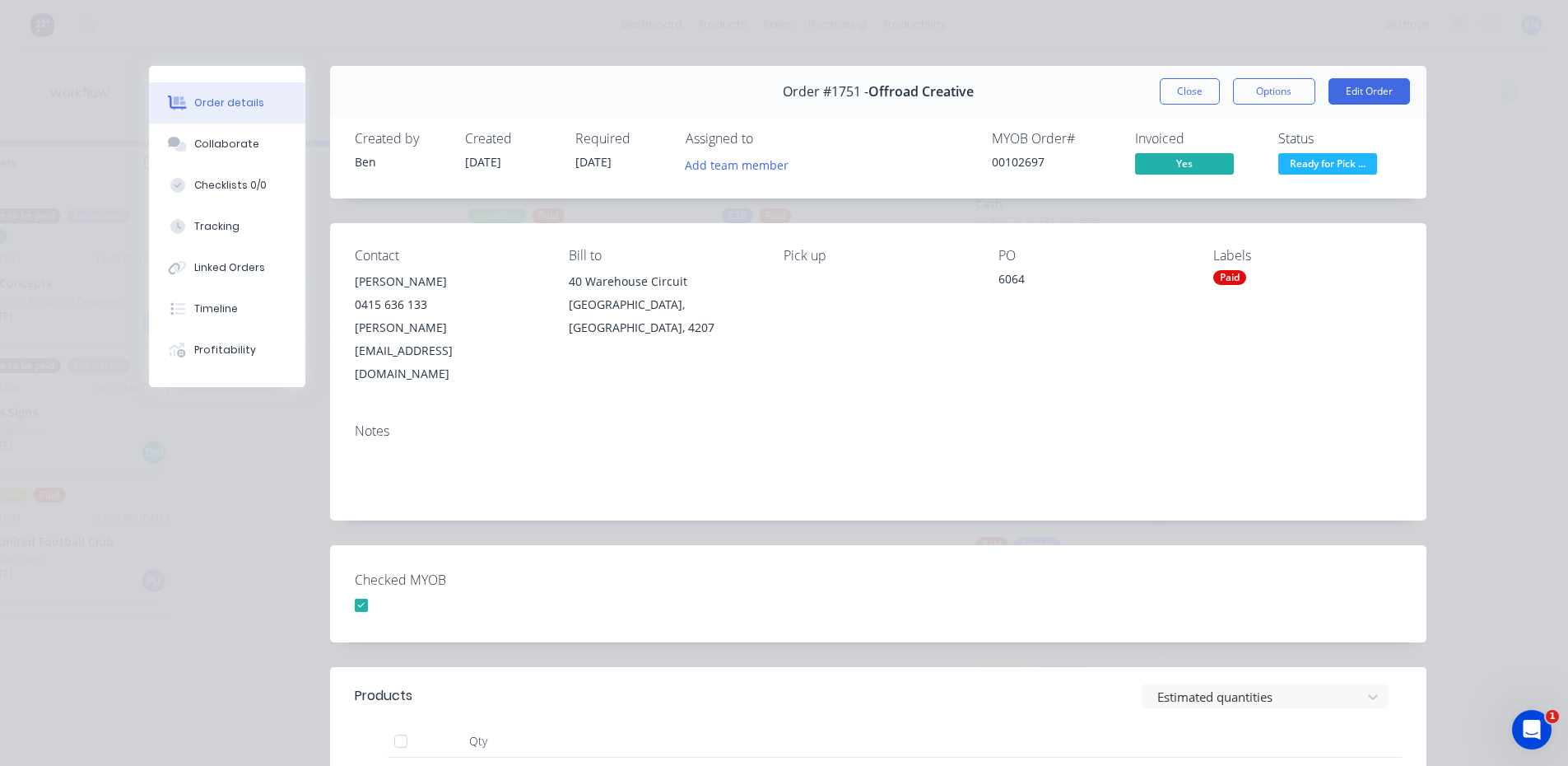
scroll to position [0, 2371]
click at [1186, 97] on button "Close" at bounding box center [1190, 91] width 60 height 26
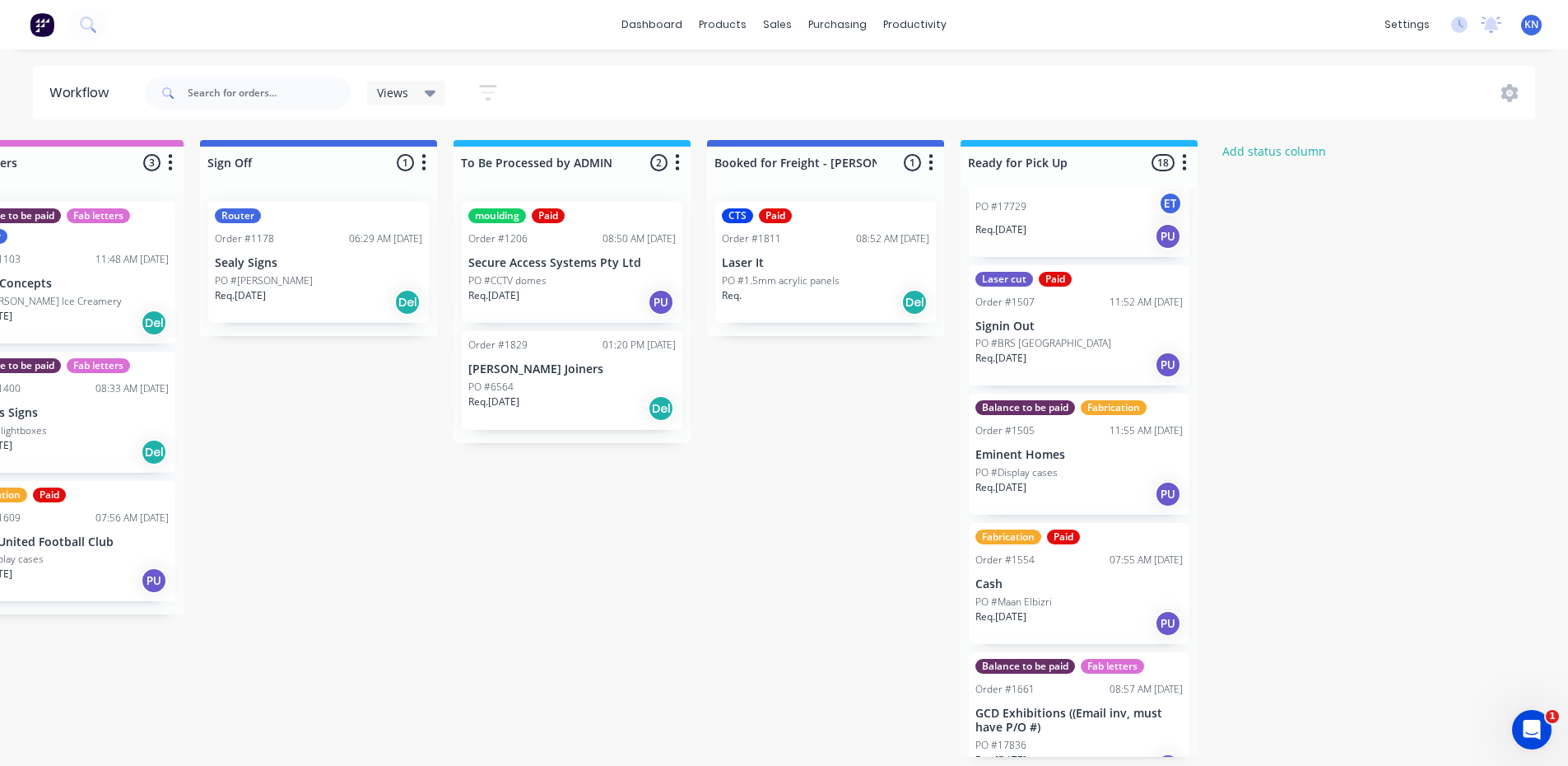
scroll to position [735, 0]
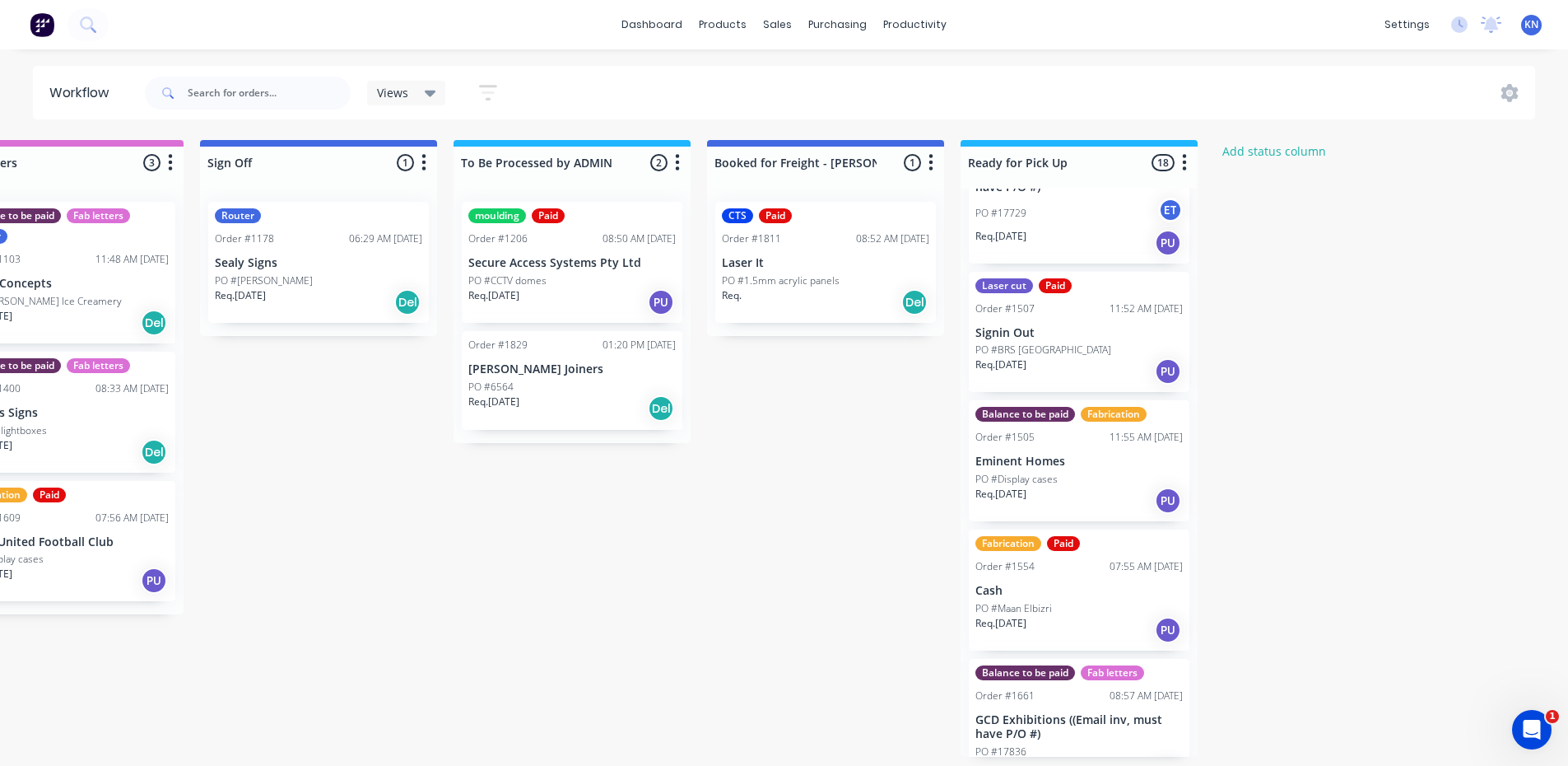
click at [1090, 464] on p "Eminent Homes" at bounding box center [1079, 462] width 207 height 14
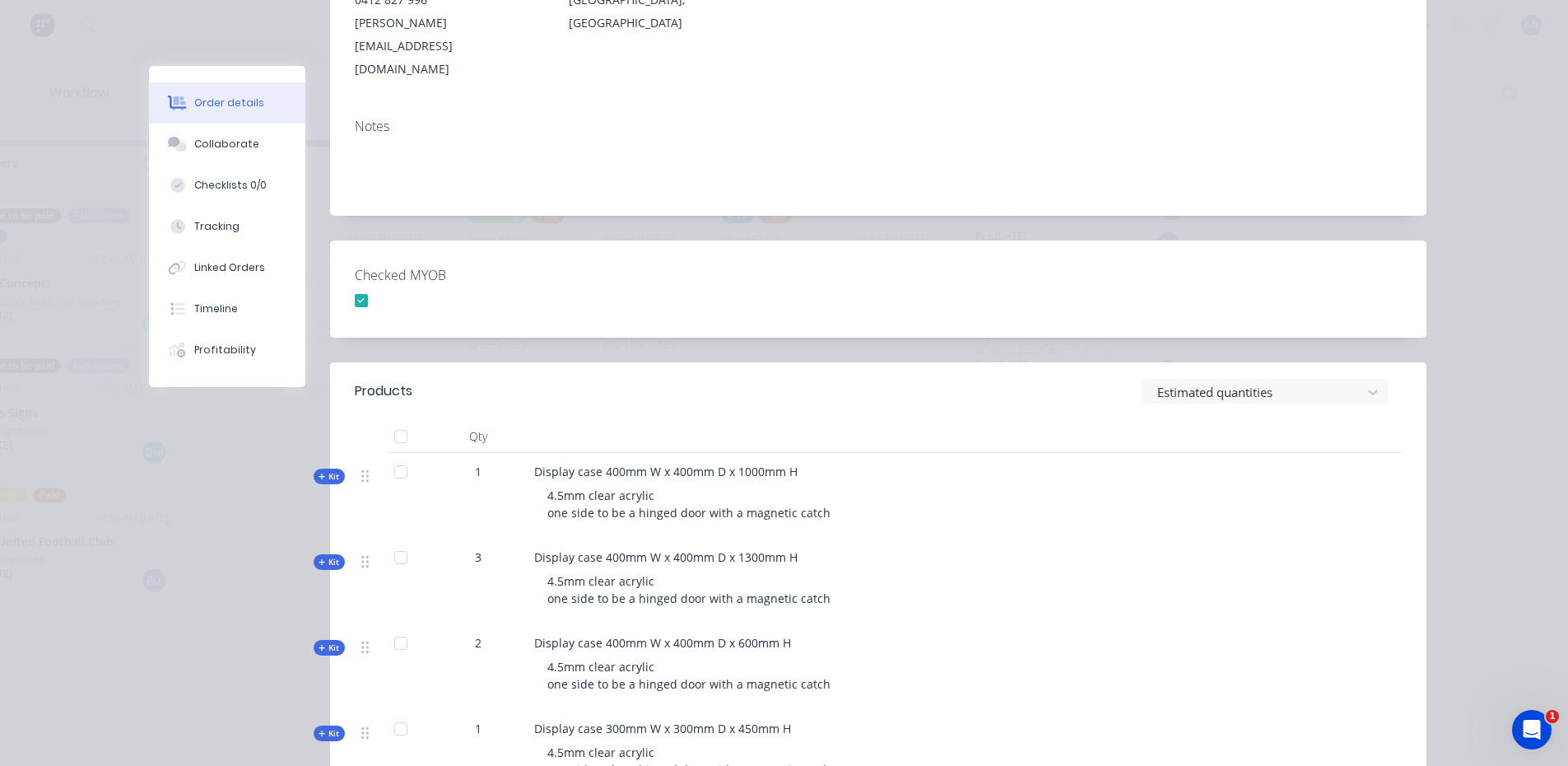
scroll to position [0, 0]
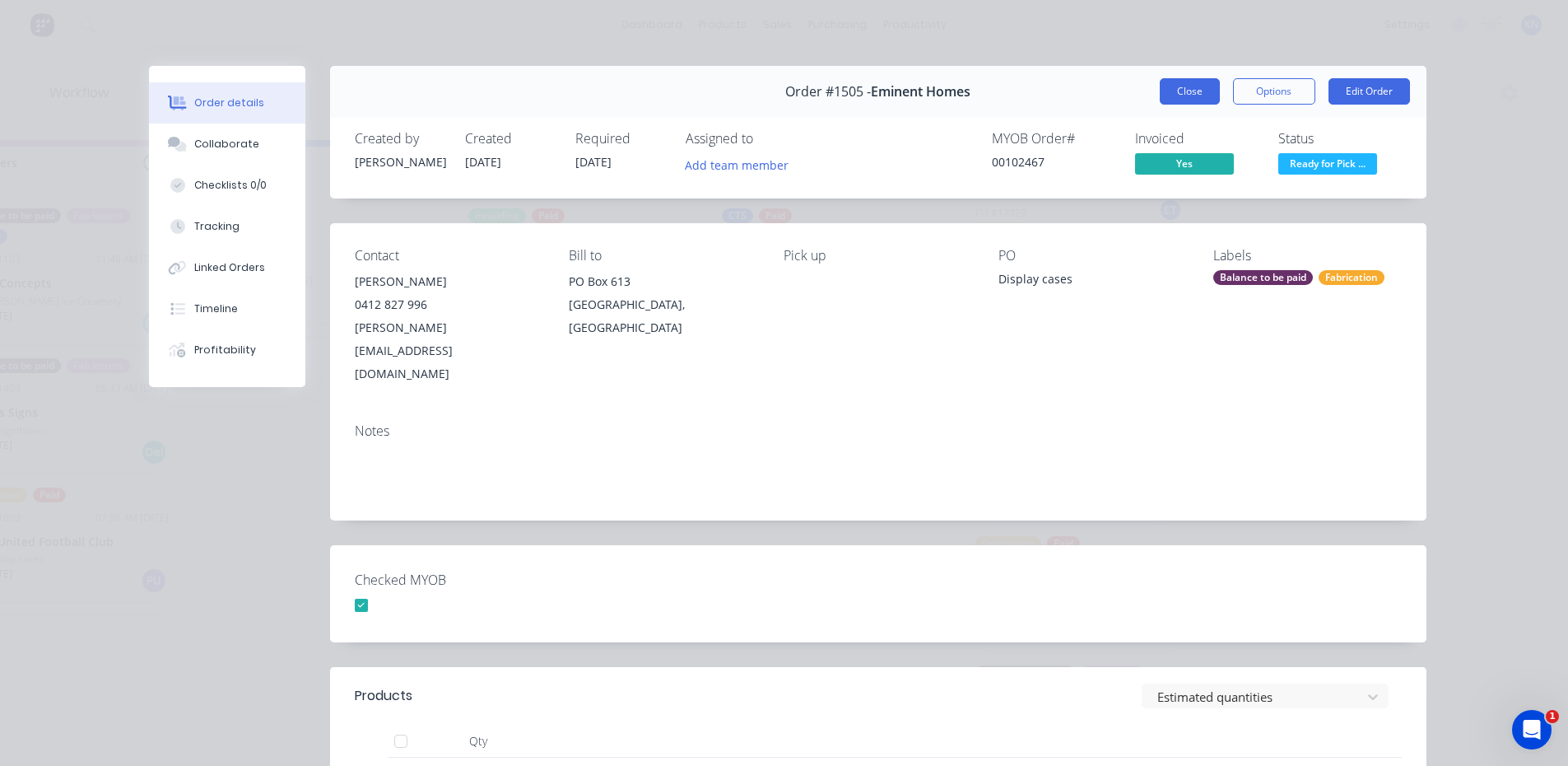
click at [1181, 92] on button "Close" at bounding box center [1190, 91] width 60 height 26
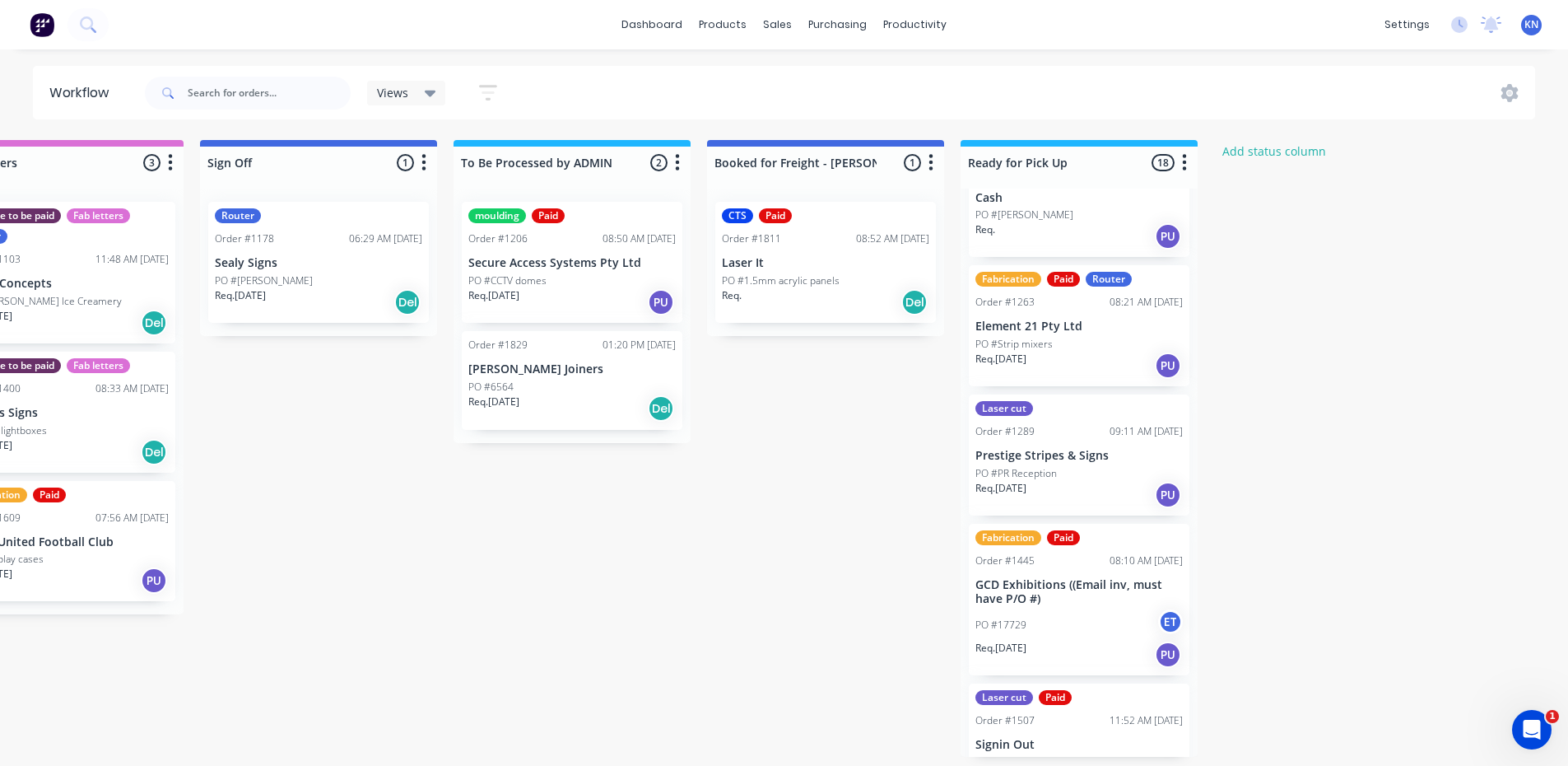
scroll to position [488, 0]
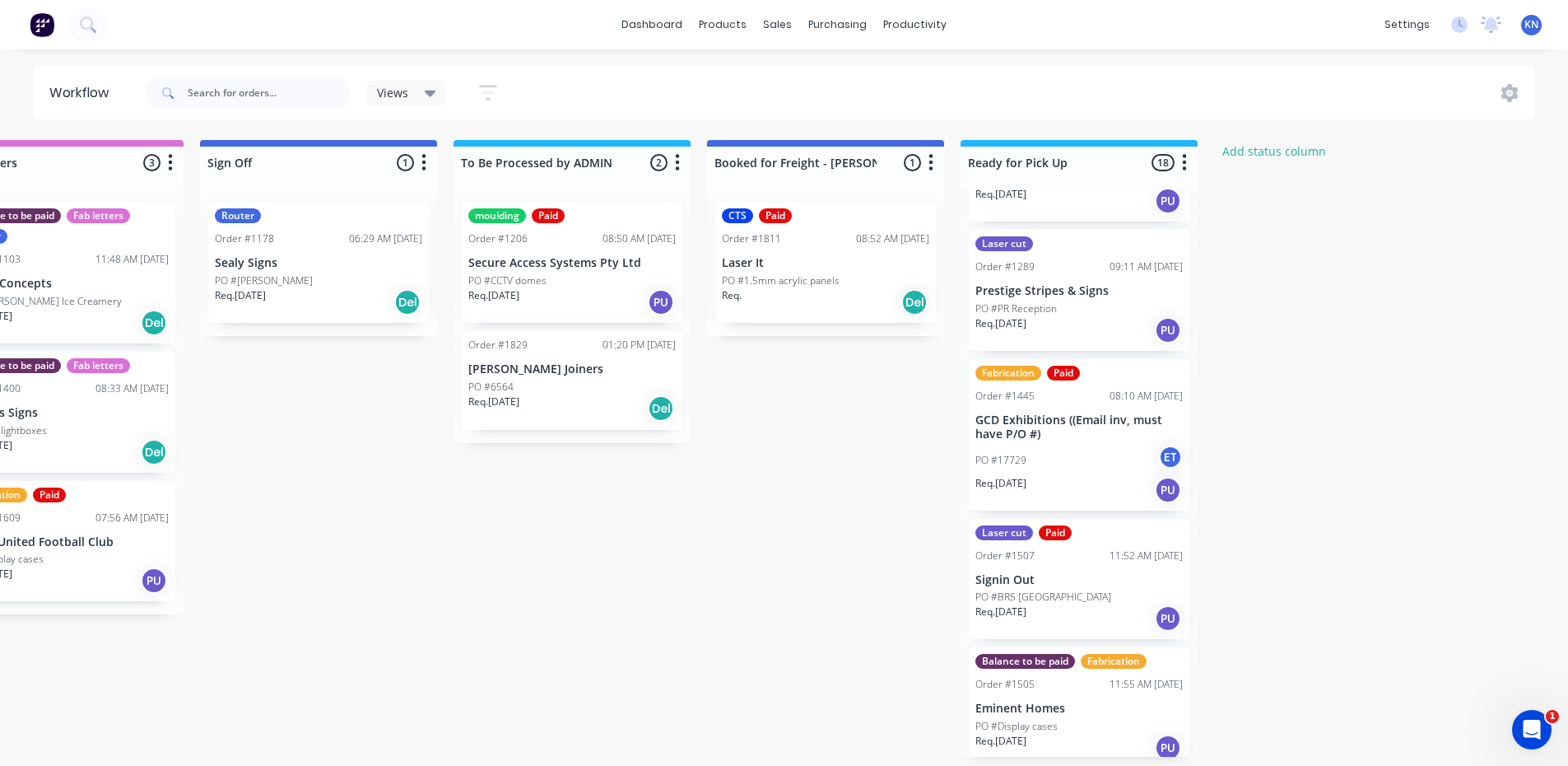
click at [1057, 601] on p "PO #BRS [GEOGRAPHIC_DATA]" at bounding box center [1043, 597] width 136 height 14
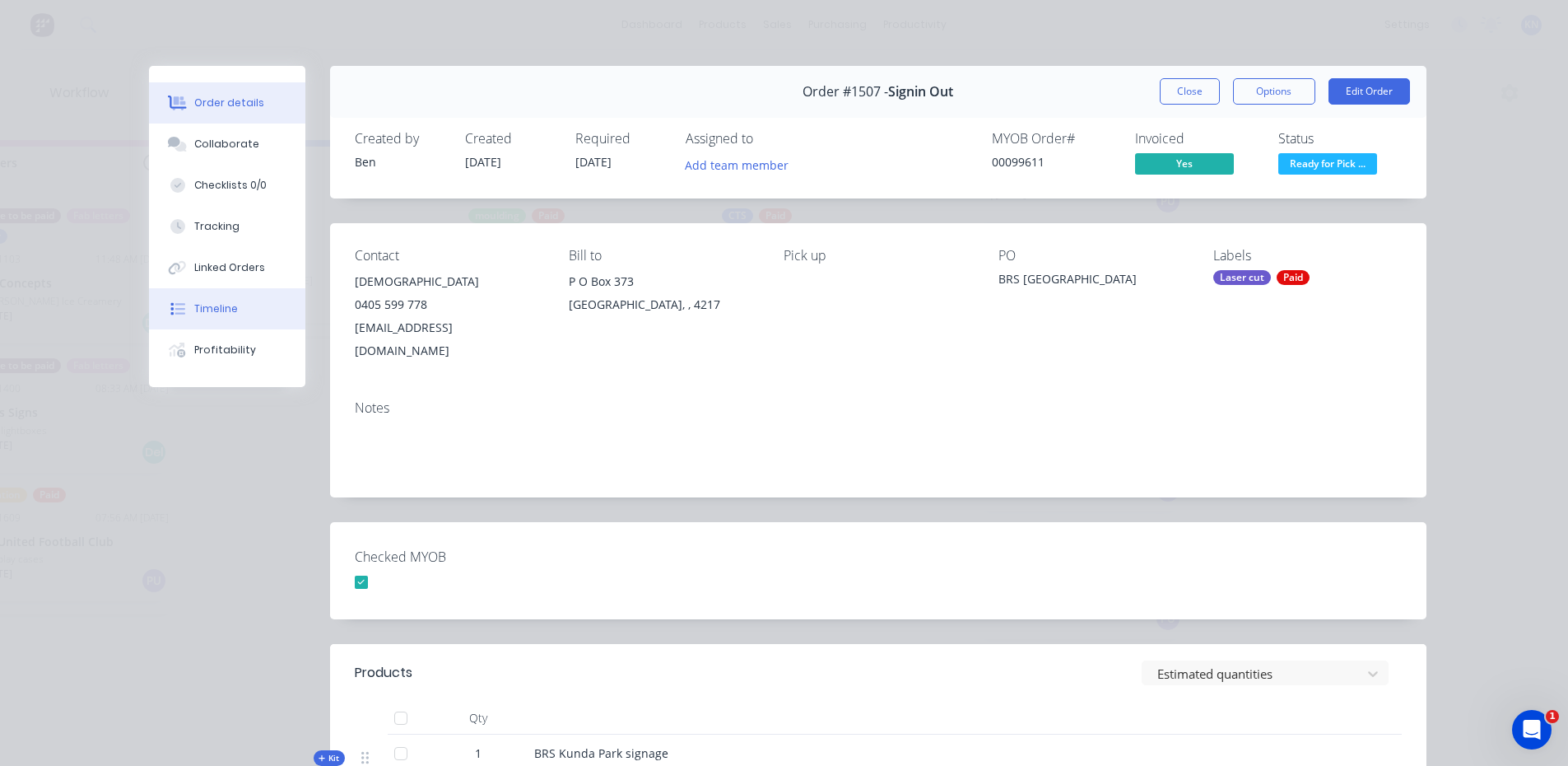
click at [225, 312] on div "Timeline" at bounding box center [216, 309] width 43 height 14
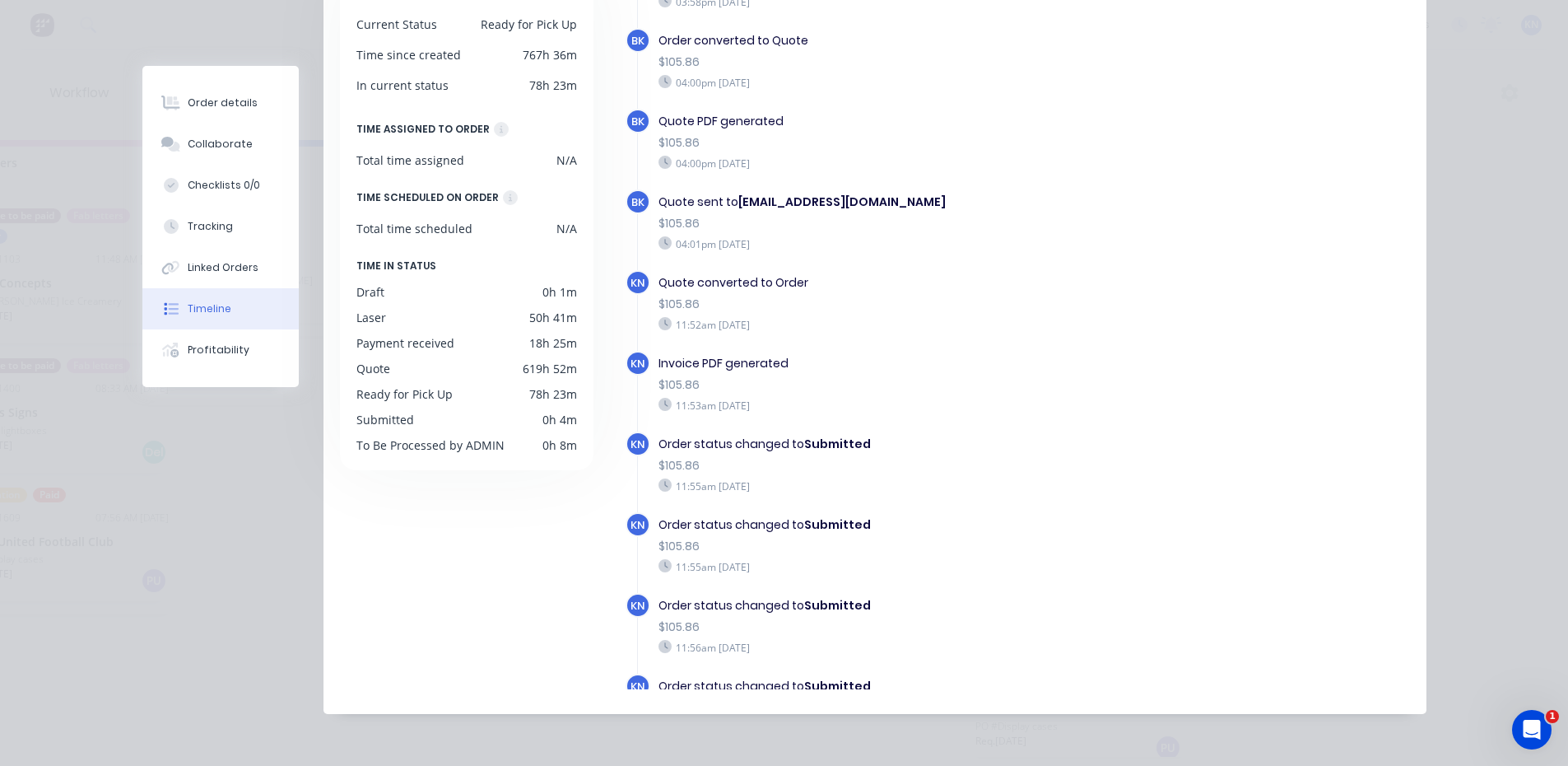
scroll to position [0, 0]
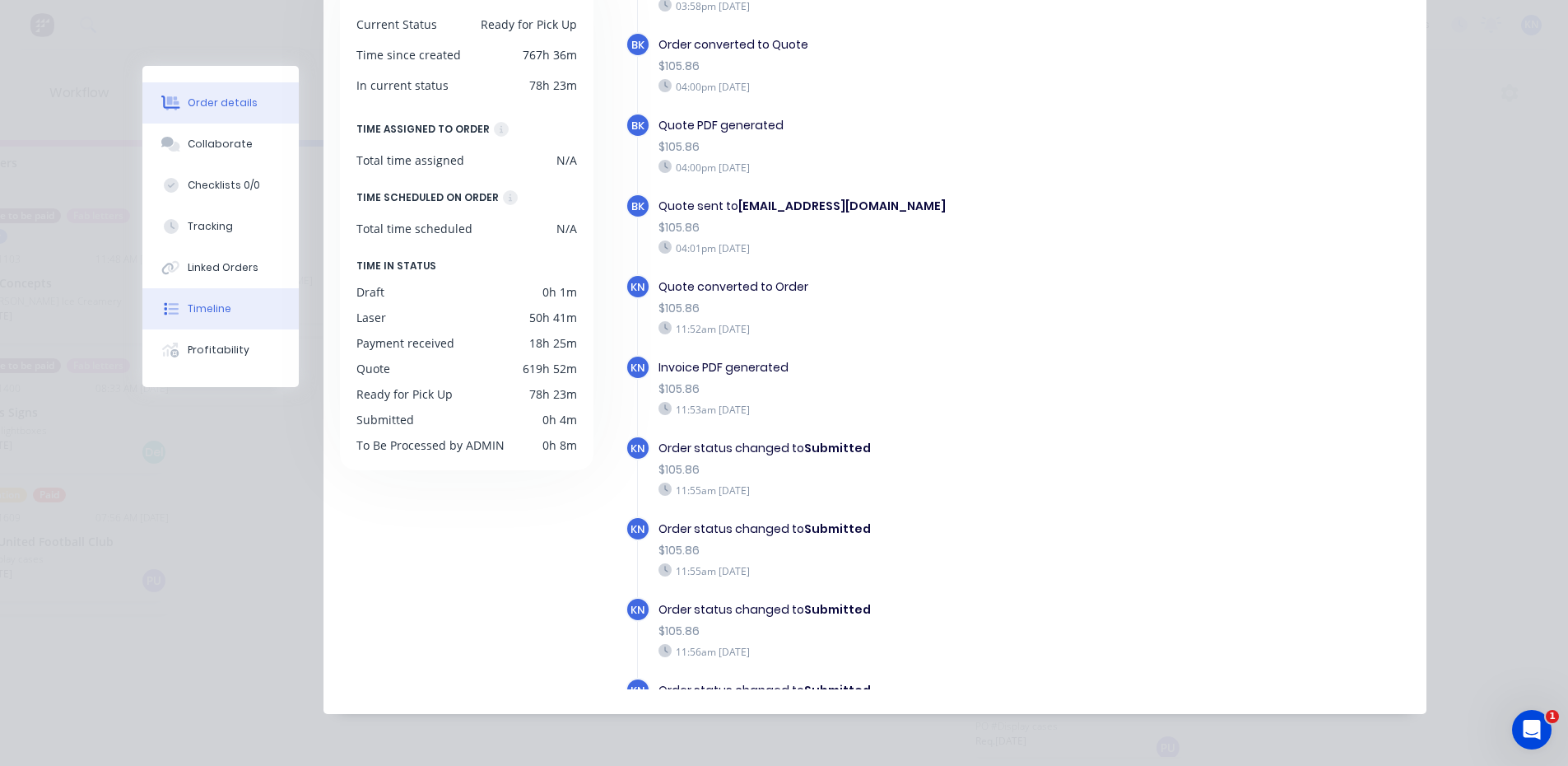
click at [187, 105] on div "Order details" at bounding box center [222, 103] width 70 height 14
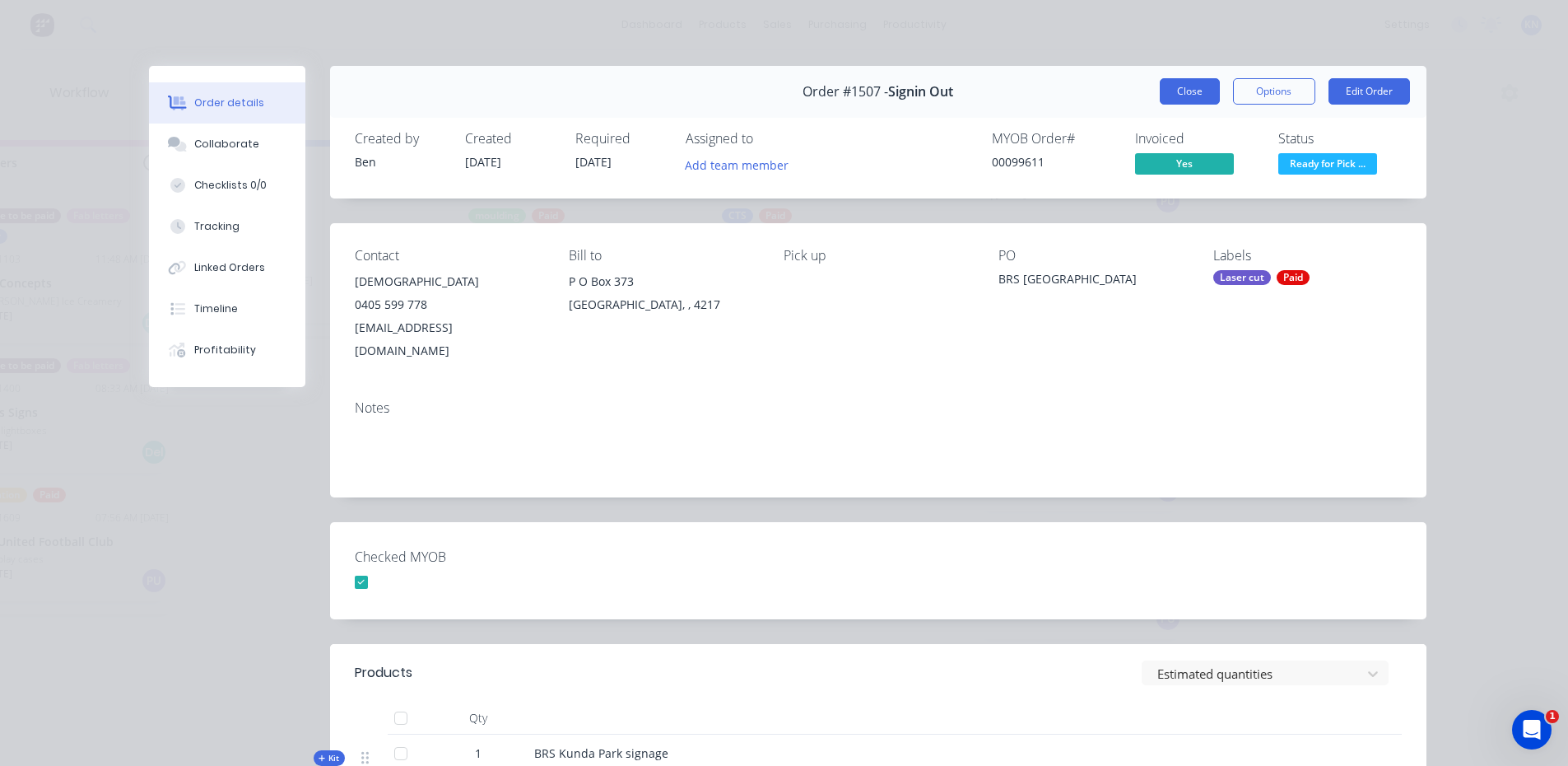
click at [1169, 83] on button "Close" at bounding box center [1190, 91] width 60 height 26
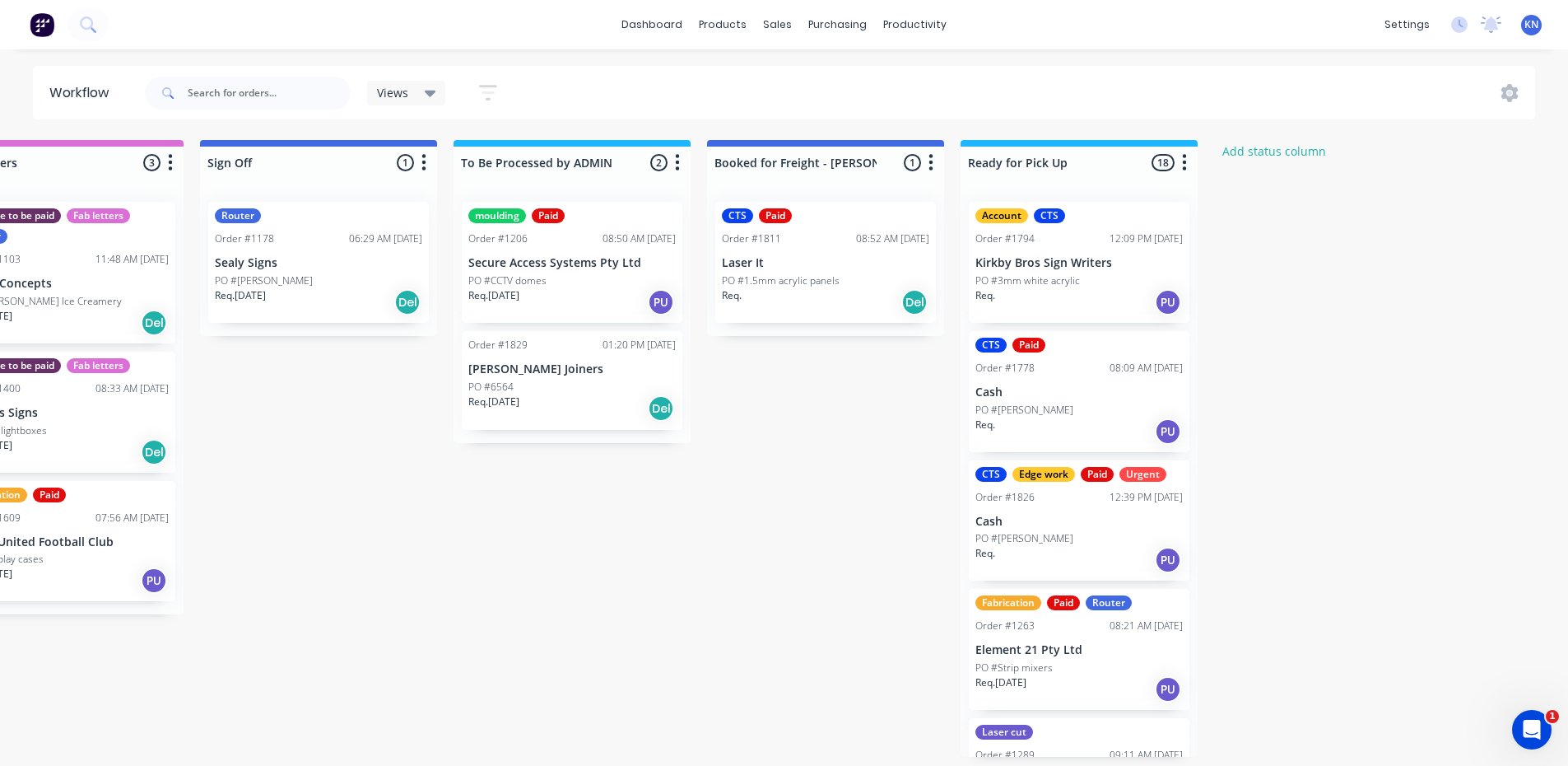
click at [1100, 533] on div "PO #[PERSON_NAME]" at bounding box center [1079, 539] width 207 height 14
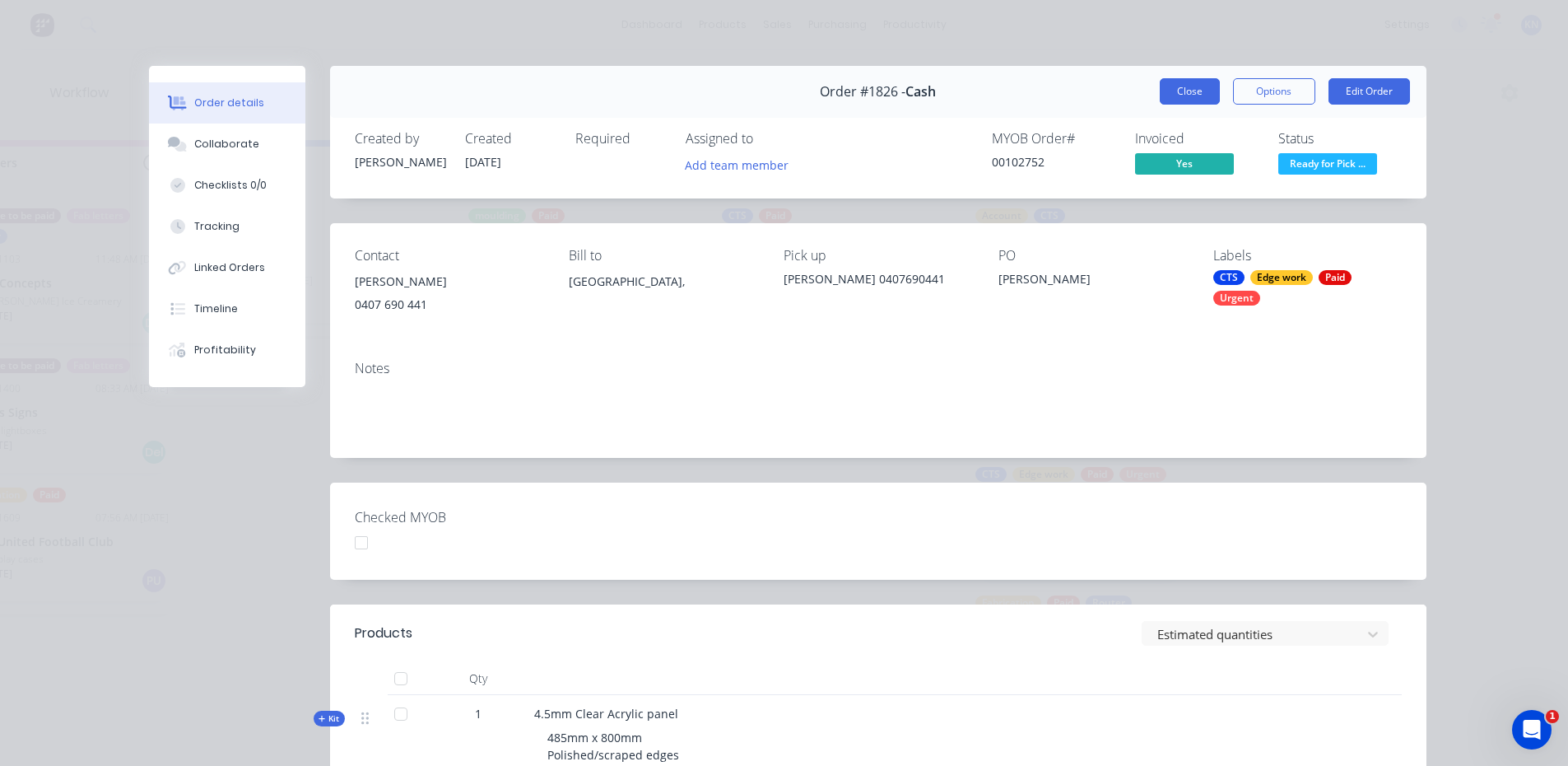
click at [1185, 87] on button "Close" at bounding box center [1190, 91] width 60 height 26
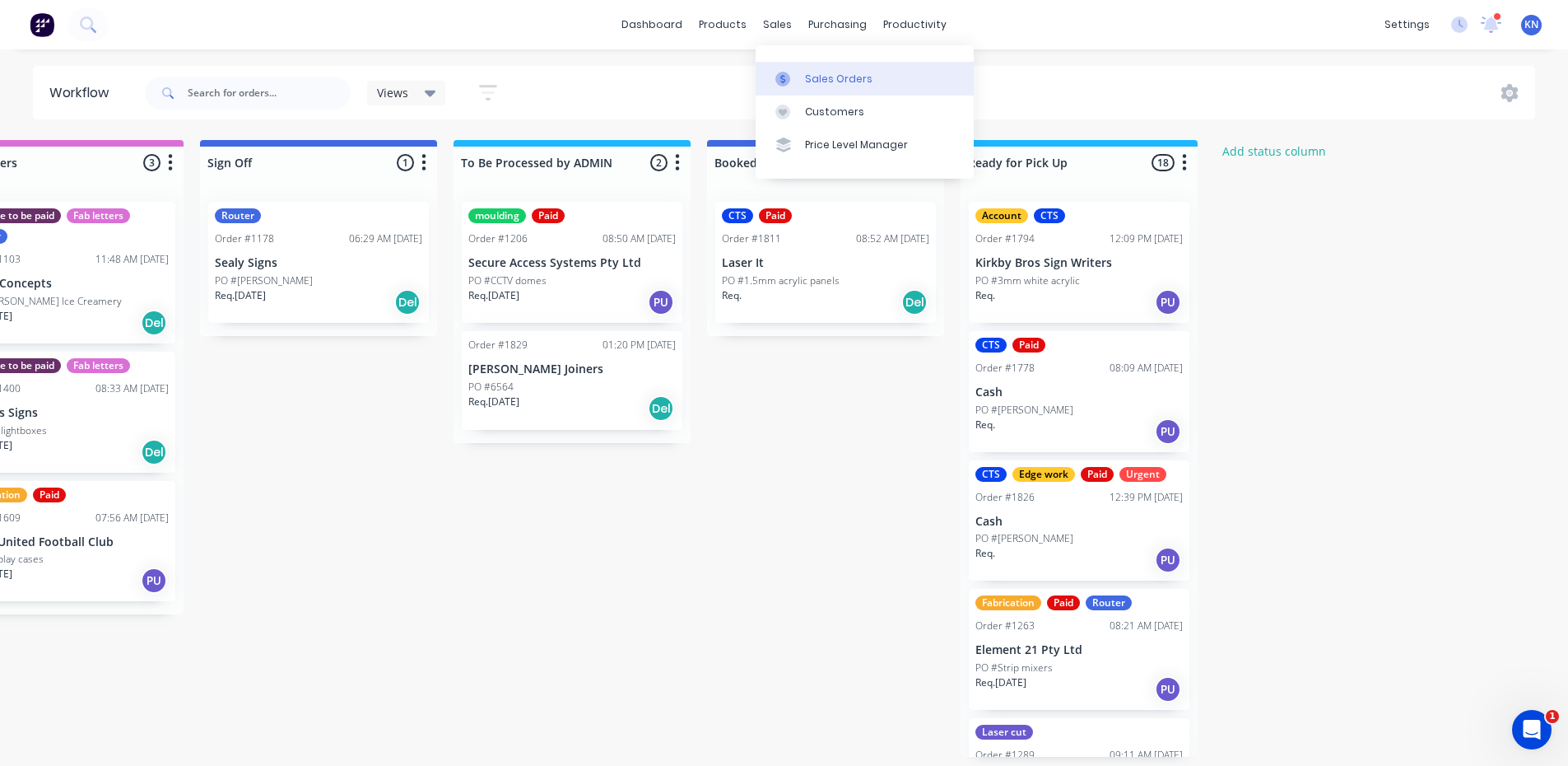
click at [836, 78] on div "Sales Orders" at bounding box center [838, 79] width 68 height 14
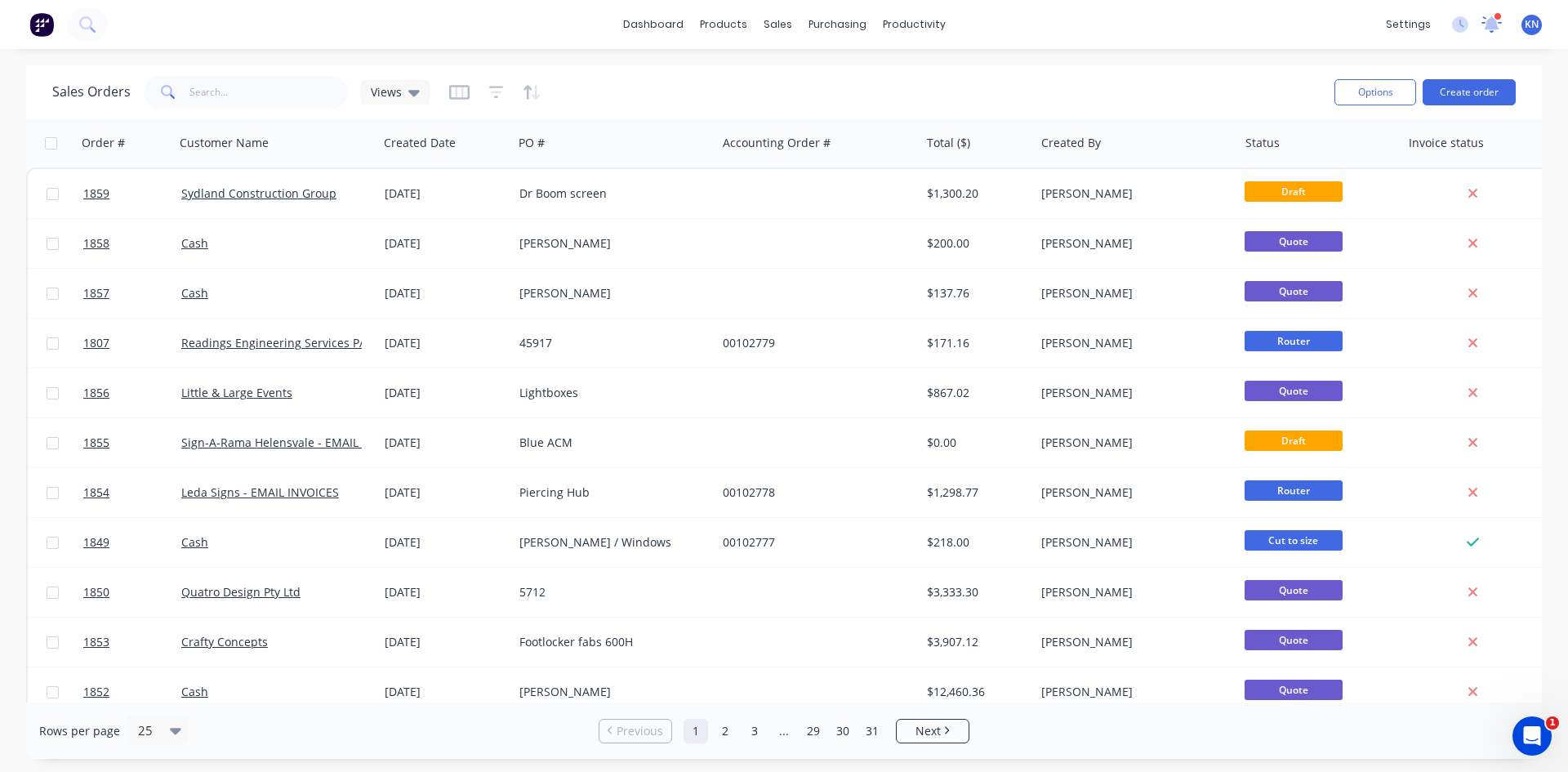
click at [1494, 22] on icon at bounding box center [1491, 22] width 15 height 14
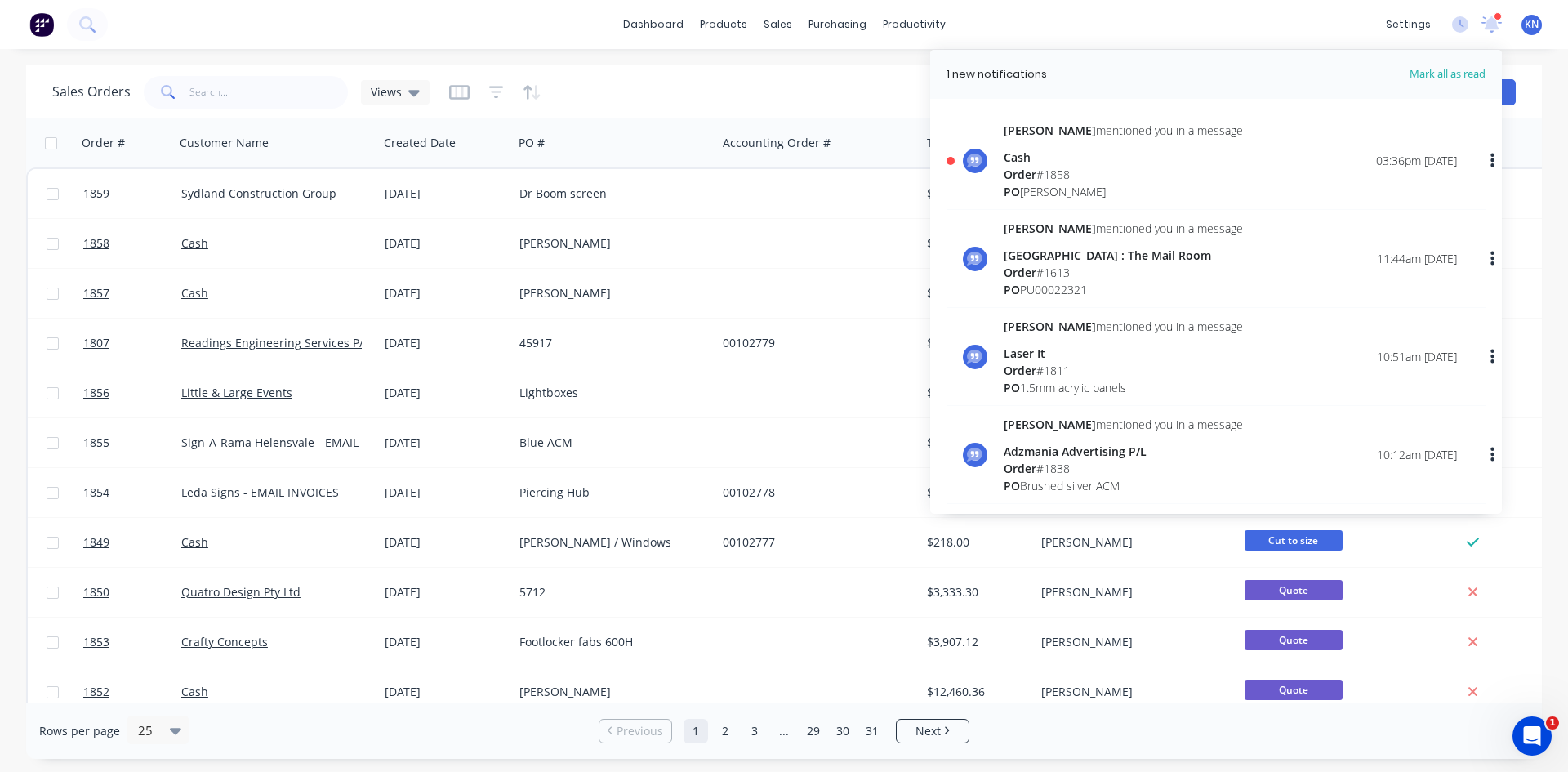
click at [1041, 164] on div "Cash" at bounding box center [1123, 156] width 239 height 17
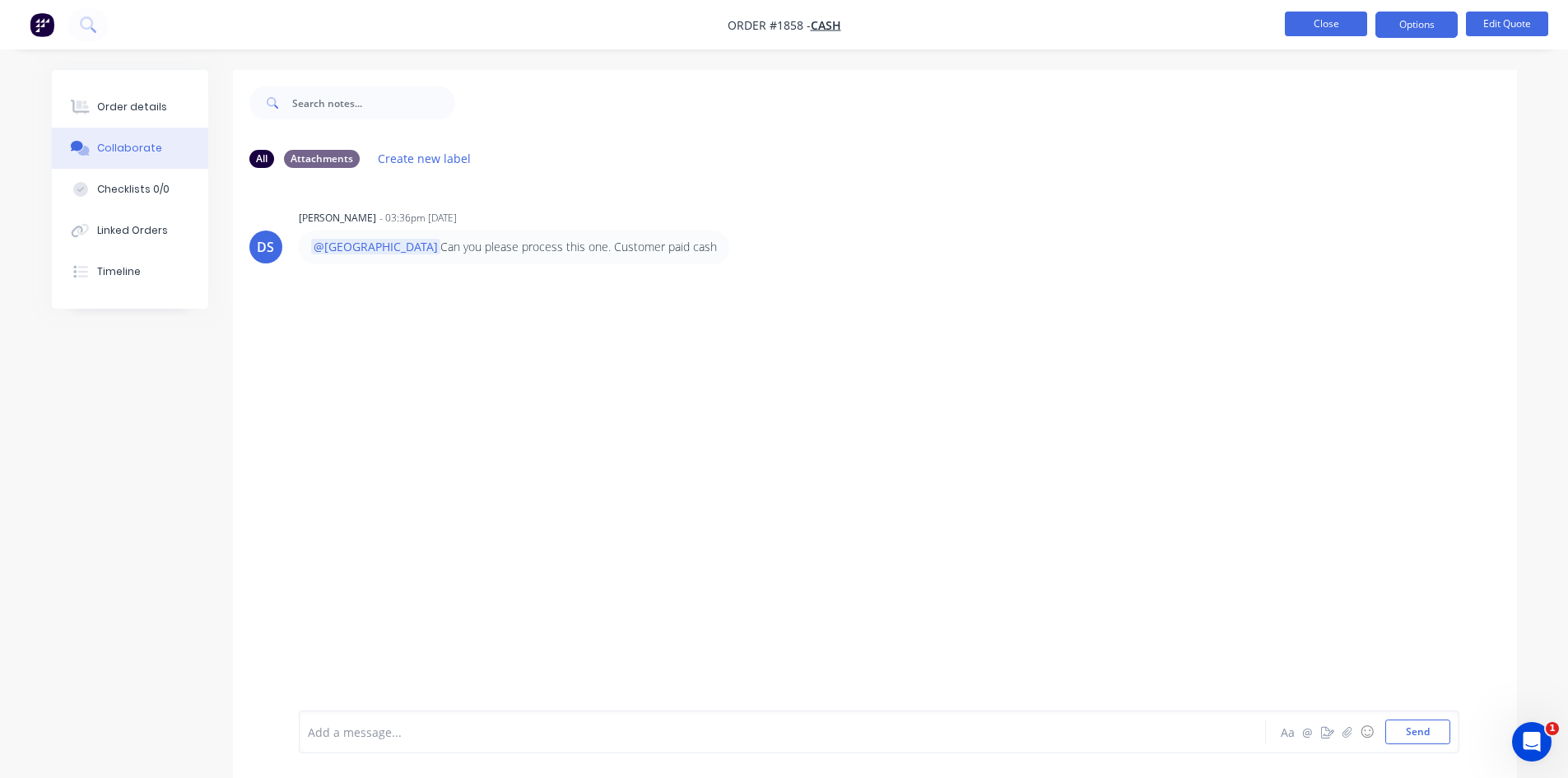
click at [1343, 23] on button "Close" at bounding box center [1326, 23] width 82 height 24
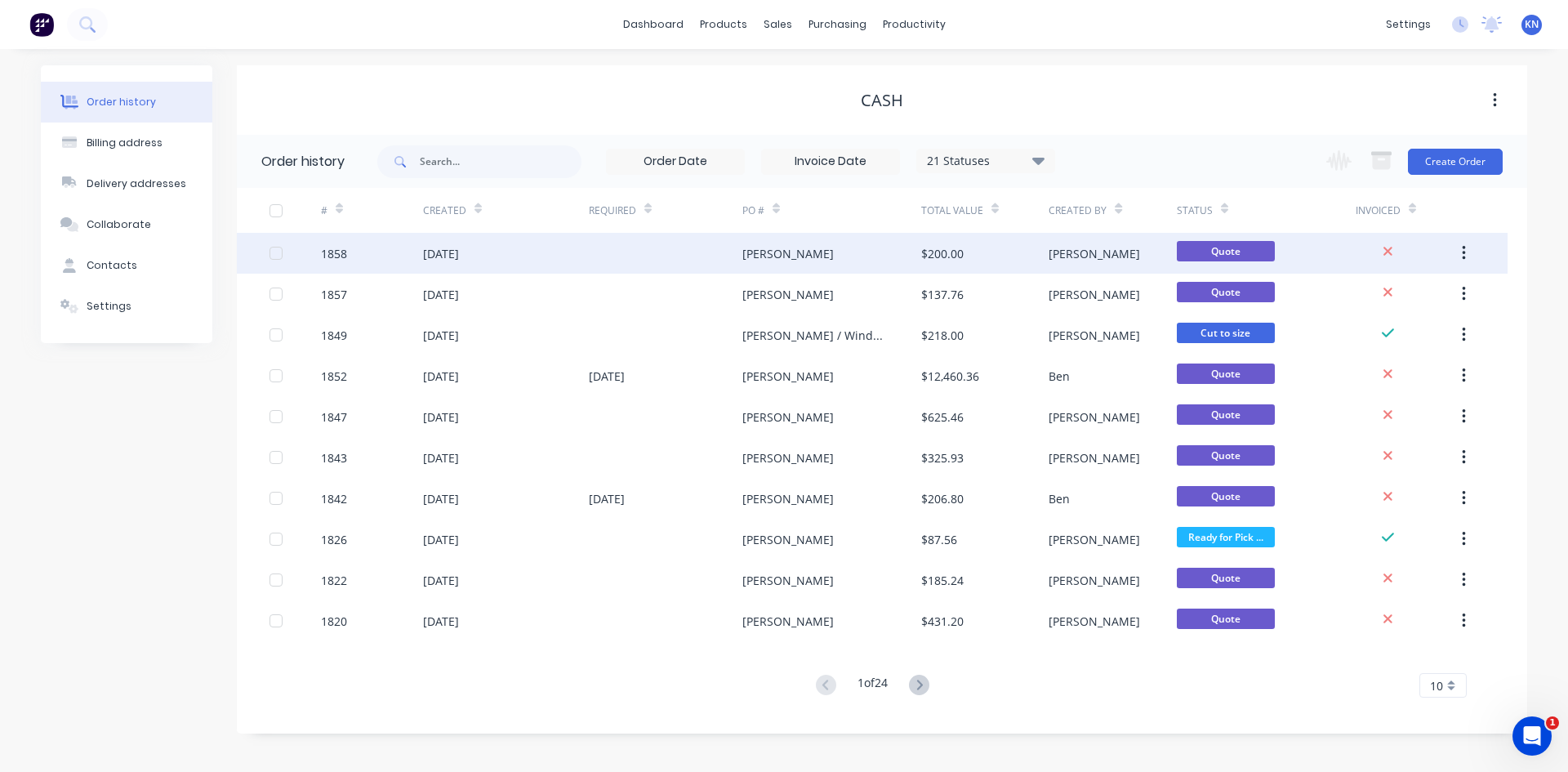
click at [390, 255] on div "1858" at bounding box center [372, 254] width 102 height 41
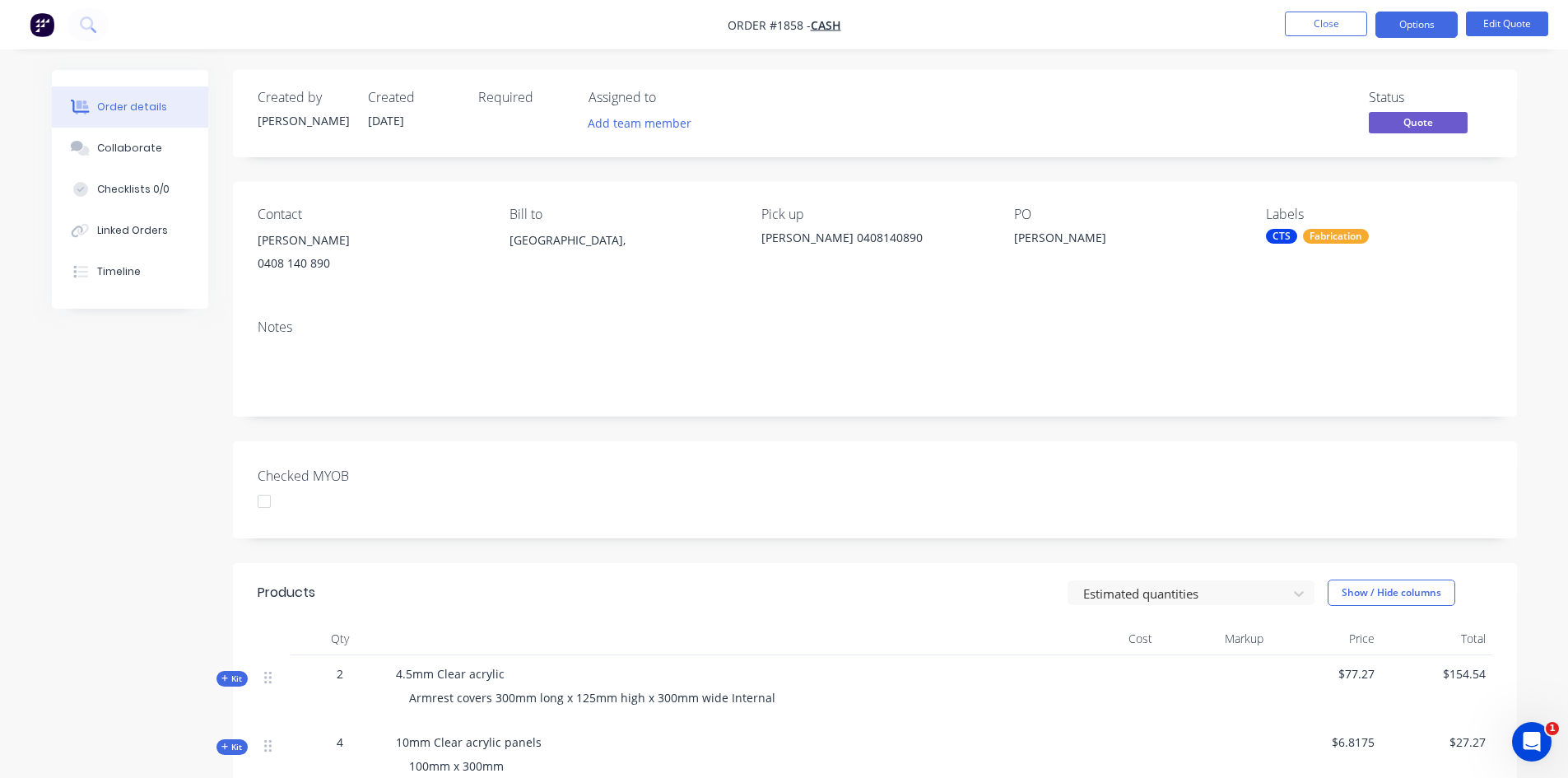
click at [264, 503] on div at bounding box center [264, 501] width 33 height 33
click at [1418, 19] on button "Options" at bounding box center [1417, 24] width 82 height 26
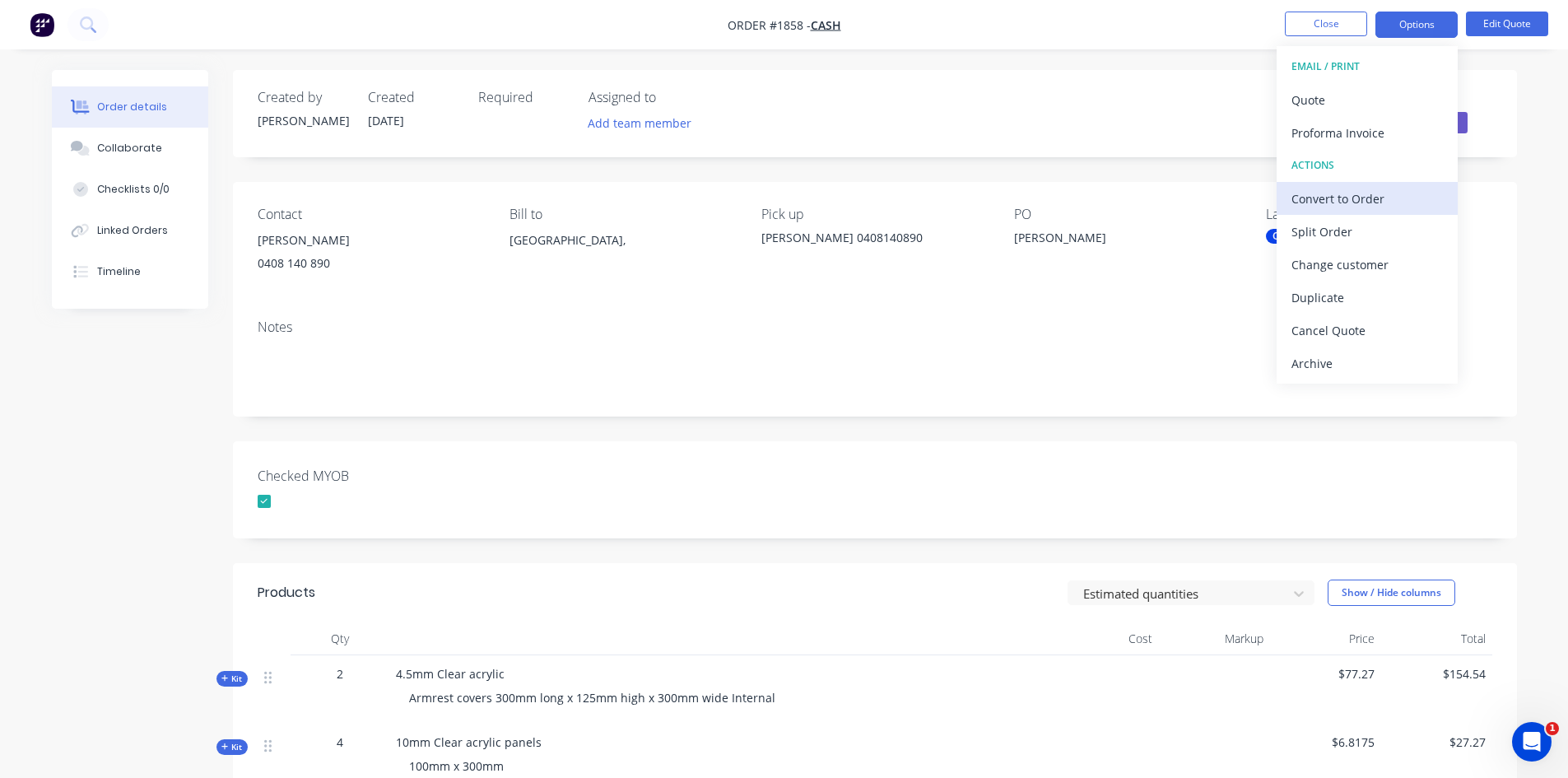
click at [1360, 196] on div "Convert to Order" at bounding box center [1367, 199] width 151 height 24
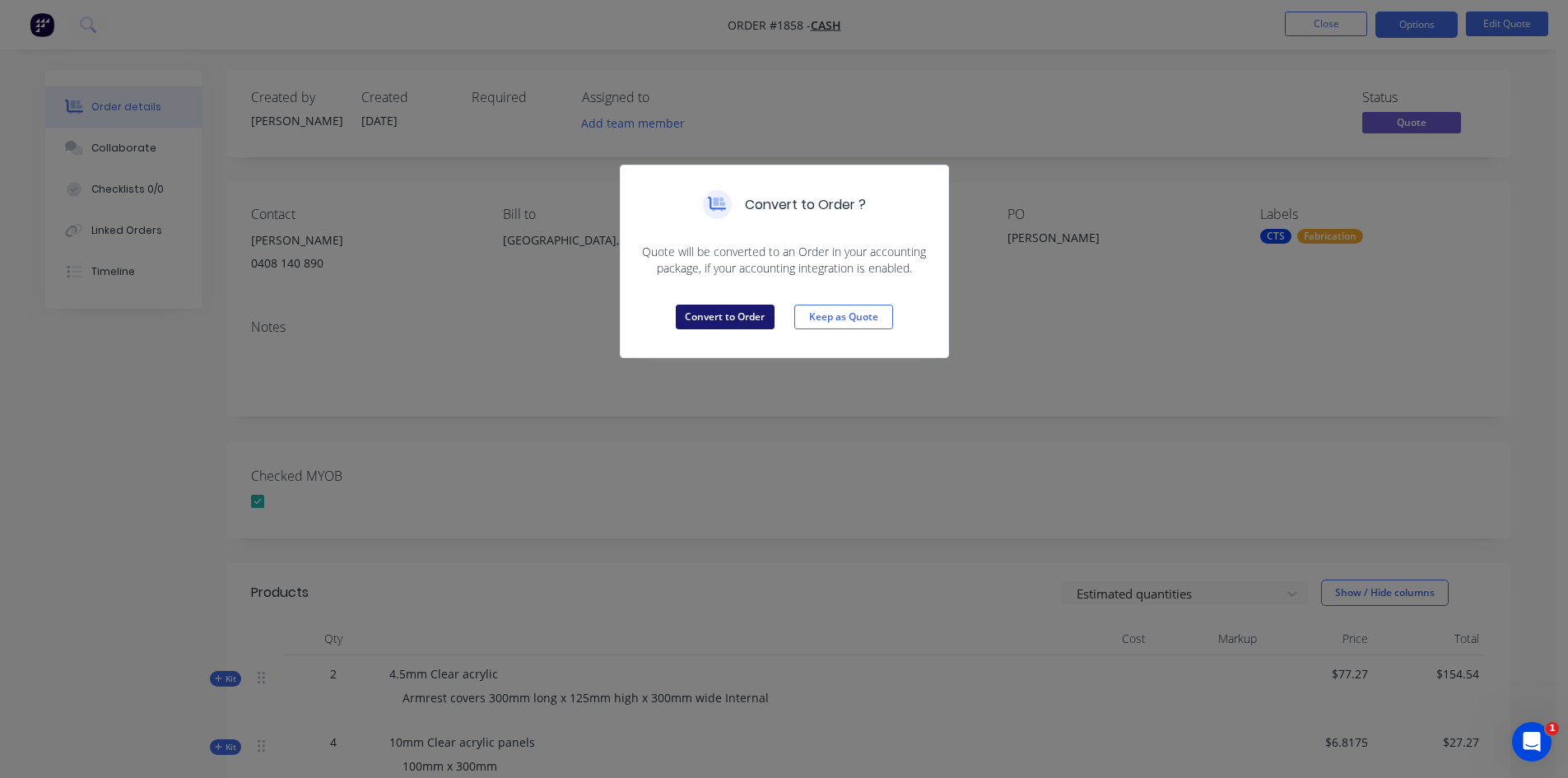
click at [738, 319] on button "Convert to Order" at bounding box center [726, 316] width 99 height 24
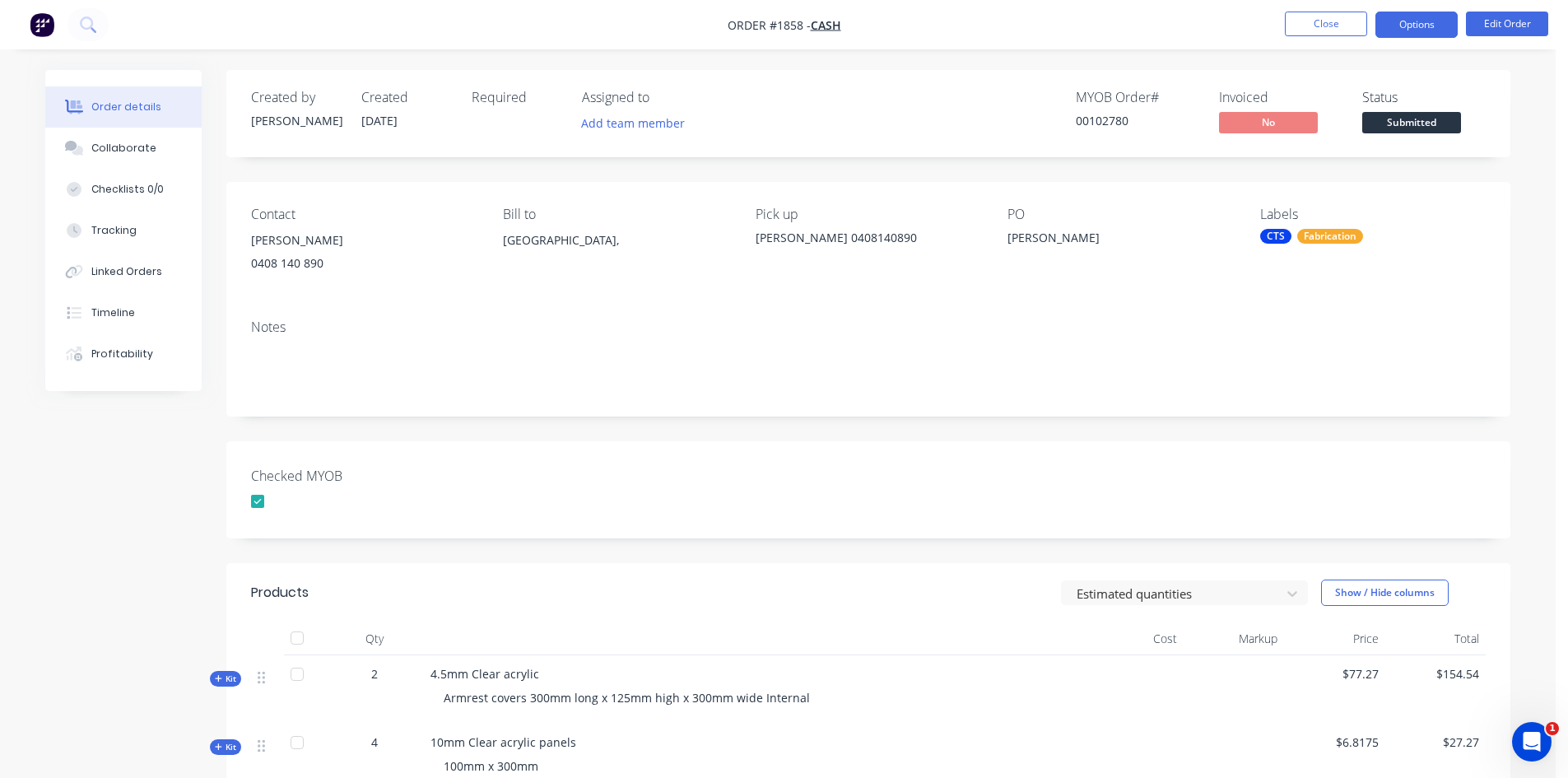
click at [1407, 22] on button "Options" at bounding box center [1417, 24] width 82 height 26
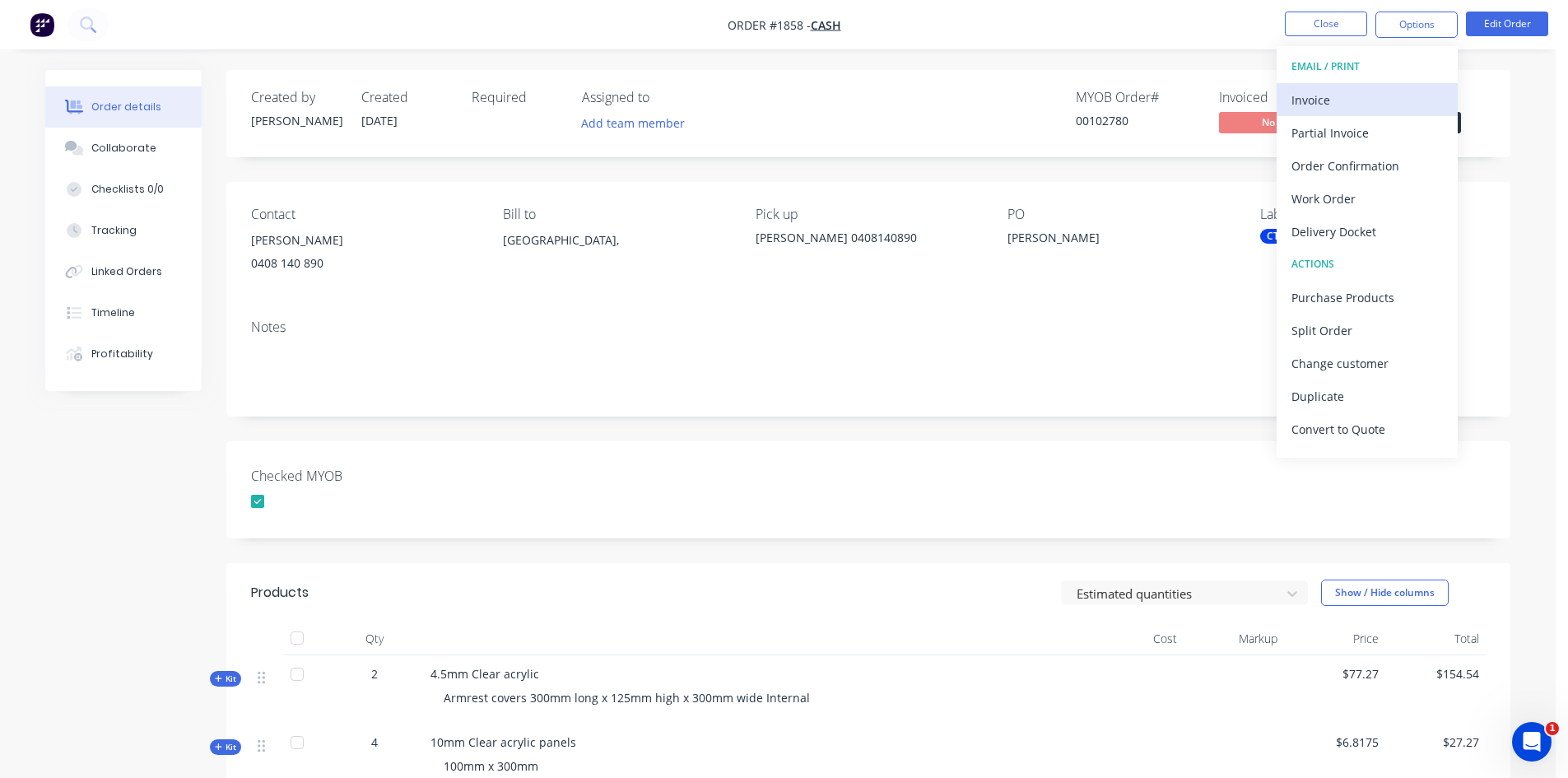
click at [1329, 97] on div "Invoice" at bounding box center [1367, 100] width 151 height 24
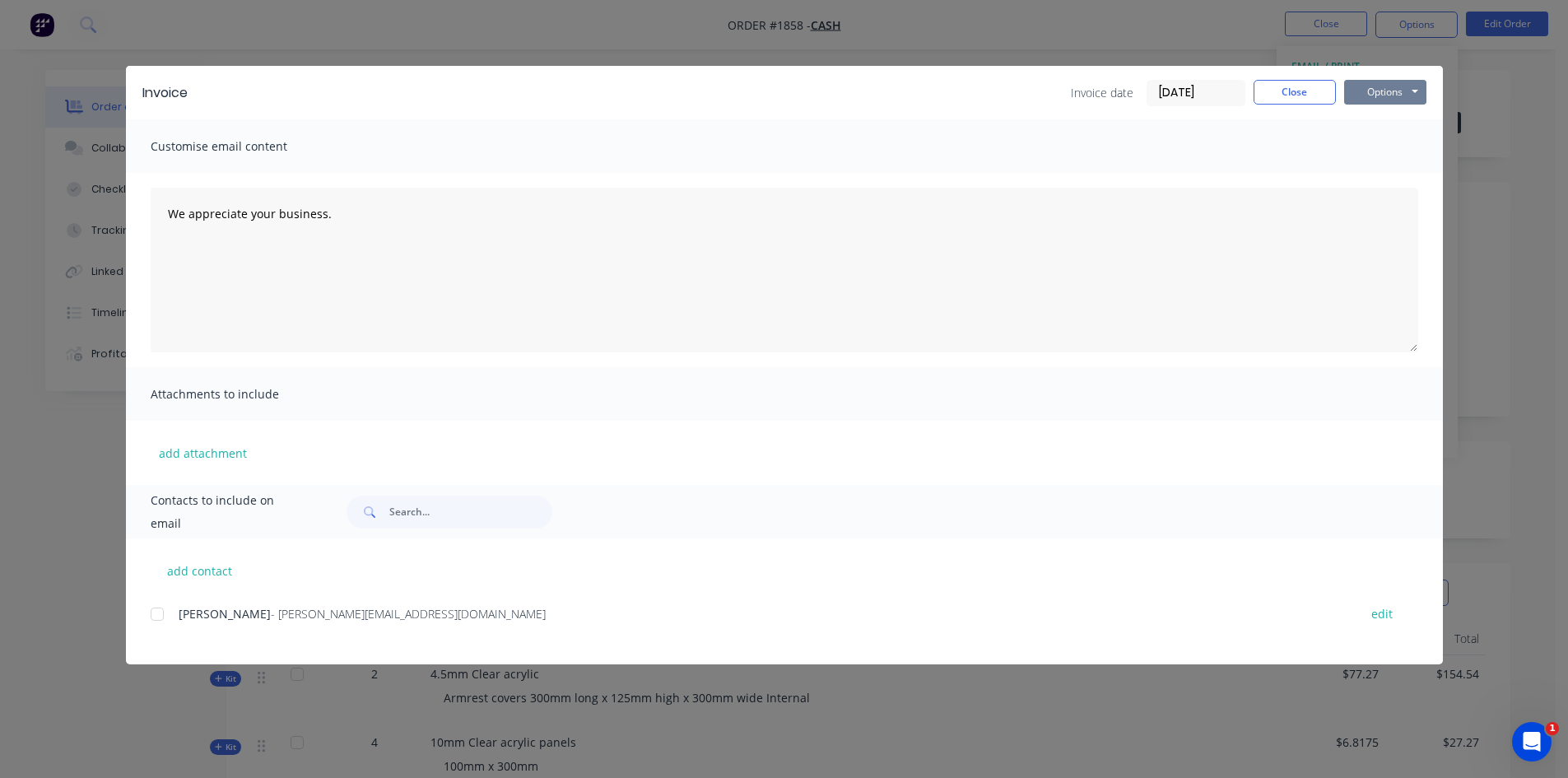
click at [1391, 86] on button "Options" at bounding box center [1385, 92] width 82 height 24
click at [1402, 149] on button "Print" at bounding box center [1397, 149] width 105 height 27
click at [1306, 89] on button "Close" at bounding box center [1294, 92] width 82 height 24
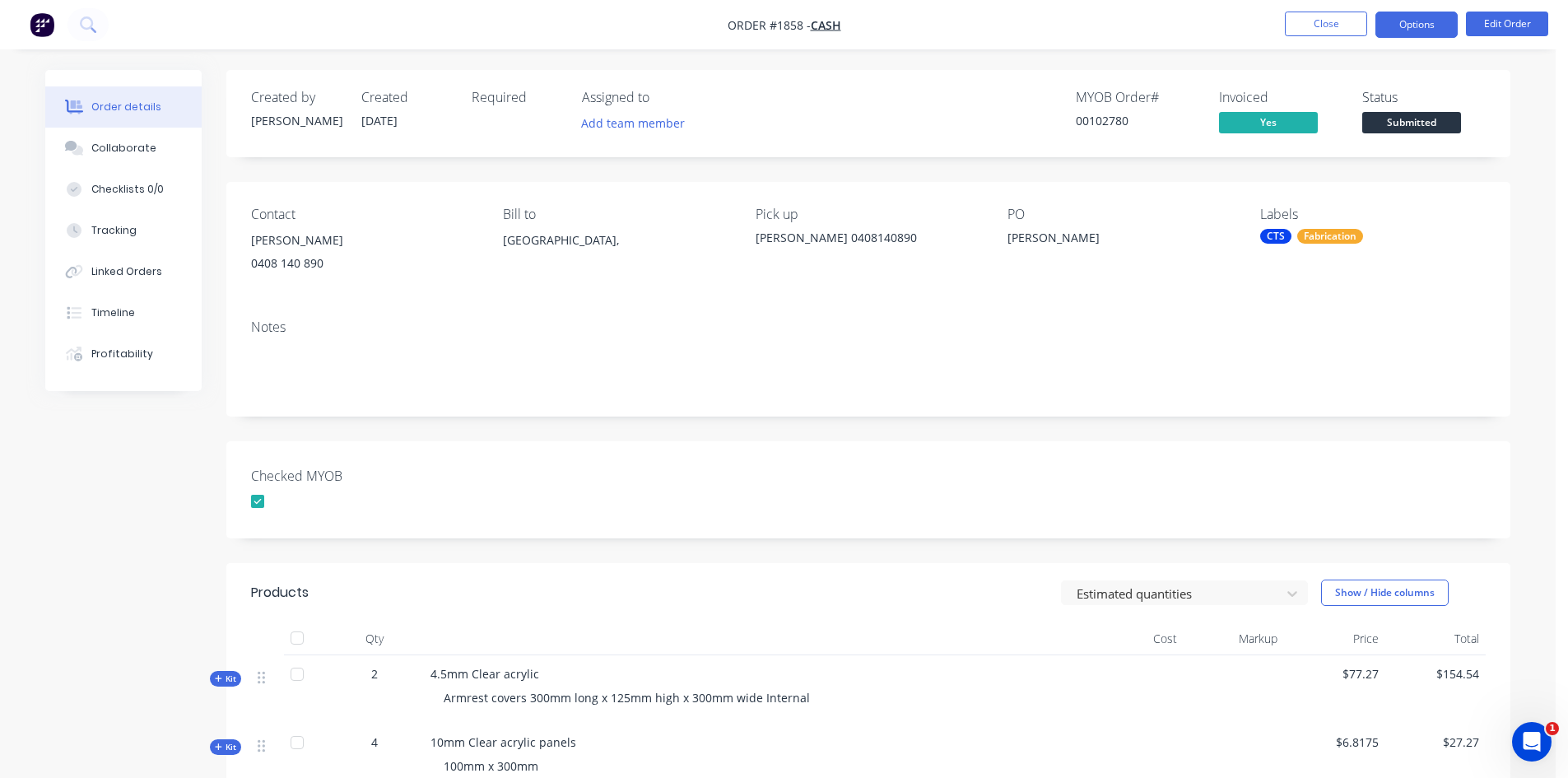
click at [1410, 23] on button "Options" at bounding box center [1417, 24] width 82 height 26
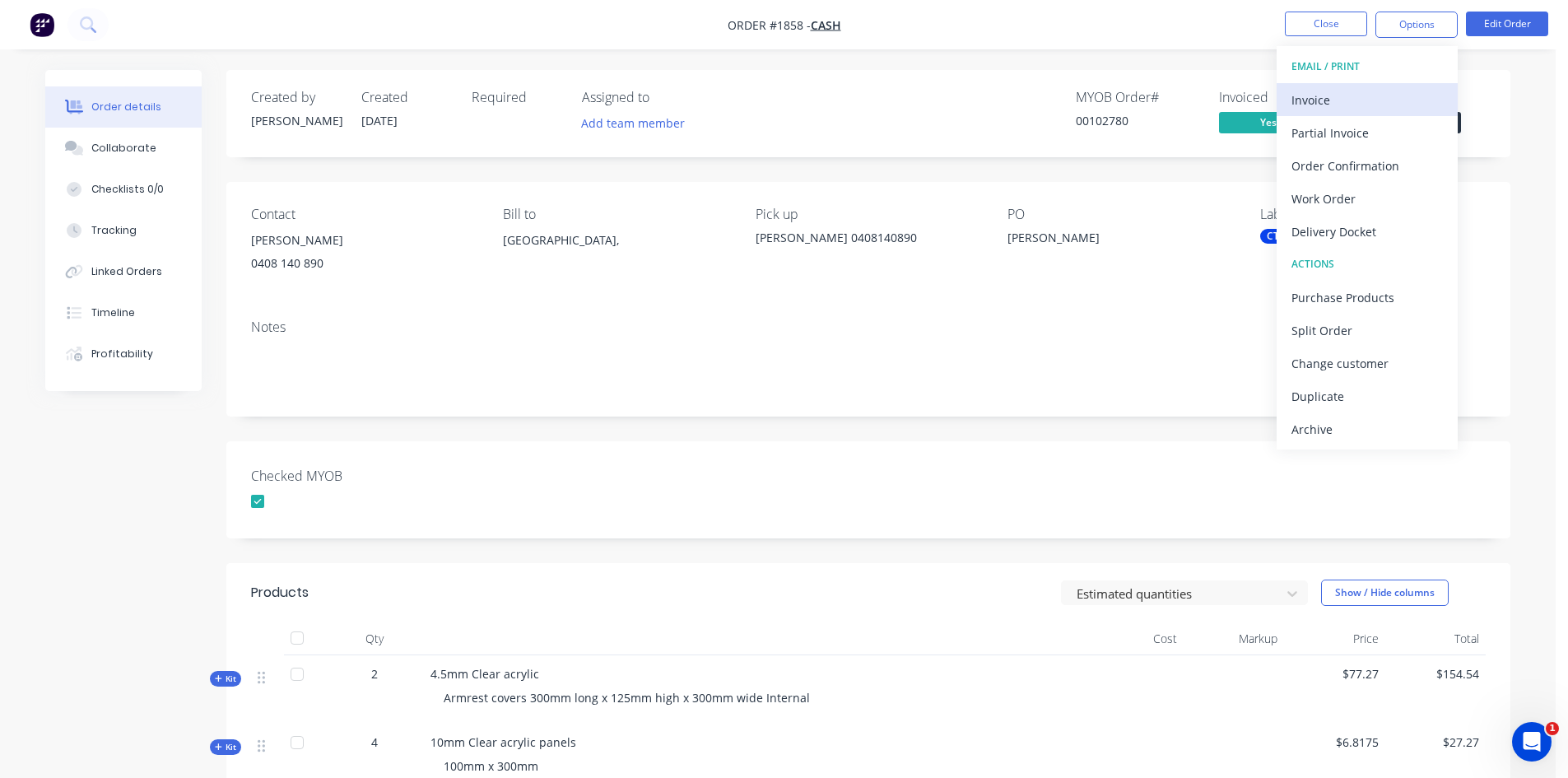
click at [1374, 90] on div "Invoice" at bounding box center [1367, 100] width 151 height 24
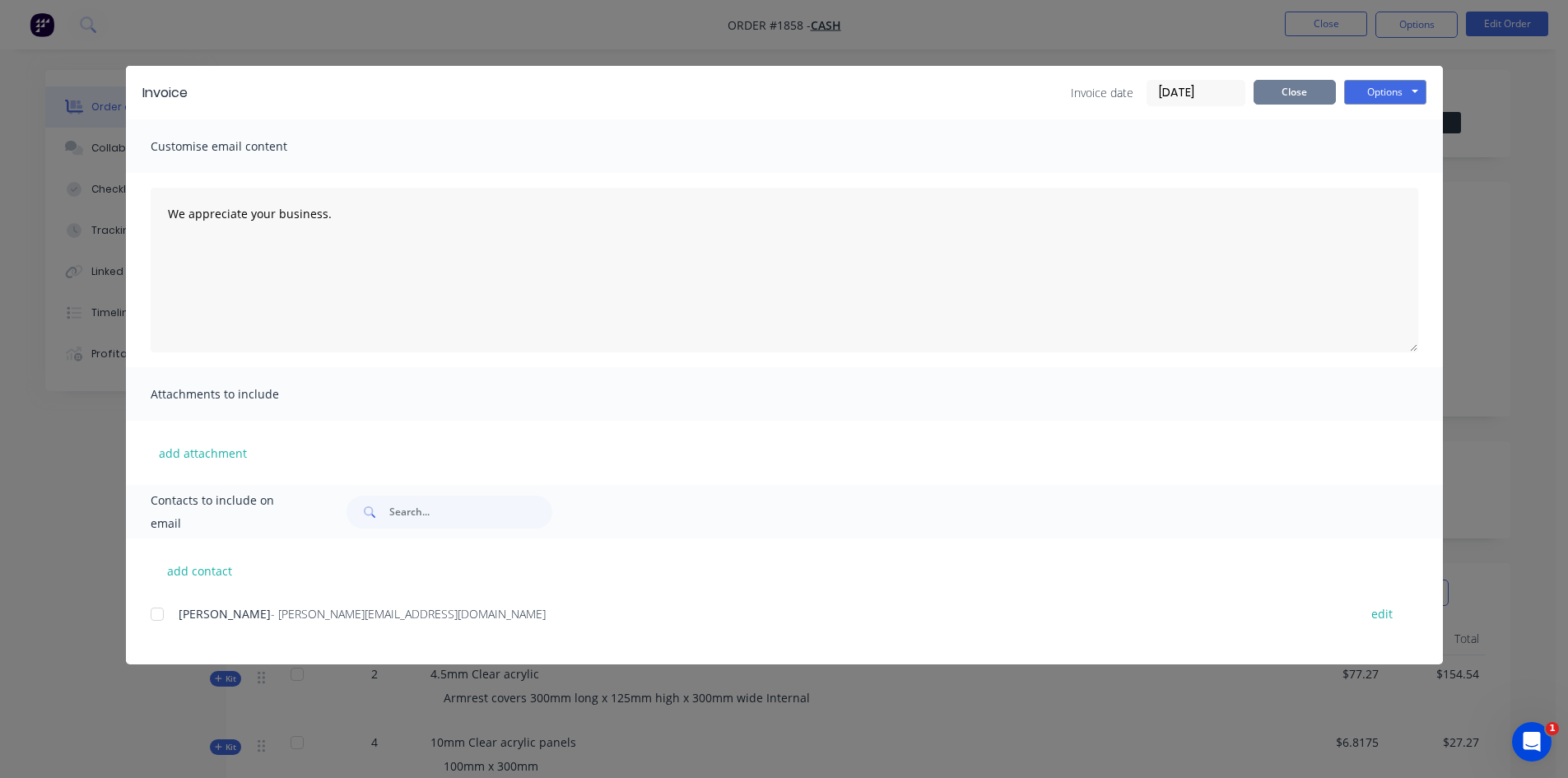
click at [1278, 93] on button "Close" at bounding box center [1294, 92] width 82 height 24
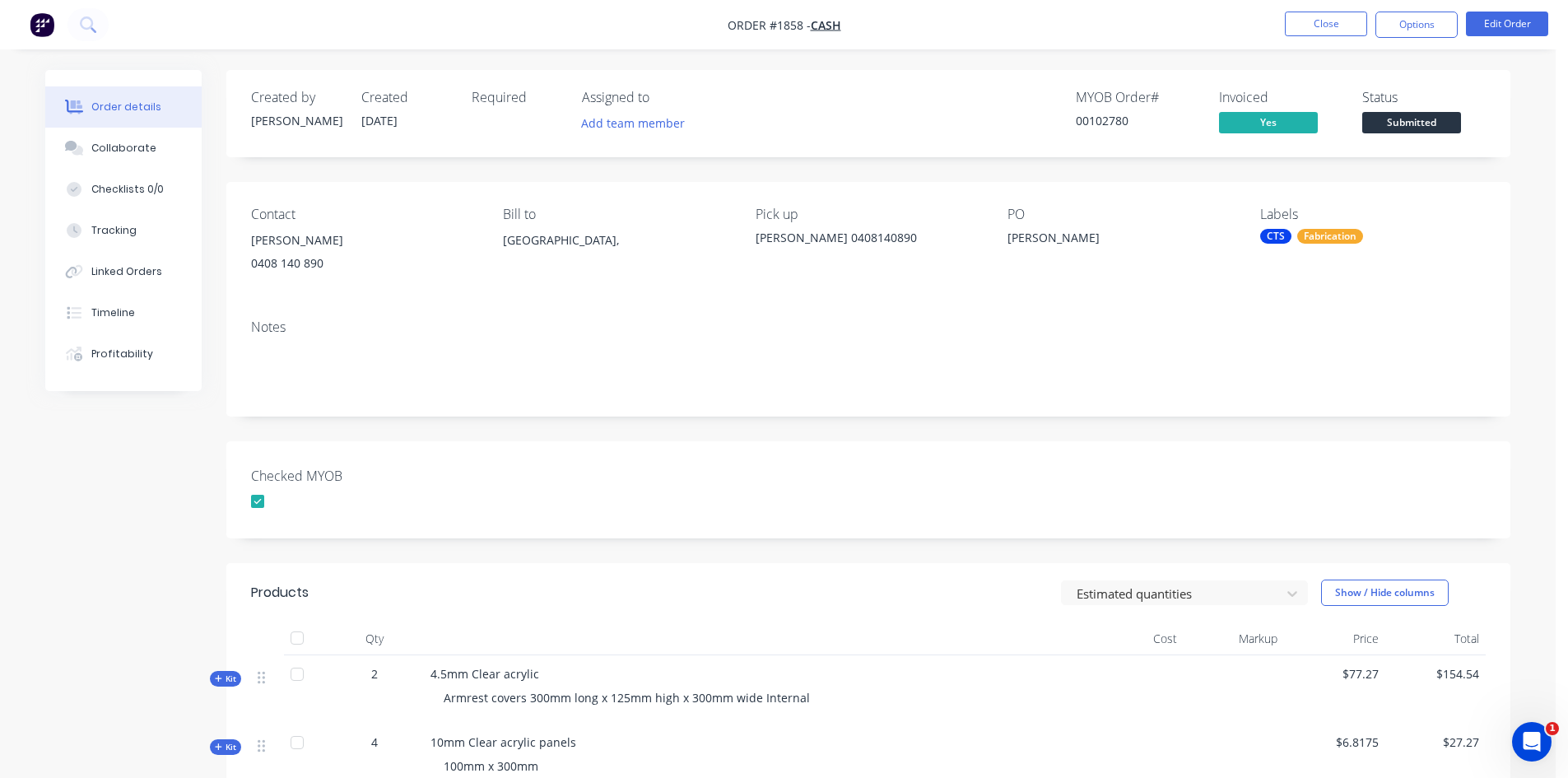
click at [1327, 234] on div "Fabrication" at bounding box center [1330, 236] width 66 height 14
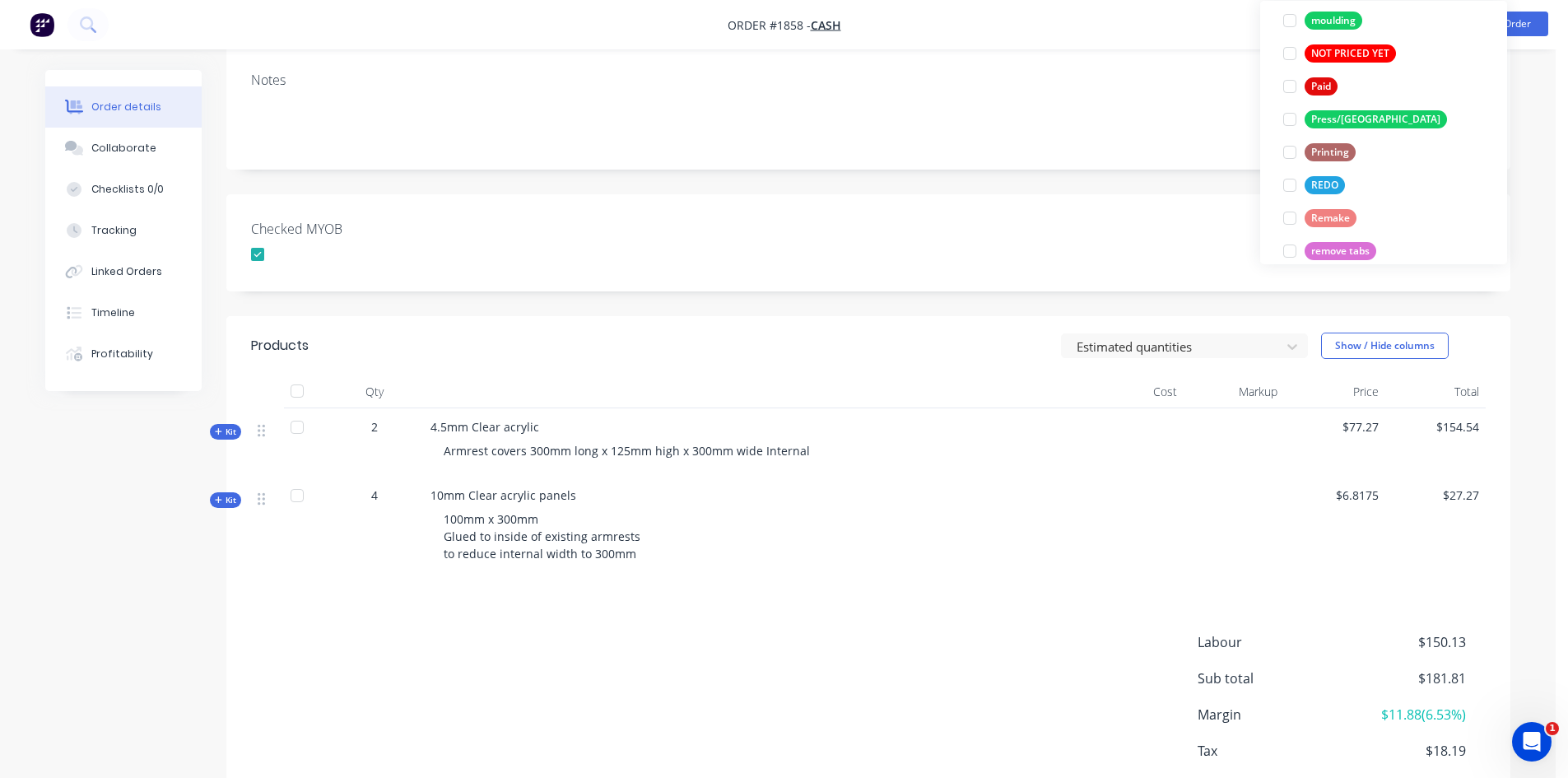
scroll to position [576, 0]
click at [1293, 83] on div at bounding box center [1290, 83] width 33 height 33
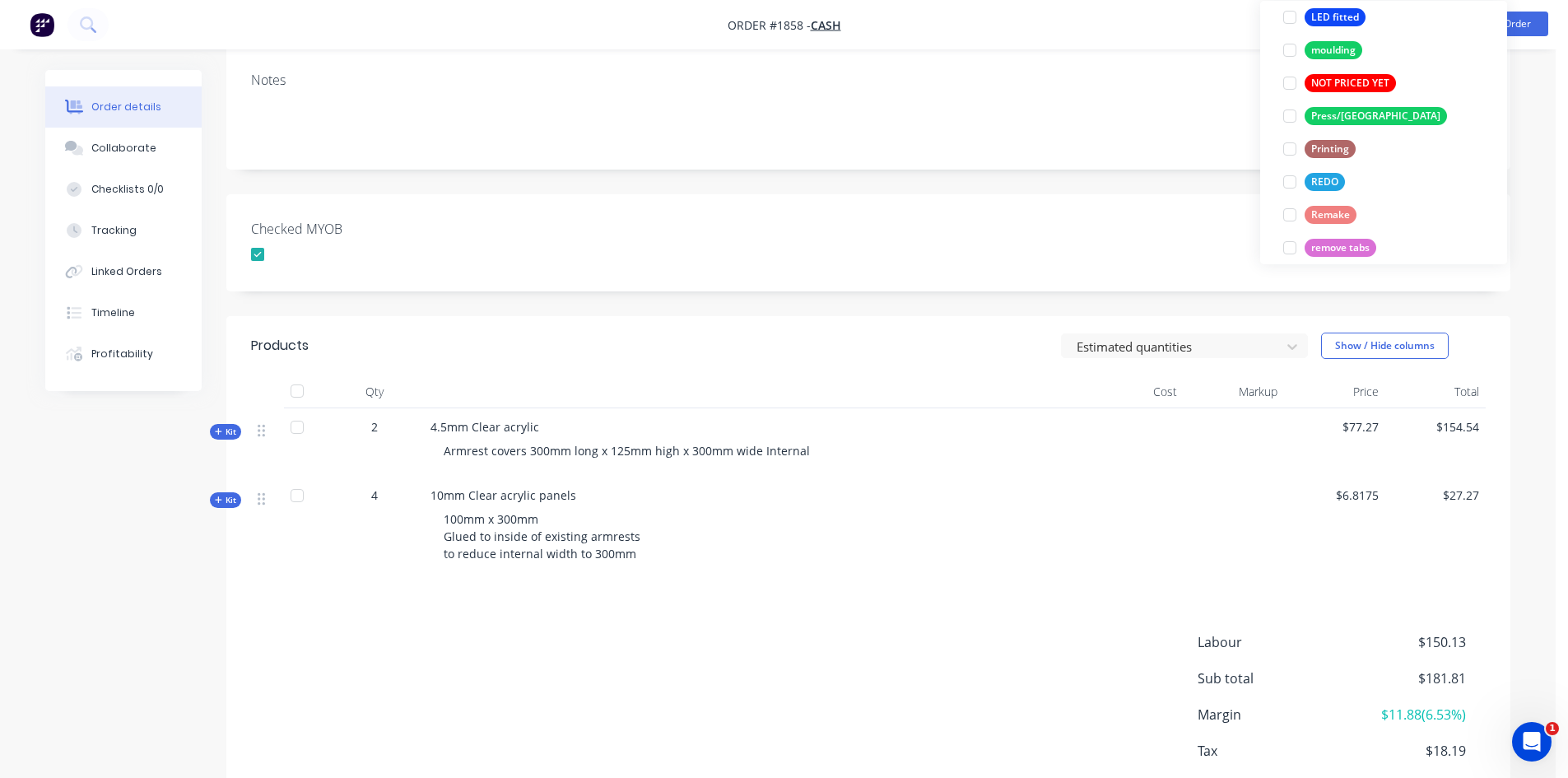
scroll to position [115, 0]
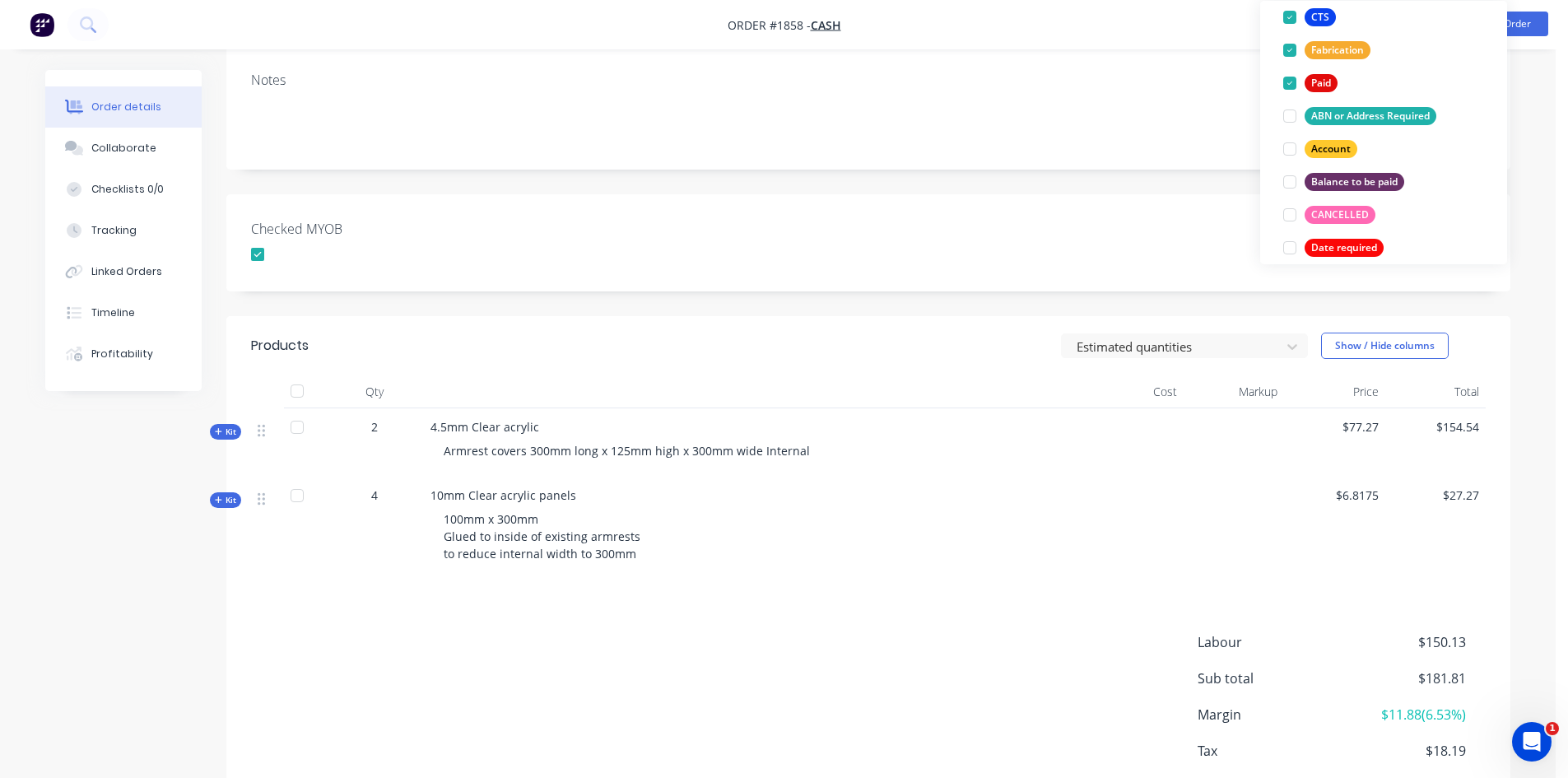
click at [977, 267] on div "Checked MYOB" at bounding box center [868, 243] width 1284 height 97
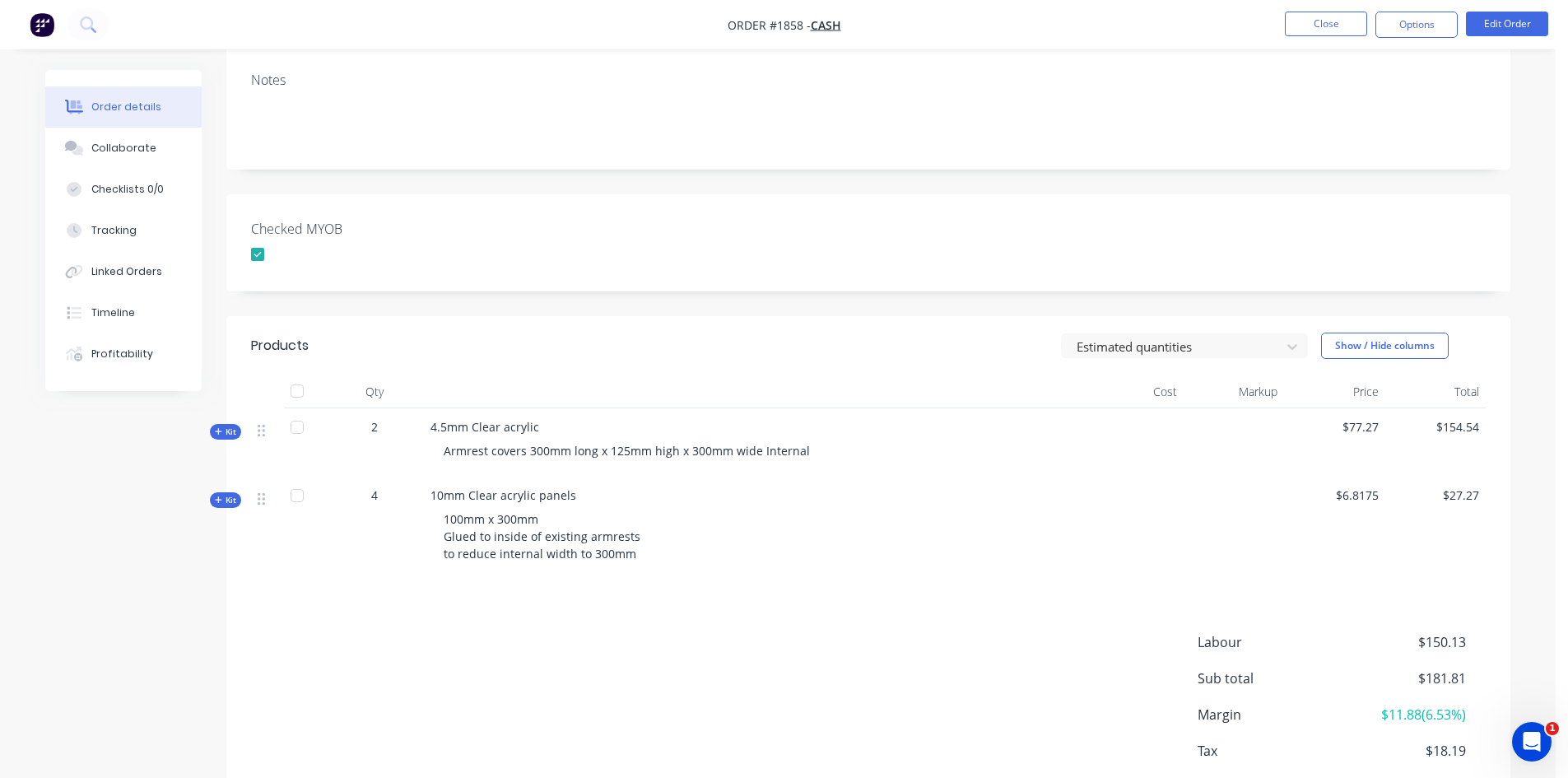
scroll to position [0, 0]
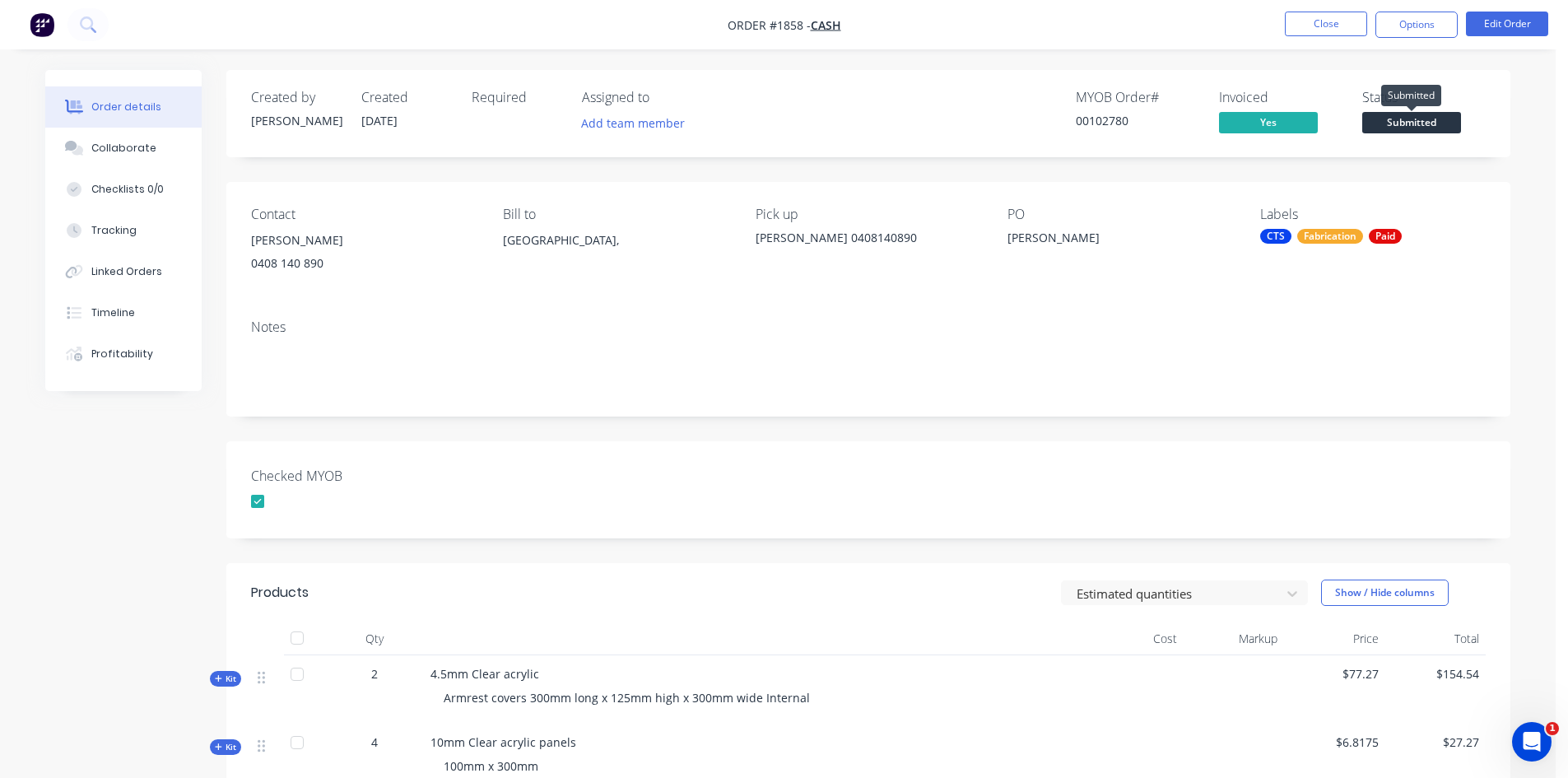
click at [1428, 125] on span "Submitted" at bounding box center [1412, 122] width 99 height 21
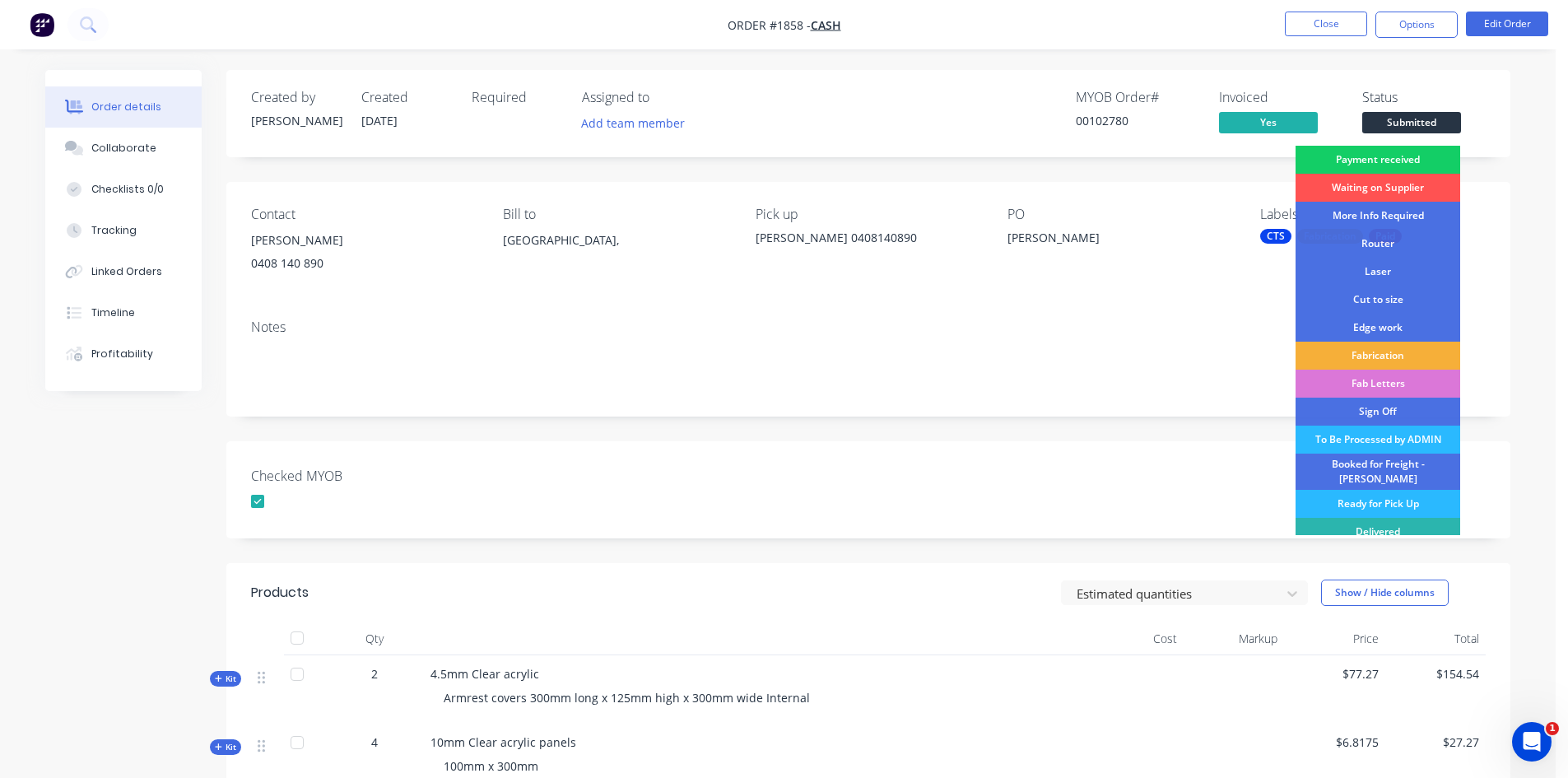
click at [1399, 154] on div "Payment received" at bounding box center [1378, 159] width 165 height 28
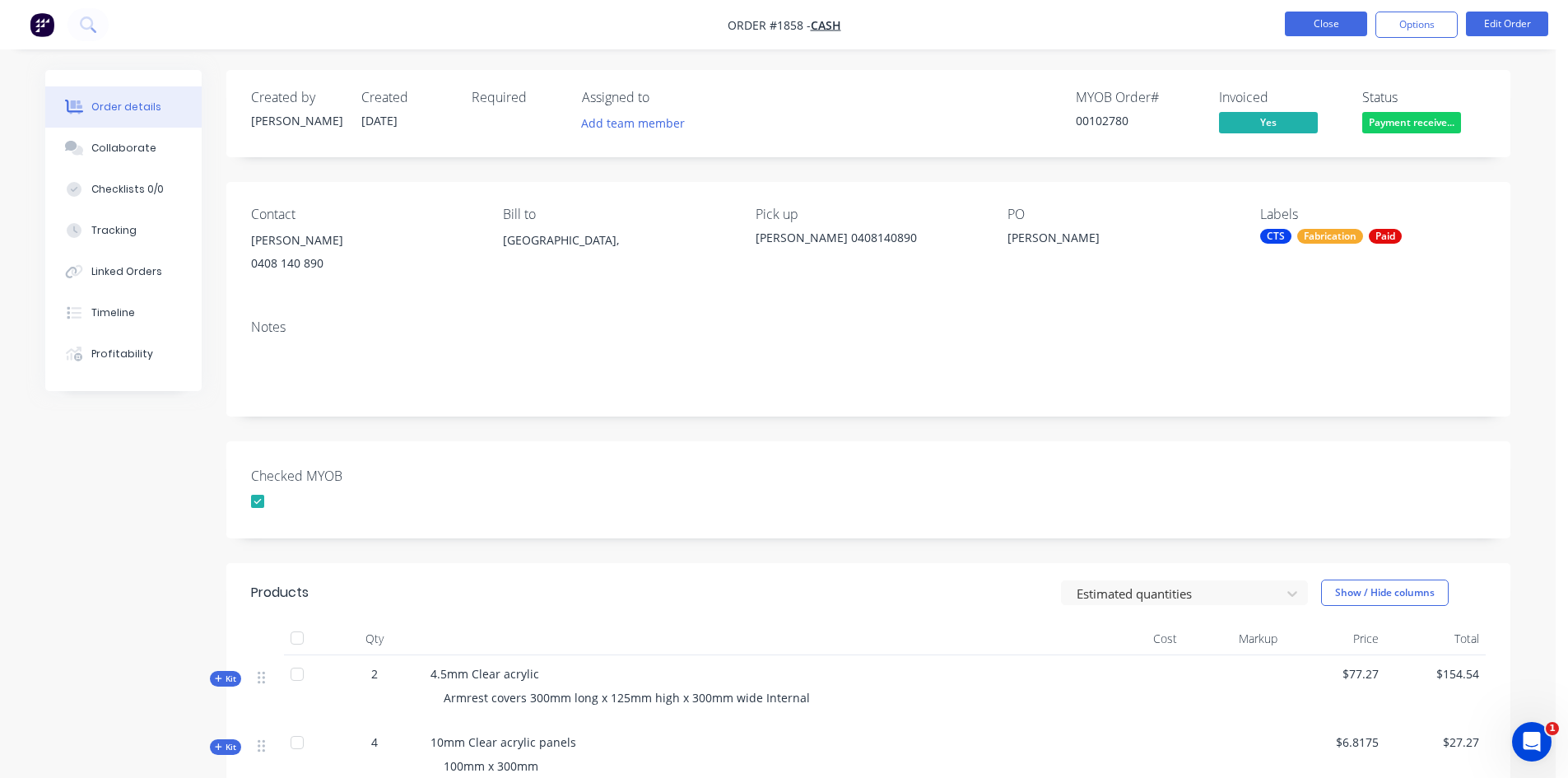
click at [1298, 18] on button "Close" at bounding box center [1326, 23] width 82 height 24
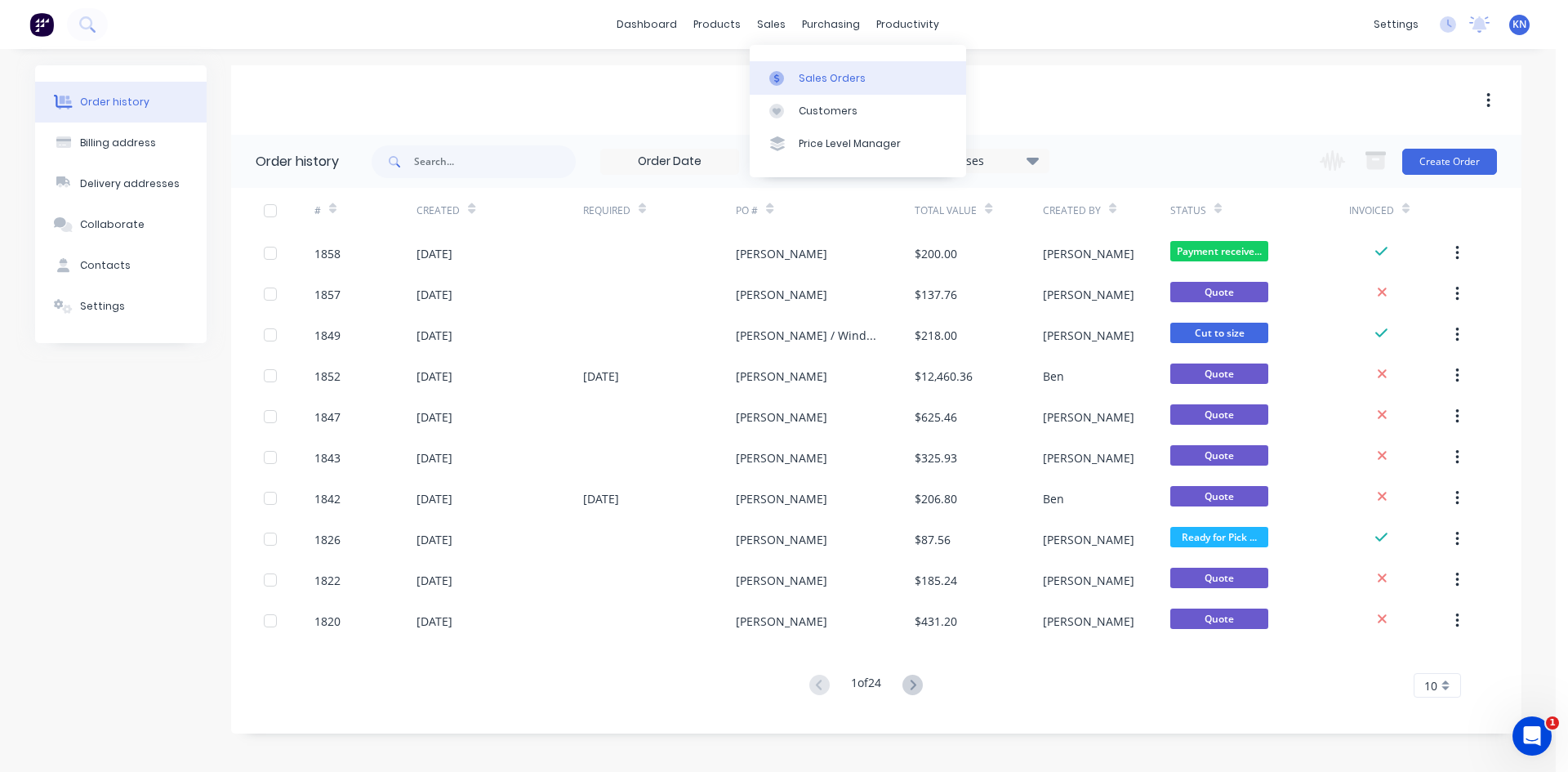
click at [837, 81] on div "Sales Orders" at bounding box center [832, 79] width 67 height 14
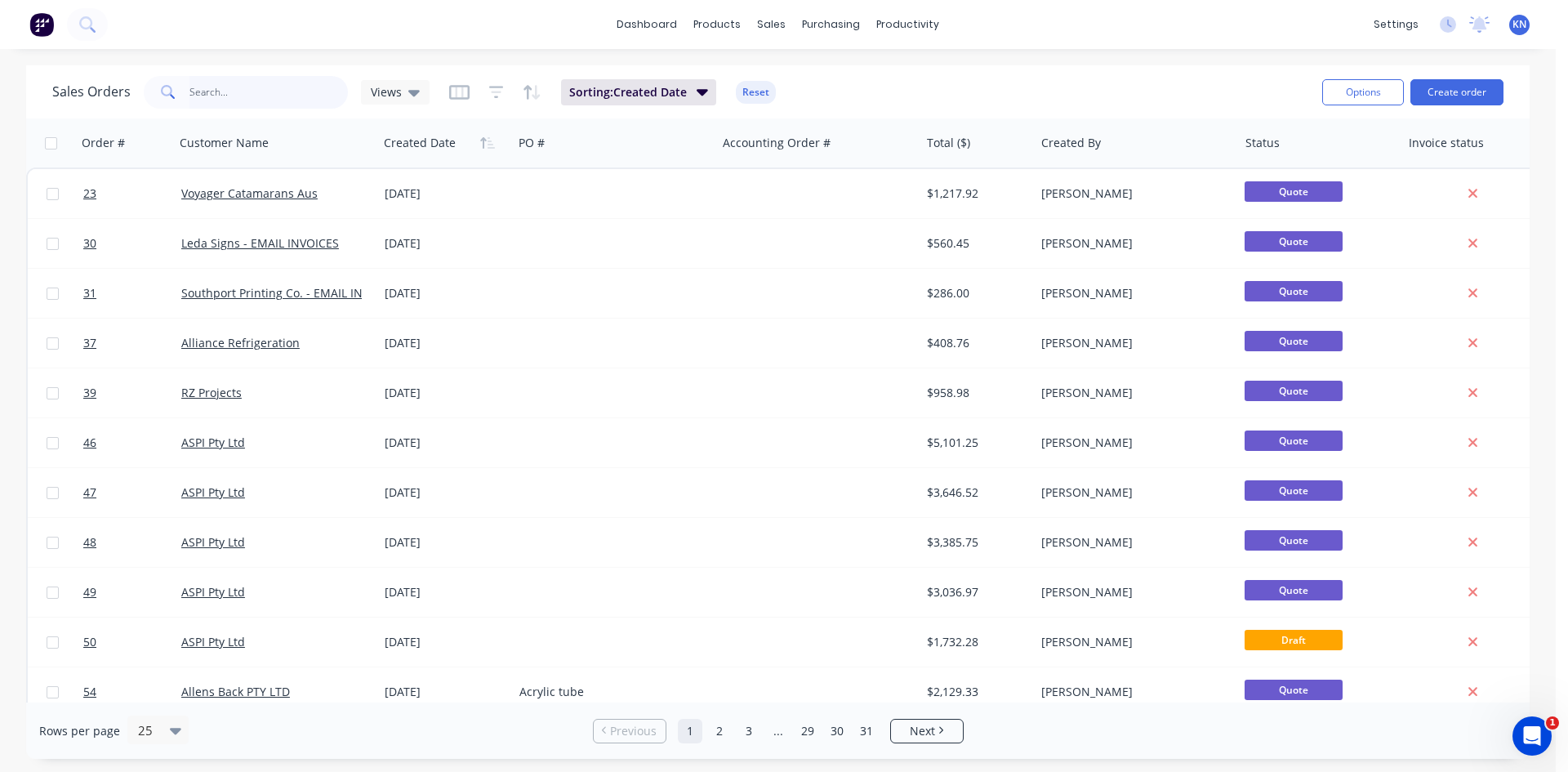
click at [231, 80] on input "text" at bounding box center [269, 92] width 159 height 33
type input "[PERSON_NAME]"
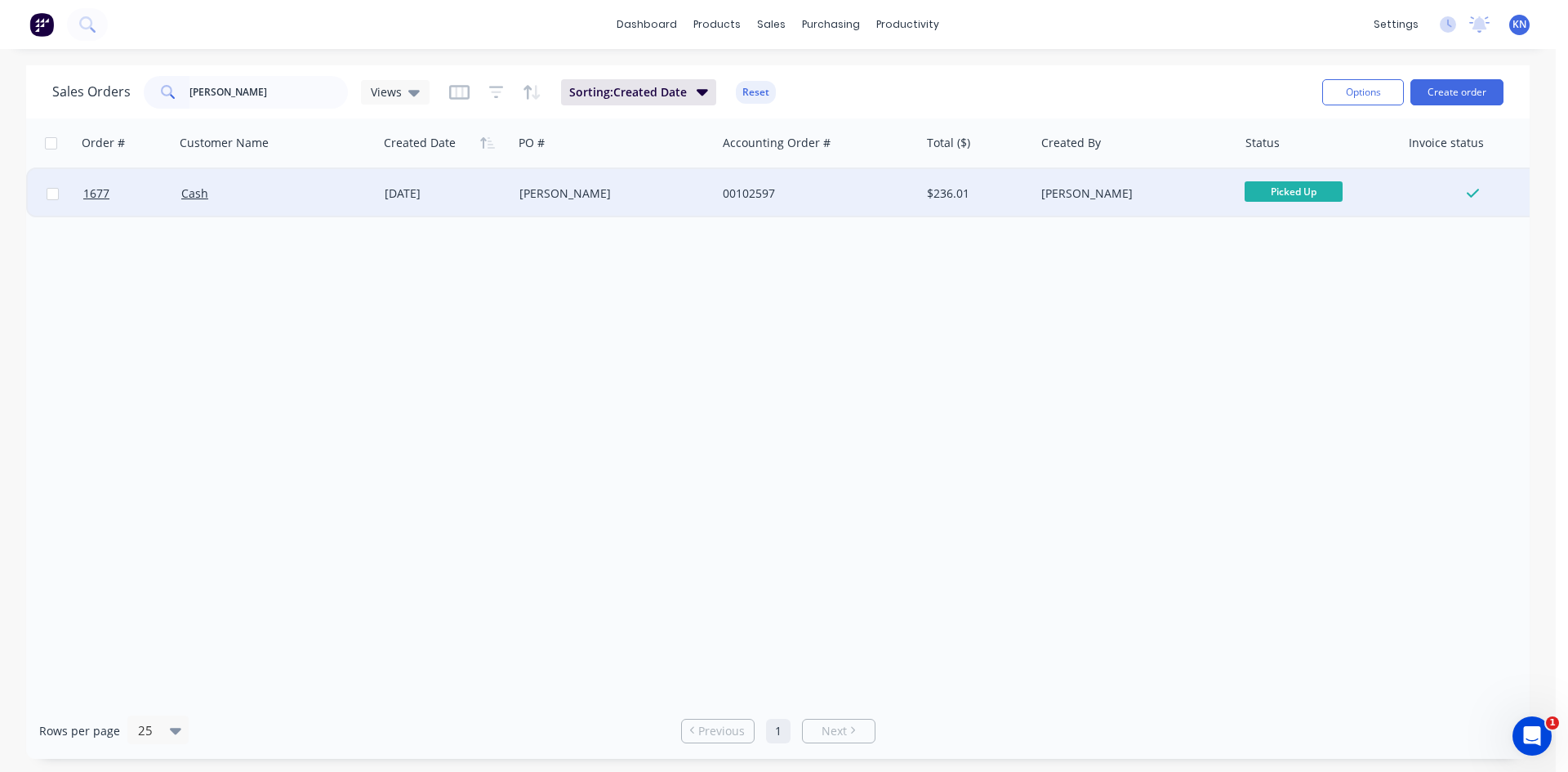
click at [268, 187] on div "Cash" at bounding box center [272, 194] width 181 height 16
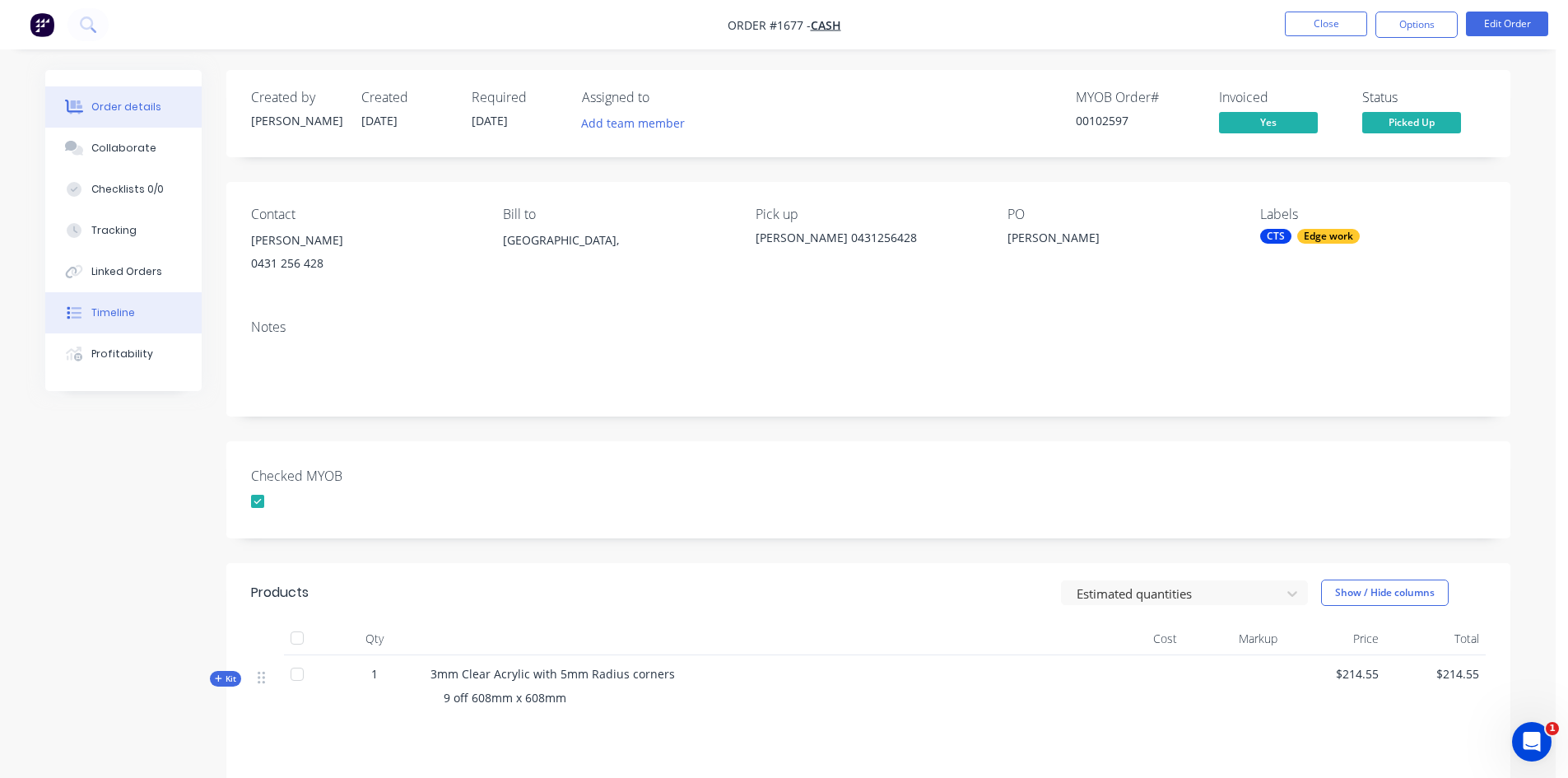
click at [126, 318] on div "Timeline" at bounding box center [113, 312] width 43 height 14
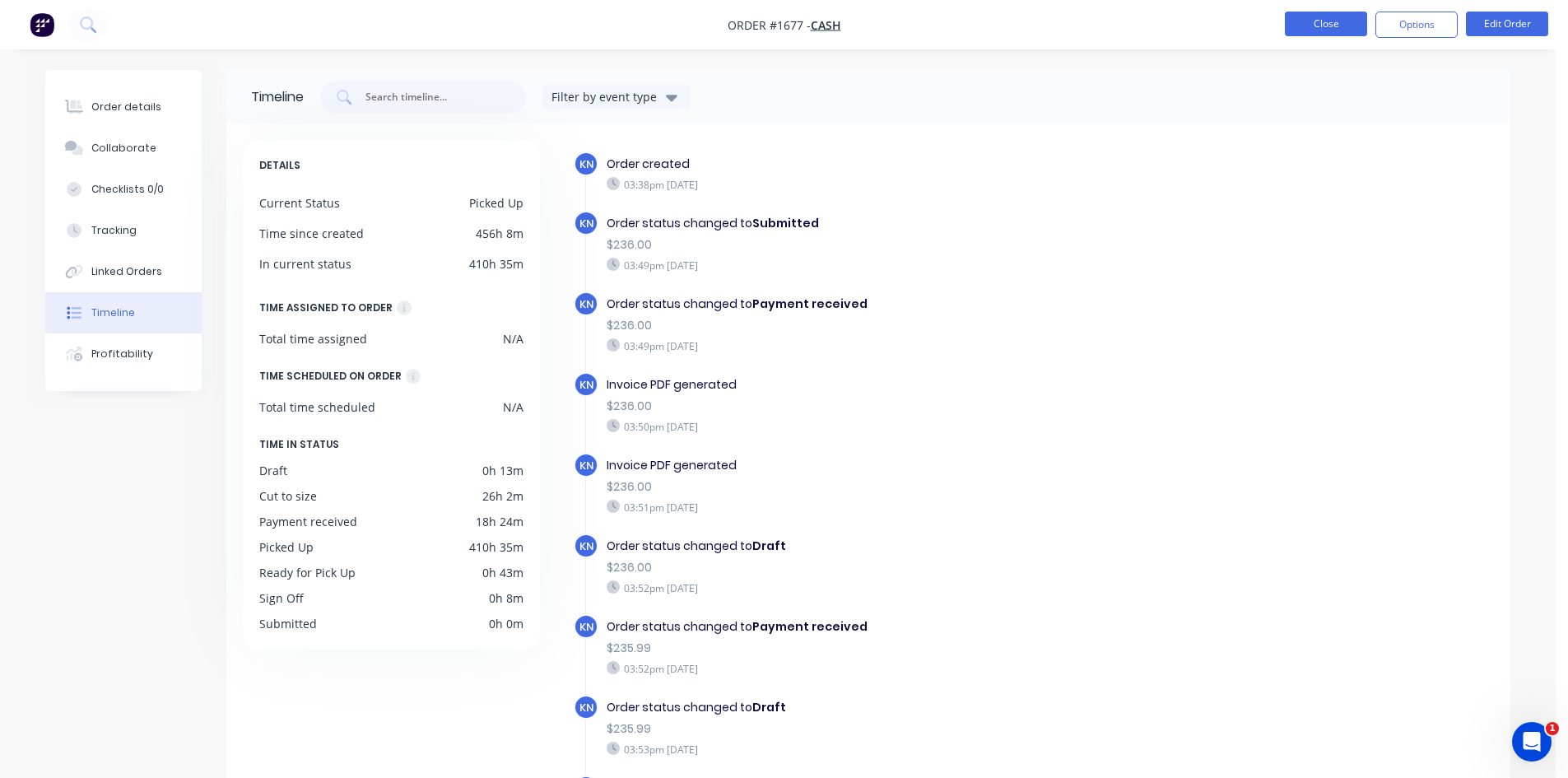
click at [1306, 27] on button "Close" at bounding box center [1326, 23] width 82 height 24
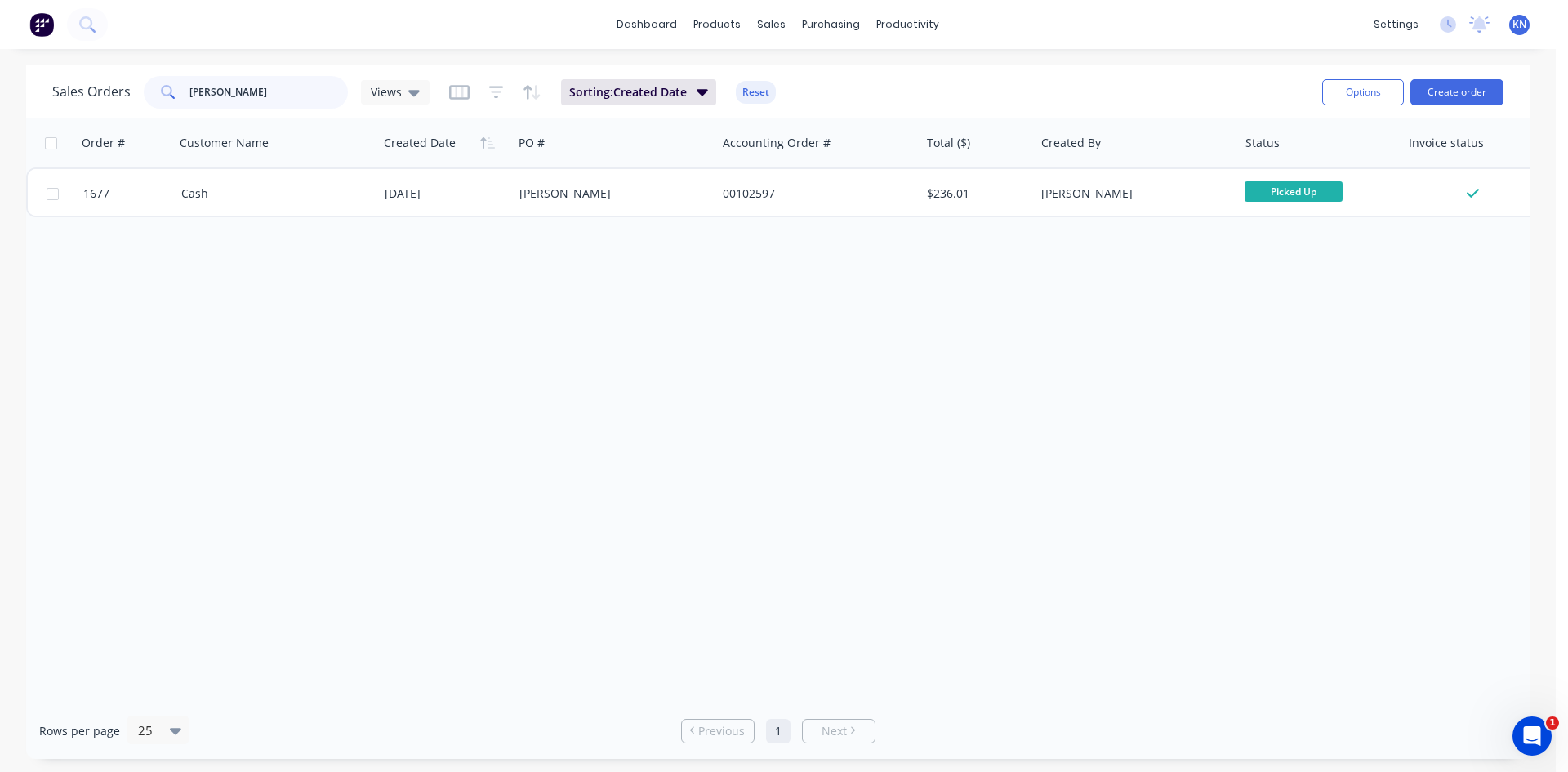
click at [256, 96] on input "[PERSON_NAME]" at bounding box center [269, 92] width 159 height 33
type input "s"
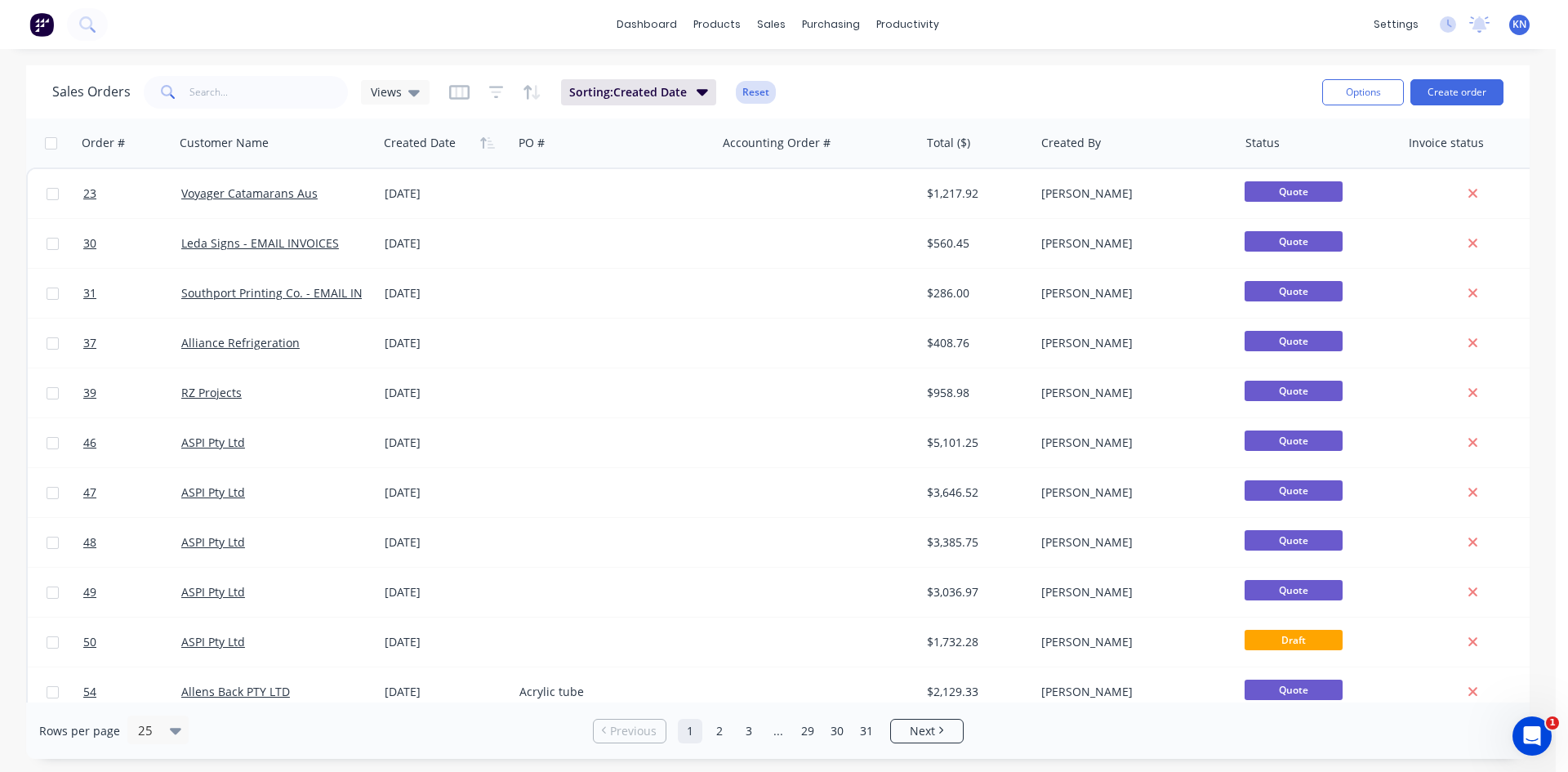
click at [756, 89] on button "Reset" at bounding box center [756, 92] width 40 height 23
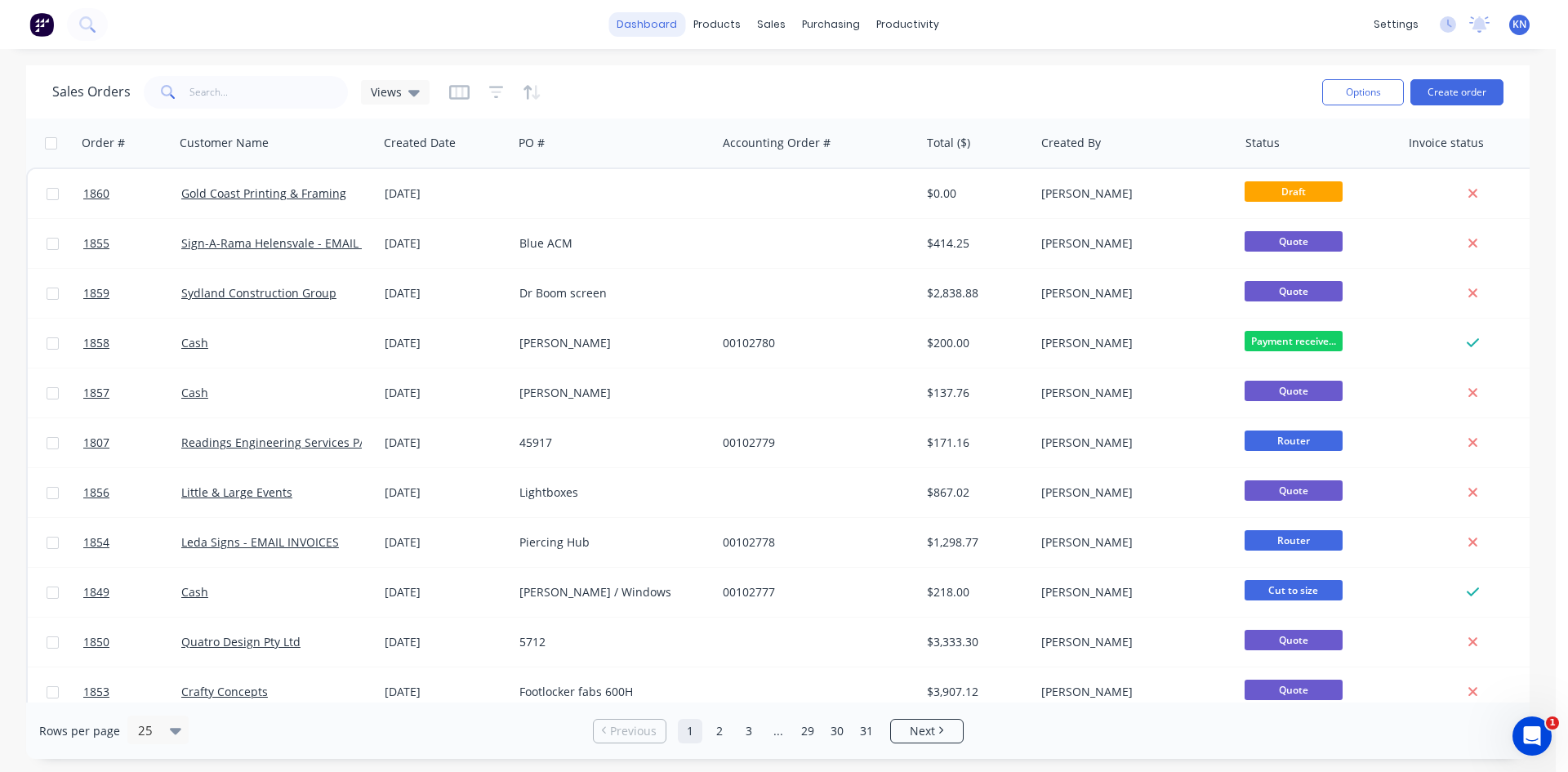
click at [651, 20] on link "dashboard" at bounding box center [647, 24] width 77 height 24
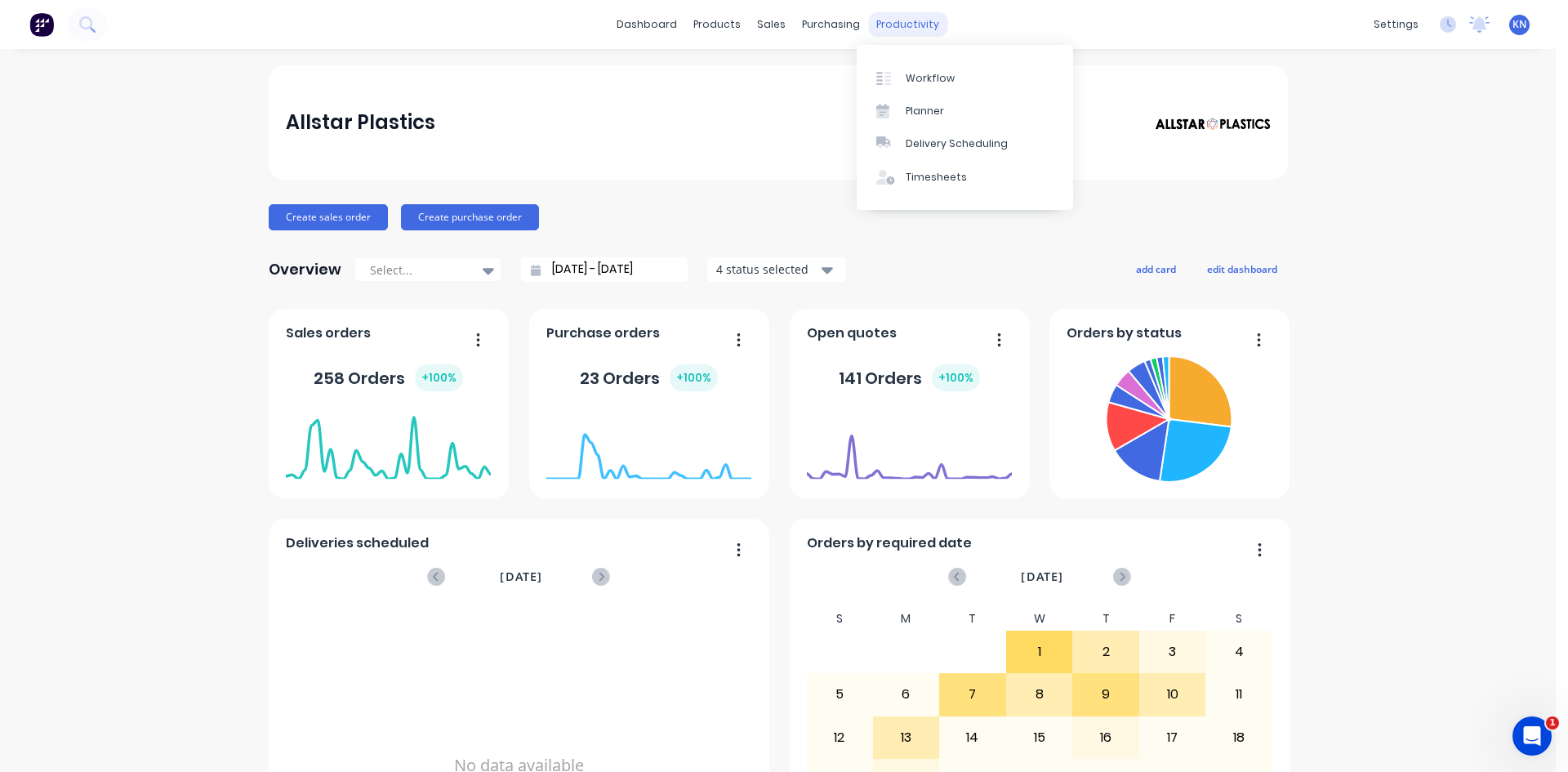
drag, startPoint x: 891, startPoint y: 30, endPoint x: 901, endPoint y: 30, distance: 10.0
click at [891, 29] on div "productivity" at bounding box center [908, 24] width 80 height 24
click at [911, 83] on div "Workflow" at bounding box center [930, 79] width 49 height 14
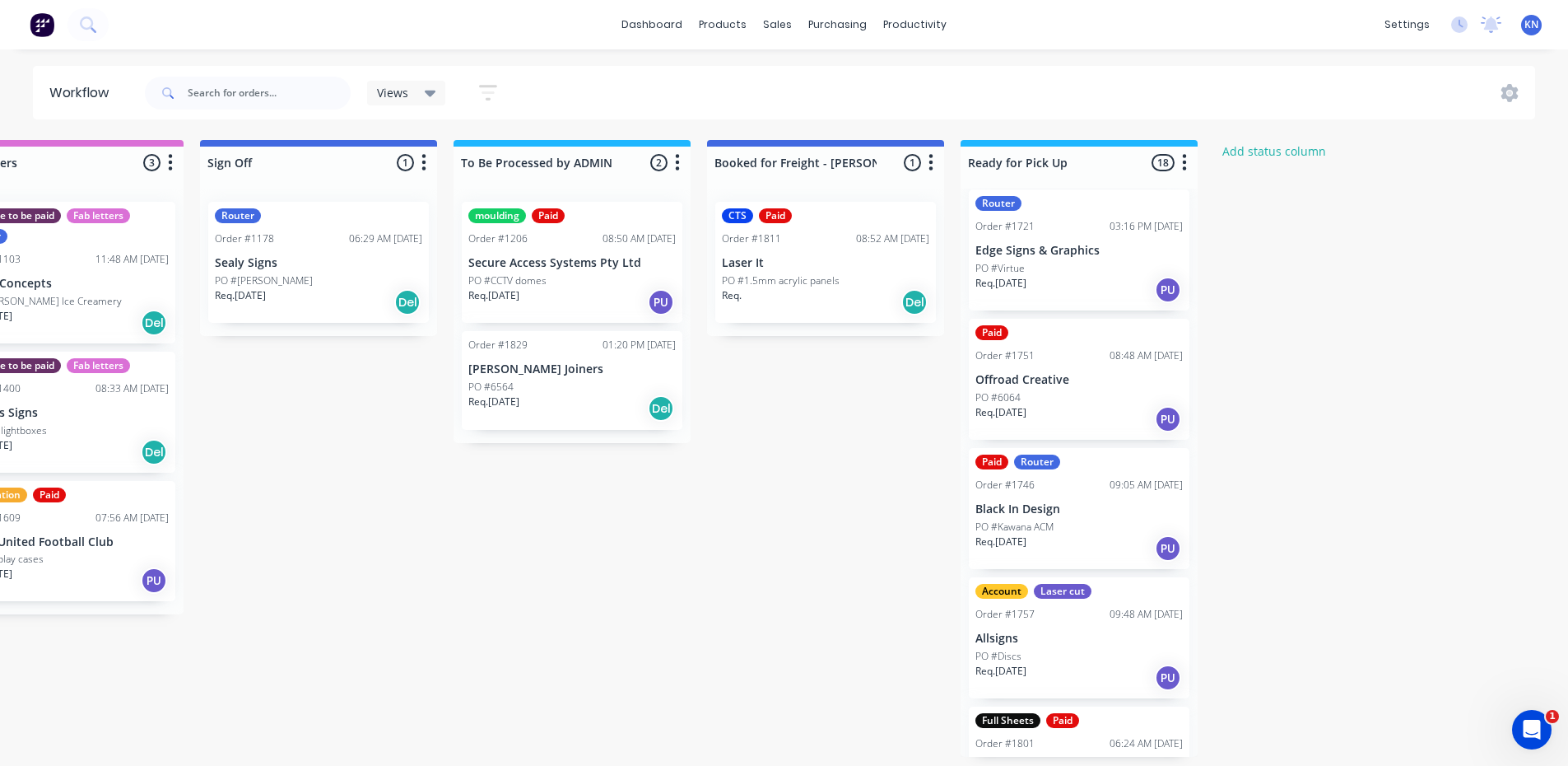
scroll to position [1642, 0]
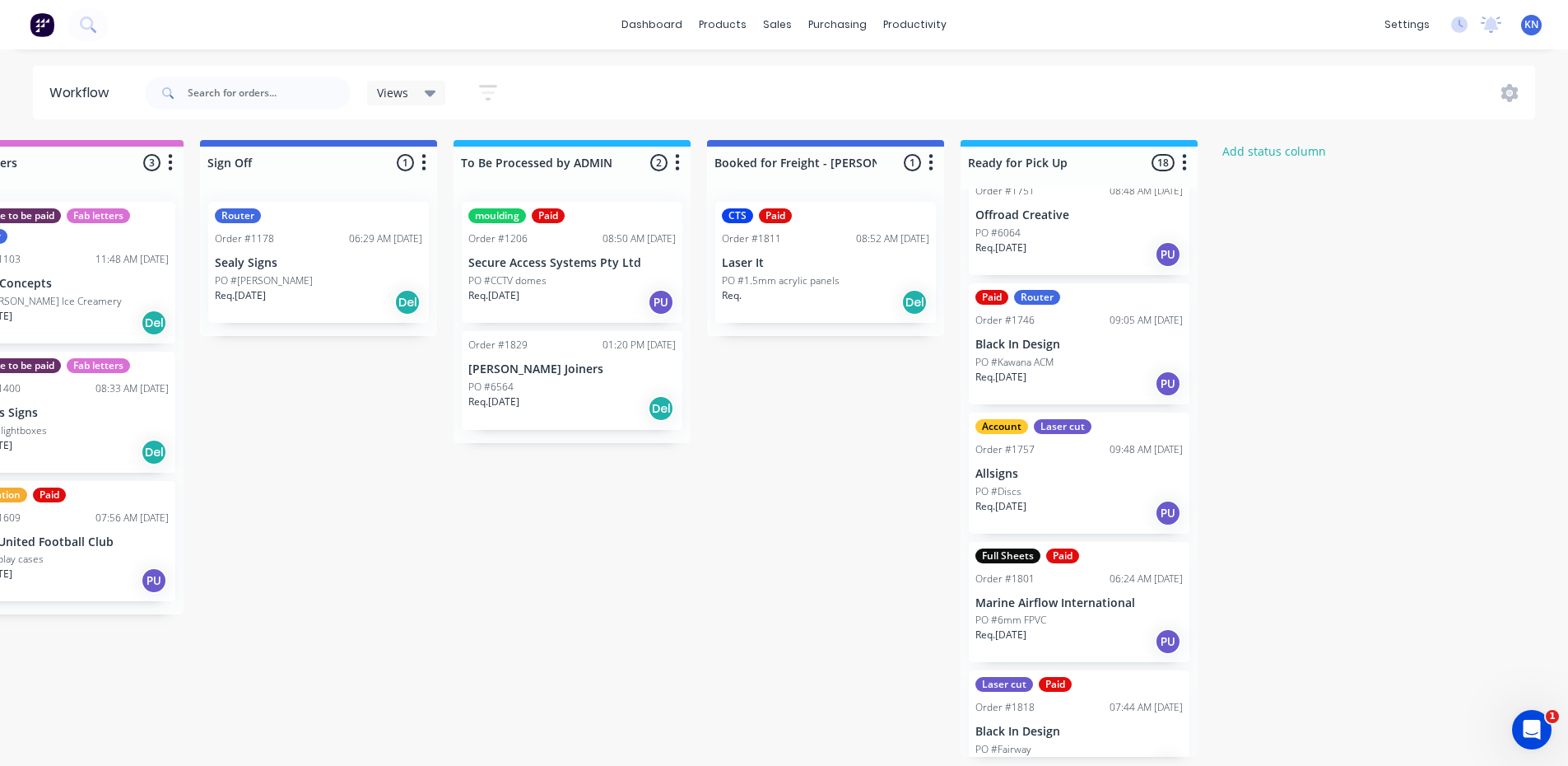
click at [1037, 497] on div "Account CTS Order #1794 12:09 PM [DATE] Kirkby Bros Sign Writers PO #3mm white …" at bounding box center [1079, 472] width 237 height 569
click at [1074, 477] on p "Allsigns" at bounding box center [1079, 474] width 207 height 14
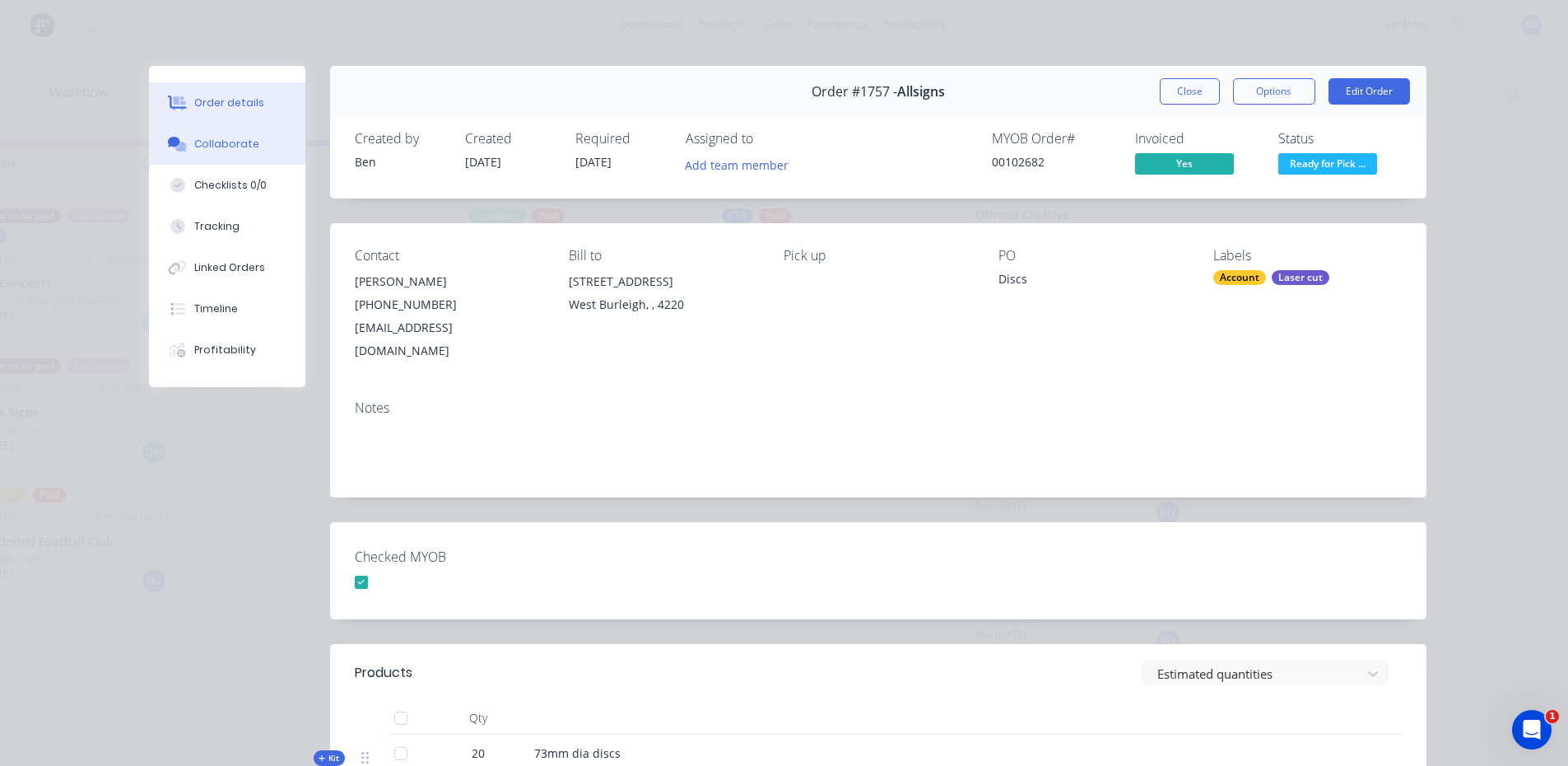
click at [216, 151] on button "Collaborate" at bounding box center [227, 144] width 157 height 41
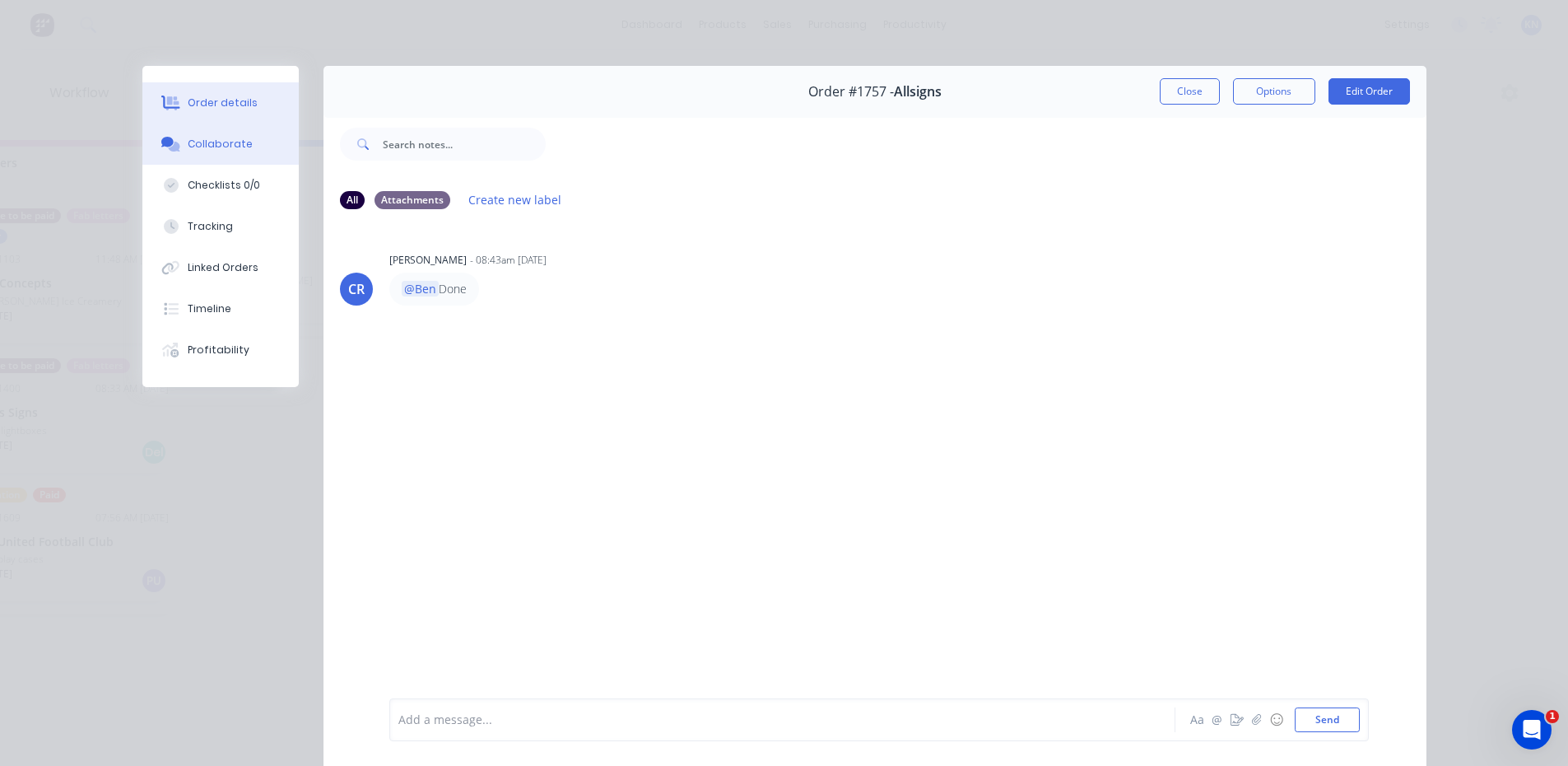
click at [206, 100] on div "Order details" at bounding box center [222, 103] width 70 height 14
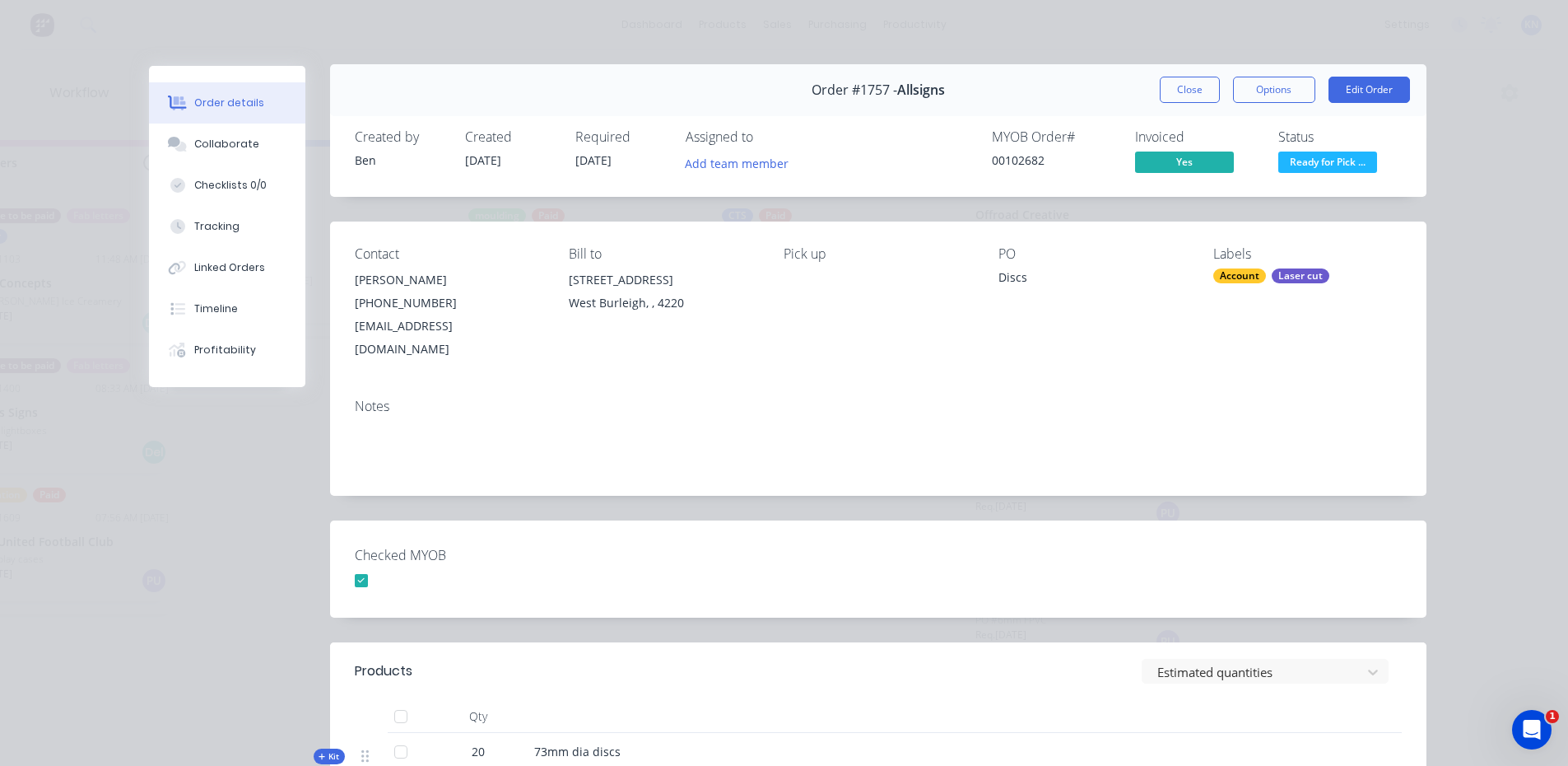
scroll to position [0, 0]
click at [1184, 95] on button "Close" at bounding box center [1190, 91] width 60 height 26
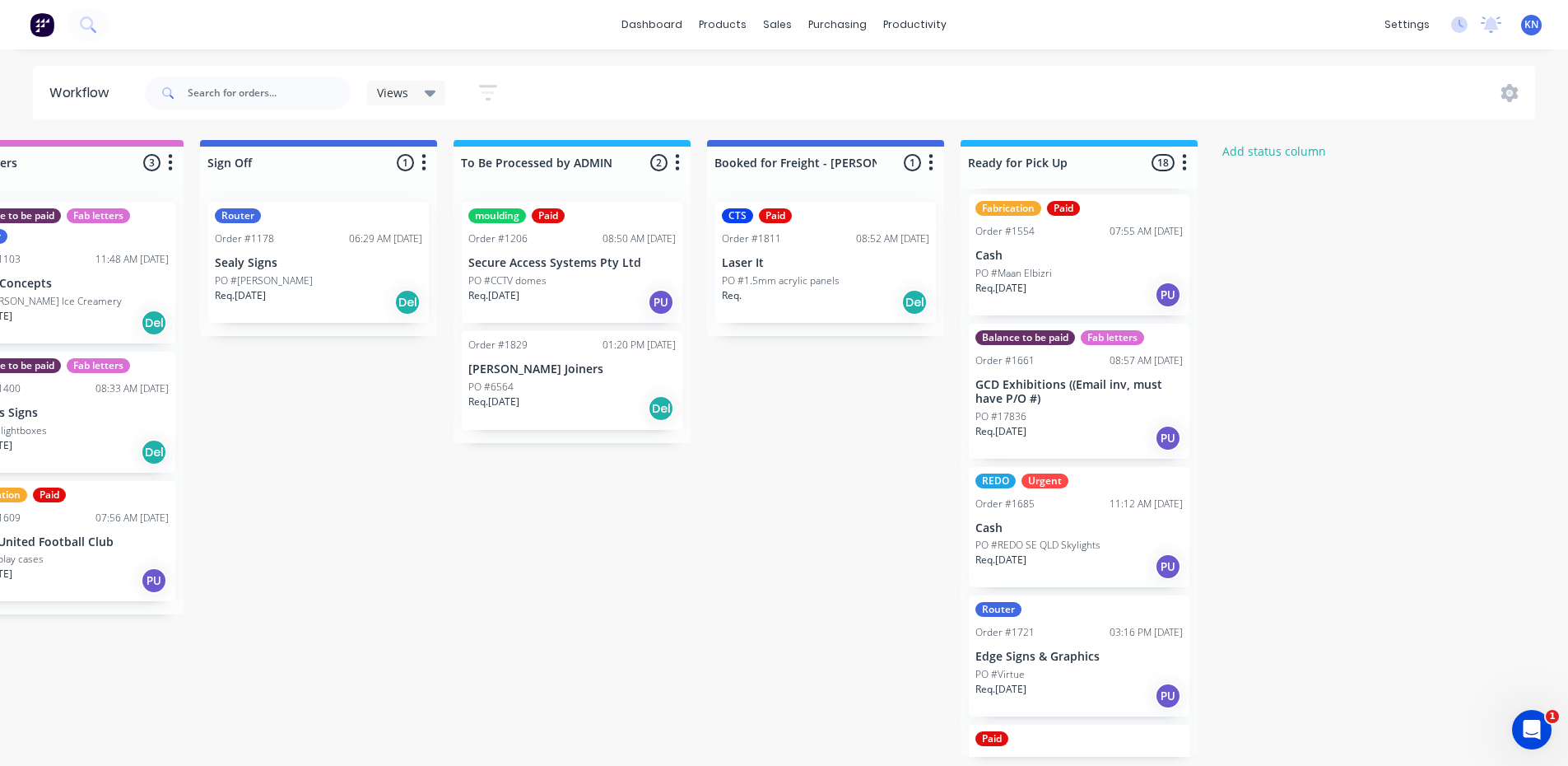
scroll to position [1154, 0]
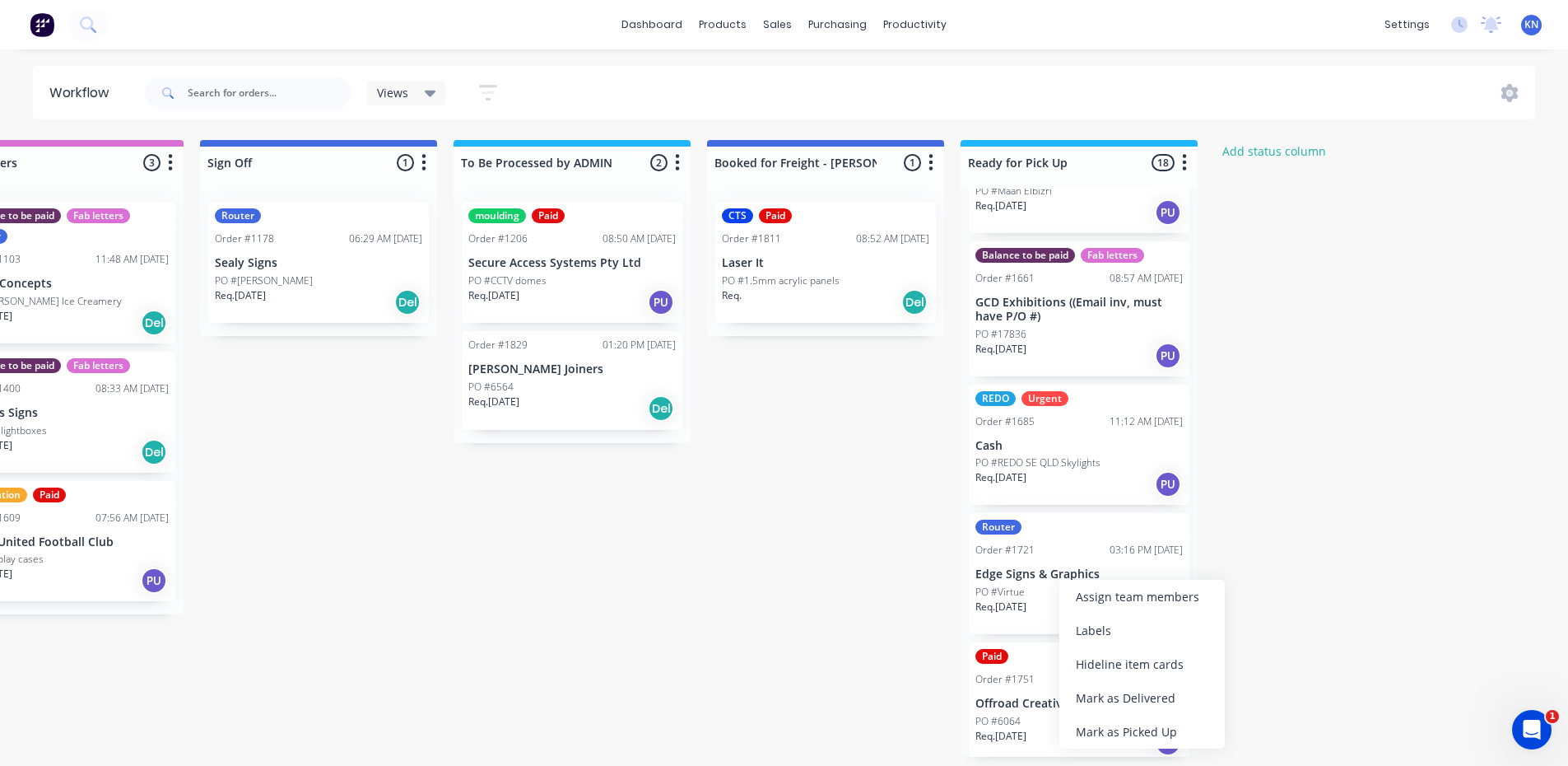
click at [1031, 574] on p "Edge Signs & Graphics" at bounding box center [1079, 575] width 207 height 14
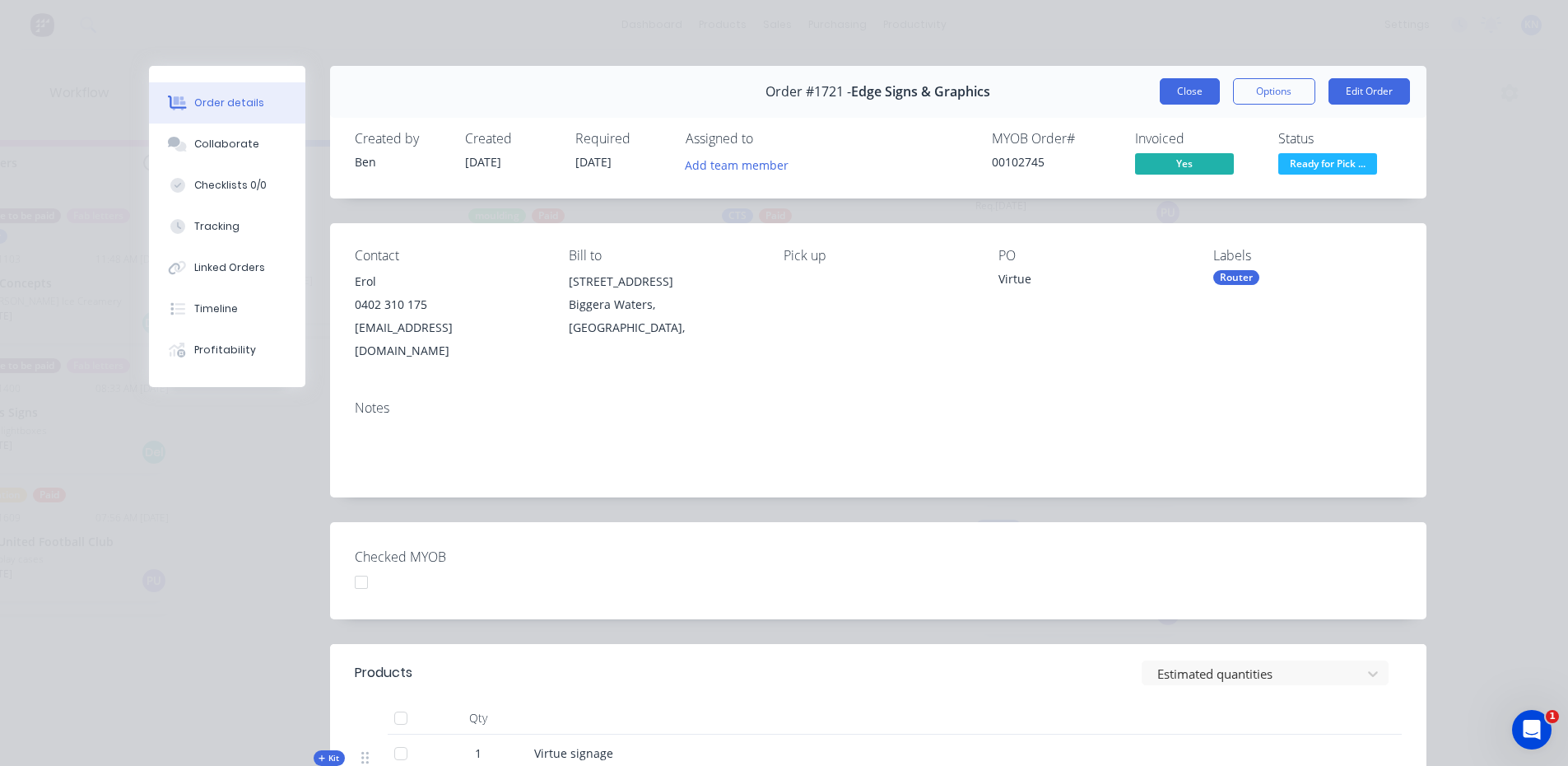
click at [1174, 94] on button "Close" at bounding box center [1190, 91] width 60 height 26
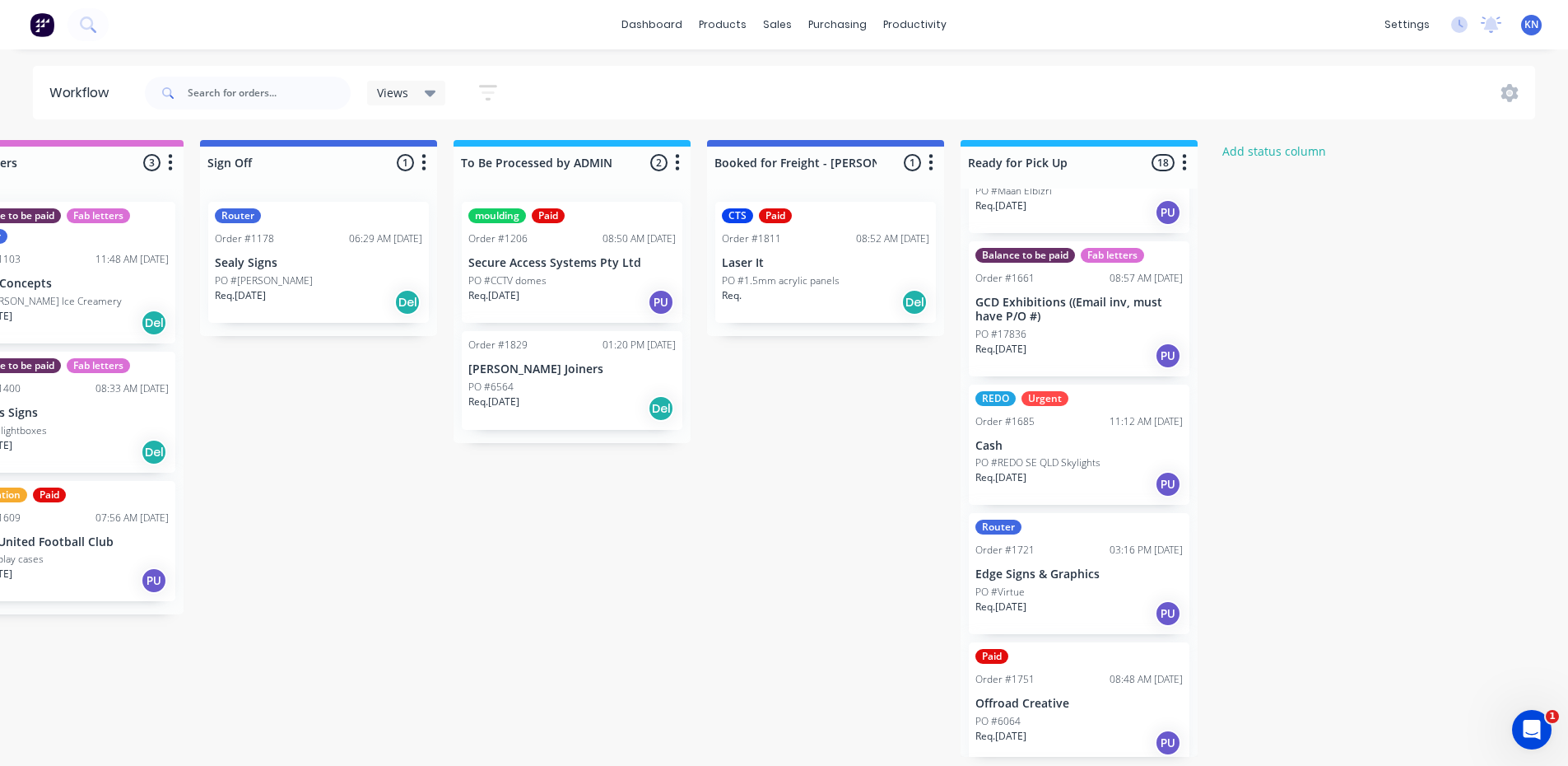
click at [1059, 570] on p "Edge Signs & Graphics" at bounding box center [1079, 575] width 207 height 14
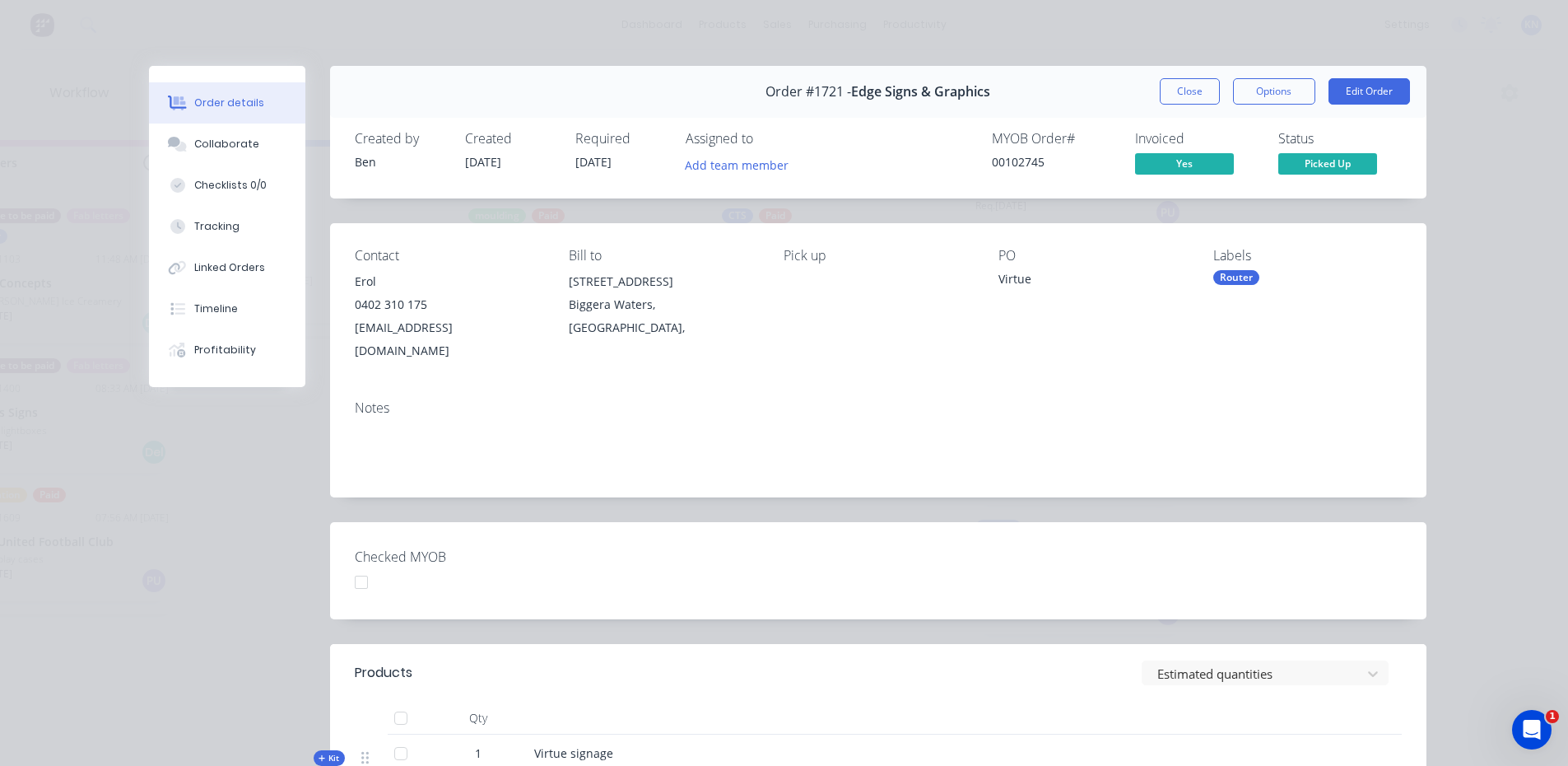
click at [355, 566] on div at bounding box center [361, 582] width 33 height 33
click at [1187, 92] on button "Close" at bounding box center [1190, 91] width 60 height 26
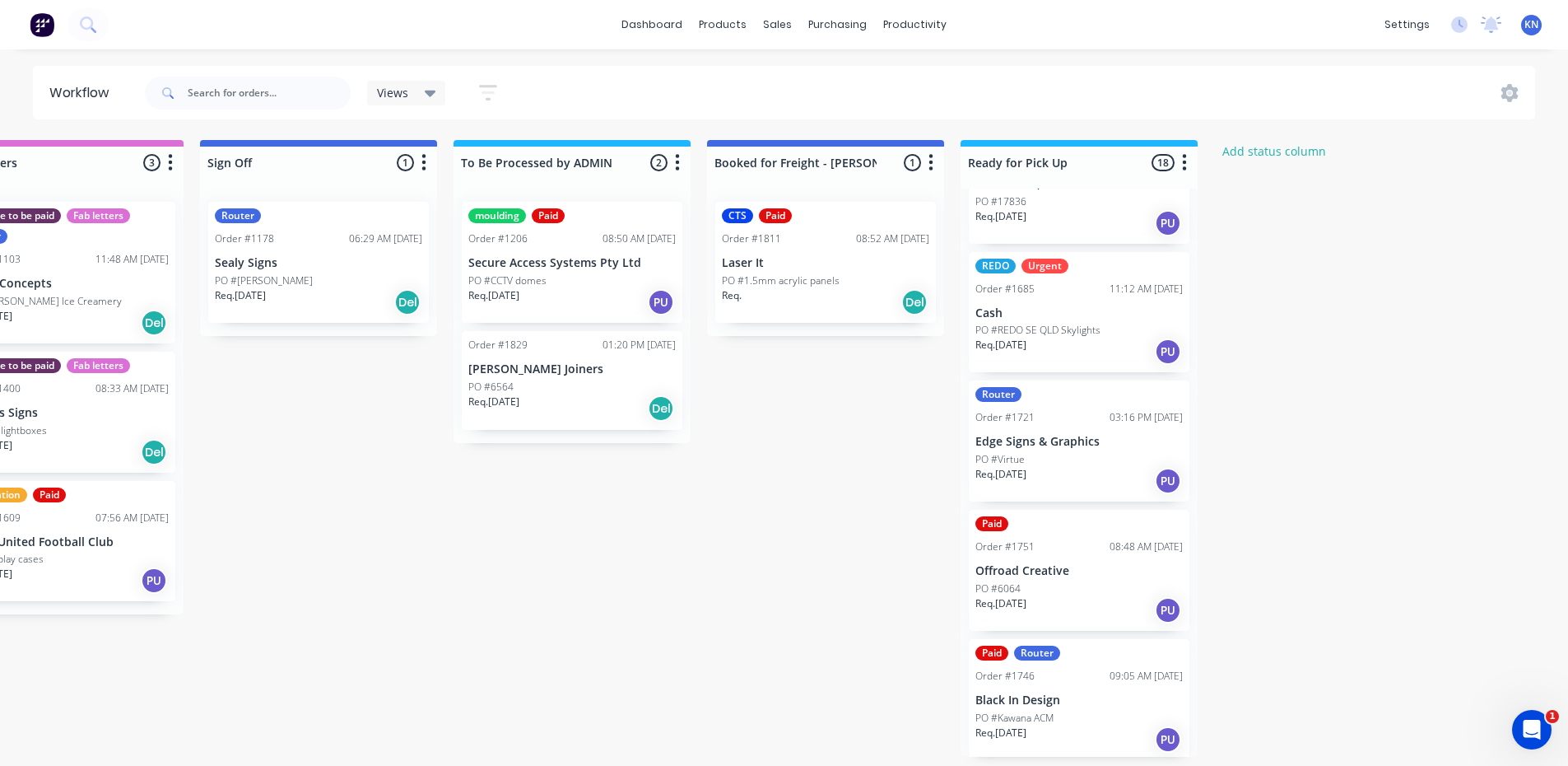
scroll to position [1236, 0]
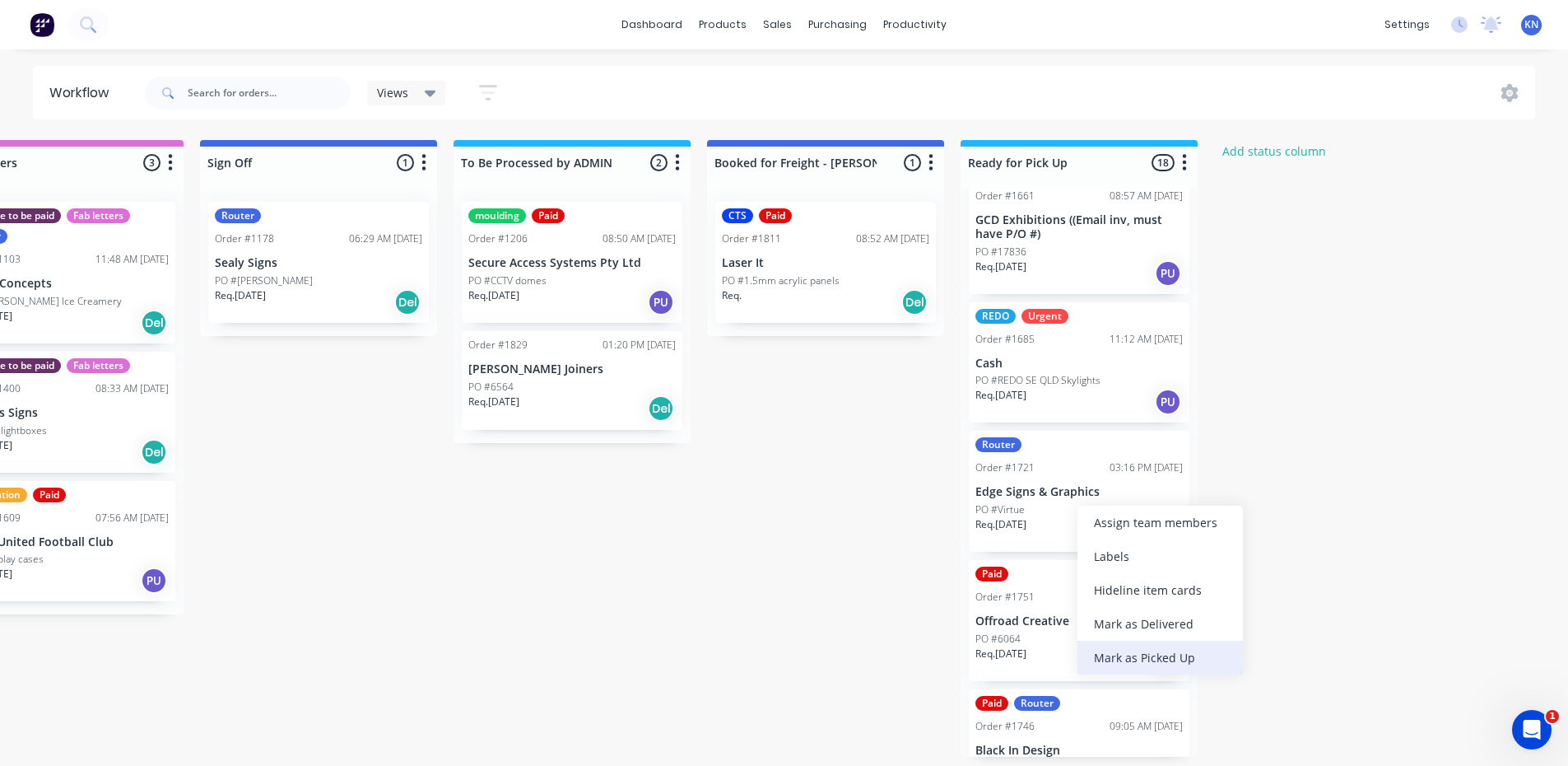
click at [1201, 656] on div "Mark as Picked Up" at bounding box center [1161, 657] width 166 height 33
